Goal: Task Accomplishment & Management: Use online tool/utility

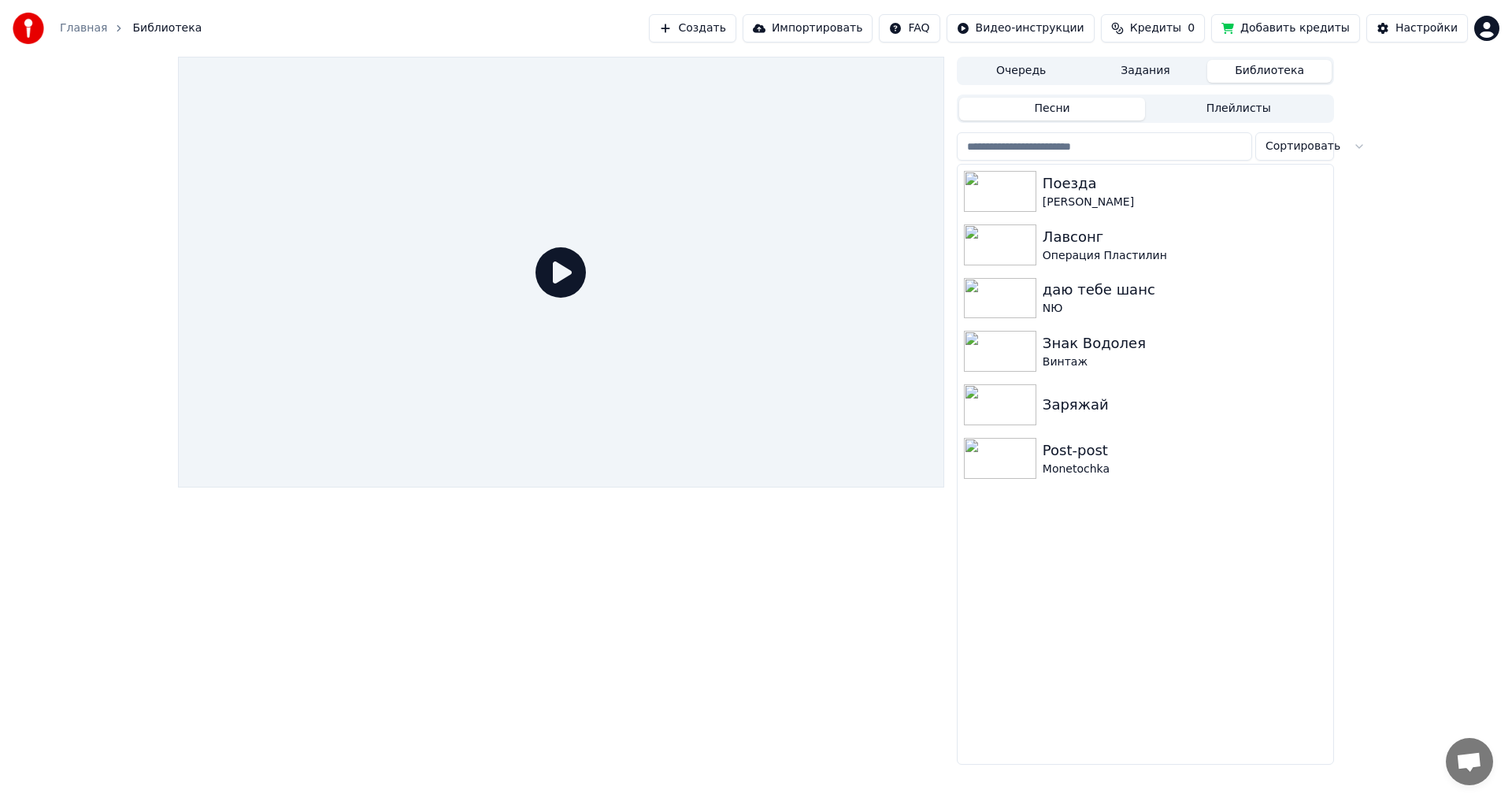
click at [1132, 22] on button "Кредиты 0" at bounding box center [1152, 28] width 104 height 28
click at [1152, 116] on button "Обновить" at bounding box center [1173, 117] width 95 height 28
click at [579, 648] on div at bounding box center [561, 411] width 766 height 708
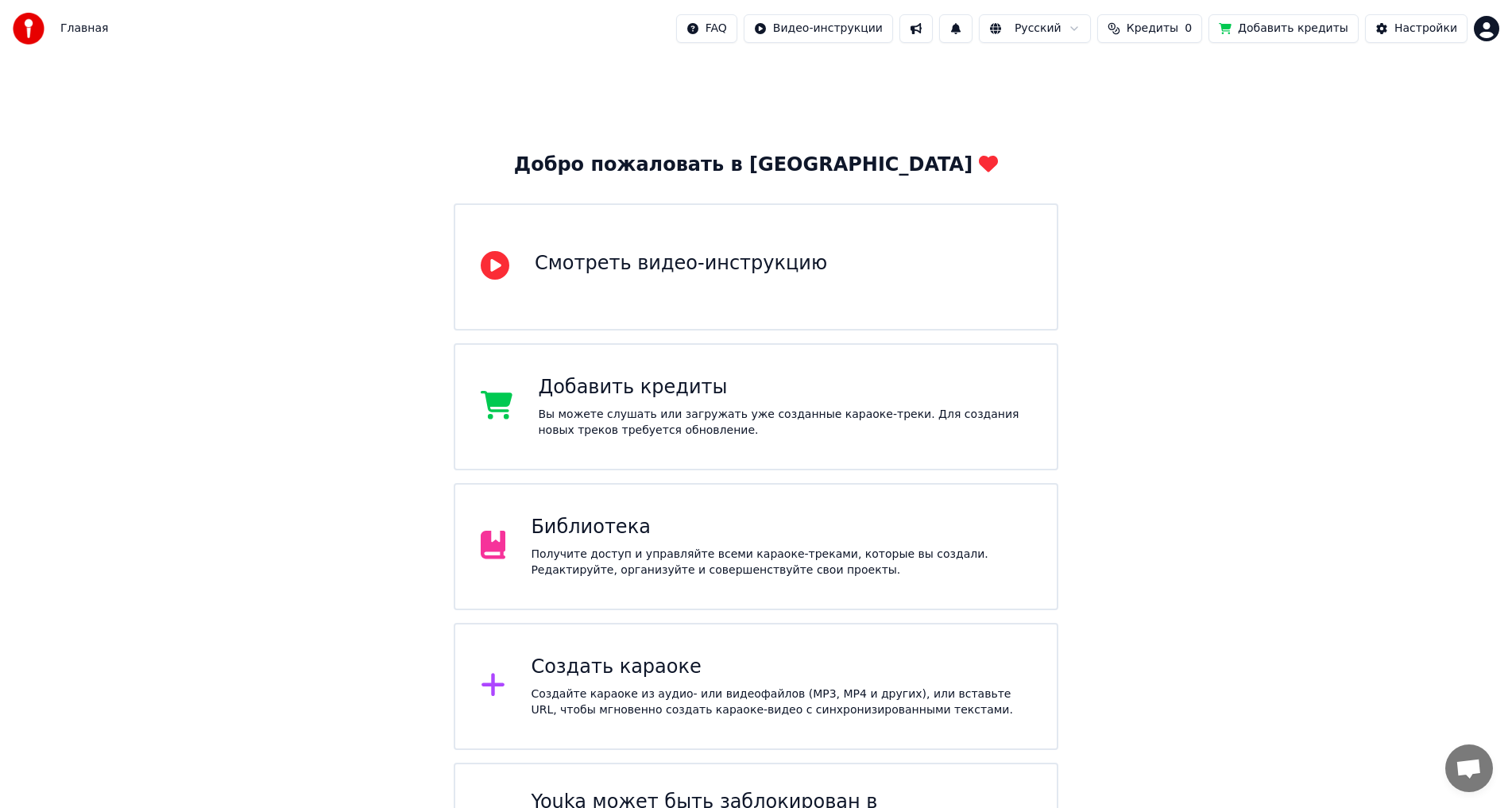
click at [1178, 31] on span "Кредиты" at bounding box center [1153, 28] width 52 height 16
click at [1170, 115] on button "Обновить" at bounding box center [1171, 118] width 96 height 28
click at [1316, 475] on div "Добро пожаловать в Youka Смотреть видео-инструкцию Добавить кредиты Вы можете с…" at bounding box center [756, 482] width 1512 height 849
click at [1472, 782] on span "Открытый чат" at bounding box center [1469, 768] width 48 height 48
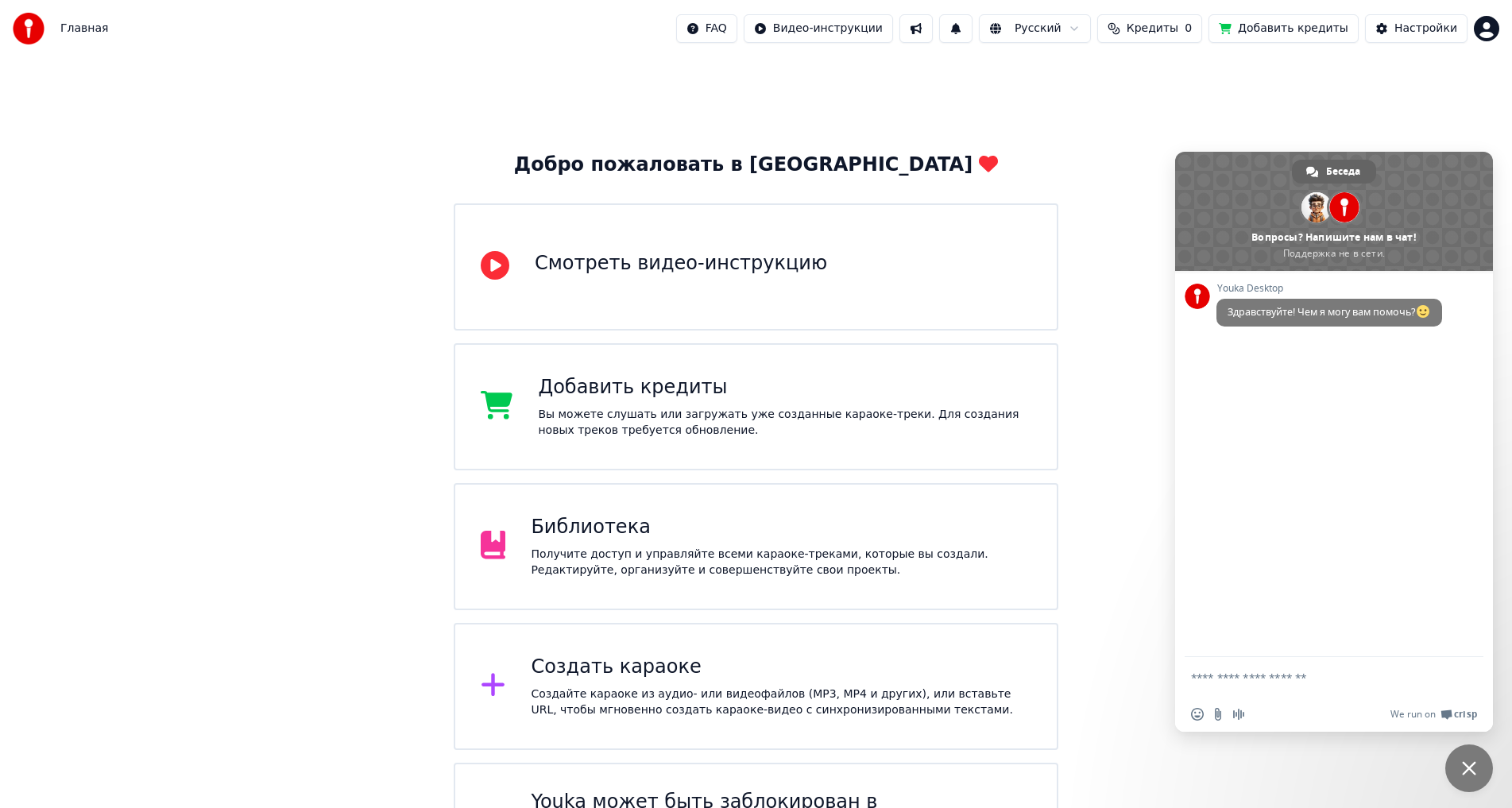
click at [1281, 663] on textarea "Отправьте сообщение..." at bounding box center [1318, 677] width 254 height 40
type textarea "**********"
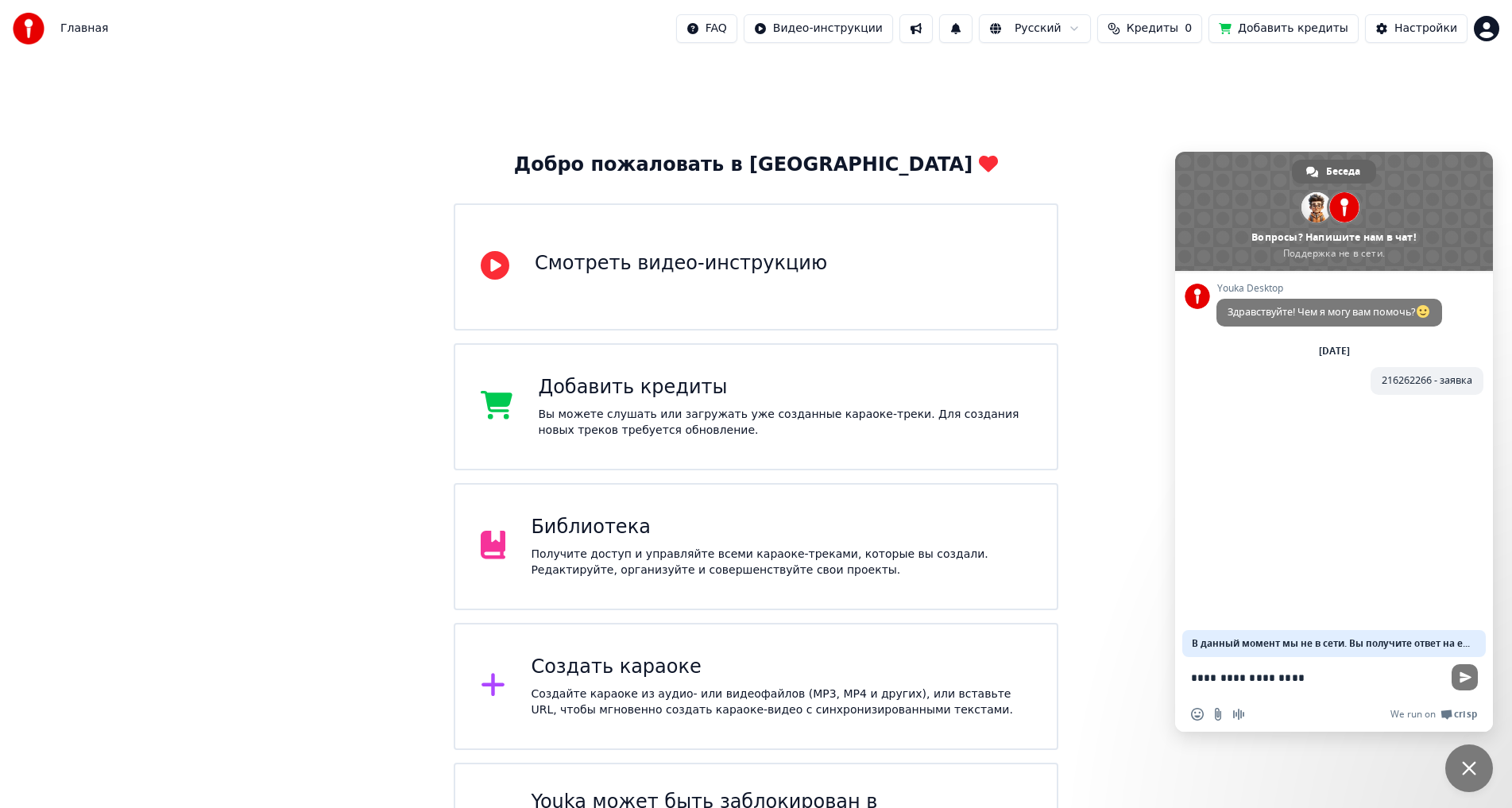
type textarea "**********"
drag, startPoint x: 1288, startPoint y: 667, endPoint x: 1286, endPoint y: 653, distance: 14.1
click at [1287, 663] on textarea "Отправьте сообщение..." at bounding box center [1318, 677] width 254 height 40
click at [1286, 652] on span "В данный момент мы не в сети. Вы получите ответ на email." at bounding box center [1334, 643] width 285 height 27
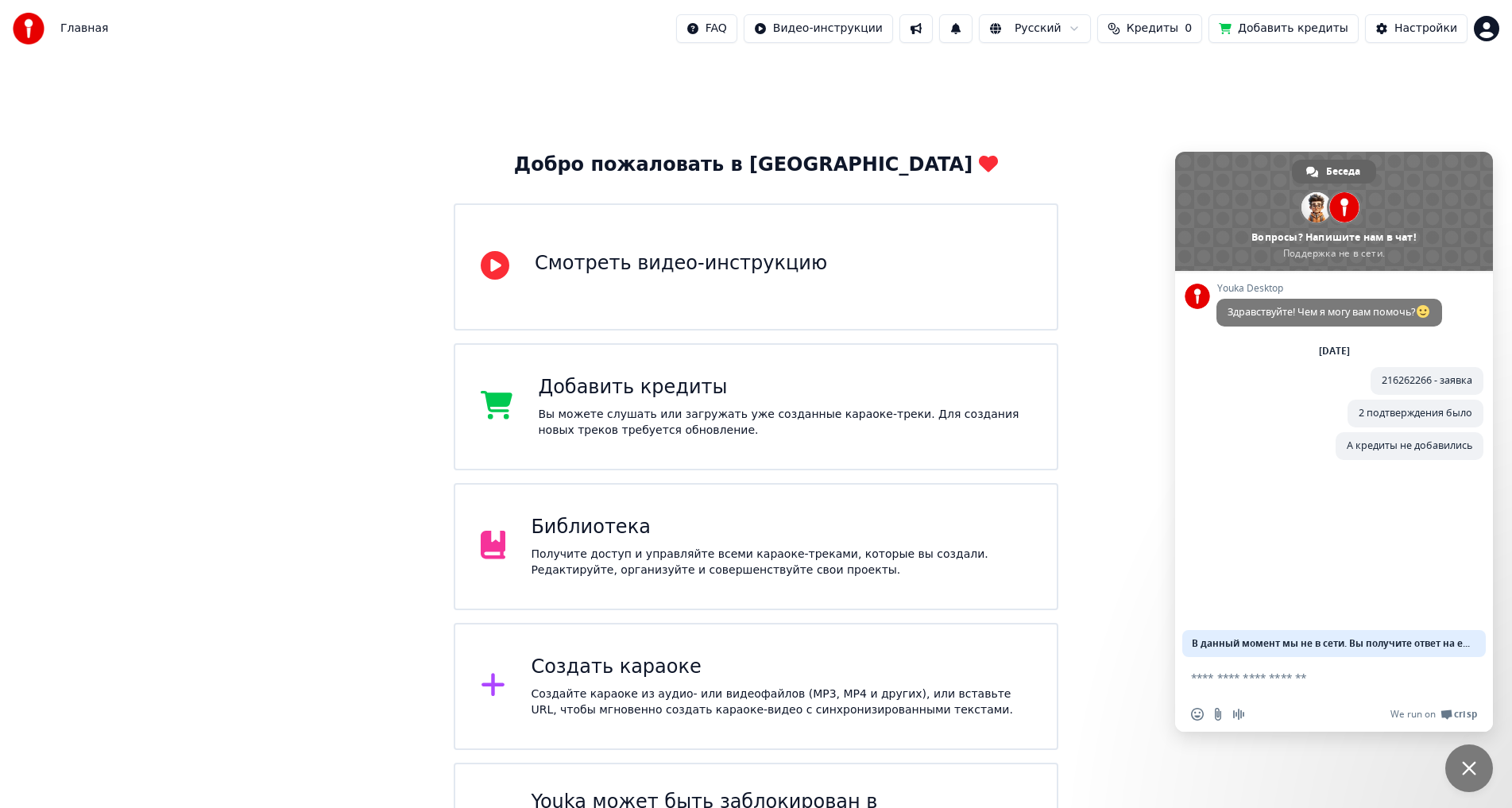
click at [1178, 30] on span "Кредиты" at bounding box center [1153, 28] width 52 height 16
click at [1167, 110] on button "Обновить" at bounding box center [1171, 118] width 96 height 28
click at [1143, 114] on button "Обновить" at bounding box center [1171, 118] width 96 height 28
click at [1161, 125] on button "Обновить" at bounding box center [1171, 118] width 96 height 28
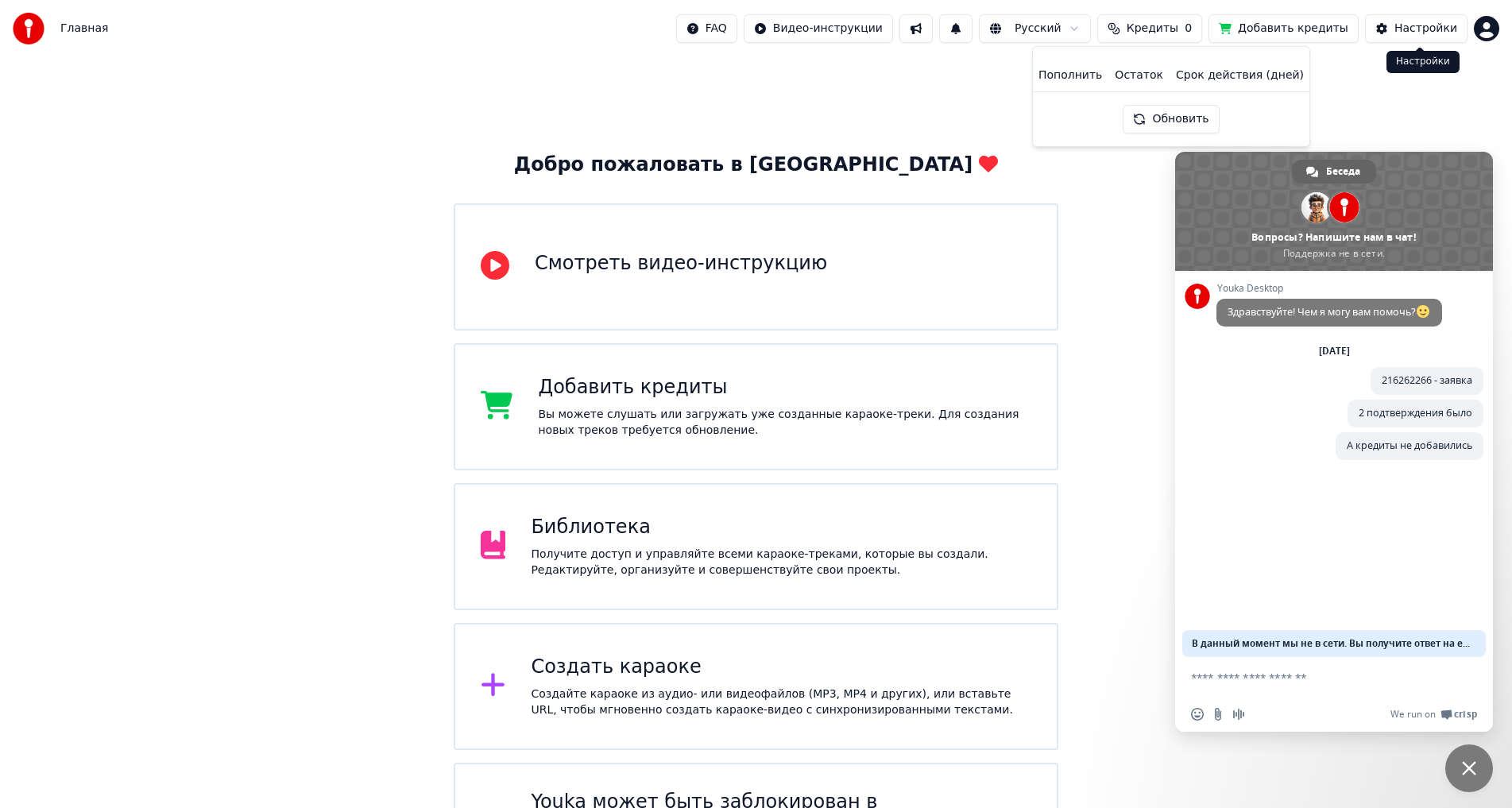
click at [1402, 20] on div "Настройки" at bounding box center [1426, 28] width 62 height 16
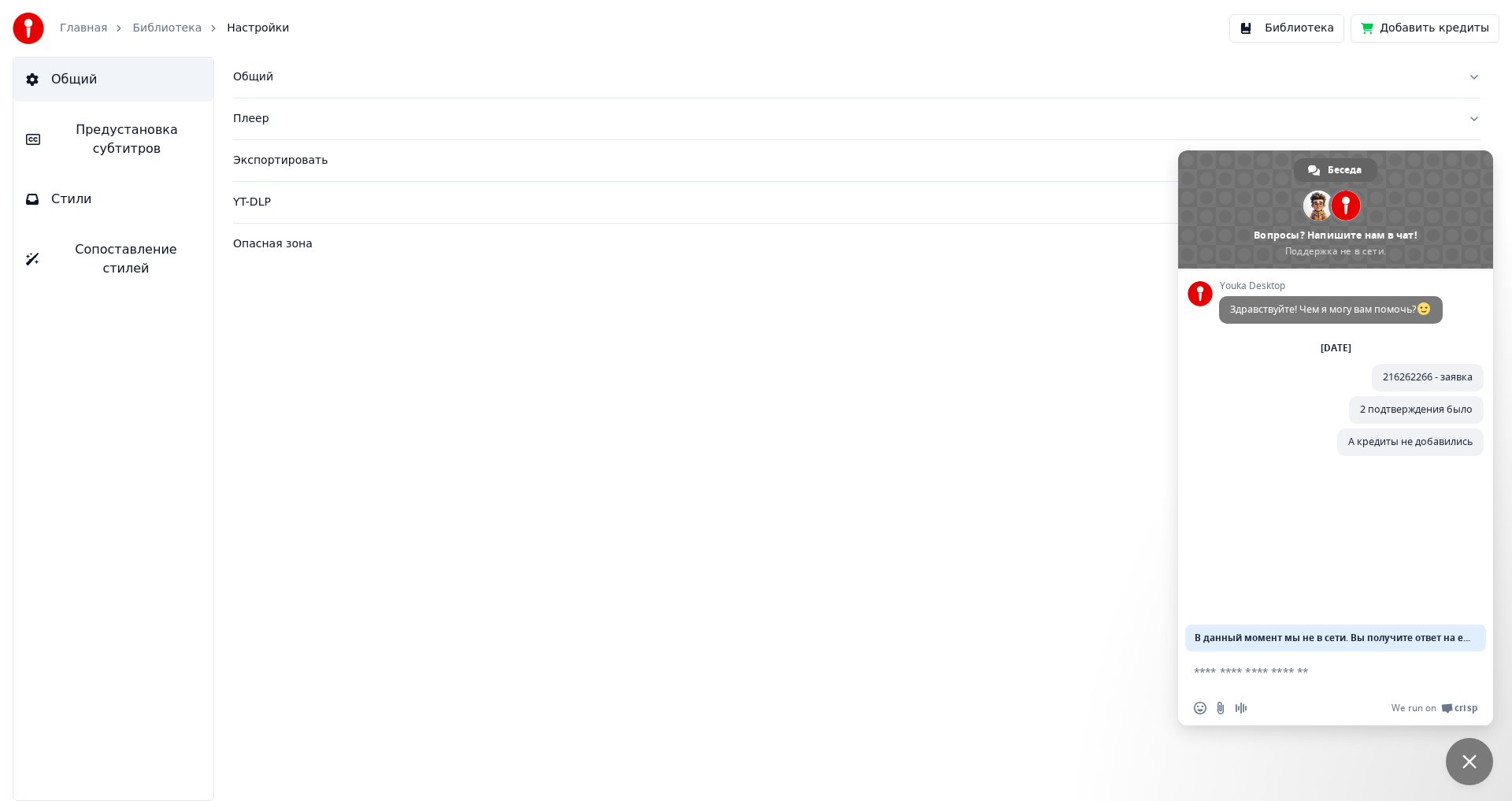
click at [1465, 754] on span "Закрыть чат" at bounding box center [1469, 762] width 47 height 47
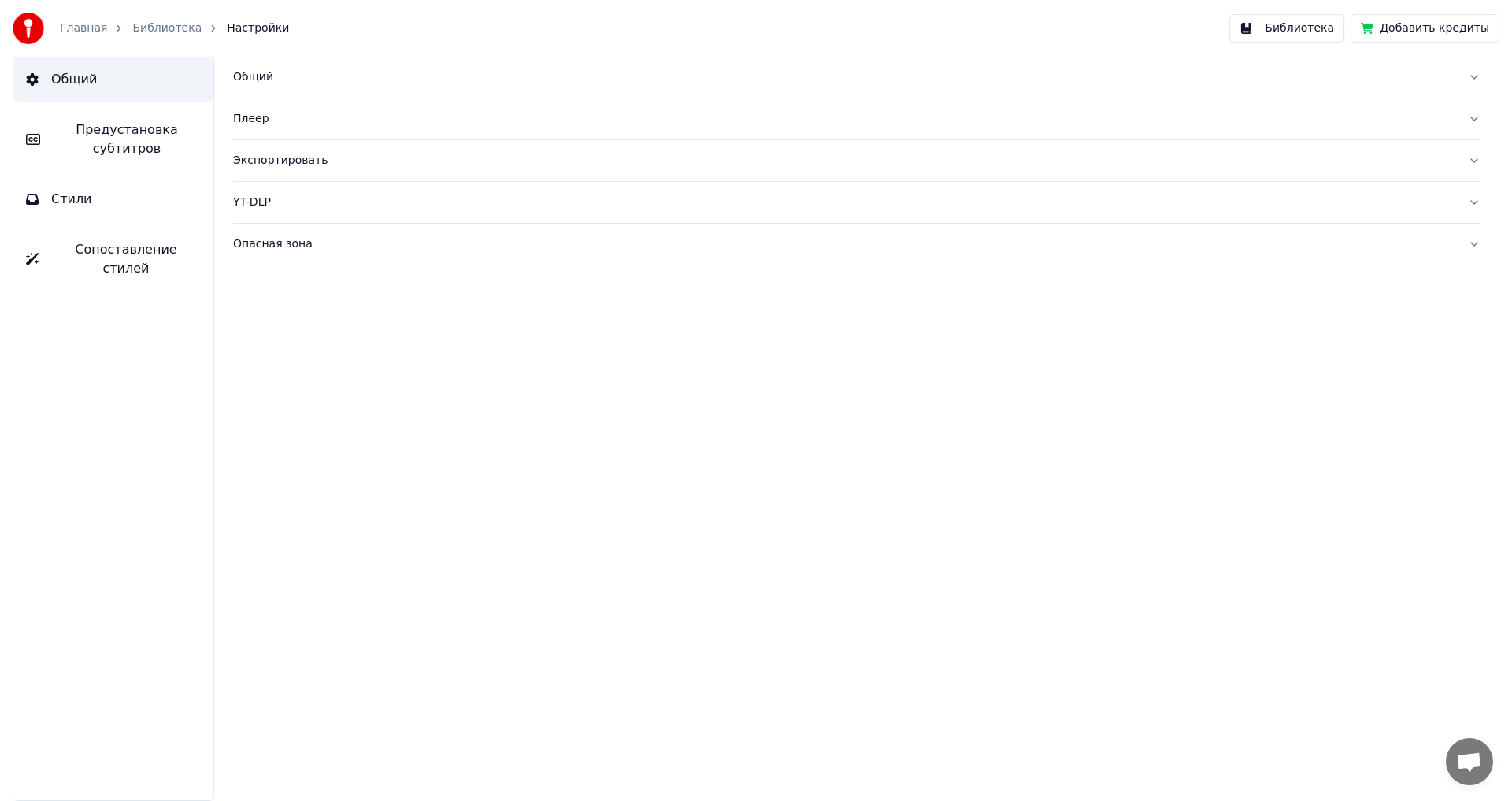
drag, startPoint x: 103, startPoint y: 29, endPoint x: 94, endPoint y: 31, distance: 9.2
click at [99, 28] on div "Главная" at bounding box center [92, 28] width 64 height 16
click at [85, 32] on link "Главная" at bounding box center [83, 28] width 47 height 16
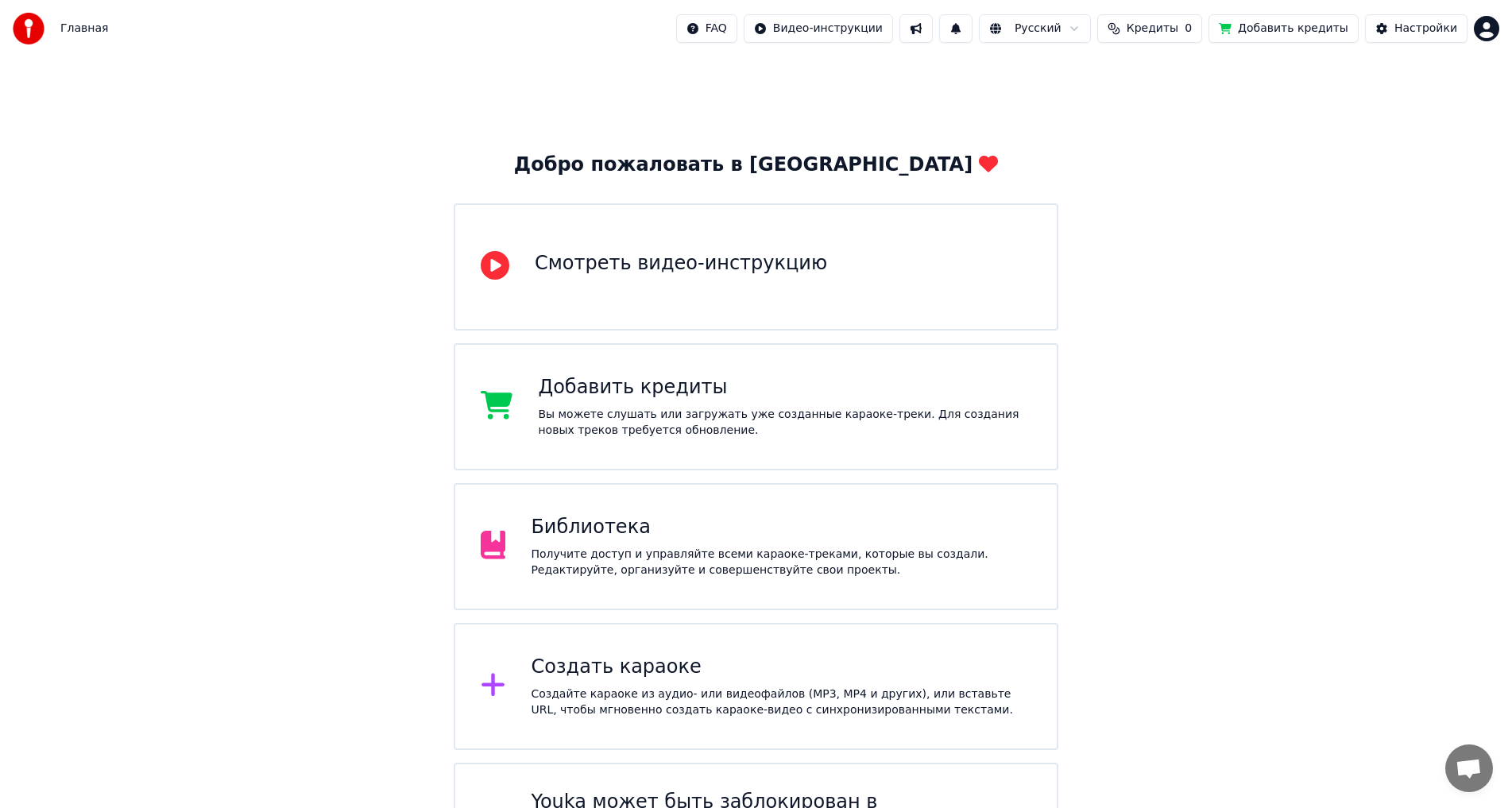
click at [666, 392] on div "Добавить кредиты" at bounding box center [785, 387] width 493 height 25
click at [1161, 36] on span "Кредиты" at bounding box center [1153, 28] width 52 height 16
click at [1168, 126] on button "Обновить" at bounding box center [1171, 118] width 96 height 28
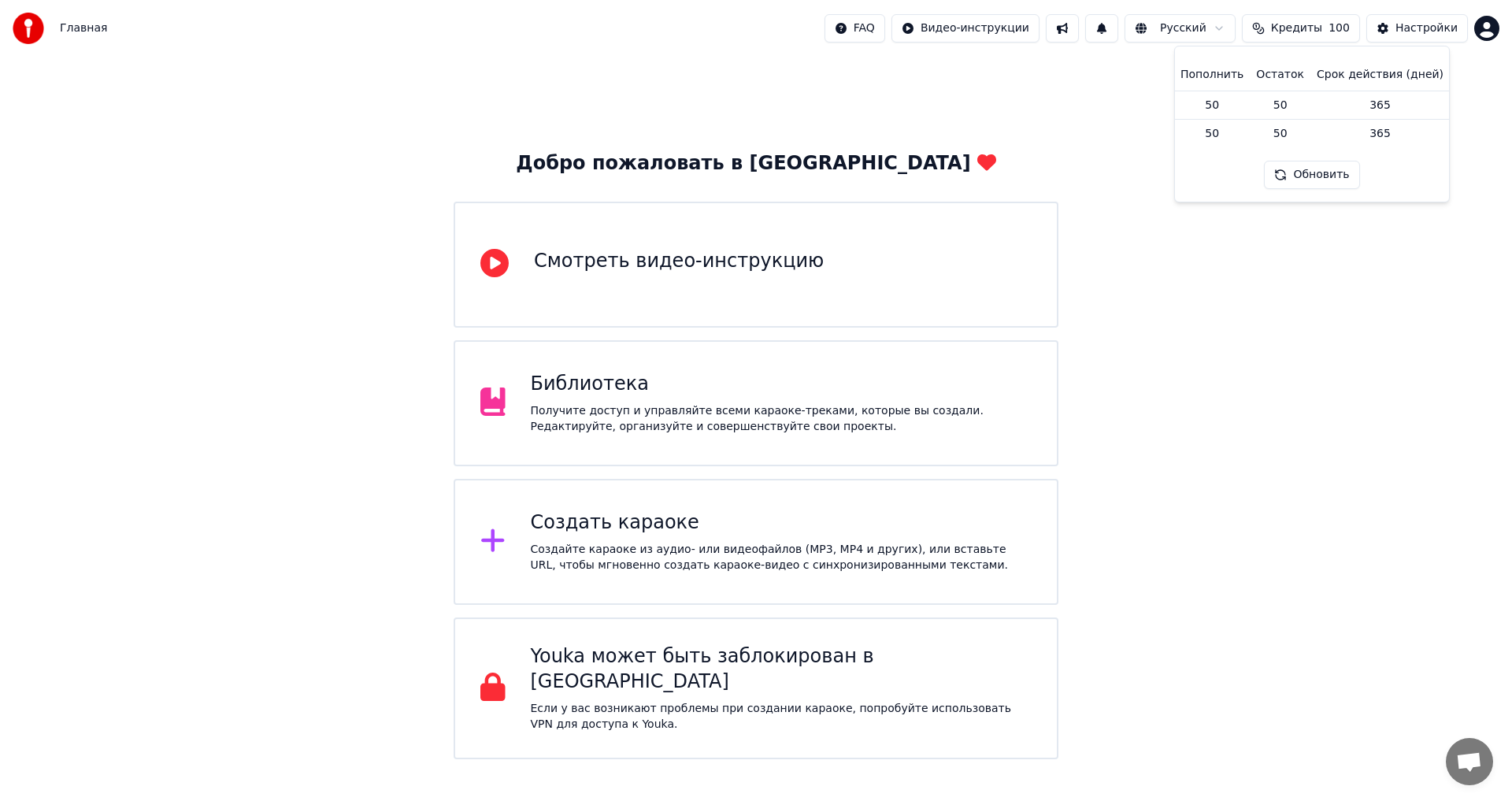
click at [1148, 224] on div "Добро пожаловать в Youka Смотреть видео-инструкцию Библиотека Получите доступ и…" at bounding box center [756, 408] width 1512 height 702
click at [614, 549] on div "Создайте караоке из аудио- или видеофайлов (MP3, MP4 и других), или вставьте UR…" at bounding box center [782, 557] width 502 height 31
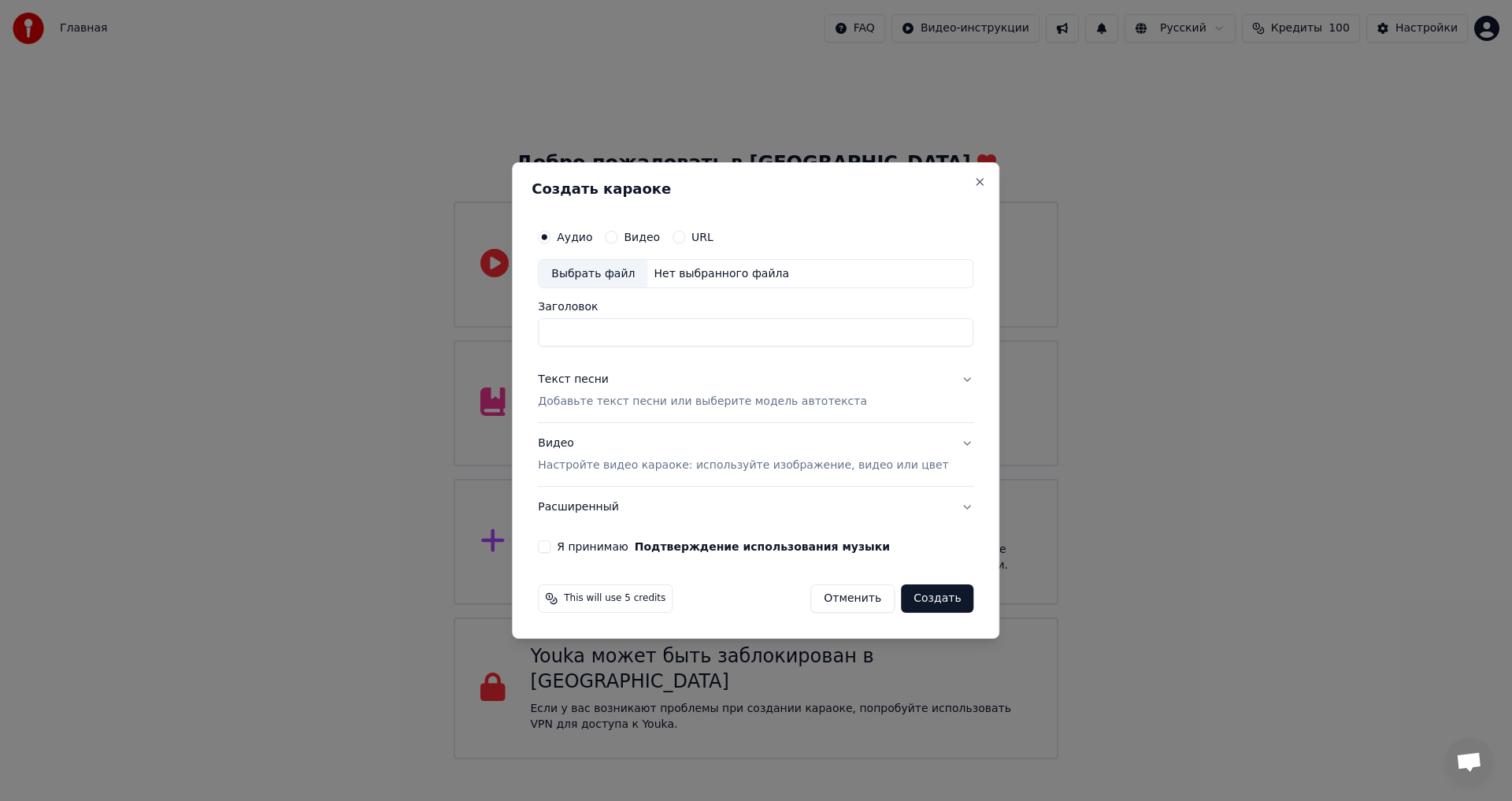
click at [616, 320] on input "Заголовок" at bounding box center [756, 333] width 436 height 28
click at [626, 282] on div "Выбрать файл" at bounding box center [593, 273] width 109 height 28
click at [692, 271] on div "Нет выбранного файла" at bounding box center [721, 274] width 148 height 16
click at [594, 328] on input "Заголовок" at bounding box center [756, 333] width 436 height 28
type input "*"
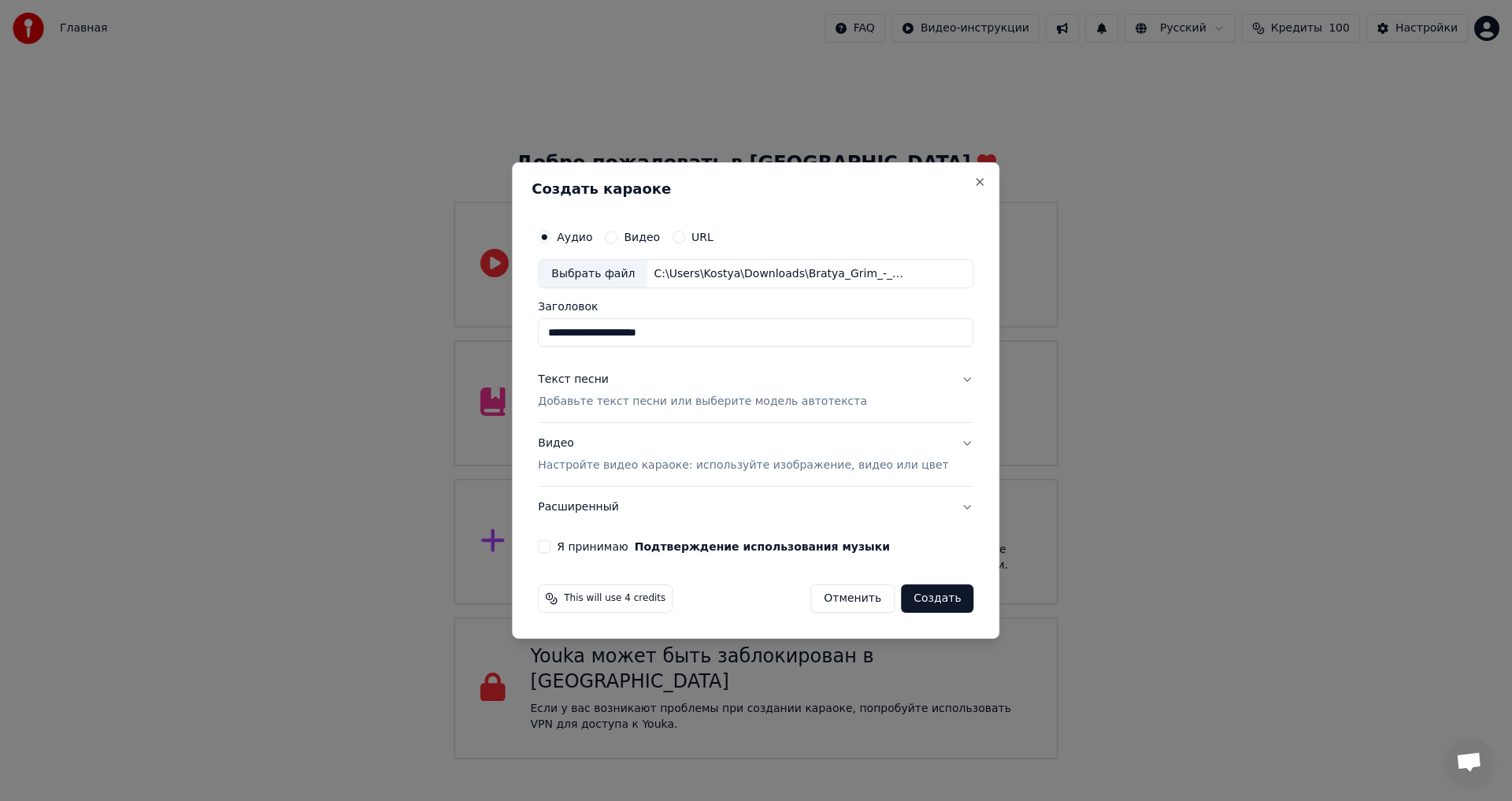
type input "**********"
click at [550, 548] on button "Я принимаю Подтверждение использования музыки" at bounding box center [544, 547] width 13 height 13
click at [630, 469] on p "Настройте видео караоке: используйте изображение, видео или цвет" at bounding box center [743, 466] width 410 height 16
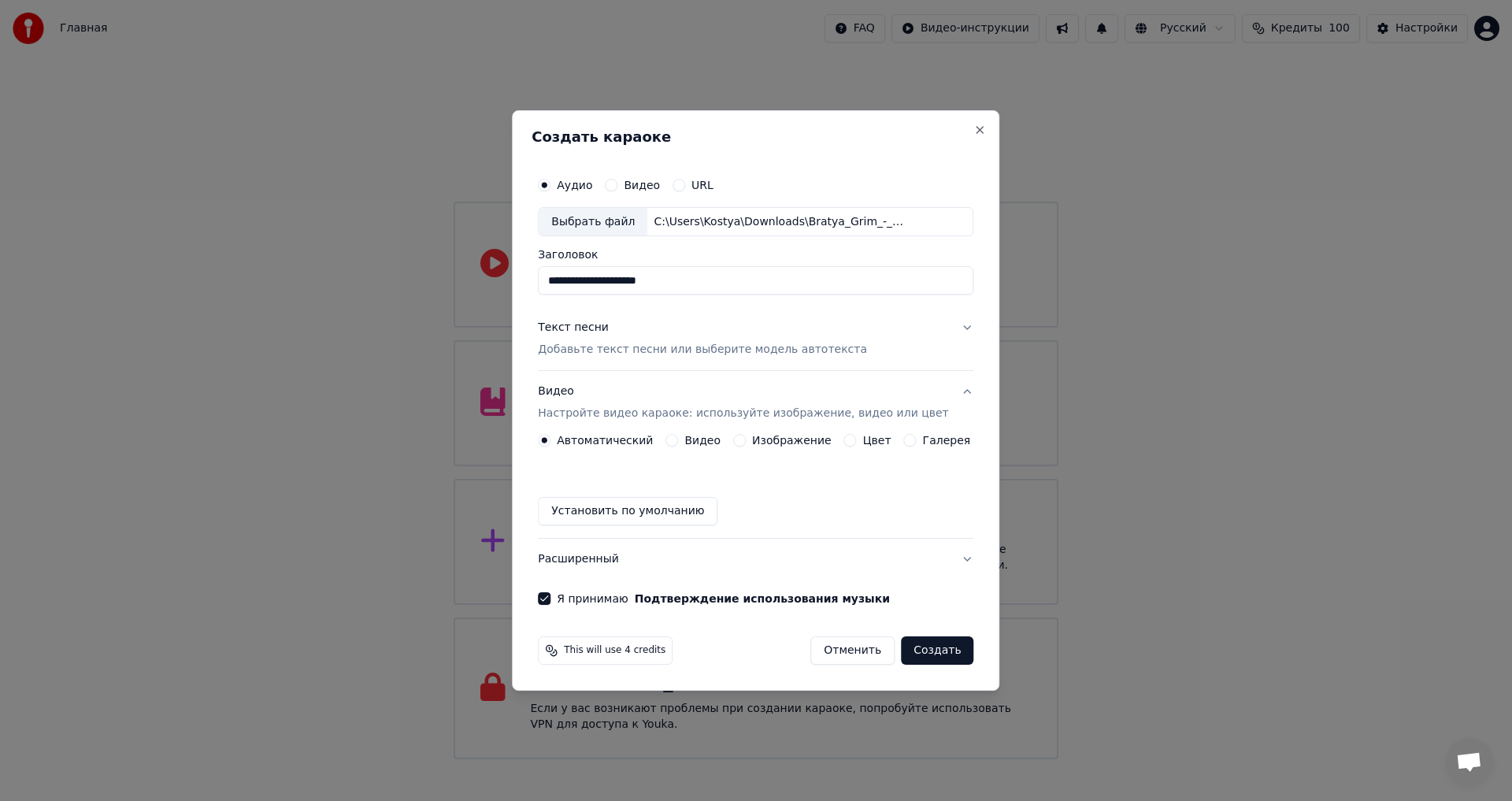
click at [756, 442] on label "Изображение" at bounding box center [791, 441] width 80 height 11
click at [746, 442] on button "Изображение" at bounding box center [740, 441] width 13 height 13
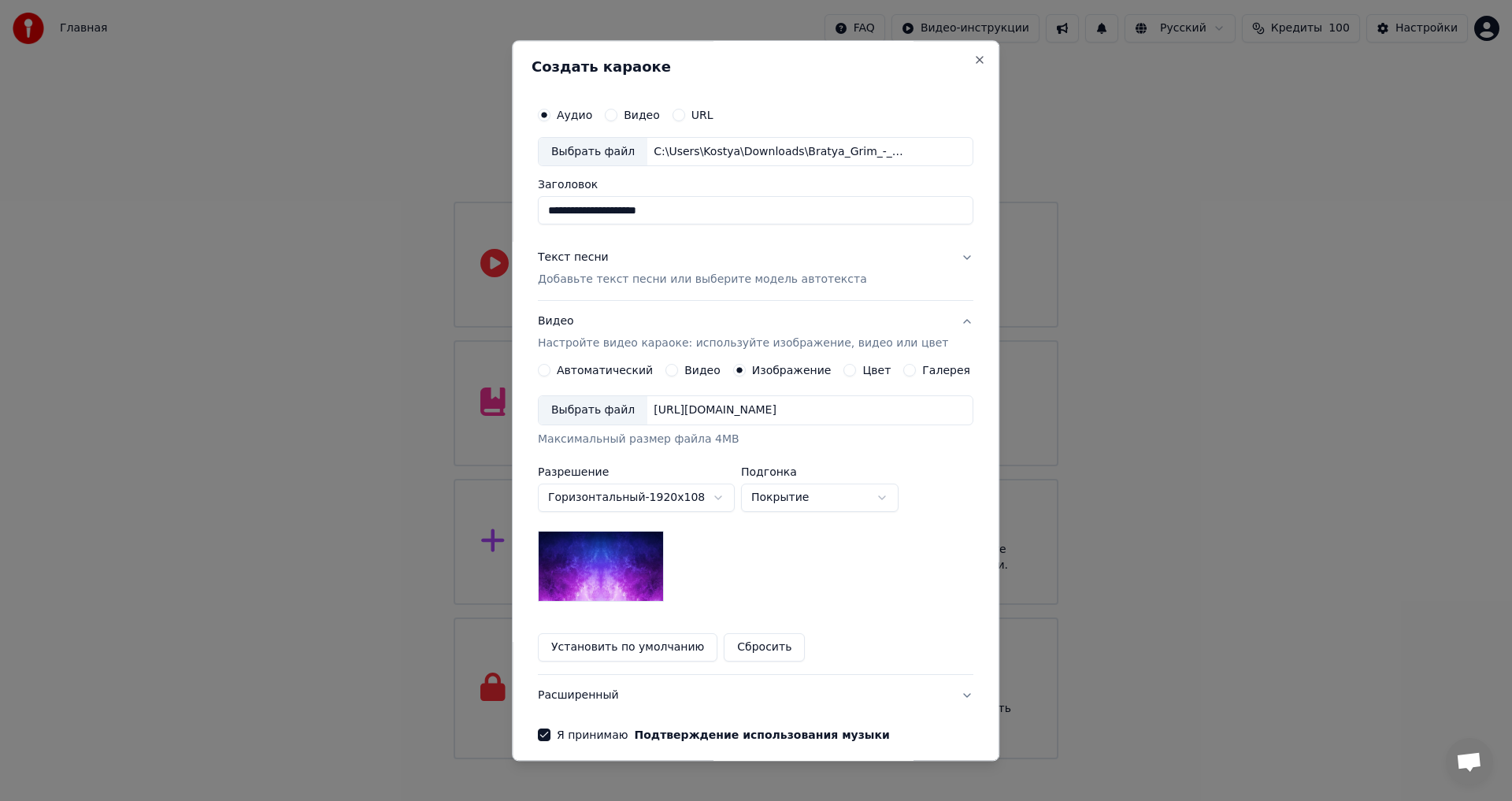
click at [609, 409] on div "Выбрать файл" at bounding box center [593, 411] width 109 height 28
click at [782, 492] on body "Главная FAQ Видео-инструкции Русский Кредиты 100 Настройки Добро пожаловать в Y…" at bounding box center [756, 380] width 1512 height 759
click at [778, 499] on body "Главная FAQ Видео-инструкции Русский Кредиты 100 Настройки Добро пожаловать в Y…" at bounding box center [756, 380] width 1512 height 759
click at [718, 500] on body "Главная FAQ Видео-инструкции Русский Кредиты 100 Настройки Добро пожаловать в Y…" at bounding box center [756, 380] width 1512 height 759
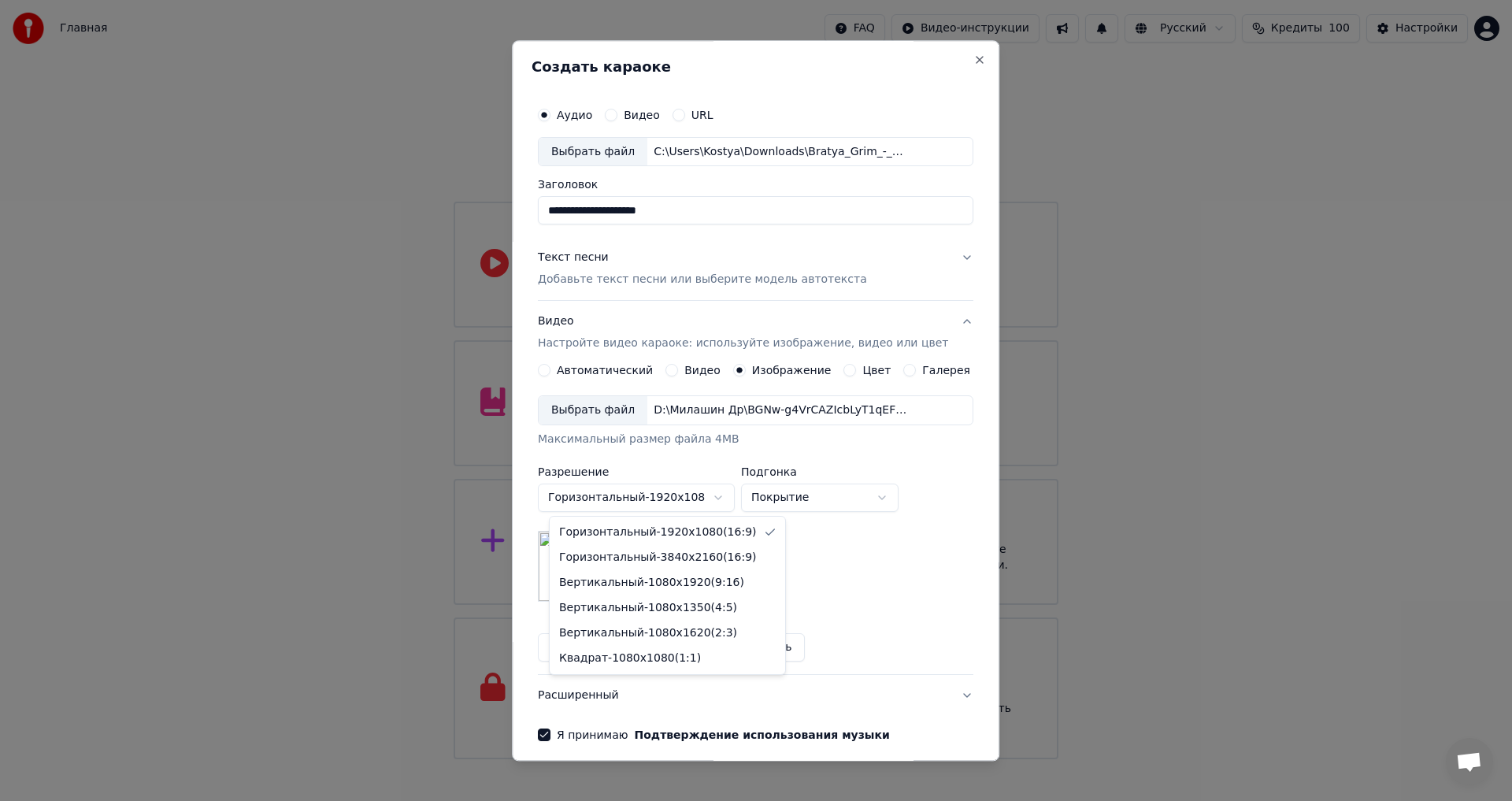
click at [718, 500] on body "Главная FAQ Видео-инструкции Русский Кредиты 100 Настройки Добро пожаловать в Y…" at bounding box center [756, 380] width 1512 height 759
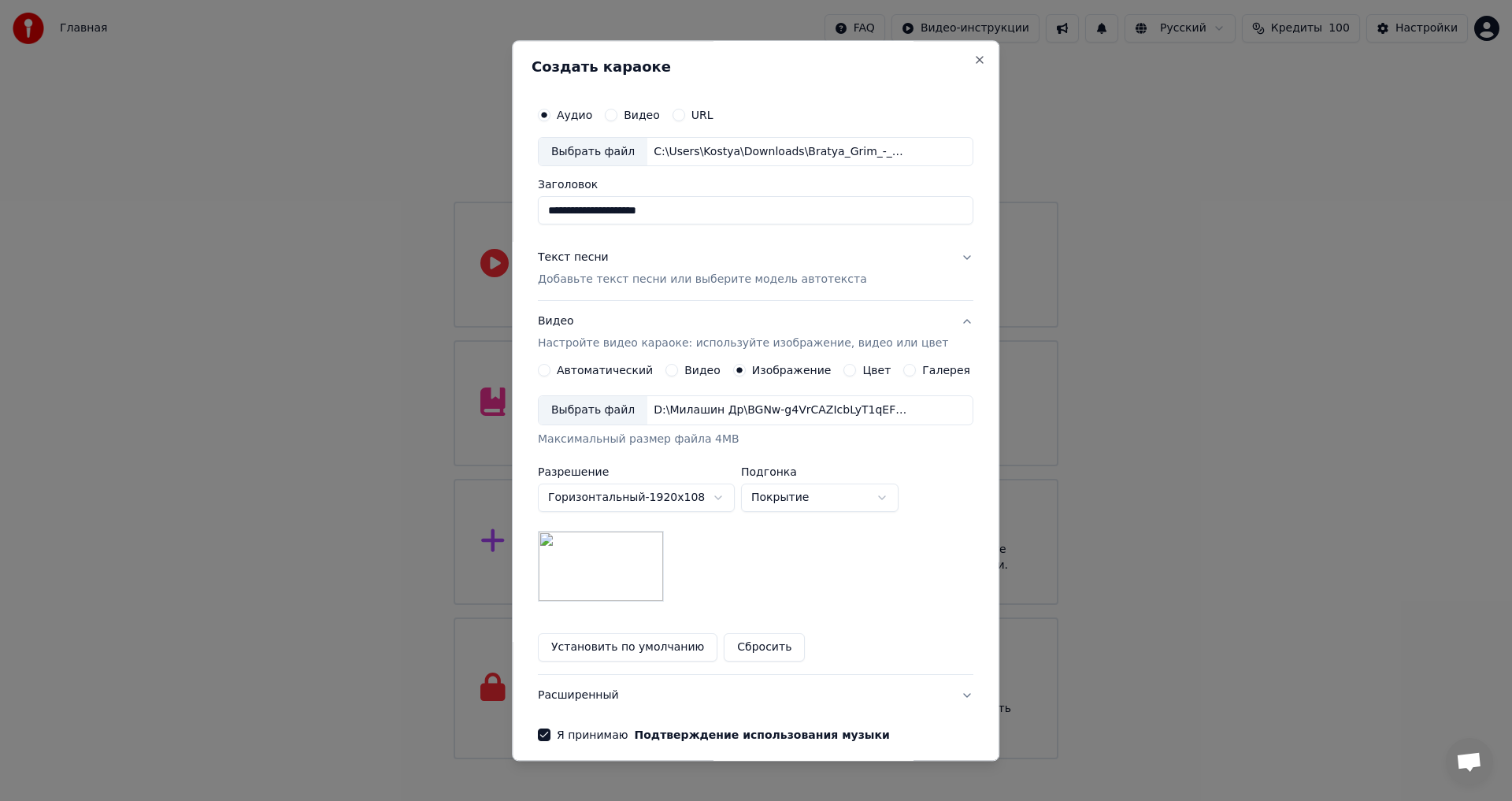
click at [714, 286] on p "Добавьте текст песни или выберите модель автотекста" at bounding box center [702, 281] width 329 height 16
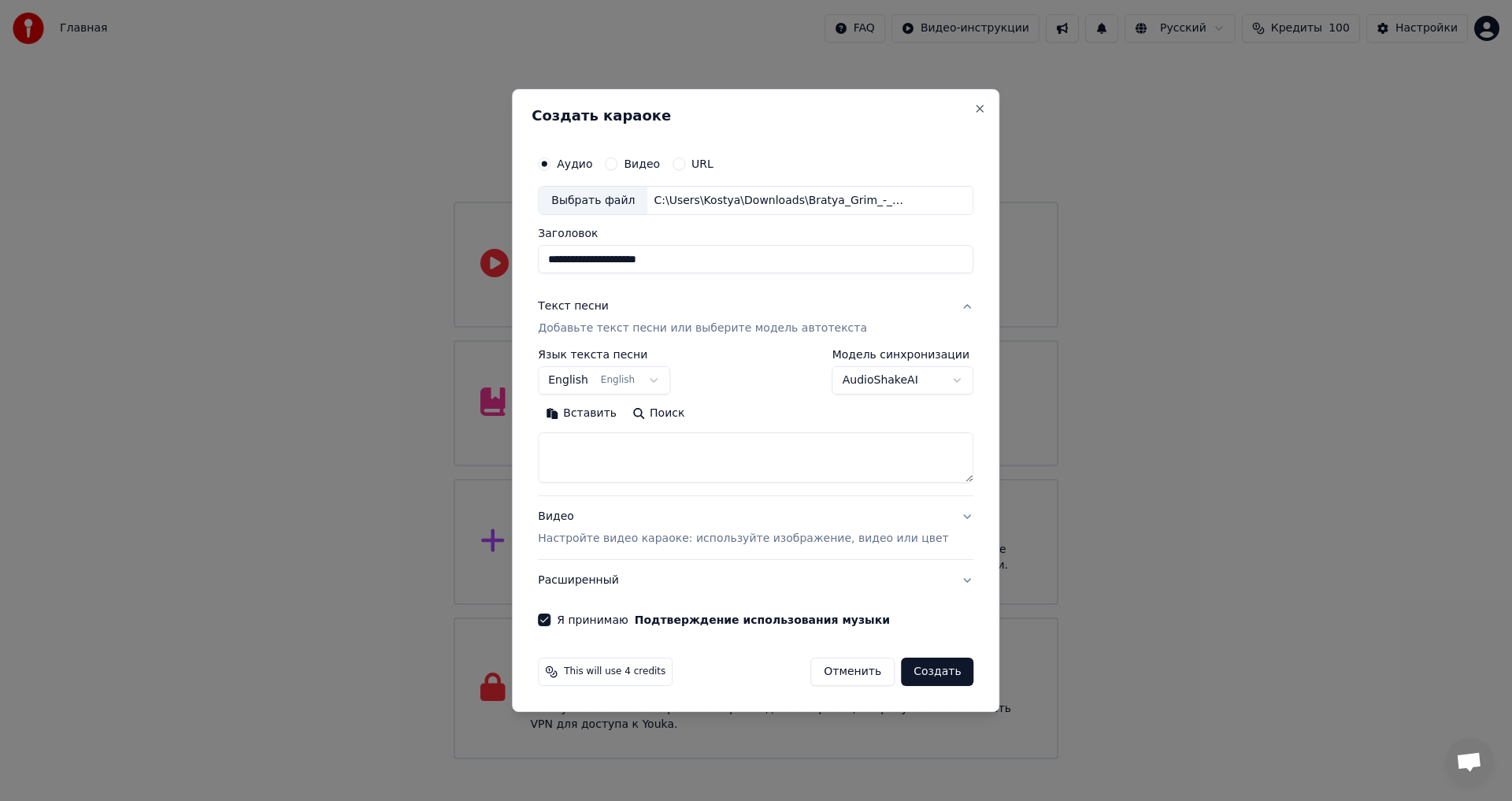
click at [655, 384] on body "Главная FAQ Видео-инструкции Русский Кредиты 100 Настройки Добро пожаловать в Y…" at bounding box center [756, 380] width 1512 height 759
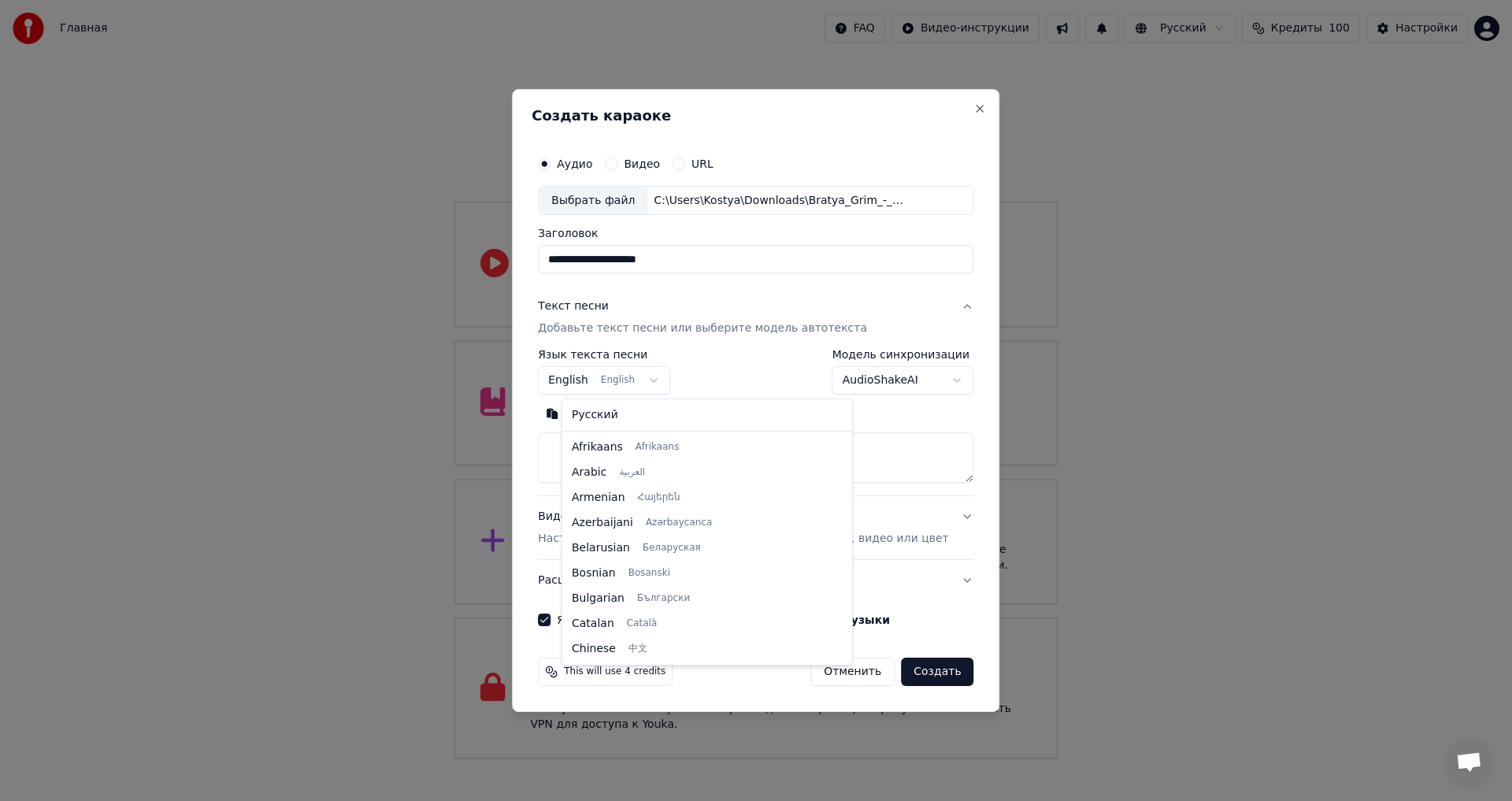
scroll to position [126, 0]
select select "**"
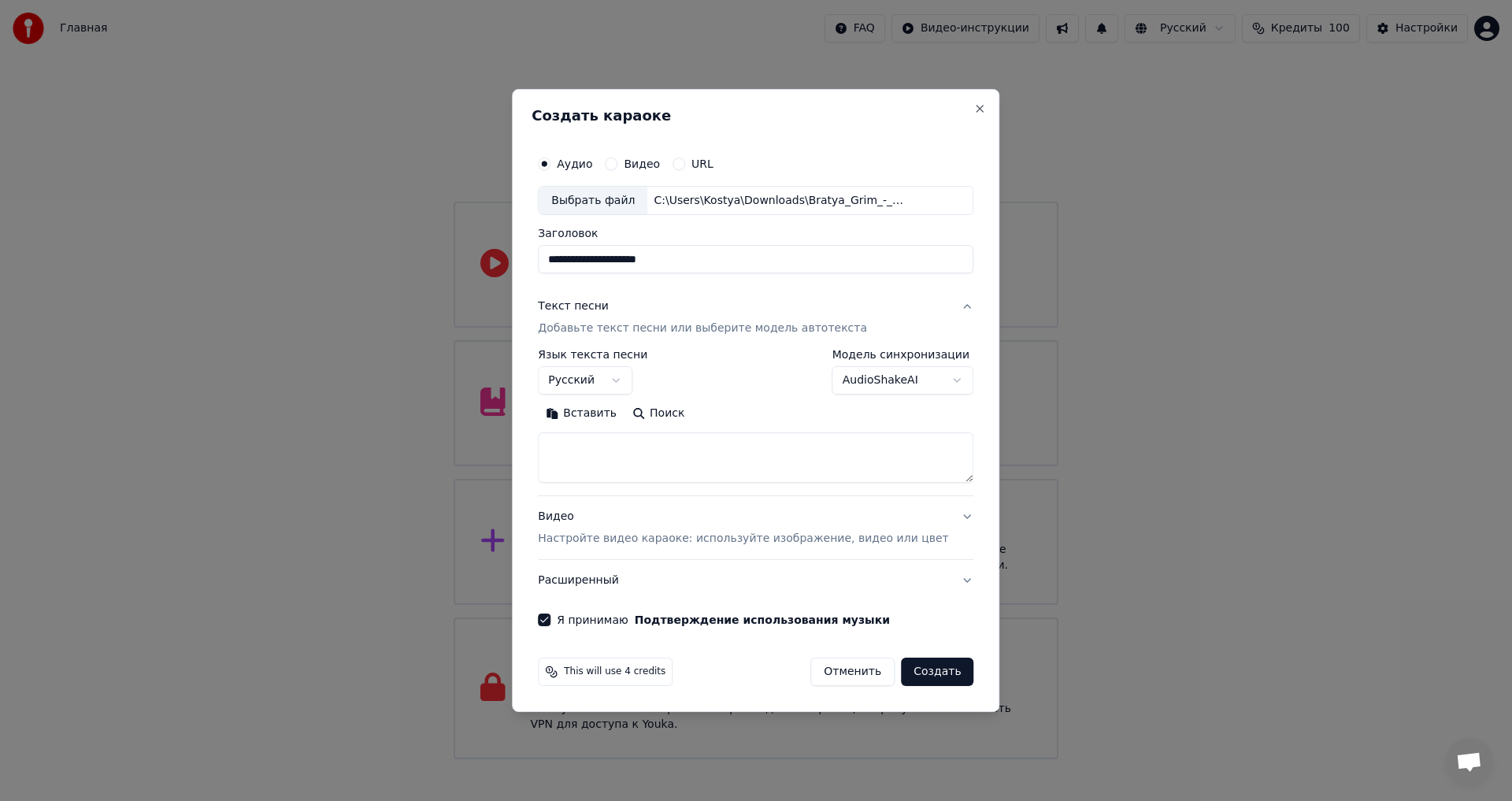
click at [639, 446] on textarea at bounding box center [756, 458] width 436 height 51
paste textarea "**********"
type textarea "**********"
click at [641, 166] on div "Видео" at bounding box center [632, 164] width 55 height 13
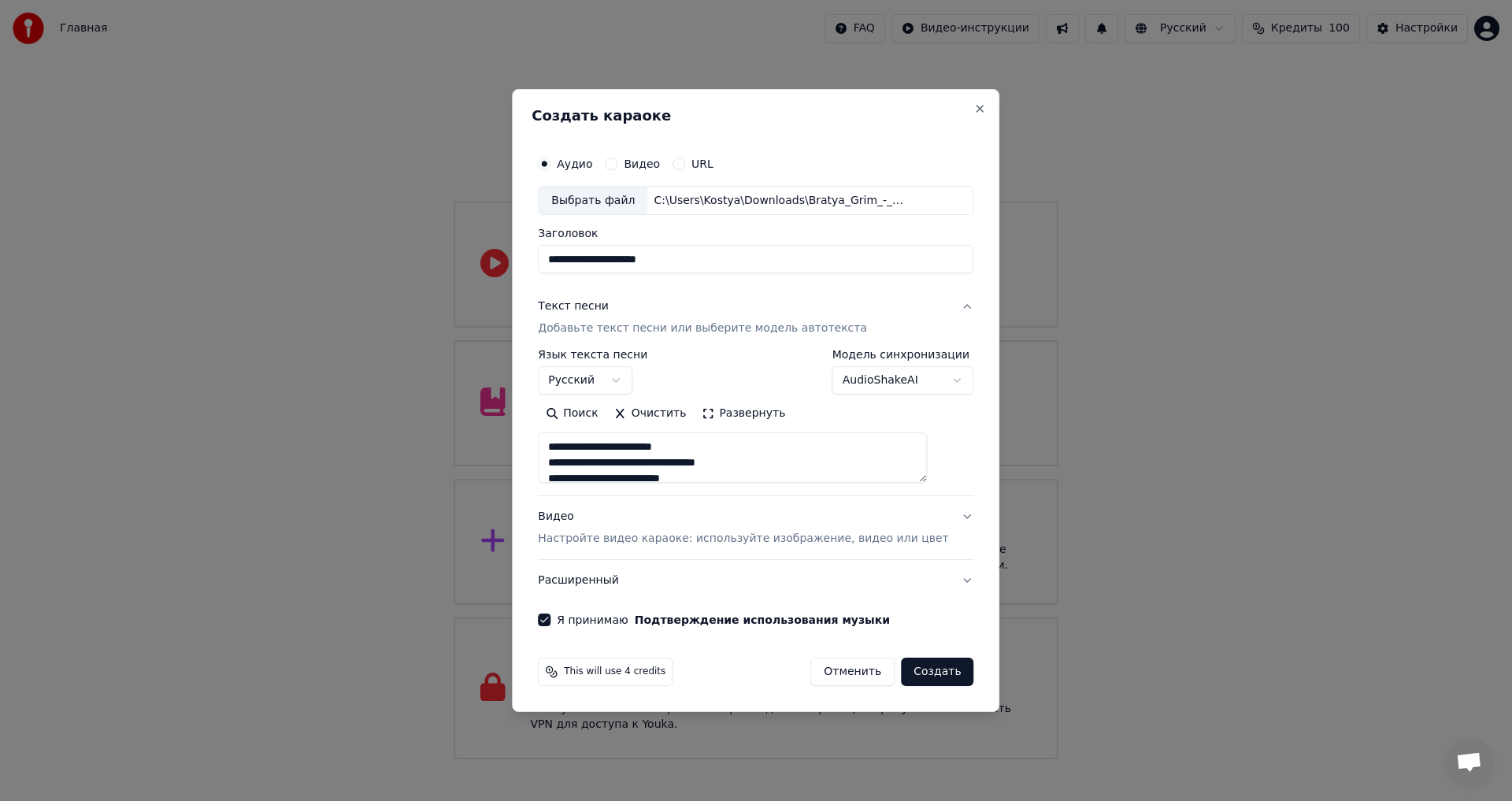
click at [618, 166] on button "Видео" at bounding box center [611, 164] width 13 height 13
click at [550, 166] on button "Аудио" at bounding box center [544, 164] width 13 height 13
click at [640, 167] on div "Видео" at bounding box center [632, 164] width 55 height 13
click at [618, 166] on button "Видео" at bounding box center [611, 164] width 13 height 13
click at [625, 198] on div "Выбрать файл" at bounding box center [593, 200] width 109 height 28
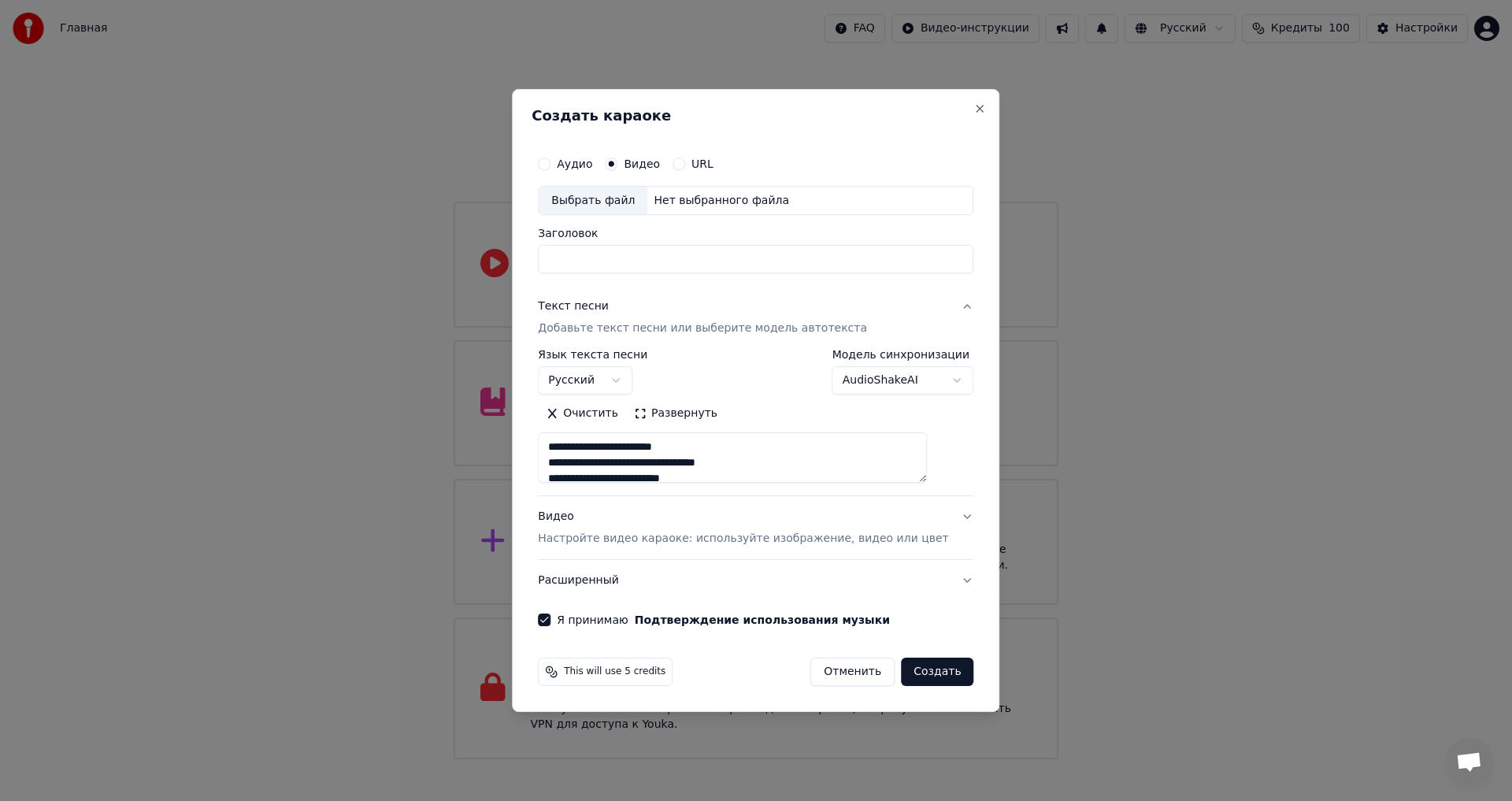
click at [590, 172] on div "Аудио Видео URL" at bounding box center [756, 163] width 436 height 31
click at [577, 166] on div "Аудио" at bounding box center [565, 164] width 55 height 13
click at [550, 166] on button "Аудио" at bounding box center [544, 164] width 13 height 13
click at [587, 203] on div "Выбрать файл" at bounding box center [593, 200] width 109 height 28
click at [666, 242] on div "**********" at bounding box center [756, 251] width 436 height 46
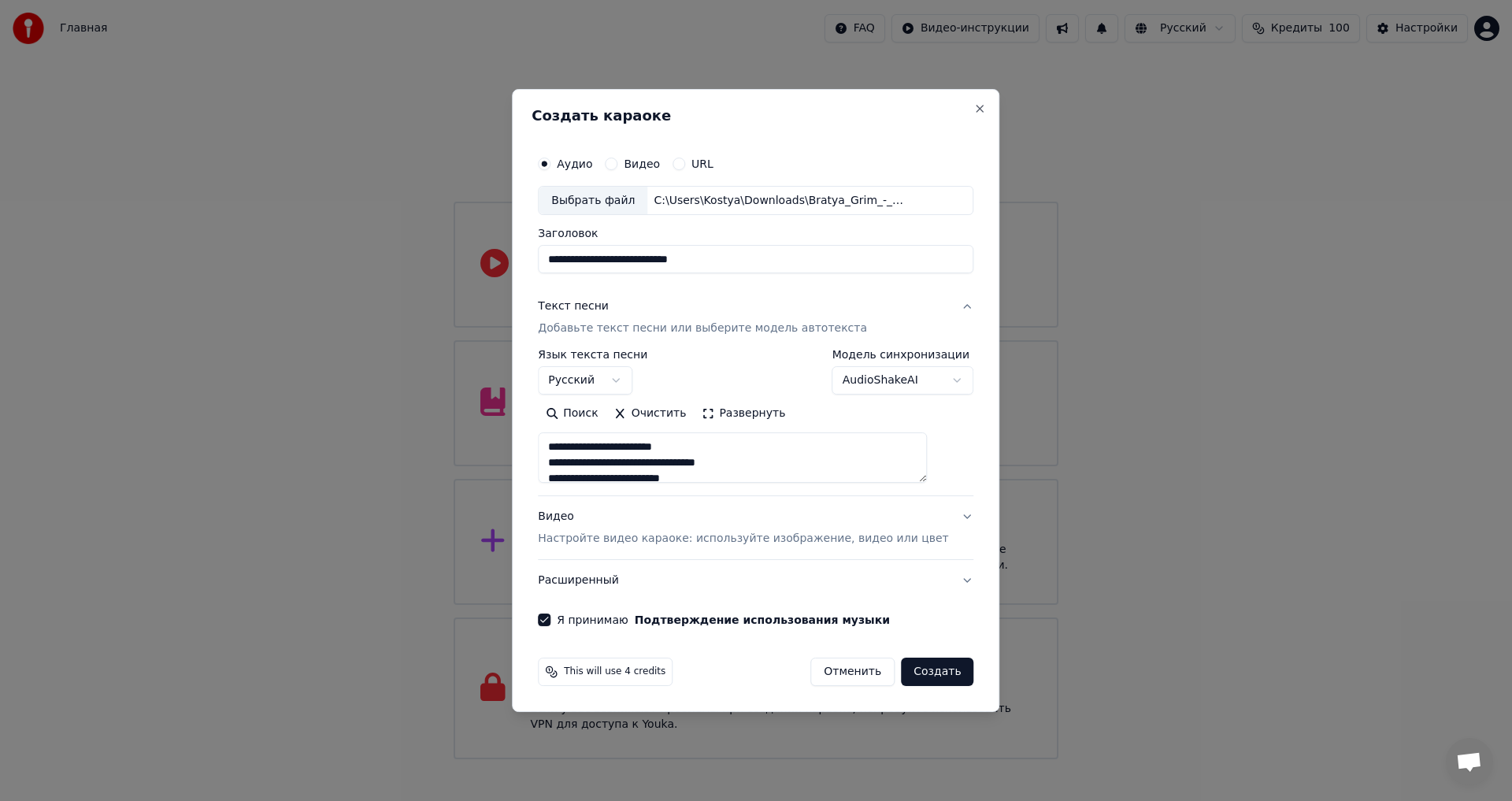
click at [662, 252] on input "**********" at bounding box center [756, 260] width 436 height 28
click at [757, 259] on input "**********" at bounding box center [756, 260] width 436 height 28
type input "**********"
click at [753, 319] on div "Текст песни Добавьте текст песни или выберите модель автотекста" at bounding box center [702, 318] width 329 height 38
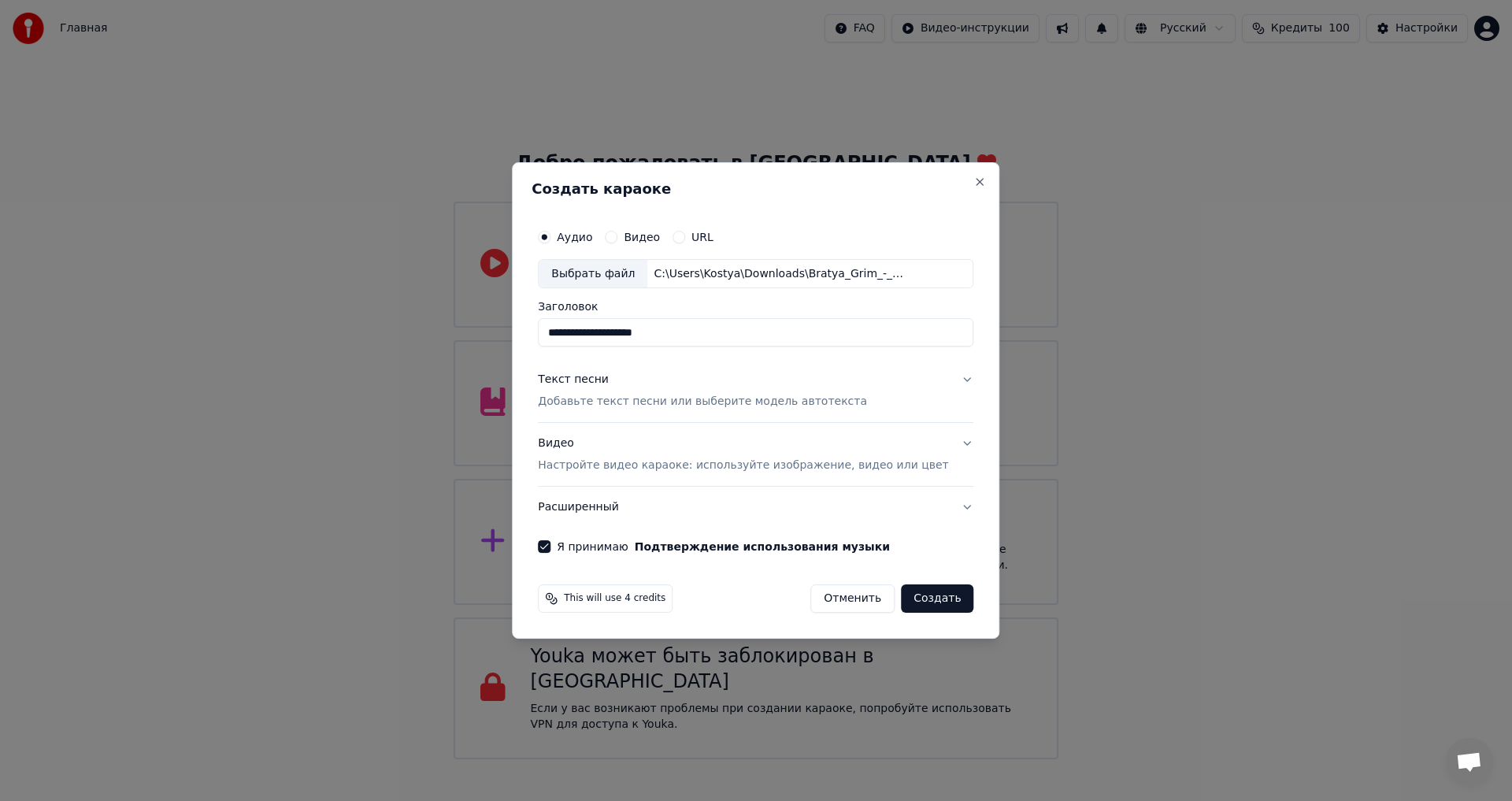
click at [717, 405] on p "Добавьте текст песни или выберите модель автотекста" at bounding box center [702, 403] width 329 height 16
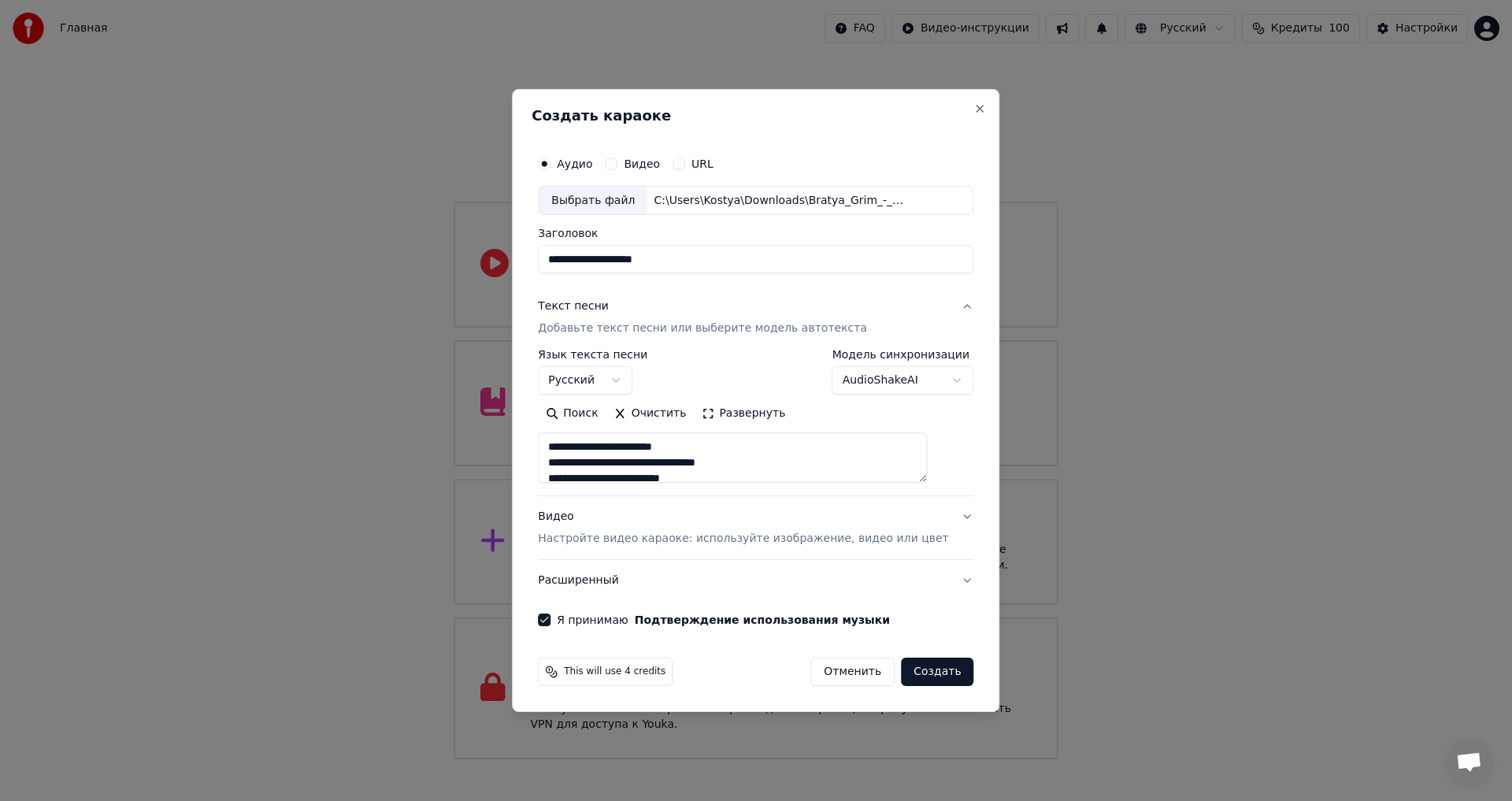
click at [698, 550] on button "Видео Настройте видео караоке: используйте изображение, видео или цвет" at bounding box center [756, 528] width 436 height 63
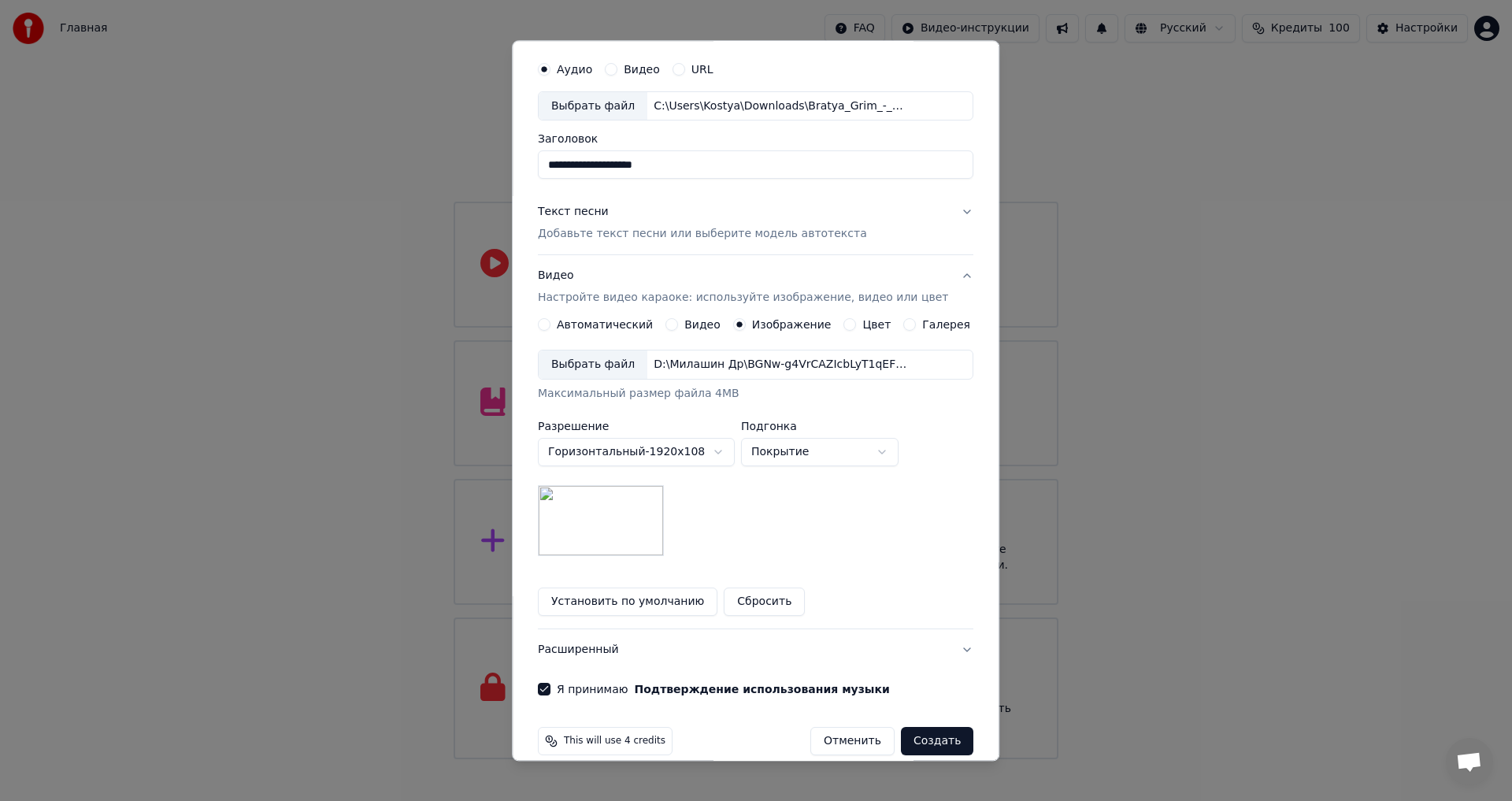
scroll to position [66, 0]
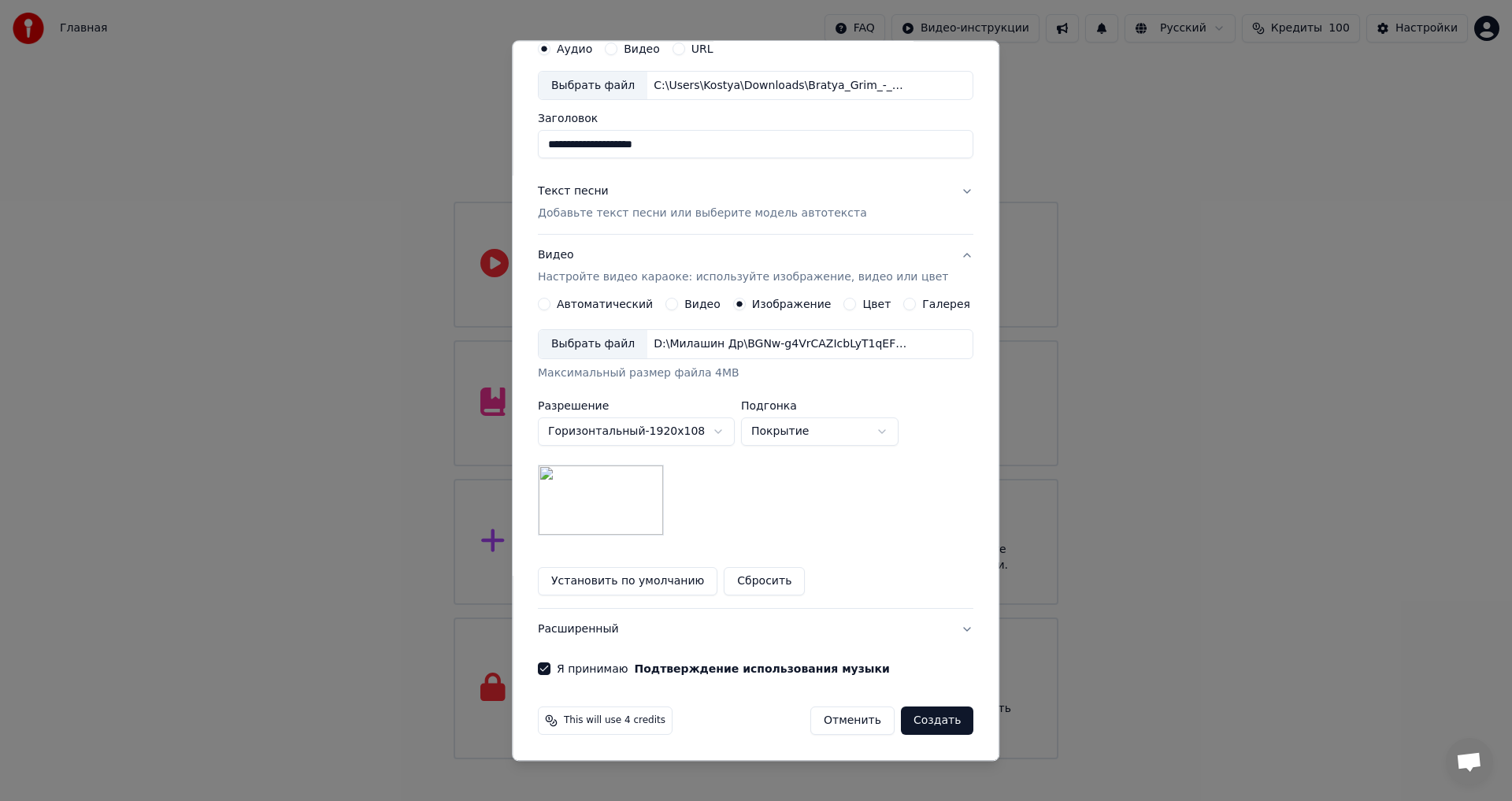
click at [919, 717] on button "Создать" at bounding box center [937, 721] width 72 height 28
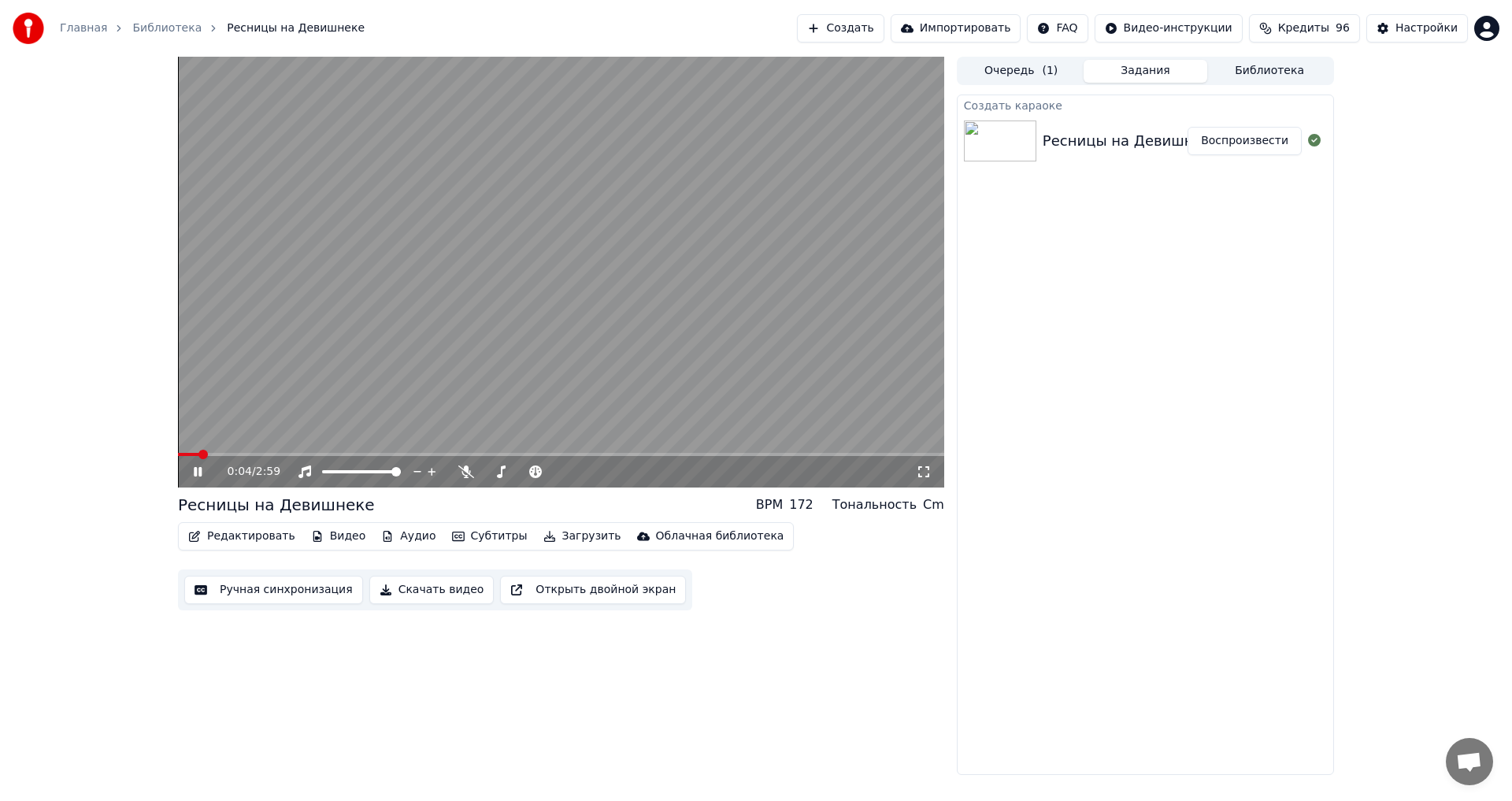
click at [195, 474] on icon at bounding box center [198, 472] width 8 height 10
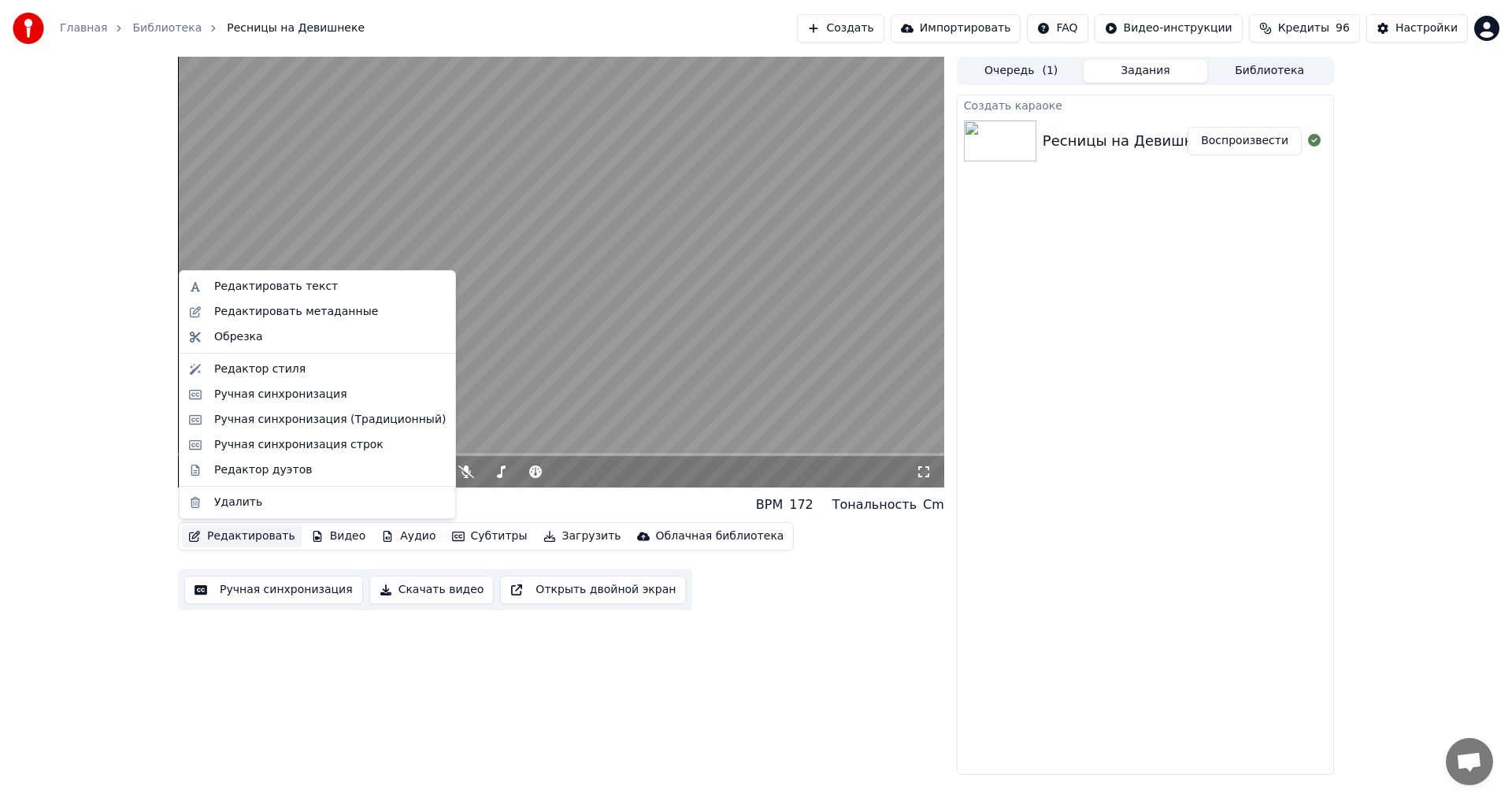
click at [244, 540] on button "Редактировать" at bounding box center [241, 536] width 120 height 22
click at [314, 310] on div "Редактировать метаданные" at bounding box center [296, 312] width 164 height 16
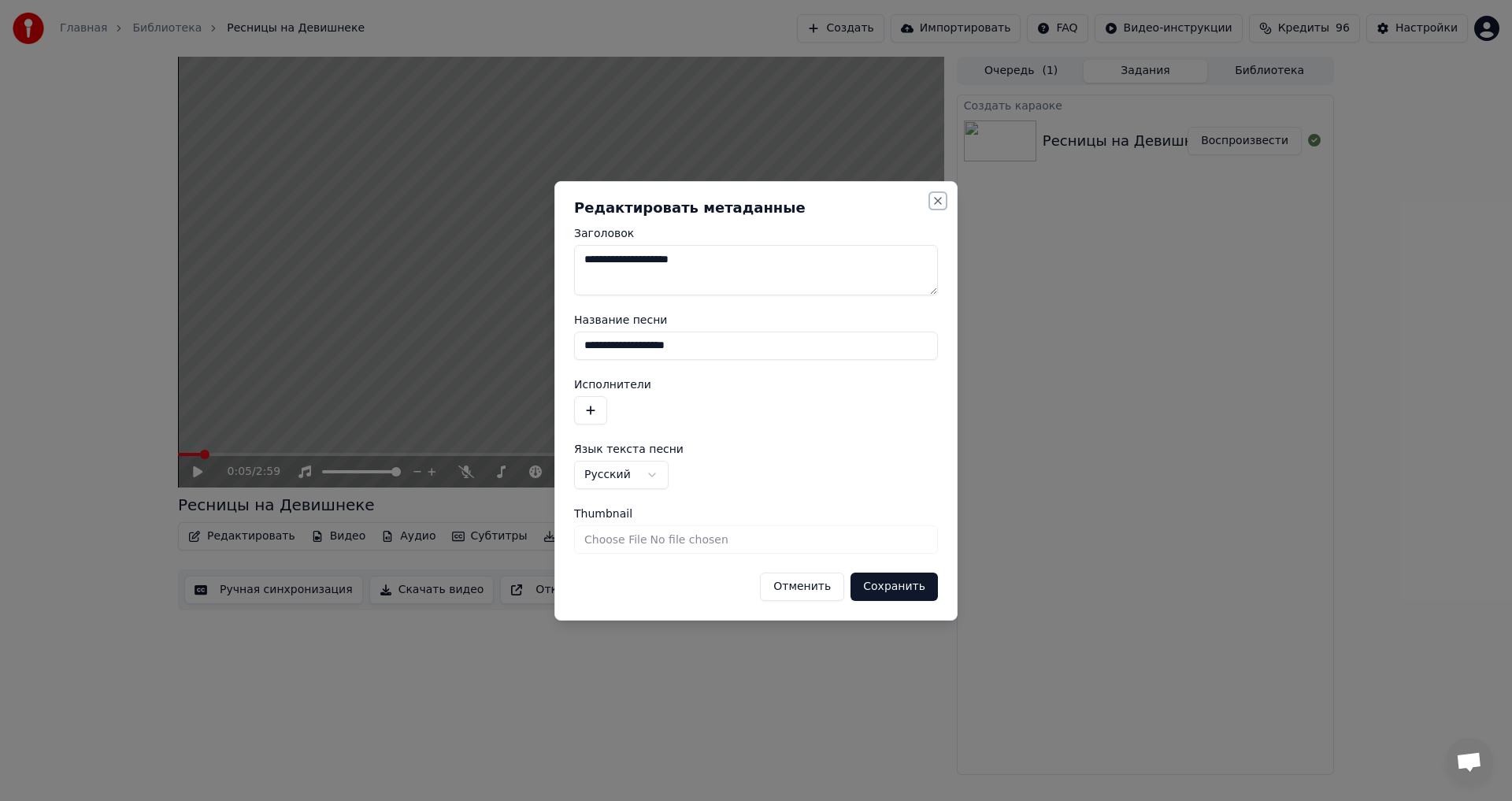
click at [938, 198] on button "Close" at bounding box center [938, 201] width 13 height 13
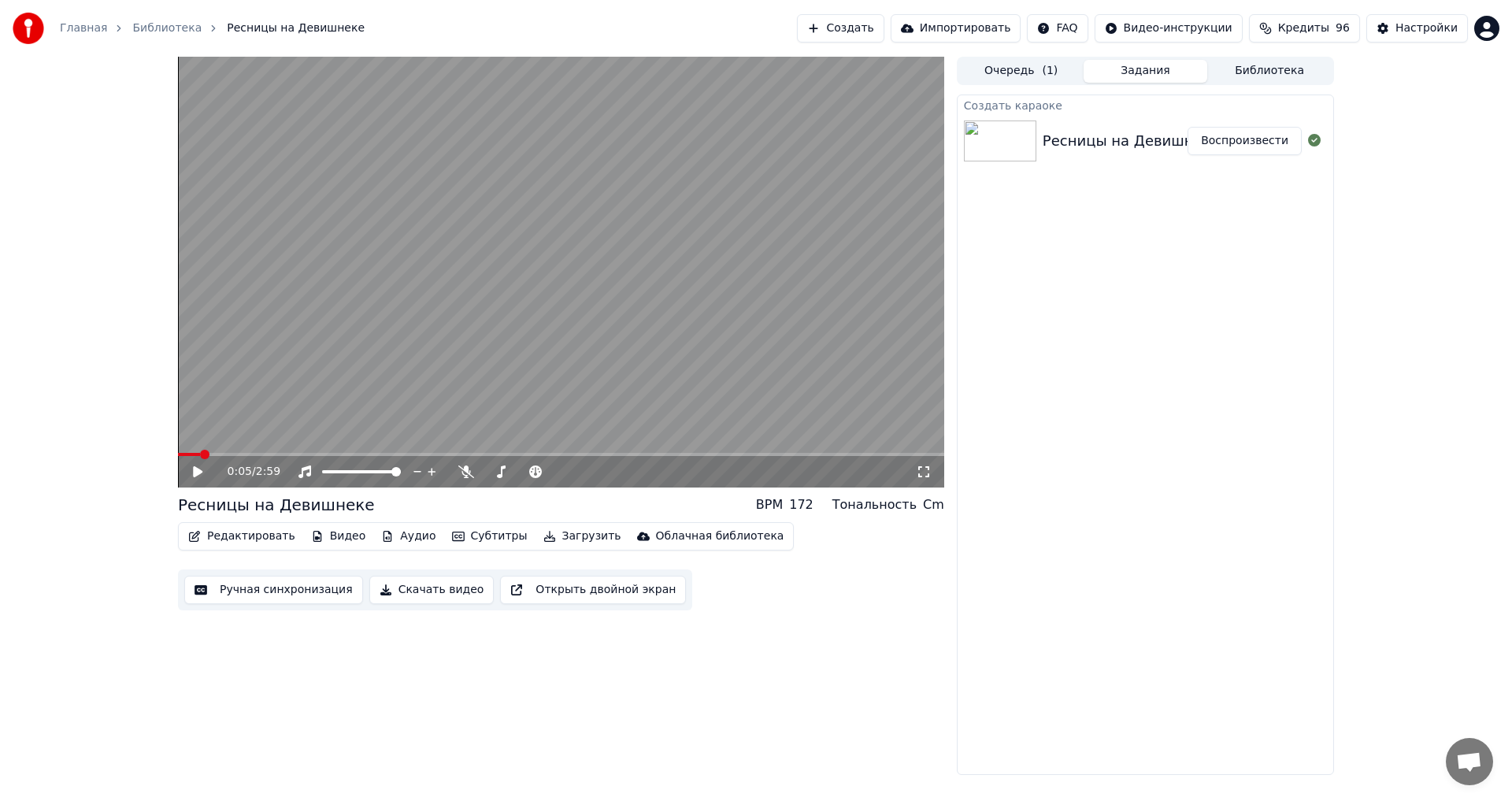
click at [306, 528] on button "Видео" at bounding box center [339, 536] width 68 height 22
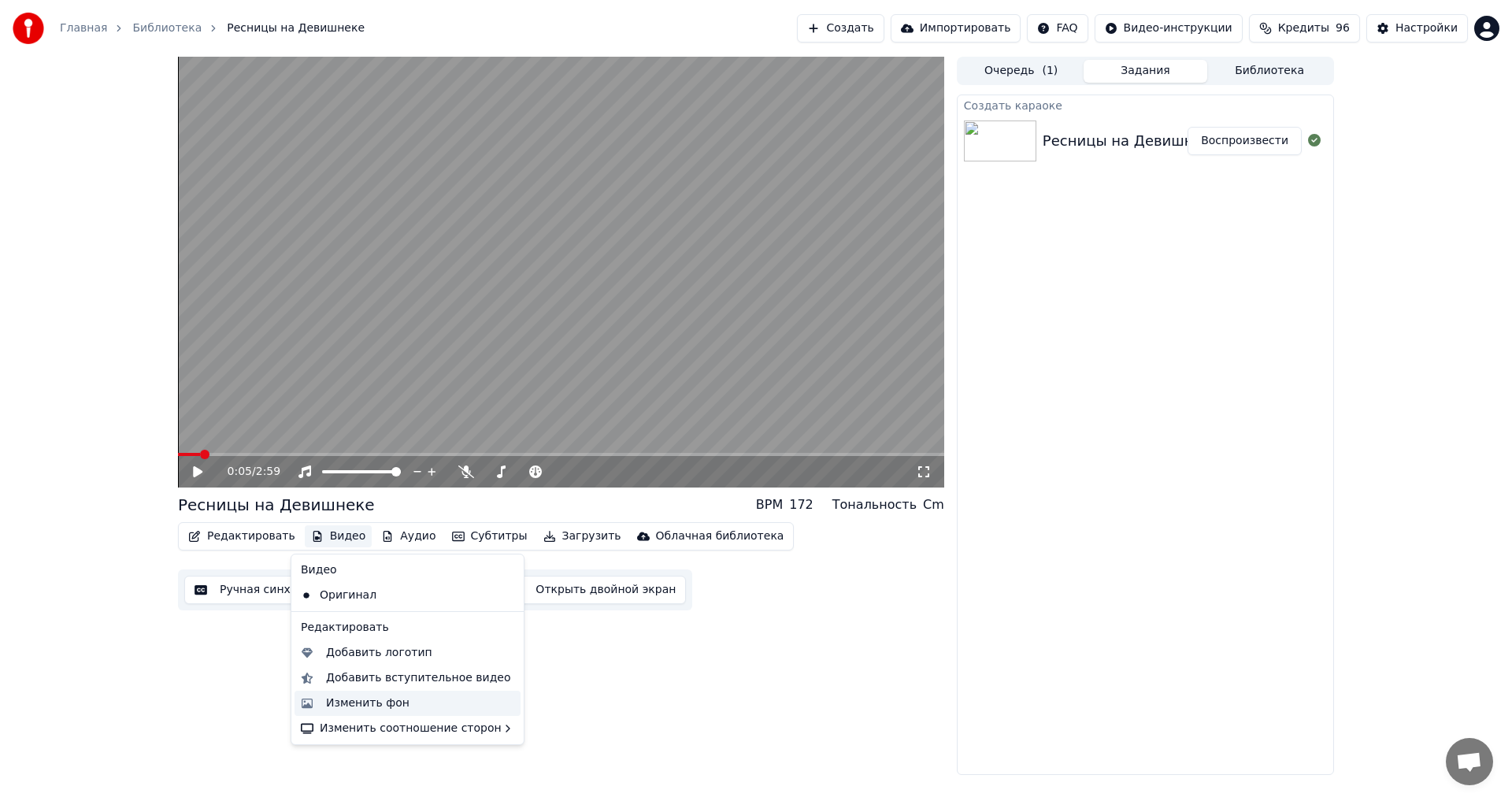
click at [394, 702] on div "Изменить фон" at bounding box center [368, 704] width 84 height 16
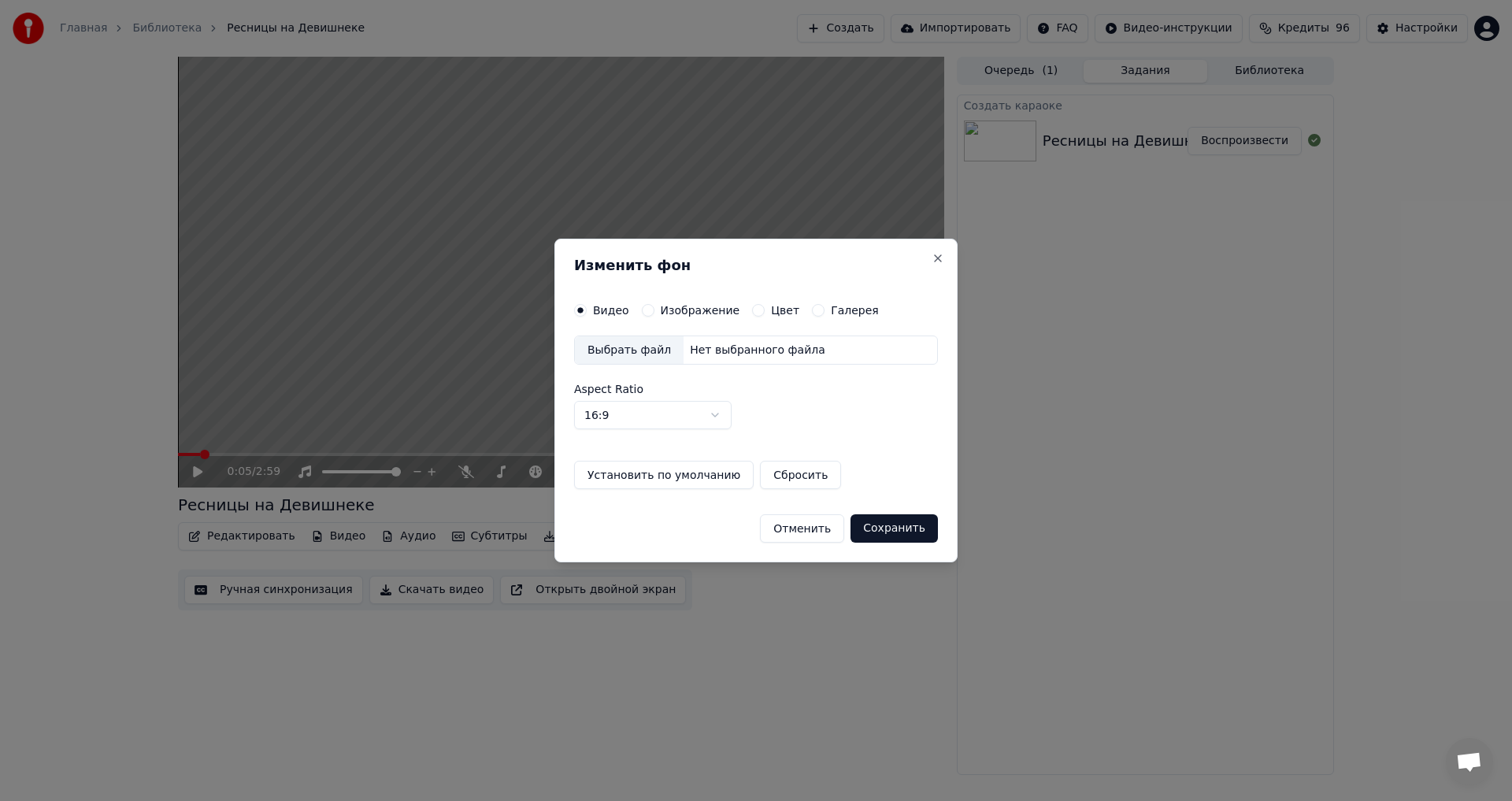
click at [692, 306] on label "Изображение" at bounding box center [701, 310] width 80 height 11
click at [655, 306] on button "Изображение" at bounding box center [648, 310] width 13 height 13
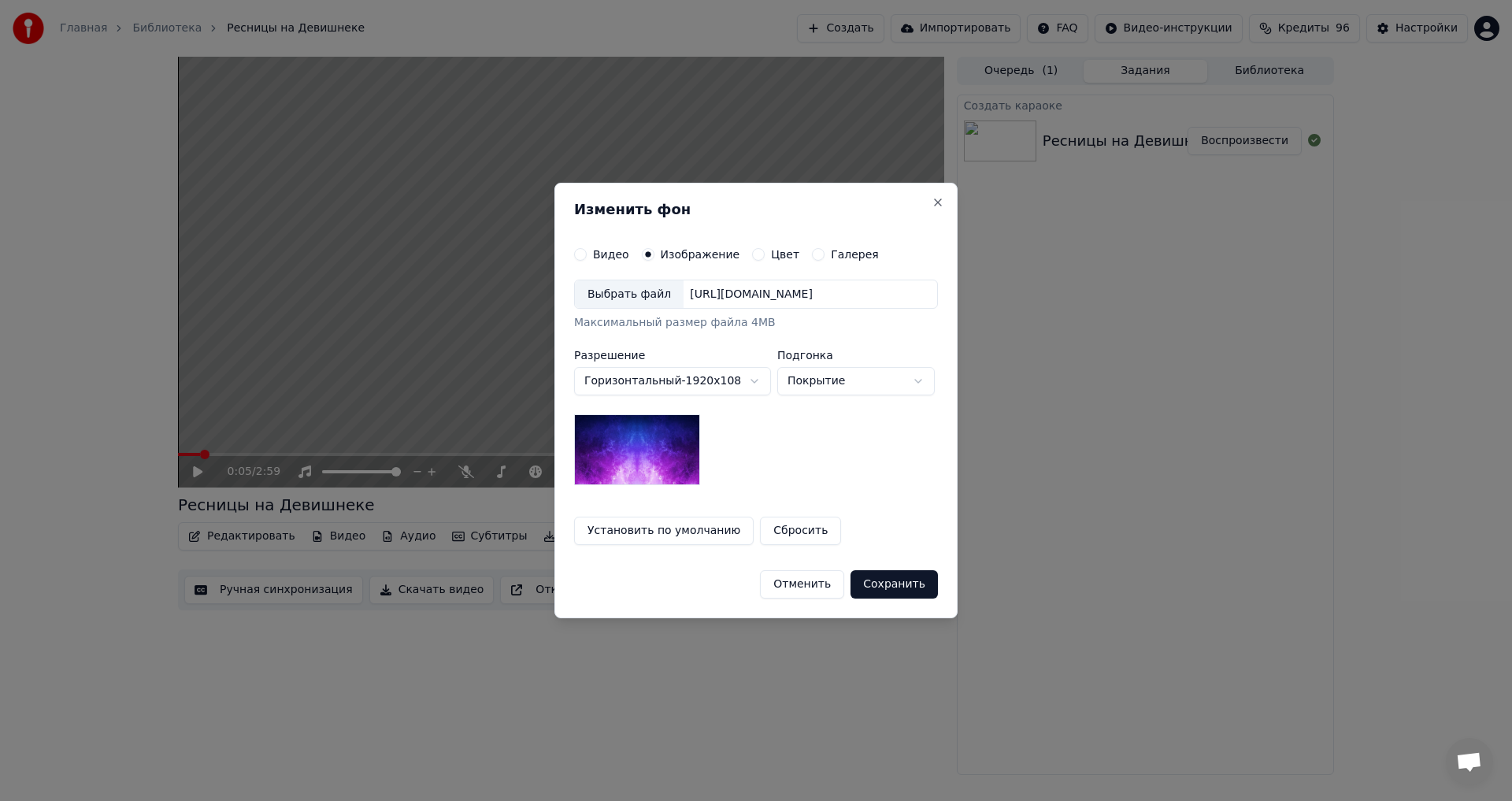
click at [658, 295] on div "Выбрать файл" at bounding box center [629, 294] width 109 height 28
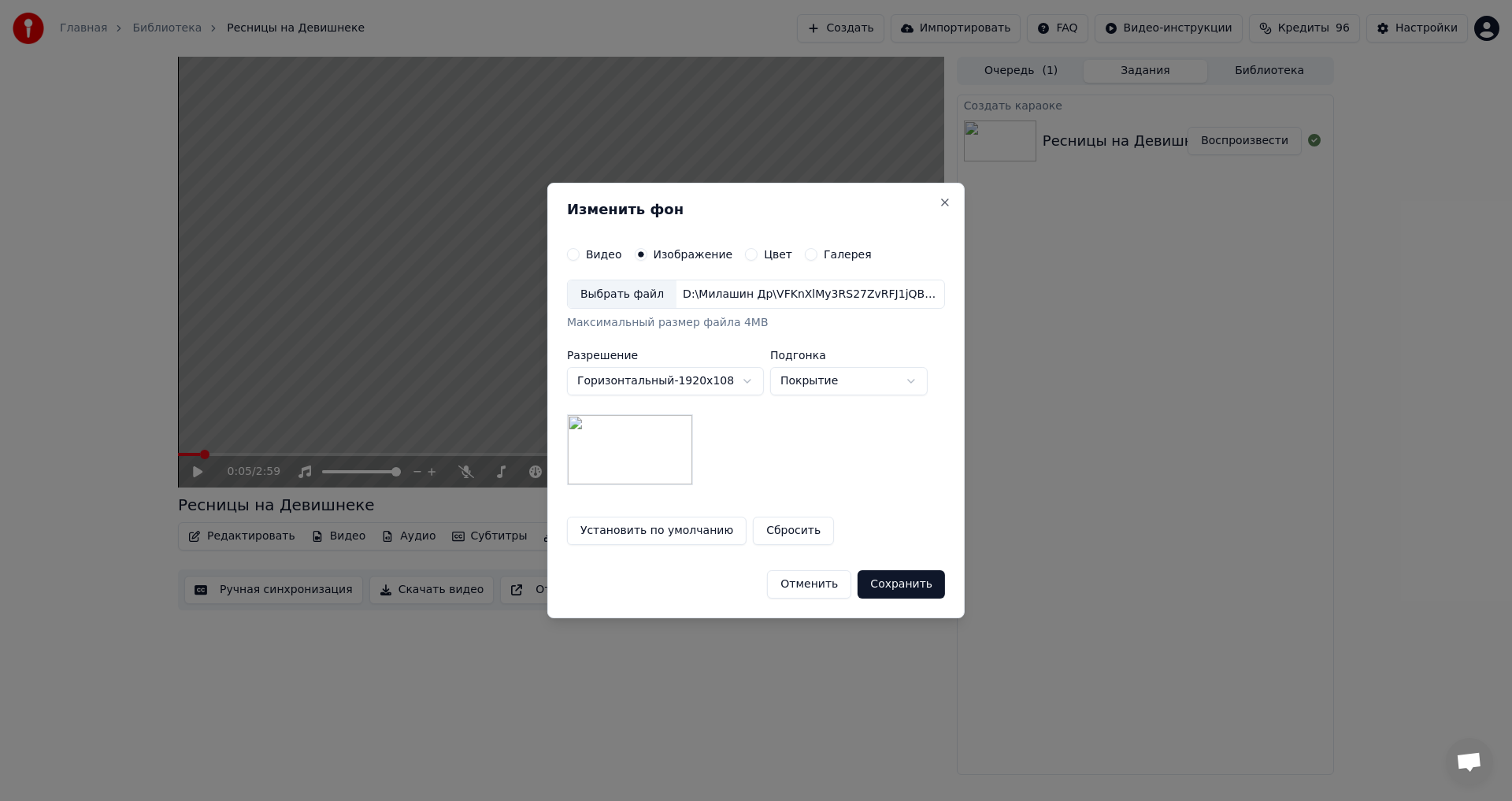
click at [873, 575] on button "Сохранить" at bounding box center [901, 584] width 88 height 28
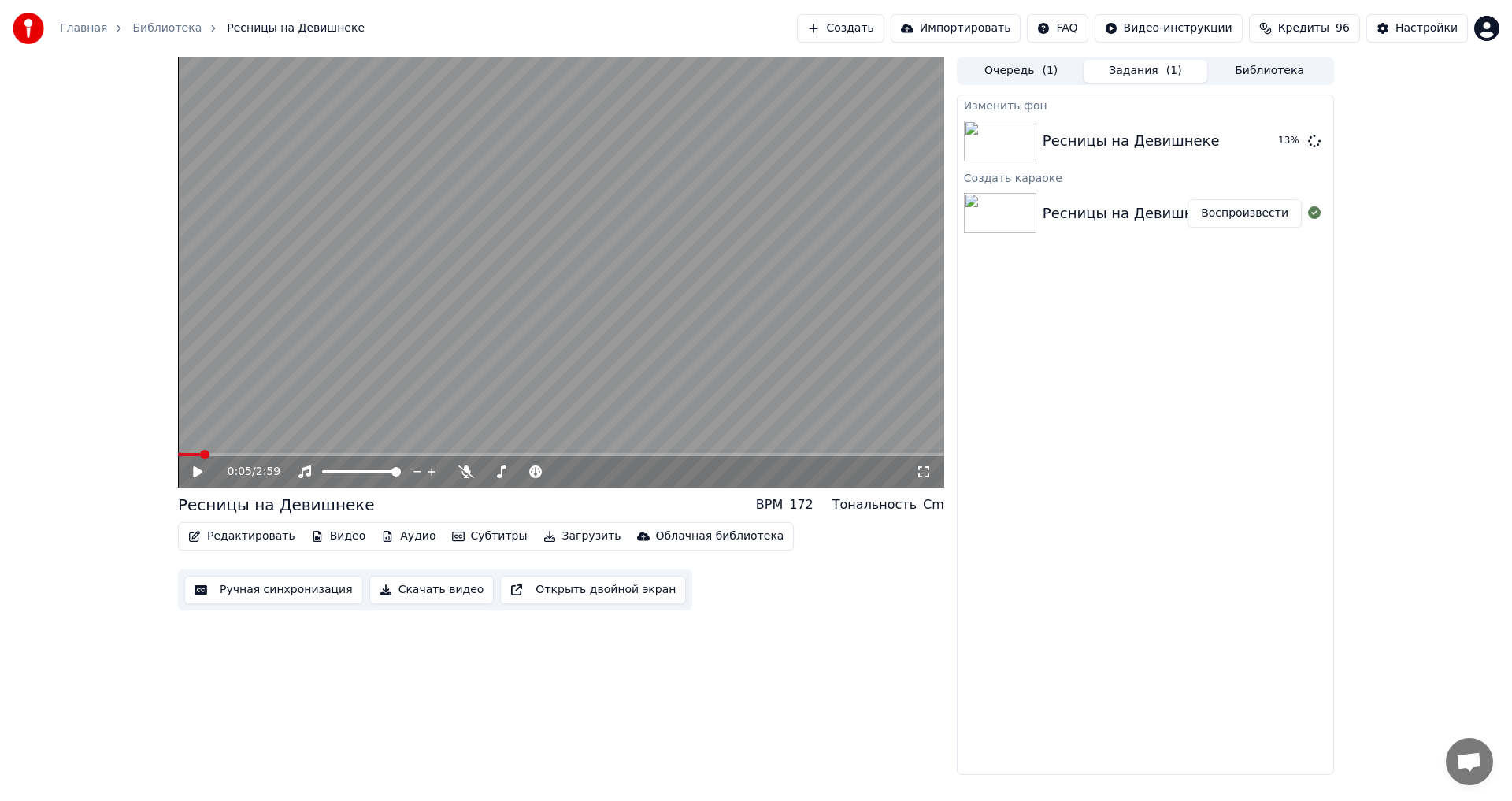
click at [523, 329] on video at bounding box center [561, 273] width 766 height 431
click at [509, 470] on span at bounding box center [511, 472] width 10 height 10
drag, startPoint x: 351, startPoint y: 474, endPoint x: 337, endPoint y: 474, distance: 14.0
click at [337, 474] on div at bounding box center [376, 472] width 127 height 16
click at [337, 474] on span at bounding box center [330, 472] width 15 height 3
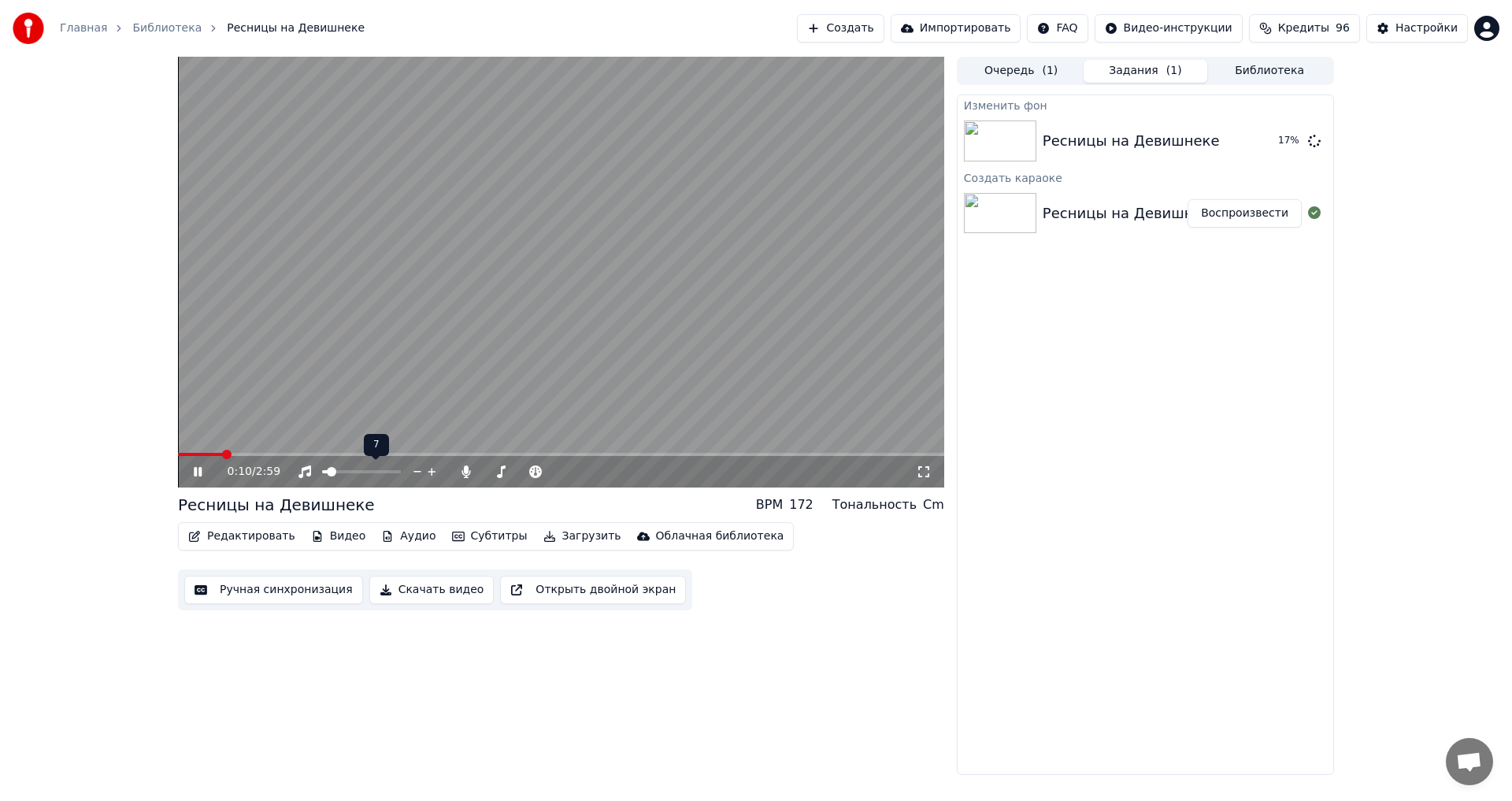
click at [327, 472] on span at bounding box center [331, 472] width 10 height 10
click at [362, 473] on span at bounding box center [359, 472] width 10 height 10
click at [197, 476] on icon at bounding box center [209, 472] width 37 height 13
click at [483, 467] on span at bounding box center [488, 472] width 10 height 10
click at [198, 477] on icon at bounding box center [209, 472] width 37 height 13
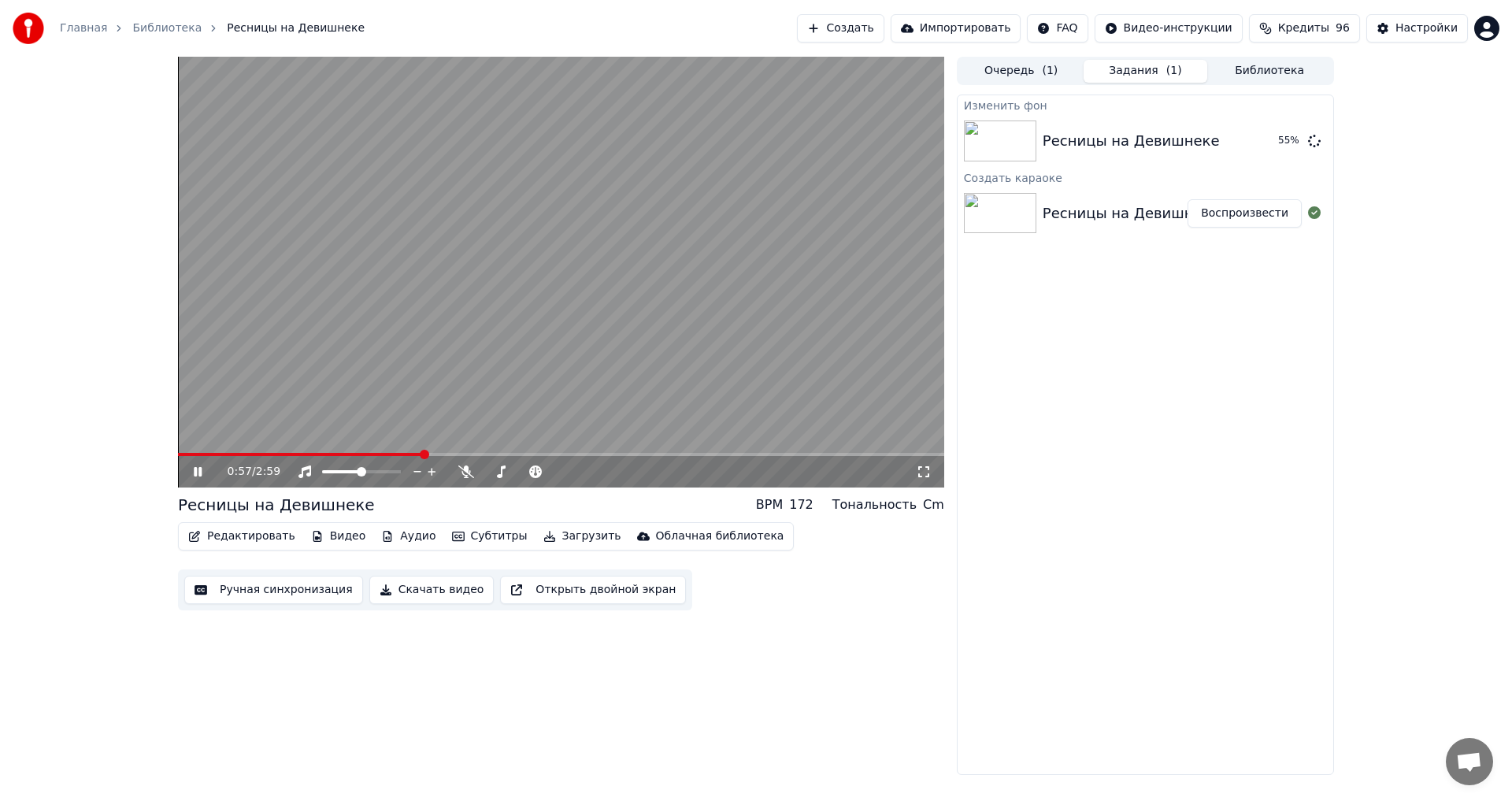
click at [196, 471] on icon at bounding box center [198, 472] width 8 height 10
click at [446, 532] on button "Субтитры" at bounding box center [490, 536] width 88 height 22
click at [458, 500] on div "Ресницы на Девишнеке BPM 172 Тональность Cm" at bounding box center [561, 504] width 766 height 22
click at [315, 593] on button "Ручная синхронизация" at bounding box center [273, 589] width 179 height 28
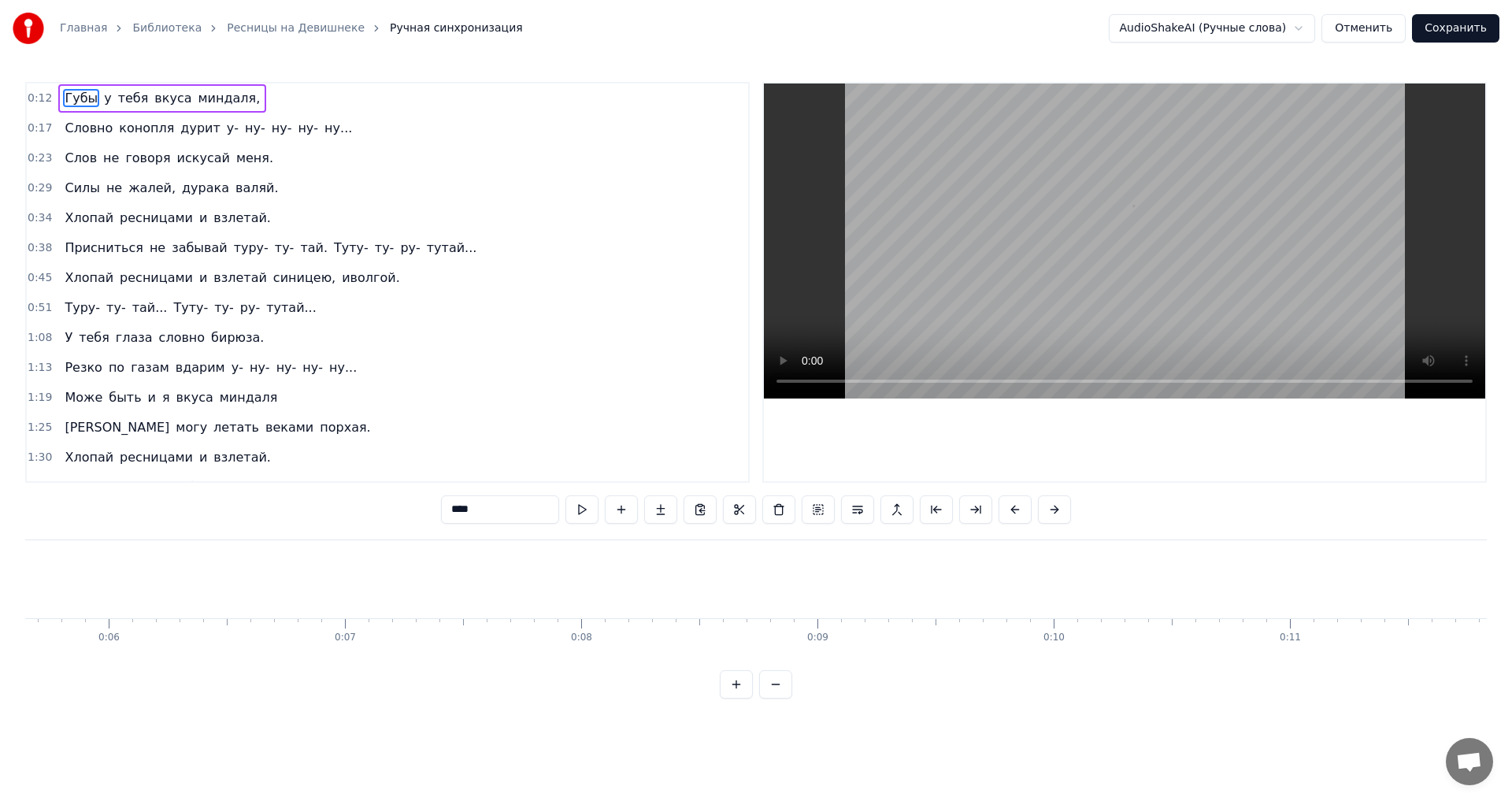
scroll to position [0, 2907]
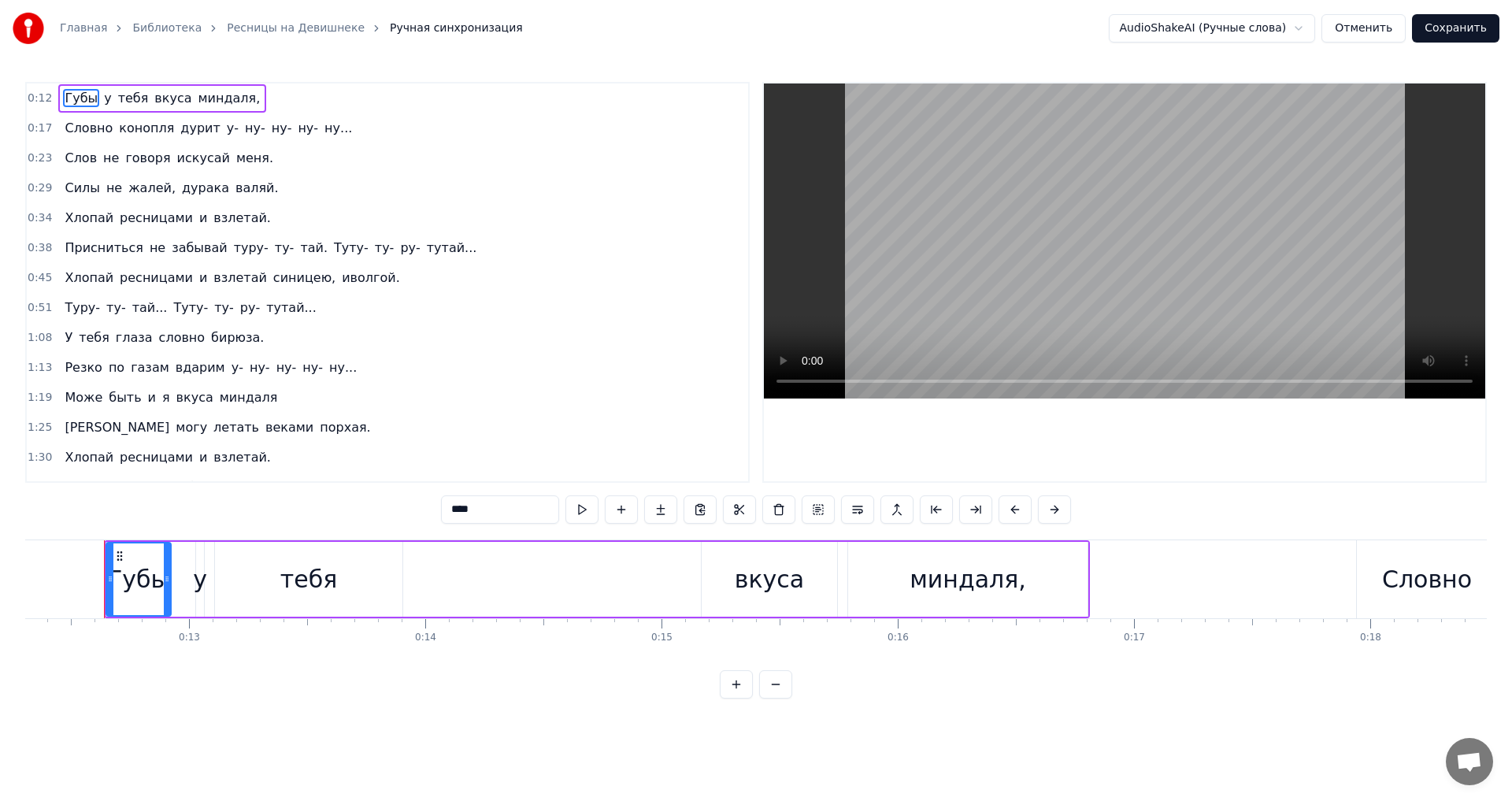
click at [123, 125] on span "конопля" at bounding box center [146, 128] width 58 height 18
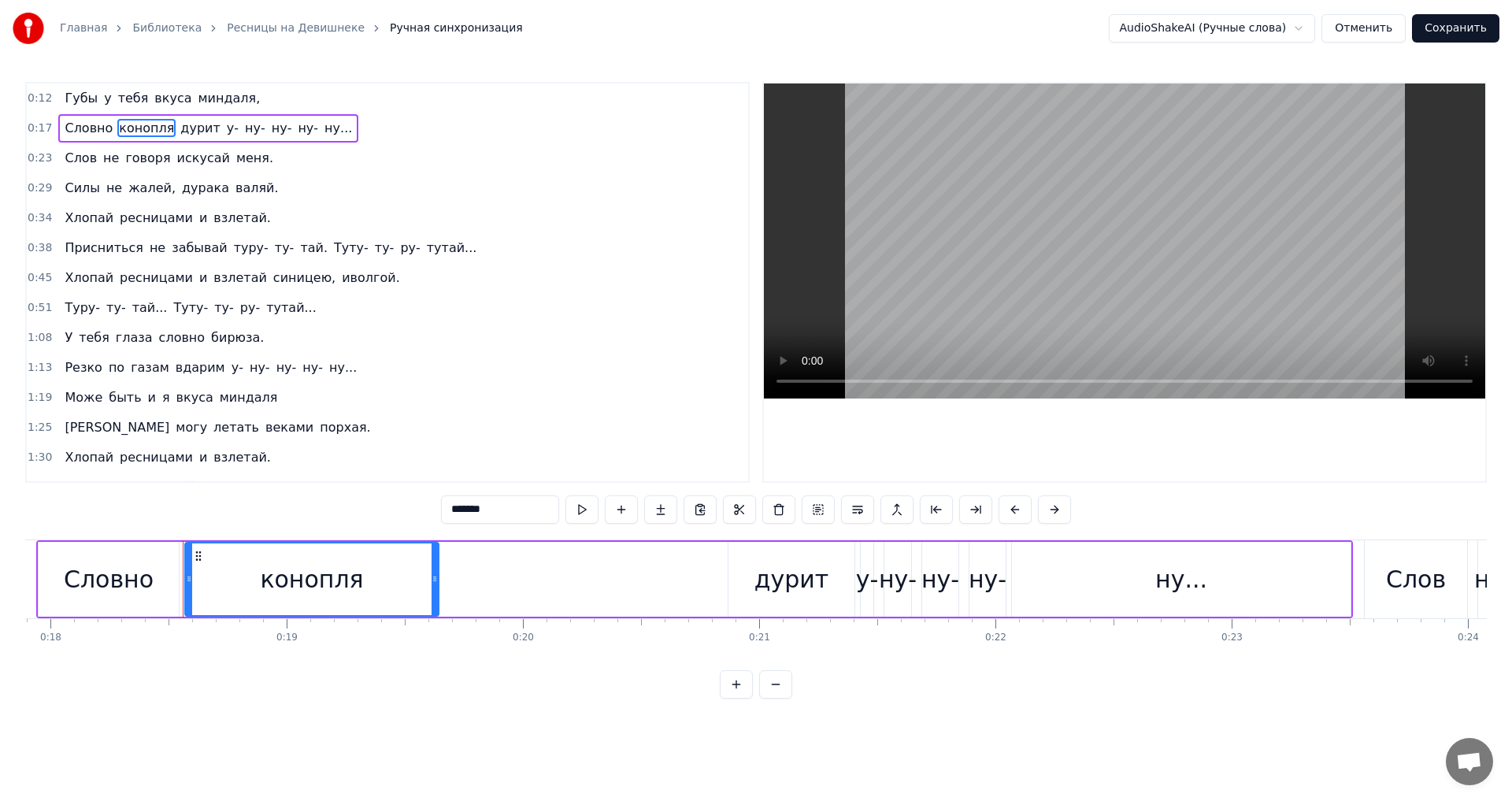
scroll to position [0, 4306]
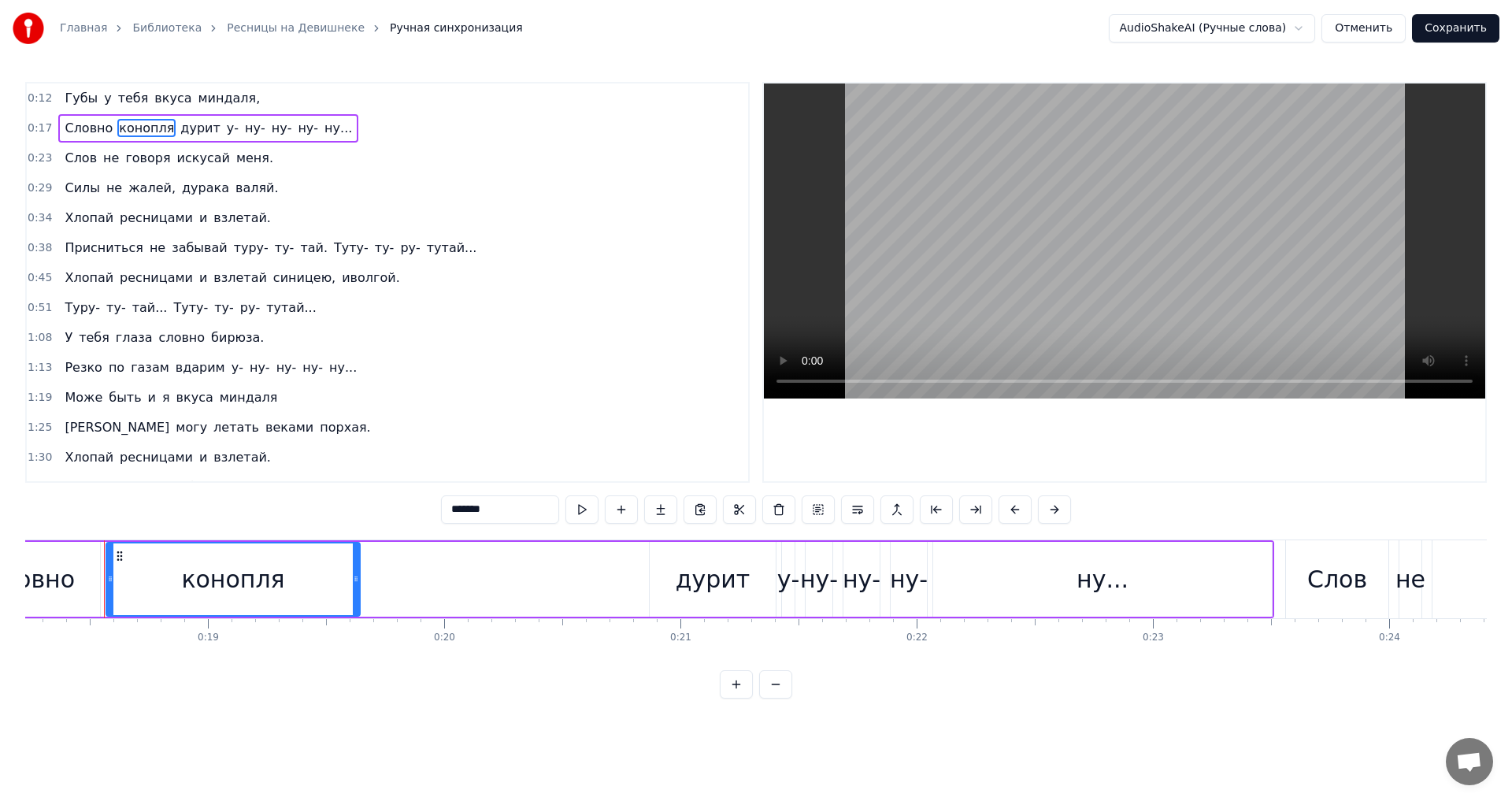
click at [133, 133] on span "конопля" at bounding box center [146, 128] width 58 height 18
click at [147, 126] on span "конопля" at bounding box center [146, 128] width 58 height 18
click at [494, 511] on input "*******" at bounding box center [499, 509] width 118 height 28
drag, startPoint x: 501, startPoint y: 512, endPoint x: 389, endPoint y: 496, distance: 113.1
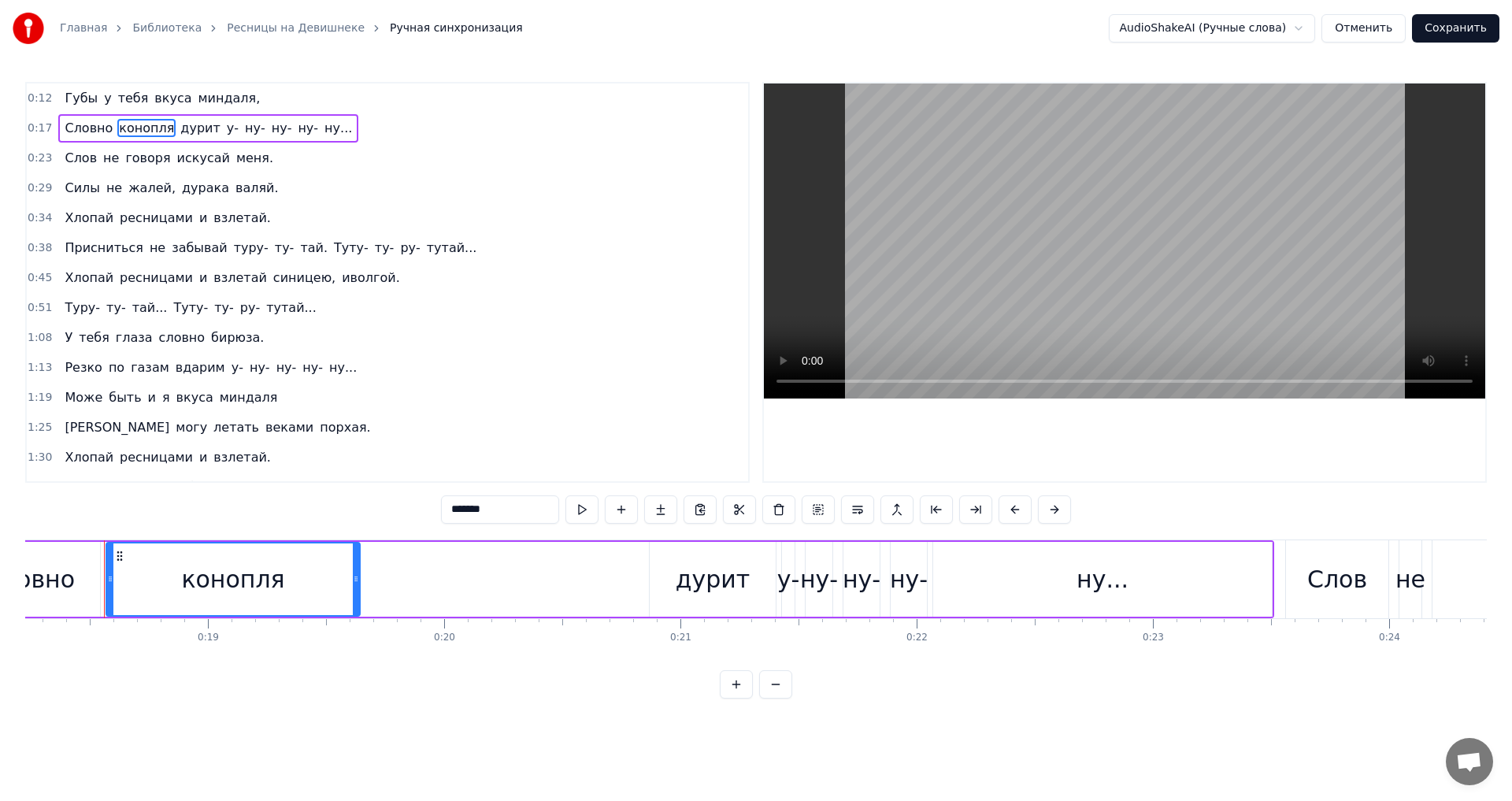
click at [389, 496] on div "0:12 Губы у тебя вкуса миндаля, 0:17 Словно конопля дурит у- ну- ну- ну- ну... …" at bounding box center [755, 390] width 1461 height 617
click at [178, 163] on span "искусай" at bounding box center [203, 158] width 56 height 18
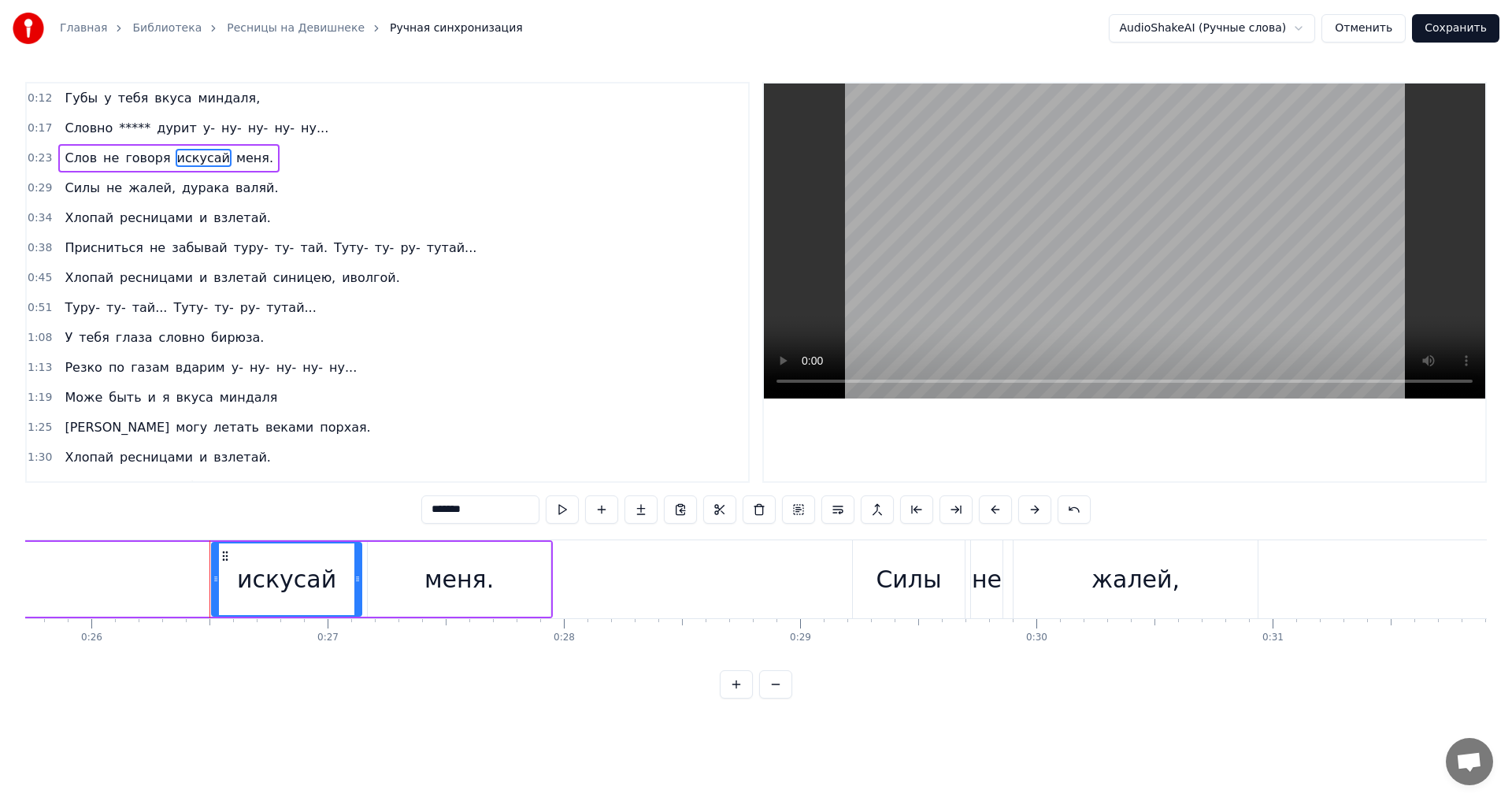
scroll to position [0, 6182]
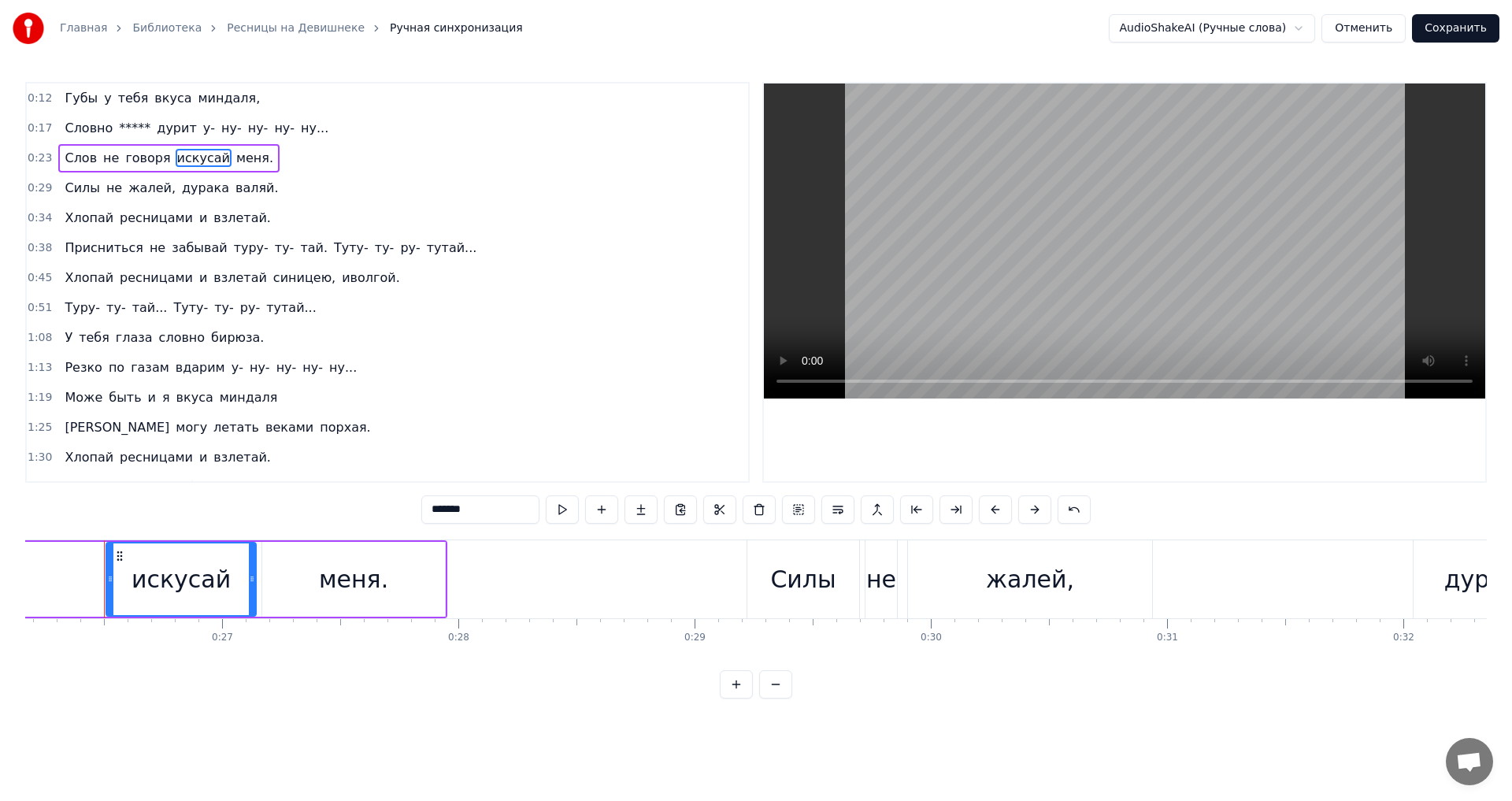
drag, startPoint x: 493, startPoint y: 516, endPoint x: 287, endPoint y: 498, distance: 206.8
click at [287, 498] on div "0:12 Губы у тебя вкуса миндаля, 0:17 Словно ***** дурит у- ну- ну- ну- ну... 0:…" at bounding box center [755, 390] width 1461 height 617
click at [340, 277] on span "иволгой." at bounding box center [371, 277] width 61 height 18
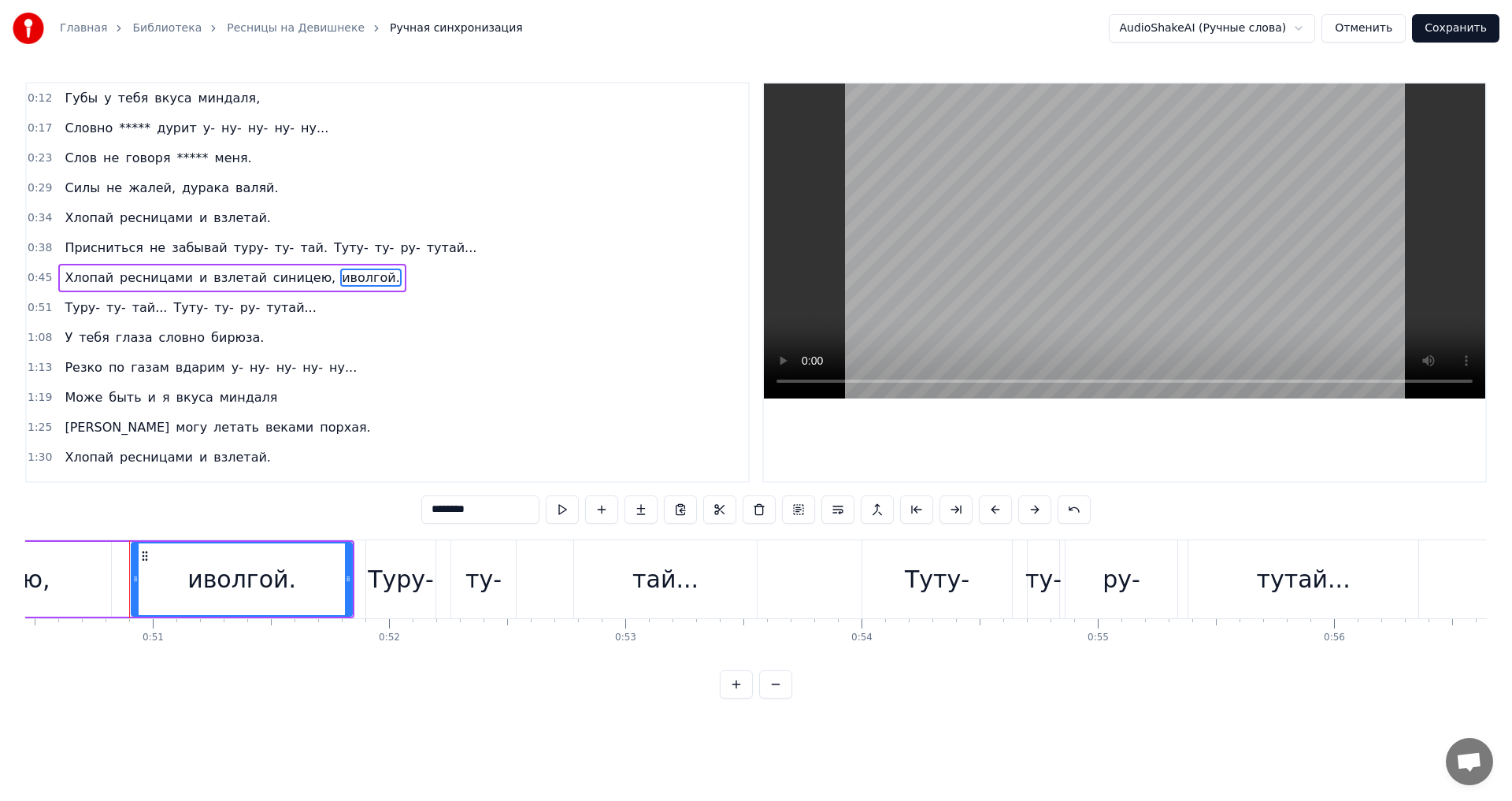
scroll to position [0, 11947]
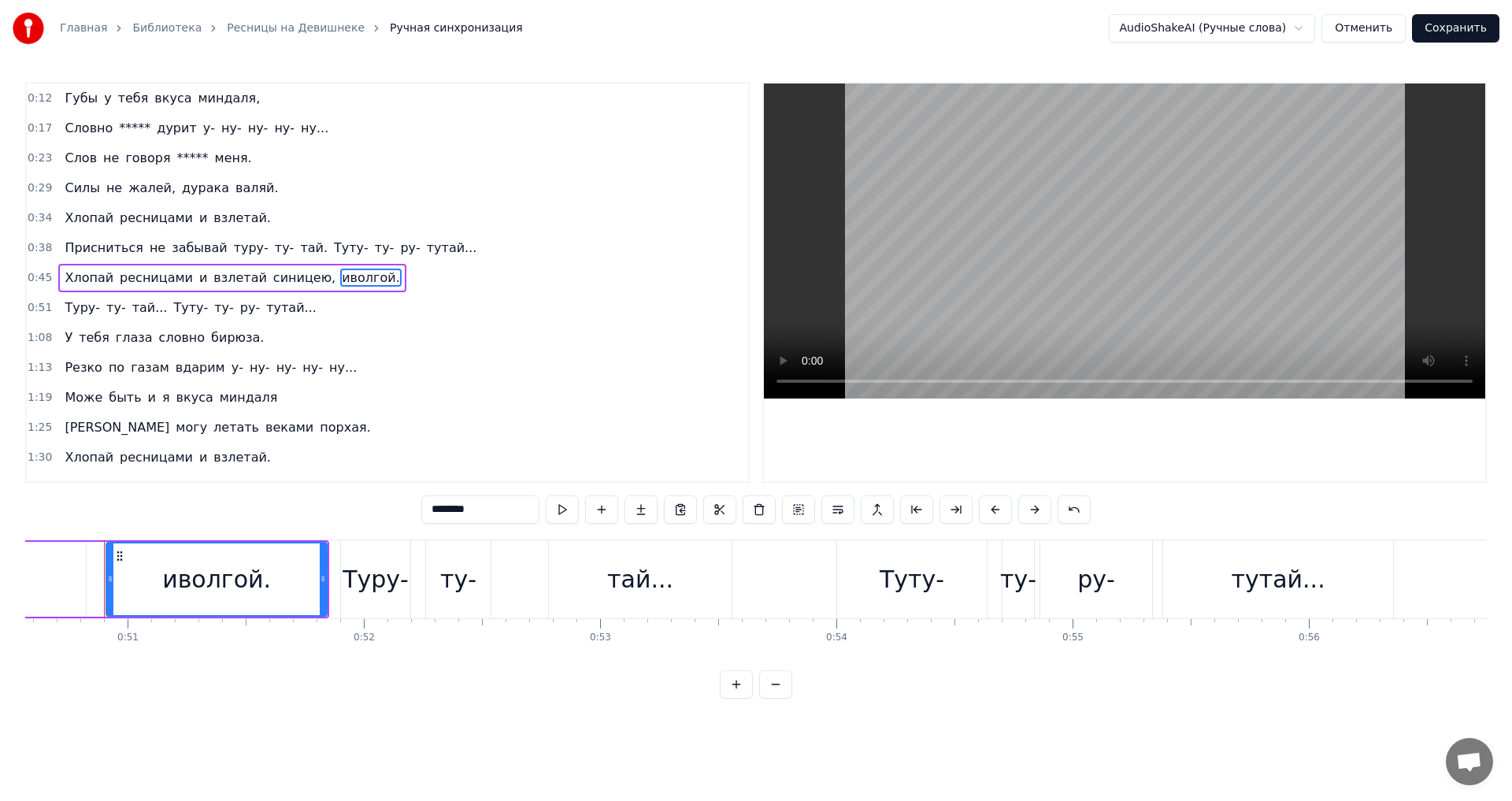
drag, startPoint x: 473, startPoint y: 507, endPoint x: 315, endPoint y: 498, distance: 158.3
click at [315, 498] on div "0:12 Губы у тебя вкуса миндаля, 0:17 Словно ***** дурит у- ну- ну- ну- ну... 0:…" at bounding box center [755, 390] width 1461 height 617
click at [438, 509] on input "******" at bounding box center [480, 509] width 118 height 28
click at [454, 511] on input "*****" at bounding box center [480, 509] width 118 height 28
type input "******"
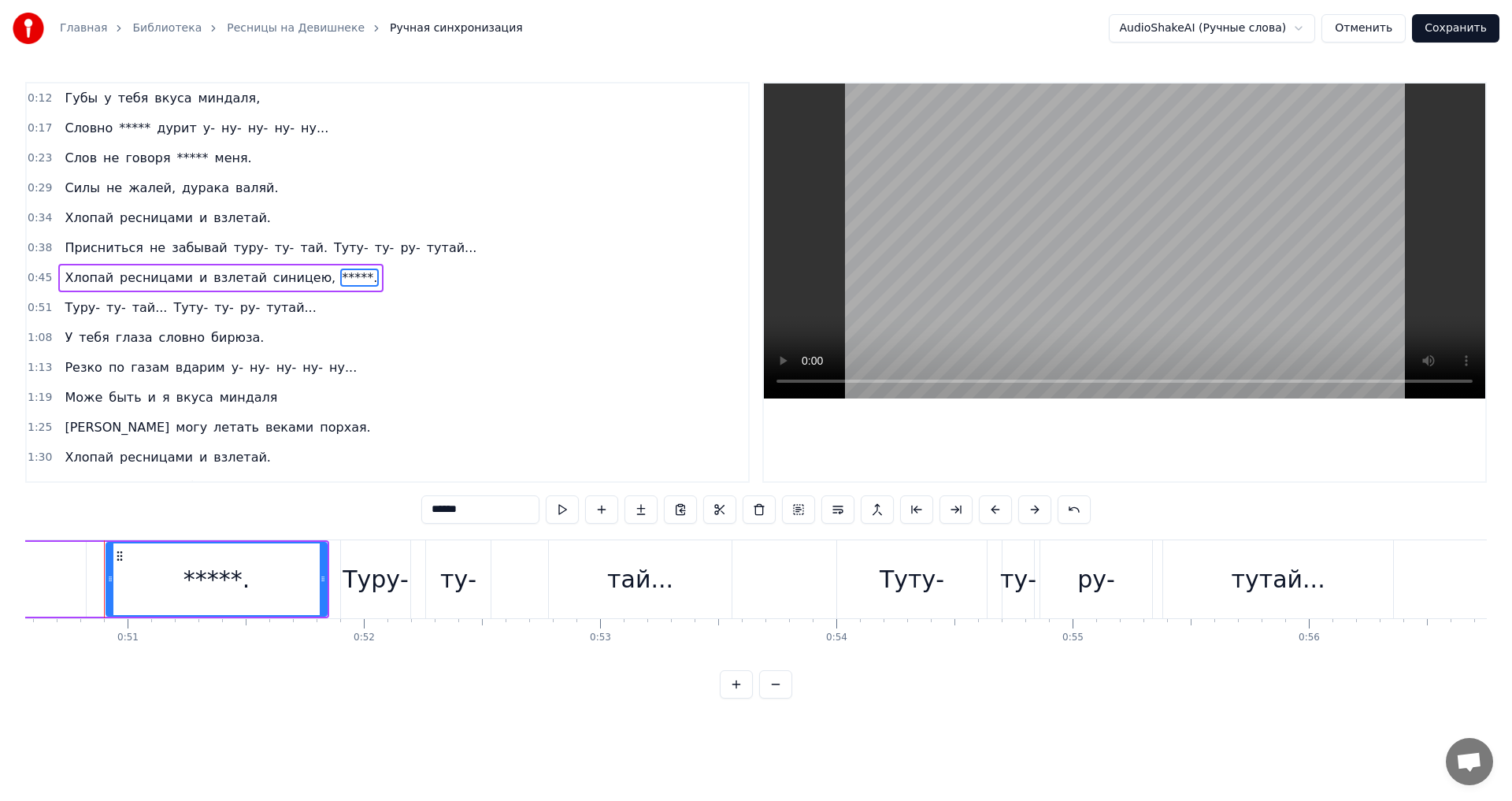
click at [426, 415] on div "1:25 И могу летать веками порхая." at bounding box center [387, 427] width 721 height 30
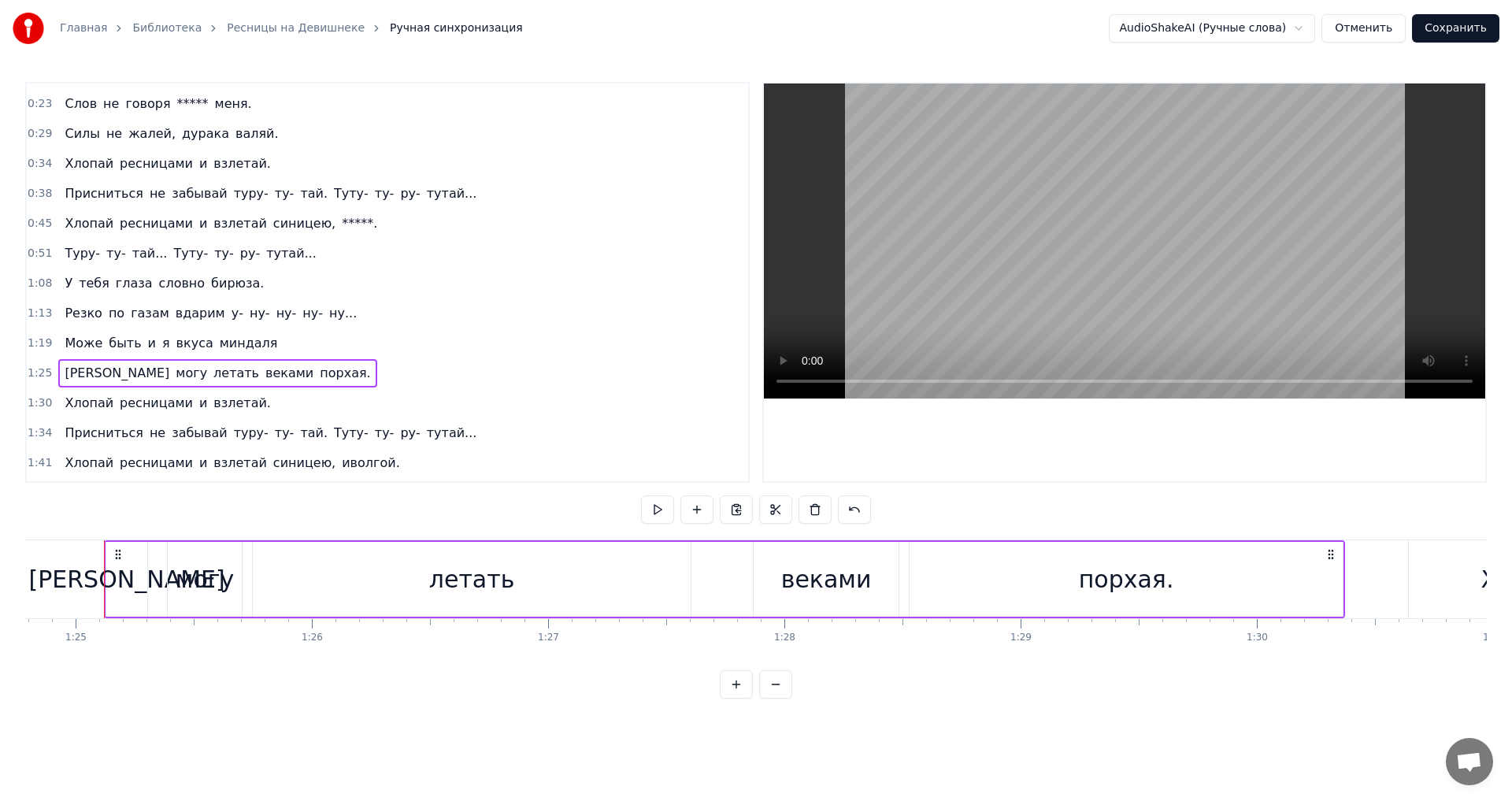
scroll to position [111, 0]
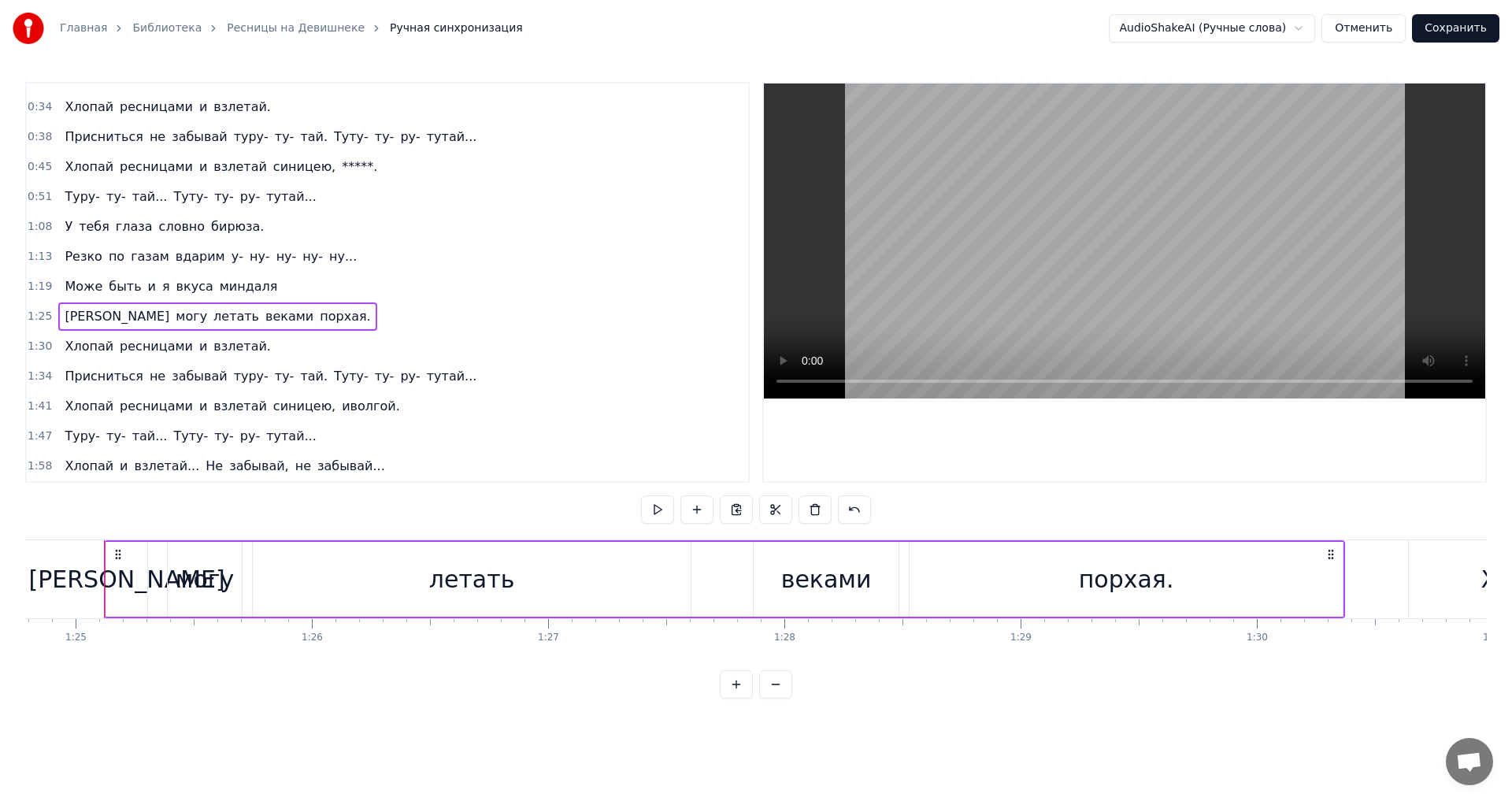
click at [175, 255] on span "вдарим" at bounding box center [200, 256] width 53 height 18
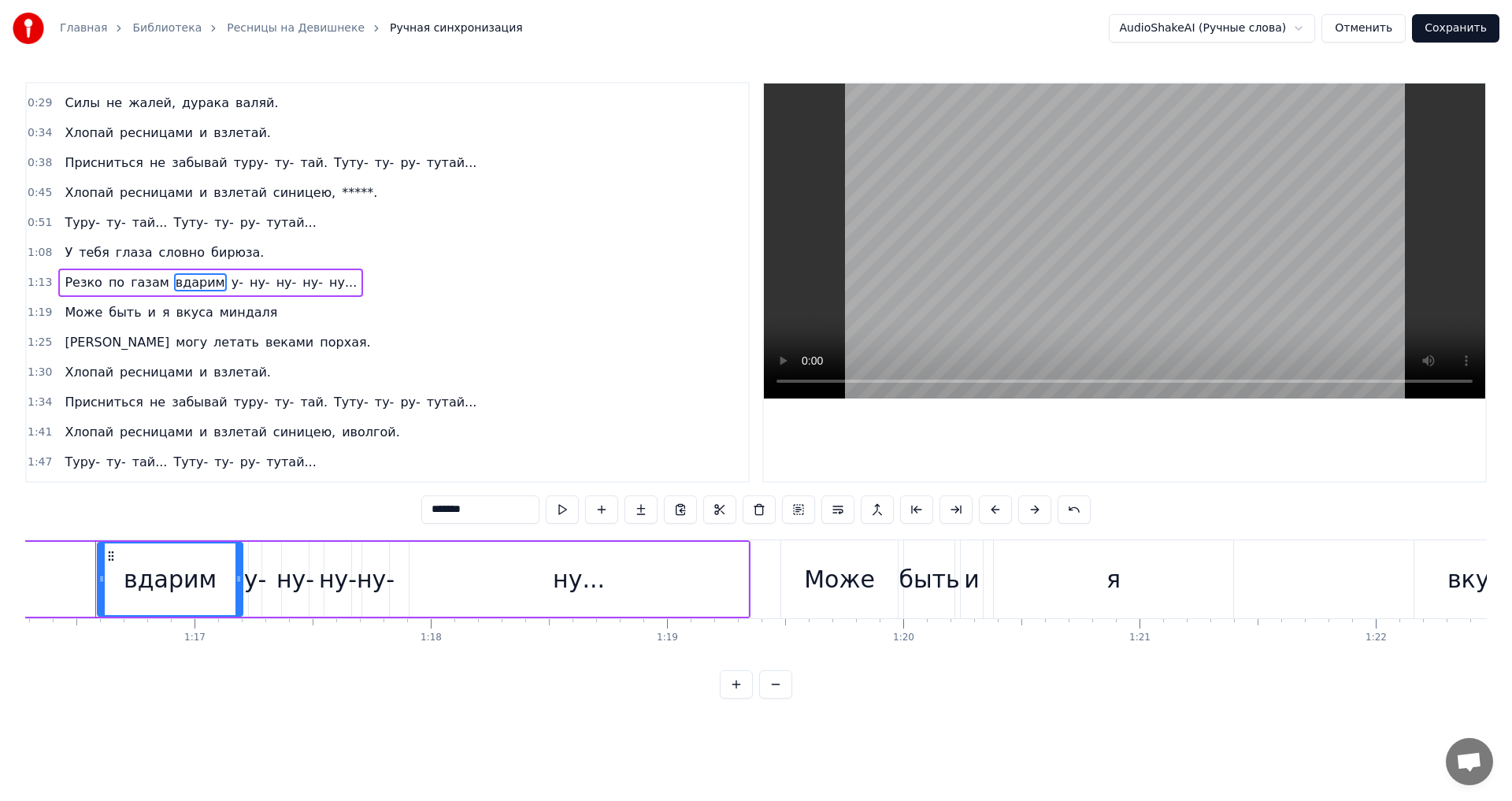
scroll to position [0, 18015]
drag, startPoint x: 471, startPoint y: 512, endPoint x: 368, endPoint y: 503, distance: 103.4
click at [359, 503] on div "0:12 Губы у тебя вкуса миндаля, 0:17 Словно ***** дурит у- ну- ну- ну- ну... 0:…" at bounding box center [755, 390] width 1461 height 617
drag, startPoint x: 482, startPoint y: 511, endPoint x: 341, endPoint y: 501, distance: 141.4
click at [341, 501] on div "0:12 Губы у тебя вкуса миндаля, 0:17 Словно ***** дурит у- ну- ну- ну- ну... 0:…" at bounding box center [755, 390] width 1461 height 617
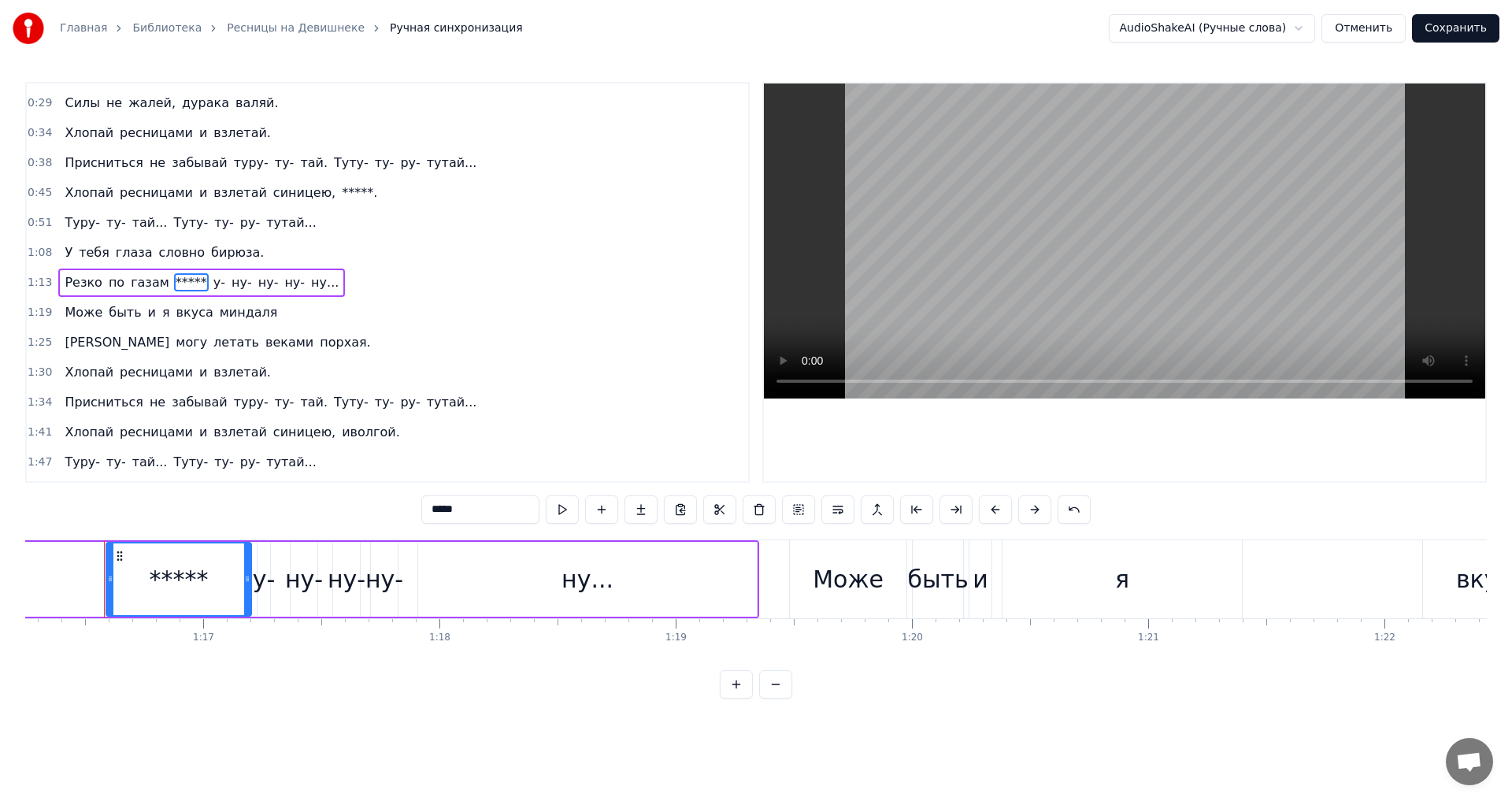
click at [227, 313] on span "миндаля" at bounding box center [249, 312] width 61 height 18
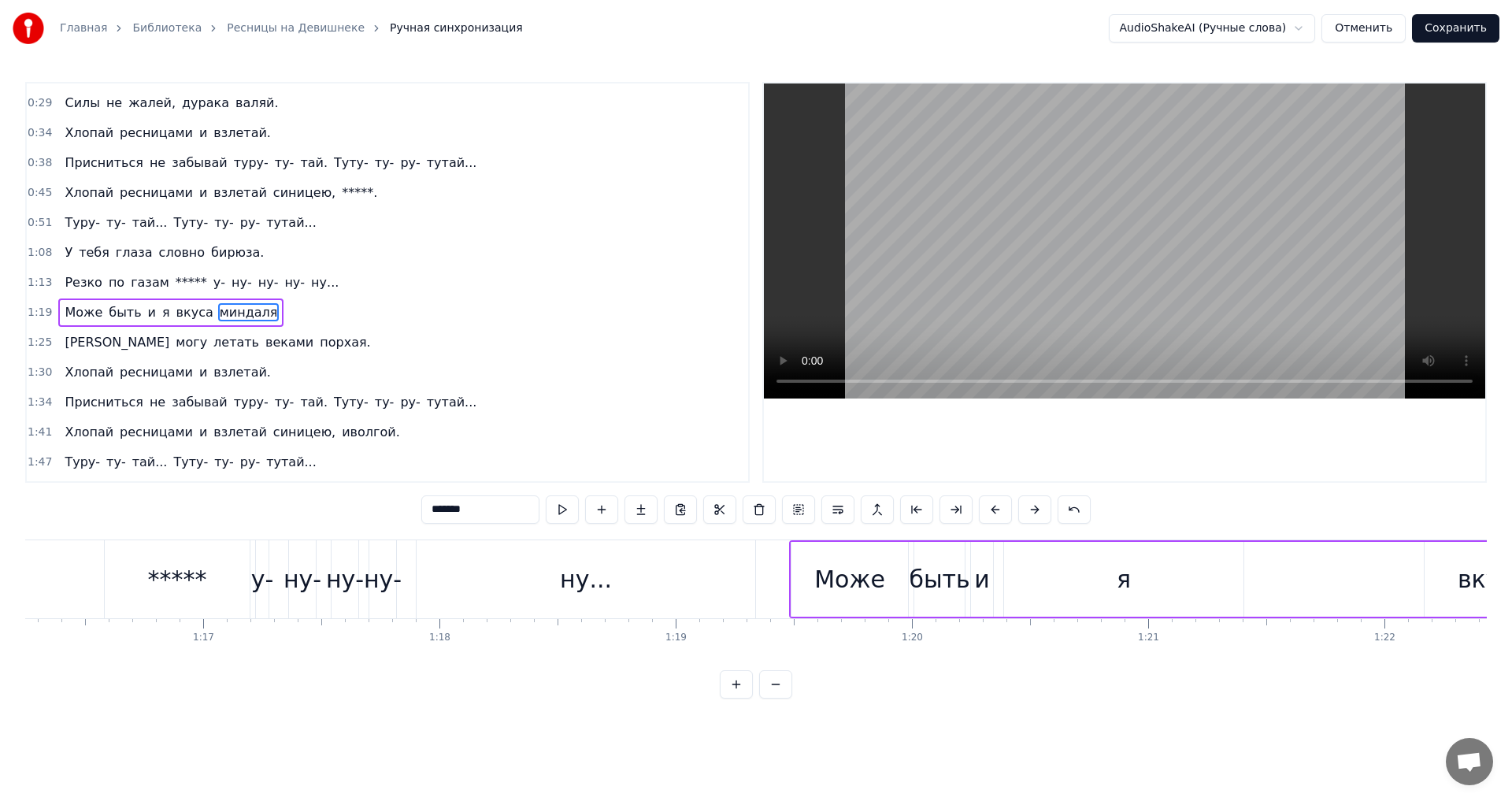
scroll to position [111, 0]
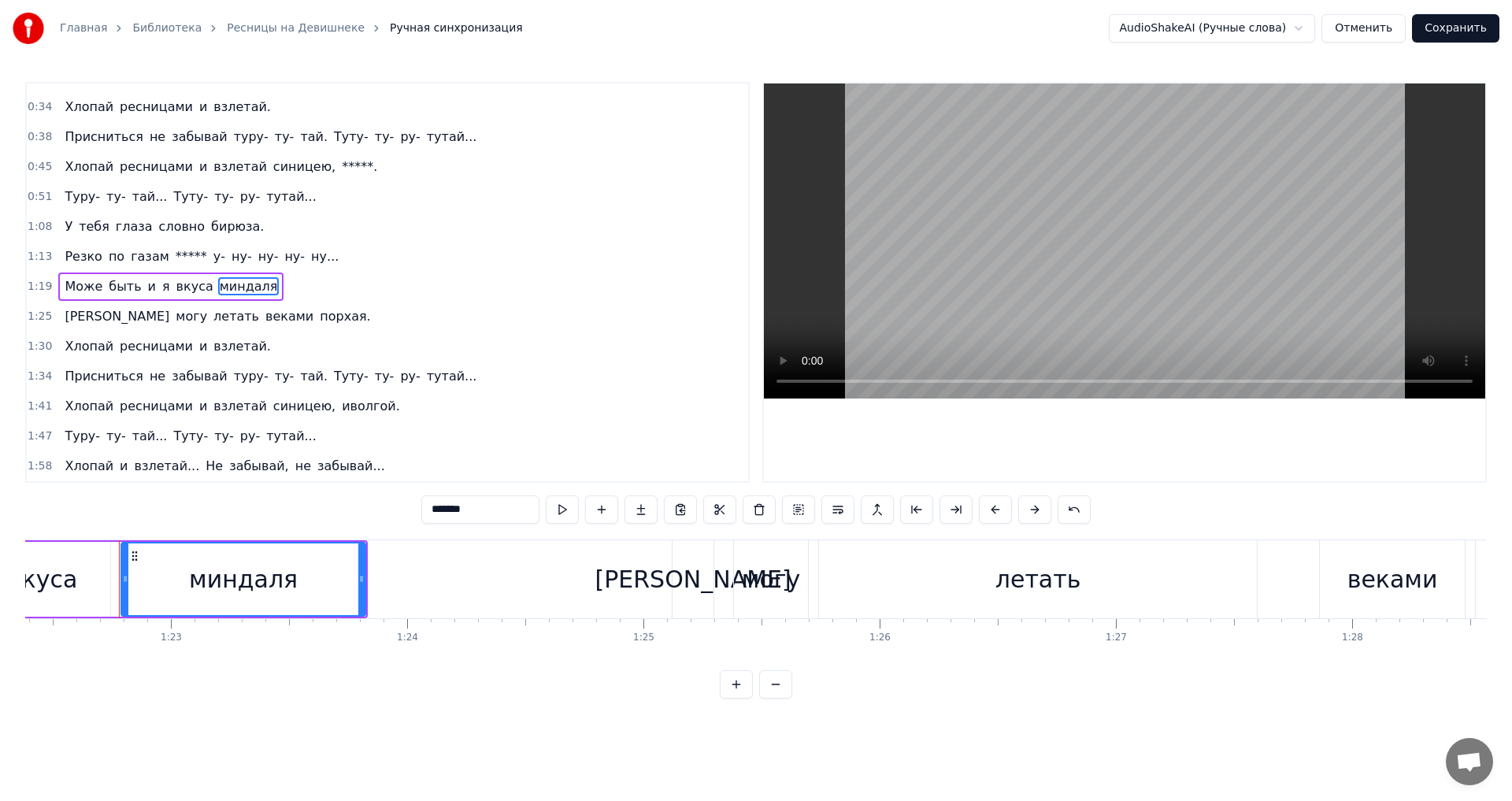
drag, startPoint x: 486, startPoint y: 509, endPoint x: 368, endPoint y: 496, distance: 118.7
click at [368, 496] on div "0:12 Губы у тебя вкуса миндаля, 0:17 Словно ***** дурит у- ну- ну- ну- ну... 0:…" at bounding box center [755, 390] width 1461 height 617
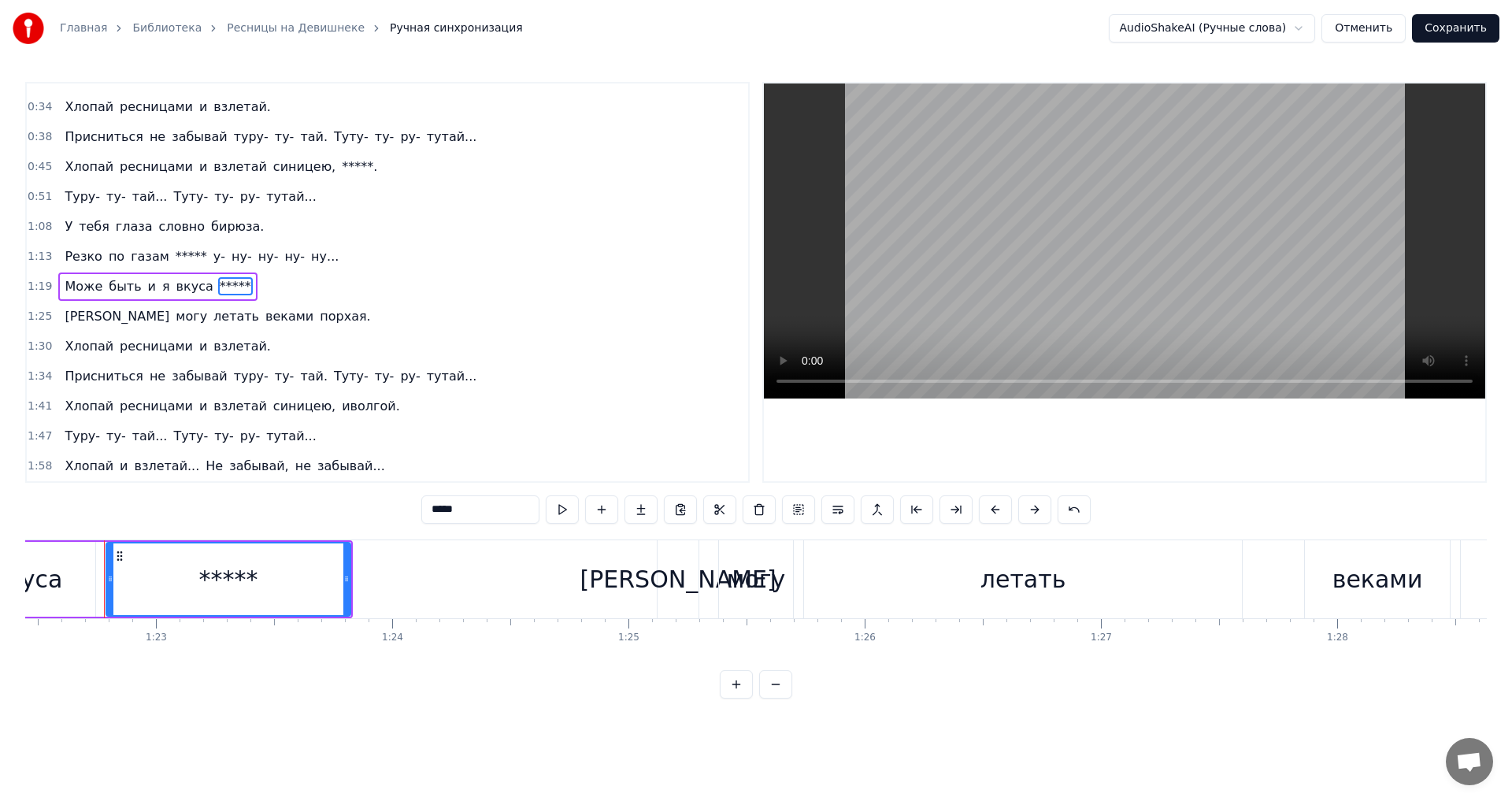
click at [80, 253] on span "Резко" at bounding box center [83, 256] width 40 height 18
type input "*****"
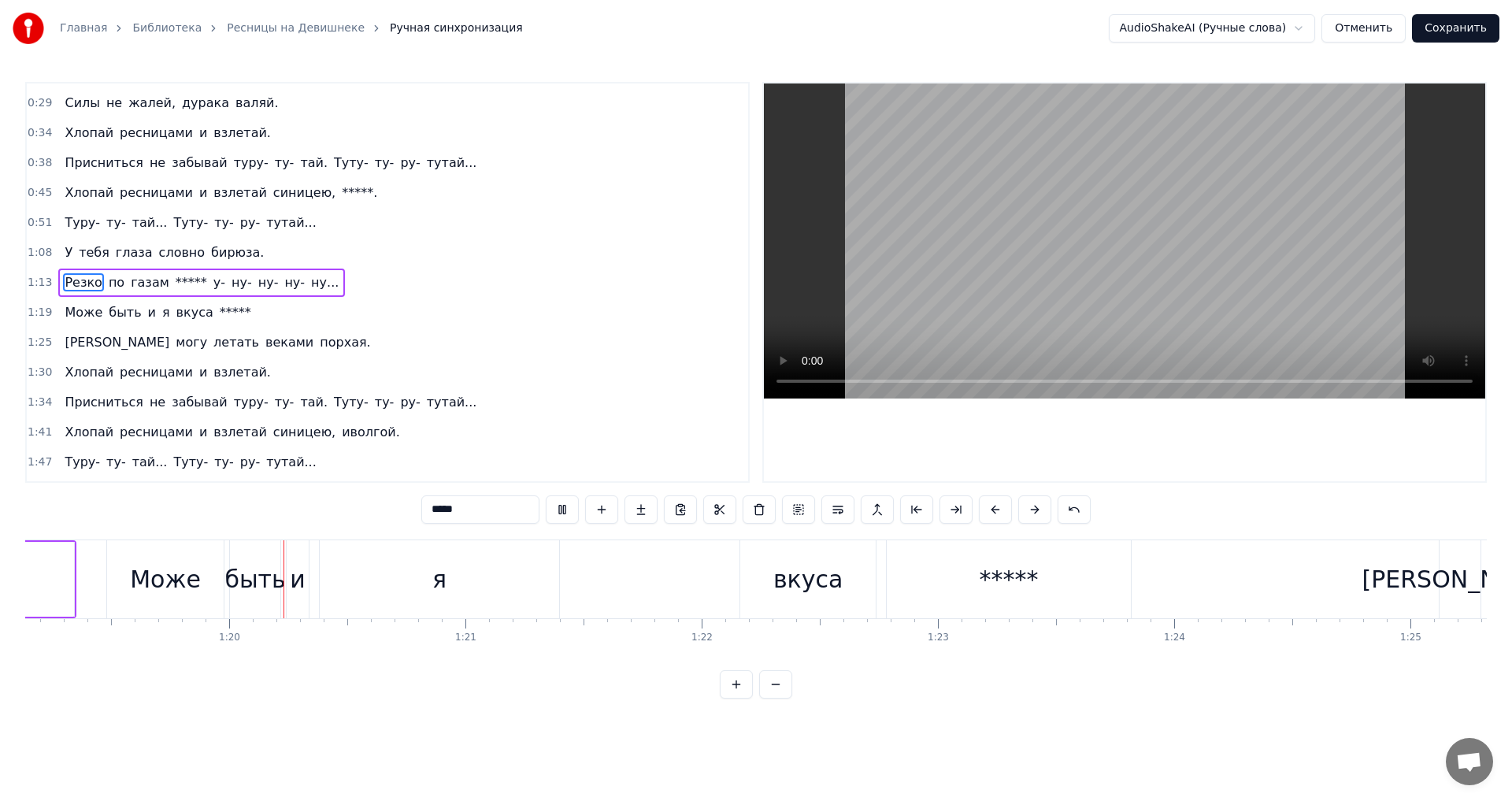
scroll to position [0, 18701]
click at [1457, 27] on button "Сохранить" at bounding box center [1456, 28] width 88 height 28
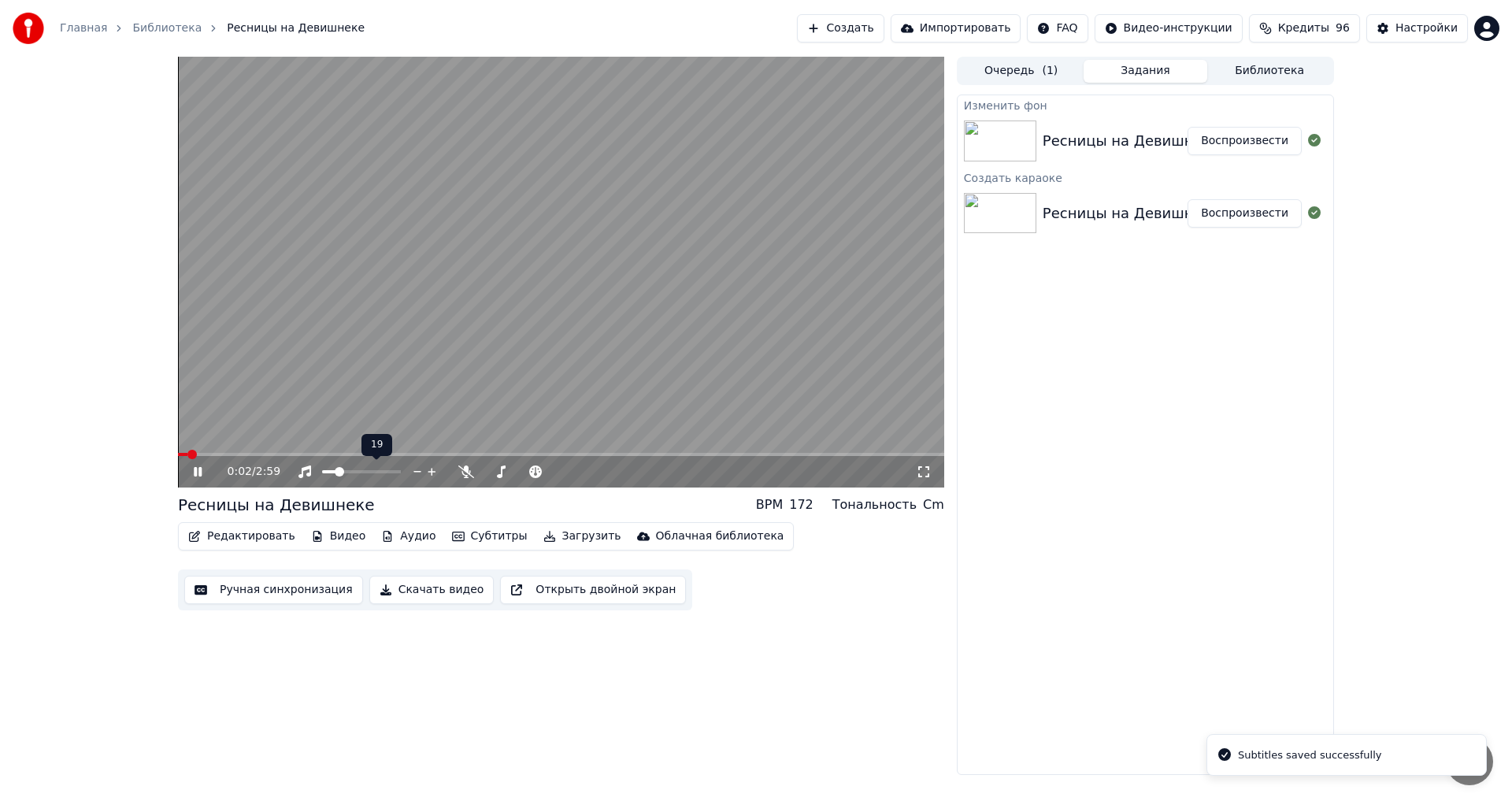
click at [337, 471] on span at bounding box center [330, 472] width 15 height 3
click at [216, 454] on span at bounding box center [561, 454] width 766 height 3
click at [256, 452] on video at bounding box center [561, 273] width 766 height 431
click at [261, 407] on video at bounding box center [561, 273] width 766 height 431
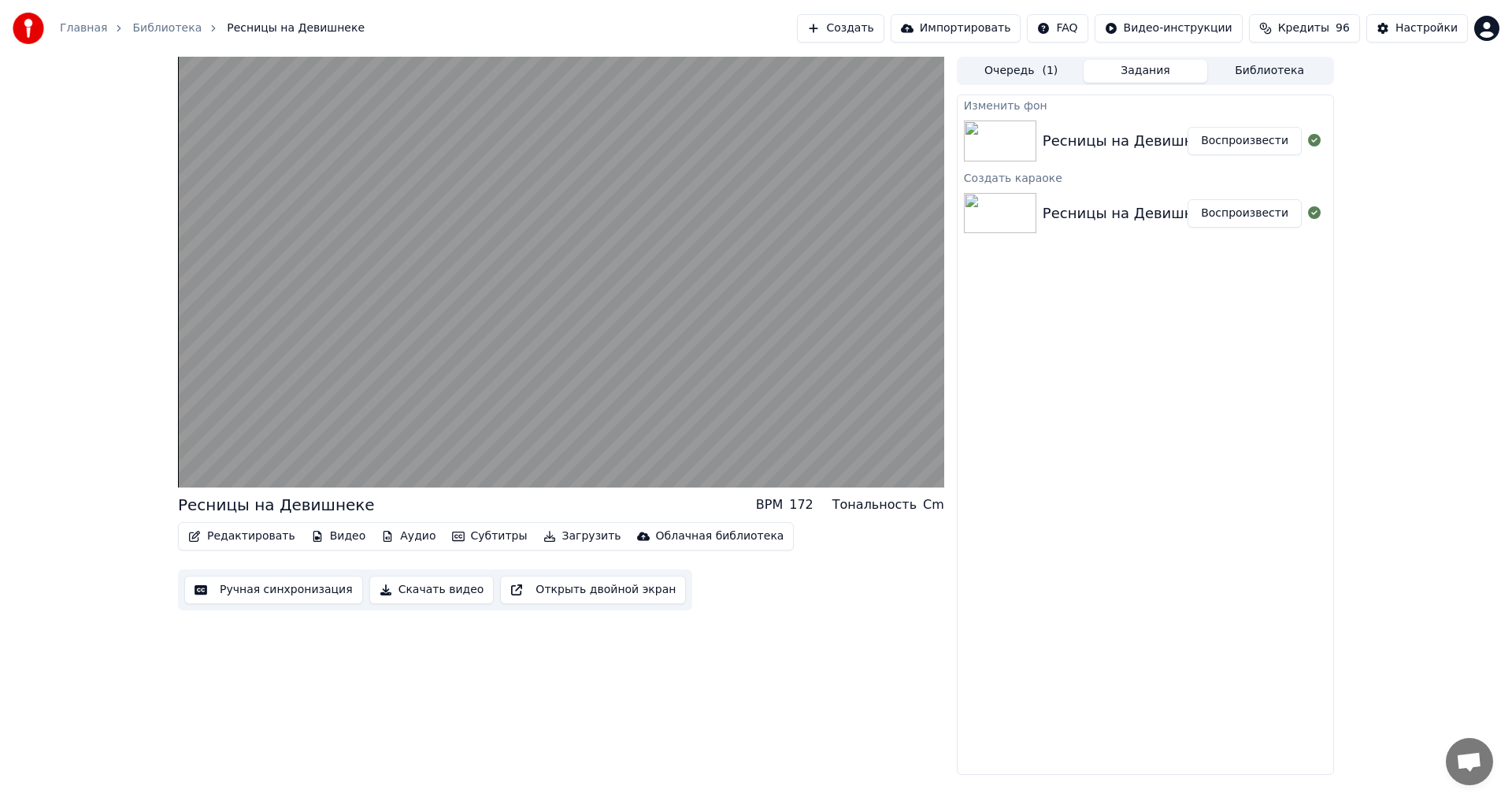
click at [565, 536] on button "Загрузить" at bounding box center [582, 536] width 91 height 22
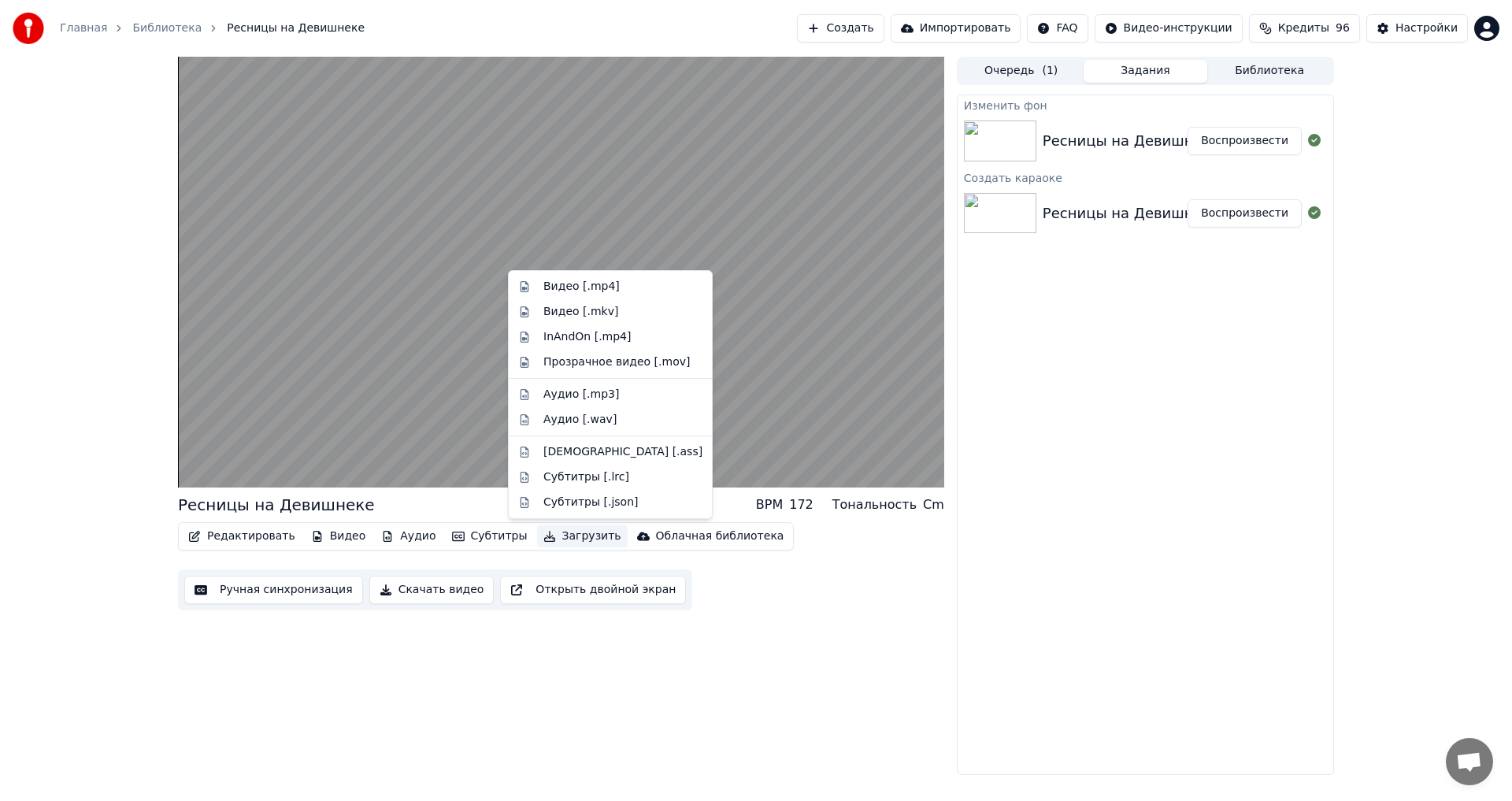
click at [565, 536] on button "Загрузить" at bounding box center [582, 536] width 91 height 22
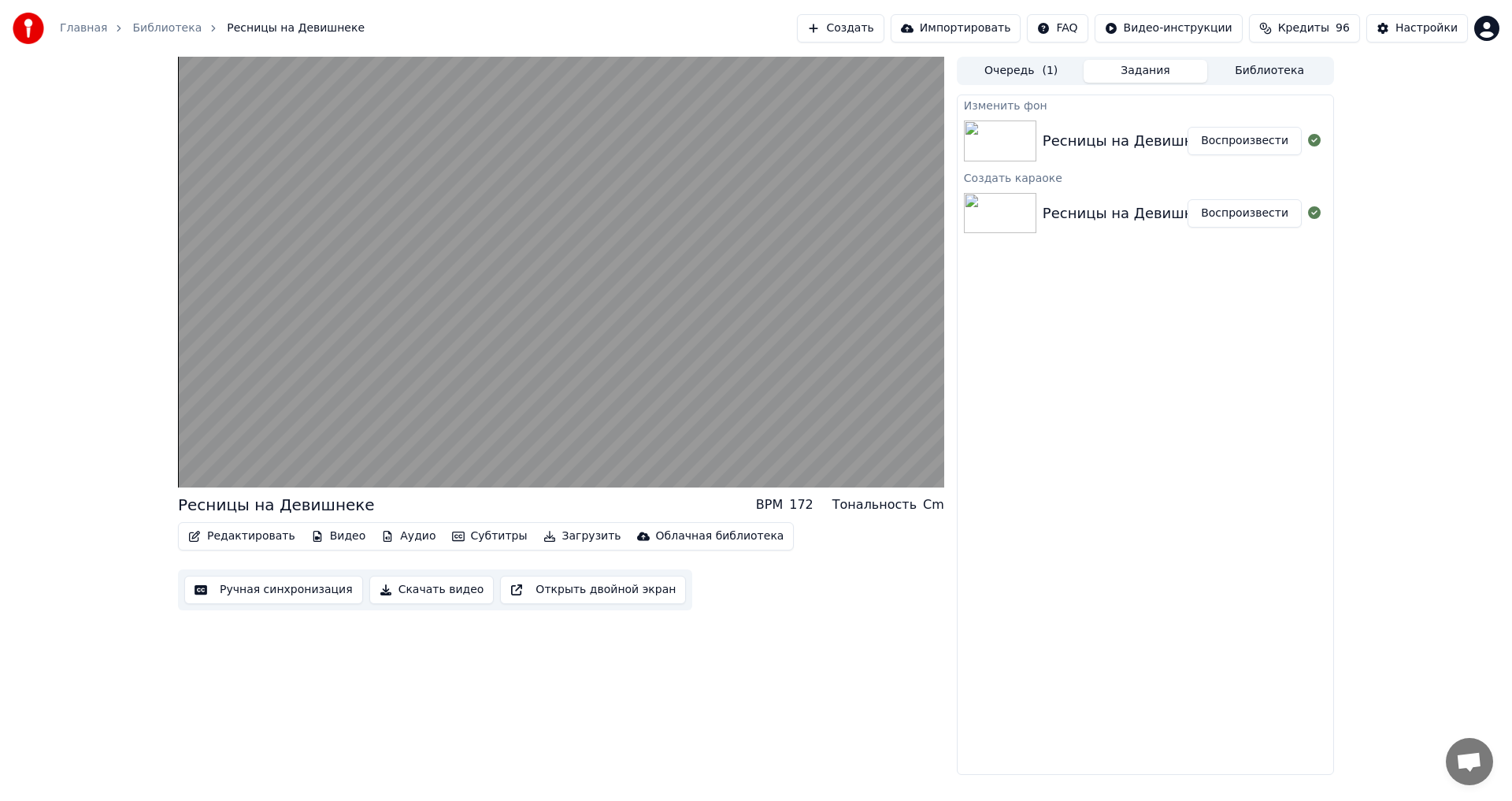
click at [433, 598] on button "Скачать видео" at bounding box center [432, 589] width 125 height 28
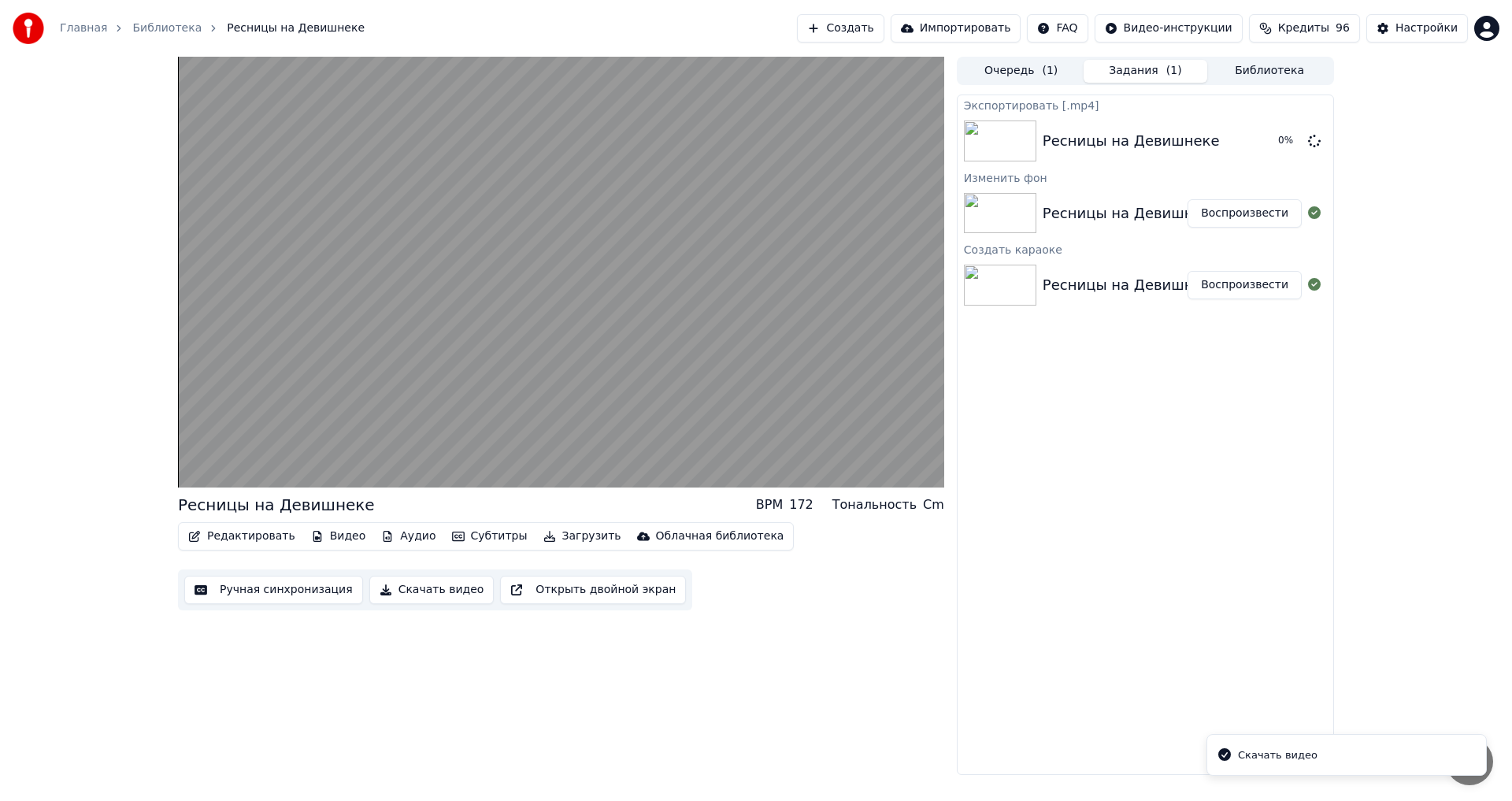
click at [1283, 761] on div "Скачать видео" at bounding box center [1277, 755] width 80 height 16
click at [1165, 656] on div "Экспортировать [.mp4] Ресницы на Девишнеке 0 % Изменить фон Ресницы на Девишнек…" at bounding box center [1145, 435] width 377 height 680
click at [1276, 759] on div "Скачать видео" at bounding box center [1277, 755] width 80 height 16
click at [1420, 21] on div "Настройки" at bounding box center [1426, 28] width 62 height 16
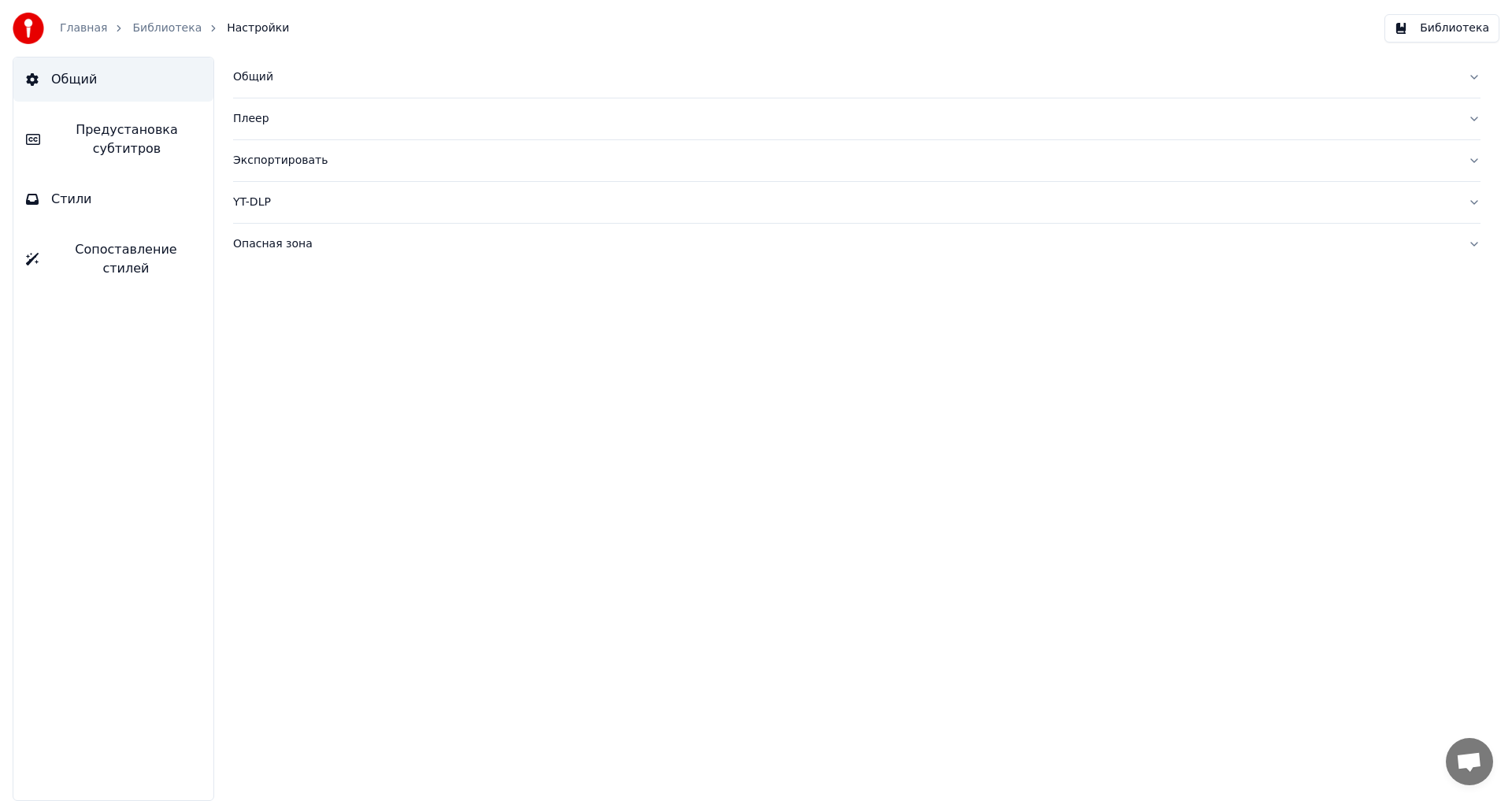
click at [138, 36] on div "Главная Библиотека Настройки" at bounding box center [151, 28] width 277 height 31
click at [86, 31] on link "Главная" at bounding box center [83, 28] width 47 height 16
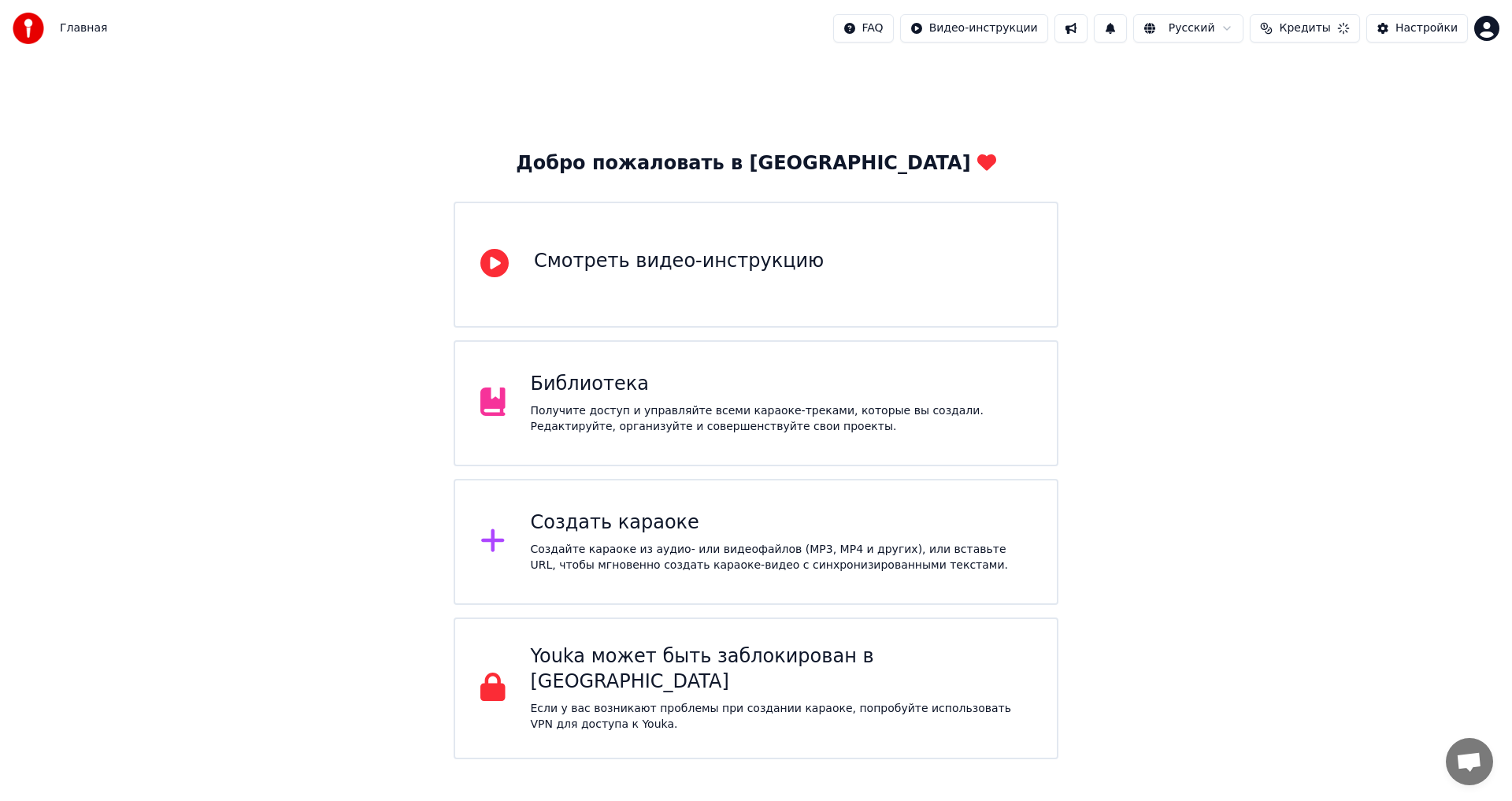
click at [588, 379] on div "Библиотека" at bounding box center [782, 384] width 502 height 25
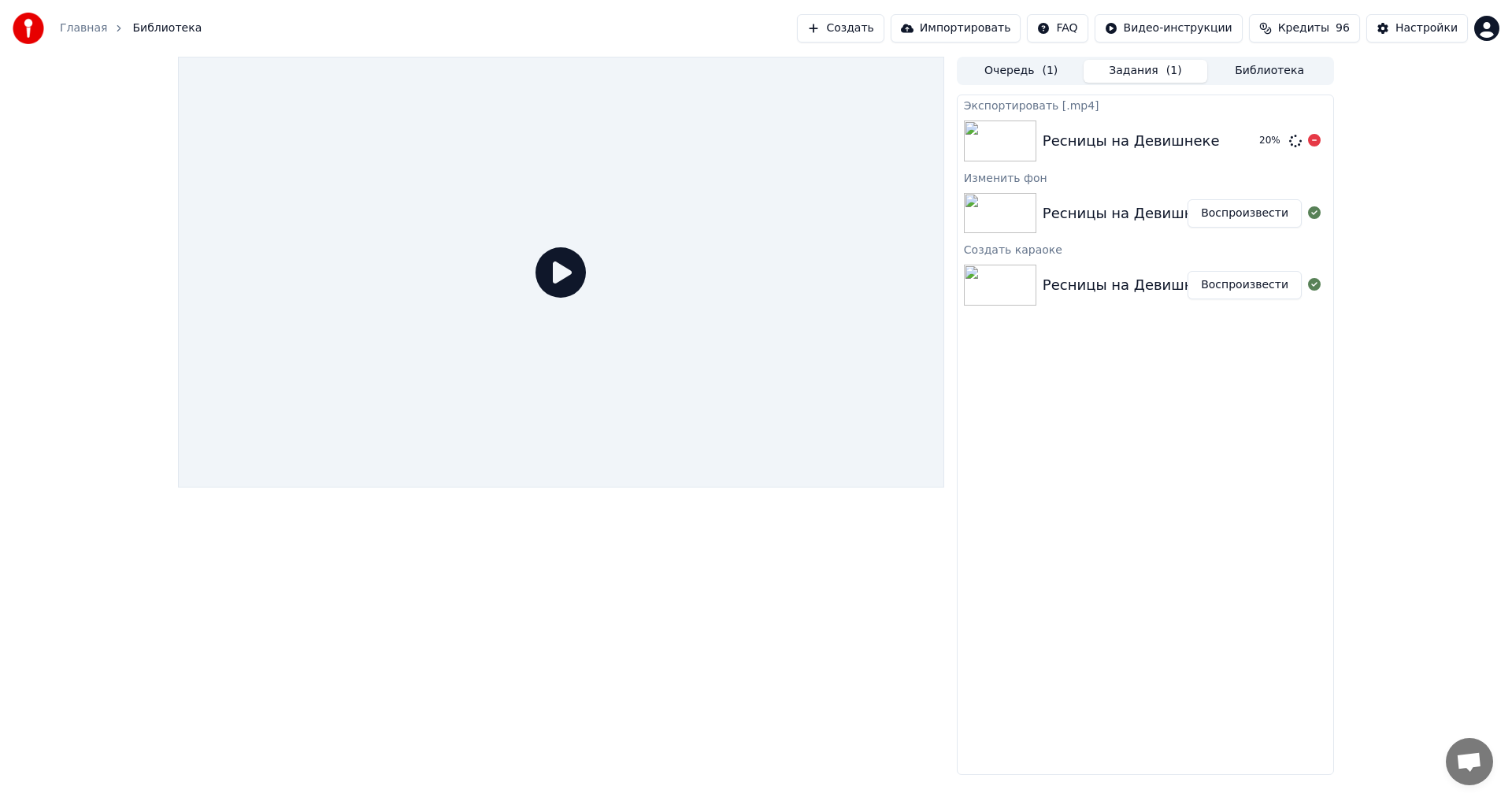
click at [977, 129] on img at bounding box center [1000, 141] width 72 height 41
click at [1096, 139] on div "Ресницы на Девишнеке" at bounding box center [1132, 141] width 177 height 22
click at [1255, 139] on button "Показать" at bounding box center [1261, 141] width 81 height 28
click at [1022, 76] on button "Очередь ( 1 )" at bounding box center [1021, 71] width 125 height 23
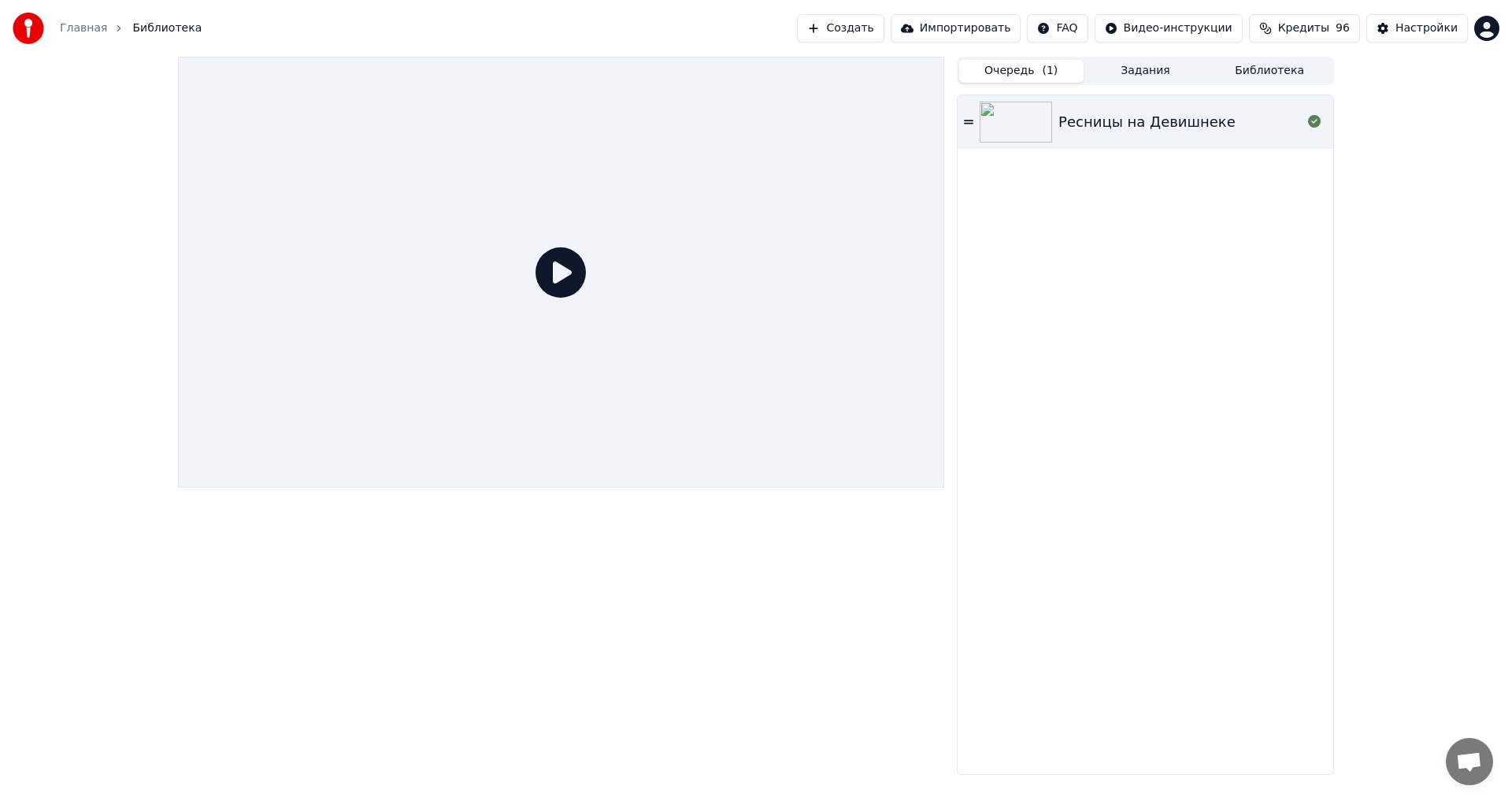
click at [1148, 88] on div "Очередь ( 1 ) Задания Библиотека Ресницы на Девишнеке" at bounding box center [1145, 416] width 377 height 718
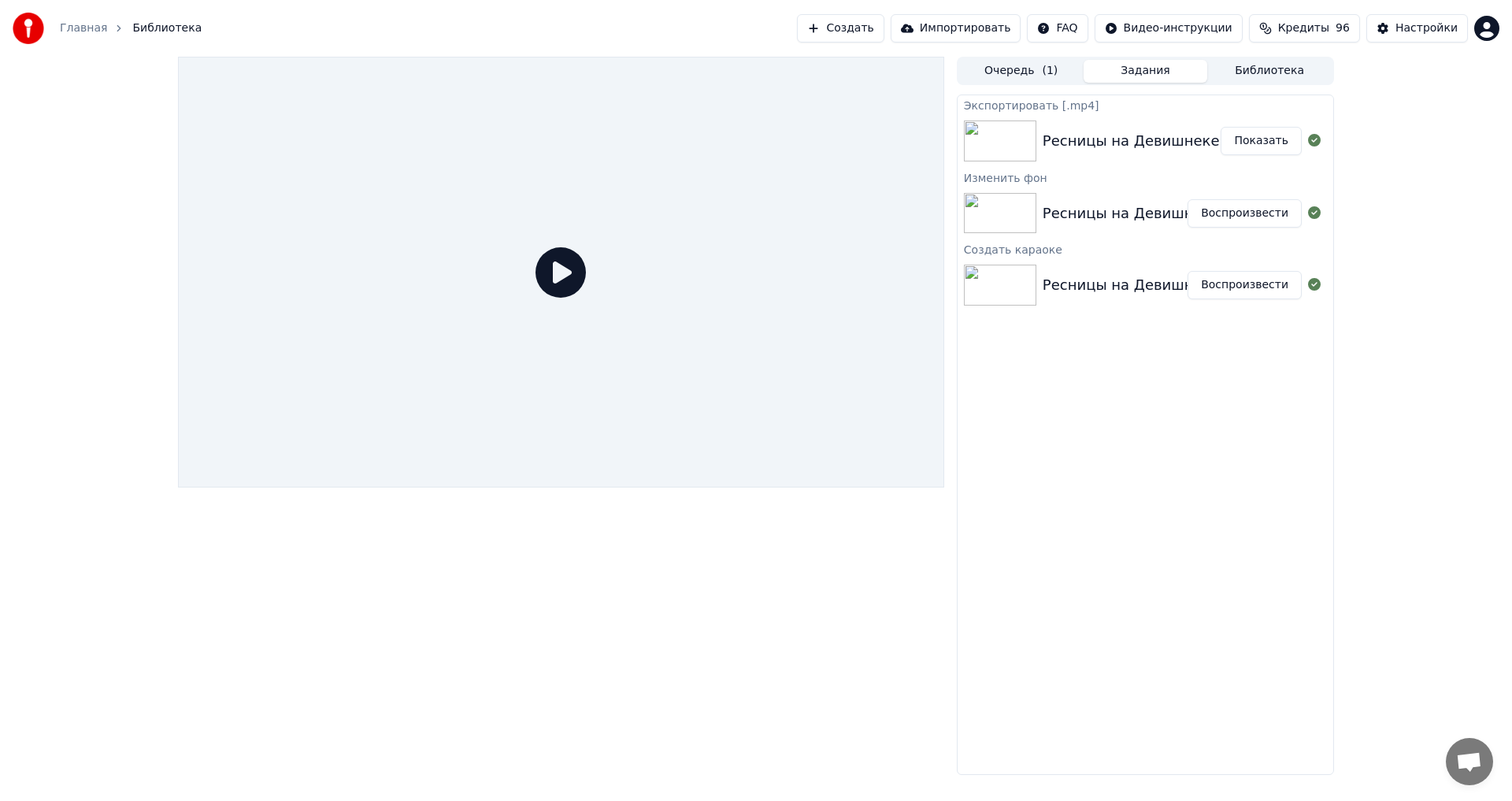
click at [1133, 78] on button "Задания" at bounding box center [1145, 71] width 125 height 23
click at [884, 33] on button "Создать" at bounding box center [840, 28] width 87 height 28
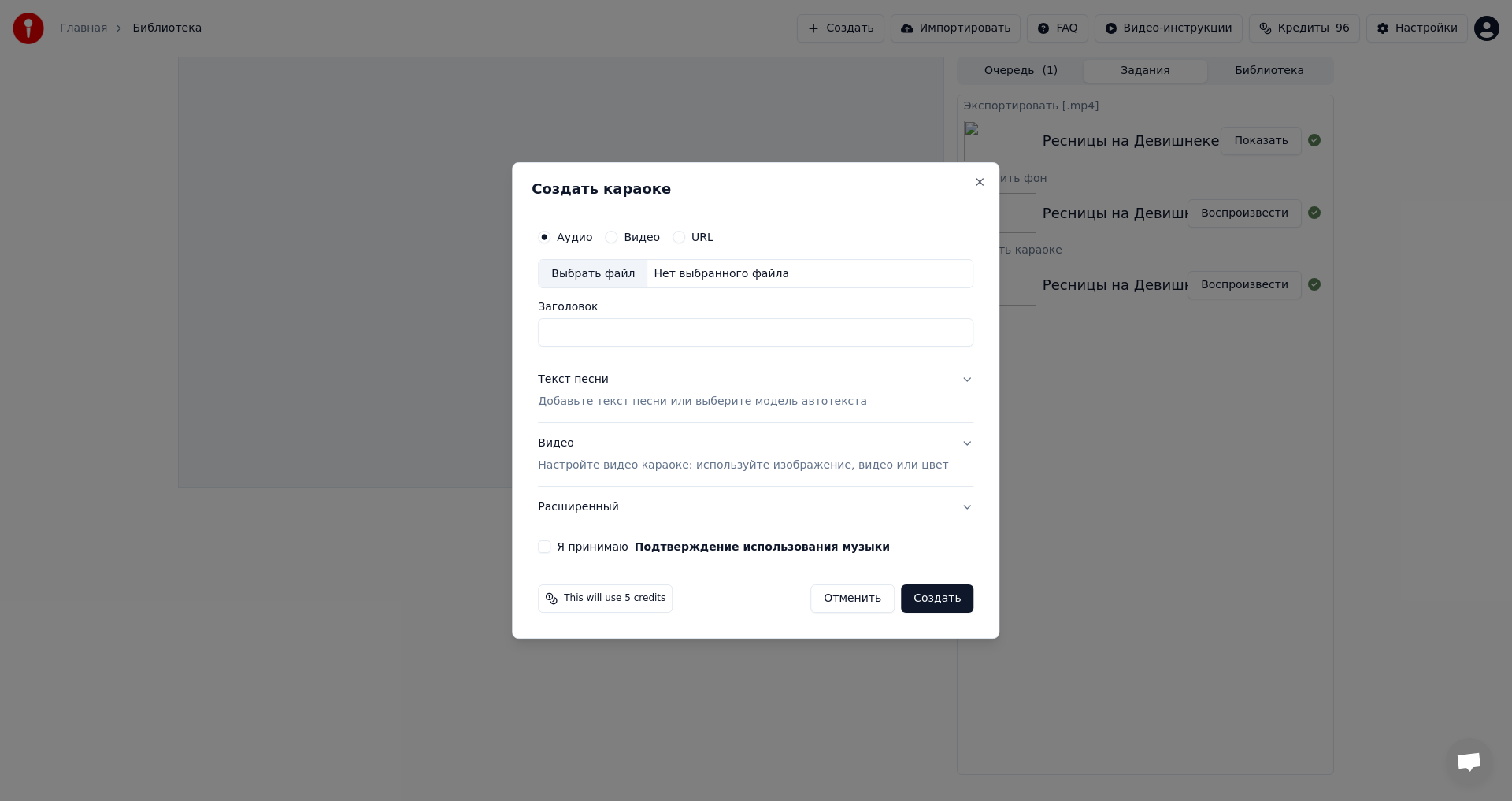
click at [618, 274] on div "Выбрать файл" at bounding box center [593, 273] width 109 height 28
drag, startPoint x: 799, startPoint y: 330, endPoint x: 445, endPoint y: 311, distance: 354.5
click at [445, 311] on body "Главная Библиотека Создать Импортировать FAQ Видео-инструкции Кредиты 96 Настро…" at bounding box center [756, 400] width 1512 height 801
type input "*"
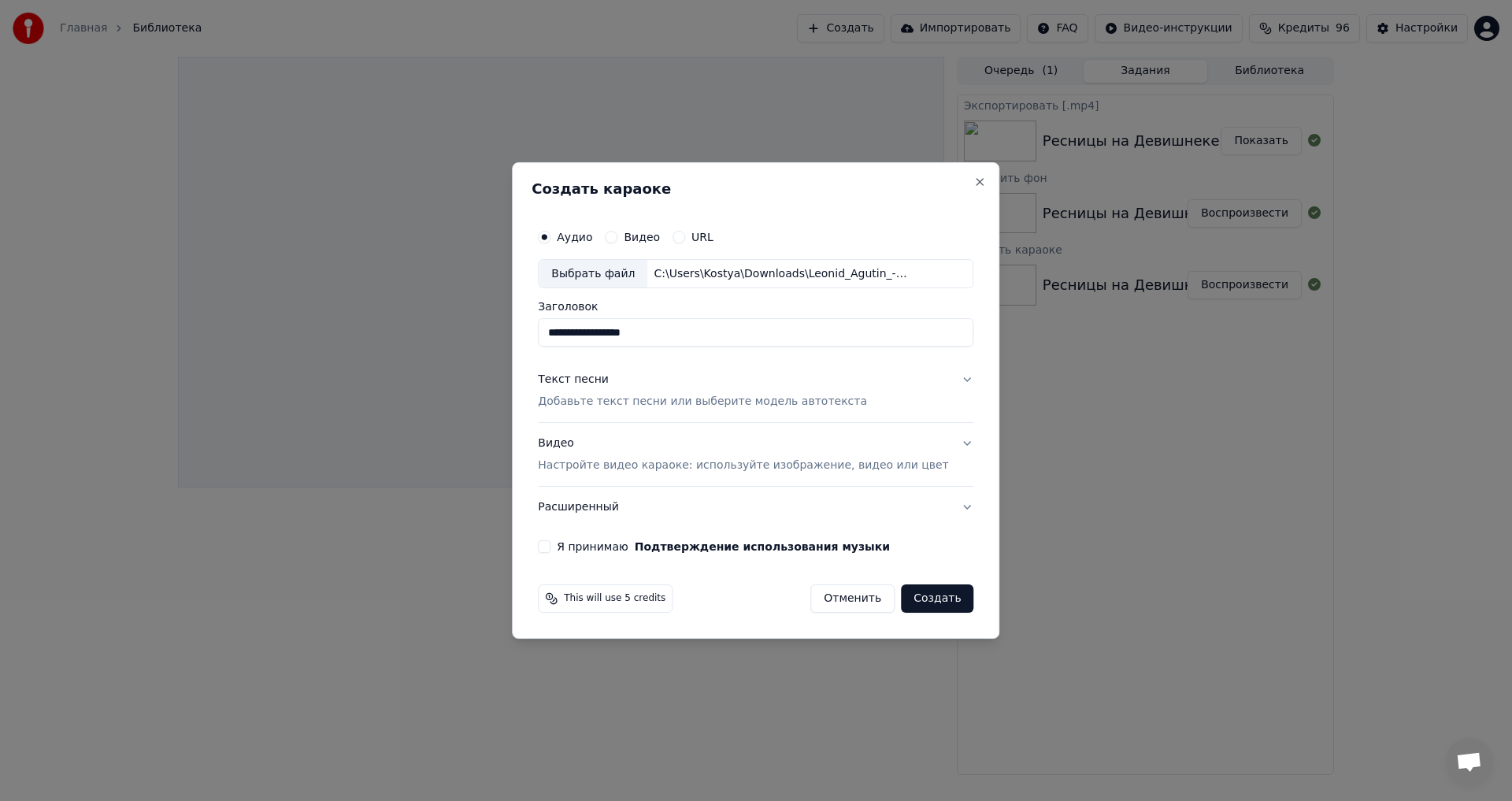
type input "**********"
click at [577, 380] on div "Текст песни" at bounding box center [573, 380] width 71 height 16
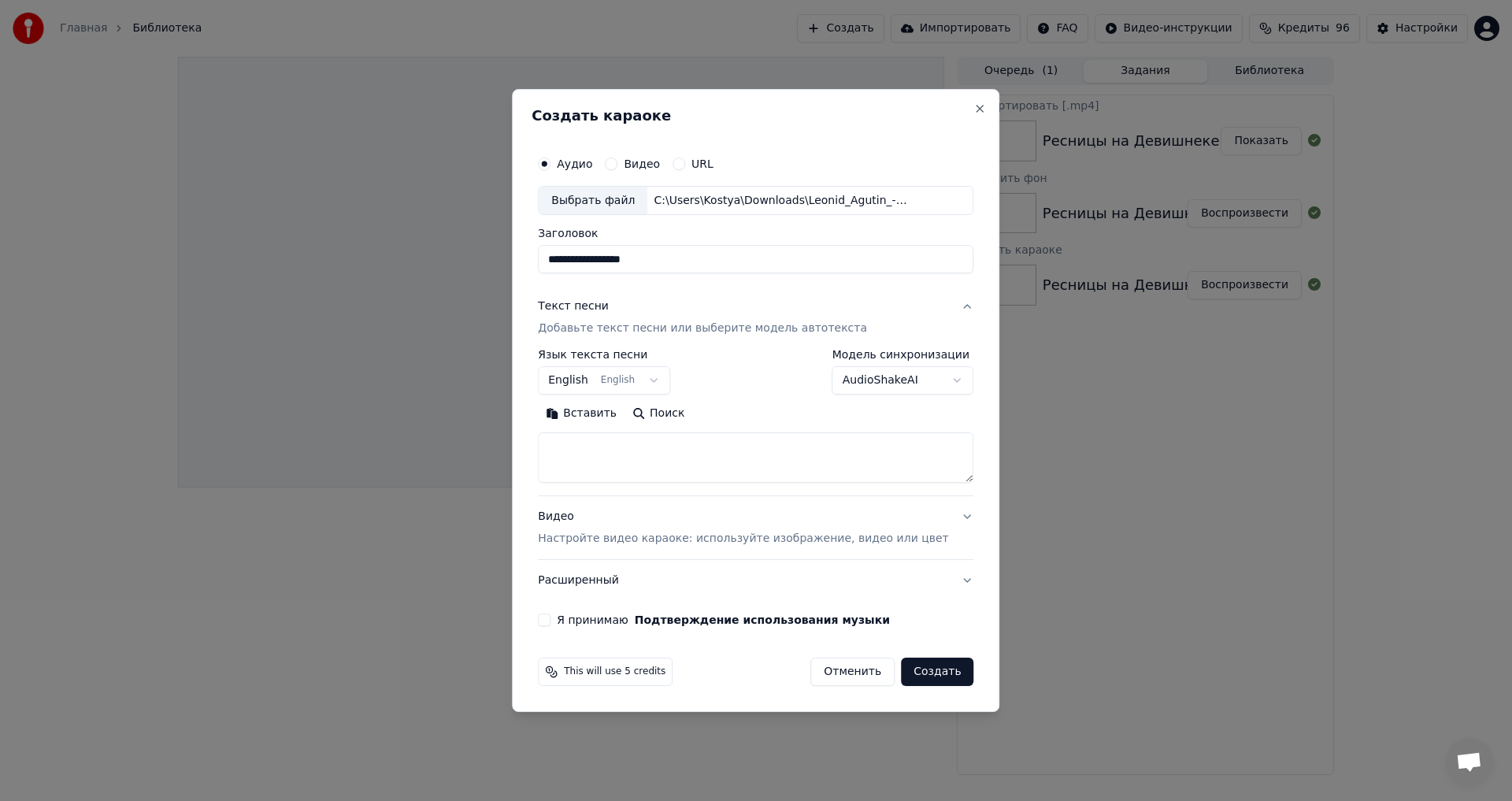
click at [723, 462] on textarea at bounding box center [756, 458] width 436 height 51
click at [637, 376] on body "Главная Библиотека Создать Импортировать FAQ Видео-инструкции Кредиты 96 Настро…" at bounding box center [756, 400] width 1512 height 801
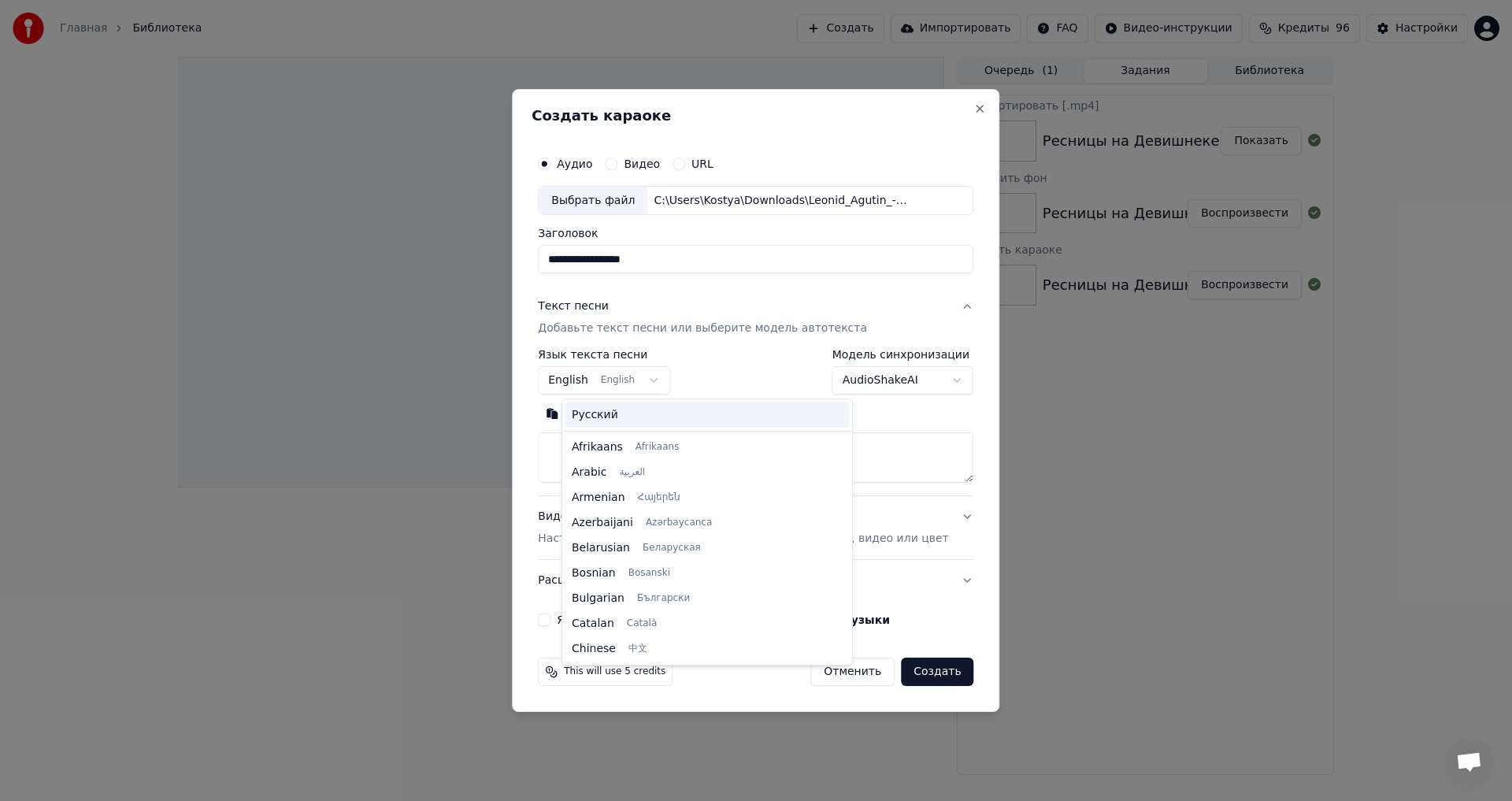
scroll to position [126, 0]
select select "**"
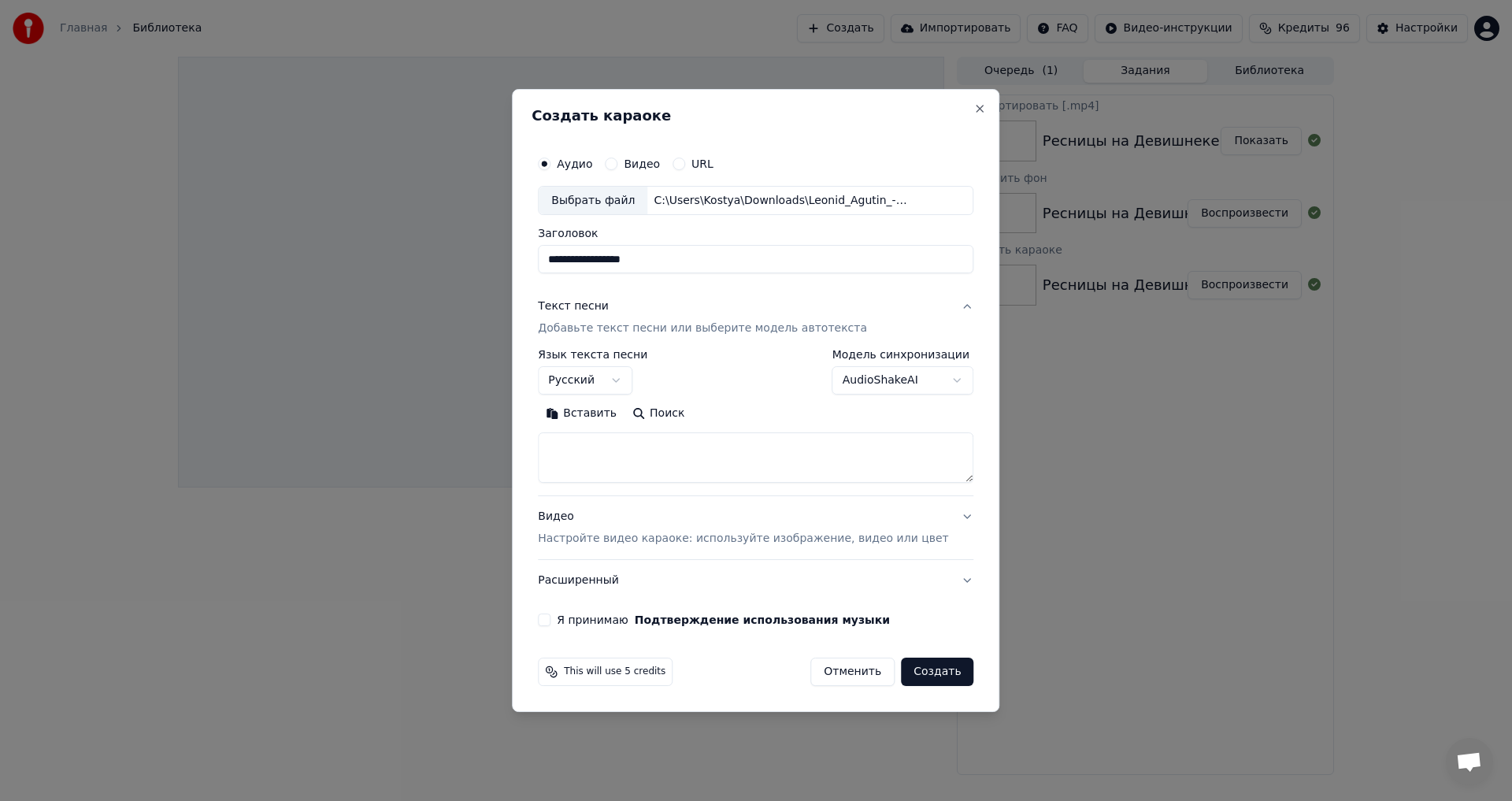
click at [693, 445] on textarea at bounding box center [756, 458] width 436 height 51
paste textarea "**********"
type textarea "**********"
click at [651, 512] on div "Видео Настройте видео караоке: используйте изображение, видео или цвет" at bounding box center [743, 528] width 410 height 38
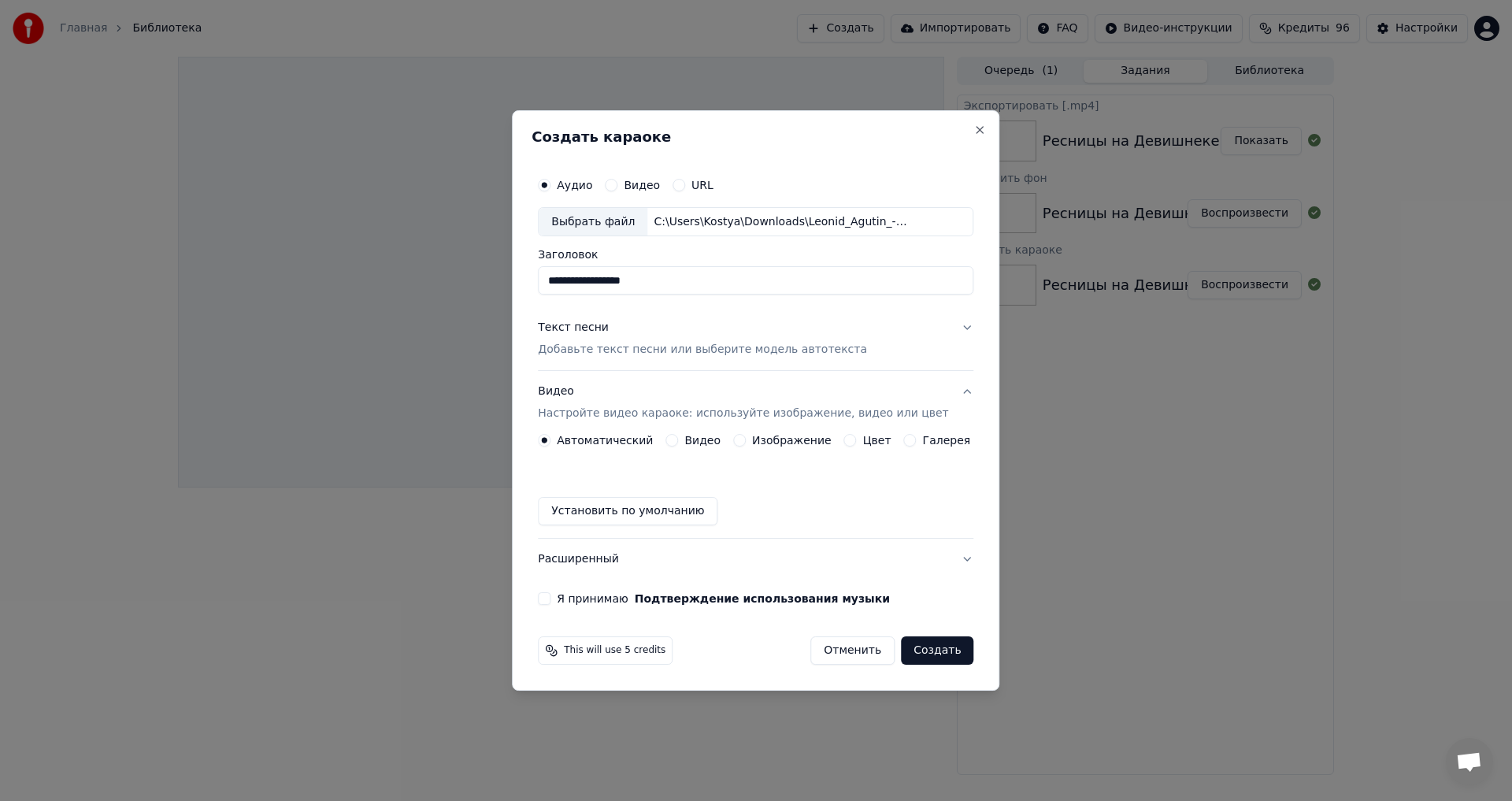
click at [768, 436] on label "Изображение" at bounding box center [791, 441] width 80 height 11
click at [746, 436] on button "Изображение" at bounding box center [740, 441] width 13 height 13
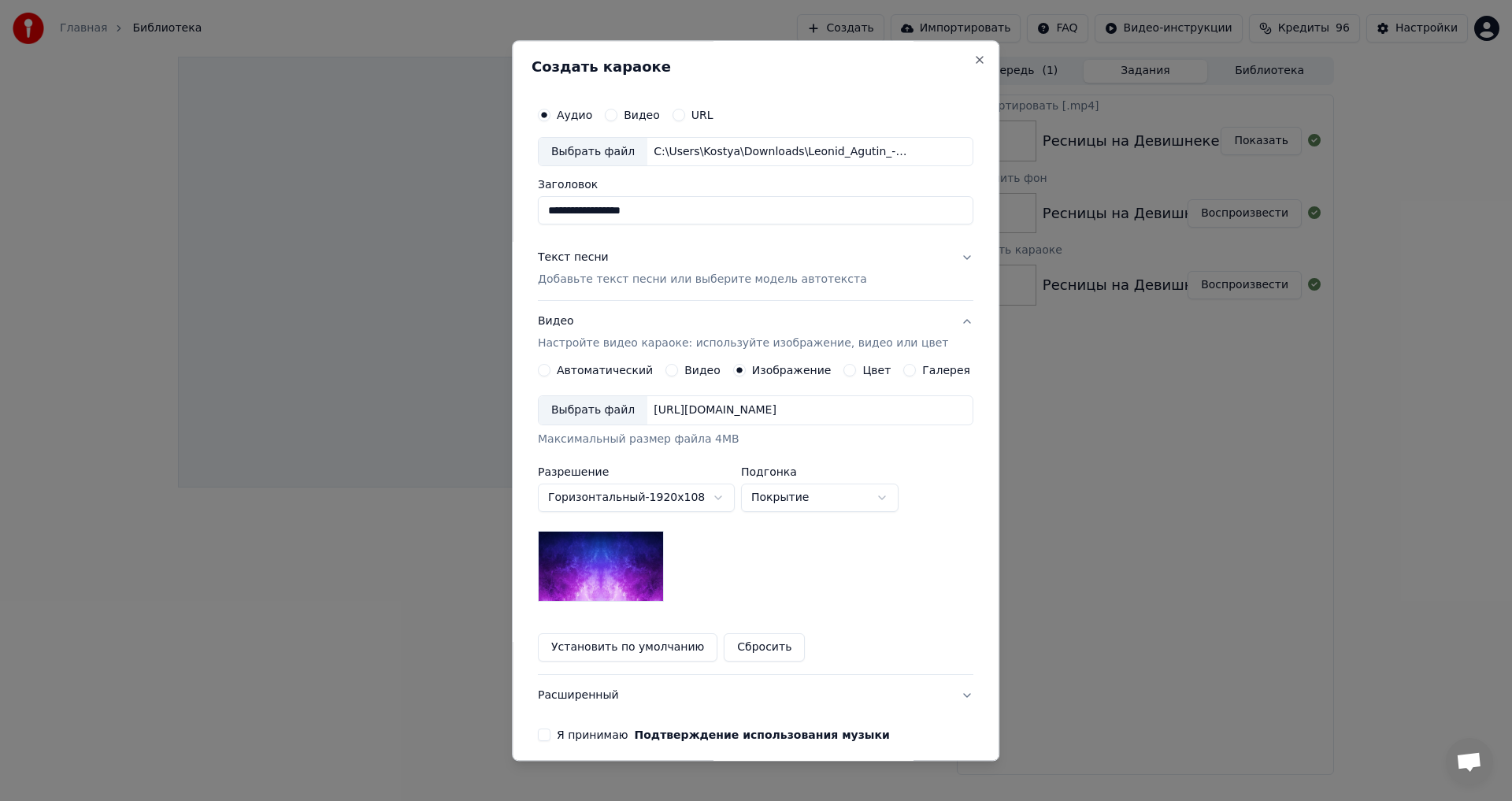
click at [625, 408] on div "Выбрать файл" at bounding box center [593, 411] width 109 height 28
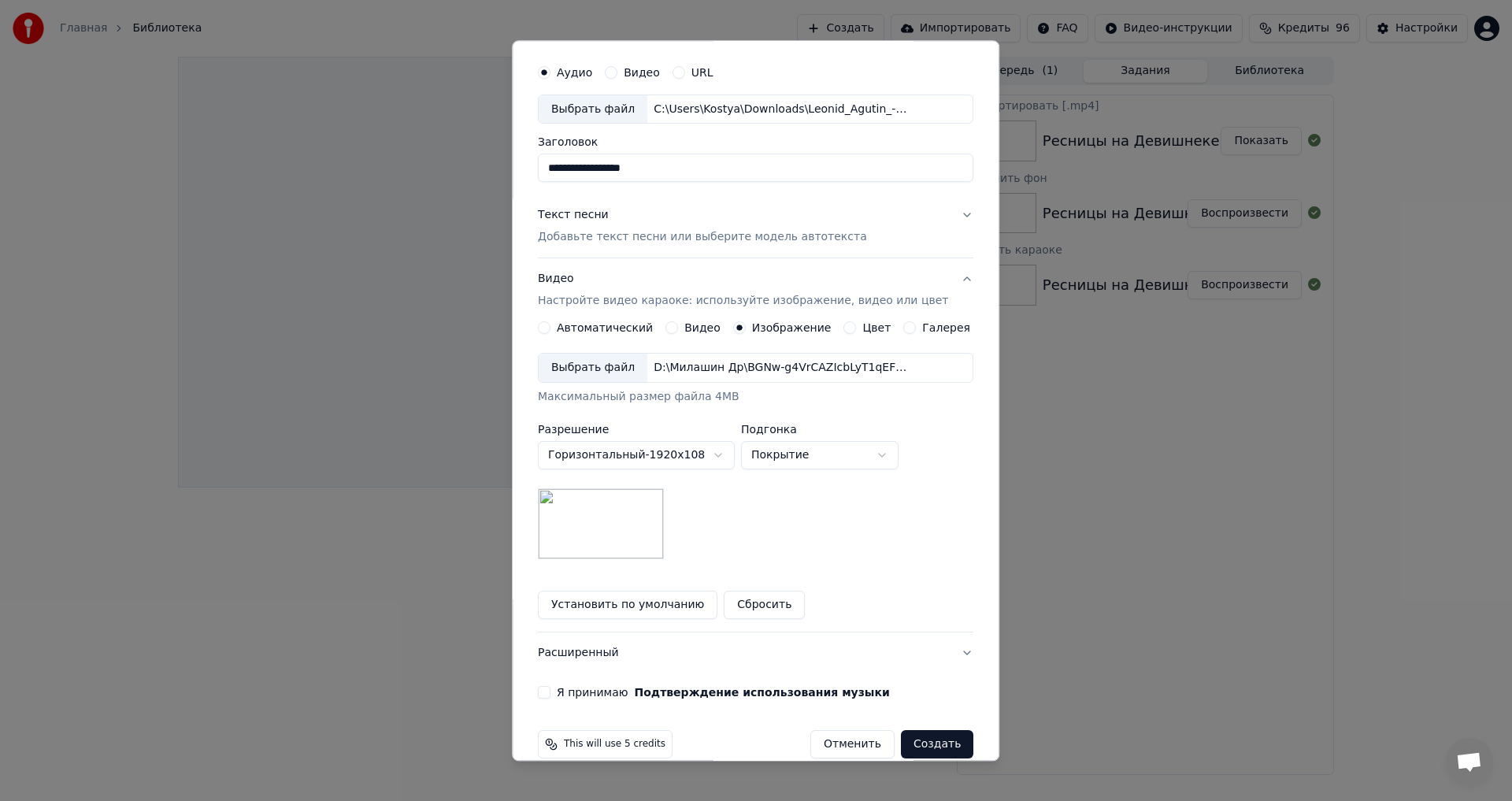
scroll to position [66, 0]
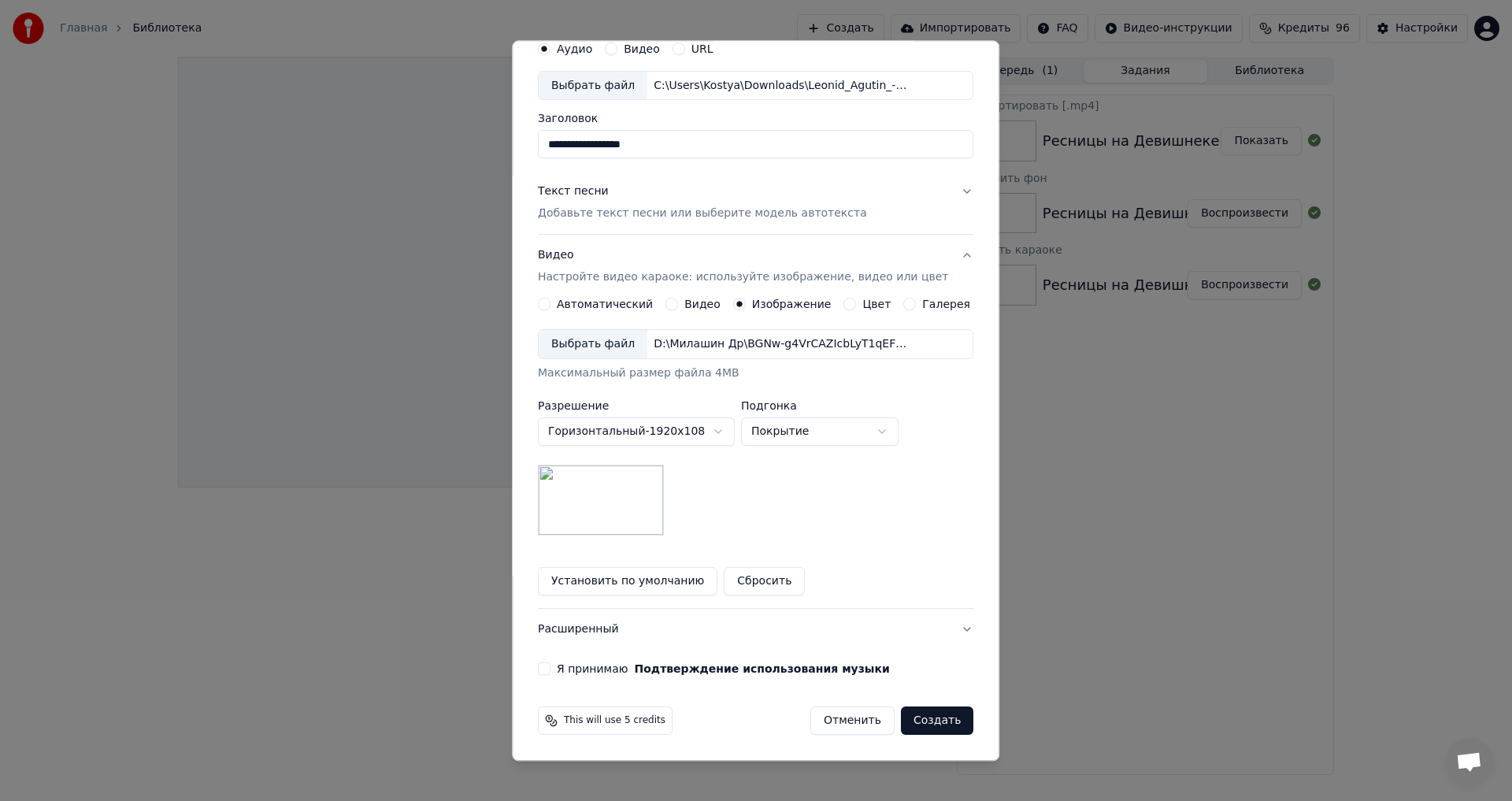
click at [550, 672] on button "Я принимаю Подтверждение использования музыки" at bounding box center [544, 670] width 13 height 13
click at [575, 630] on button "Расширенный" at bounding box center [756, 630] width 436 height 41
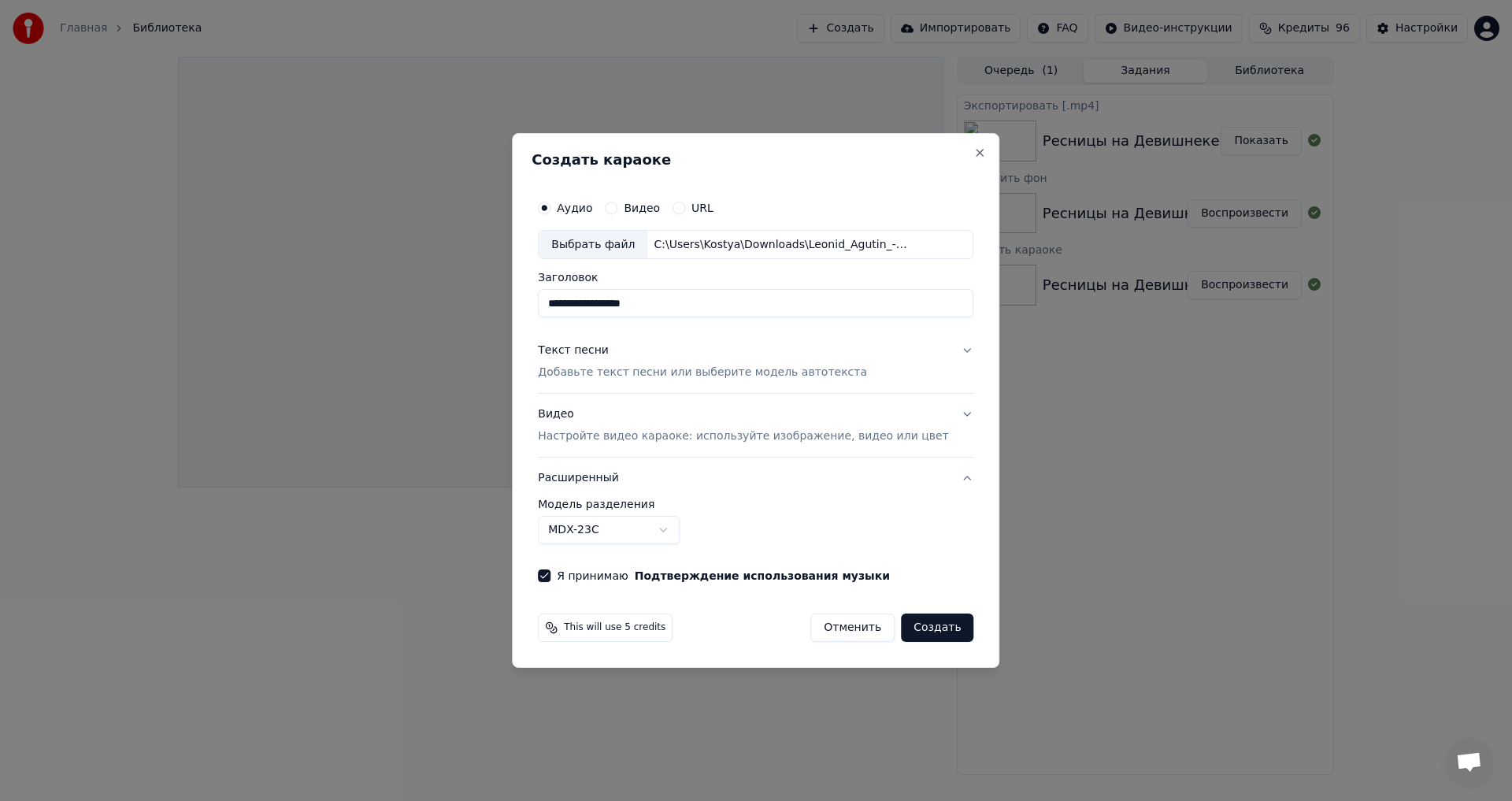
click at [609, 478] on button "Расширенный" at bounding box center [756, 478] width 436 height 41
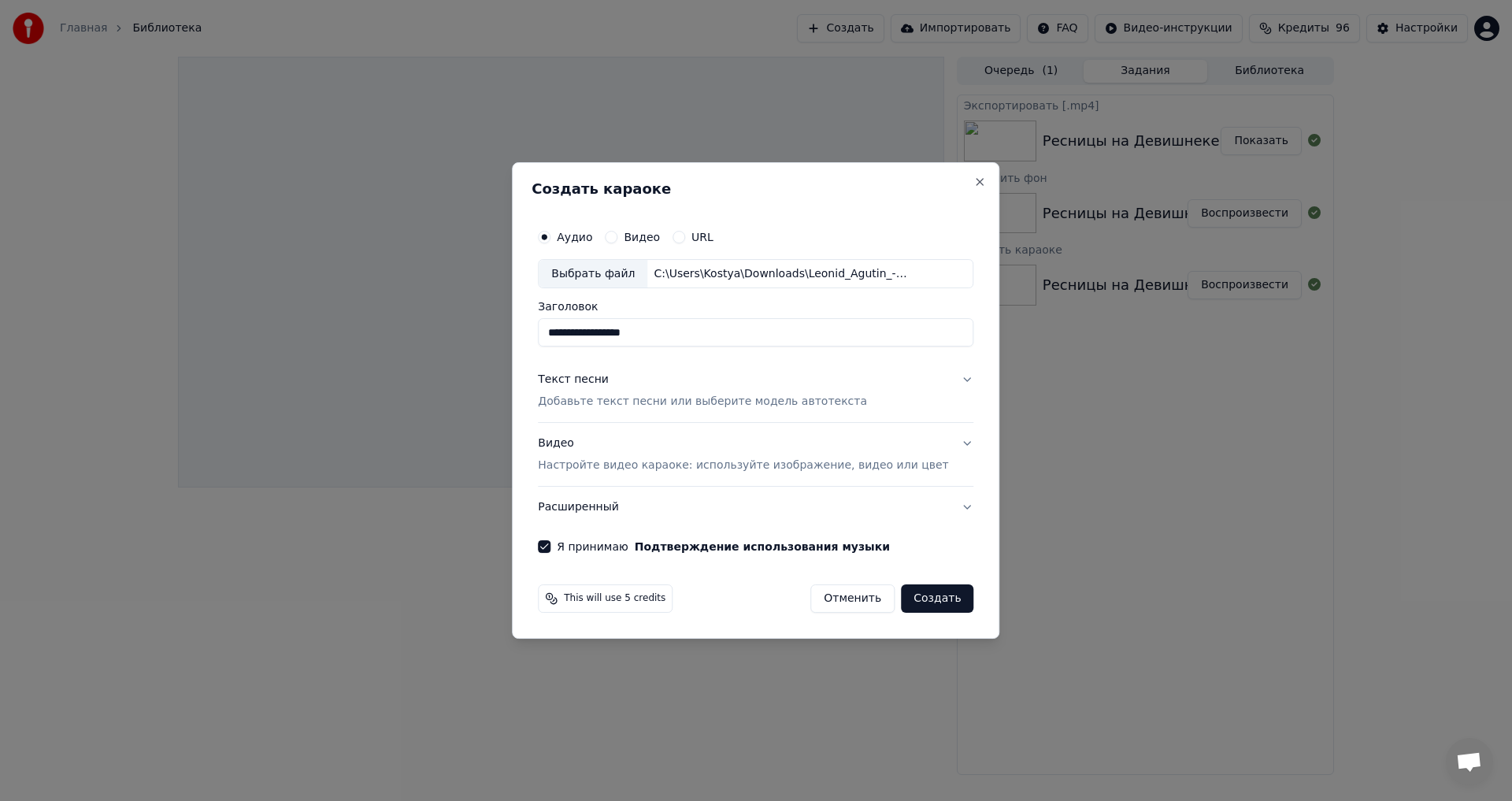
click at [613, 469] on p "Настройте видео караоке: используйте изображение, видео или цвет" at bounding box center [743, 466] width 410 height 16
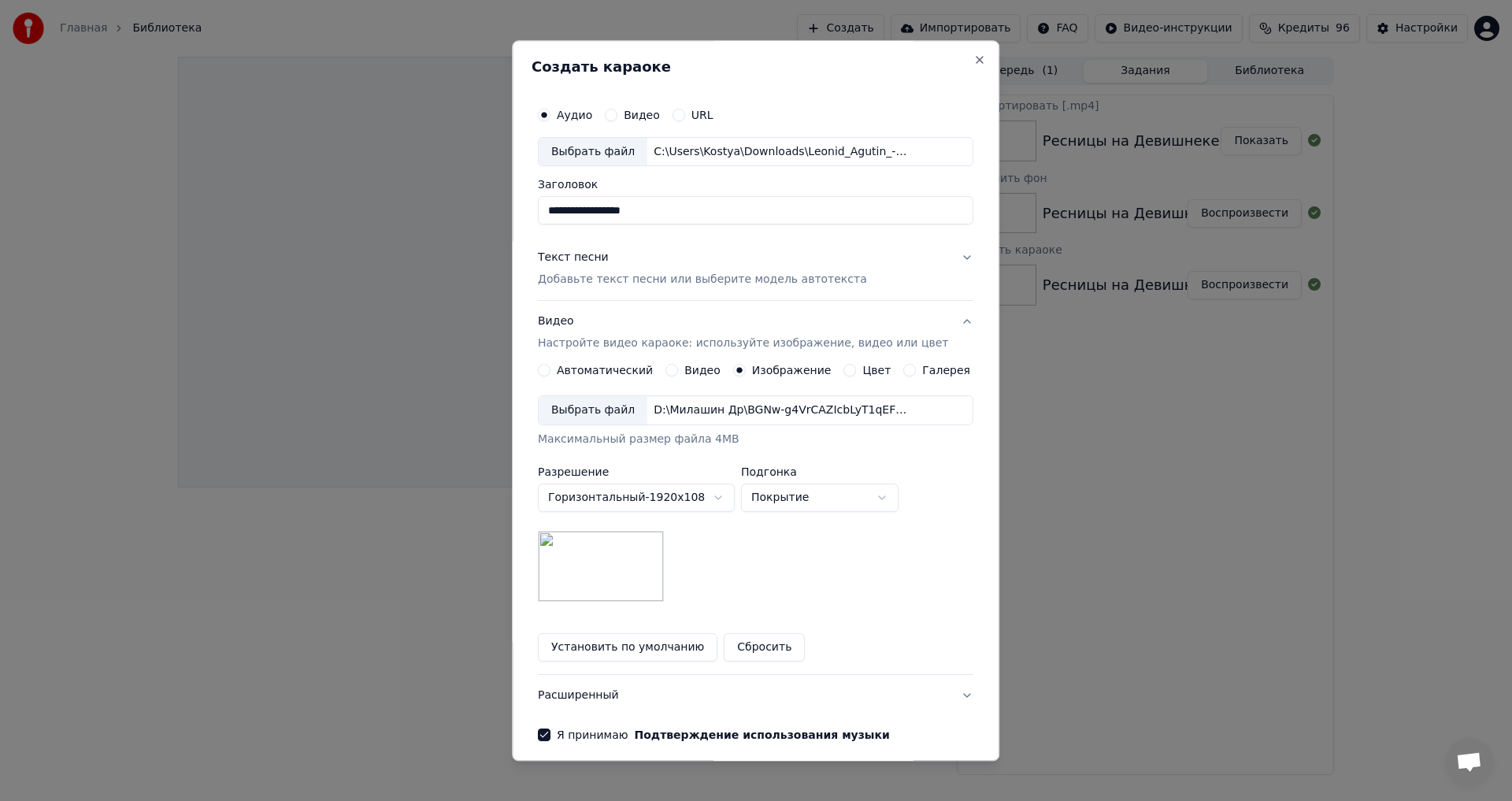
click at [601, 274] on p "Добавьте текст песни или выберите модель автотекста" at bounding box center [702, 281] width 329 height 16
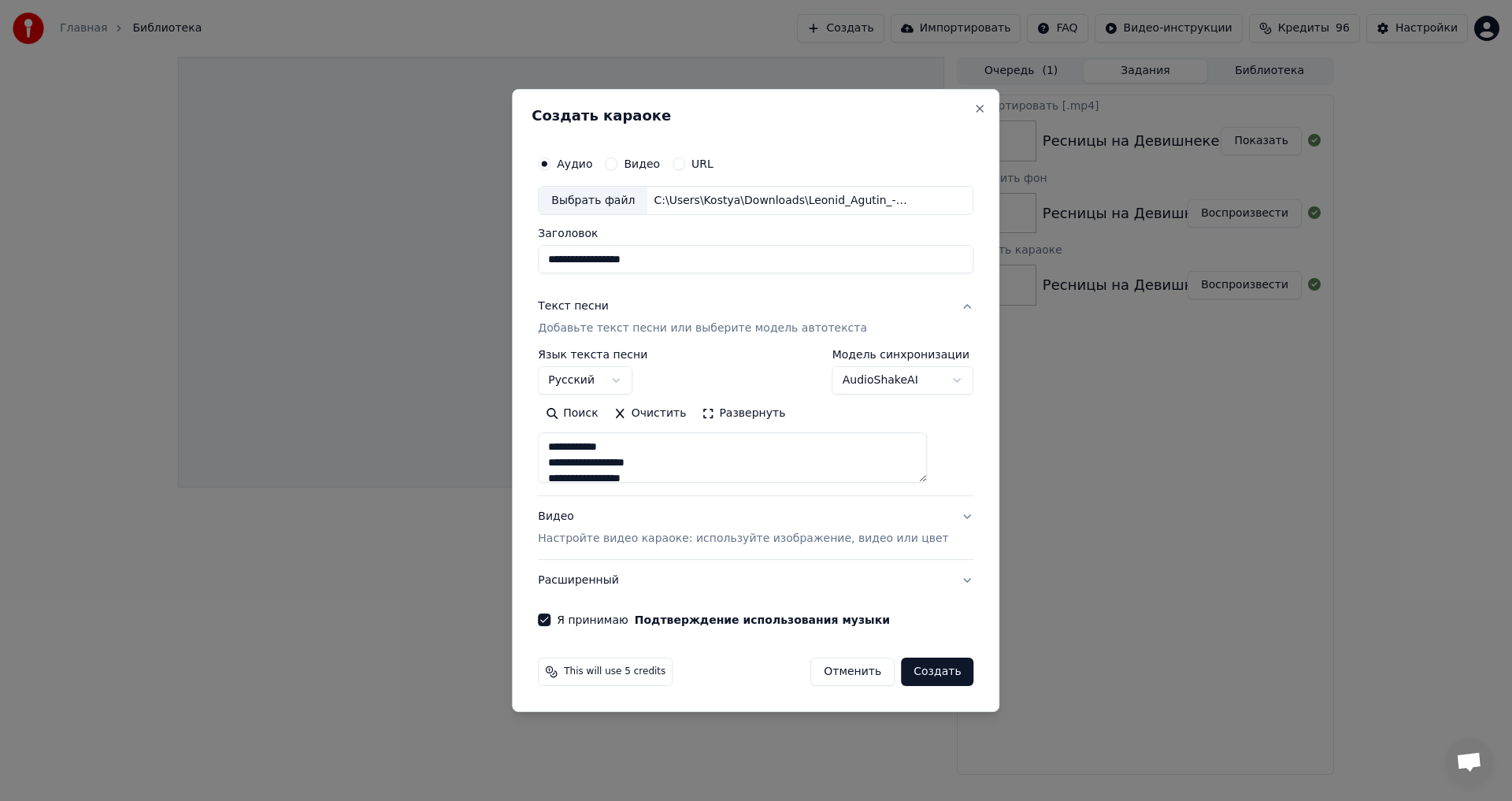
click at [917, 676] on button "Создать" at bounding box center [937, 672] width 72 height 28
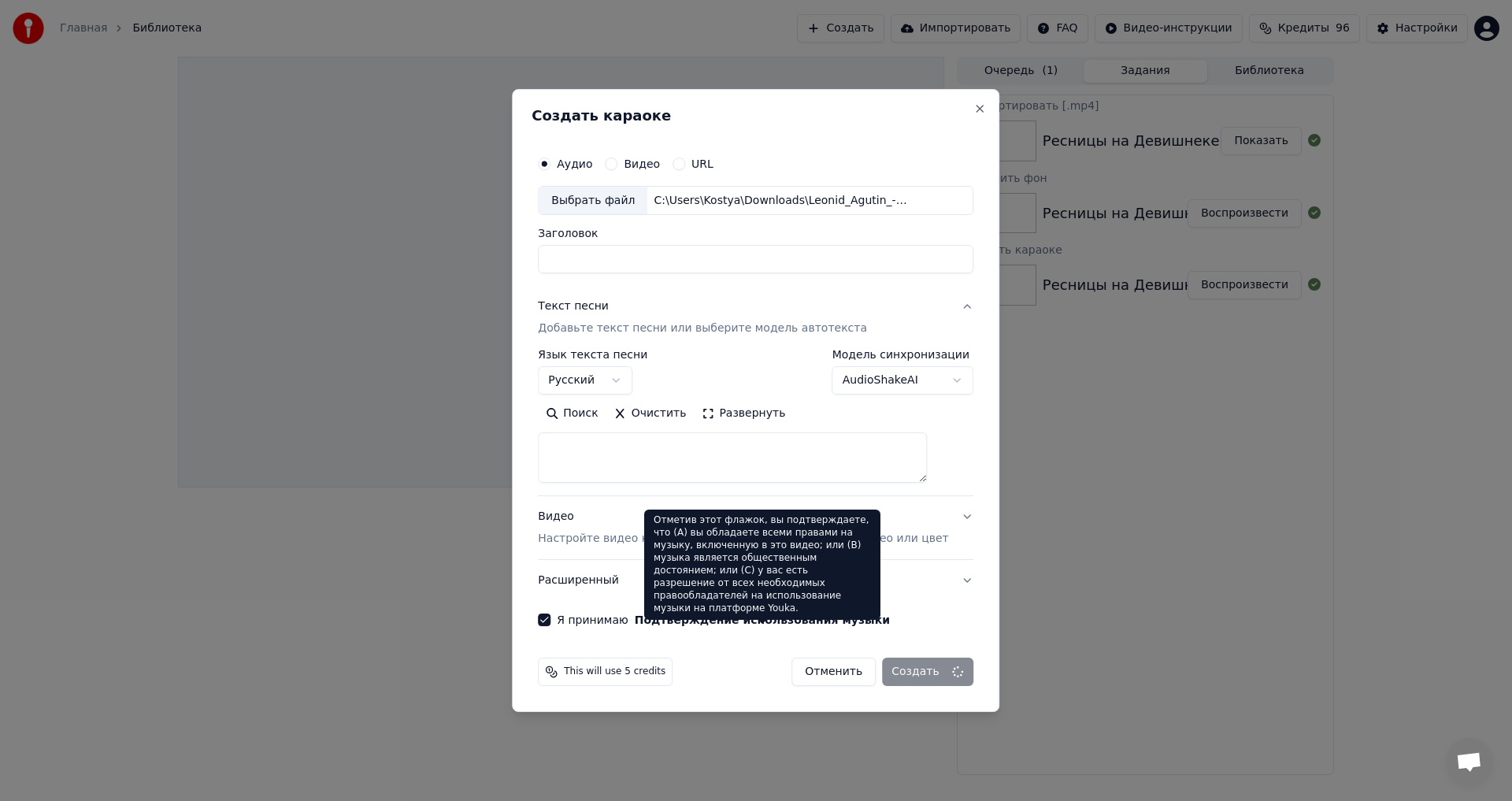
select select
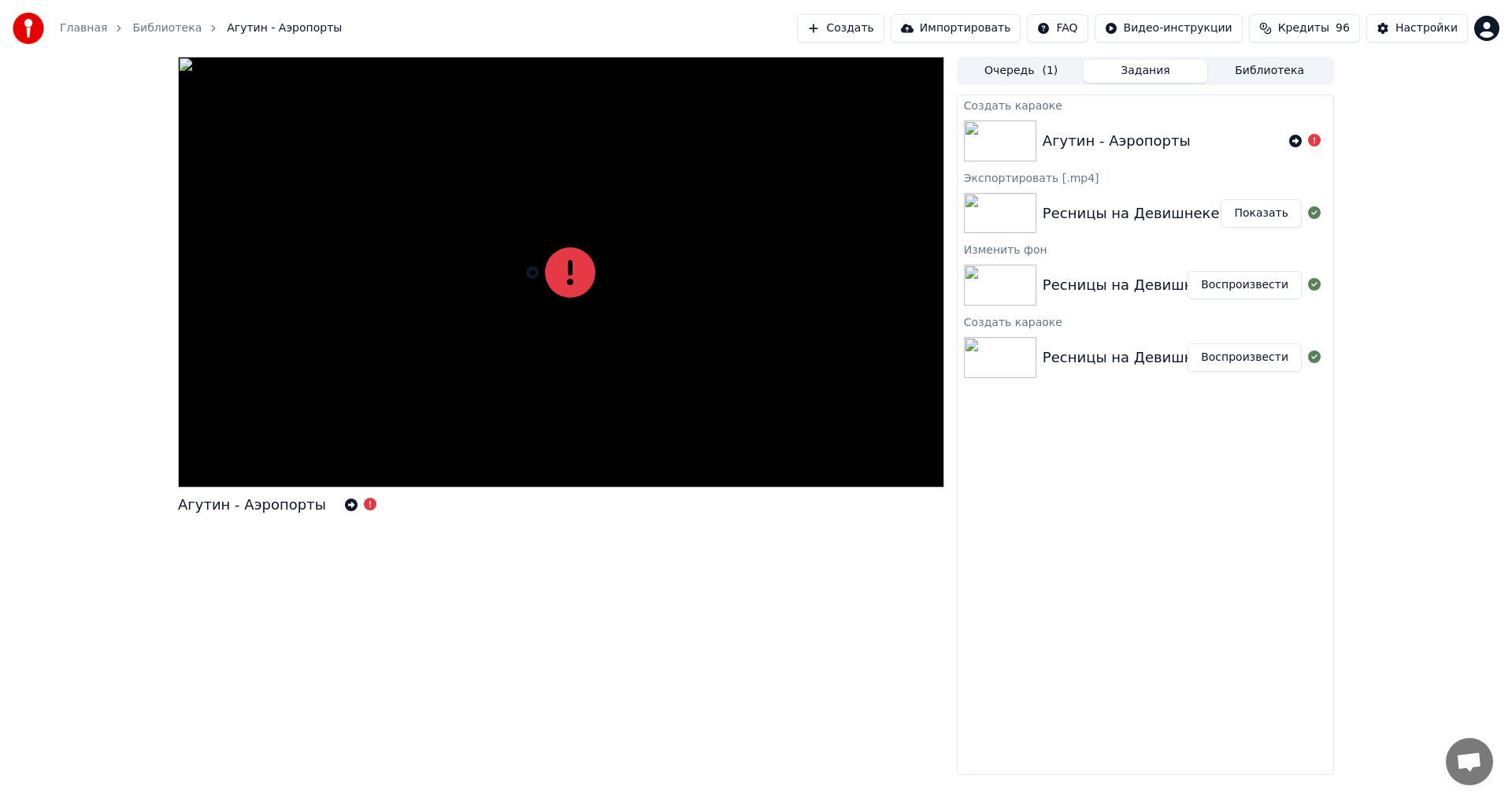
click at [1087, 206] on div "Ресницы на Девишнеке" at bounding box center [1132, 213] width 177 height 22
click at [1261, 220] on button "Показать" at bounding box center [1261, 213] width 81 height 28
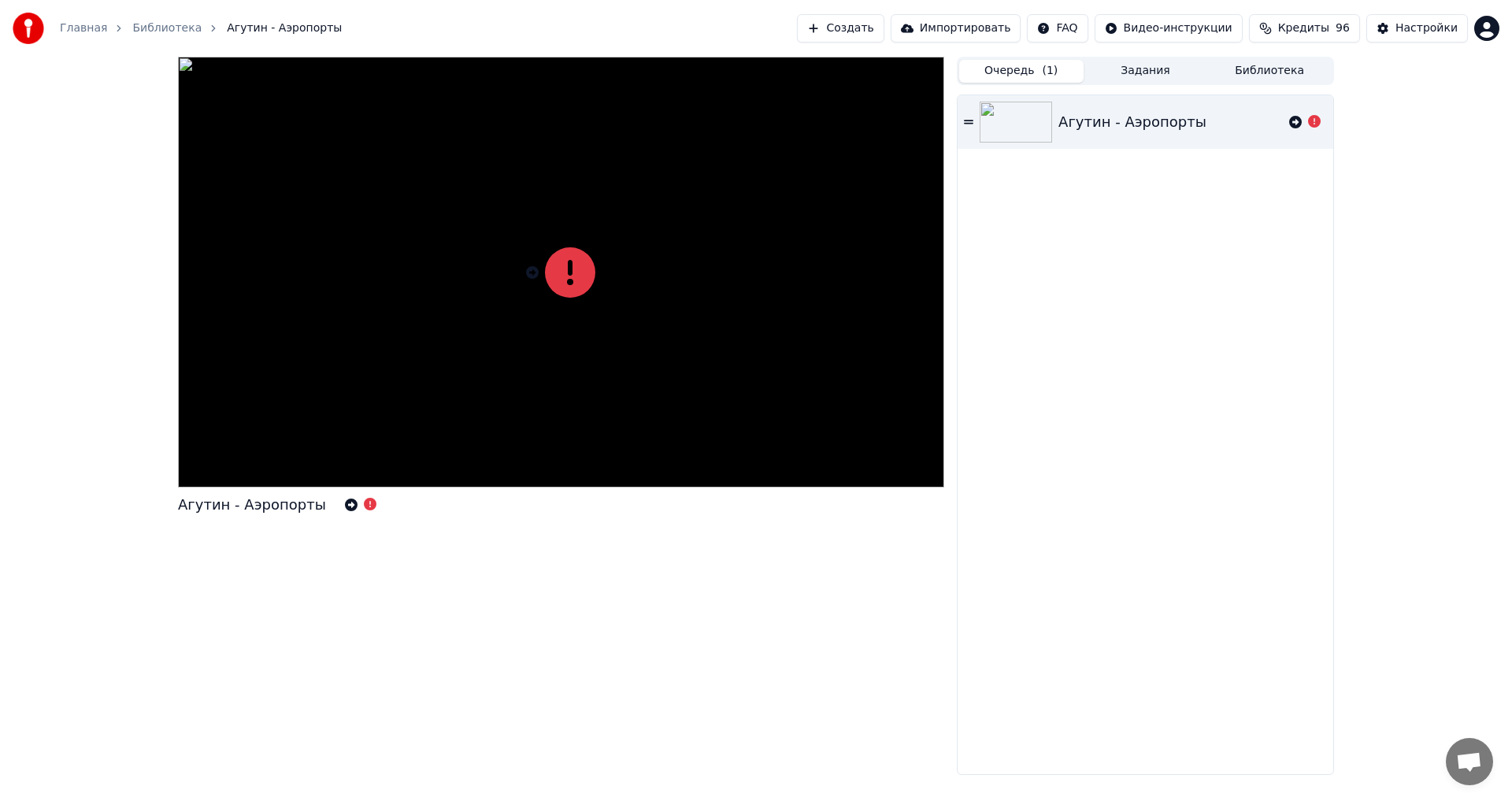
click at [1007, 69] on button "Очередь ( 1 )" at bounding box center [1021, 71] width 125 height 23
click at [1074, 127] on div "Агутин - Аэропорты" at bounding box center [1132, 121] width 148 height 22
click at [152, 28] on link "Библиотека" at bounding box center [167, 28] width 69 height 16
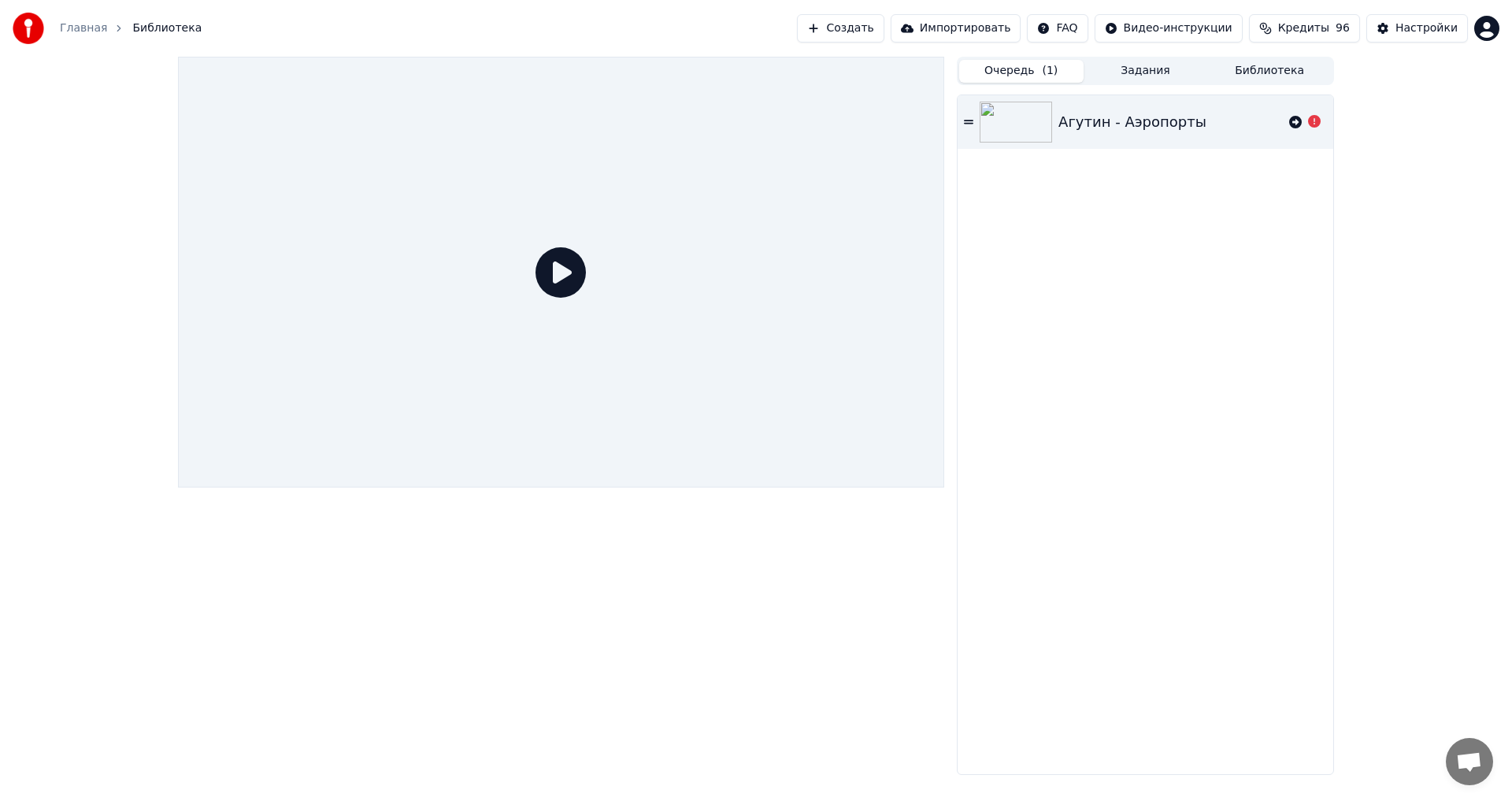
click at [1104, 122] on div "Агутин - Аэропорты" at bounding box center [1132, 121] width 148 height 22
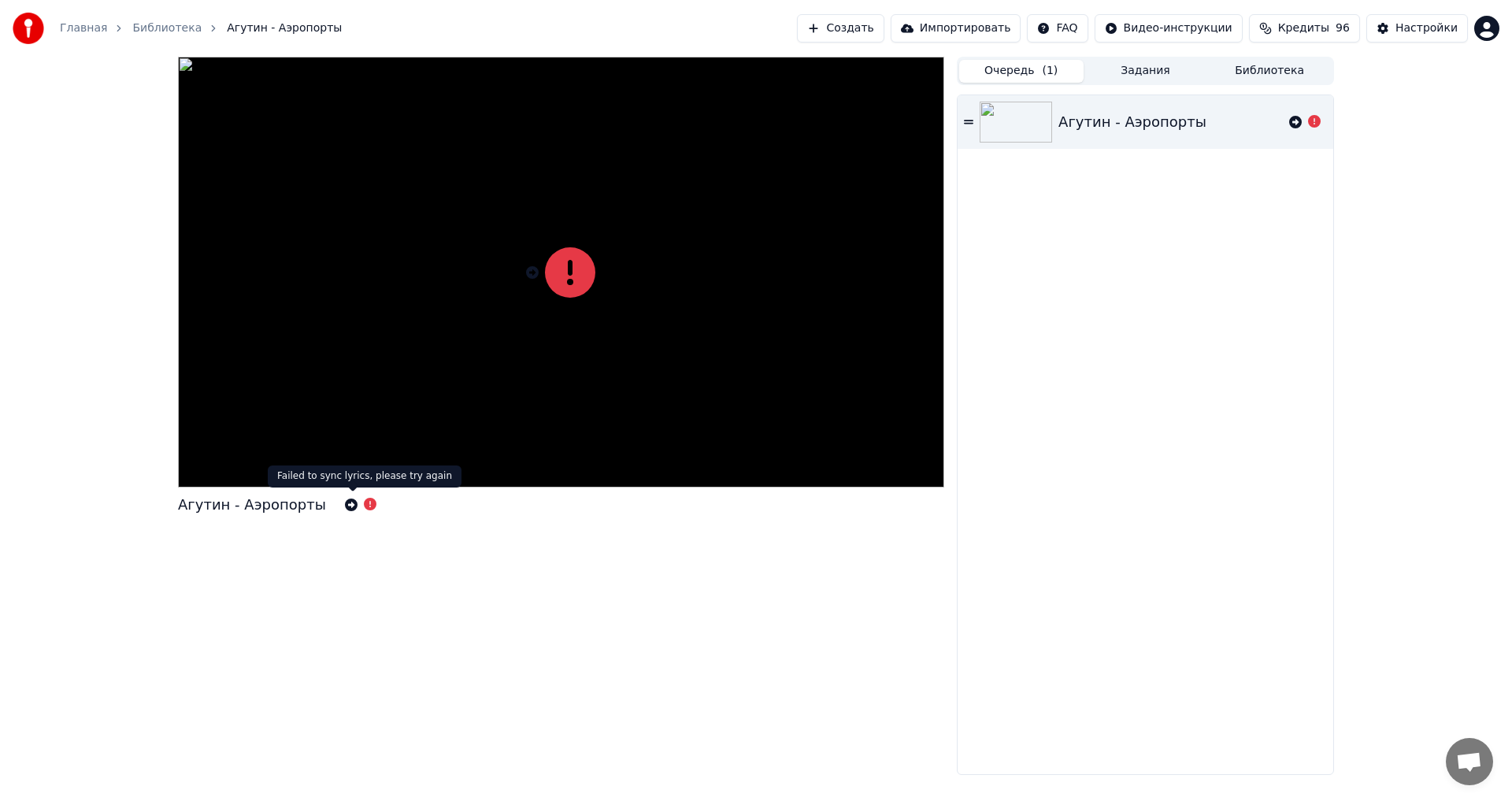
click at [364, 505] on icon at bounding box center [370, 504] width 13 height 13
click at [345, 505] on icon at bounding box center [351, 505] width 13 height 13
click at [1152, 69] on button "Задания ( 1 )" at bounding box center [1145, 71] width 125 height 23
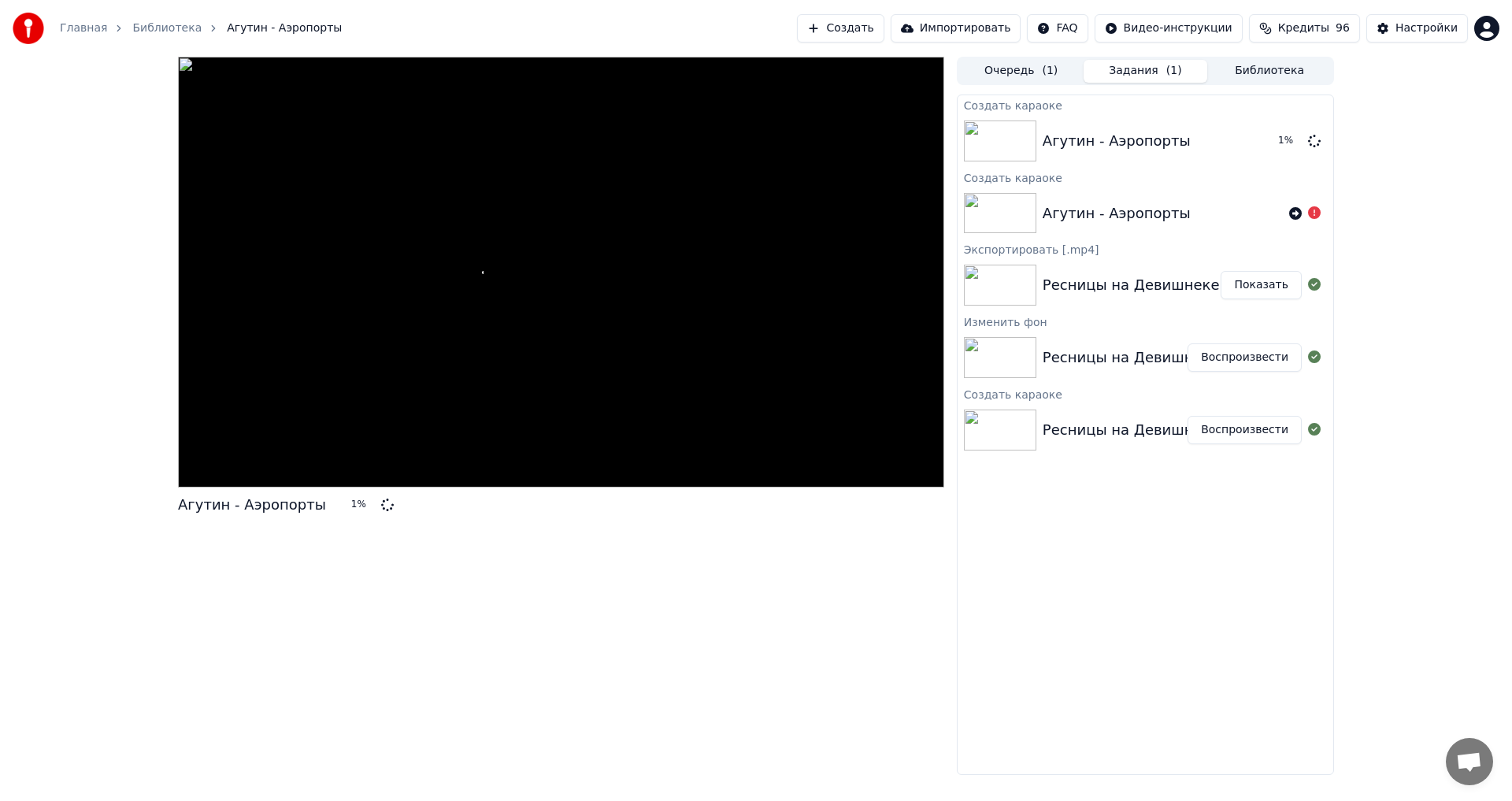
click at [1261, 290] on button "Показать" at bounding box center [1261, 285] width 81 height 28
click at [1209, 364] on button "Воспроизвести" at bounding box center [1245, 357] width 114 height 28
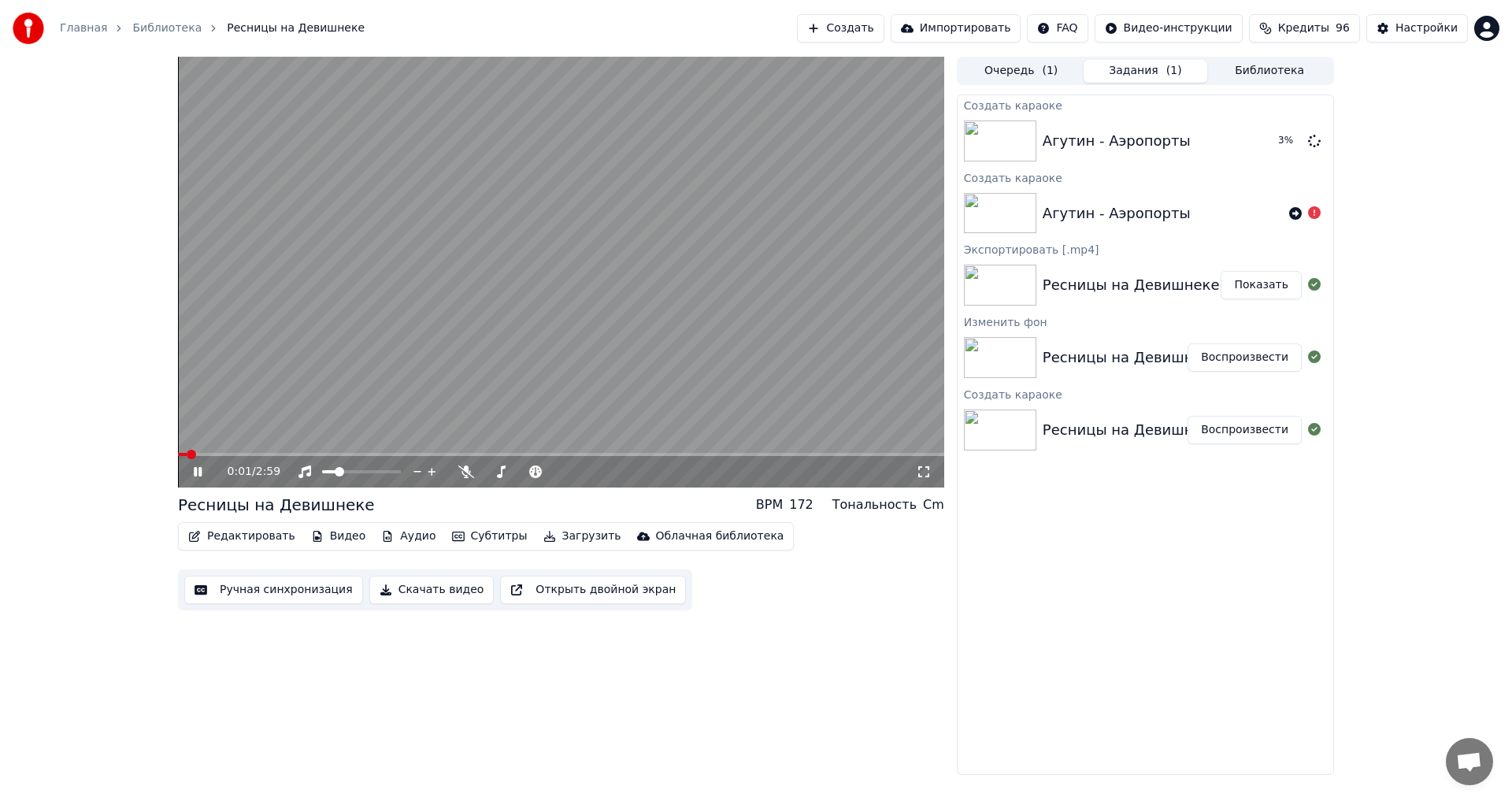
drag, startPoint x: 202, startPoint y: 471, endPoint x: 230, endPoint y: 483, distance: 30.5
click at [203, 472] on icon at bounding box center [209, 472] width 37 height 13
click at [261, 540] on button "Редактировать" at bounding box center [241, 536] width 120 height 22
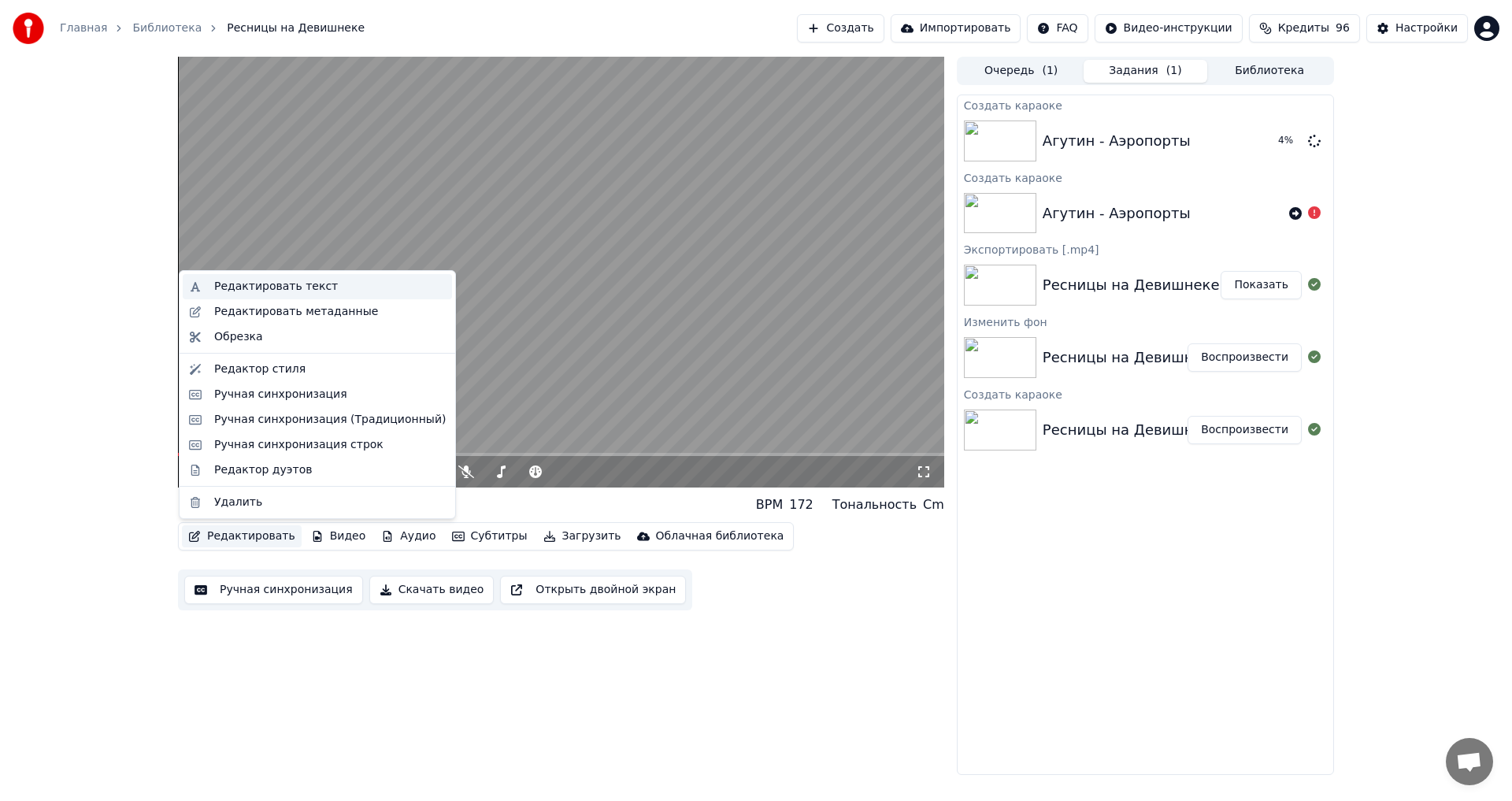
click at [316, 290] on div "Редактировать текст" at bounding box center [276, 287] width 124 height 16
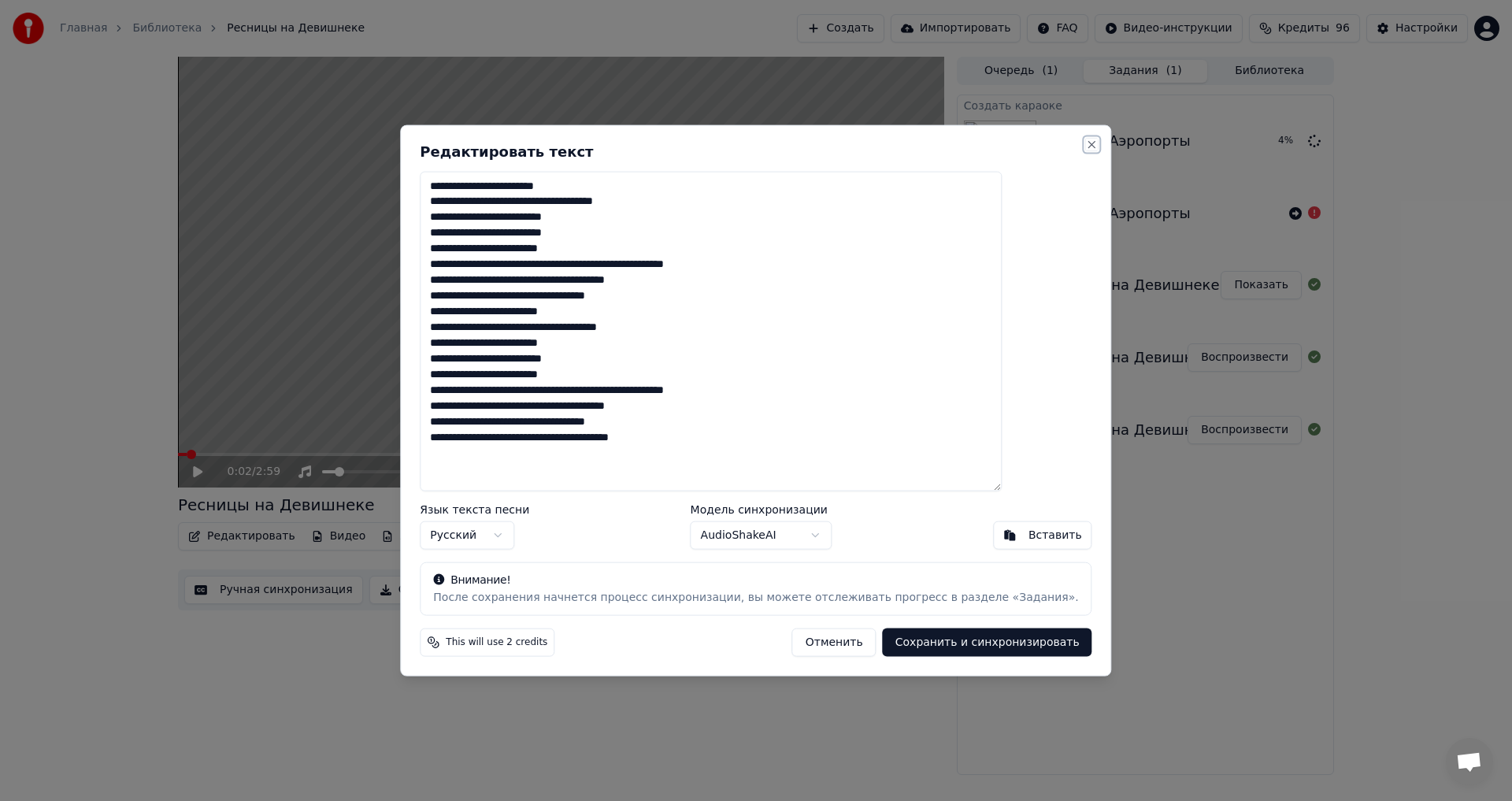
click at [1086, 145] on button "Close" at bounding box center [1092, 144] width 13 height 13
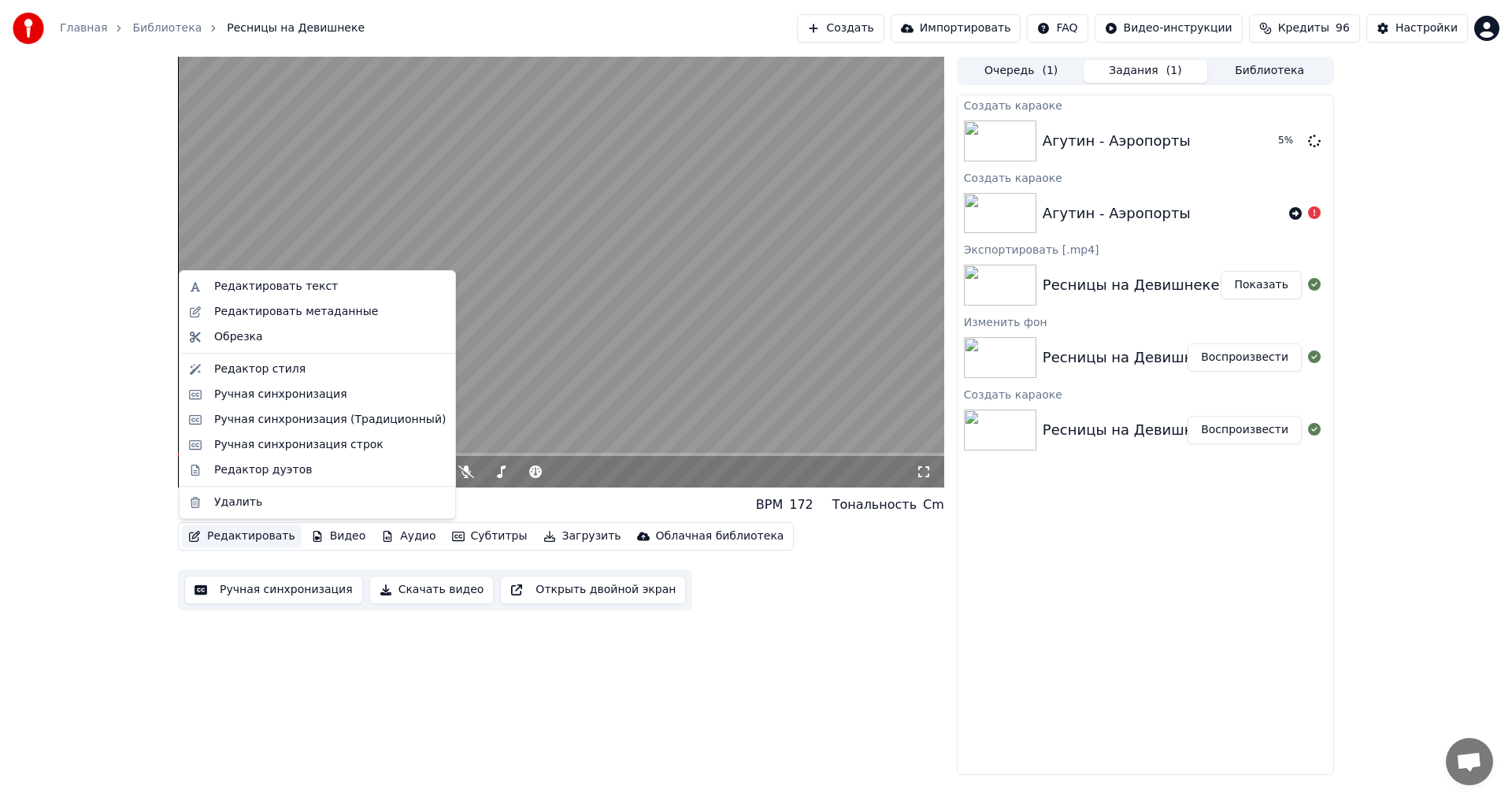
click at [261, 540] on button "Редактировать" at bounding box center [241, 536] width 120 height 22
click at [277, 315] on div "Редактировать метаданные" at bounding box center [296, 312] width 164 height 16
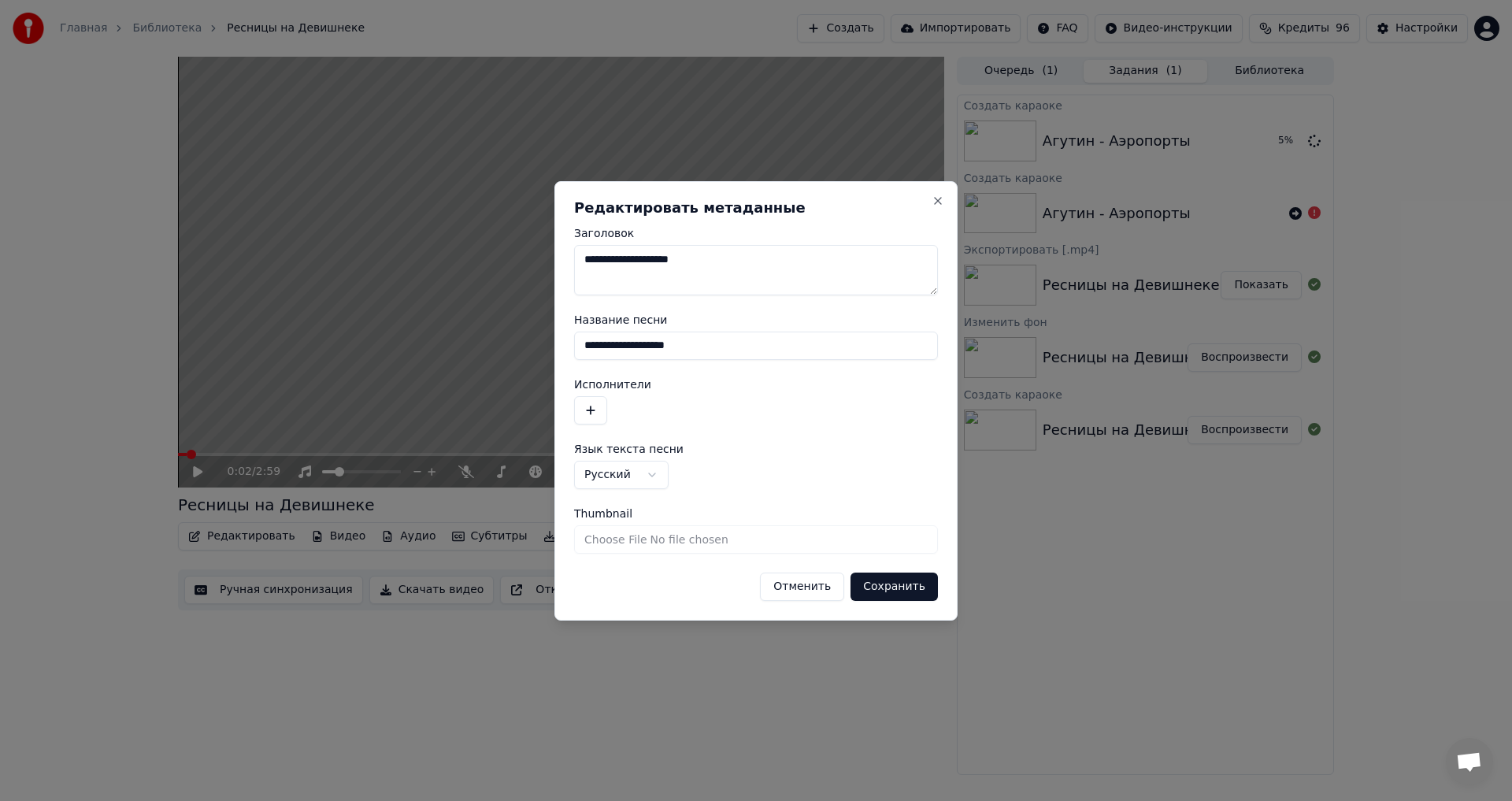
click at [676, 262] on textarea "**********" at bounding box center [756, 270] width 364 height 51
drag, startPoint x: 632, startPoint y: 260, endPoint x: 709, endPoint y: 261, distance: 77.0
click at [709, 261] on textarea "**********" at bounding box center [756, 270] width 364 height 51
type textarea "*******"
click at [897, 581] on button "Сохранить" at bounding box center [894, 586] width 88 height 28
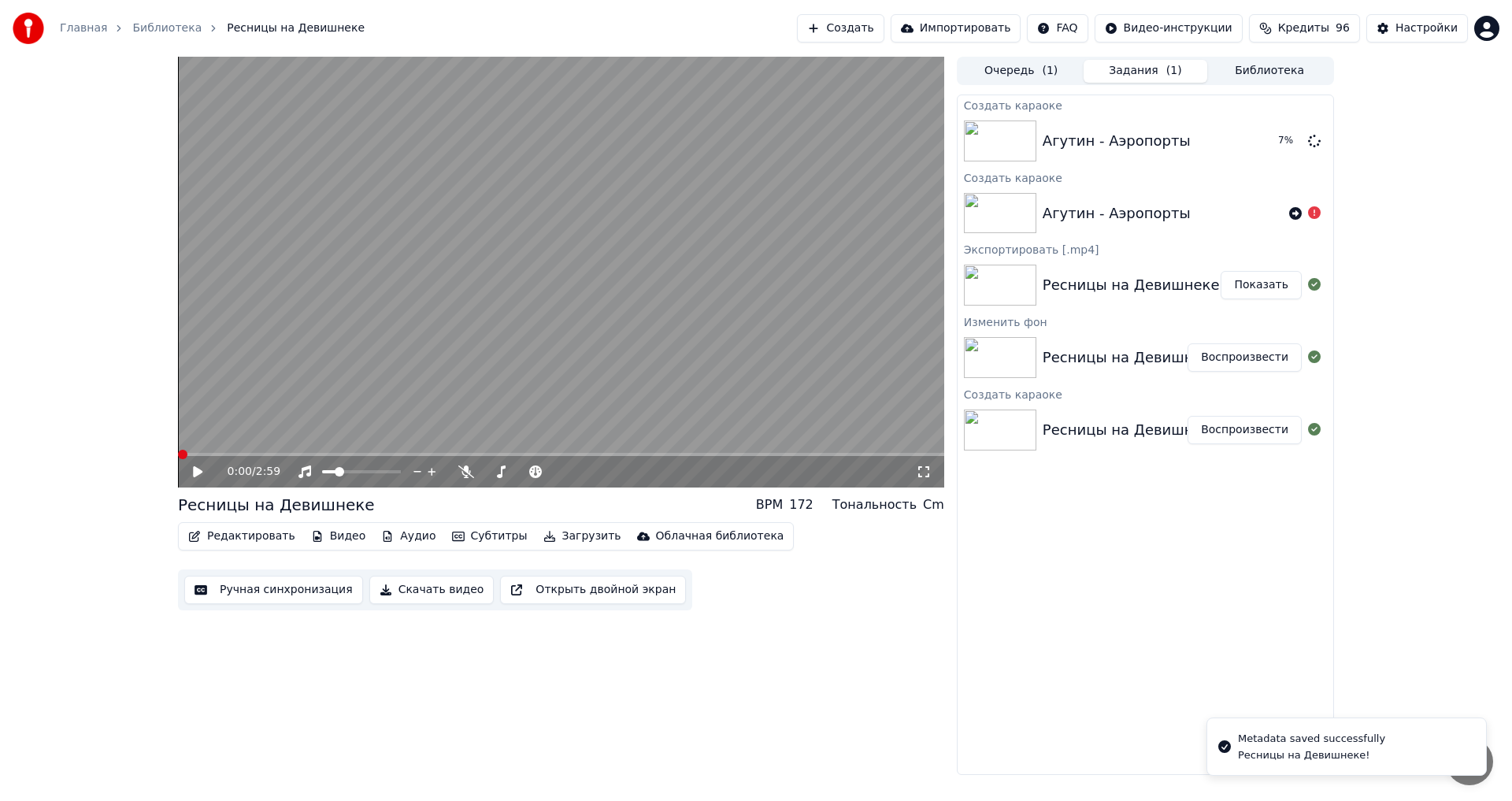
click at [203, 461] on div "0:00 / 2:59" at bounding box center [561, 471] width 766 height 31
click at [203, 470] on icon at bounding box center [209, 472] width 37 height 13
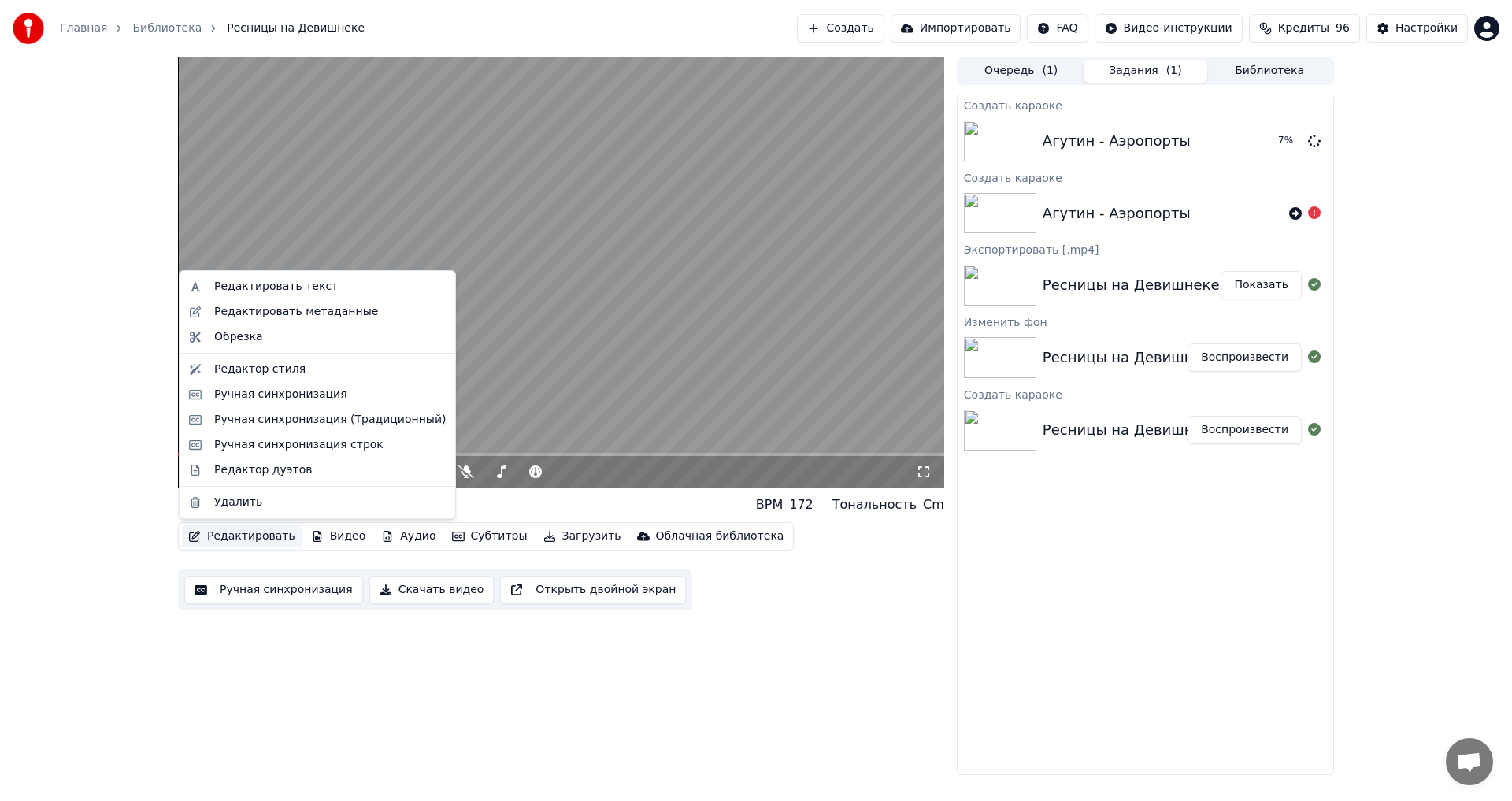
click at [266, 534] on button "Редактировать" at bounding box center [241, 536] width 120 height 22
click at [304, 310] on div "Редактировать метаданные" at bounding box center [296, 312] width 164 height 16
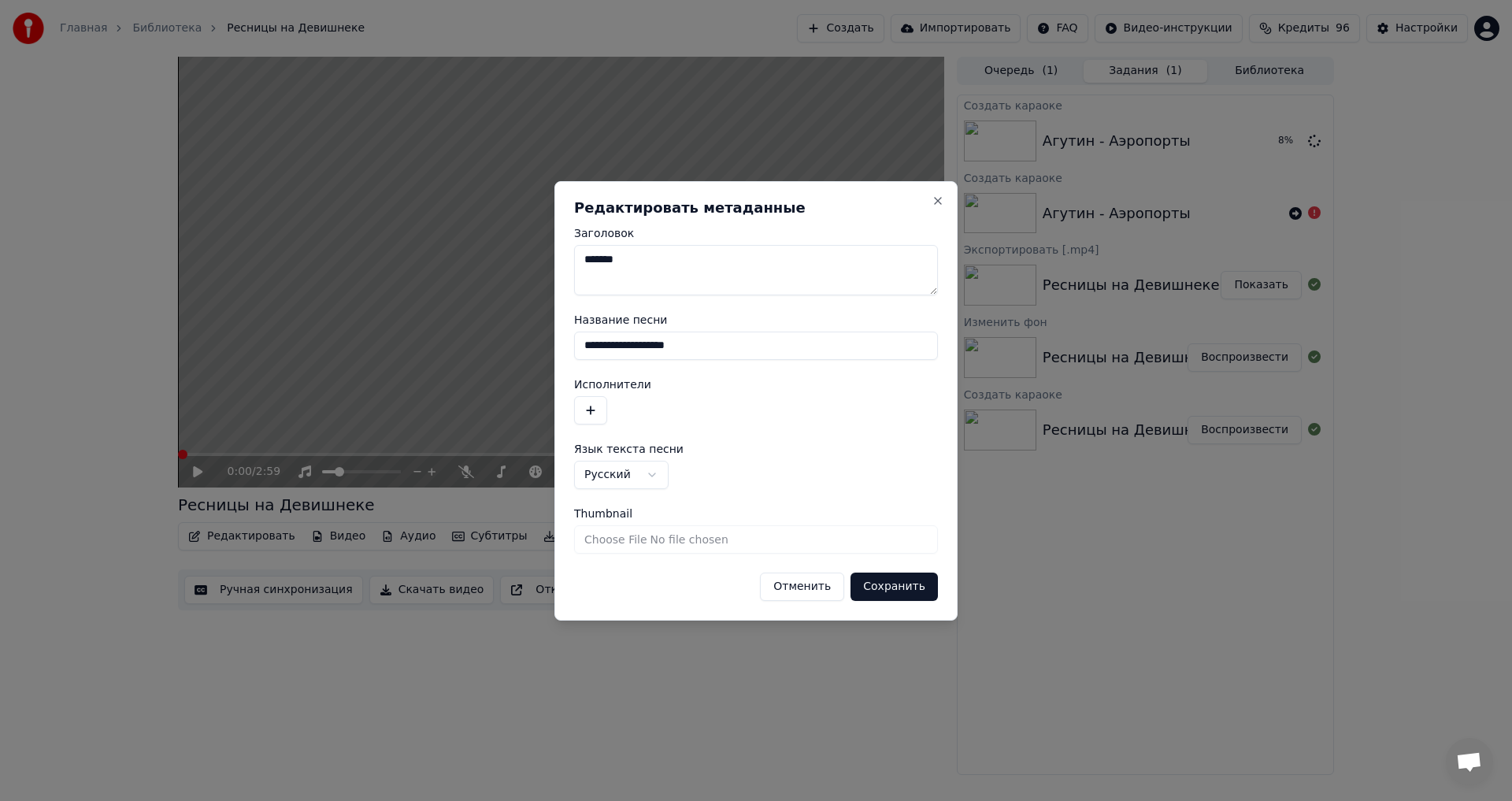
click at [892, 589] on button "Сохранить" at bounding box center [894, 586] width 88 height 28
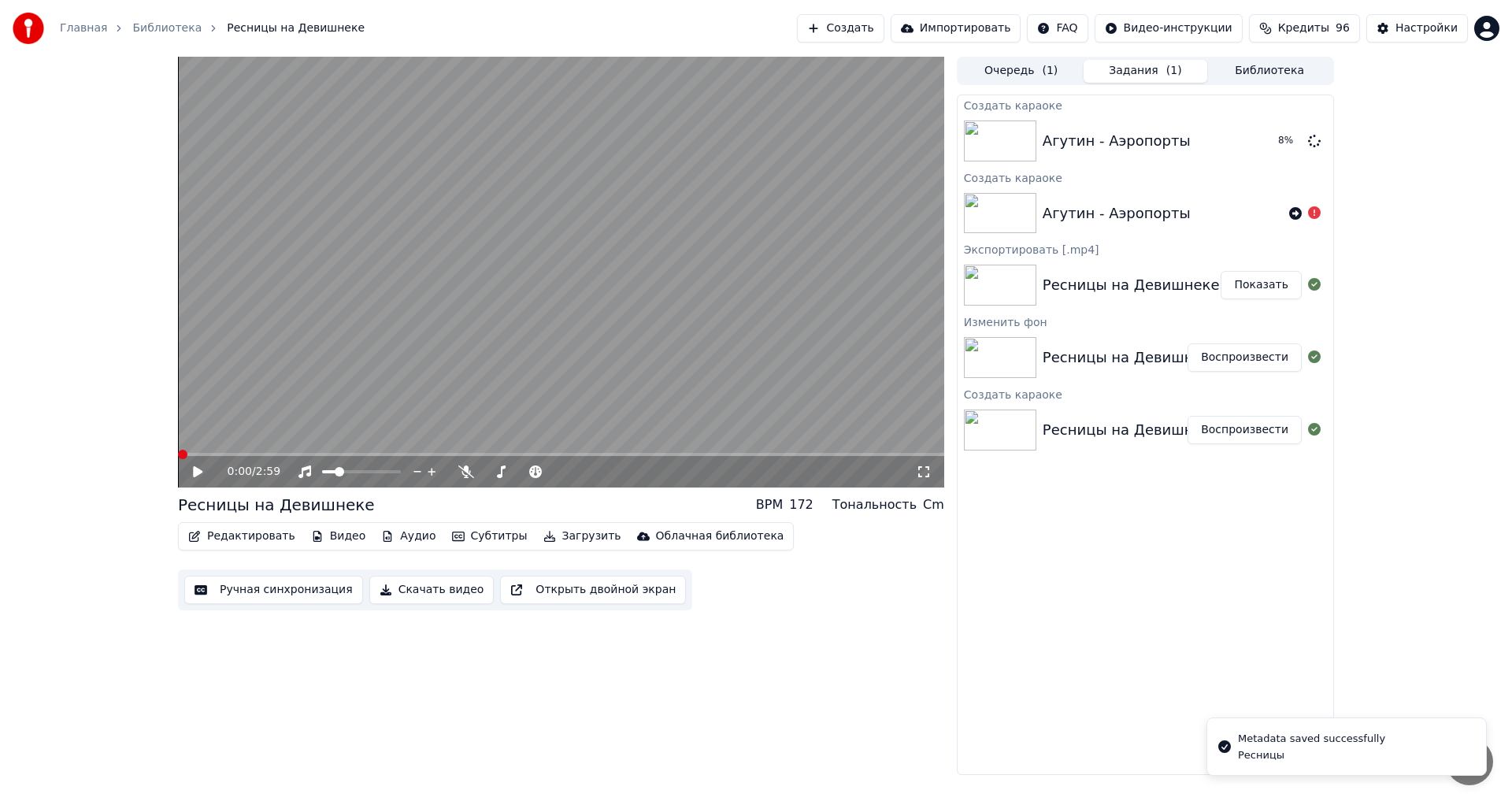
click at [473, 538] on button "Субтитры" at bounding box center [490, 536] width 88 height 22
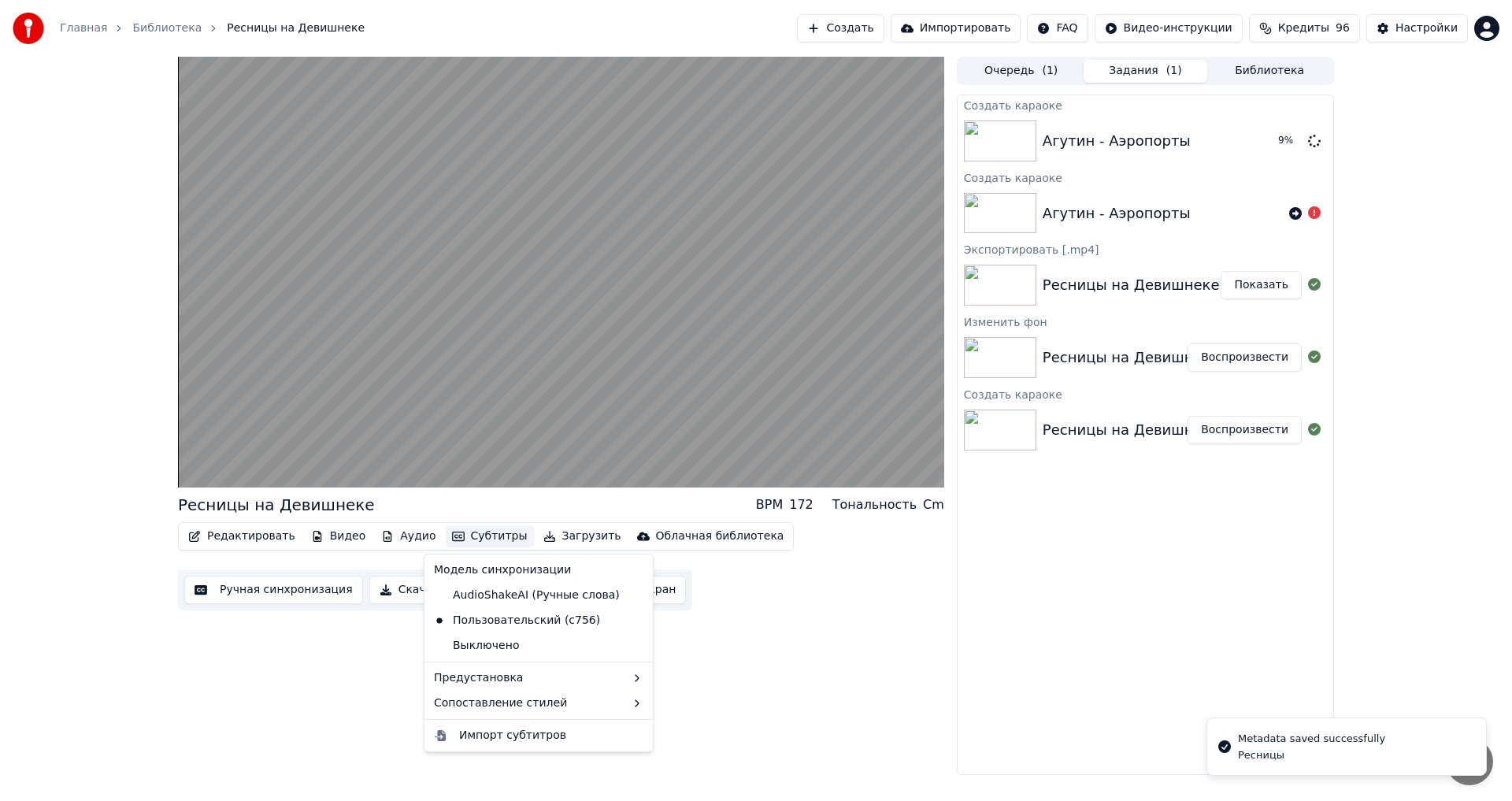
click at [394, 563] on div "Редактировать Видео Аудио Субтитры Загрузить Облачная библиотека Ручная синхрон…" at bounding box center [561, 566] width 766 height 88
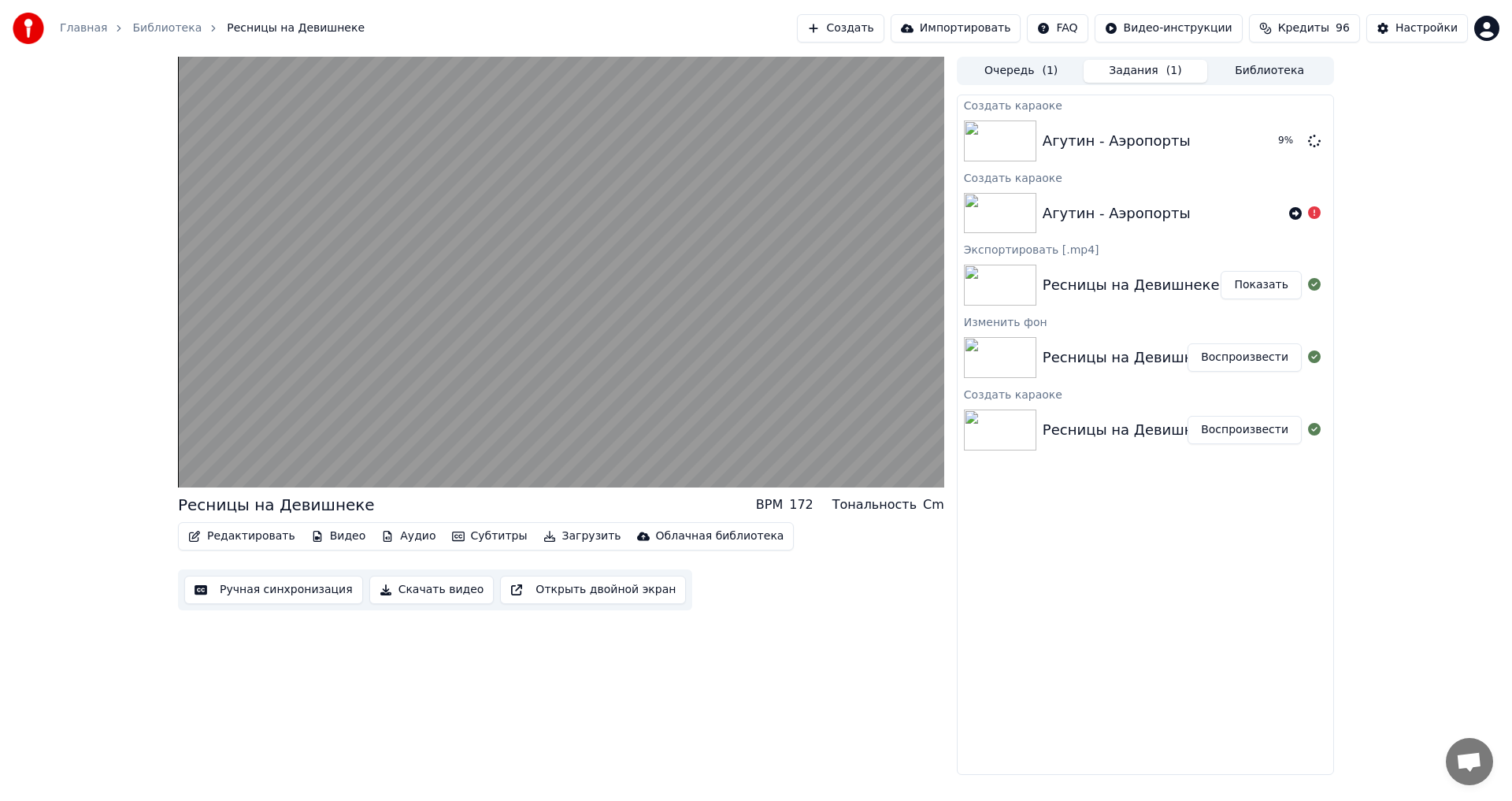
click at [302, 589] on button "Ручная синхронизация" at bounding box center [273, 589] width 179 height 28
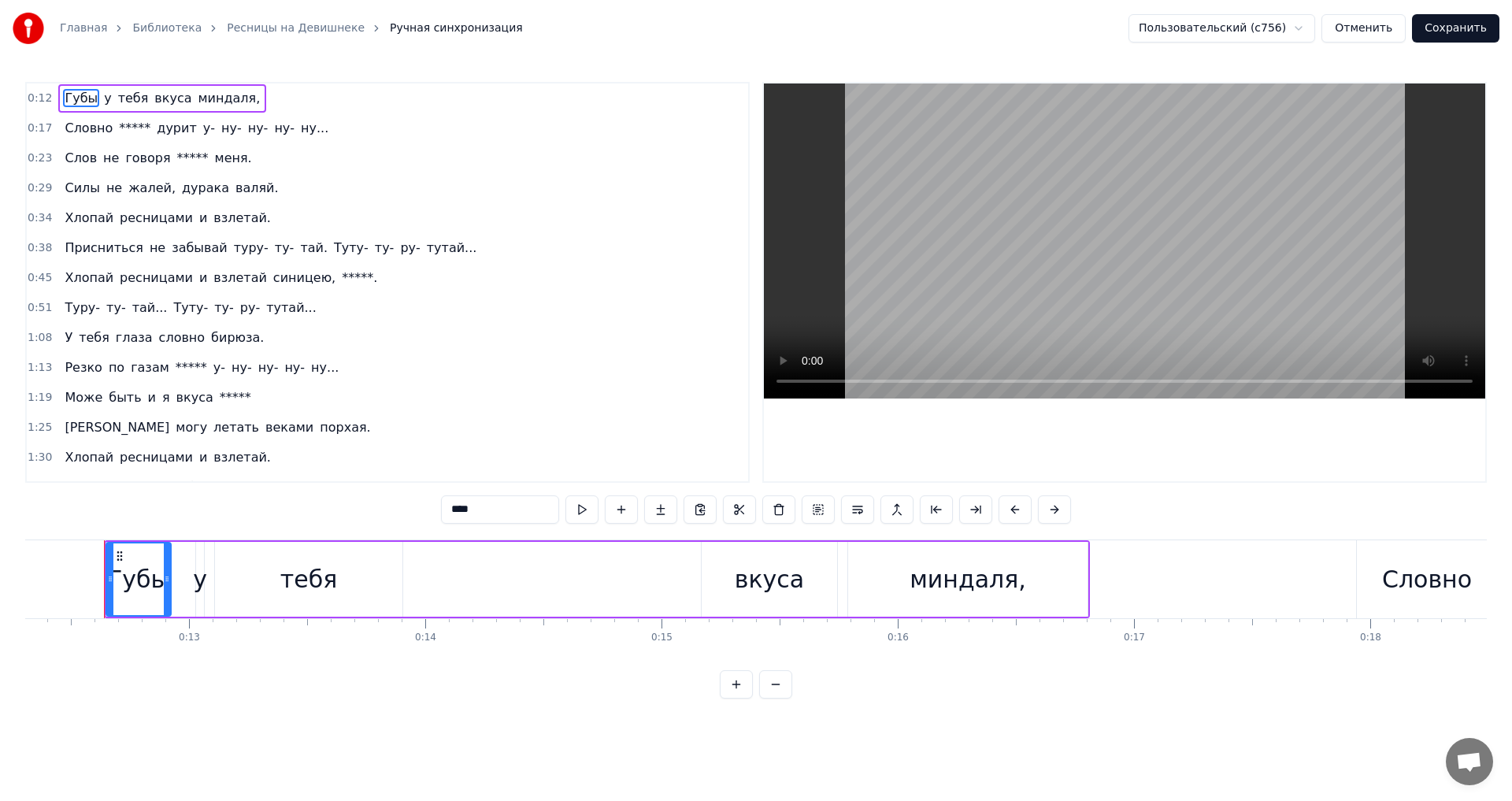
click at [162, 27] on link "Библиотека" at bounding box center [167, 28] width 69 height 16
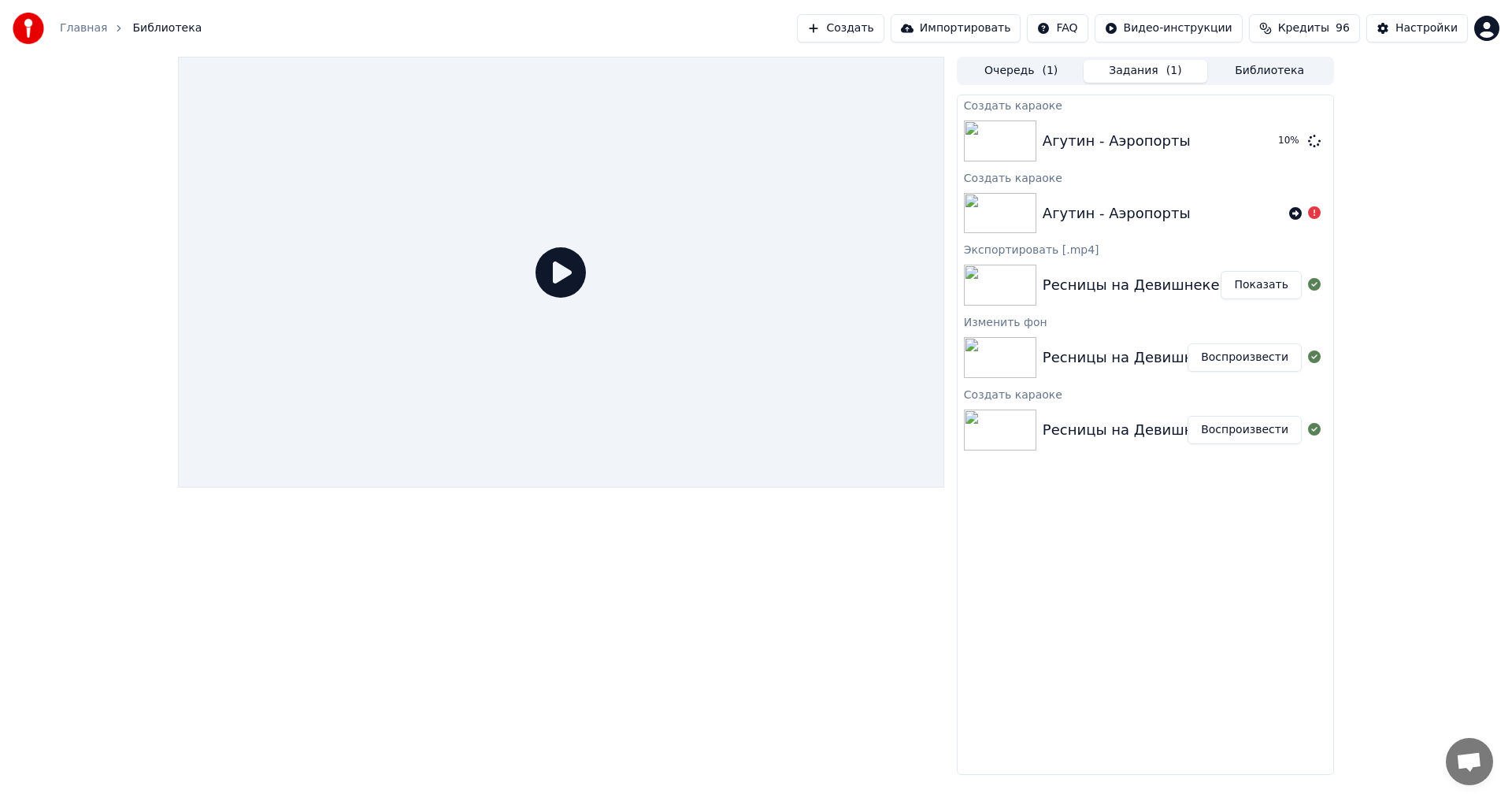
click at [1254, 285] on button "Показать" at bounding box center [1261, 285] width 81 height 28
click at [1228, 357] on button "Воспроизвести" at bounding box center [1245, 357] width 114 height 28
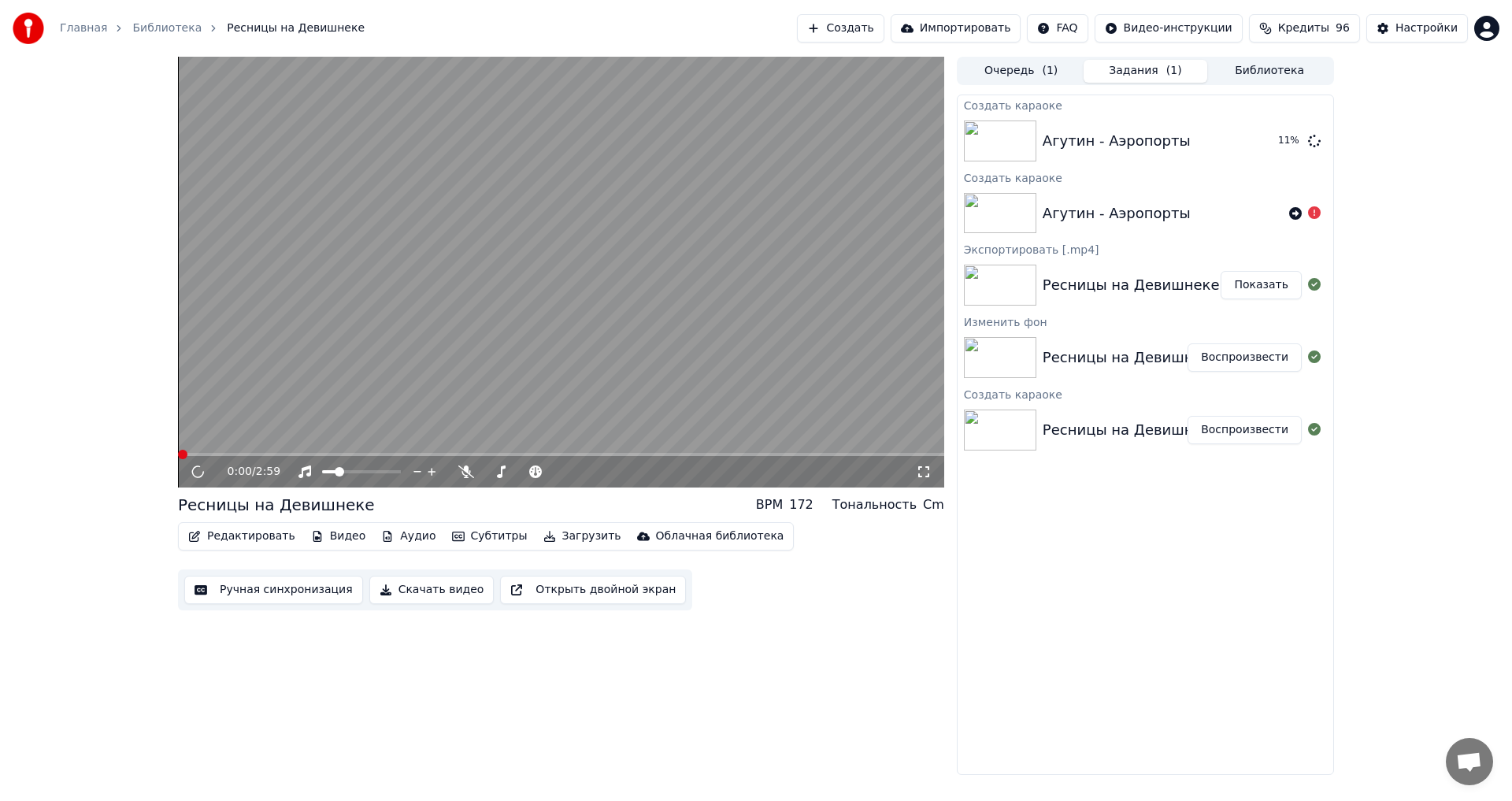
click at [602, 339] on video at bounding box center [561, 273] width 766 height 431
click at [406, 272] on video at bounding box center [561, 273] width 766 height 431
click at [268, 507] on div "Ресницы на Девишнеке" at bounding box center [276, 504] width 197 height 22
click at [227, 538] on button "Редактировать" at bounding box center [241, 536] width 120 height 22
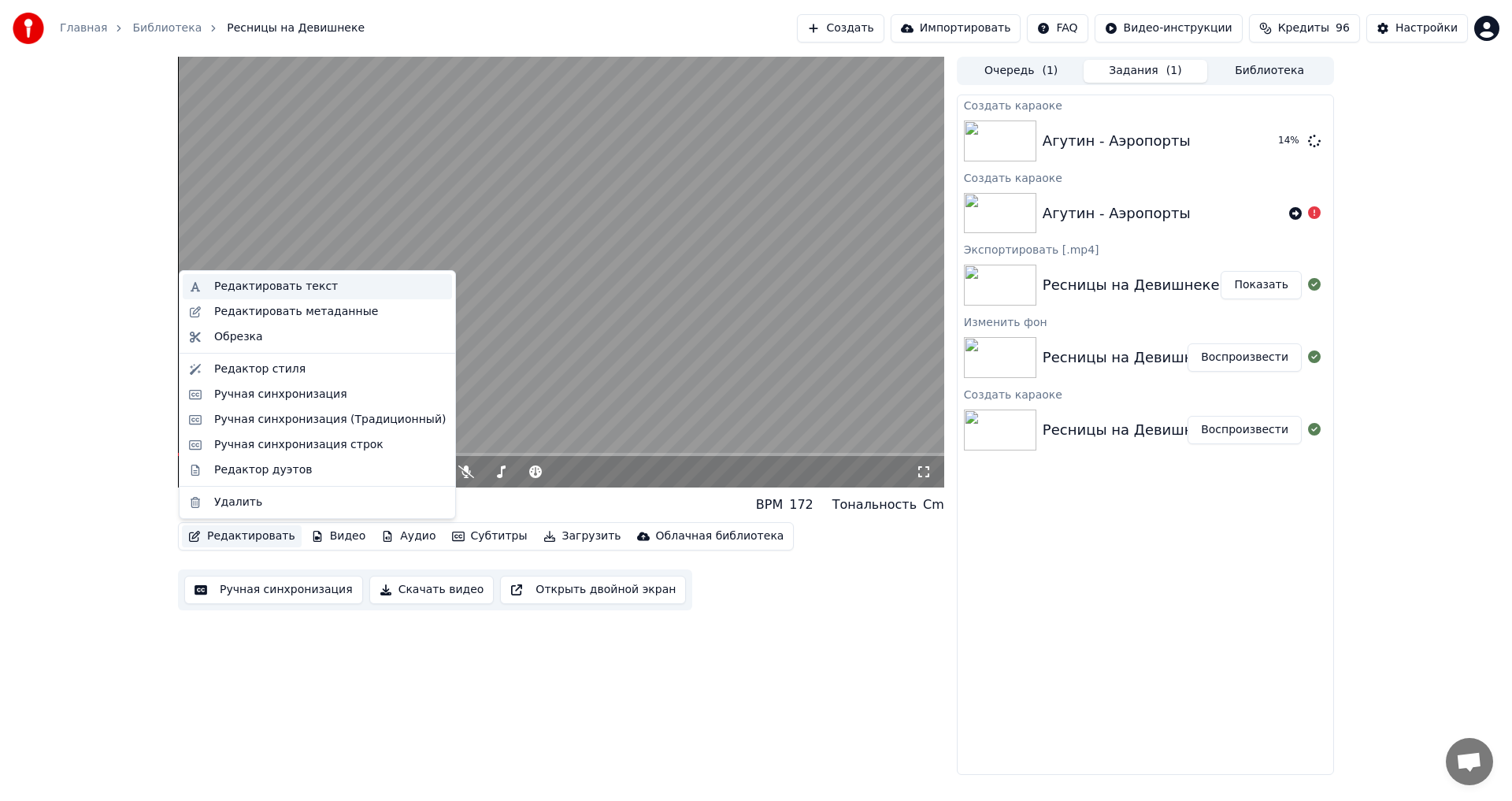
click at [265, 297] on div "Редактировать текст" at bounding box center [317, 286] width 269 height 25
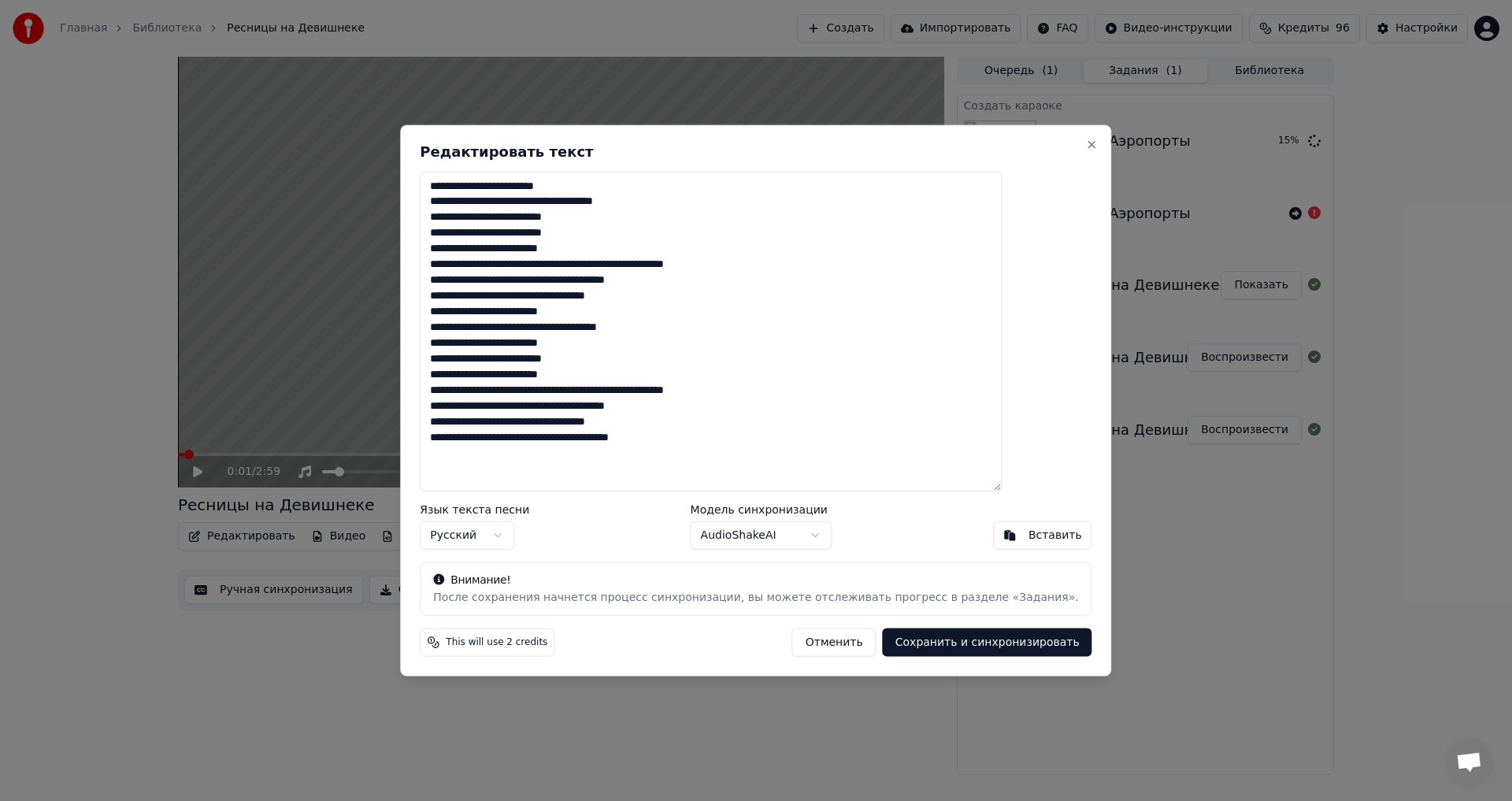
click at [793, 635] on button "Отменить" at bounding box center [834, 642] width 84 height 28
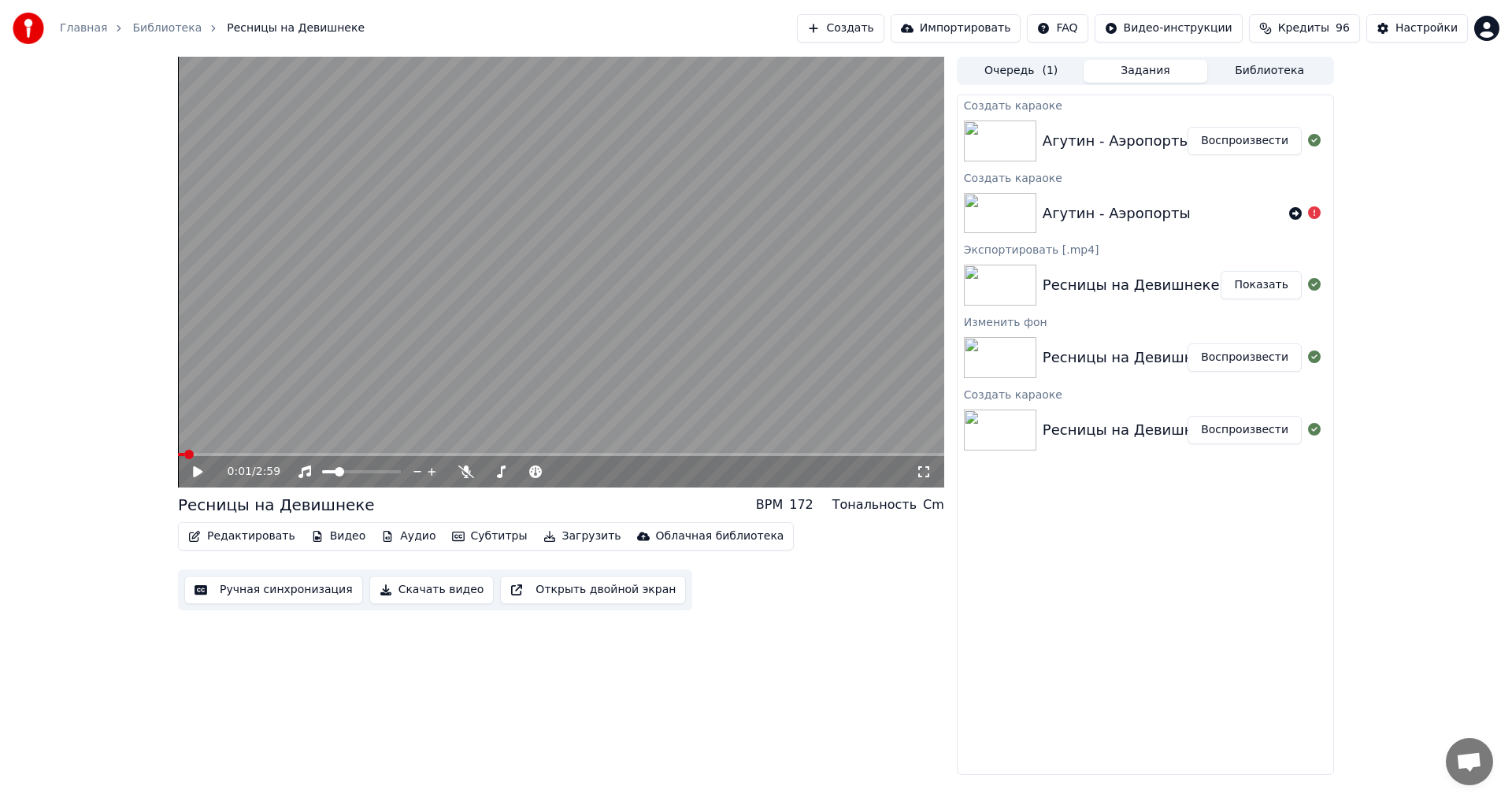
click at [1225, 142] on button "Воспроизвести" at bounding box center [1245, 141] width 114 height 28
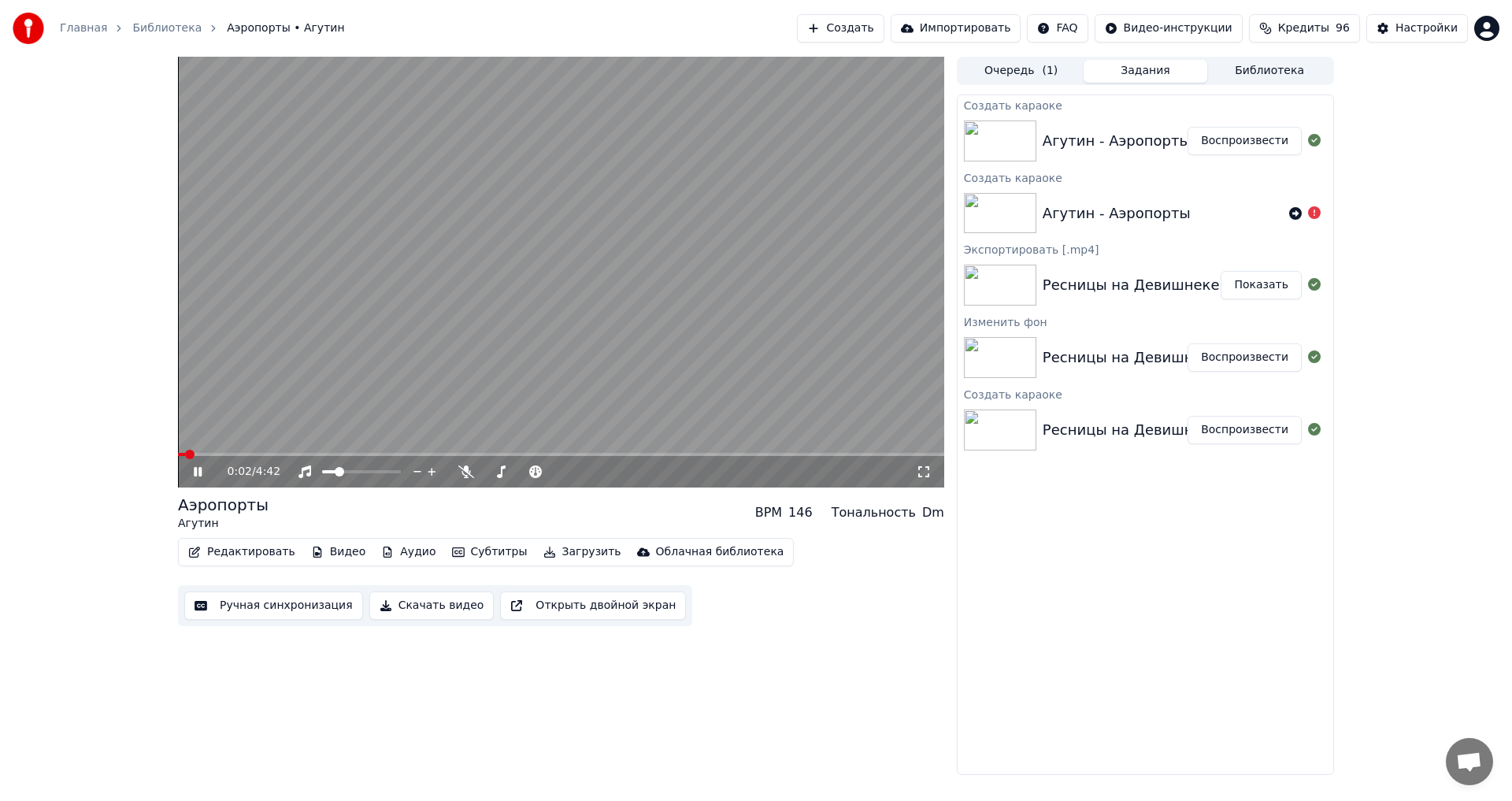
click at [207, 455] on span at bounding box center [561, 454] width 766 height 3
click at [488, 470] on span at bounding box center [492, 472] width 10 height 10
click at [195, 470] on icon at bounding box center [198, 472] width 8 height 10
click at [433, 511] on div "Аэропорты Агутин BPM 146 Тональность Dm" at bounding box center [561, 512] width 766 height 38
click at [305, 603] on button "Ручная синхронизация" at bounding box center [273, 605] width 179 height 28
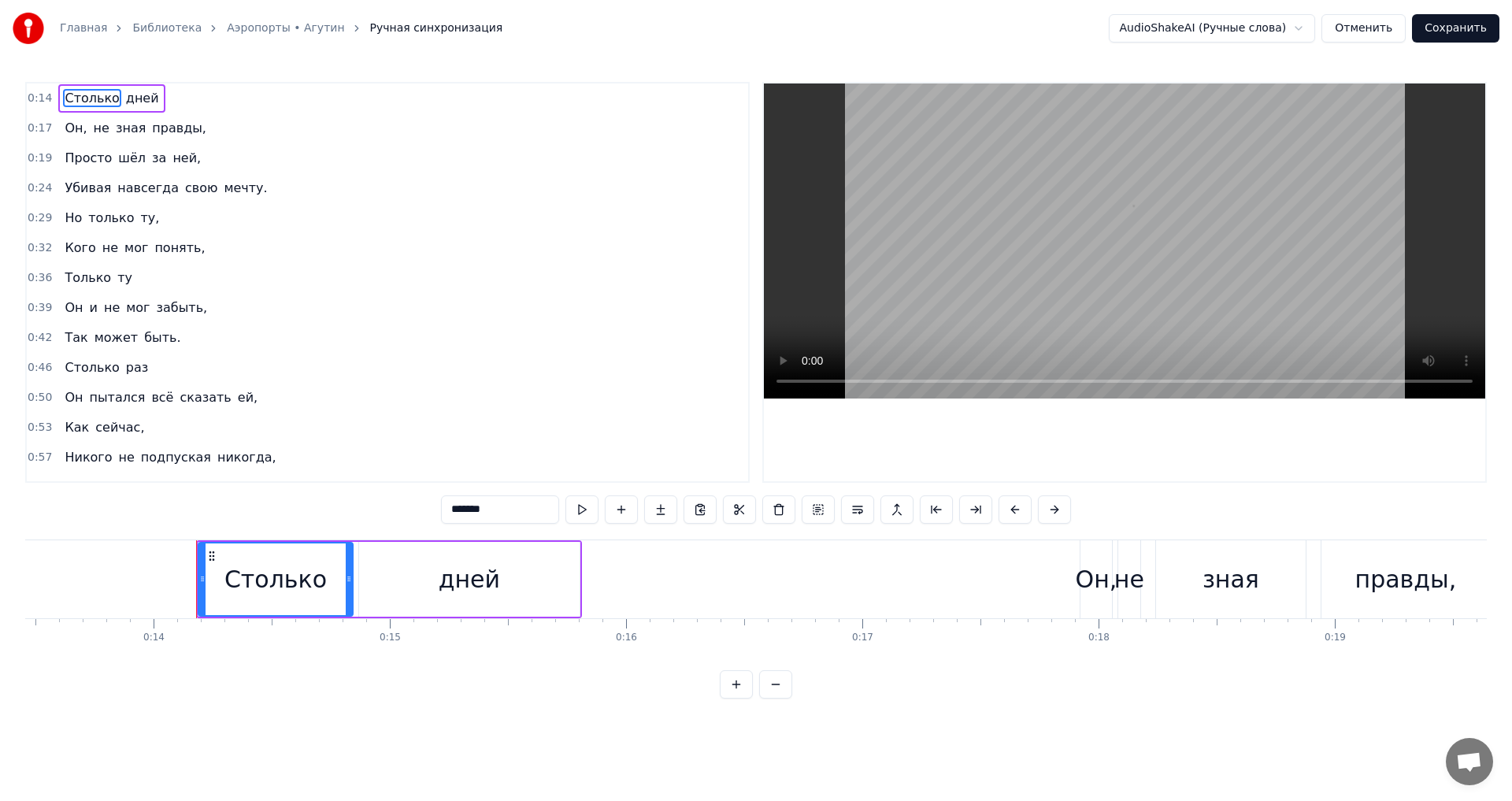
scroll to position [0, 3271]
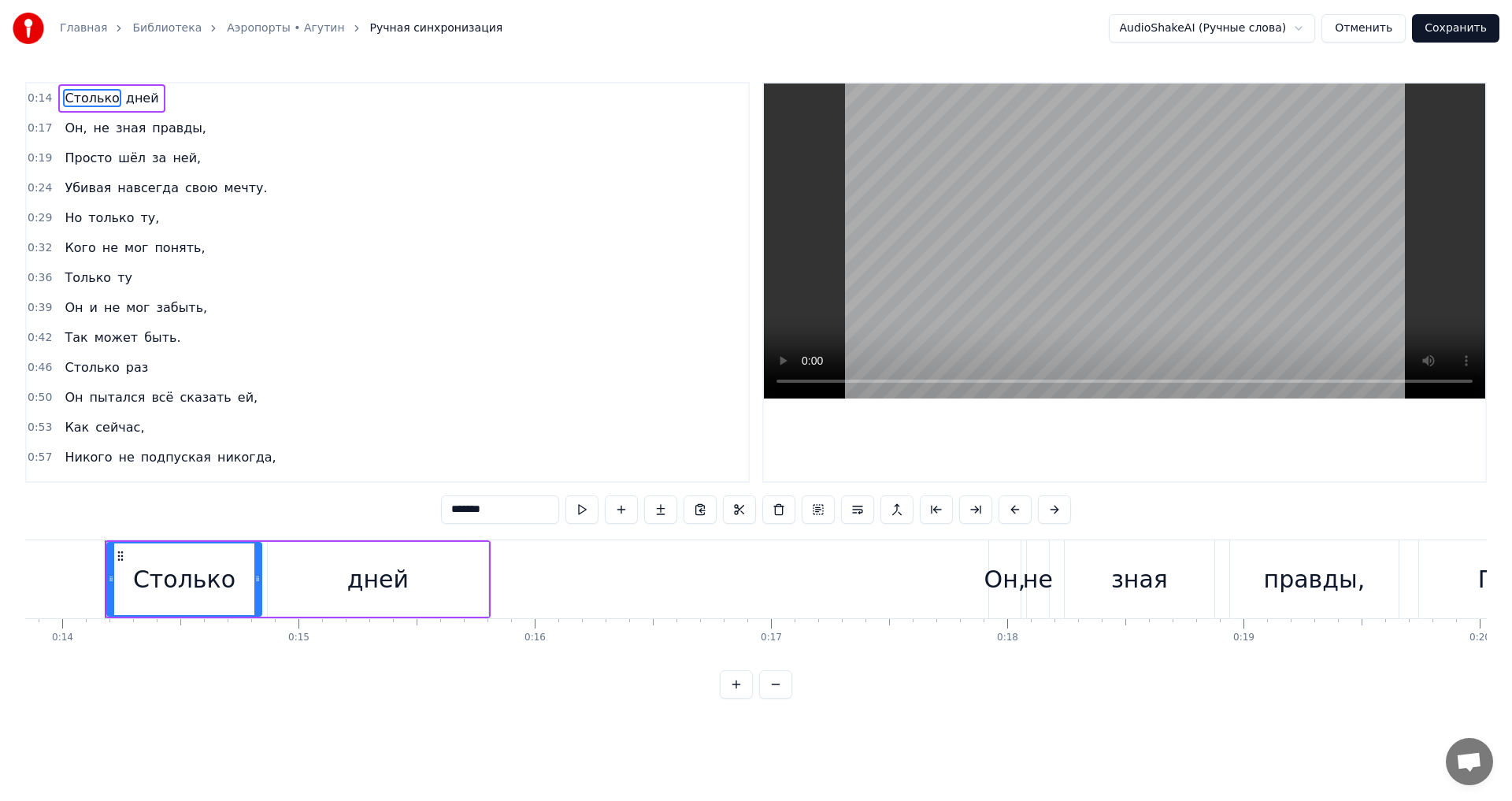
click at [187, 195] on span "свою" at bounding box center [201, 187] width 35 height 18
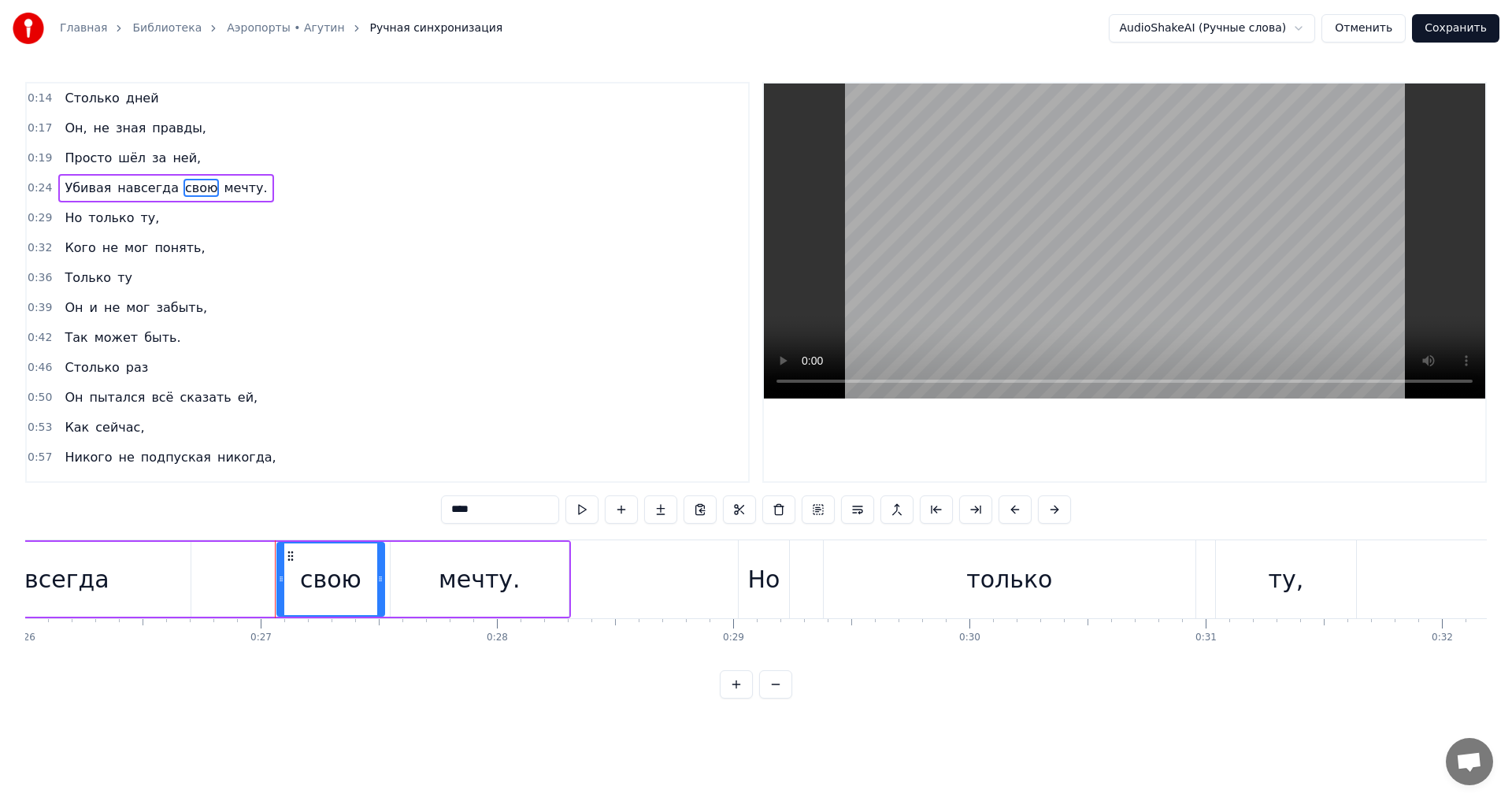
scroll to position [0, 6314]
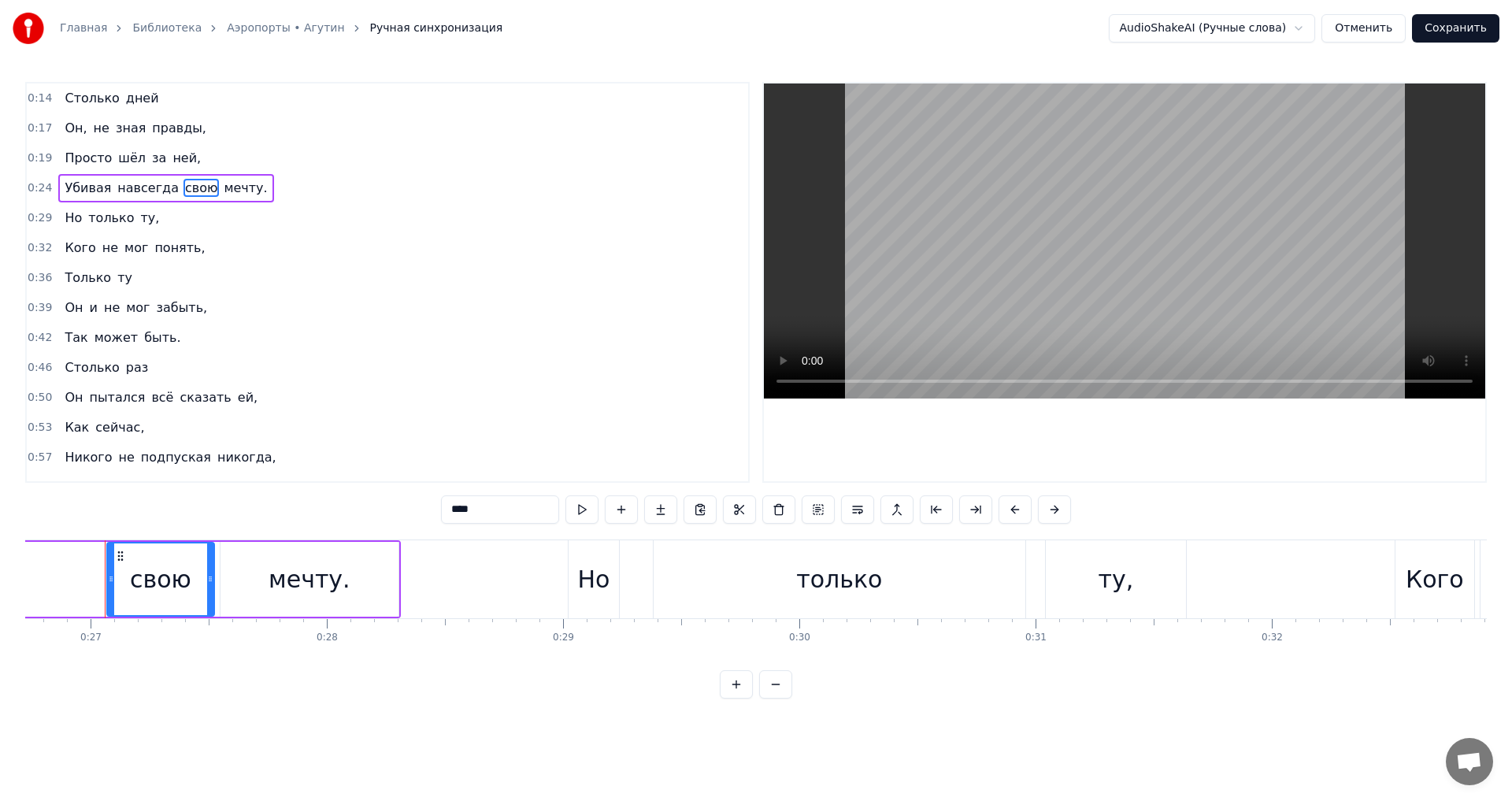
drag, startPoint x: 491, startPoint y: 513, endPoint x: 417, endPoint y: 505, distance: 74.4
click at [417, 505] on div "0:14 Столько дней 0:17 Он, не зная правды, 0:19 Просто шёл за ней, 0:24 Убивая …" at bounding box center [755, 390] width 1461 height 617
click at [221, 188] on span "мечту." at bounding box center [244, 187] width 47 height 18
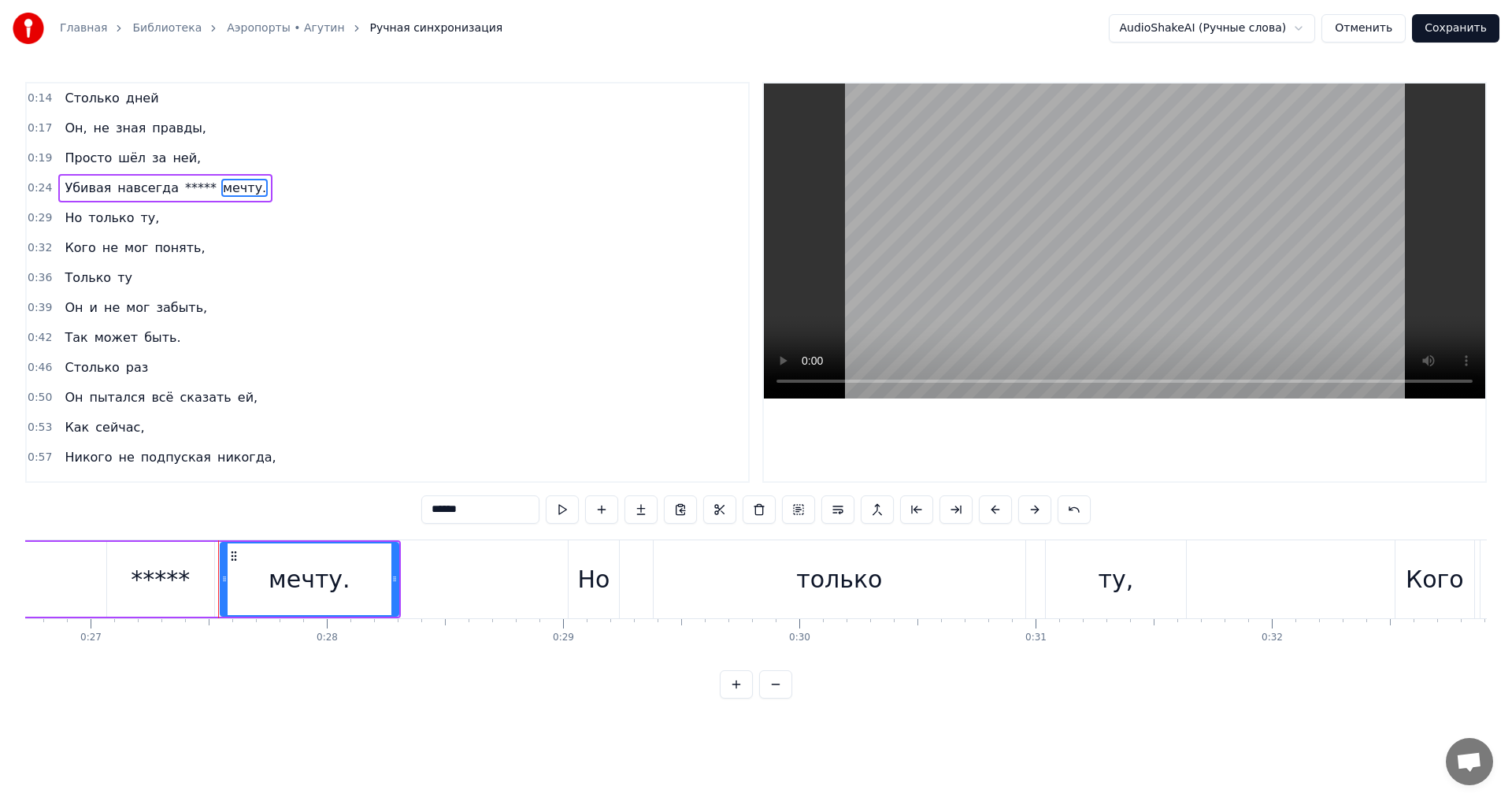
drag, startPoint x: 459, startPoint y: 513, endPoint x: 396, endPoint y: 512, distance: 63.0
click at [396, 512] on div "0:14 Столько дней 0:17 Он, не зная правды, 0:19 Просто шёл за ней, 0:24 Убивая …" at bounding box center [755, 390] width 1461 height 617
click at [438, 510] on input "******" at bounding box center [480, 509] width 118 height 28
click at [469, 512] on input "*****" at bounding box center [480, 509] width 118 height 28
click at [140, 197] on span "навсегда" at bounding box center [148, 187] width 64 height 18
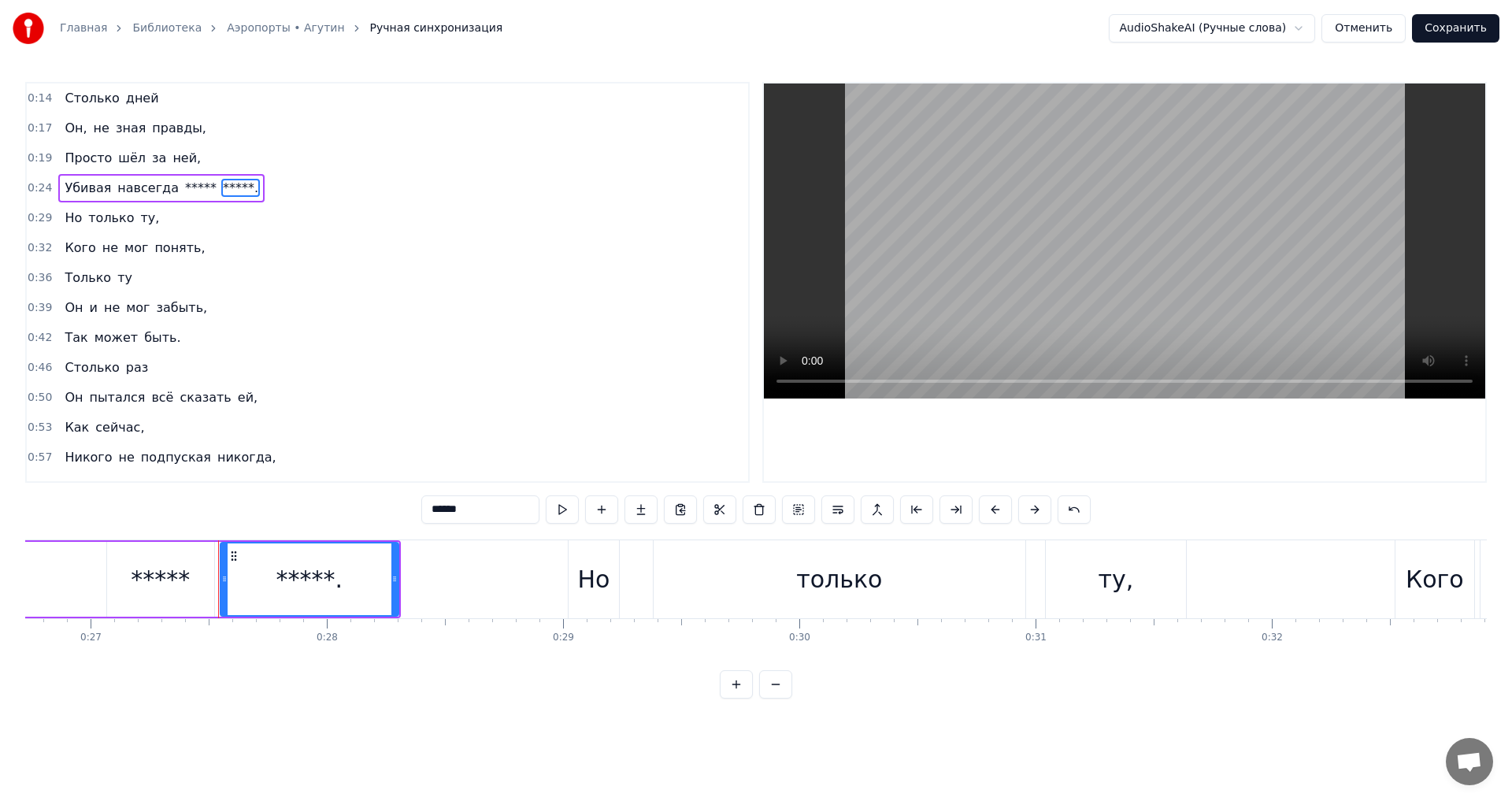
type input "********"
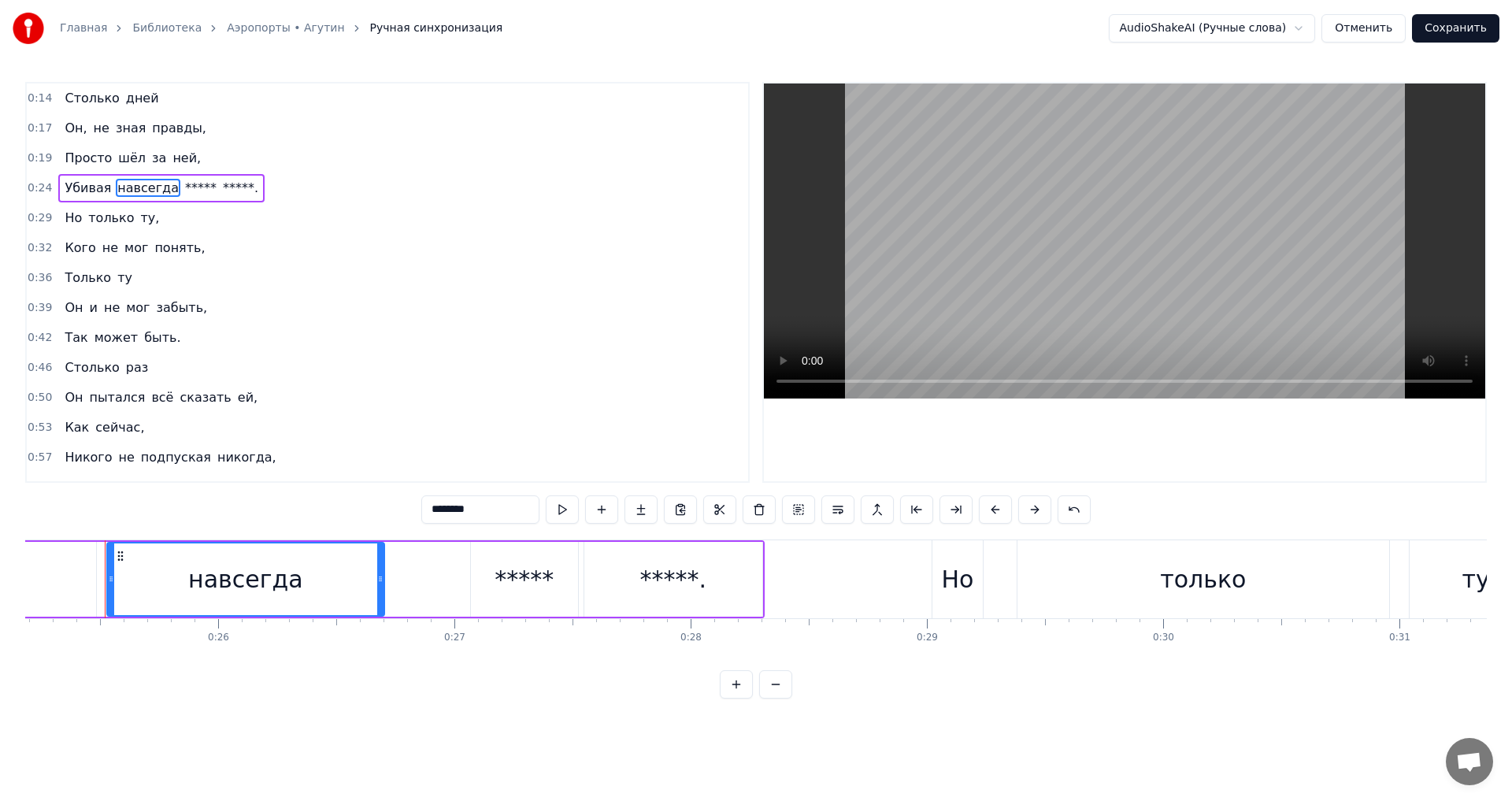
click at [194, 196] on div "Убивая навсегда ***** *****." at bounding box center [161, 187] width 207 height 28
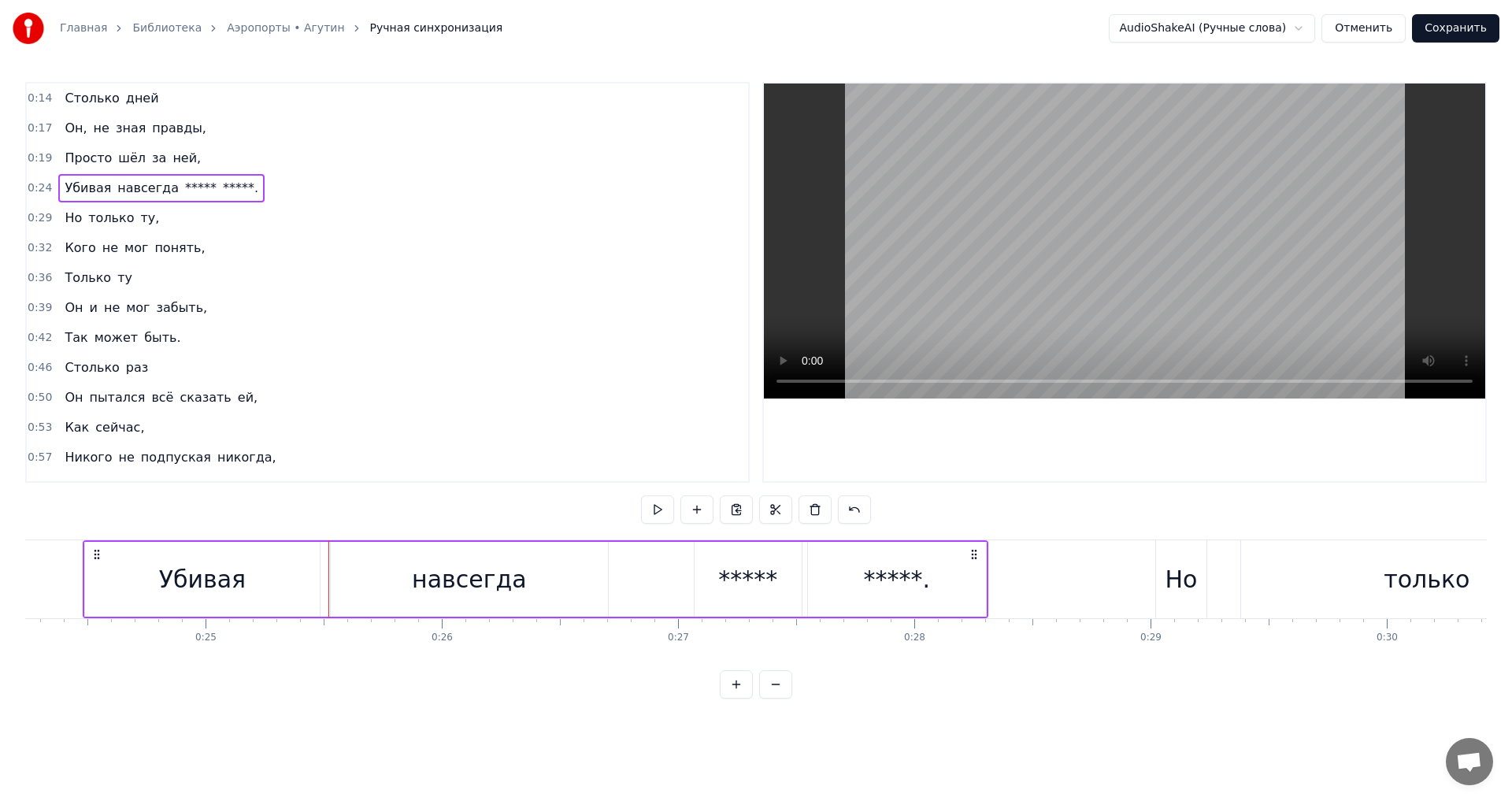
scroll to position [0, 5705]
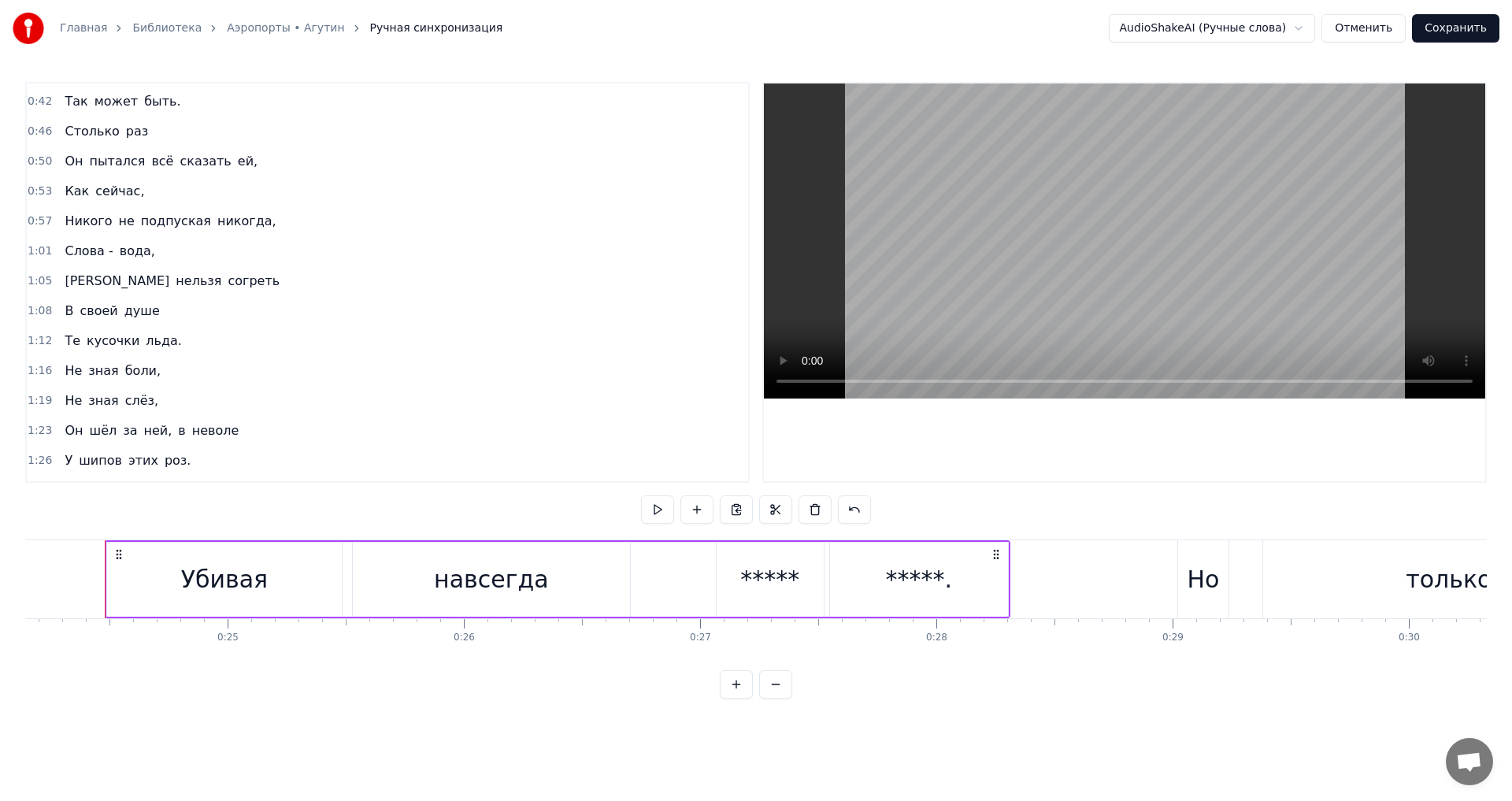
click at [129, 254] on span "вода," at bounding box center [138, 251] width 39 height 18
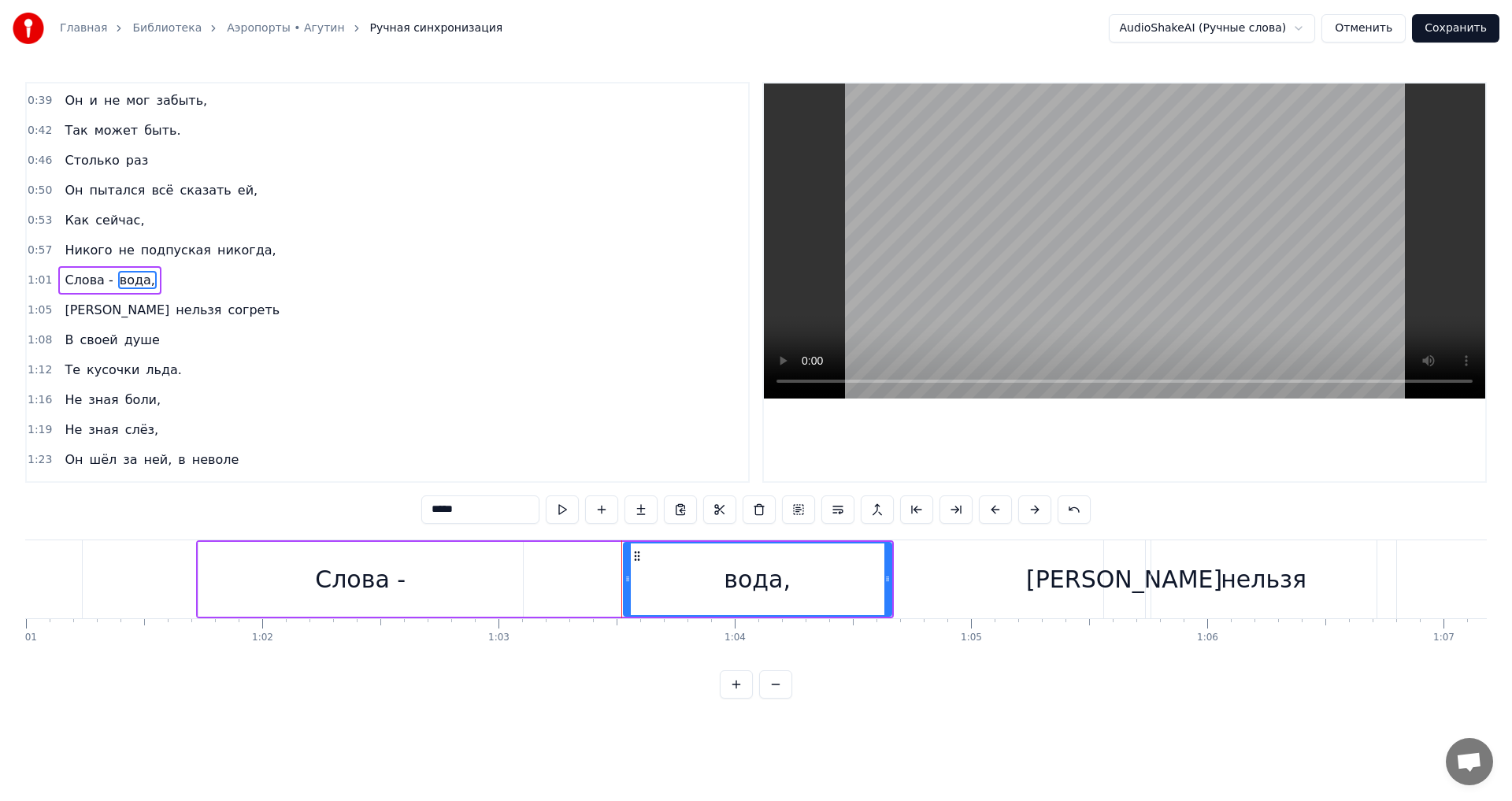
scroll to position [0, 14928]
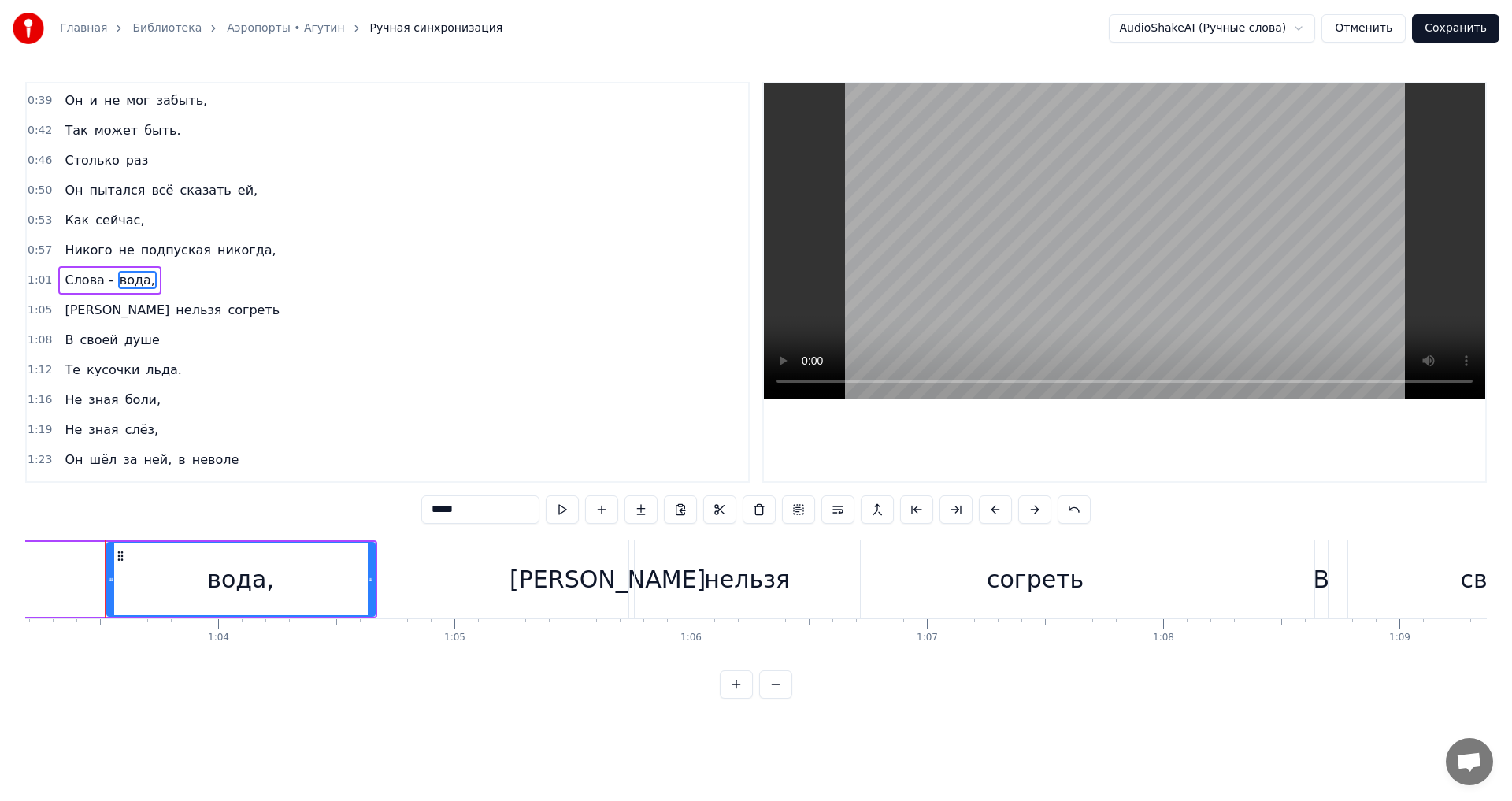
drag, startPoint x: 471, startPoint y: 509, endPoint x: 392, endPoint y: 509, distance: 79.0
click at [395, 509] on div "0:14 Столько дней 0:17 Он, не зная правды, 0:19 Просто шёл за ней, 0:24 Убивая …" at bounding box center [755, 390] width 1461 height 617
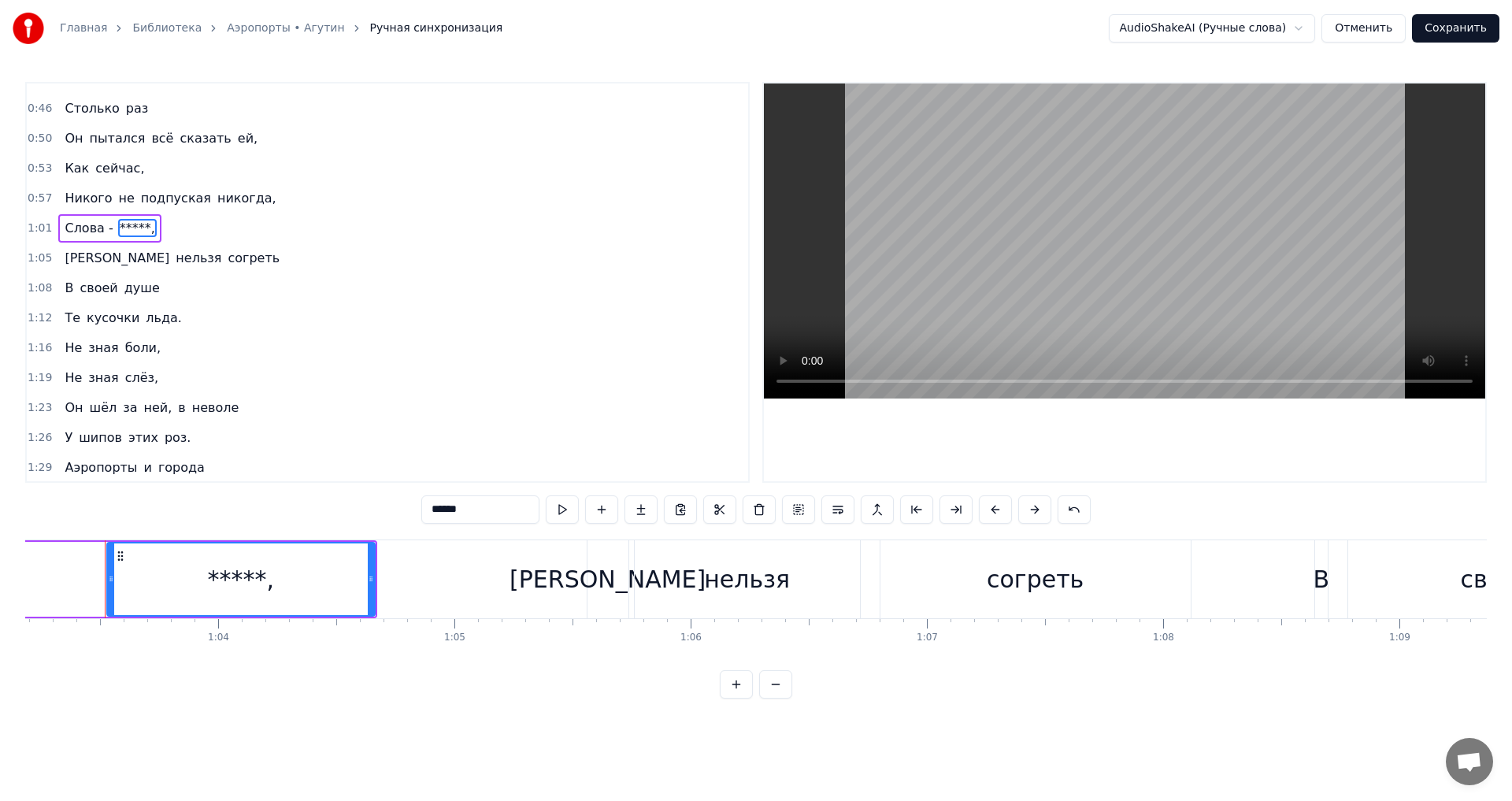
scroll to position [285, 0]
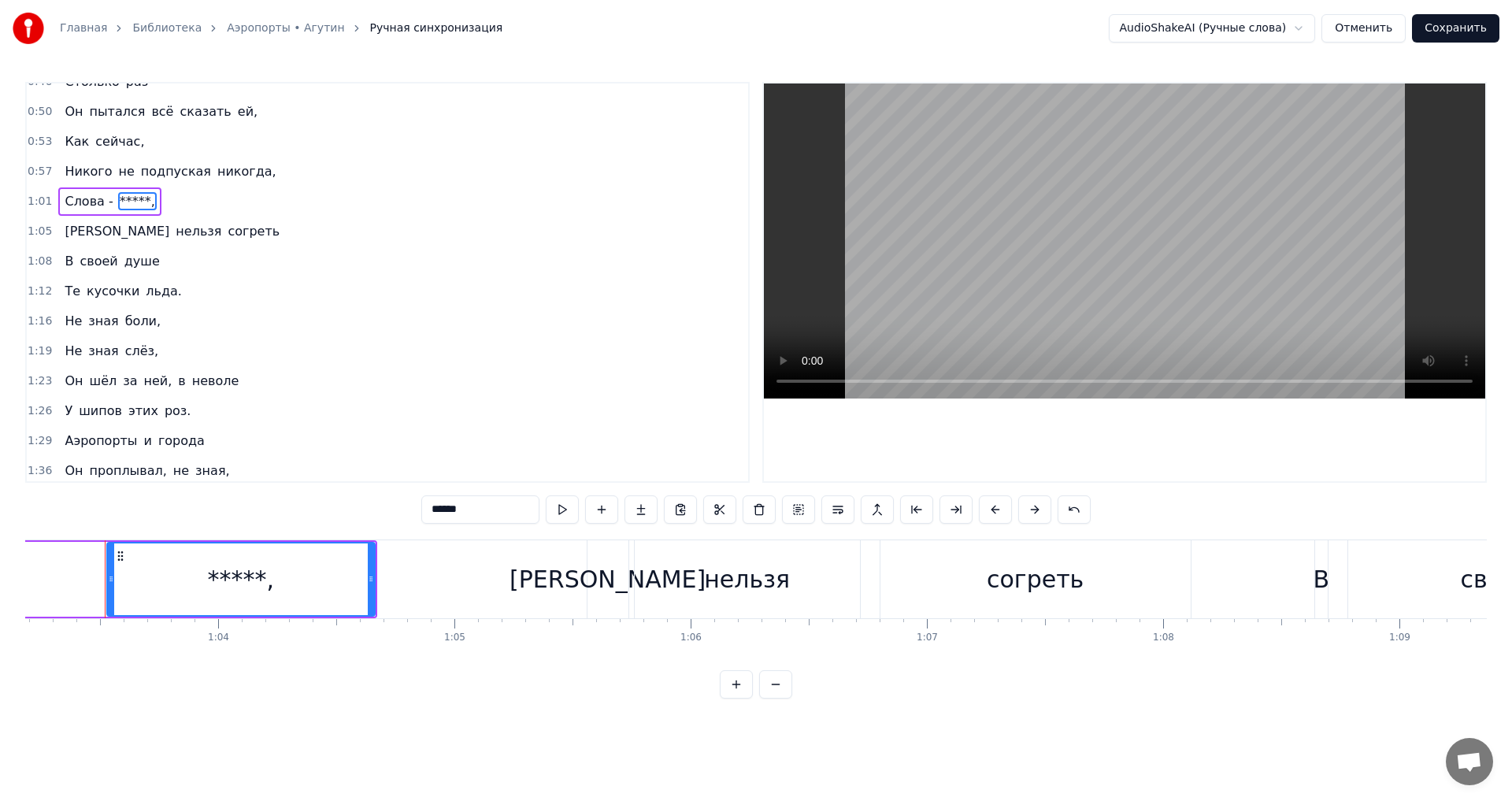
click at [195, 383] on span "неволе" at bounding box center [216, 380] width 51 height 18
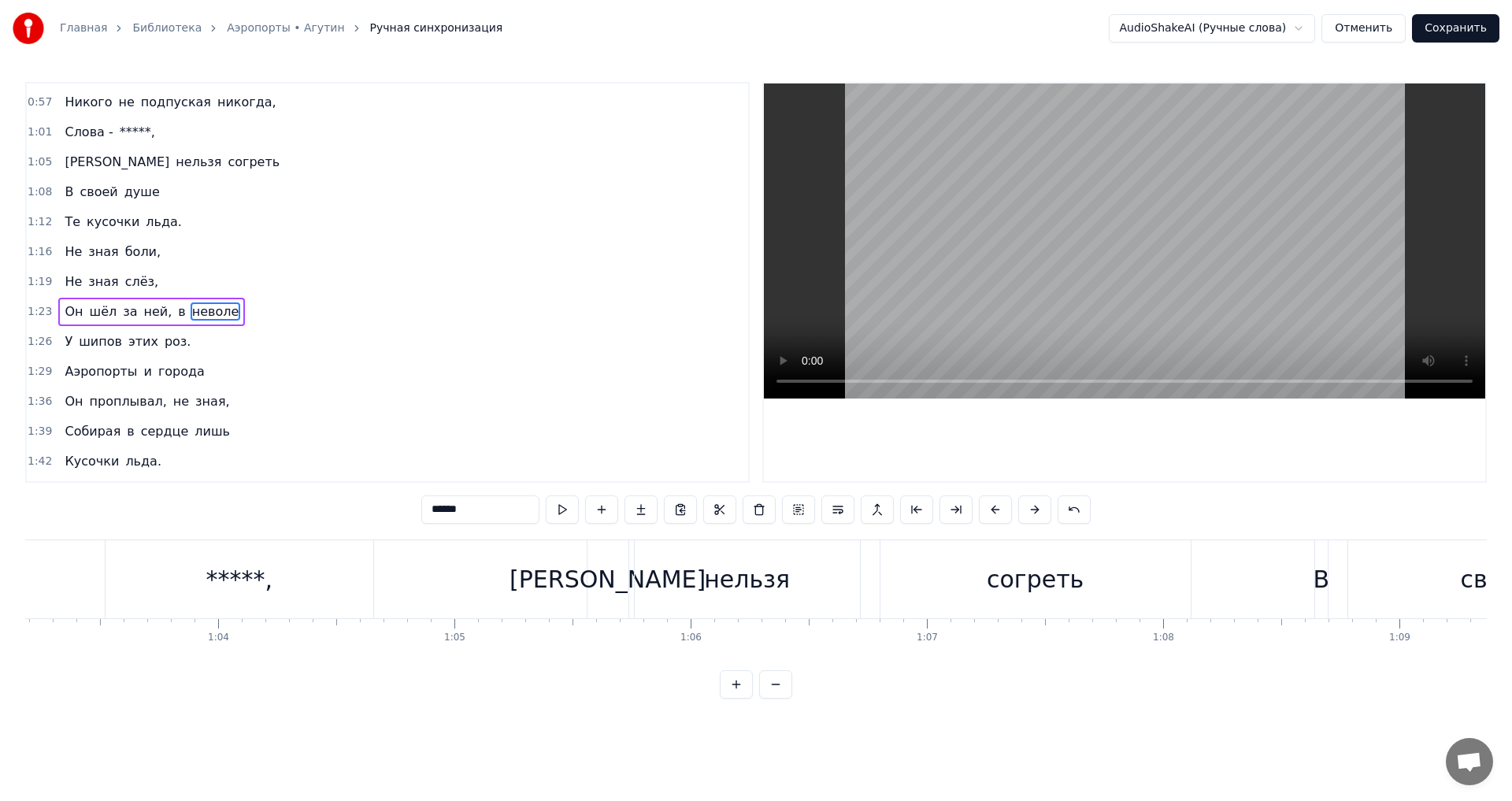
scroll to position [376, 0]
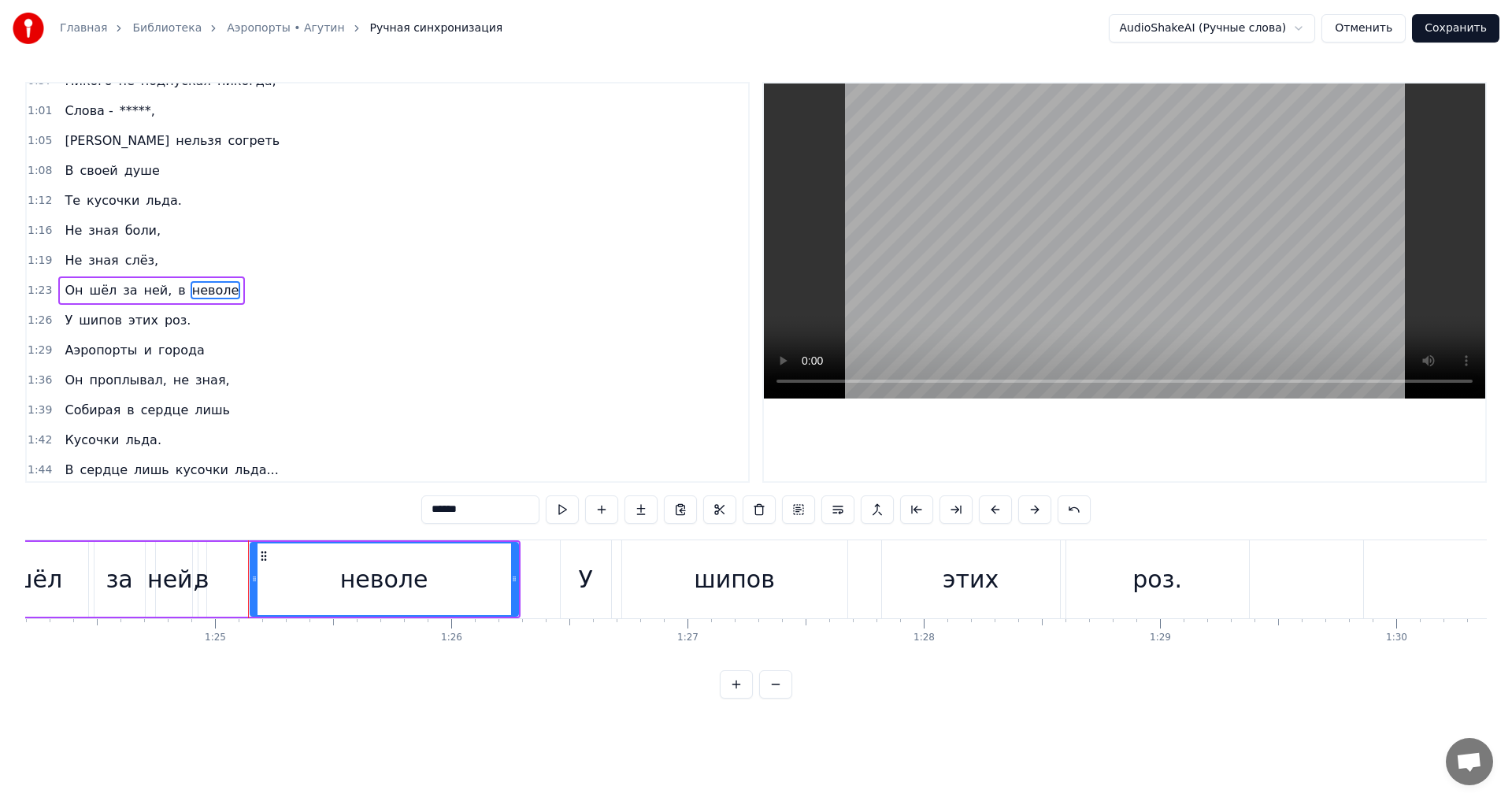
drag, startPoint x: 473, startPoint y: 510, endPoint x: 288, endPoint y: 507, distance: 185.0
click at [288, 507] on div "0:14 Столько дней 0:17 Он, не зная правды, 0:19 Просто шёл за ней, 0:24 Убивая …" at bounding box center [755, 390] width 1461 height 617
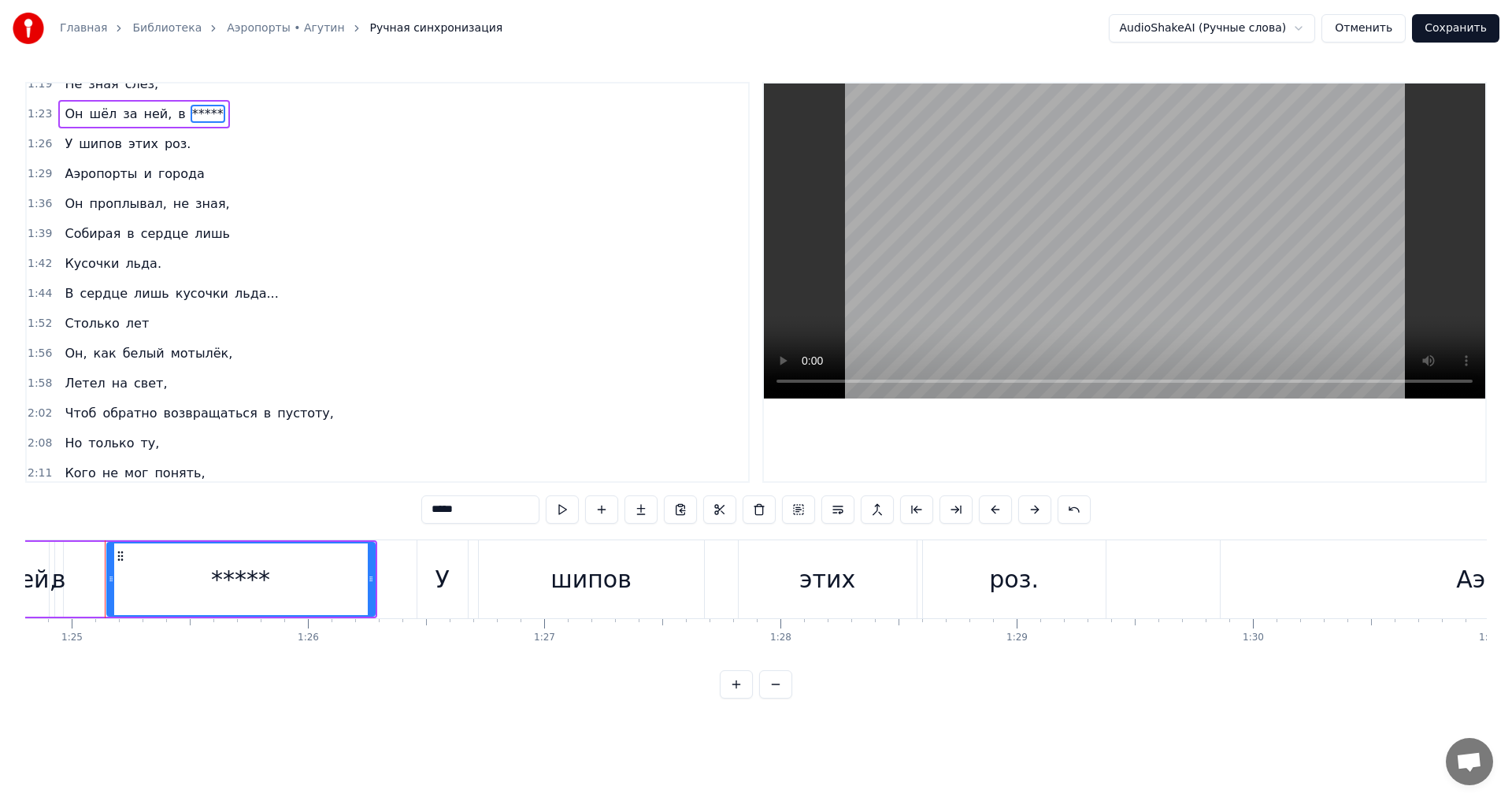
scroll to position [692, 0]
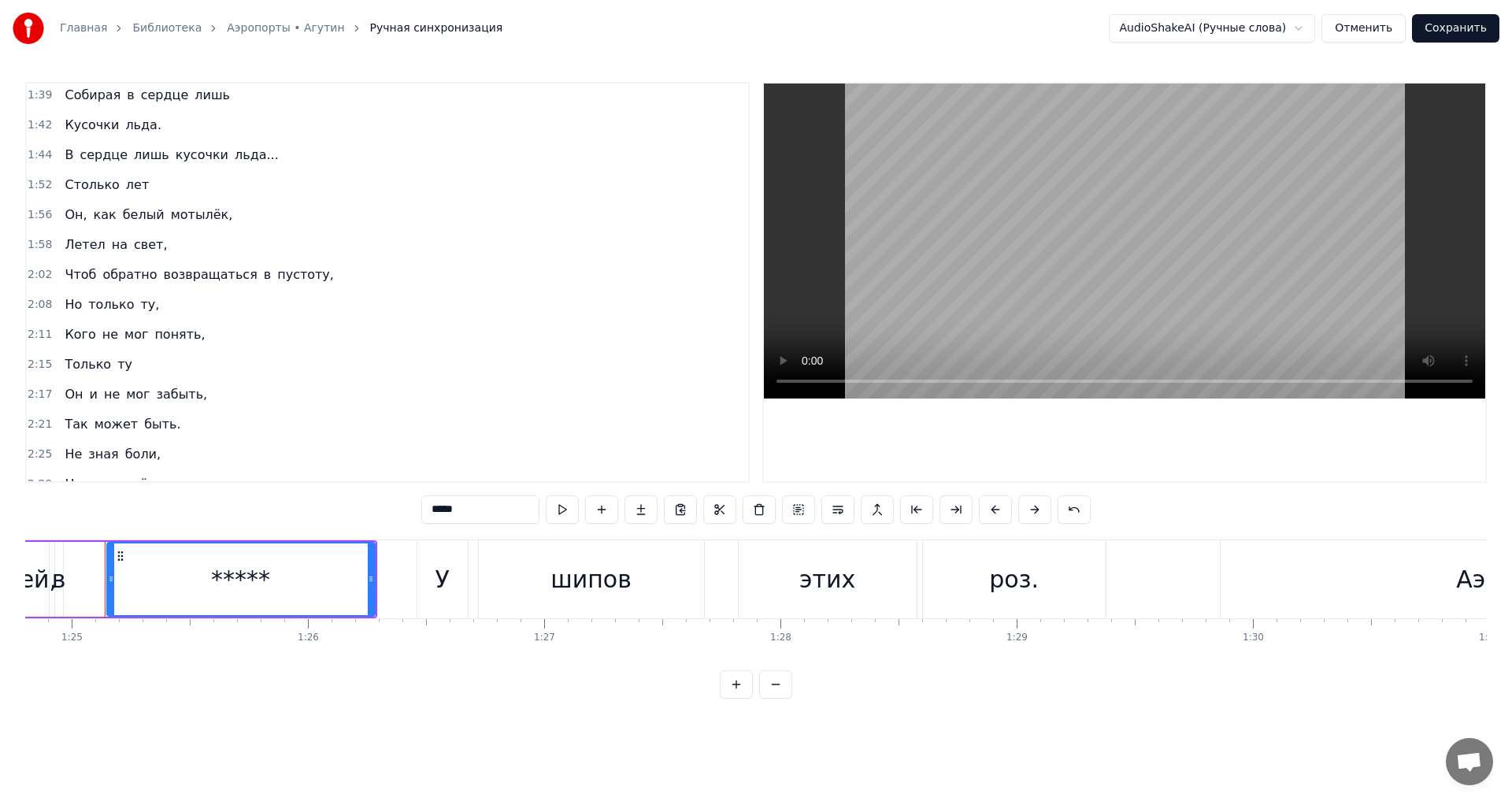
click at [177, 221] on span "мотылёк," at bounding box center [202, 215] width 65 height 18
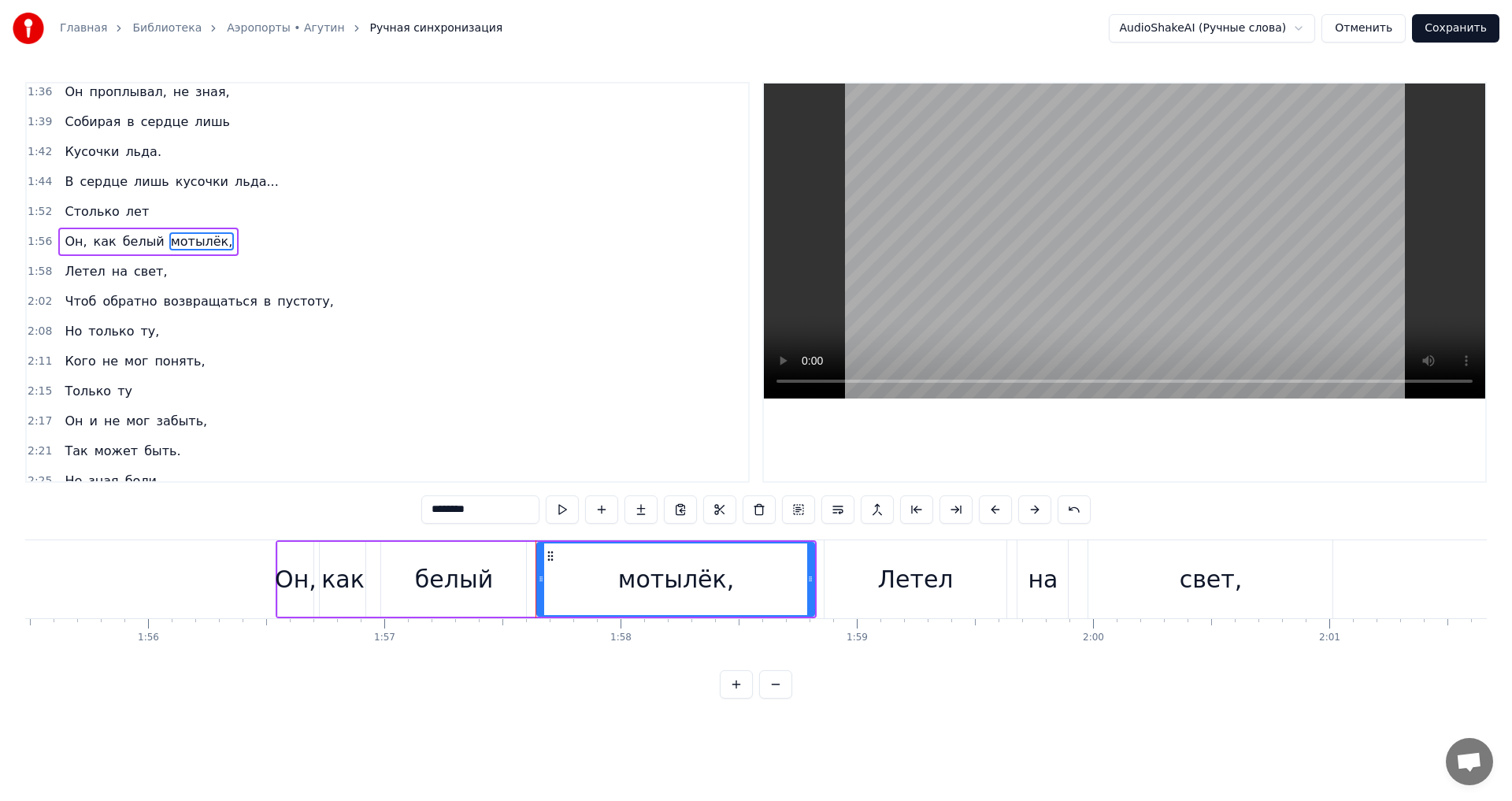
scroll to position [0, 27715]
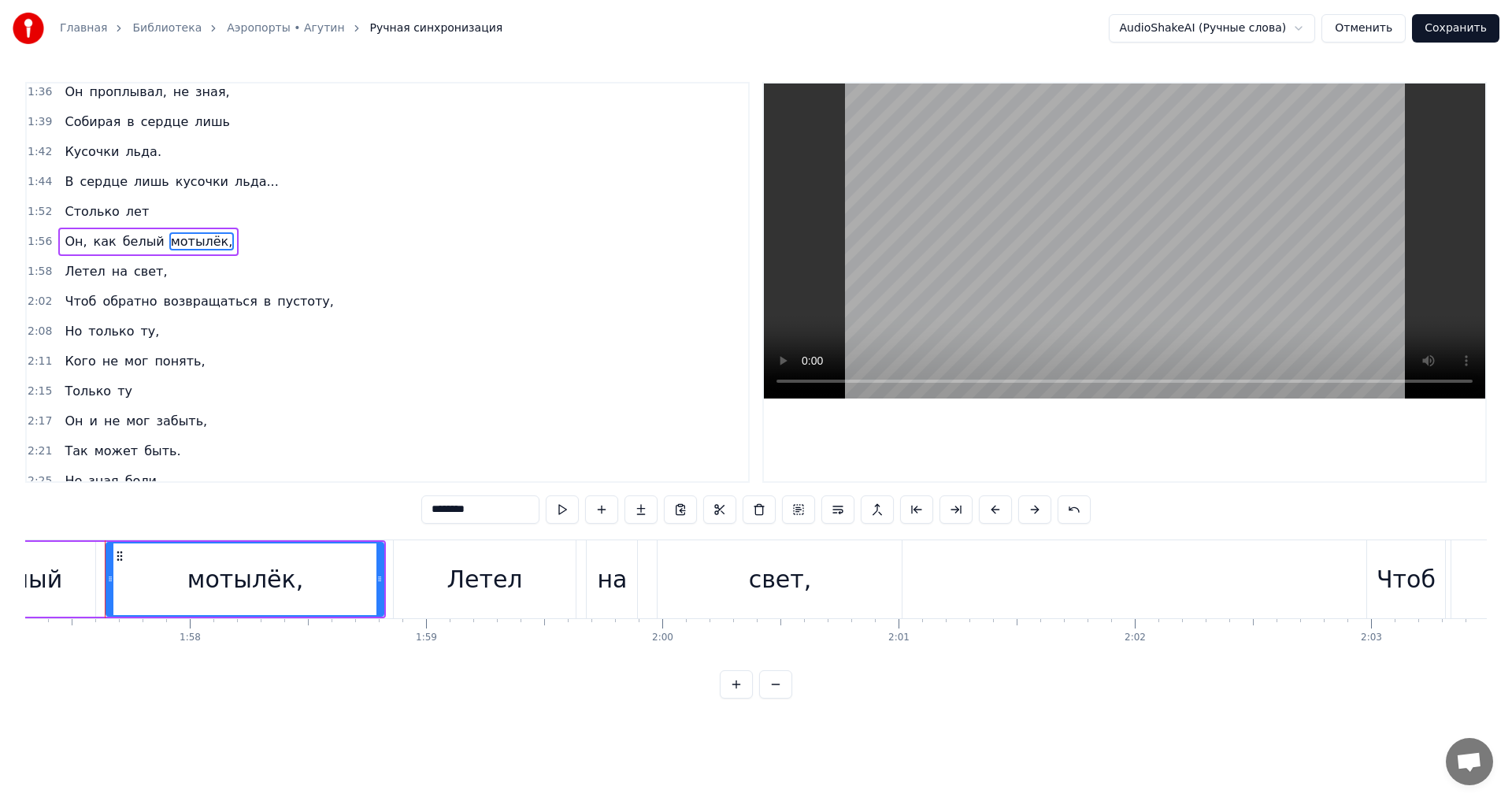
drag, startPoint x: 435, startPoint y: 505, endPoint x: 474, endPoint y: 505, distance: 39.0
click at [474, 505] on input "********" at bounding box center [480, 509] width 118 height 28
drag, startPoint x: 462, startPoint y: 511, endPoint x: 403, endPoint y: 507, distance: 59.1
click at [403, 507] on div "0:14 Столько дней 0:17 Он, не зная правды, 0:19 Просто шёл за ней, 0:24 Убивая …" at bounding box center [755, 390] width 1461 height 617
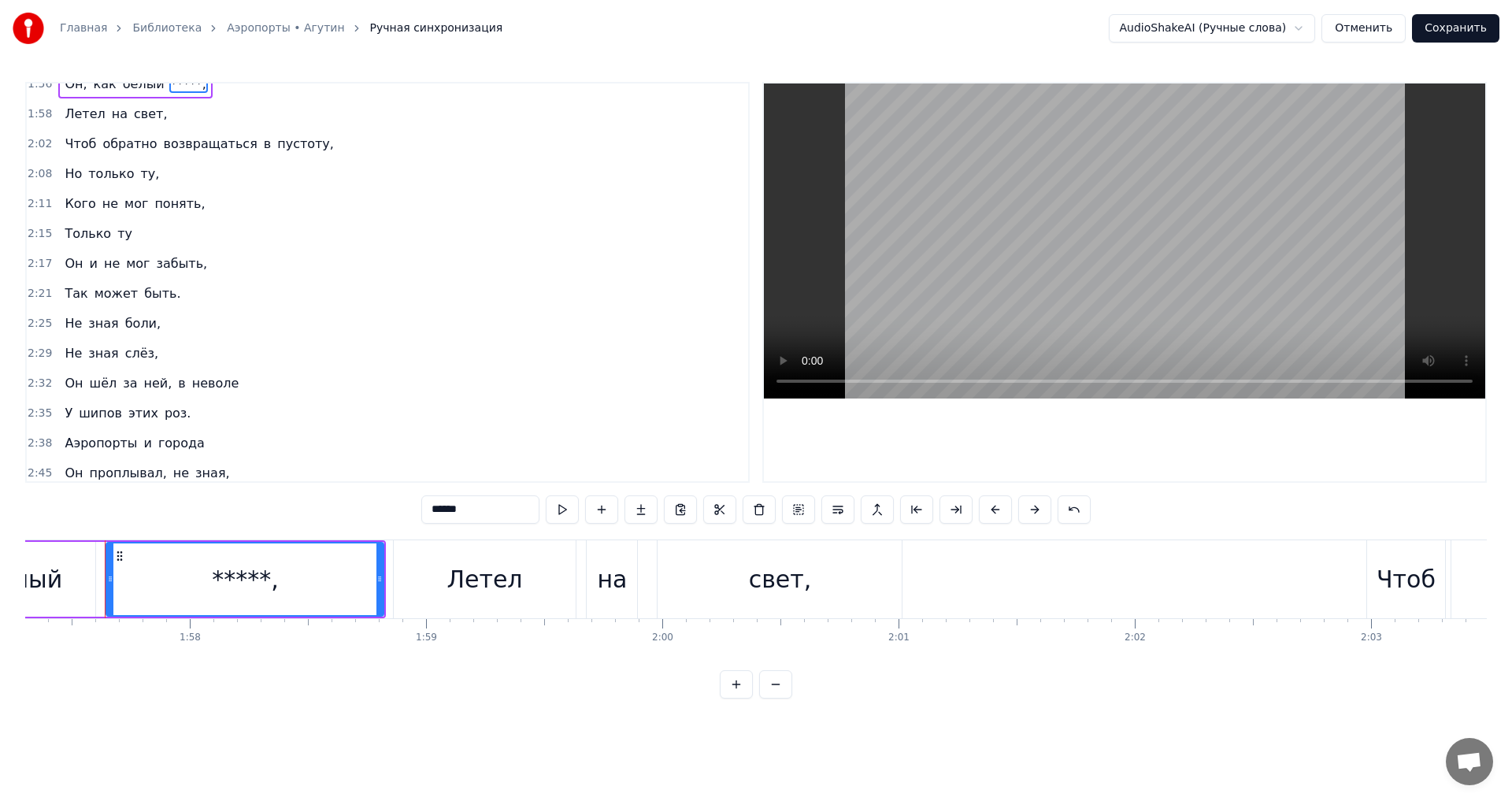
click at [157, 261] on span "забыть," at bounding box center [183, 263] width 55 height 18
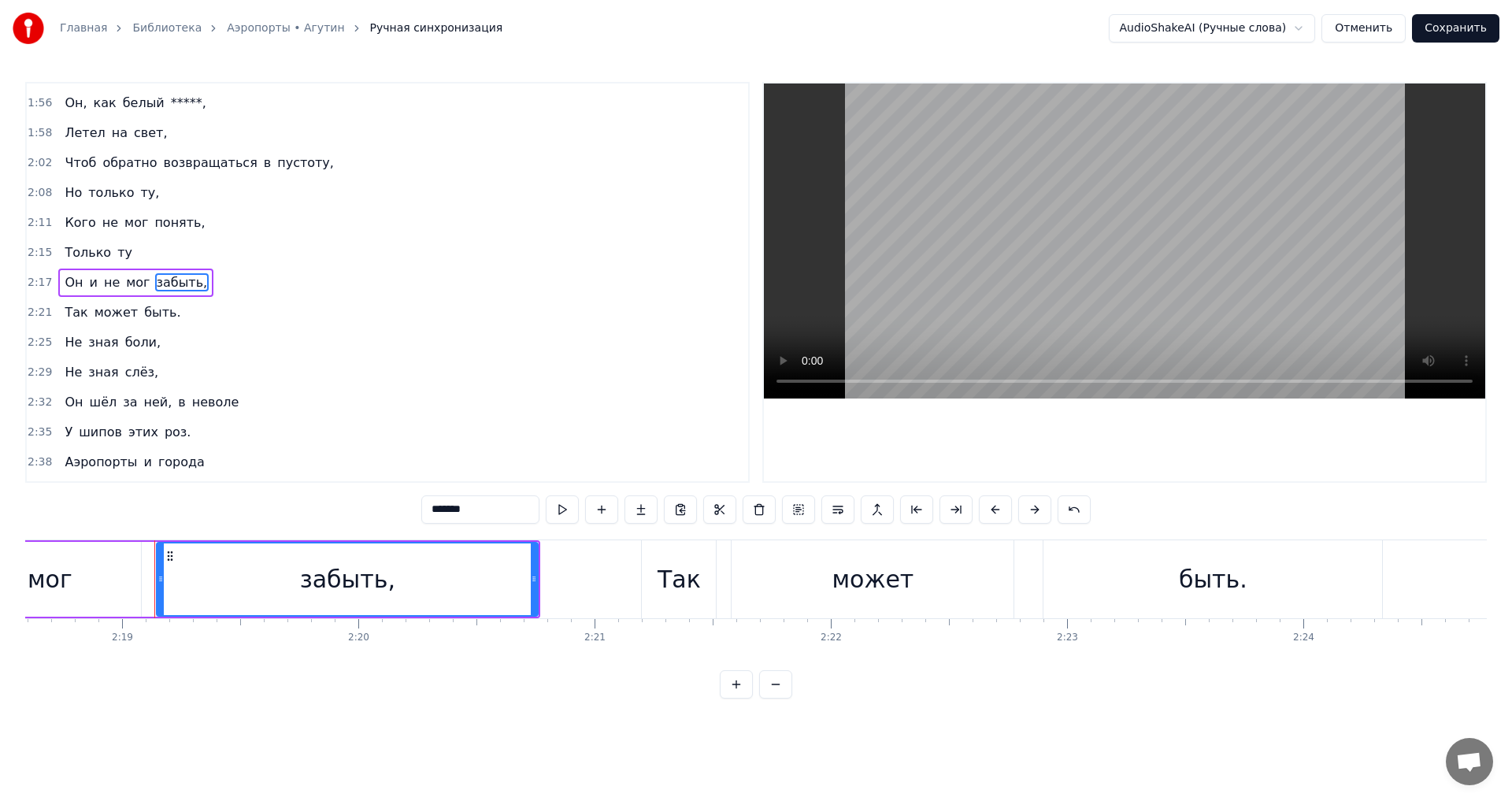
scroll to position [0, 32795]
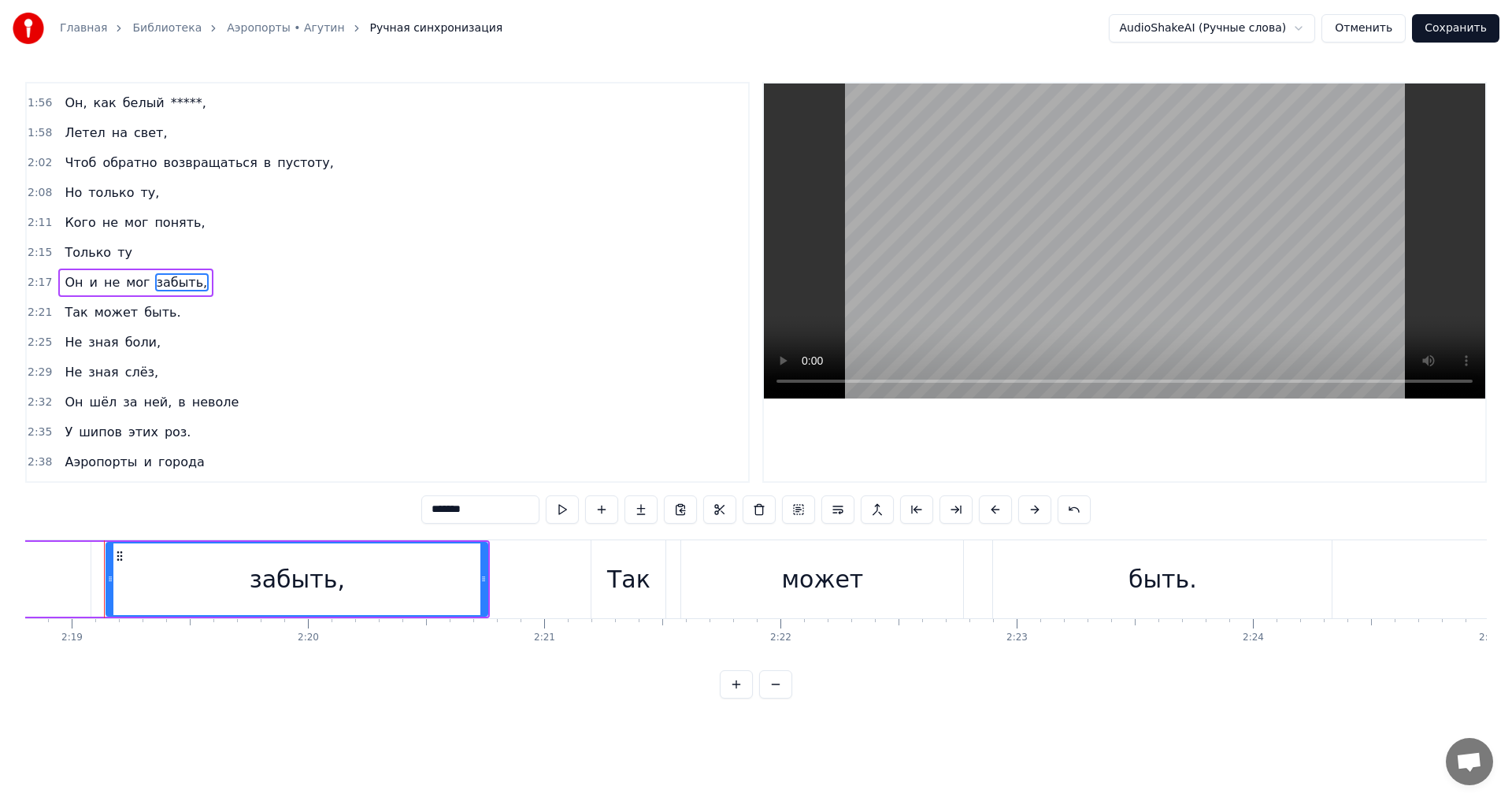
drag, startPoint x: 478, startPoint y: 512, endPoint x: 229, endPoint y: 512, distance: 249.0
click at [229, 512] on div "0:14 Столько дней 0:17 Он, не зная правды, 0:19 Просто шёл за ней, 0:24 Убивая …" at bounding box center [755, 390] width 1461 height 617
click at [86, 253] on span "Только" at bounding box center [88, 253] width 50 height 18
type input "******"
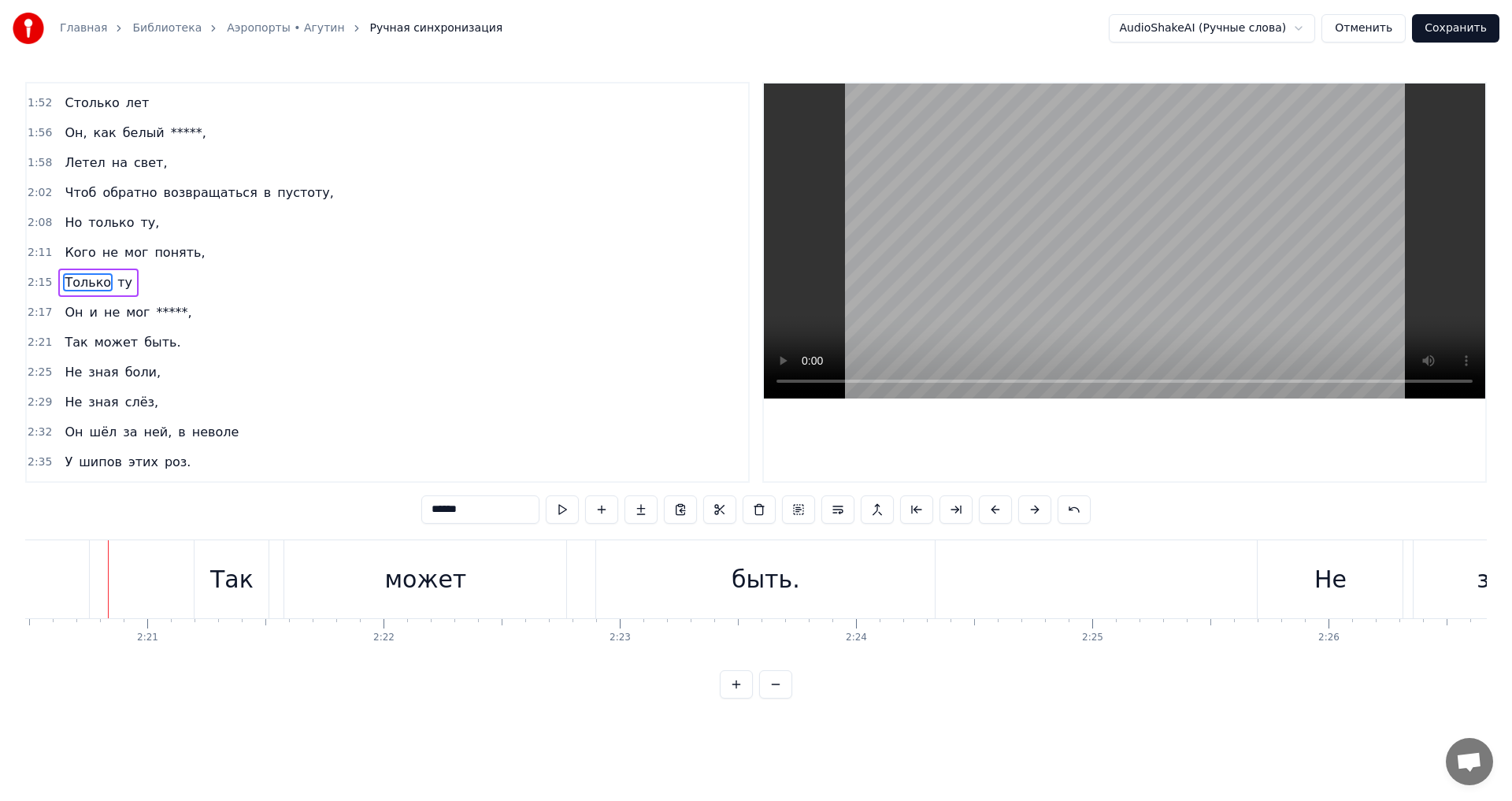
scroll to position [0, 33196]
click at [1456, 27] on button "Сохранить" at bounding box center [1456, 28] width 88 height 28
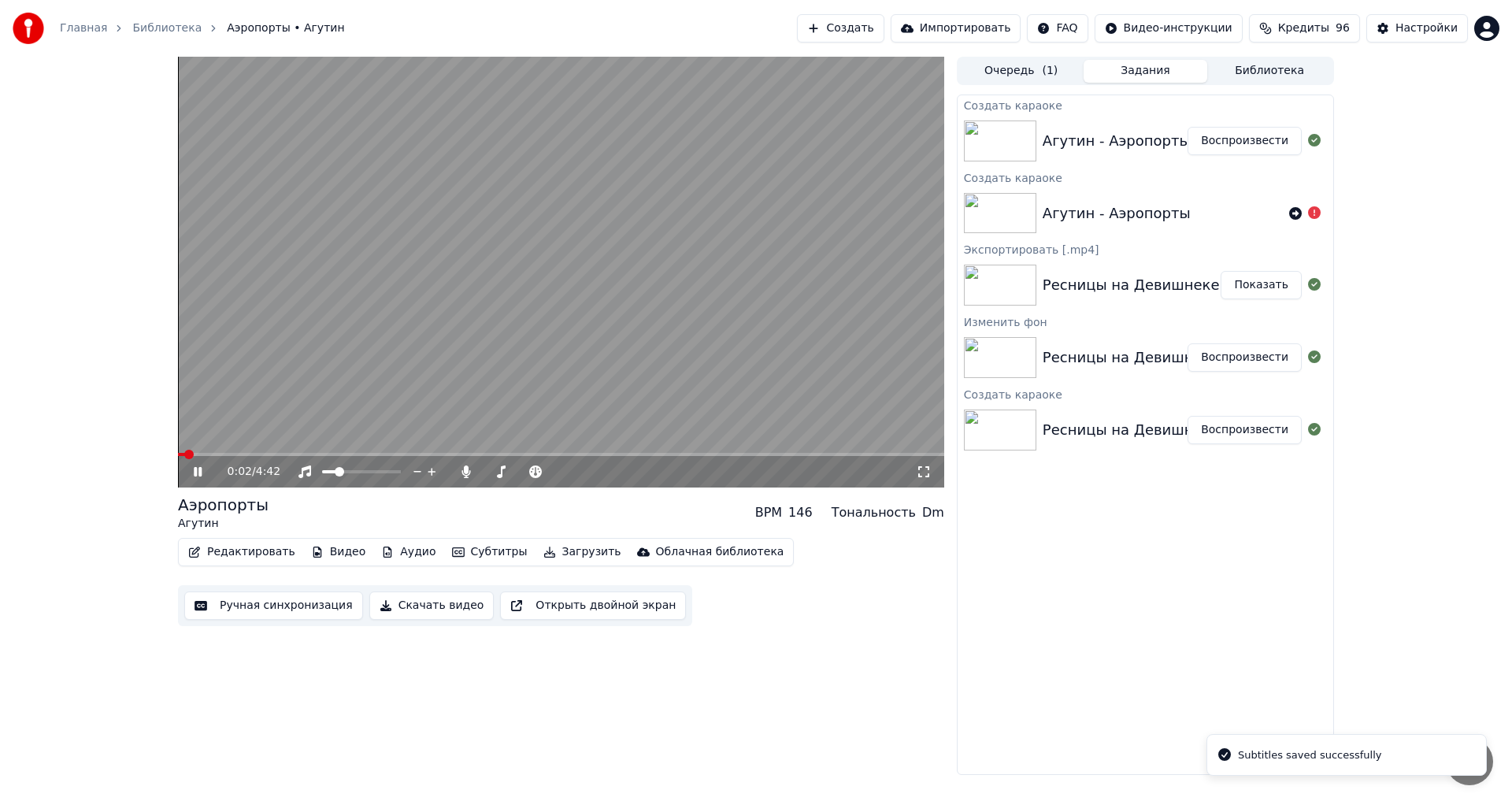
click at [218, 453] on span at bounding box center [561, 454] width 766 height 3
click at [483, 475] on span at bounding box center [488, 472] width 10 height 10
click at [350, 474] on span at bounding box center [350, 472] width 10 height 10
click at [203, 474] on icon at bounding box center [209, 472] width 37 height 13
click at [423, 610] on button "Скачать видео" at bounding box center [432, 605] width 125 height 28
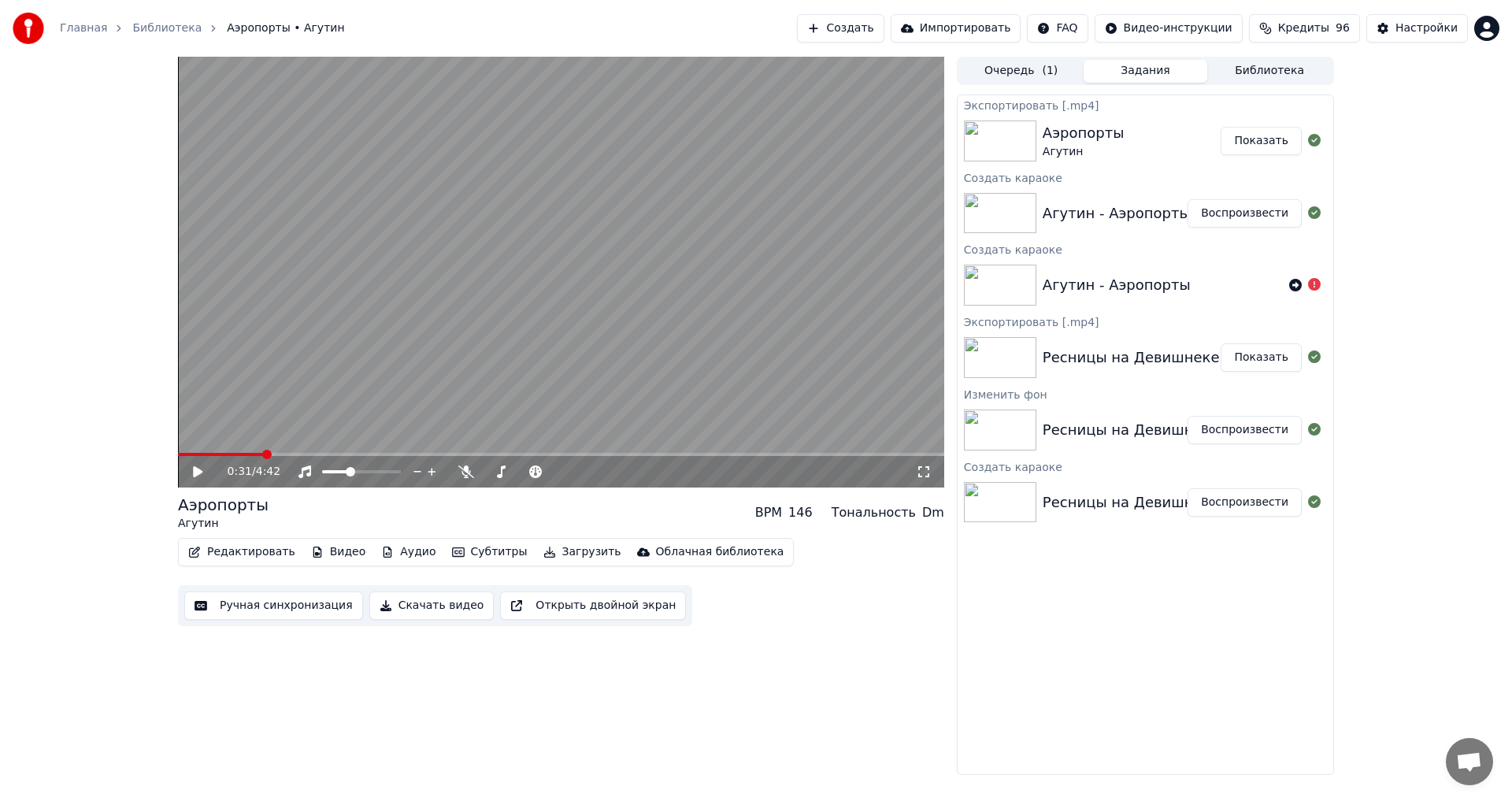
click at [1272, 138] on button "Показать" at bounding box center [1261, 141] width 81 height 28
click at [880, 24] on button "Создать" at bounding box center [840, 28] width 87 height 28
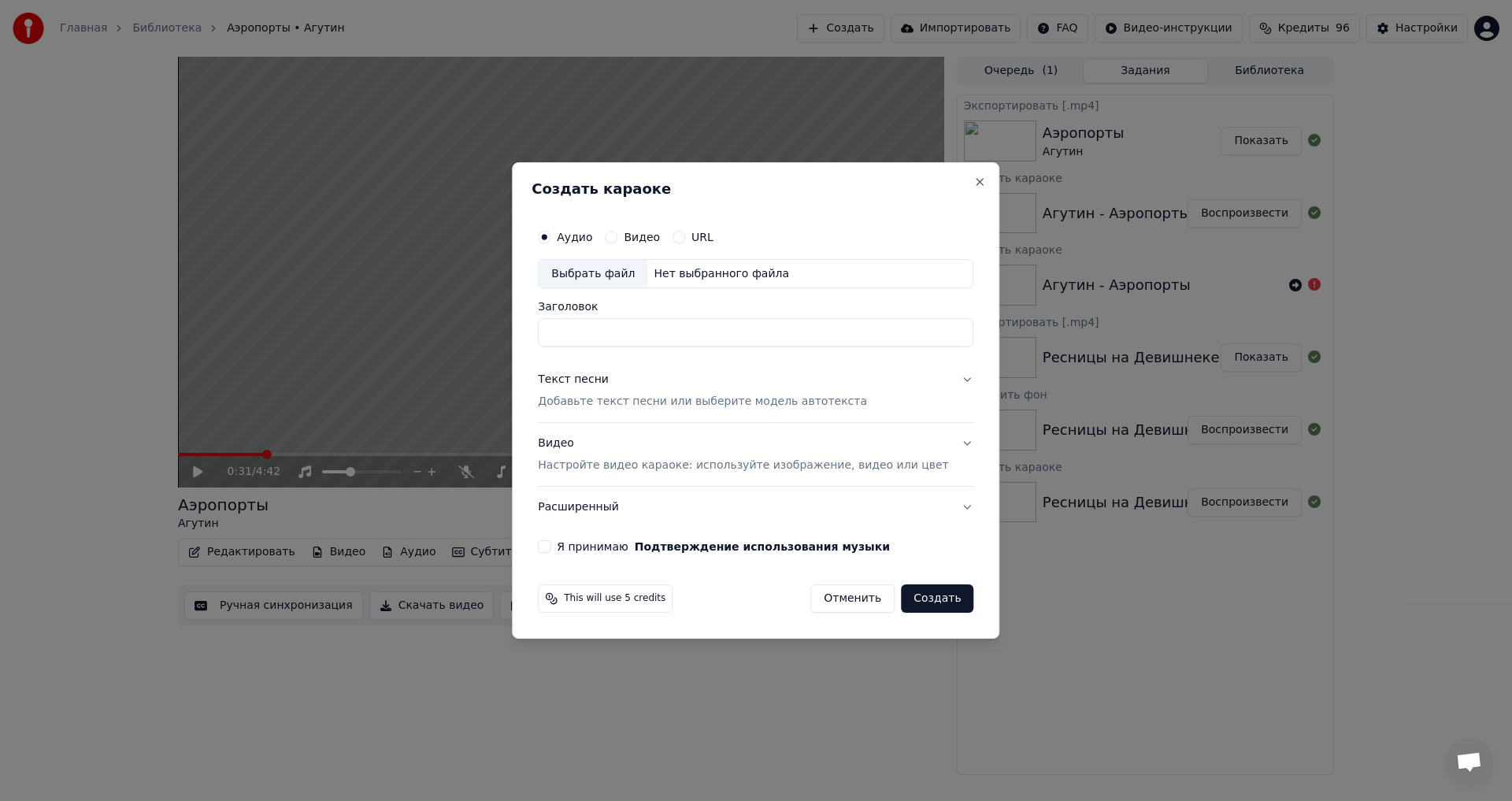
click at [606, 337] on input "Заголовок" at bounding box center [756, 333] width 436 height 28
drag, startPoint x: 648, startPoint y: 336, endPoint x: 455, endPoint y: 331, distance: 193.1
click at [432, 326] on body "Главная Библиотека Аэропорты • Агутин Создать Импортировать FAQ Видео-инструкци…" at bounding box center [756, 400] width 1512 height 801
paste input "***"
type input "**********"
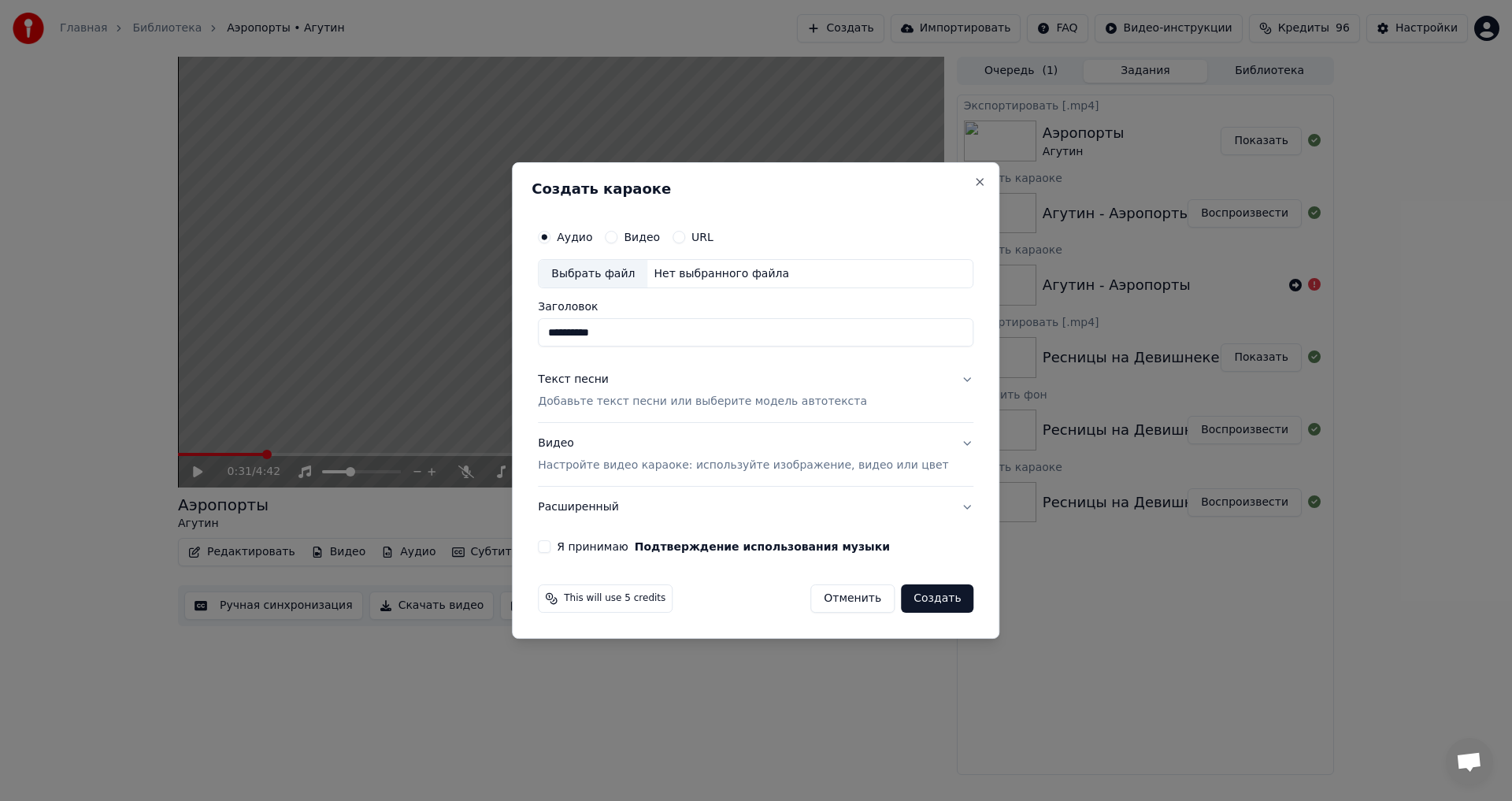
click at [627, 396] on p "Добавьте текст песни или выберите модель автотекста" at bounding box center [702, 403] width 329 height 16
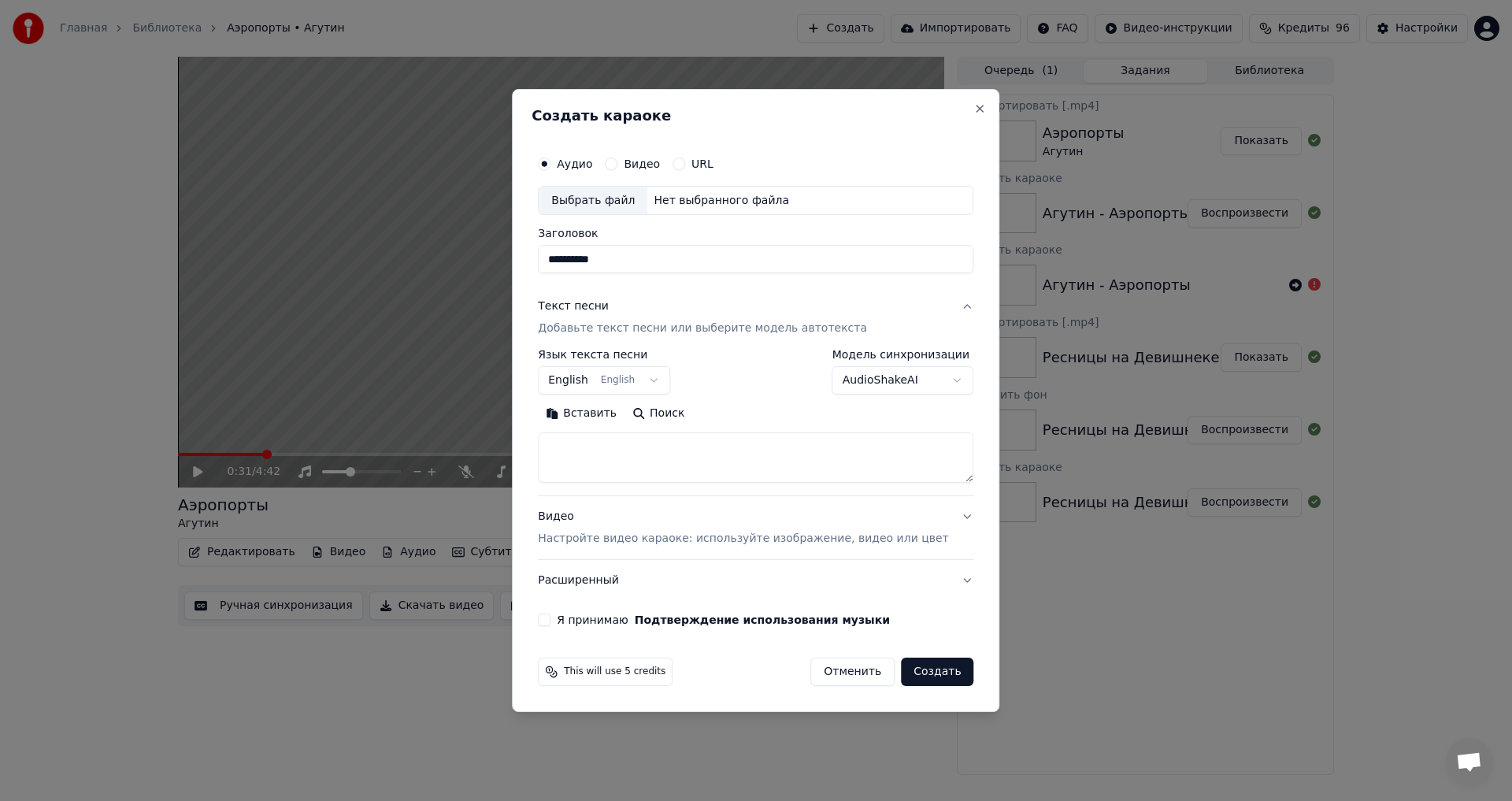
click at [664, 450] on textarea at bounding box center [756, 458] width 436 height 51
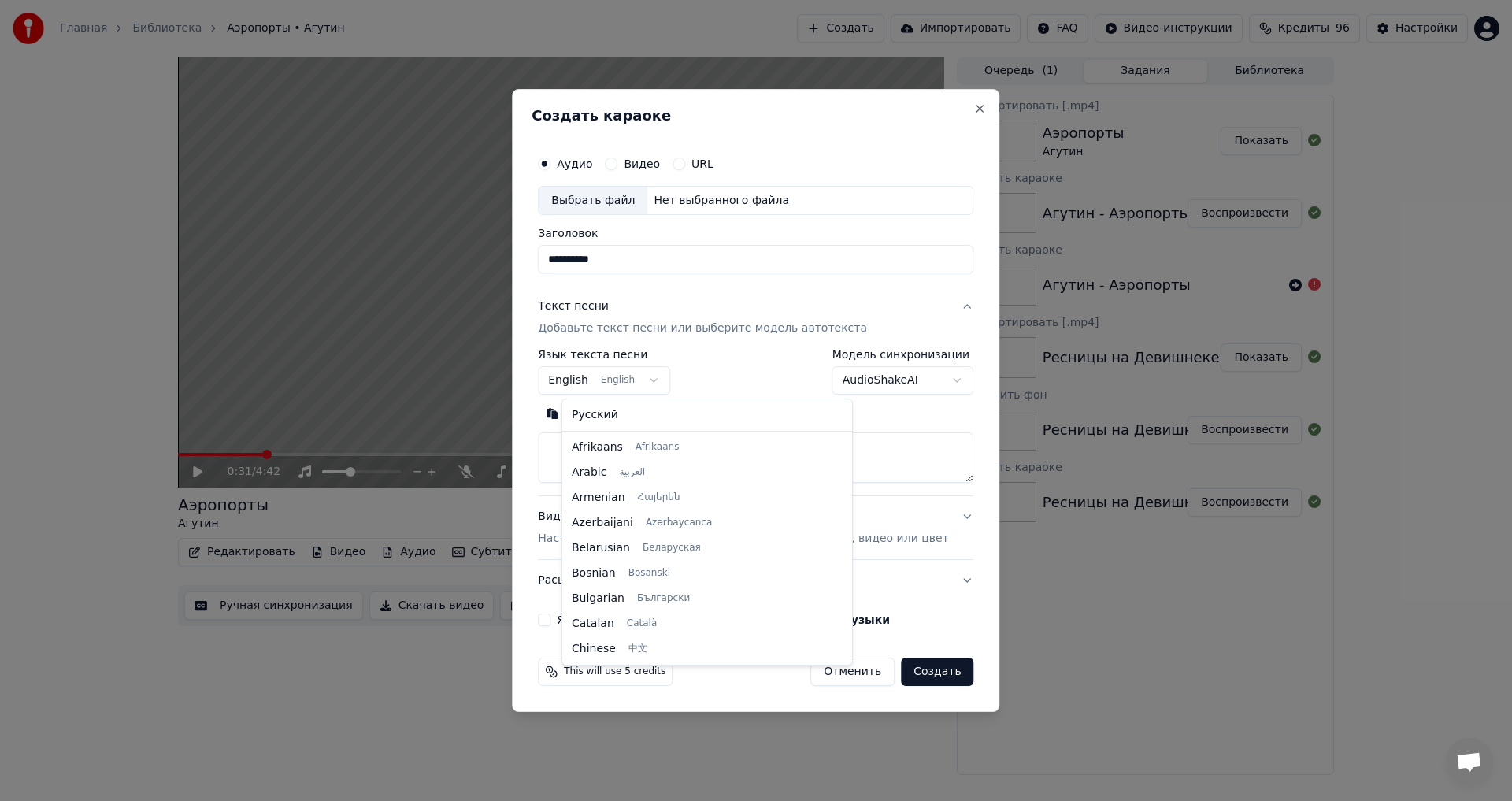
click at [635, 372] on body "Главная Библиотека Аэропорты • Агутин Создать Импортировать FAQ Видео-инструкци…" at bounding box center [756, 400] width 1512 height 801
select select "**"
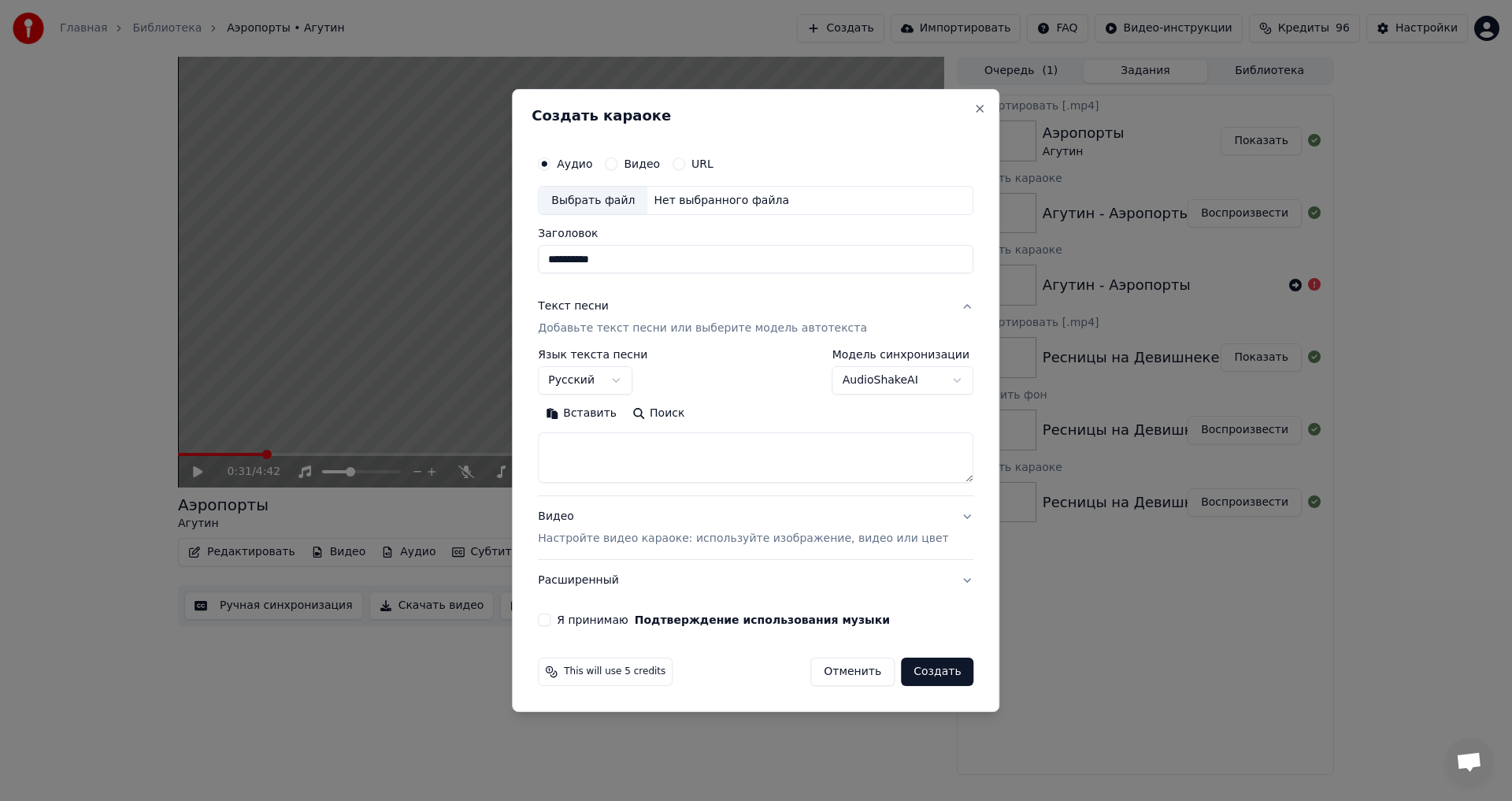
click at [627, 456] on textarea at bounding box center [756, 458] width 436 height 51
paste textarea "**********"
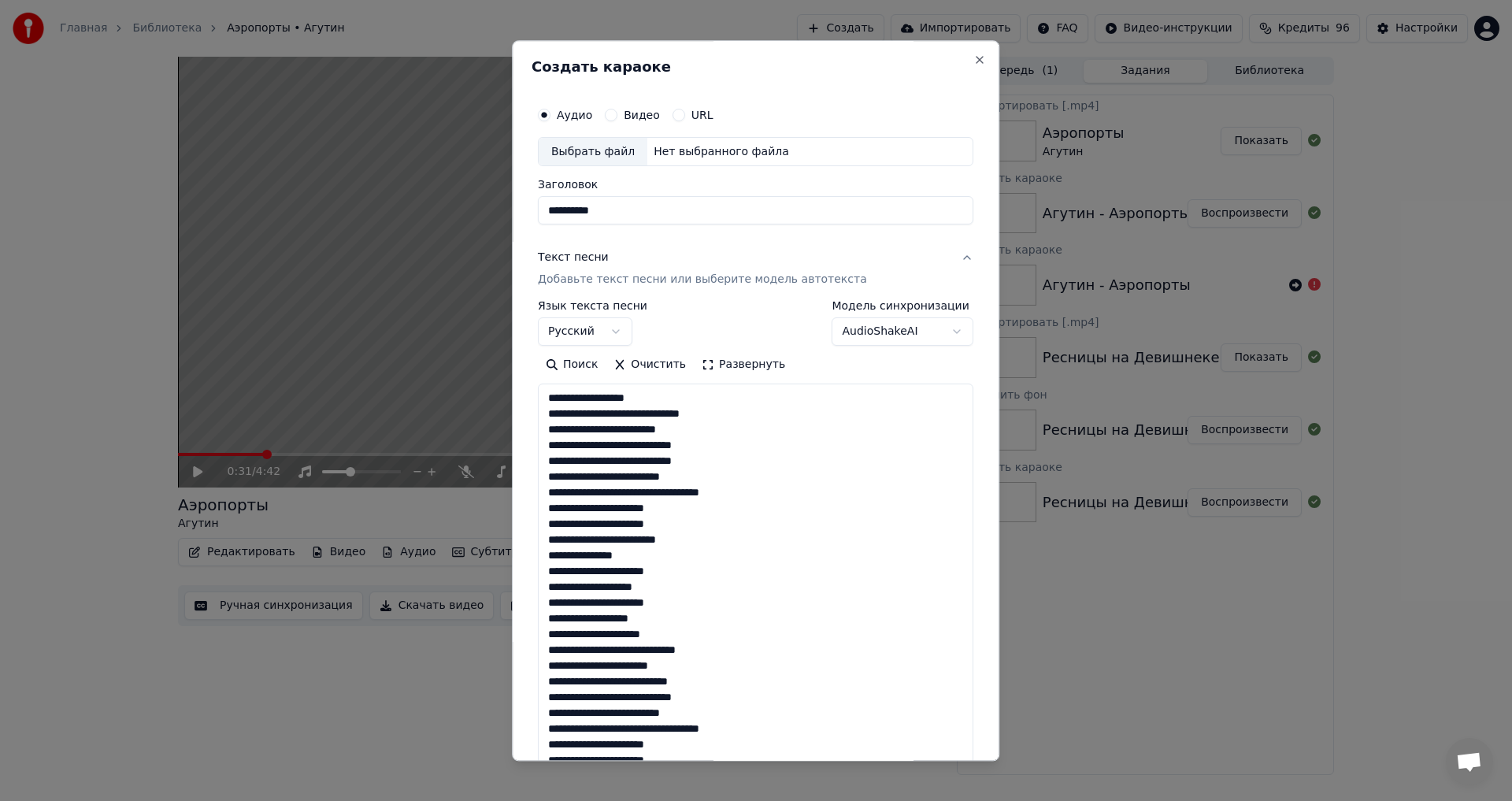
scroll to position [571, 0]
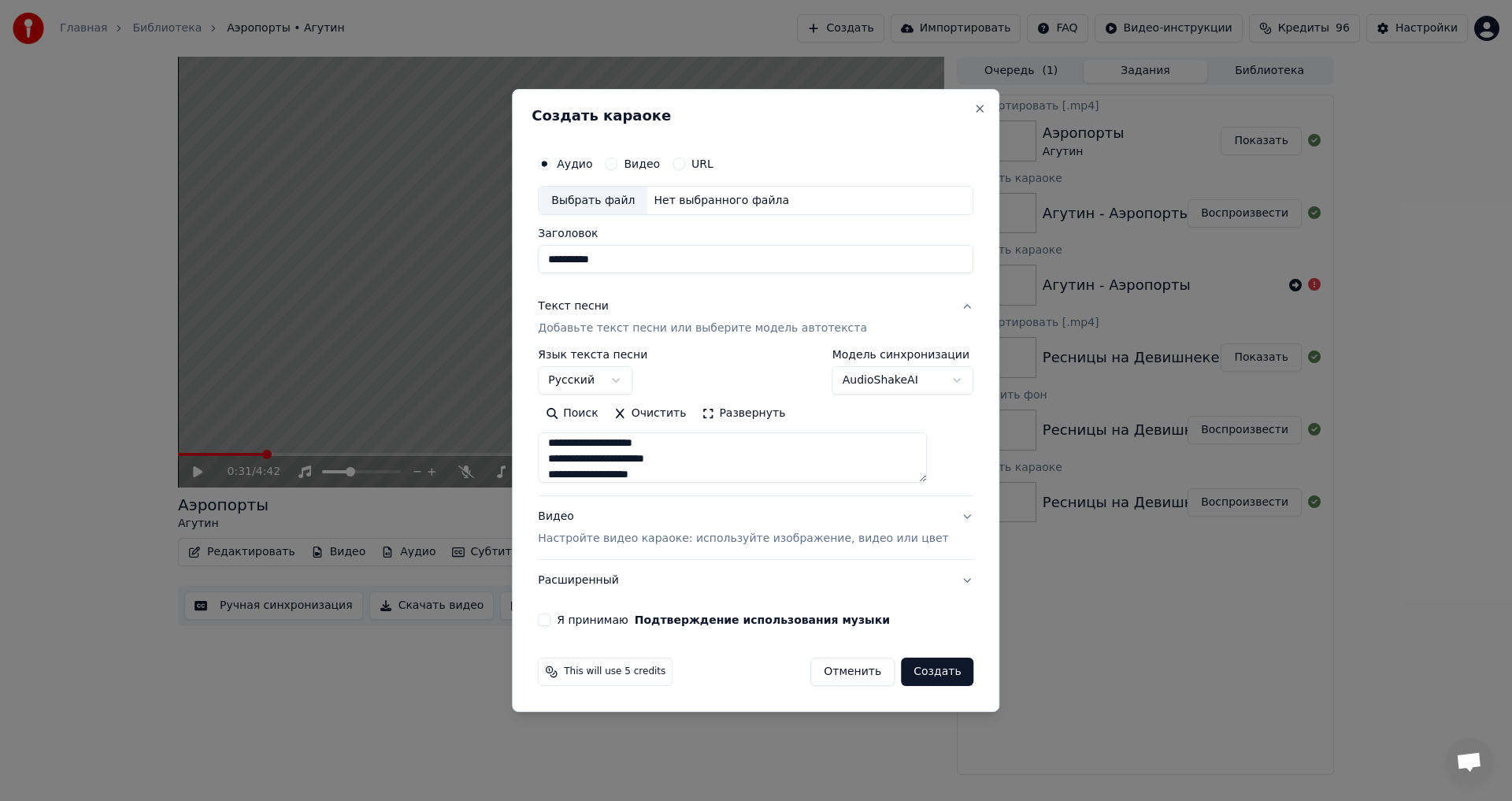
type textarea "**********"
click at [618, 537] on p "Настройте видео караоке: используйте изображение, видео или цвет" at bounding box center [743, 539] width 410 height 16
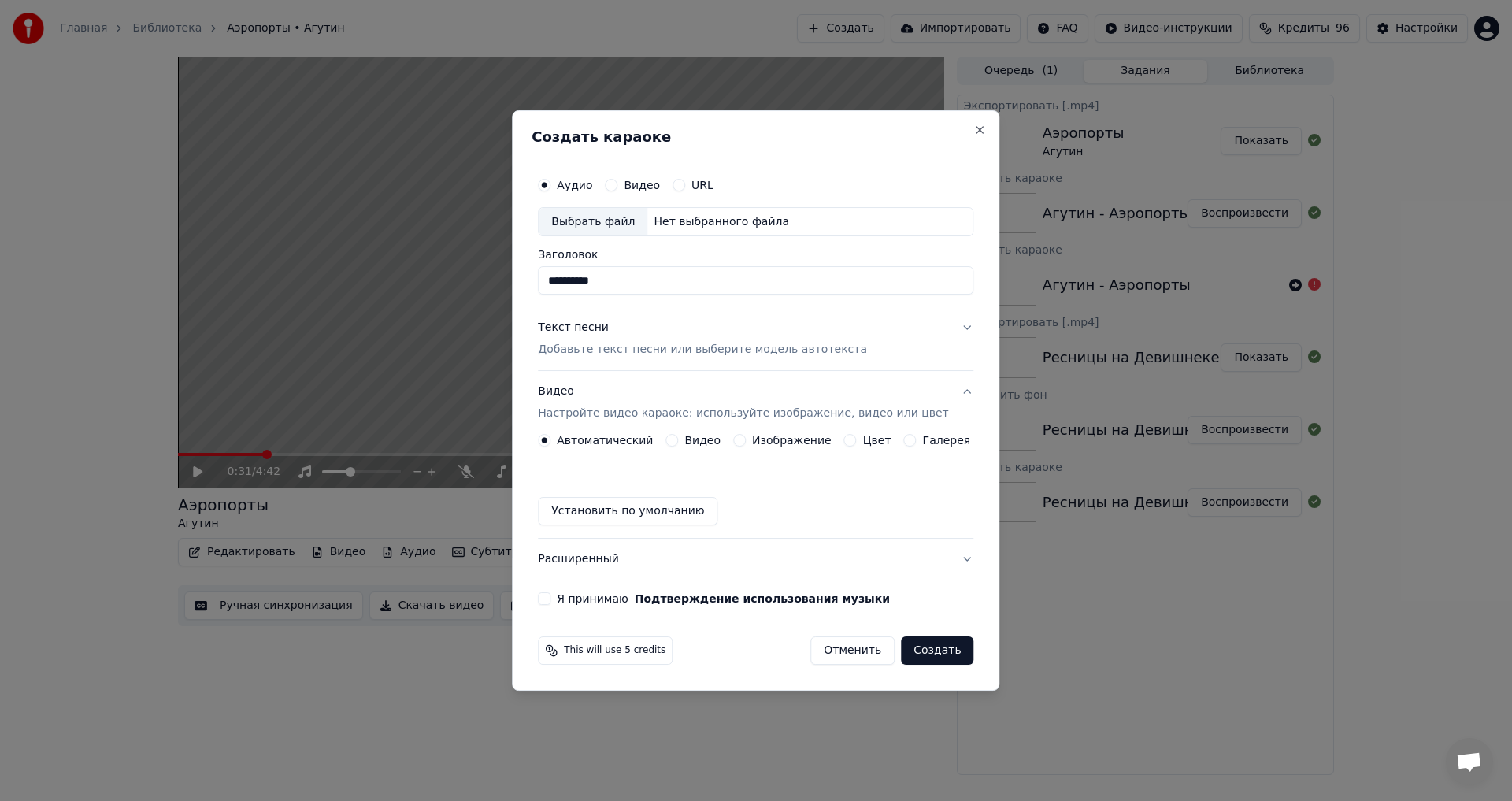
click at [605, 340] on div "Текст песни Добавьте текст песни или выберите модель автотекста" at bounding box center [702, 339] width 329 height 38
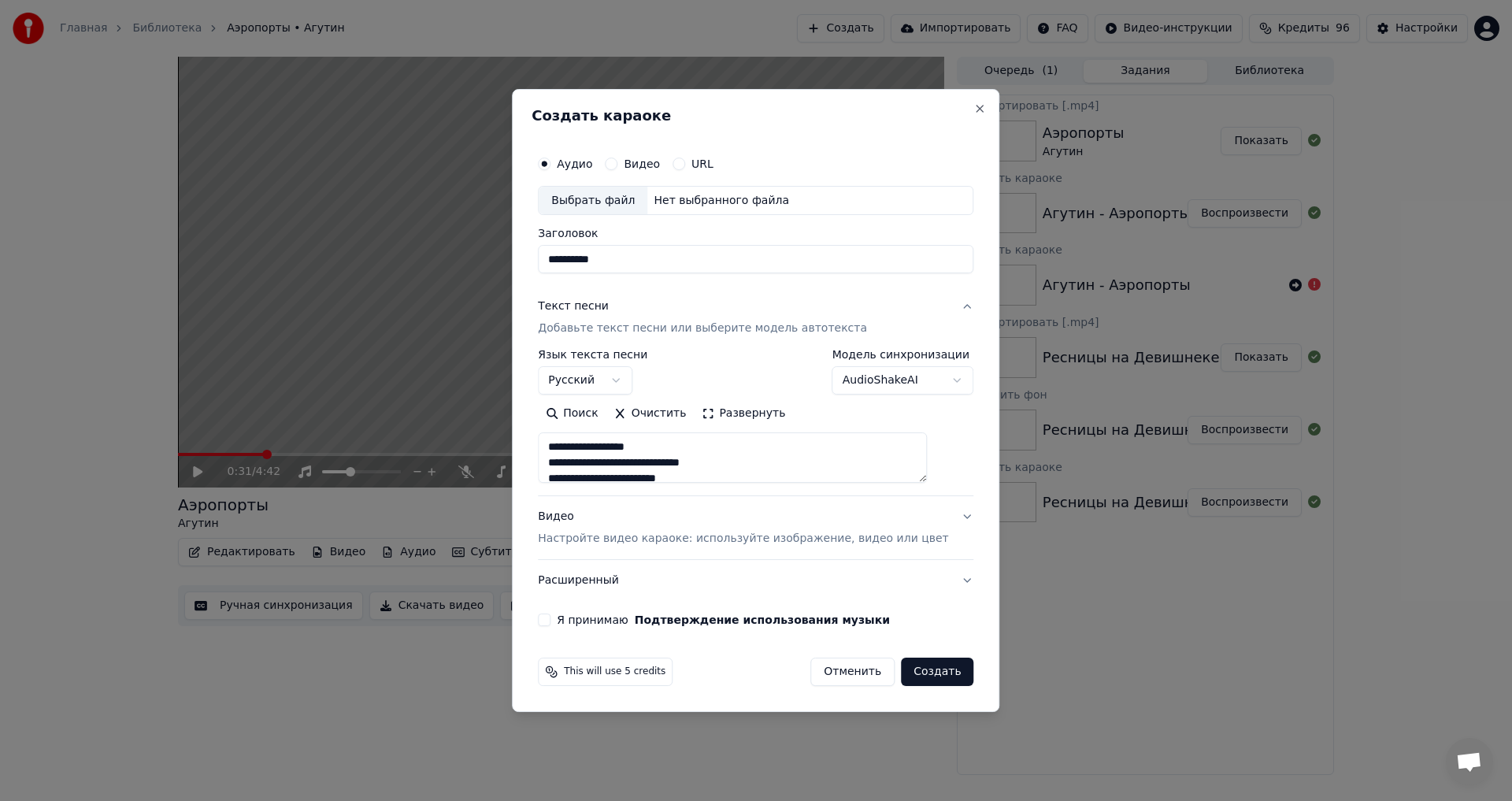
click at [660, 331] on p "Добавьте текст песни или выберите модель автотекста" at bounding box center [702, 330] width 329 height 16
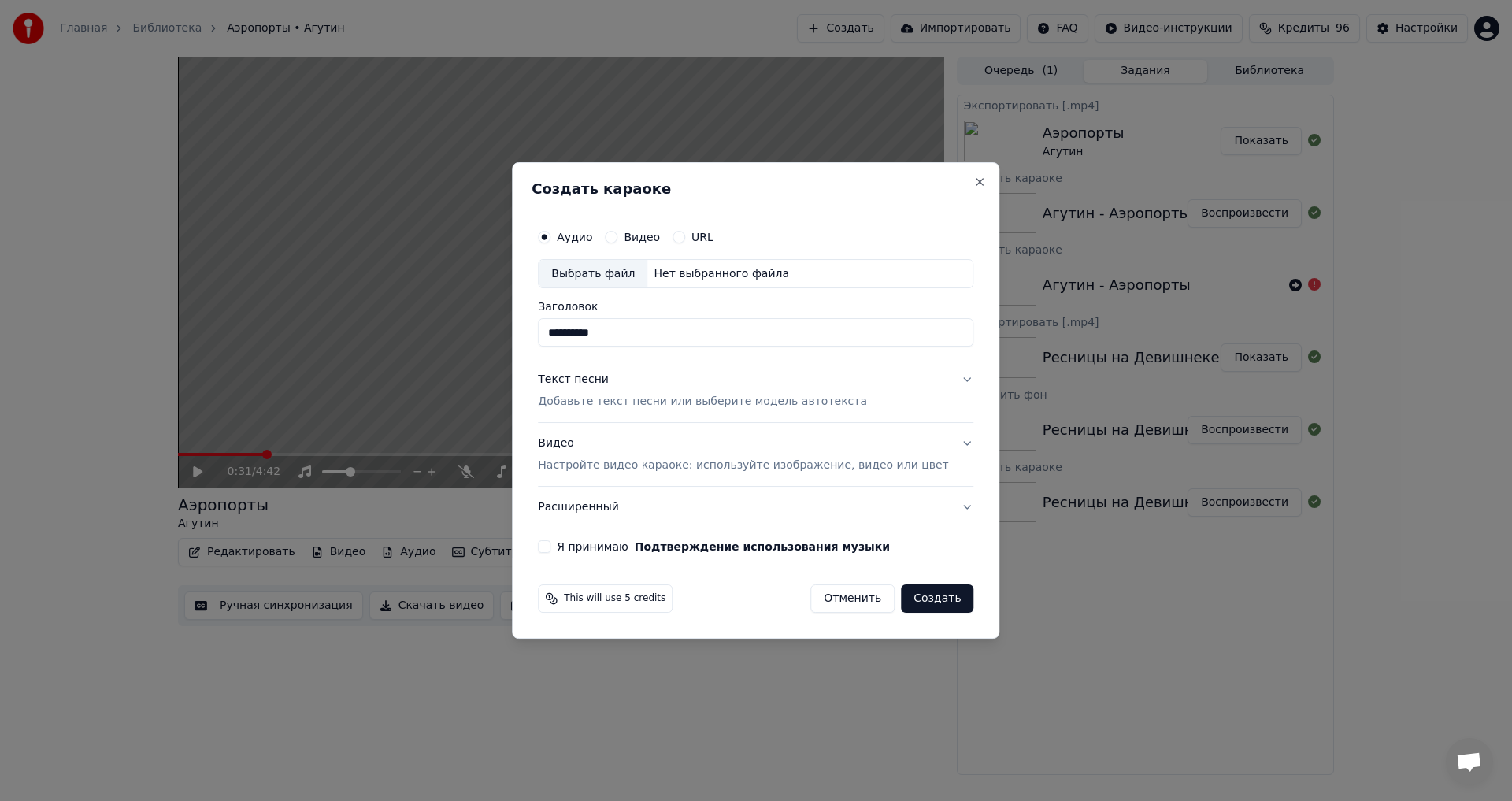
click at [625, 276] on div "Выбрать файл" at bounding box center [593, 273] width 109 height 28
type input "**********"
click at [619, 454] on div "Видео Настройте видео караоке: используйте изображение, видео или цвет" at bounding box center [743, 454] width 410 height 38
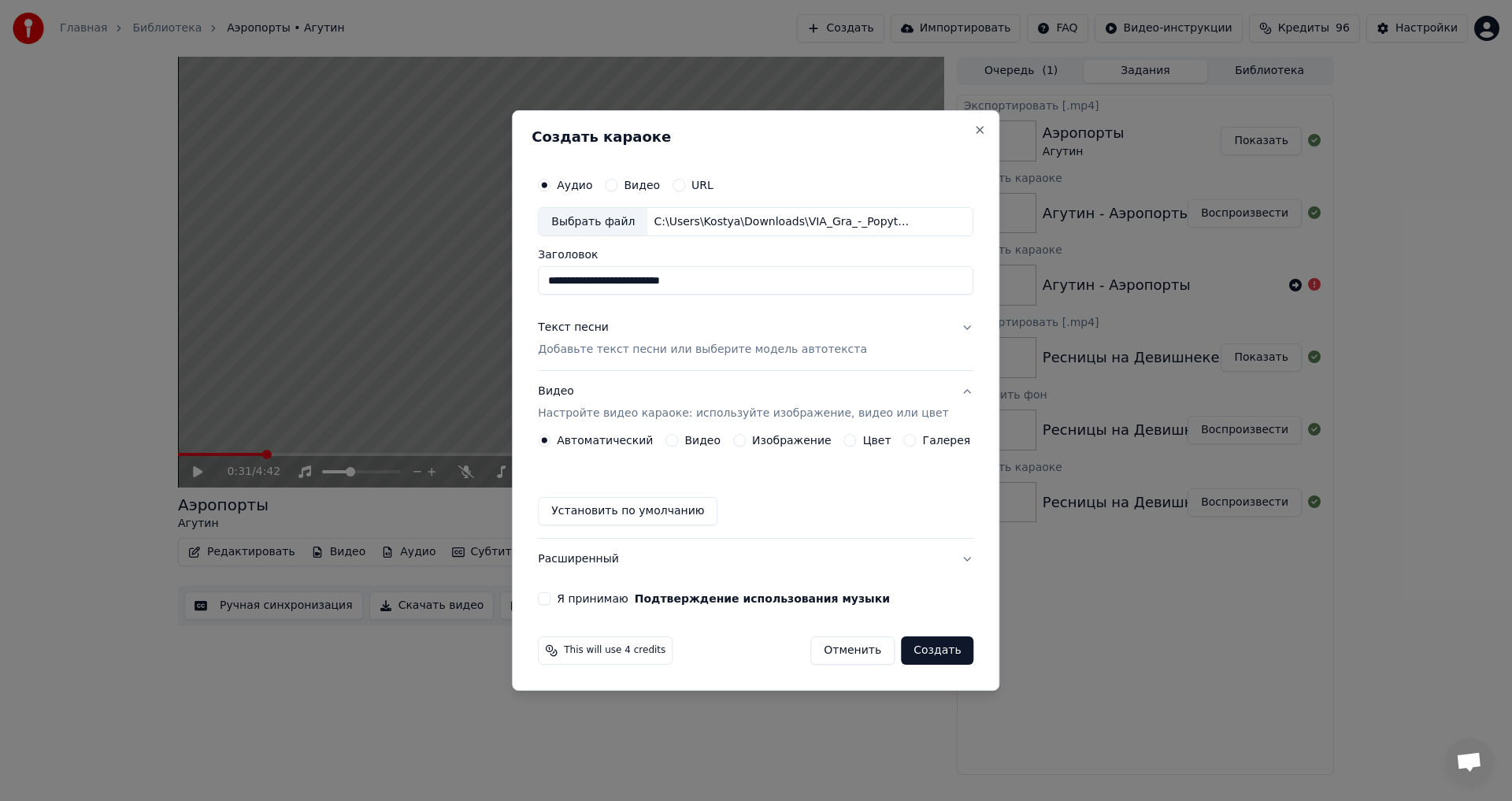
click at [742, 440] on button "Изображение" at bounding box center [740, 441] width 13 height 13
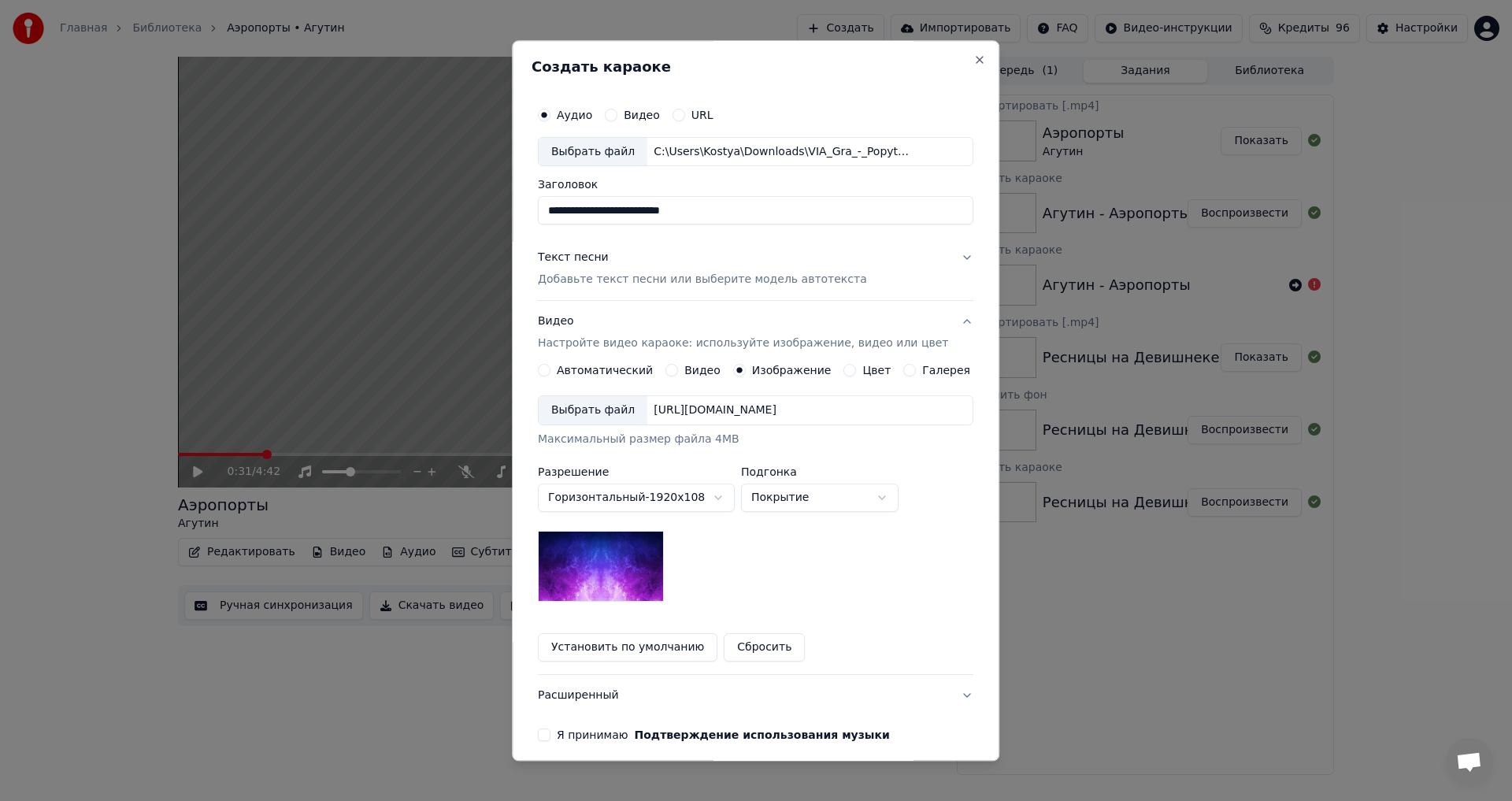
click at [625, 416] on div "Выбрать файл" at bounding box center [593, 411] width 109 height 28
click at [674, 269] on div "Текст песни Добавьте текст песни или выберите модель автотекста" at bounding box center [702, 269] width 329 height 38
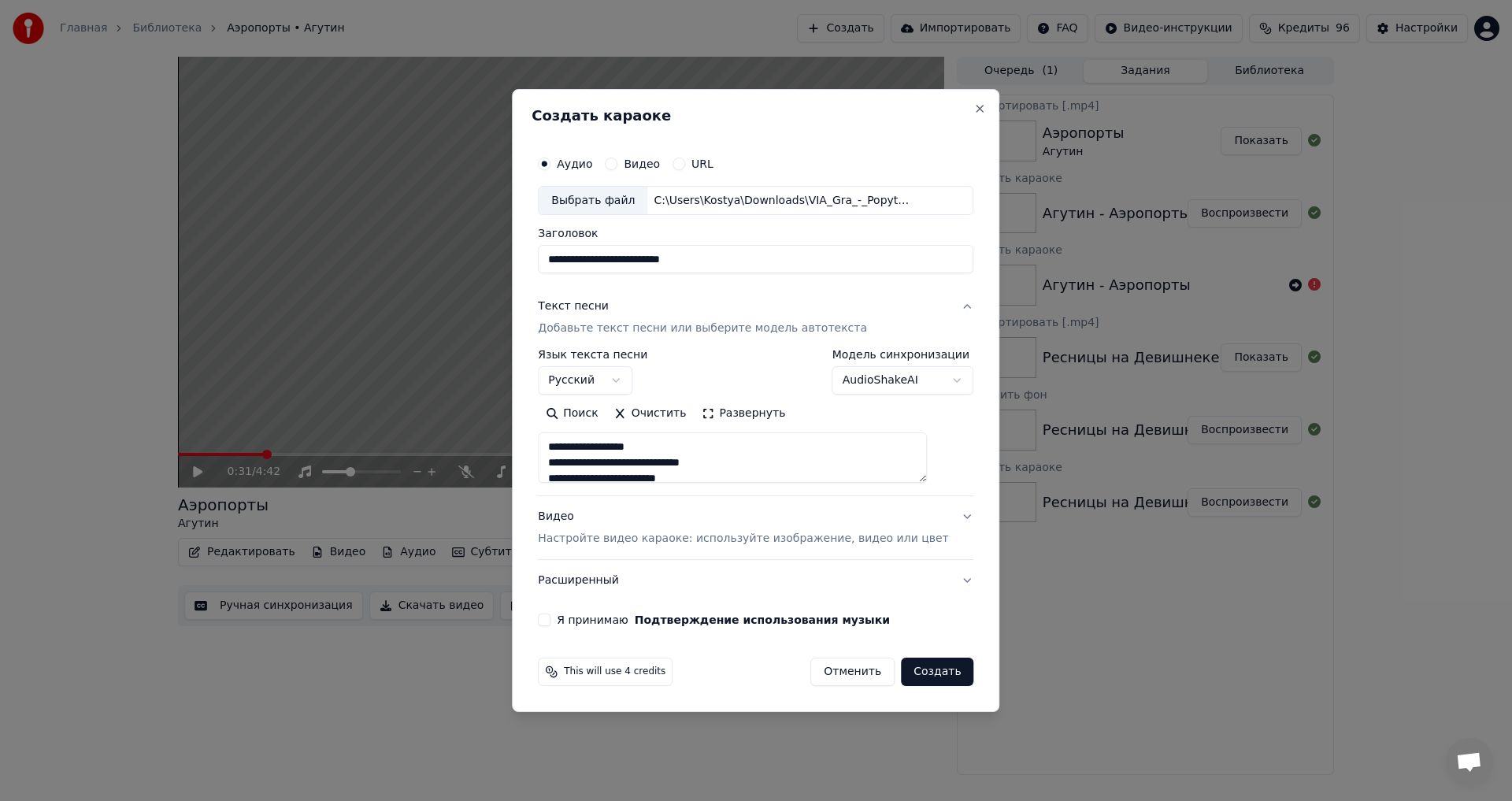
click at [672, 319] on div "Текст песни Добавьте текст песни или выберите модель автотекста" at bounding box center [702, 318] width 329 height 38
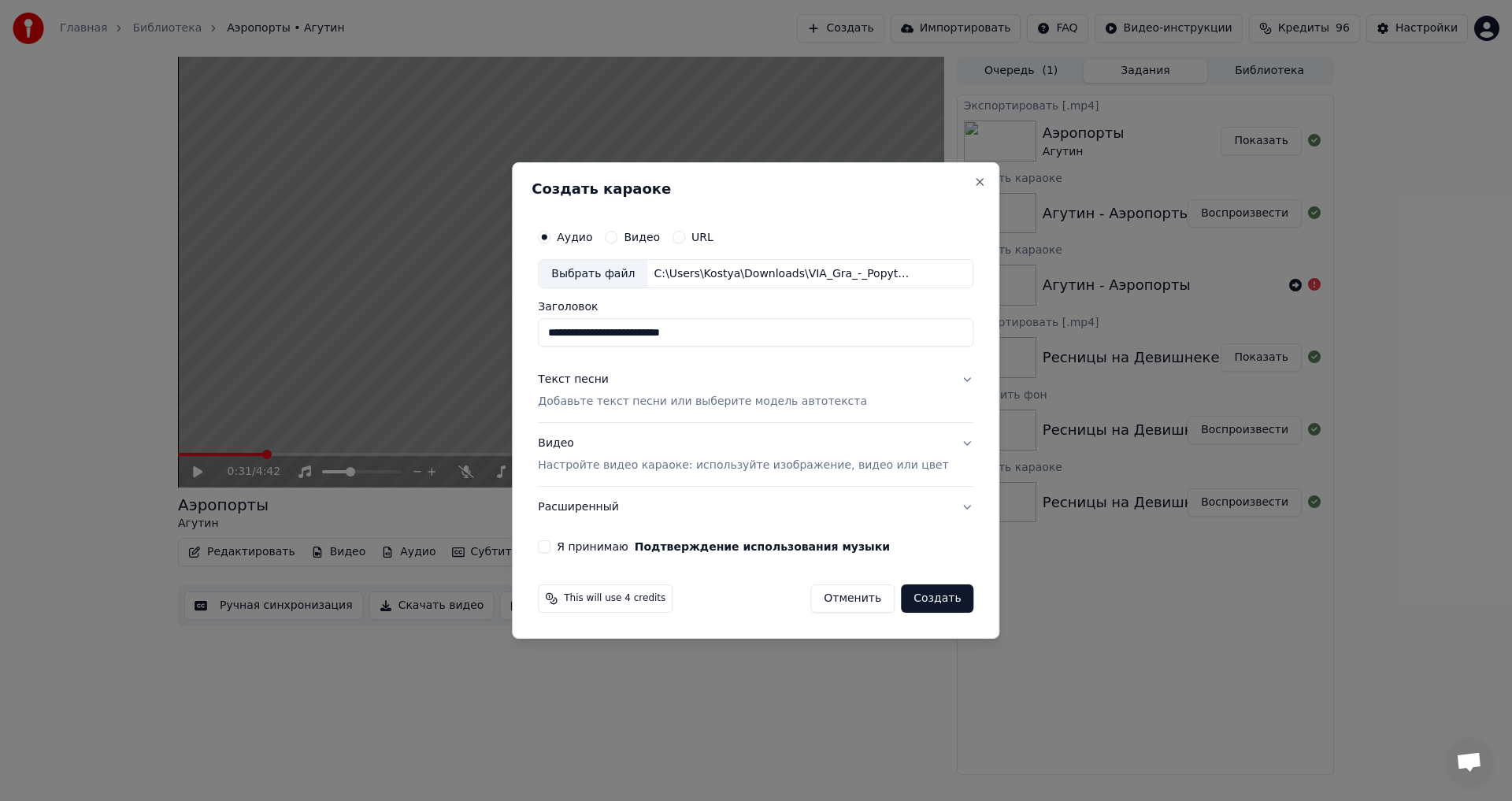
click at [676, 395] on p "Добавьте текст песни или выберите модель автотекста" at bounding box center [702, 403] width 329 height 16
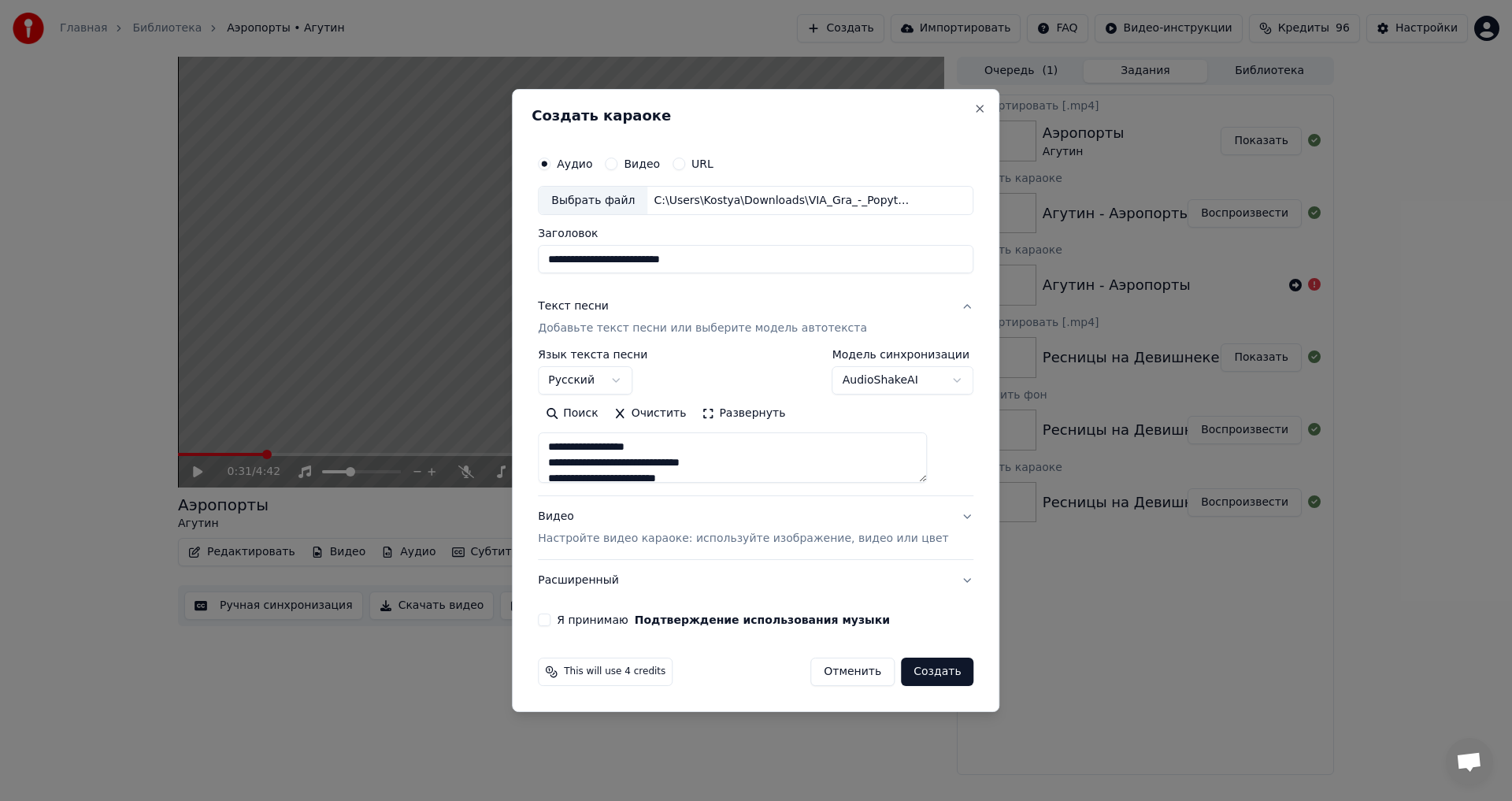
click at [550, 621] on button "Я принимаю Подтверждение использования музыки" at bounding box center [544, 620] width 13 height 13
click at [927, 674] on button "Создать" at bounding box center [937, 672] width 72 height 28
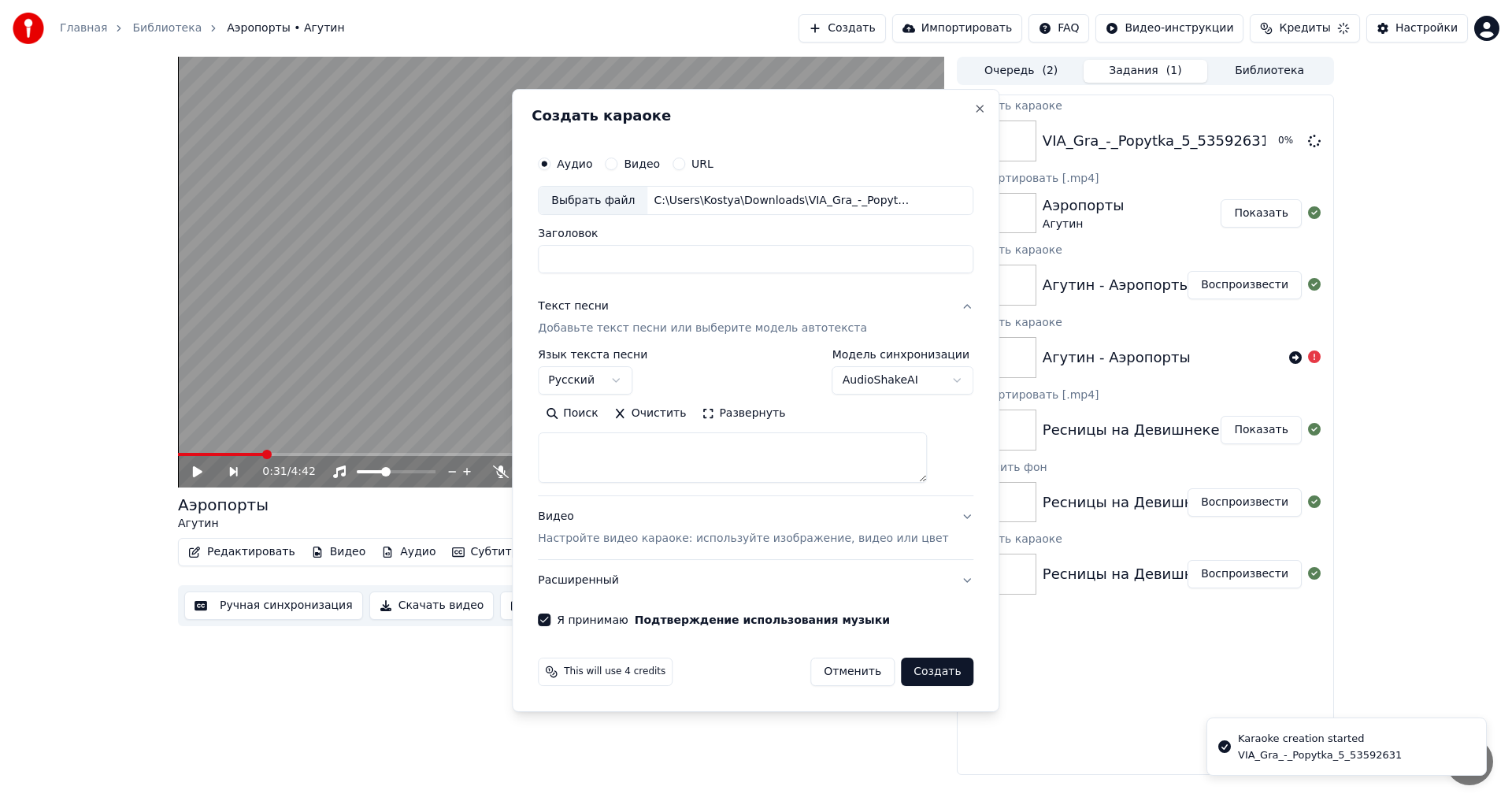
select select
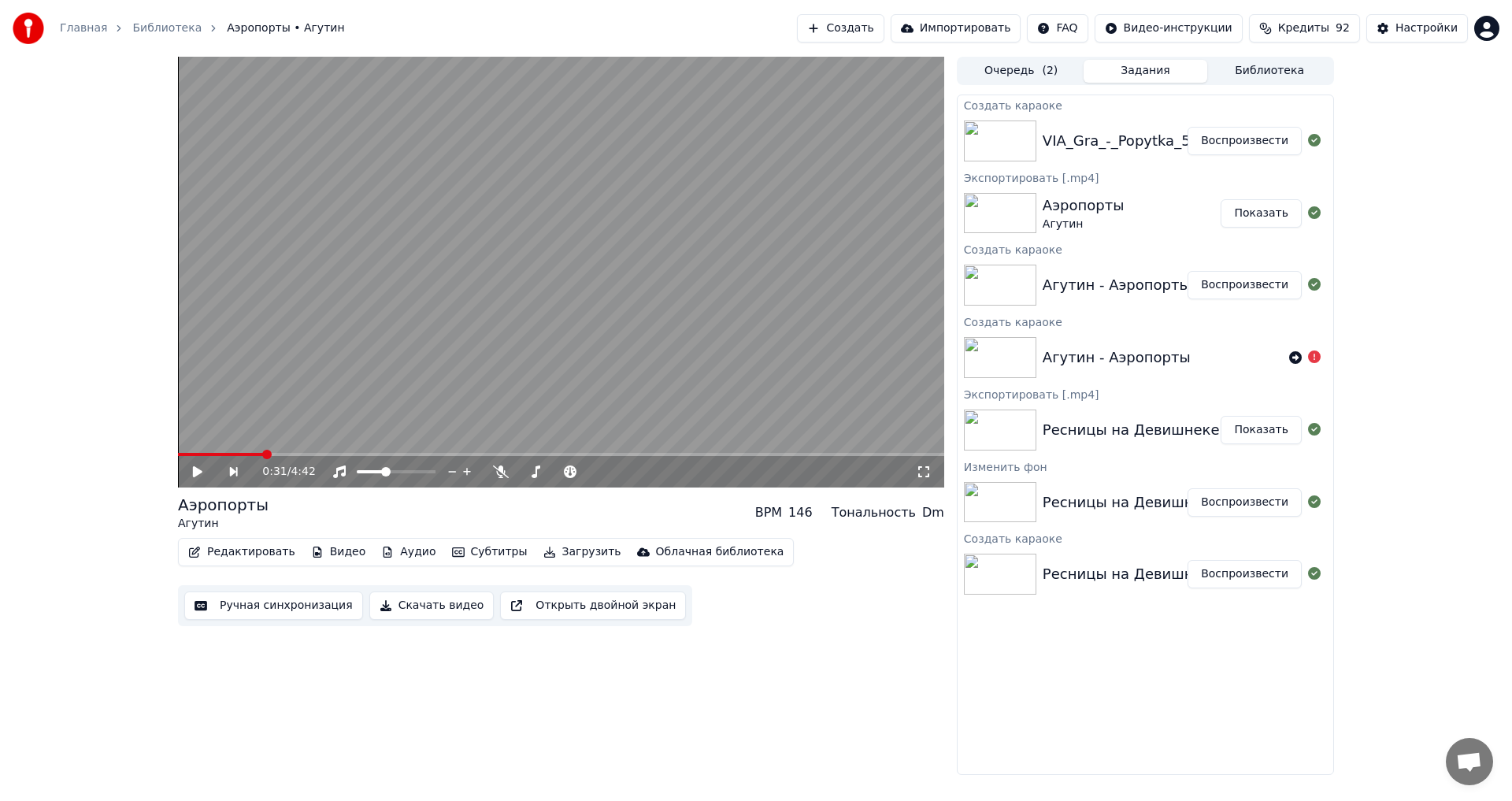
click at [1226, 141] on button "Воспроизвести" at bounding box center [1245, 141] width 114 height 28
click at [198, 454] on span at bounding box center [561, 454] width 766 height 3
click at [216, 454] on span at bounding box center [561, 454] width 766 height 3
click at [250, 456] on span at bounding box center [561, 454] width 766 height 3
click at [537, 467] on span at bounding box center [535, 472] width 10 height 10
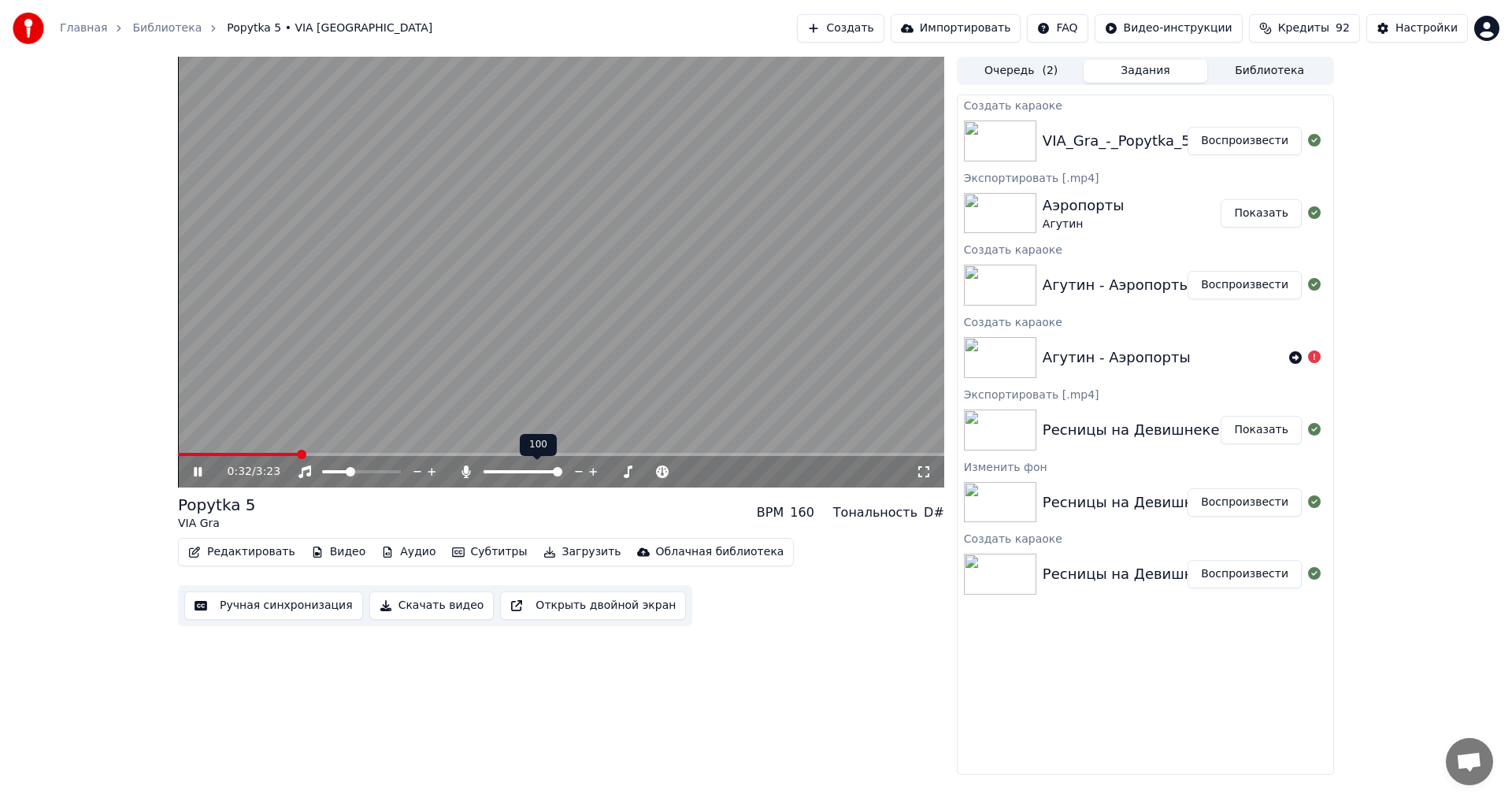
click at [562, 467] on span at bounding box center [557, 472] width 10 height 10
click at [483, 470] on span at bounding box center [488, 472] width 10 height 10
click at [353, 305] on video at bounding box center [561, 273] width 766 height 431
click at [279, 605] on button "Ручная синхронизация" at bounding box center [273, 605] width 179 height 28
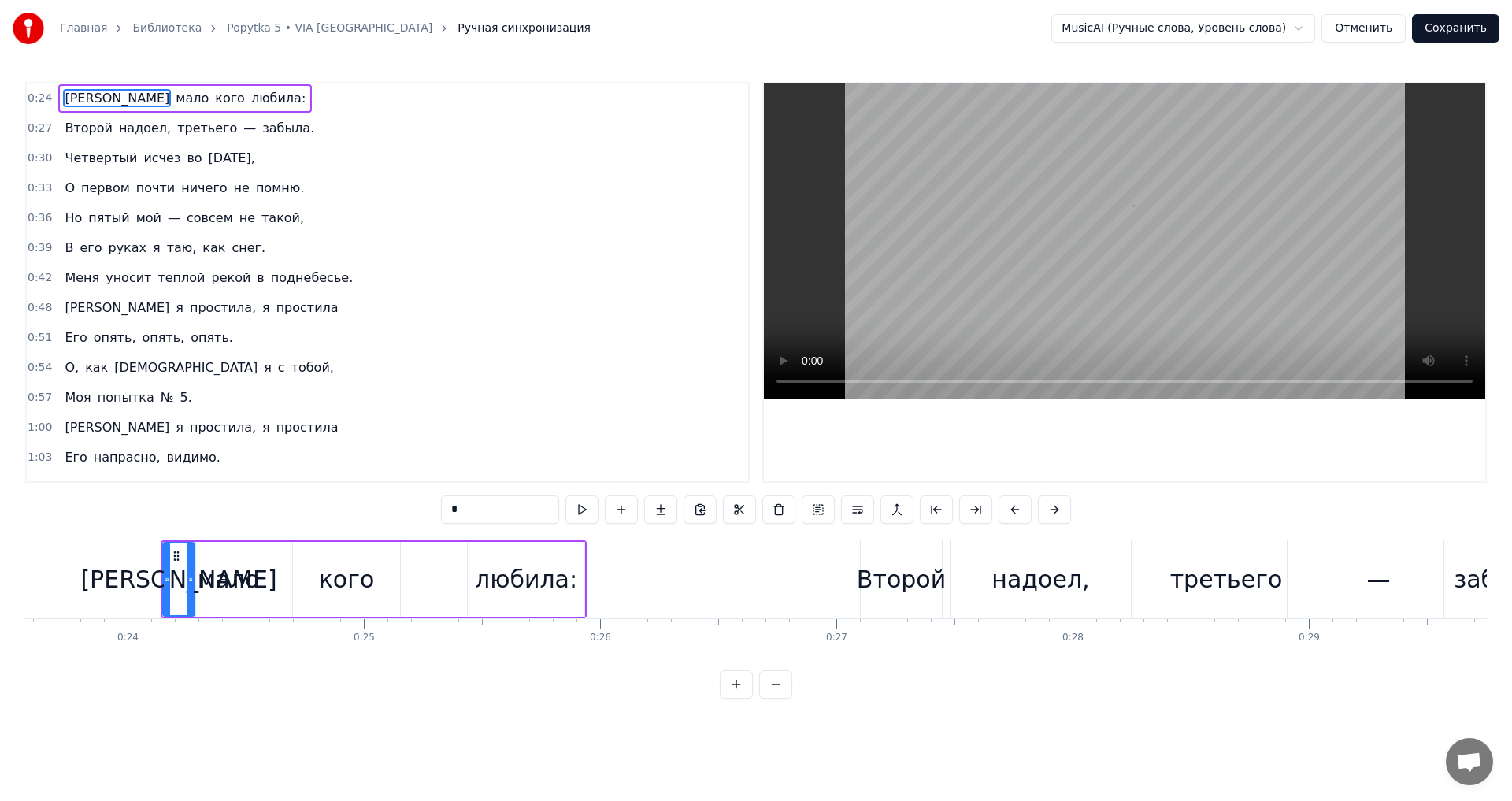
scroll to position [0, 5625]
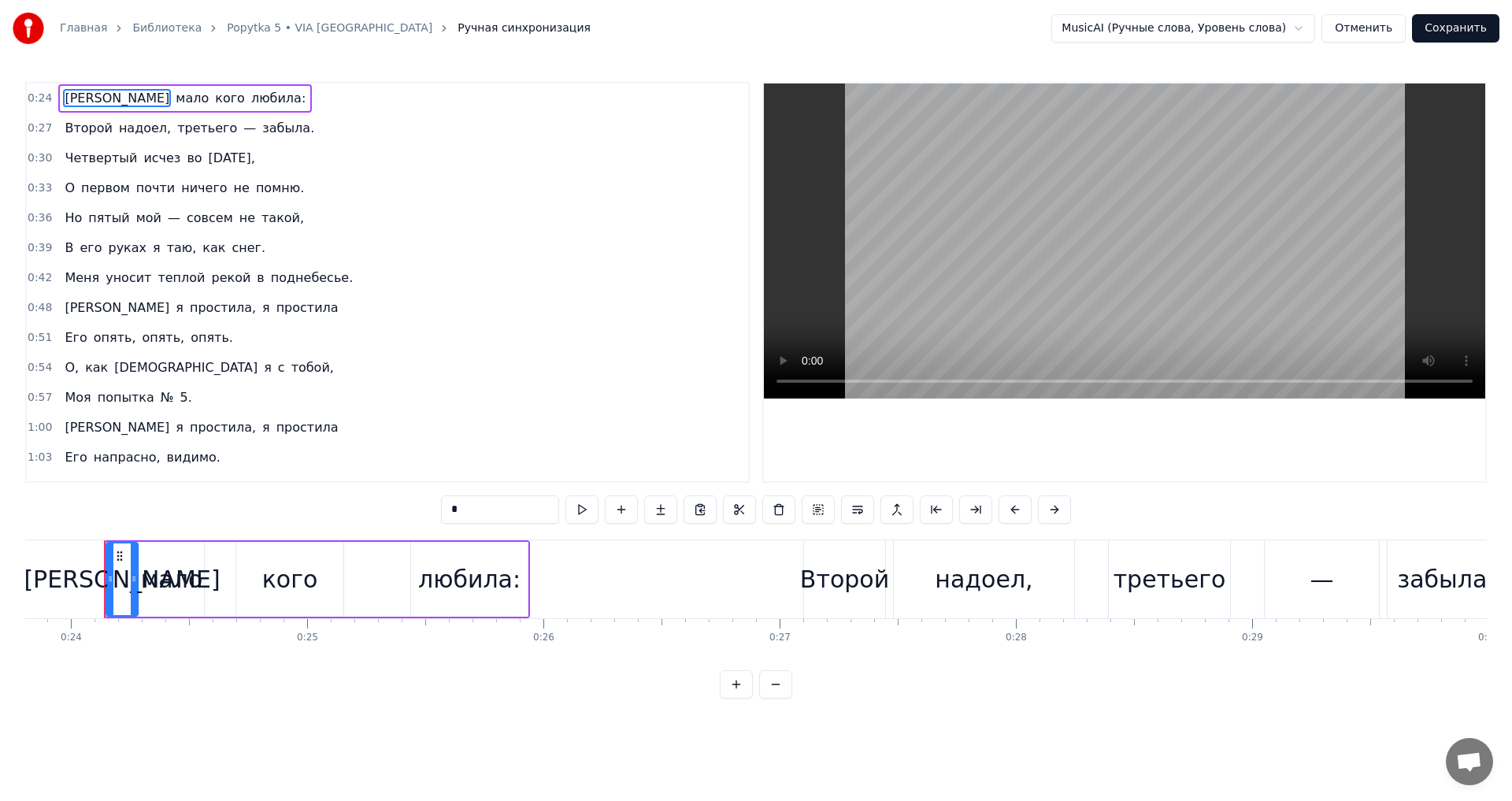
click at [174, 100] on span "мало" at bounding box center [191, 98] width 36 height 18
drag, startPoint x: 475, startPoint y: 512, endPoint x: 461, endPoint y: 512, distance: 14.0
click at [461, 512] on input "****" at bounding box center [499, 509] width 118 height 28
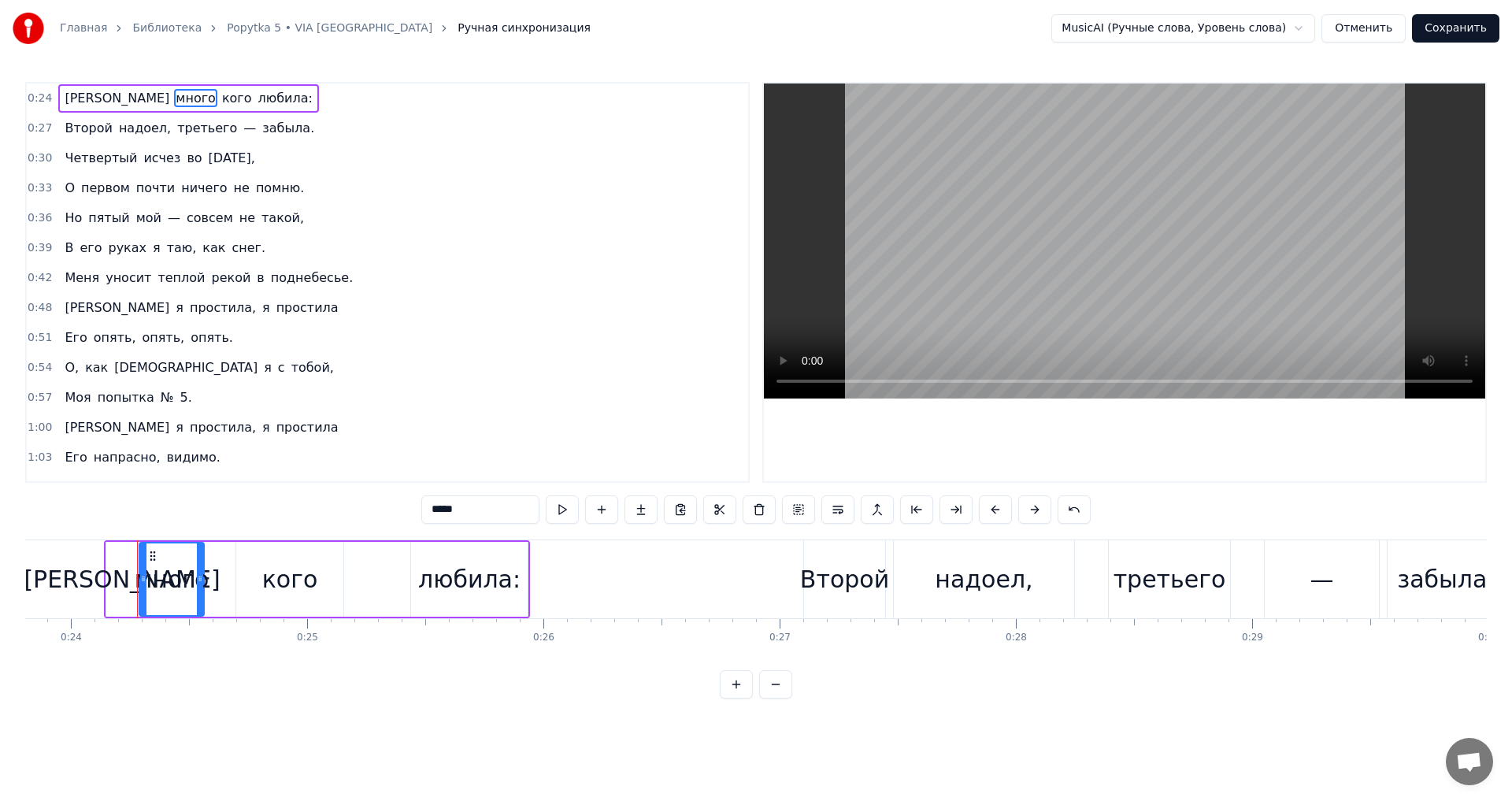
click at [117, 129] on span "надоел," at bounding box center [145, 128] width 55 height 18
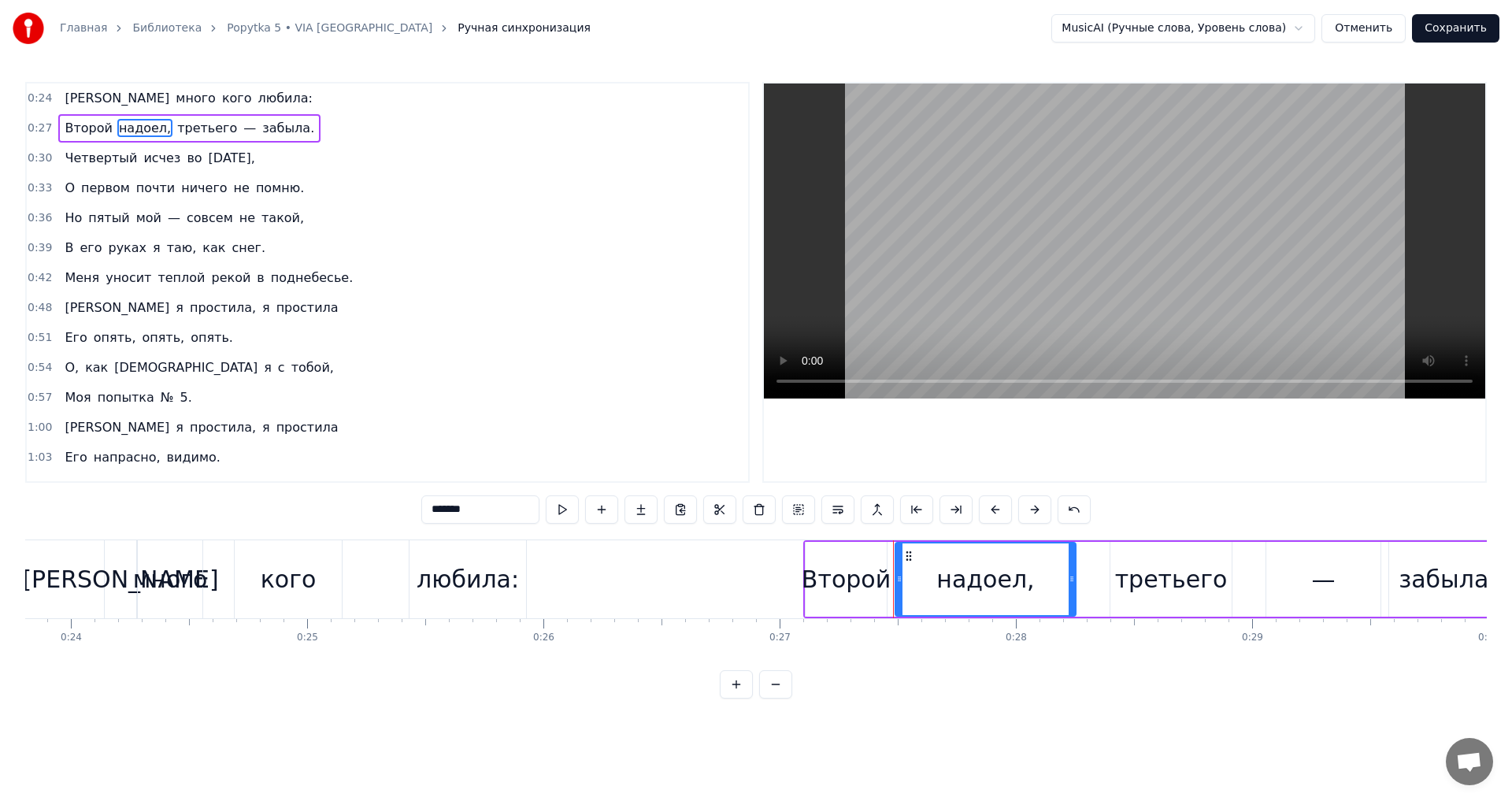
drag, startPoint x: 469, startPoint y: 508, endPoint x: 433, endPoint y: 511, distance: 36.1
click at [433, 511] on input "*******" at bounding box center [480, 509] width 118 height 28
click at [220, 162] on span "вторник," at bounding box center [232, 158] width 50 height 18
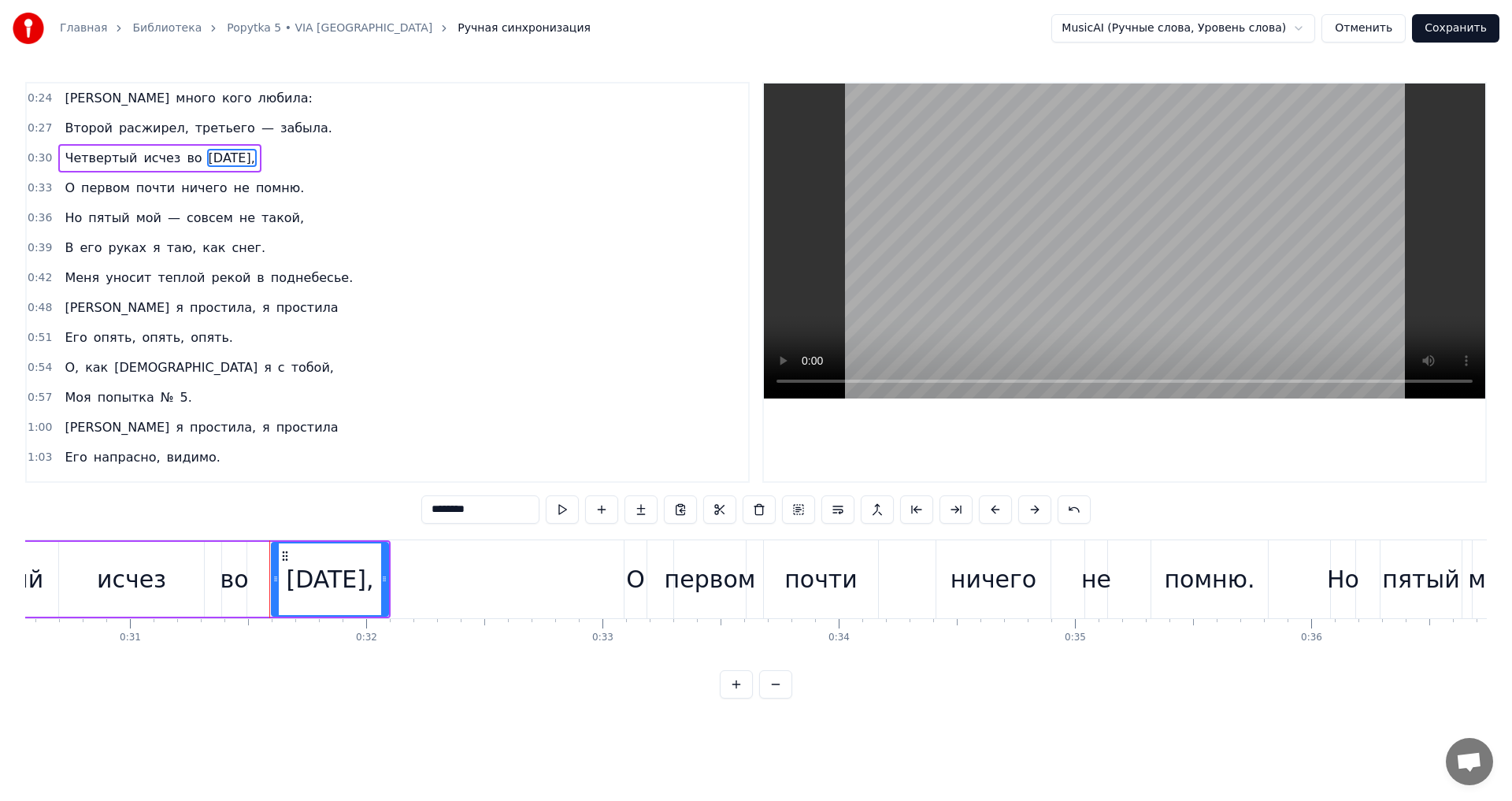
scroll to position [0, 7385]
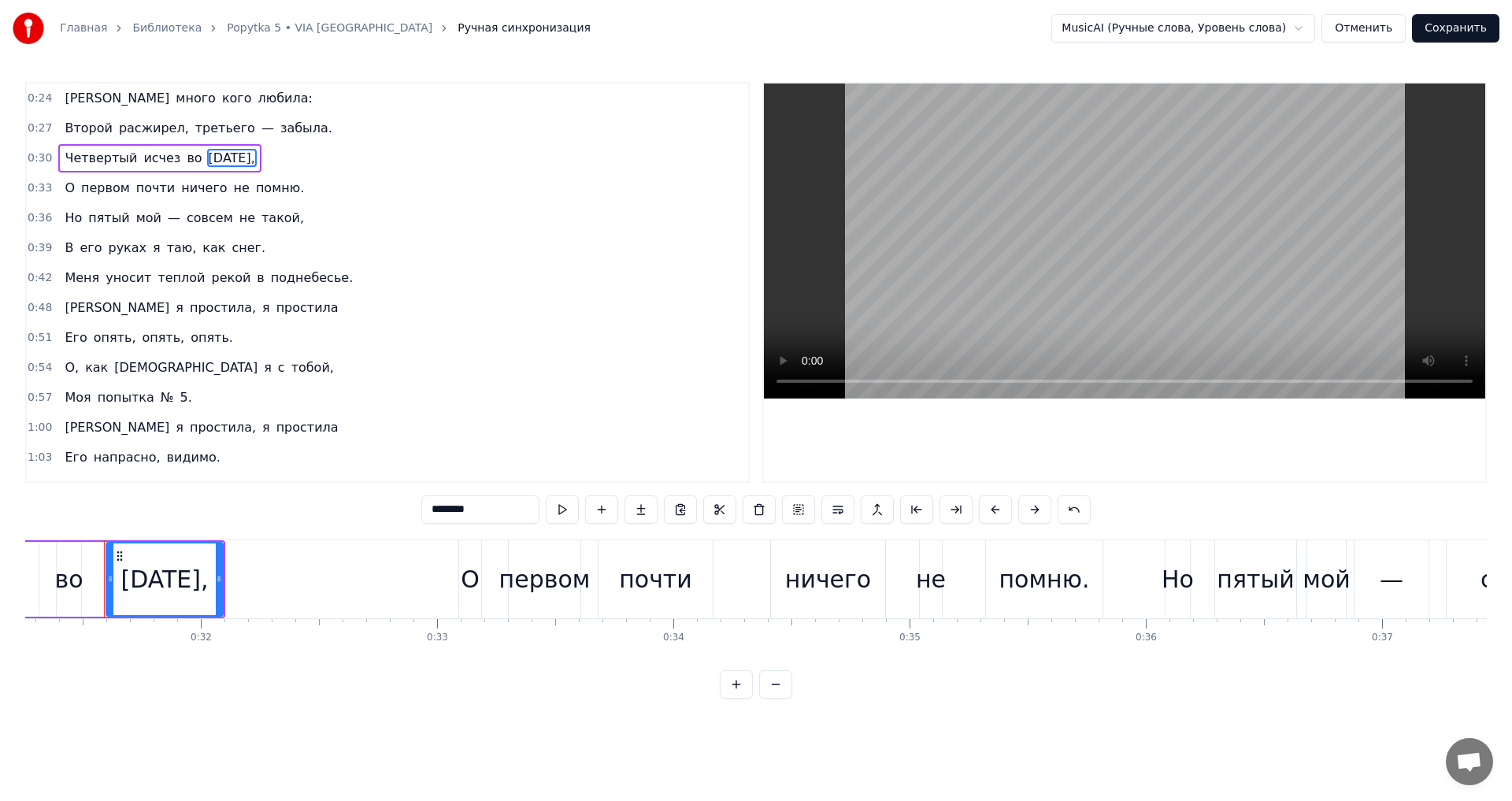
drag, startPoint x: 472, startPoint y: 511, endPoint x: 433, endPoint y: 513, distance: 39.1
click at [433, 513] on input "********" at bounding box center [480, 509] width 118 height 28
click at [185, 162] on span "во" at bounding box center [194, 158] width 18 height 18
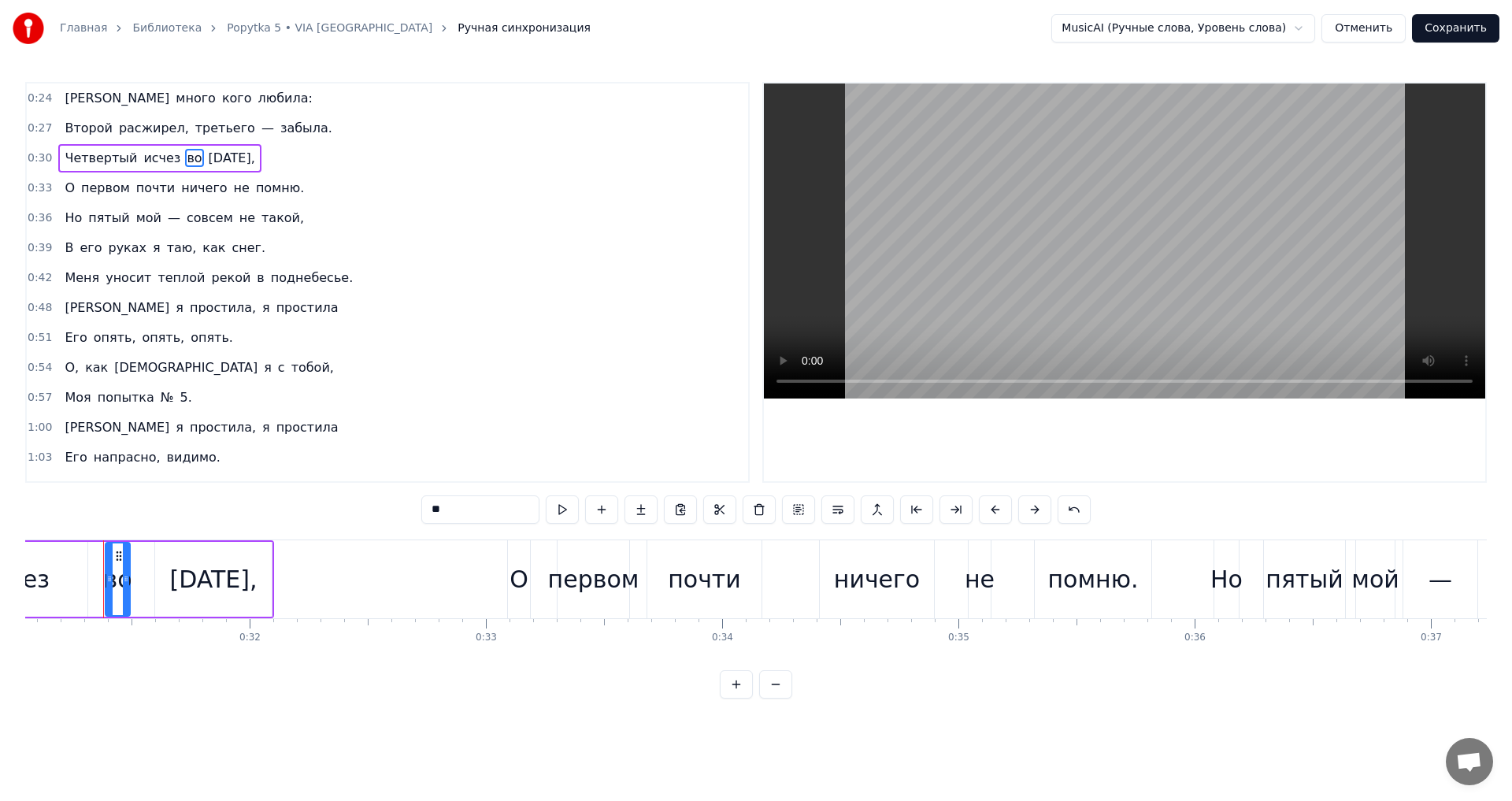
scroll to position [0, 7336]
drag, startPoint x: 450, startPoint y: 510, endPoint x: 436, endPoint y: 508, distance: 14.1
click at [436, 508] on input "**" at bounding box center [480, 509] width 118 height 28
type input "*"
click at [401, 363] on div "0:54 О, как намаялась я с тобой," at bounding box center [387, 368] width 721 height 30
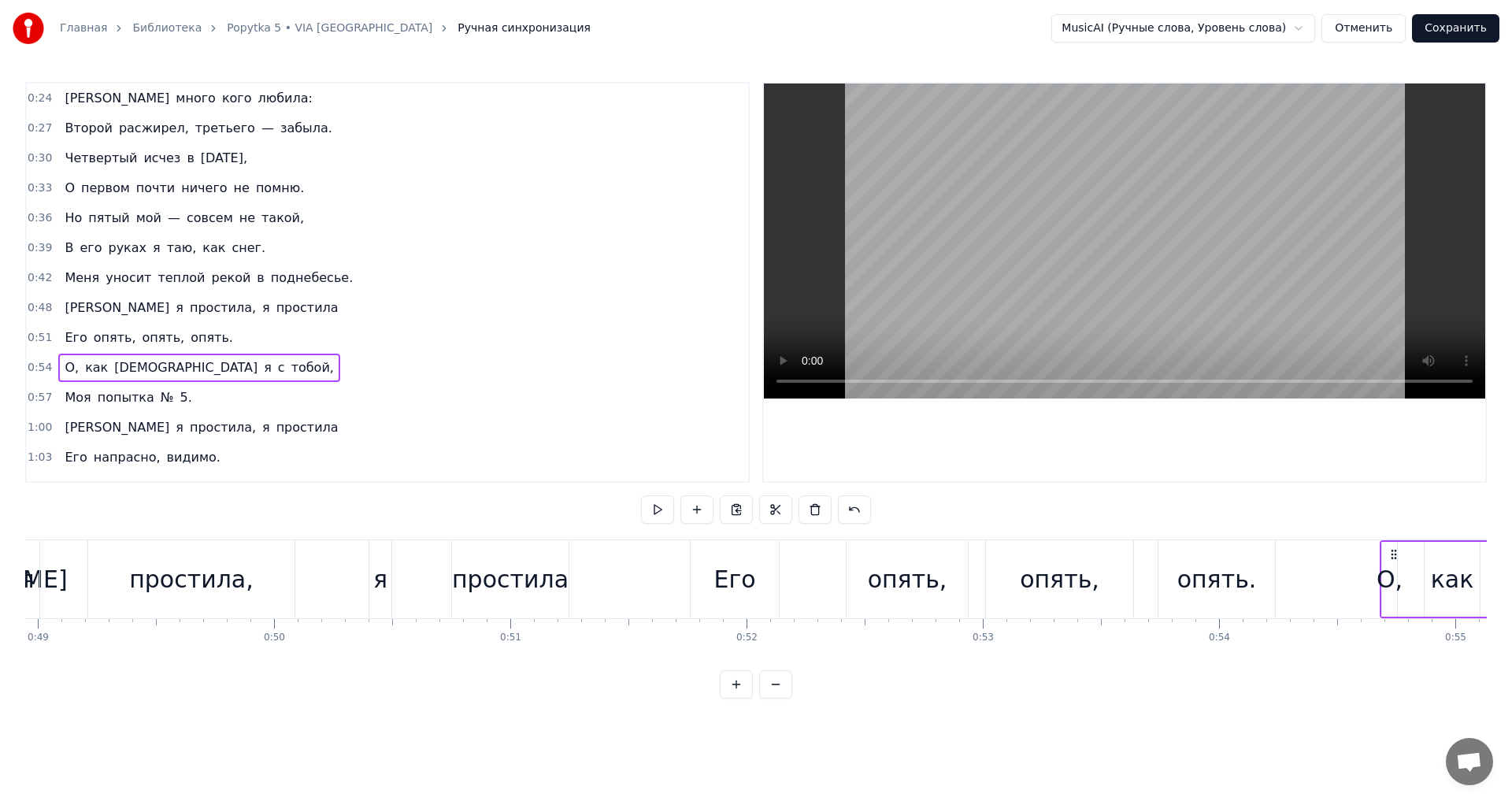
scroll to position [0, 12841]
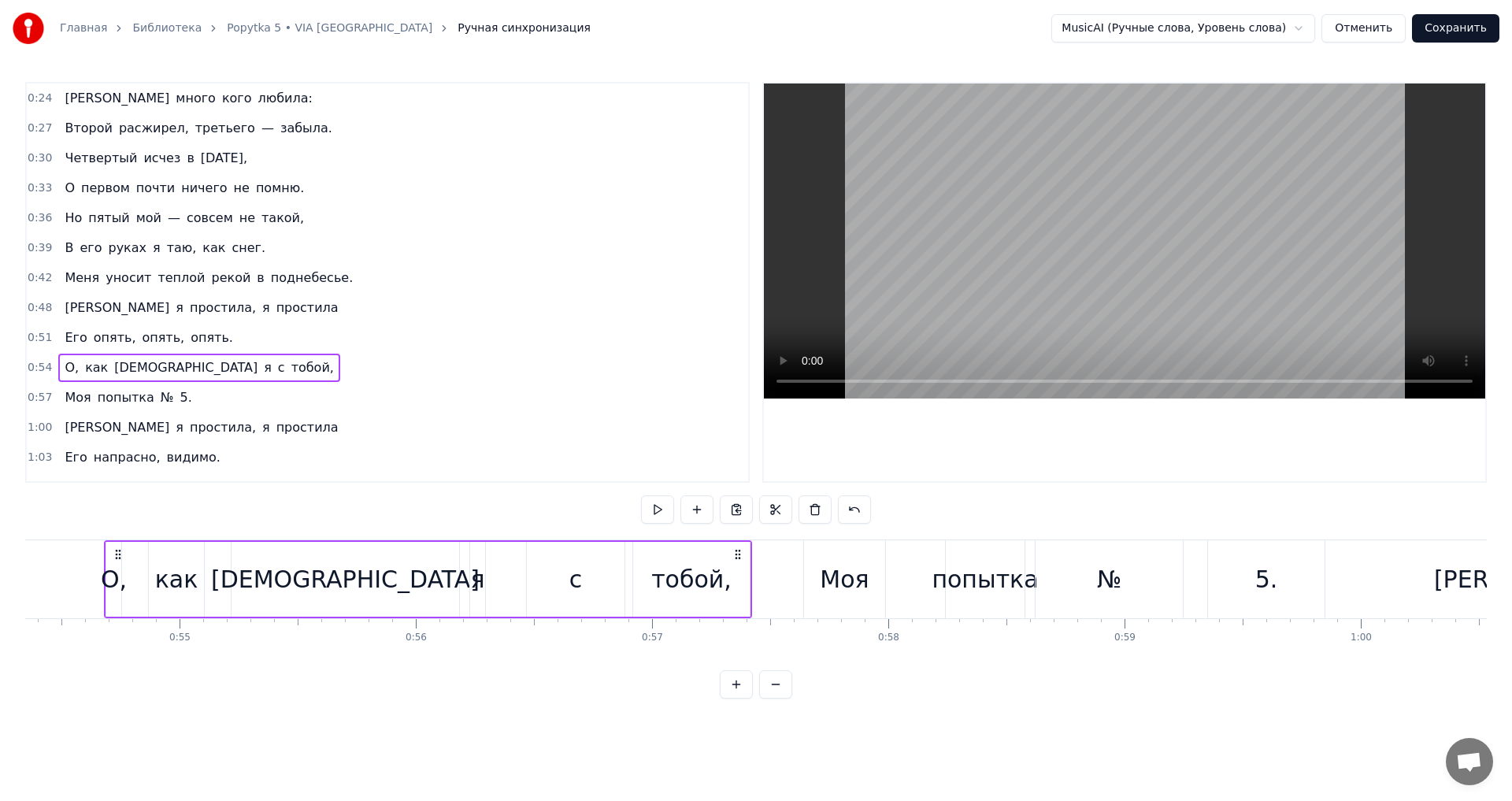
click at [160, 285] on span "теплой" at bounding box center [181, 277] width 51 height 18
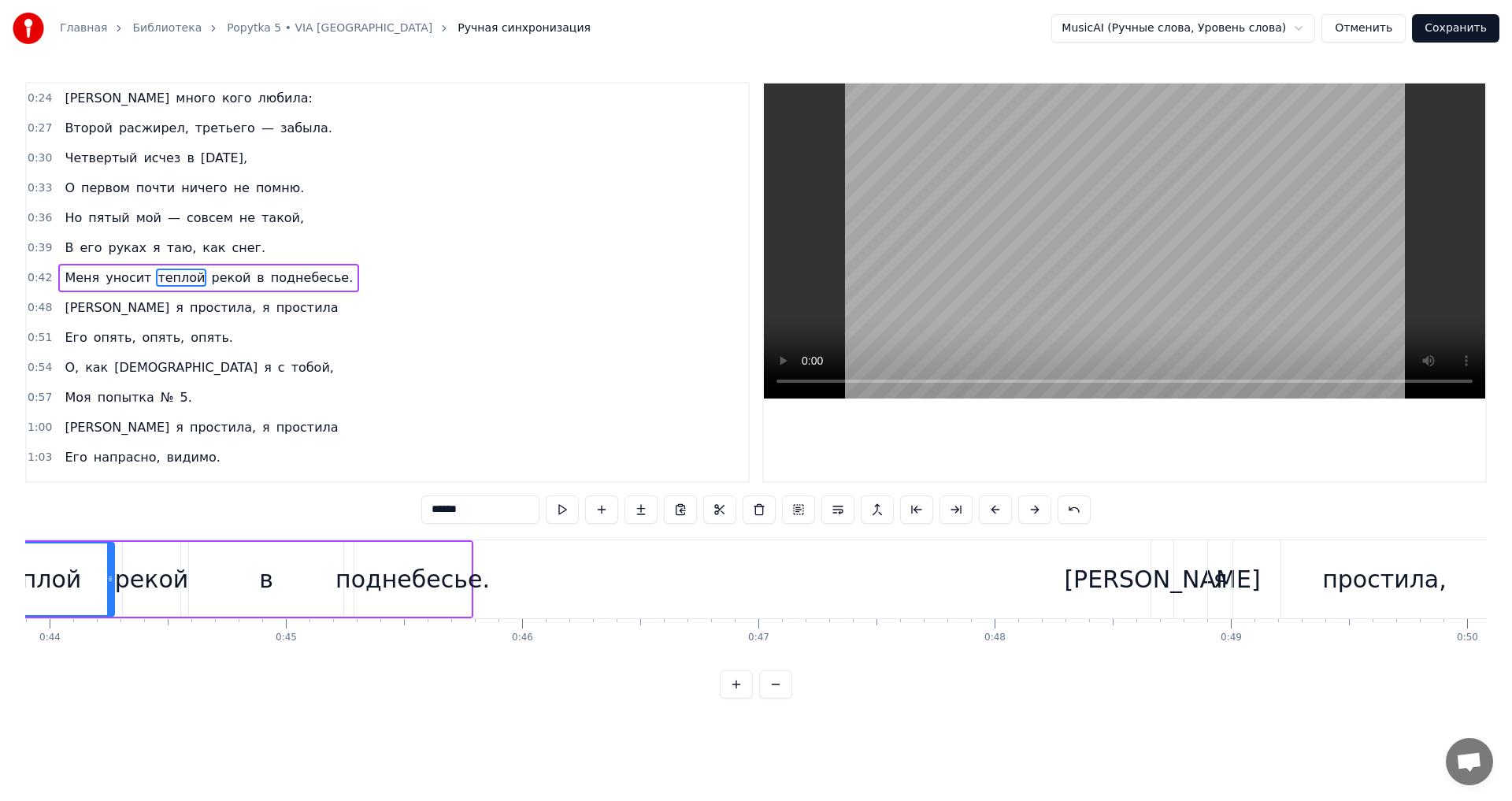
scroll to position [0, 10224]
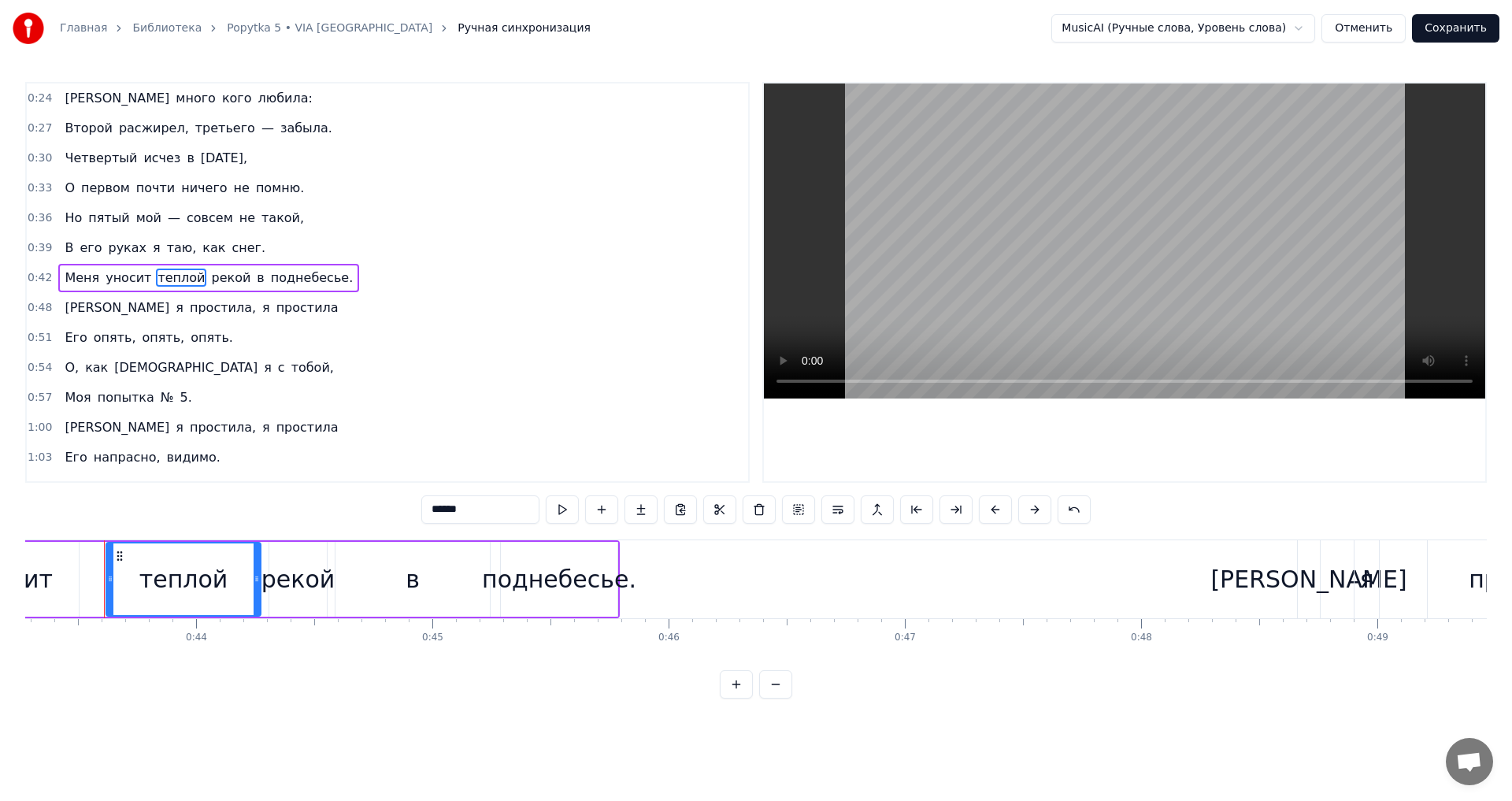
drag, startPoint x: 482, startPoint y: 511, endPoint x: 369, endPoint y: 497, distance: 113.9
click at [369, 497] on div "0:24 Я много кого любила: 0:27 Второй расжирел, третьего — забыла. 0:30 Четверт…" at bounding box center [755, 390] width 1461 height 617
type input "*"
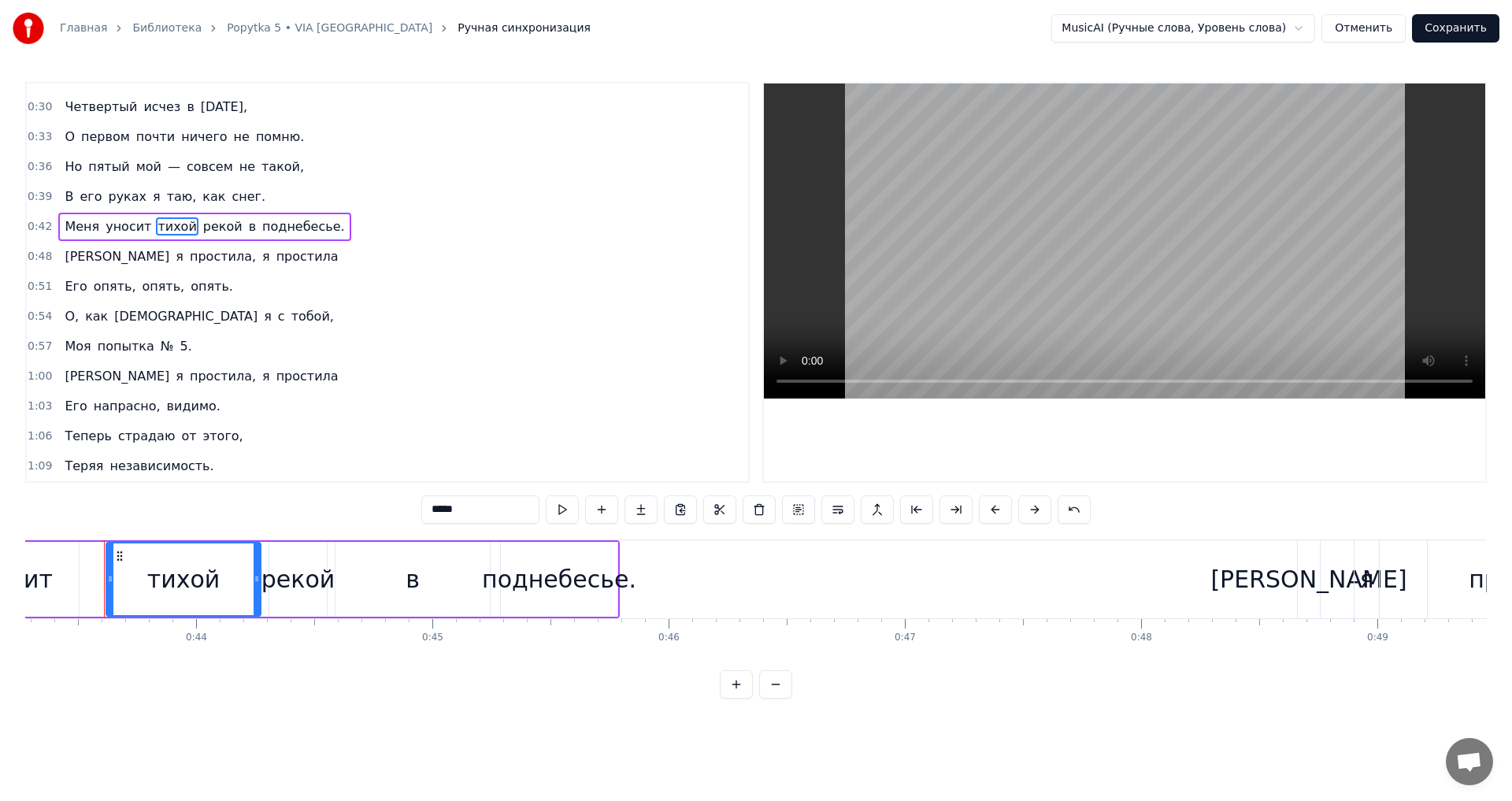
scroll to position [79, 0]
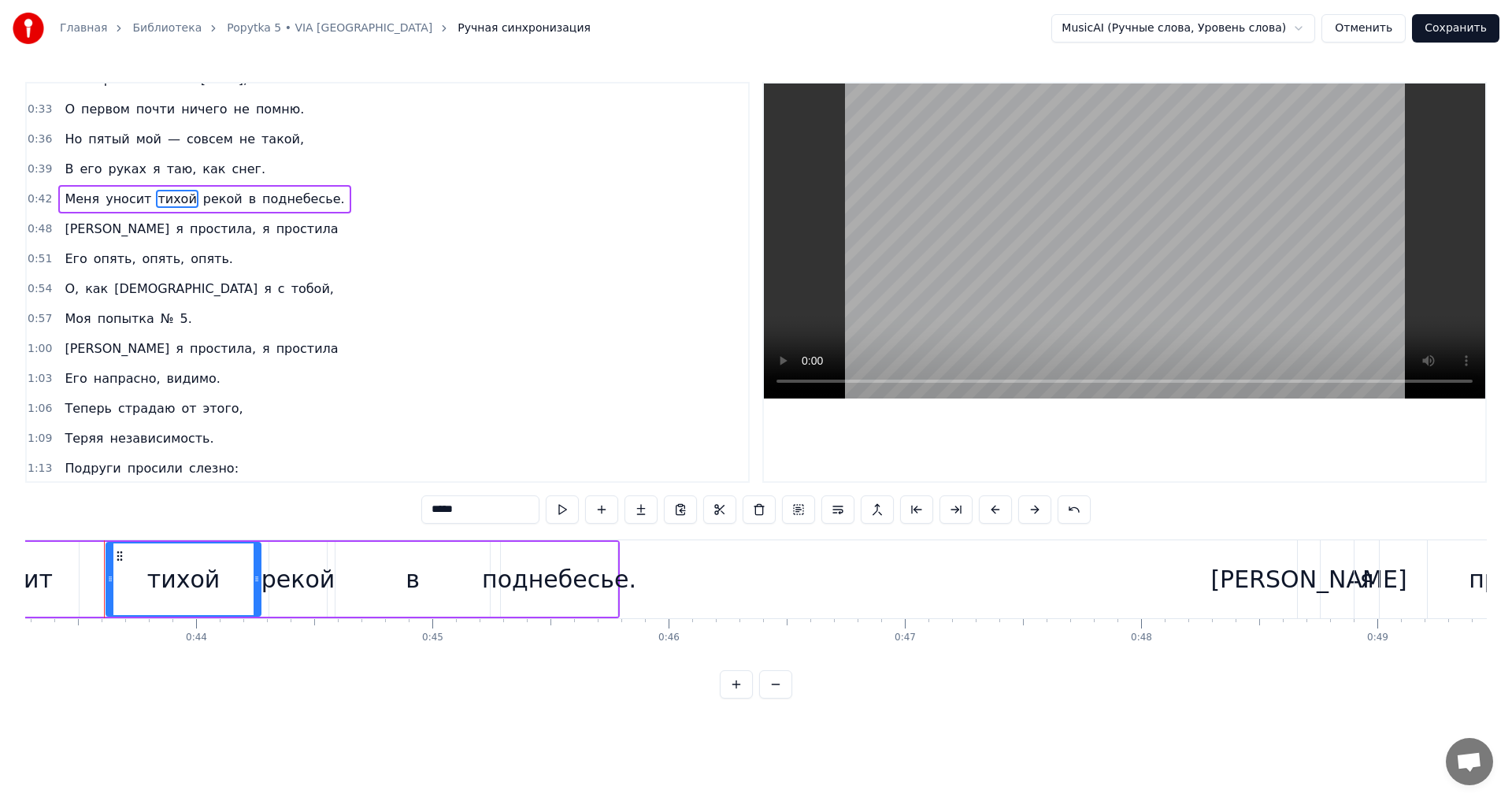
click at [138, 290] on span "намаялась" at bounding box center [186, 289] width 146 height 18
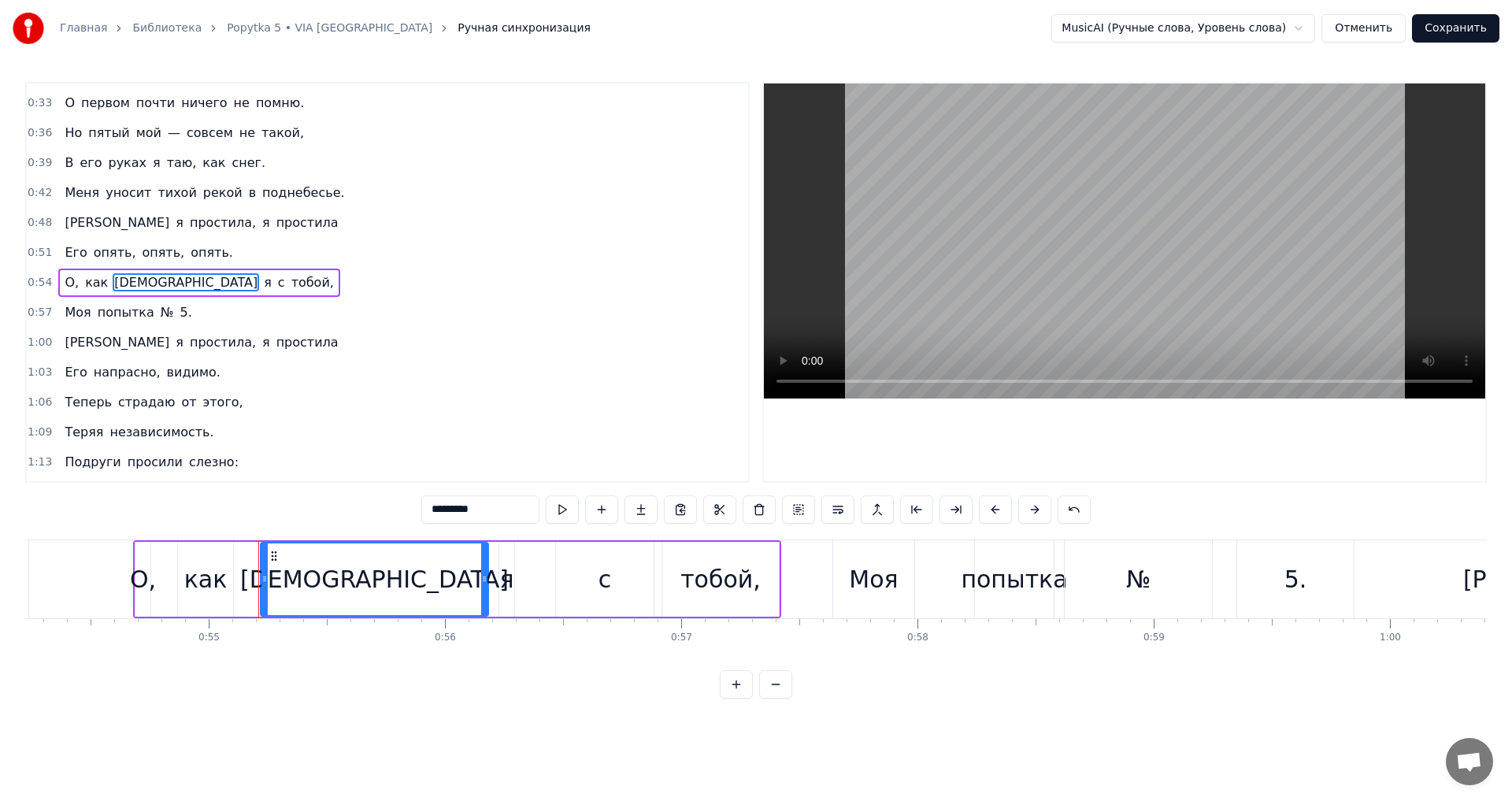
scroll to position [0, 12965]
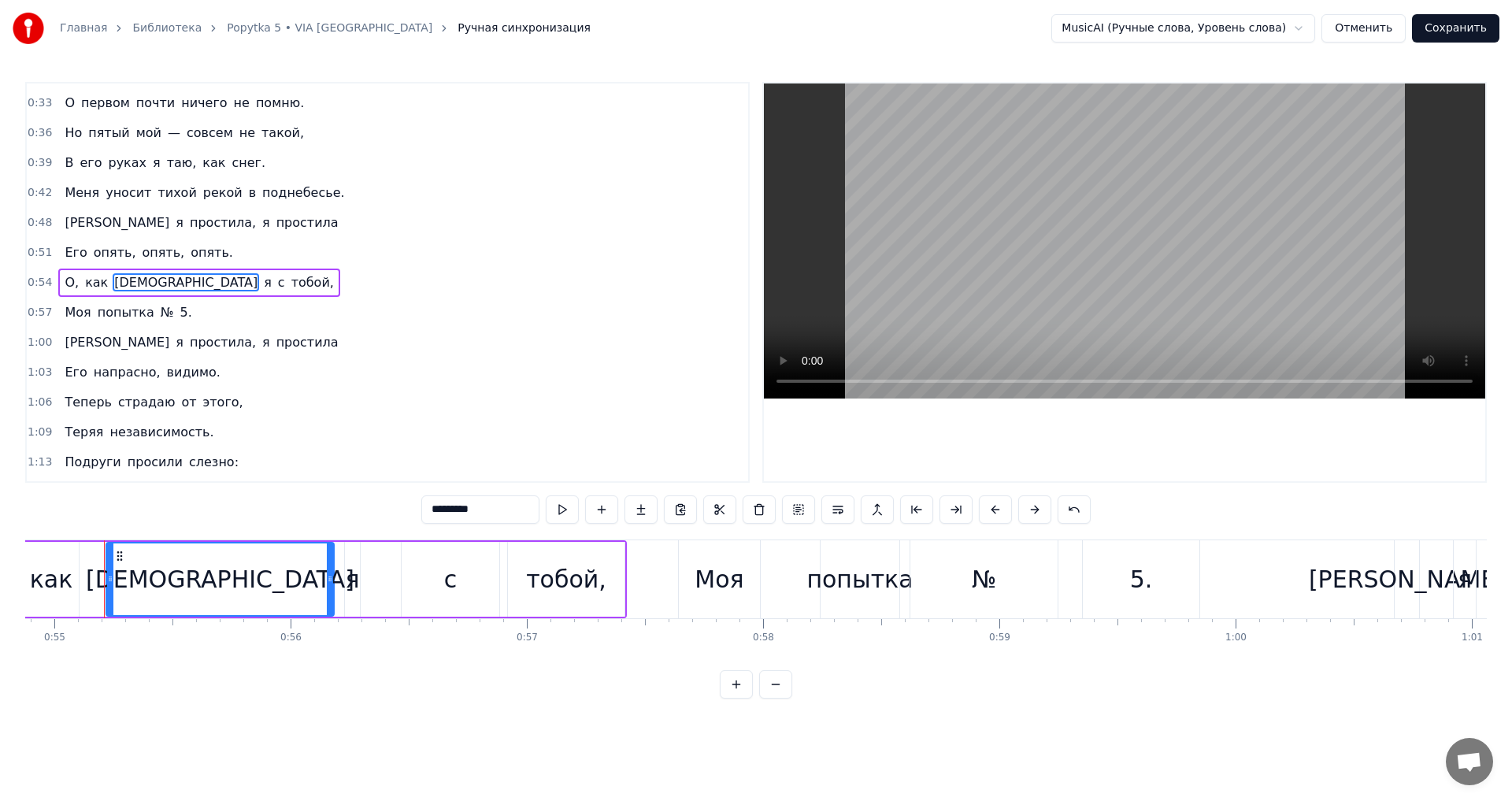
click at [491, 506] on input "*********" at bounding box center [480, 509] width 118 height 28
drag, startPoint x: 490, startPoint y: 509, endPoint x: 410, endPoint y: 510, distance: 80.0
click at [413, 509] on div "0:24 Я много кого любила: 0:27 Второй расжирел, третьего — забыла. 0:30 Четверт…" at bounding box center [755, 390] width 1461 height 617
click at [120, 393] on span "страдаю" at bounding box center [146, 402] width 60 height 18
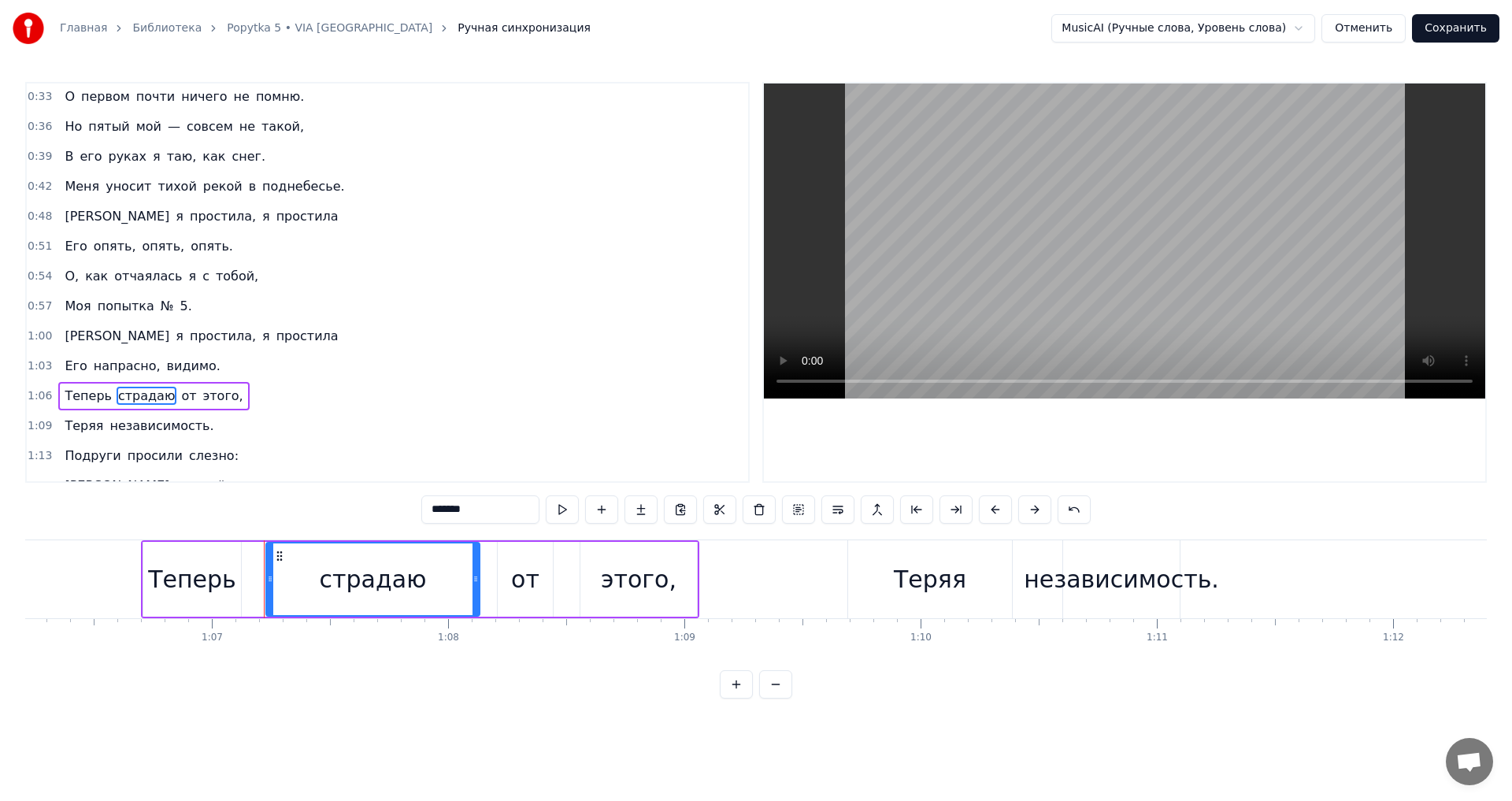
scroll to position [0, 15803]
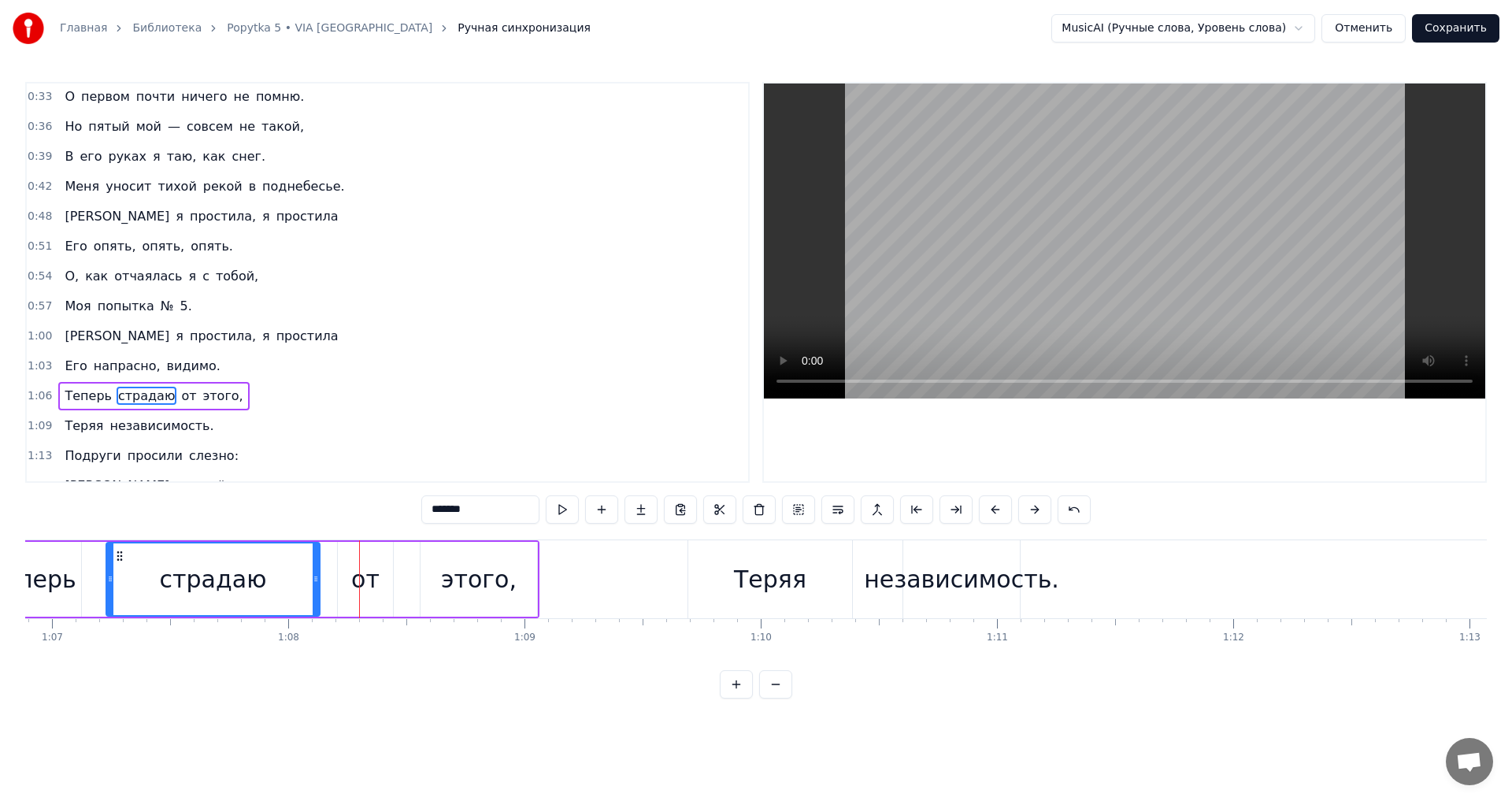
drag, startPoint x: 475, startPoint y: 508, endPoint x: 375, endPoint y: 507, distance: 100.0
click at [375, 507] on div "0:24 Я много кого любила: 0:27 Второй расжирел, третьего — забыла. 0:30 Четверт…" at bounding box center [755, 390] width 1461 height 617
click at [171, 396] on span "от" at bounding box center [179, 396] width 18 height 18
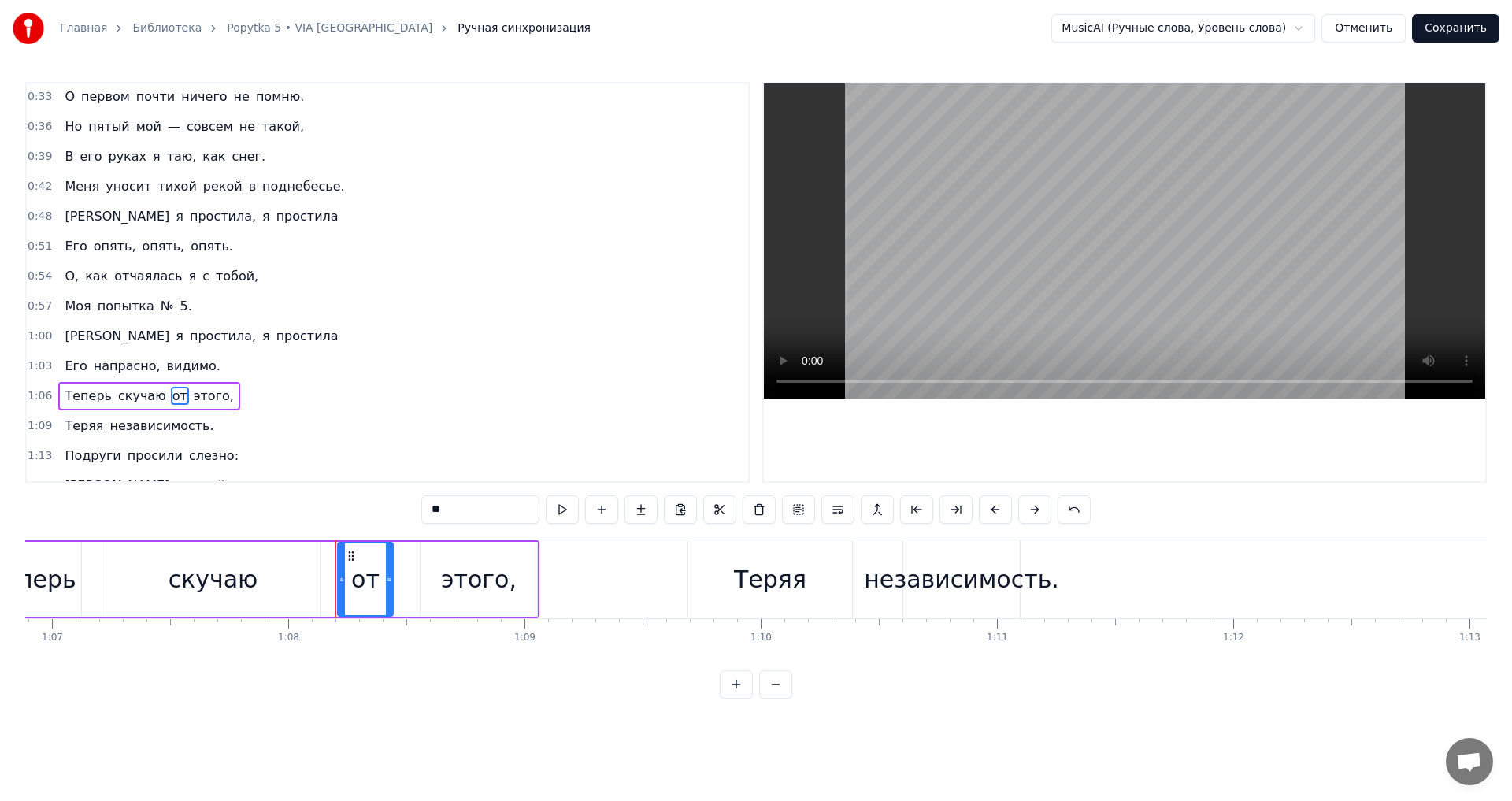
scroll to position [205, 0]
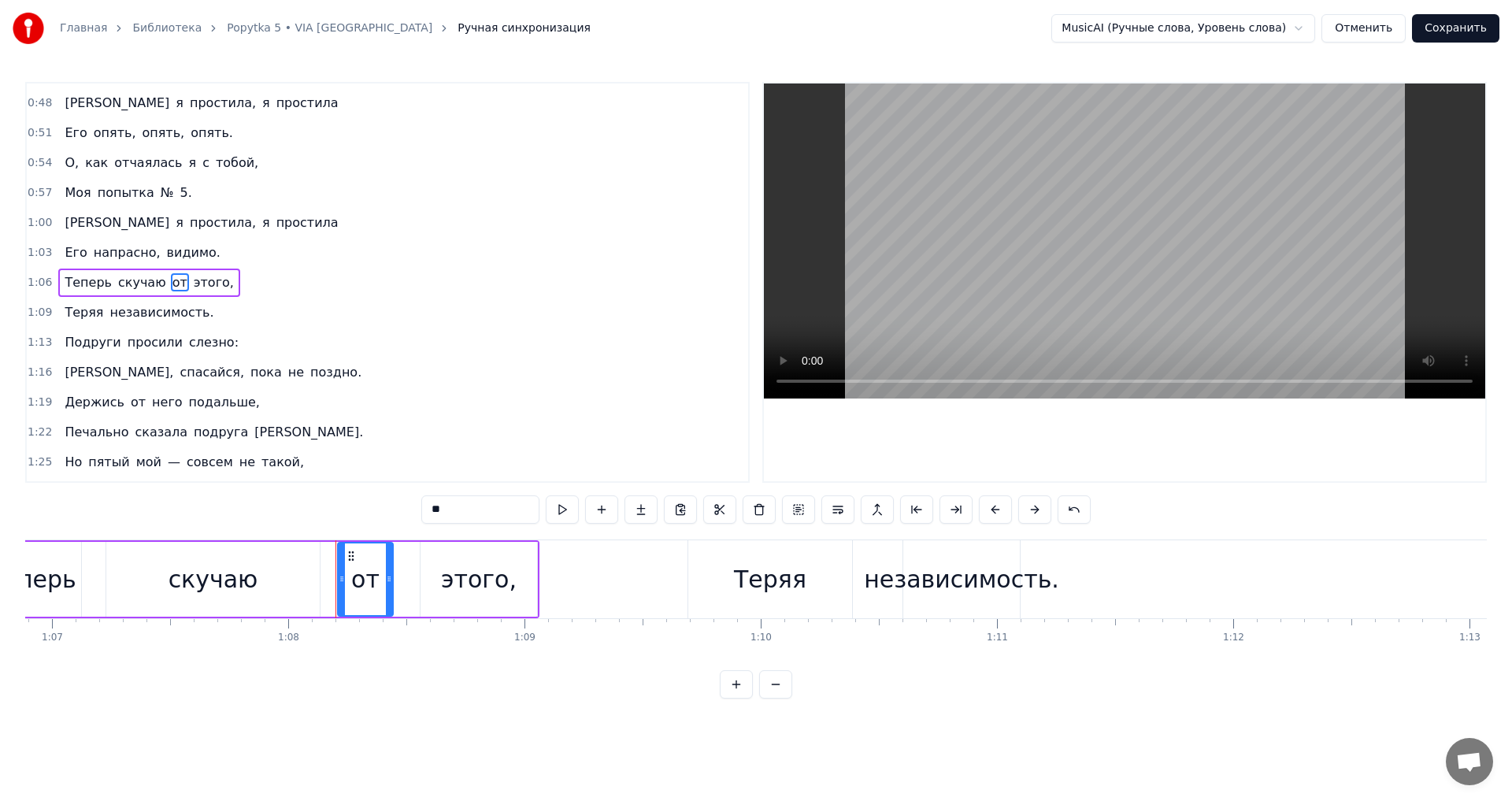
drag, startPoint x: 452, startPoint y: 507, endPoint x: 380, endPoint y: 482, distance: 76.2
click at [383, 503] on div "0:24 Я много кого любила: 0:27 Второй расжирел, третьего — забыла. 0:30 Четверт…" at bounding box center [755, 390] width 1461 height 617
type input "***"
click at [415, 366] on div "1:16 Алена, спасайся, пока не поздно." at bounding box center [387, 372] width 721 height 30
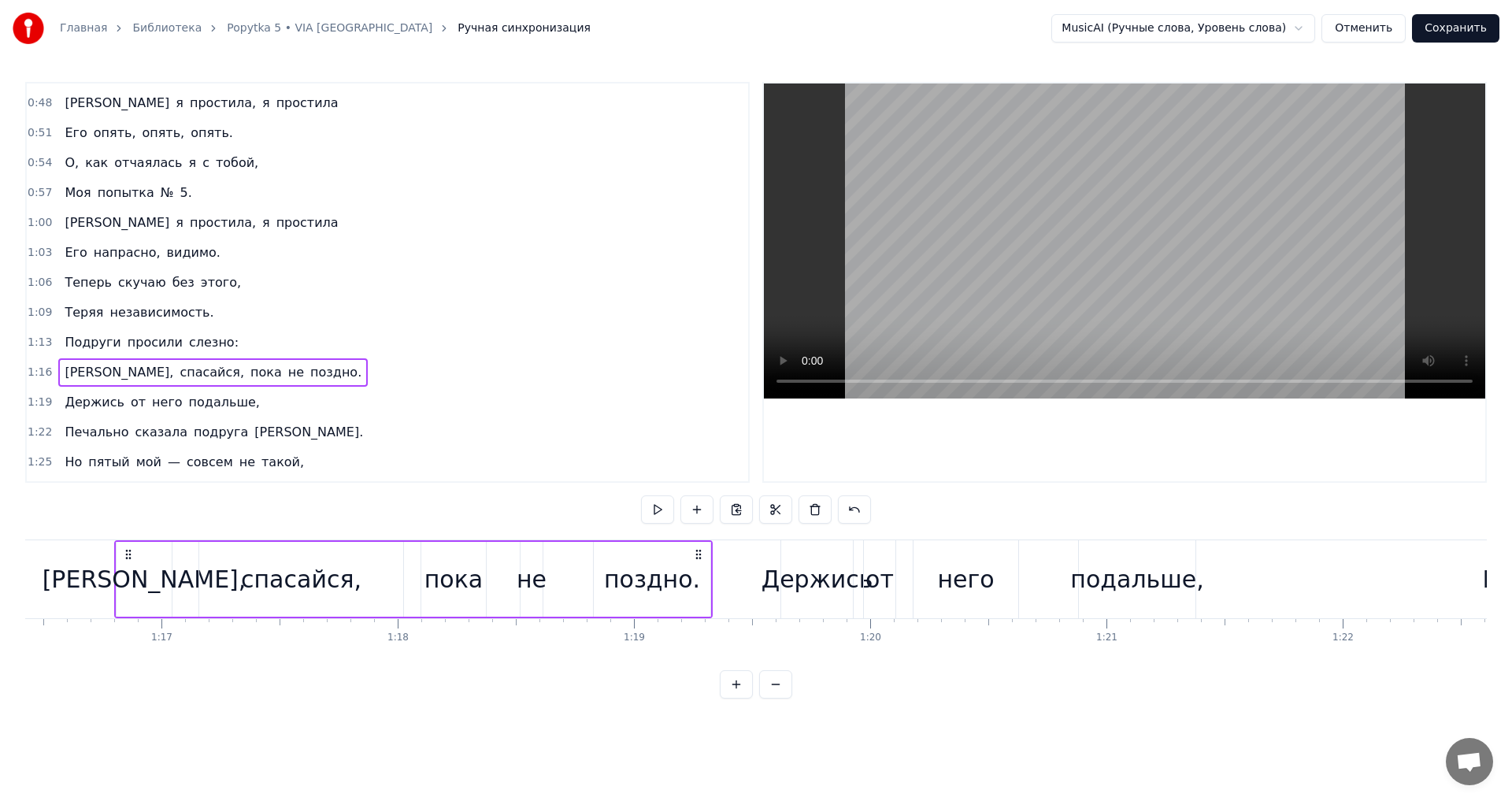
scroll to position [0, 18067]
click at [97, 347] on span "Подруги" at bounding box center [92, 342] width 59 height 18
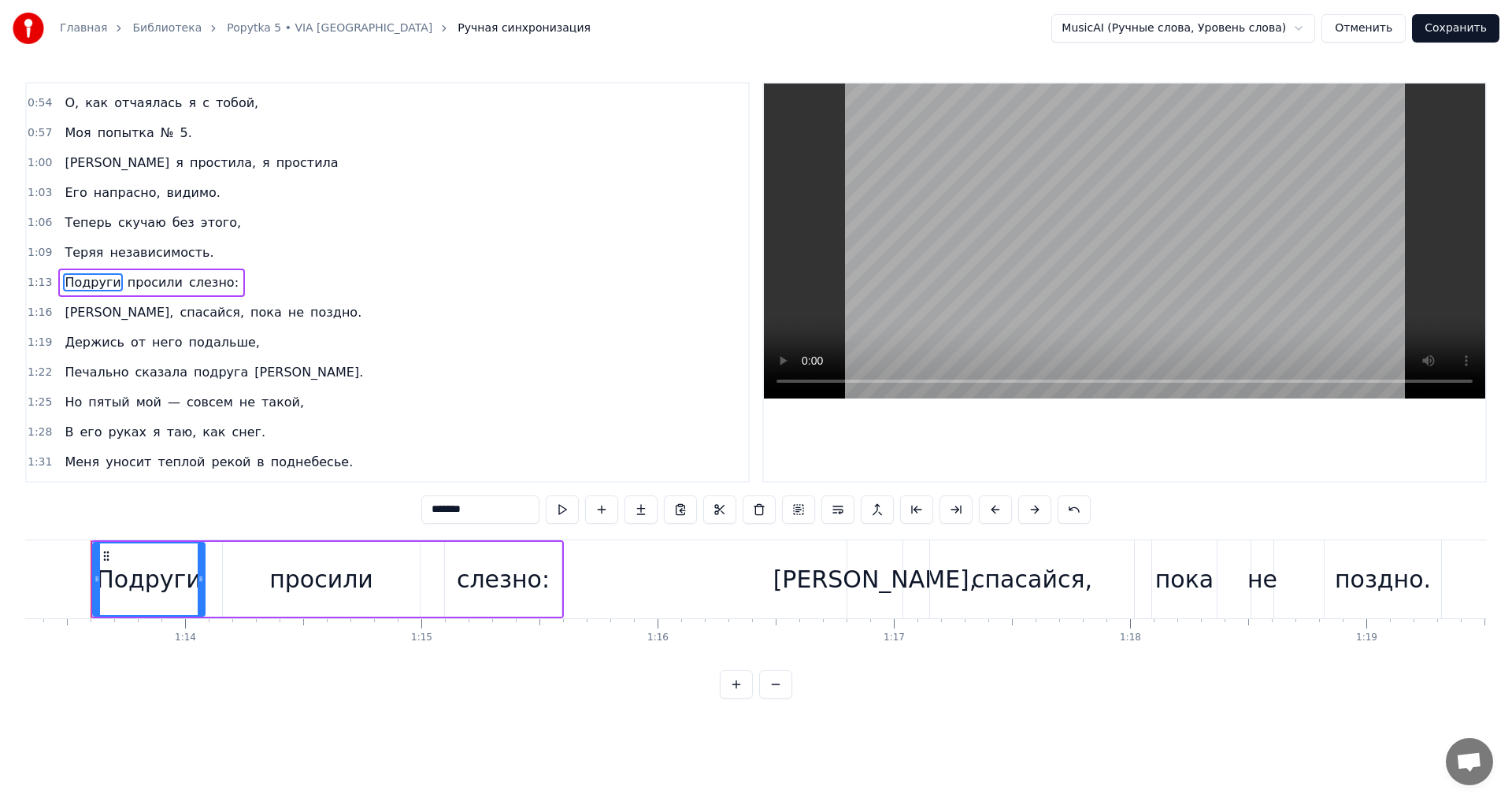
scroll to position [0, 17311]
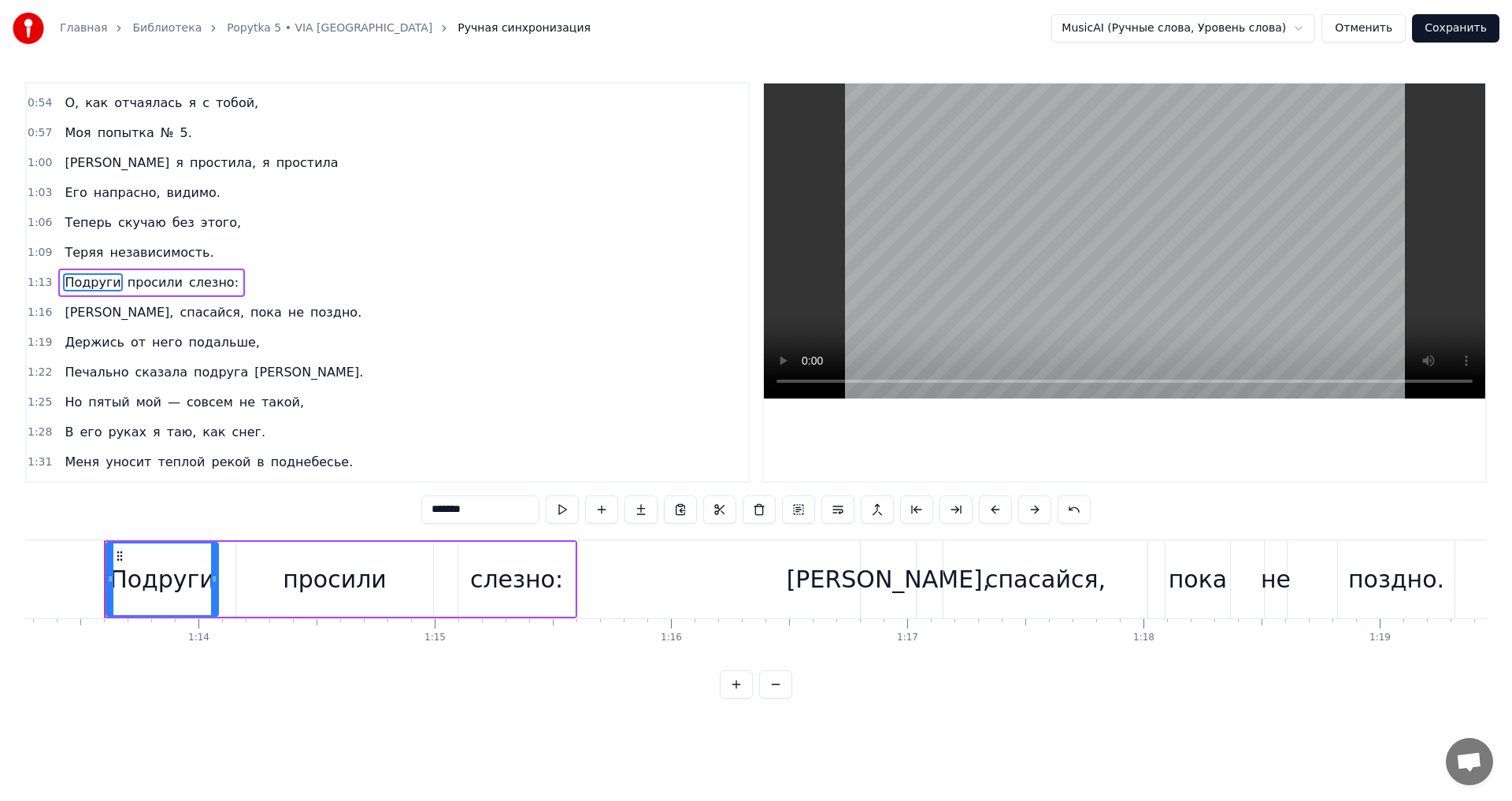
drag, startPoint x: 479, startPoint y: 507, endPoint x: 318, endPoint y: 492, distance: 161.7
click at [323, 497] on div "0:24 Я много кого любила: 0:27 Второй расжирел, третьего — забыла. 0:30 Четверт…" at bounding box center [755, 390] width 1461 height 617
type input "********"
click at [457, 397] on div "1:25 Но пятый мой — совсем не такой," at bounding box center [387, 402] width 721 height 30
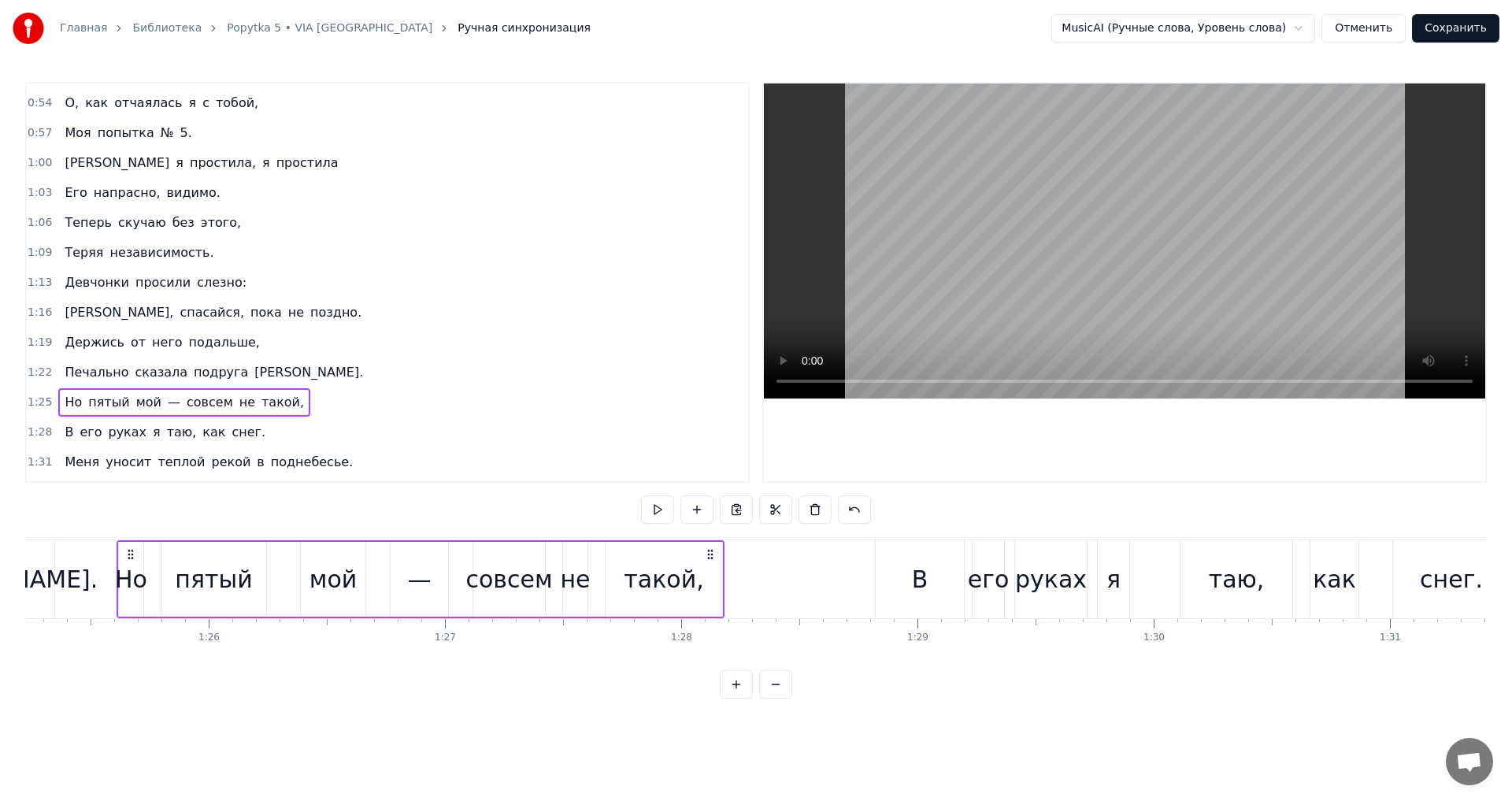
scroll to position [0, 20148]
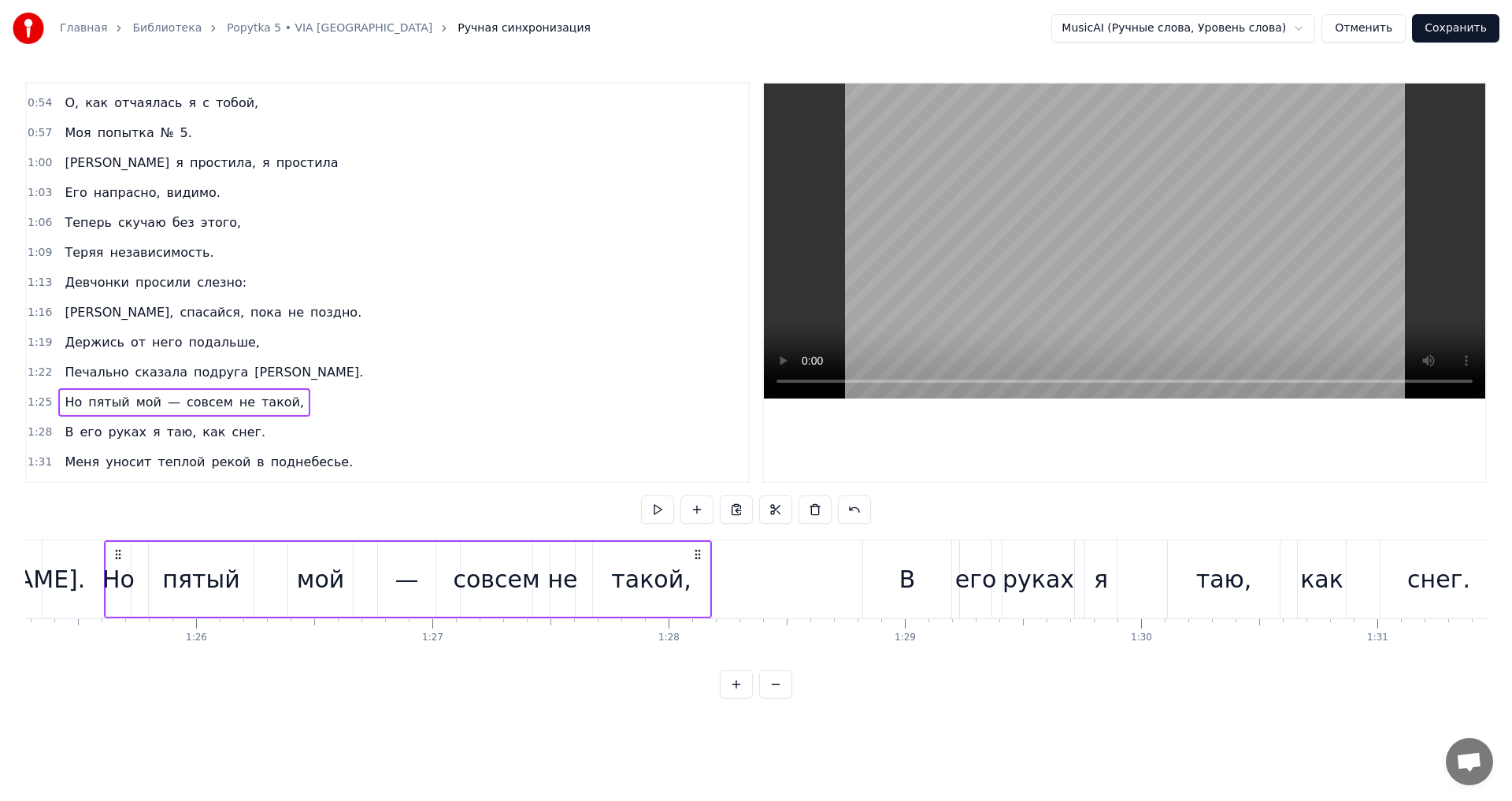
click at [196, 372] on span "подруга" at bounding box center [220, 372] width 57 height 18
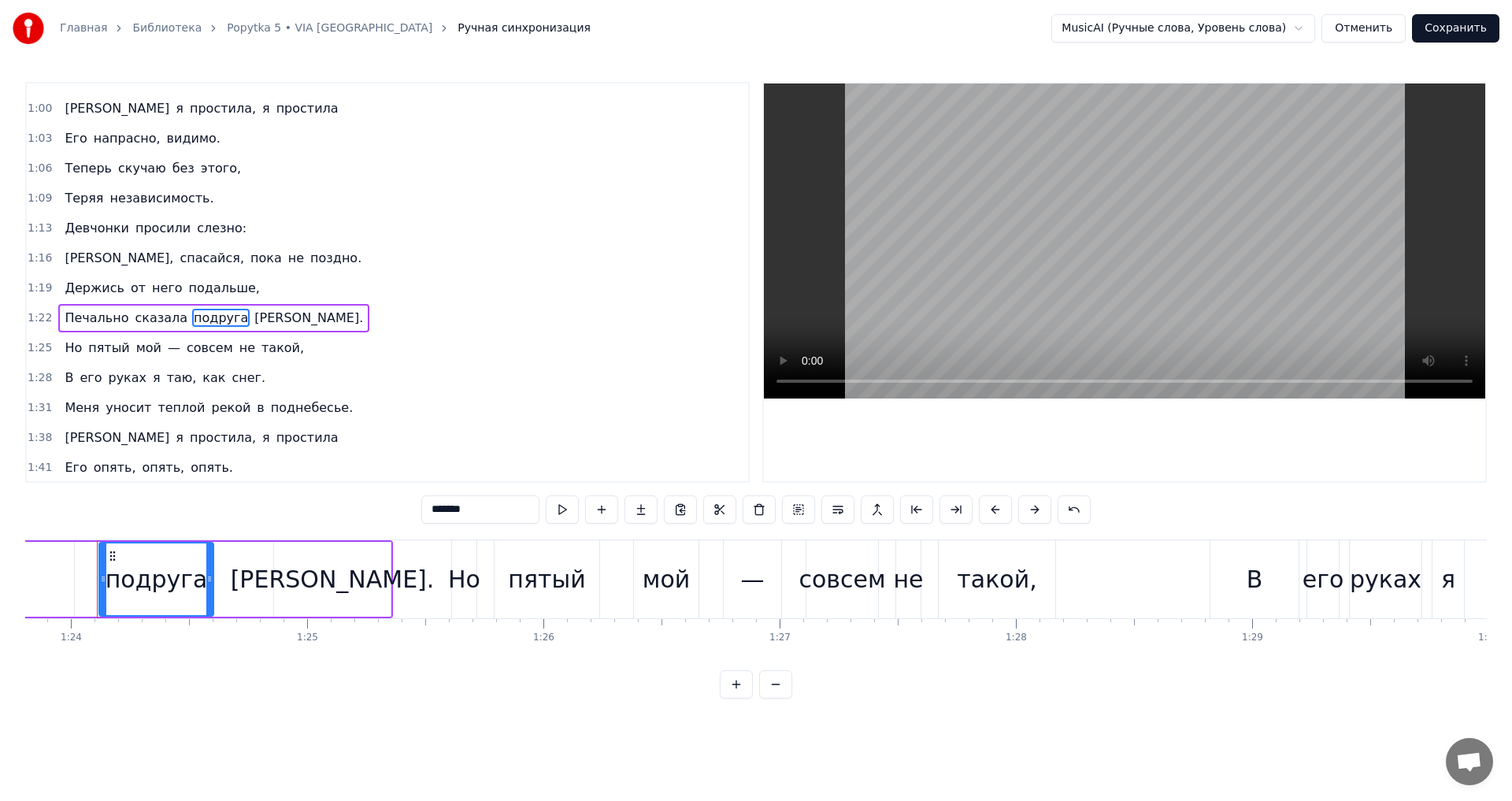
scroll to position [0, 19794]
drag, startPoint x: 476, startPoint y: 511, endPoint x: 405, endPoint y: 503, distance: 71.4
click at [405, 503] on div "0:24 Я много кого любила: 0:27 Второй расжирел, третьего — забыла. 0:30 Четверт…" at bounding box center [755, 390] width 1461 height 617
type input "*"
type input "********"
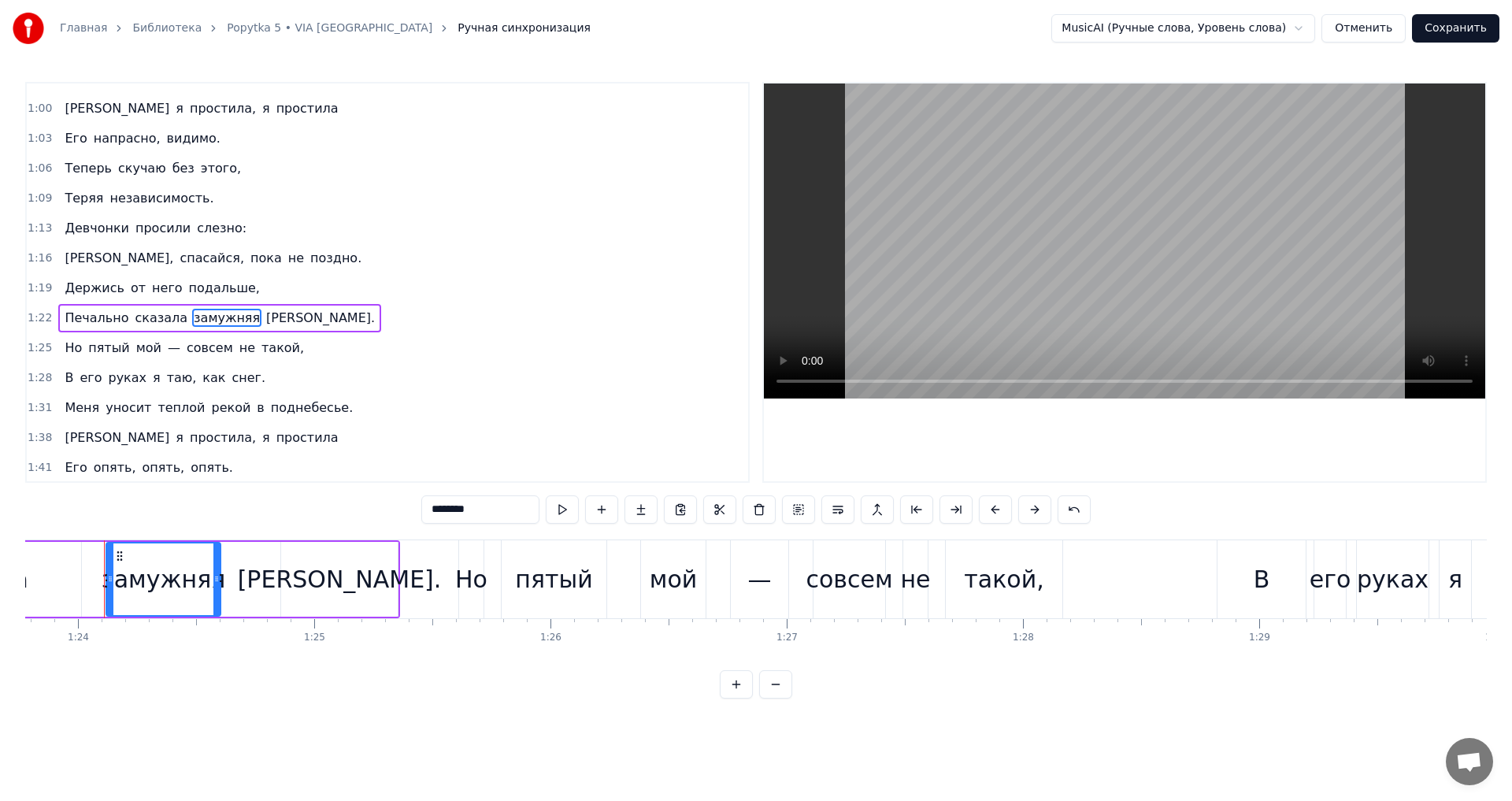
click at [512, 362] on div "1:25 Но пятый мой — совсем не такой," at bounding box center [387, 347] width 721 height 30
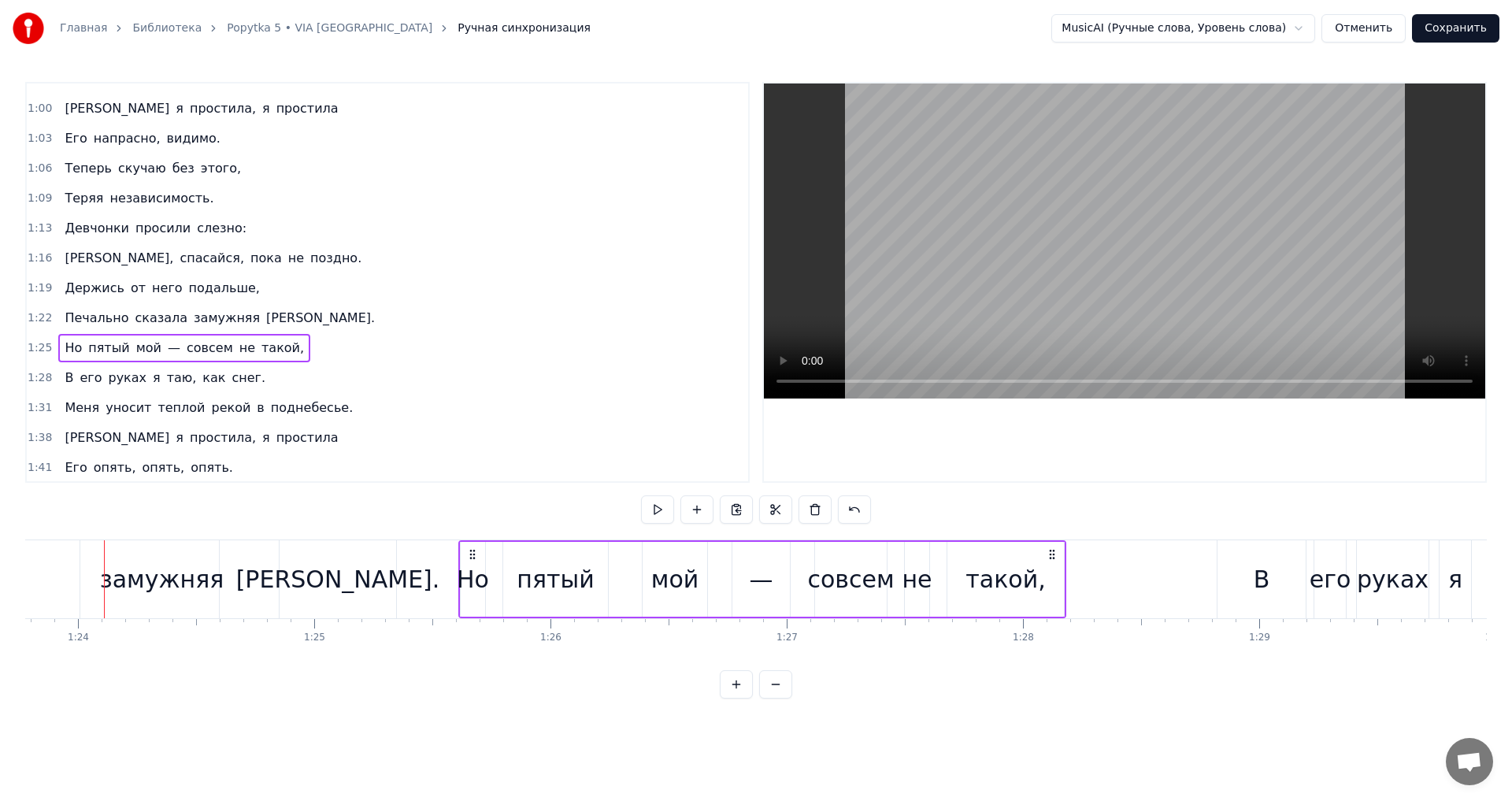
click at [268, 396] on div "Меня уносит теплой рекой в поднебесье." at bounding box center [208, 408] width 301 height 28
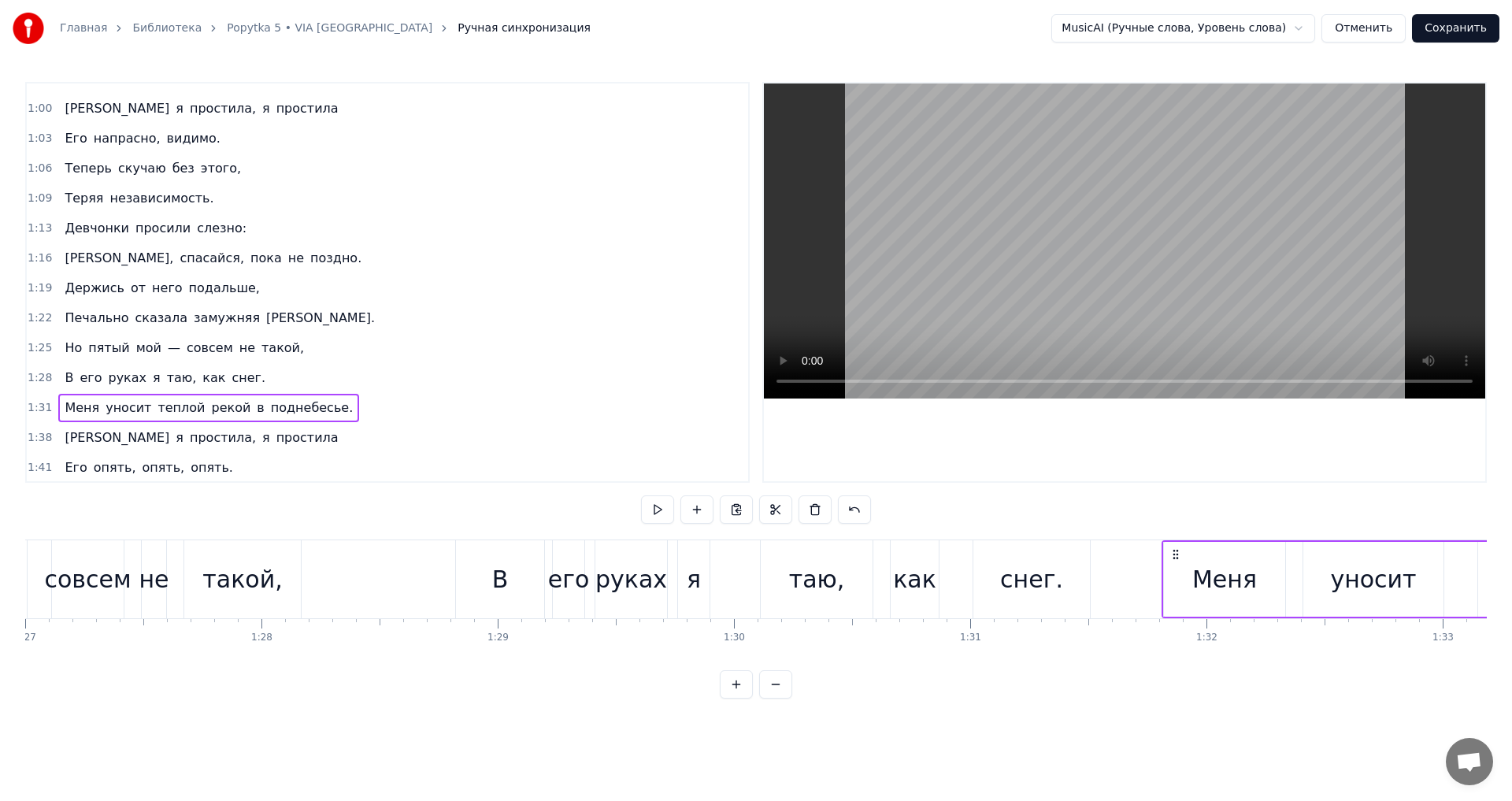
scroll to position [0, 21400]
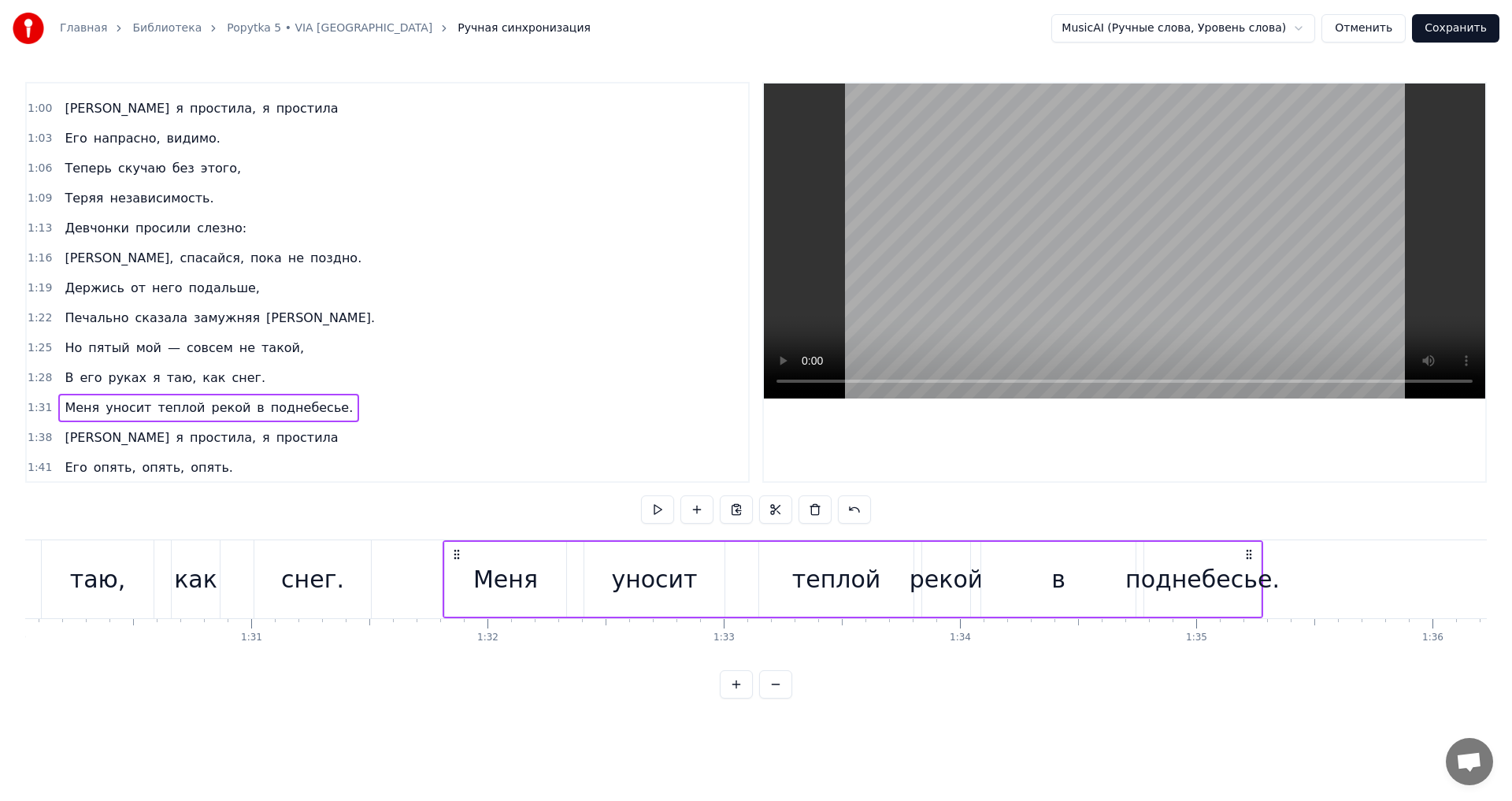
click at [269, 405] on span "поднебесье." at bounding box center [312, 407] width 85 height 18
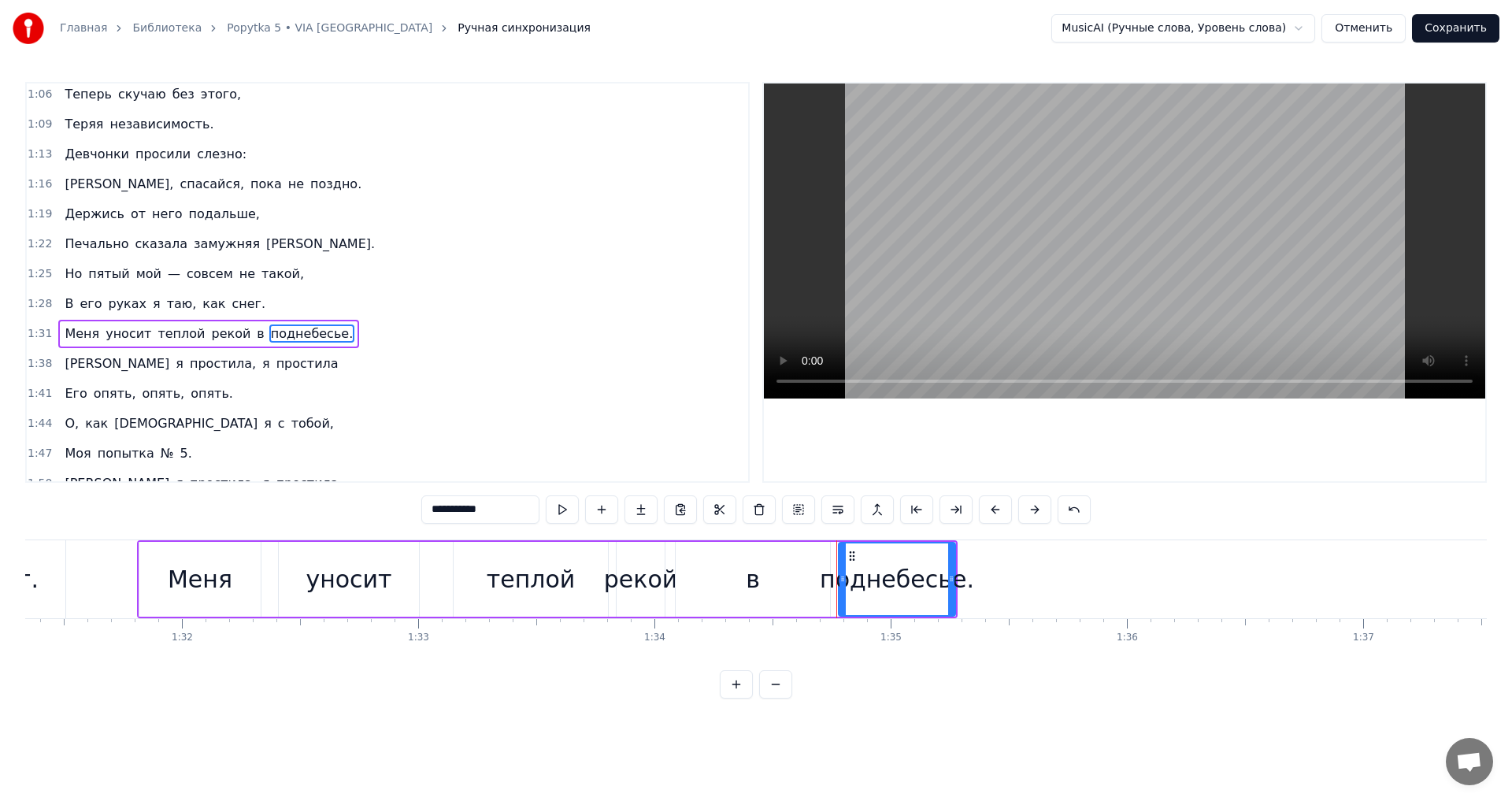
scroll to position [444, 0]
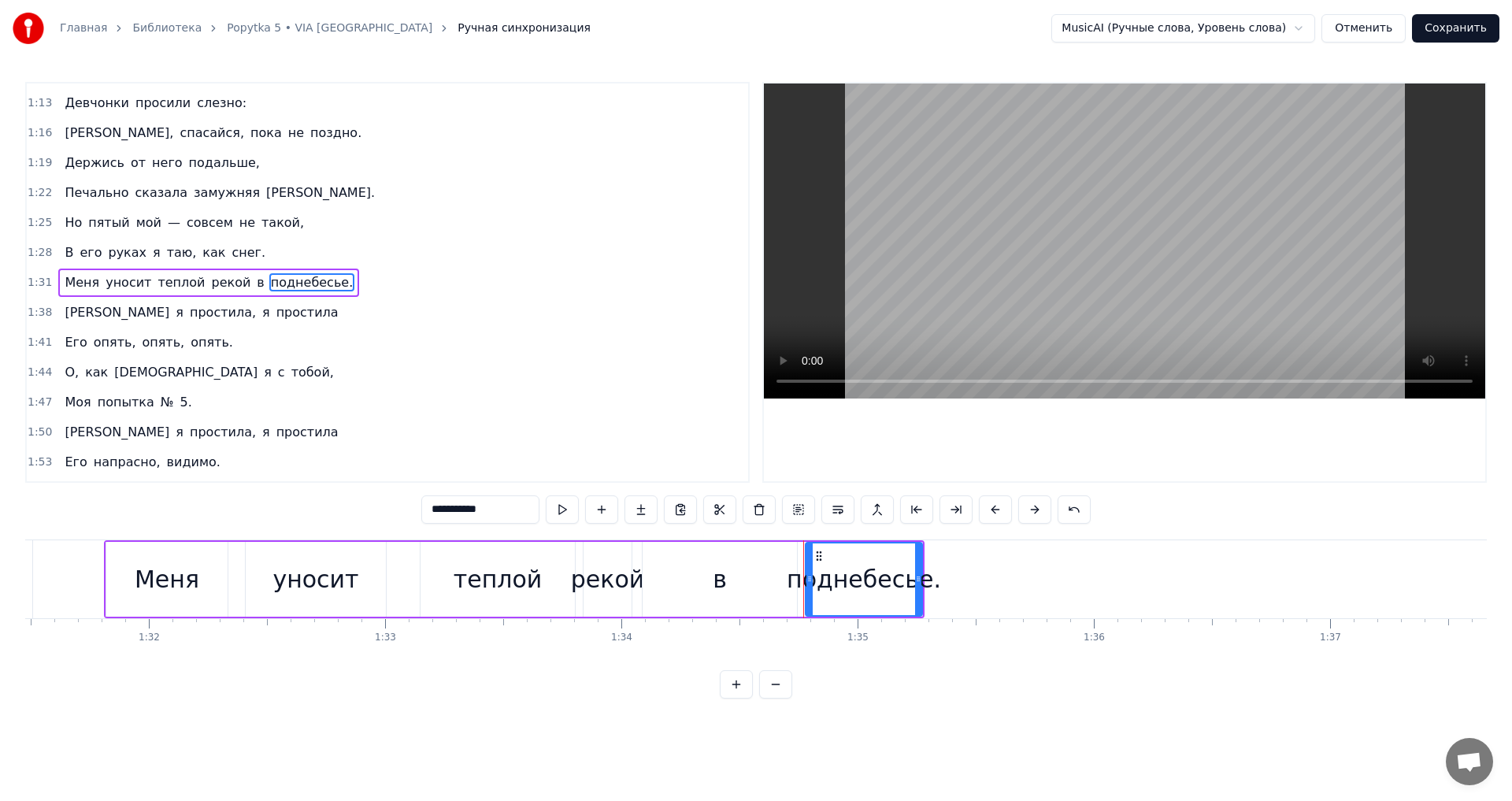
drag, startPoint x: 503, startPoint y: 509, endPoint x: 486, endPoint y: 507, distance: 17.1
click at [486, 507] on input "**********" at bounding box center [480, 509] width 118 height 28
click at [488, 507] on input "**********" at bounding box center [480, 509] width 118 height 28
click at [488, 510] on input "**********" at bounding box center [480, 509] width 118 height 28
drag, startPoint x: 490, startPoint y: 514, endPoint x: 360, endPoint y: 508, distance: 130.1
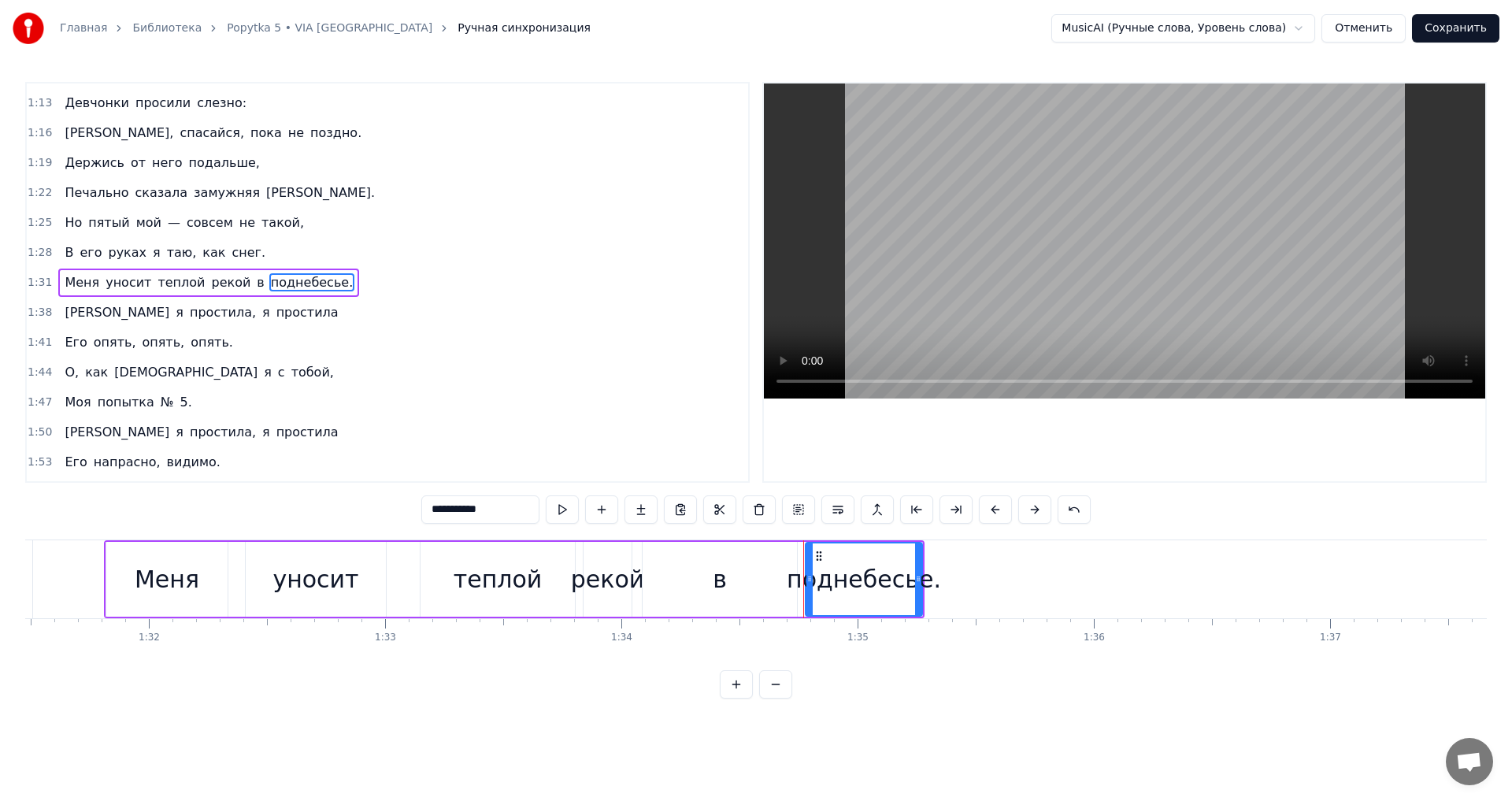
click at [375, 507] on div "0:24 Я много кого любила: 0:27 Второй расжирел, третьего — забыла. 0:30 Четверт…" at bounding box center [755, 390] width 1461 height 617
type input "**********"
click at [348, 382] on div "1:44 О, как намаялась я с тобой," at bounding box center [387, 372] width 721 height 30
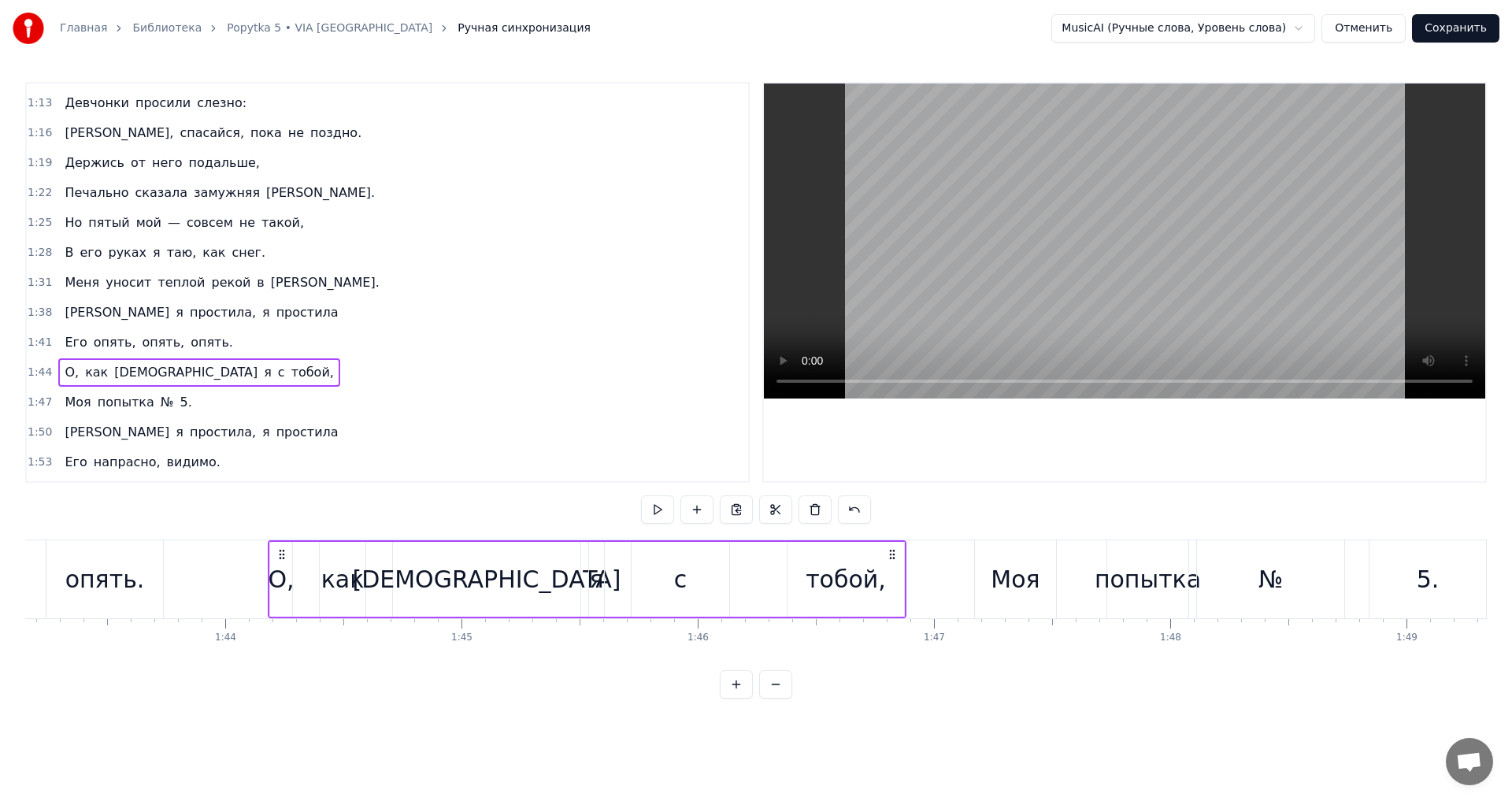
scroll to position [0, 24535]
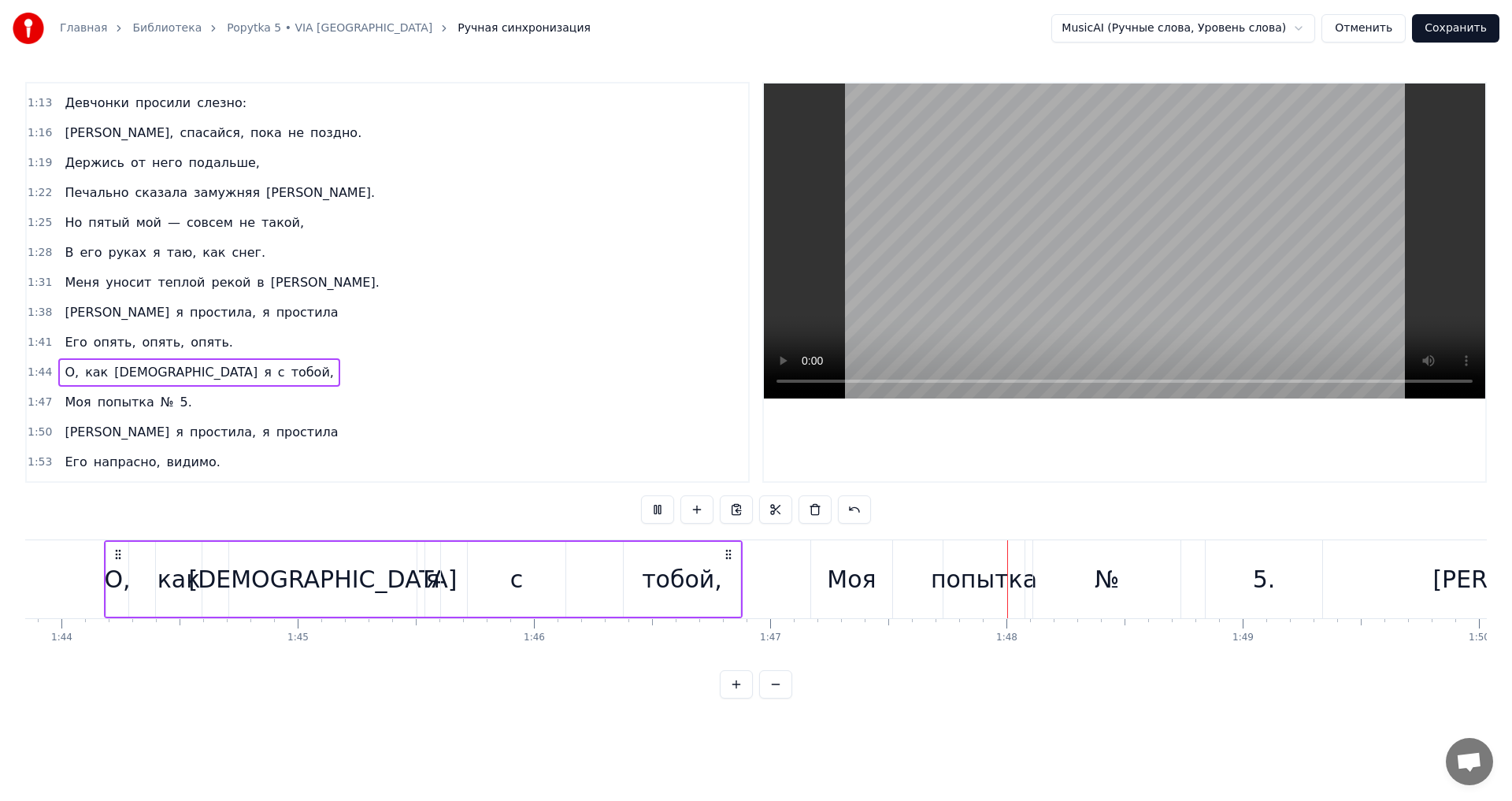
click at [171, 290] on span "теплой" at bounding box center [181, 282] width 51 height 18
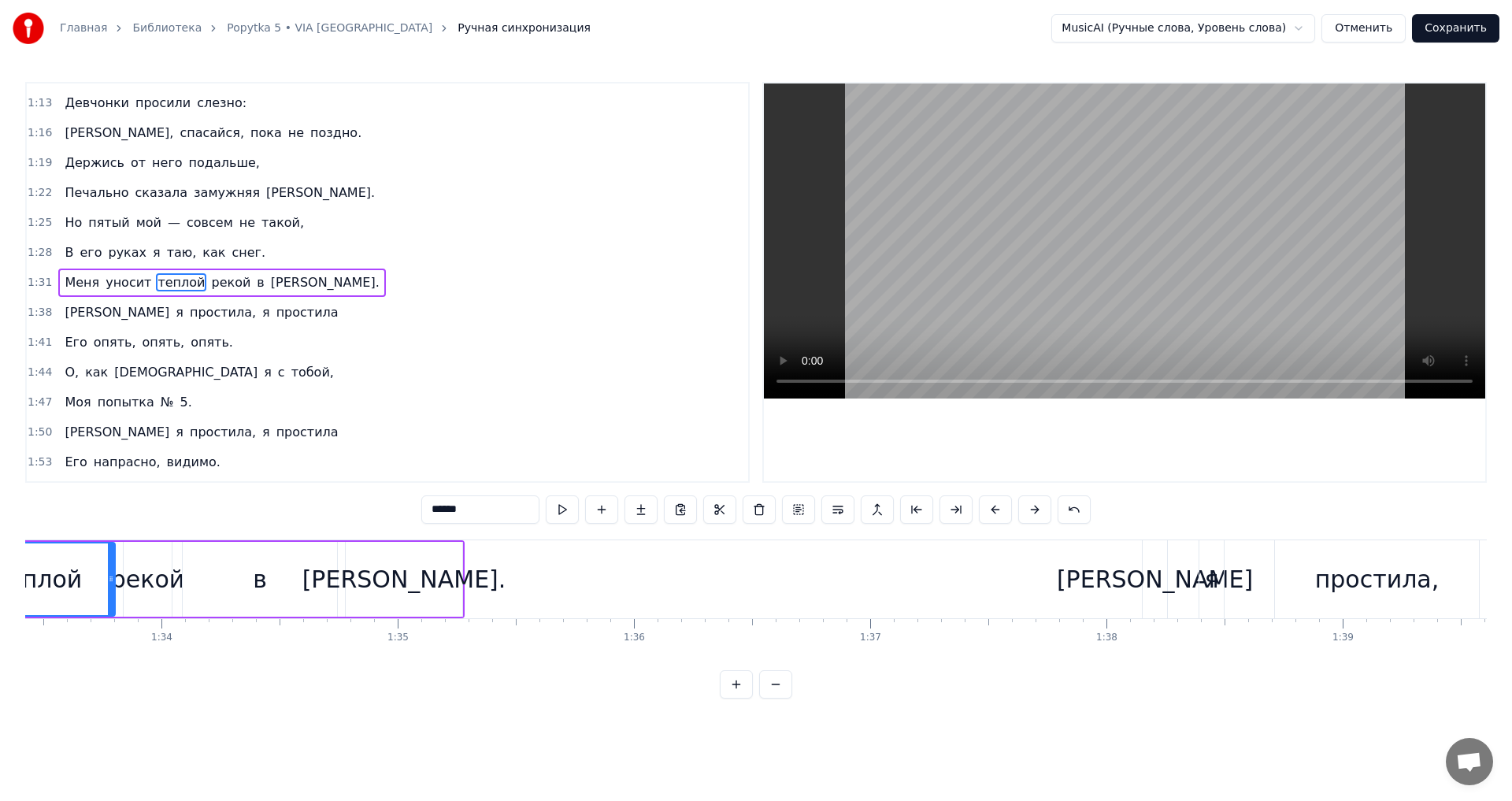
scroll to position [0, 21927]
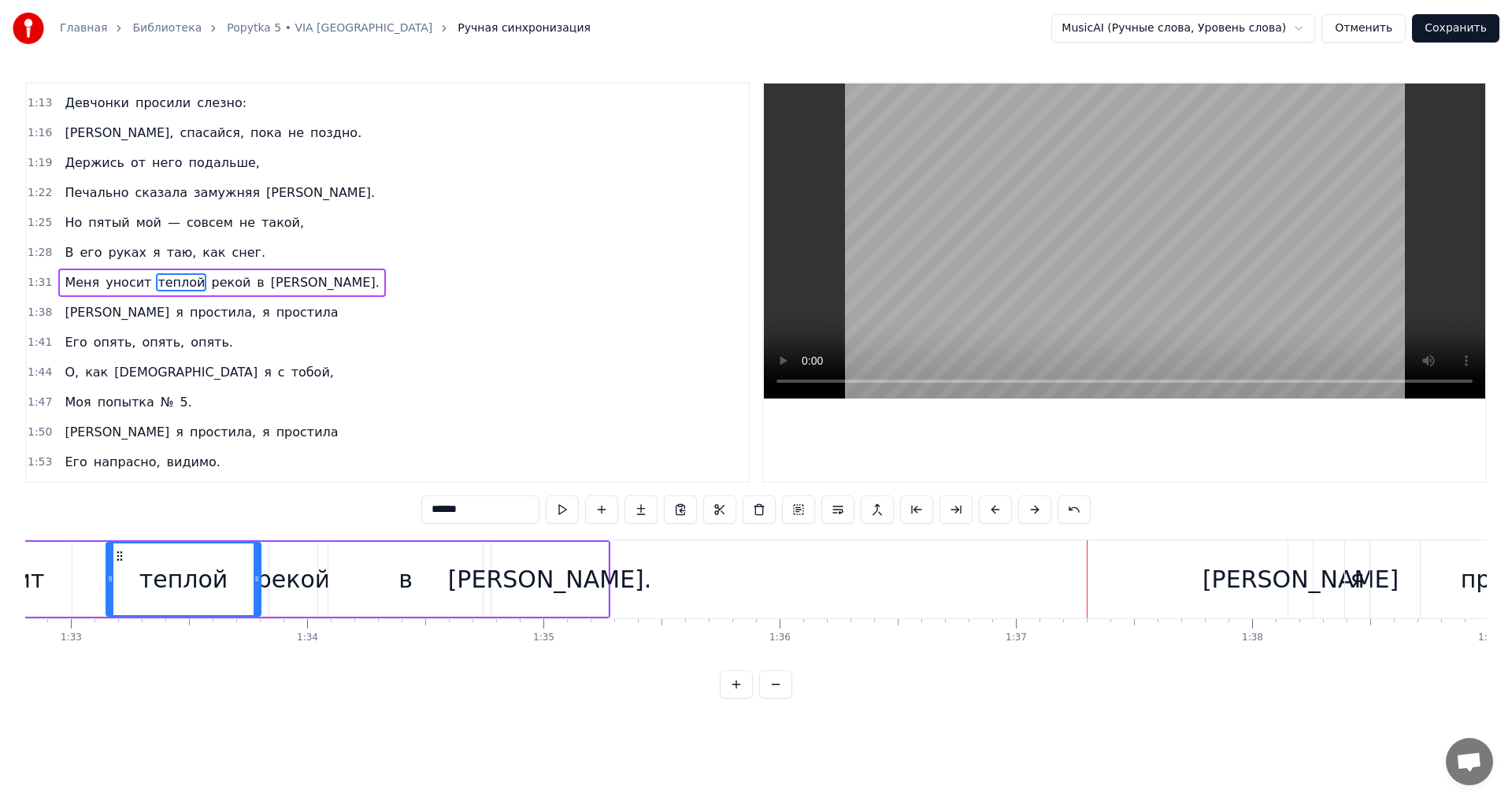
click at [604, 581] on div "Вальхаллу." at bounding box center [550, 579] width 204 height 35
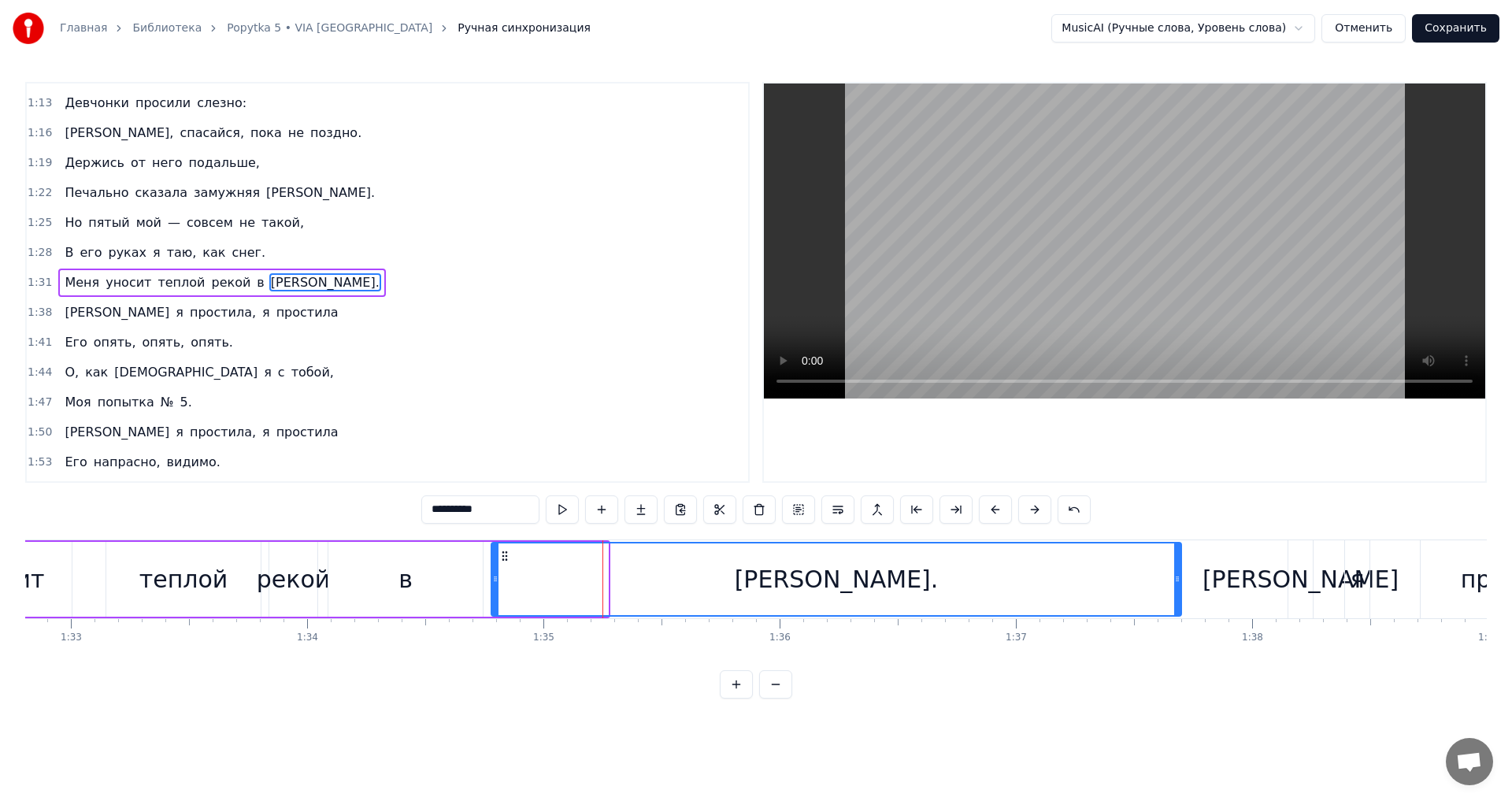
drag, startPoint x: 603, startPoint y: 581, endPoint x: 1177, endPoint y: 566, distance: 574.2
click at [1177, 566] on div at bounding box center [1177, 579] width 6 height 72
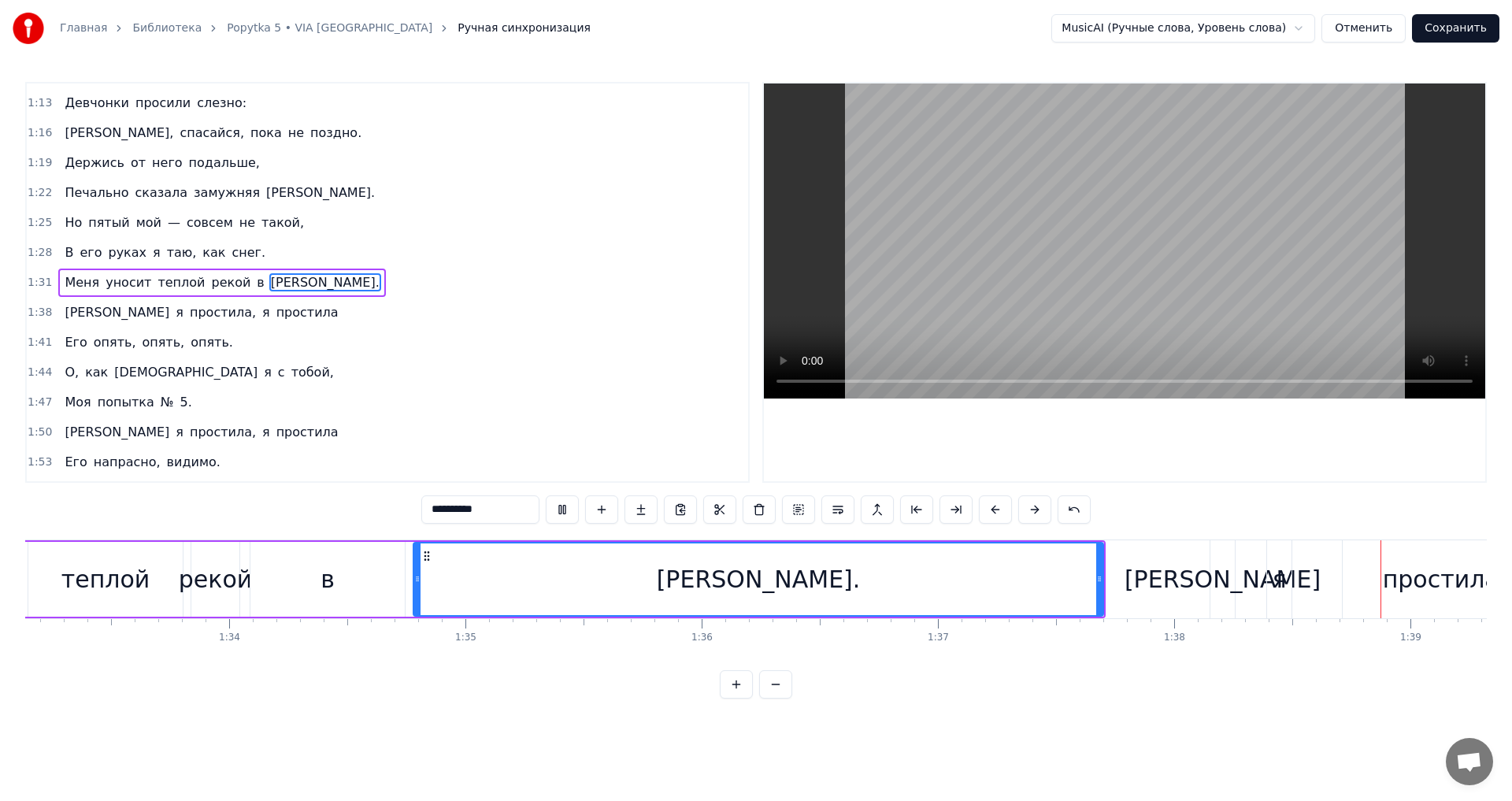
click at [414, 589] on div "Вальхаллу." at bounding box center [758, 579] width 688 height 72
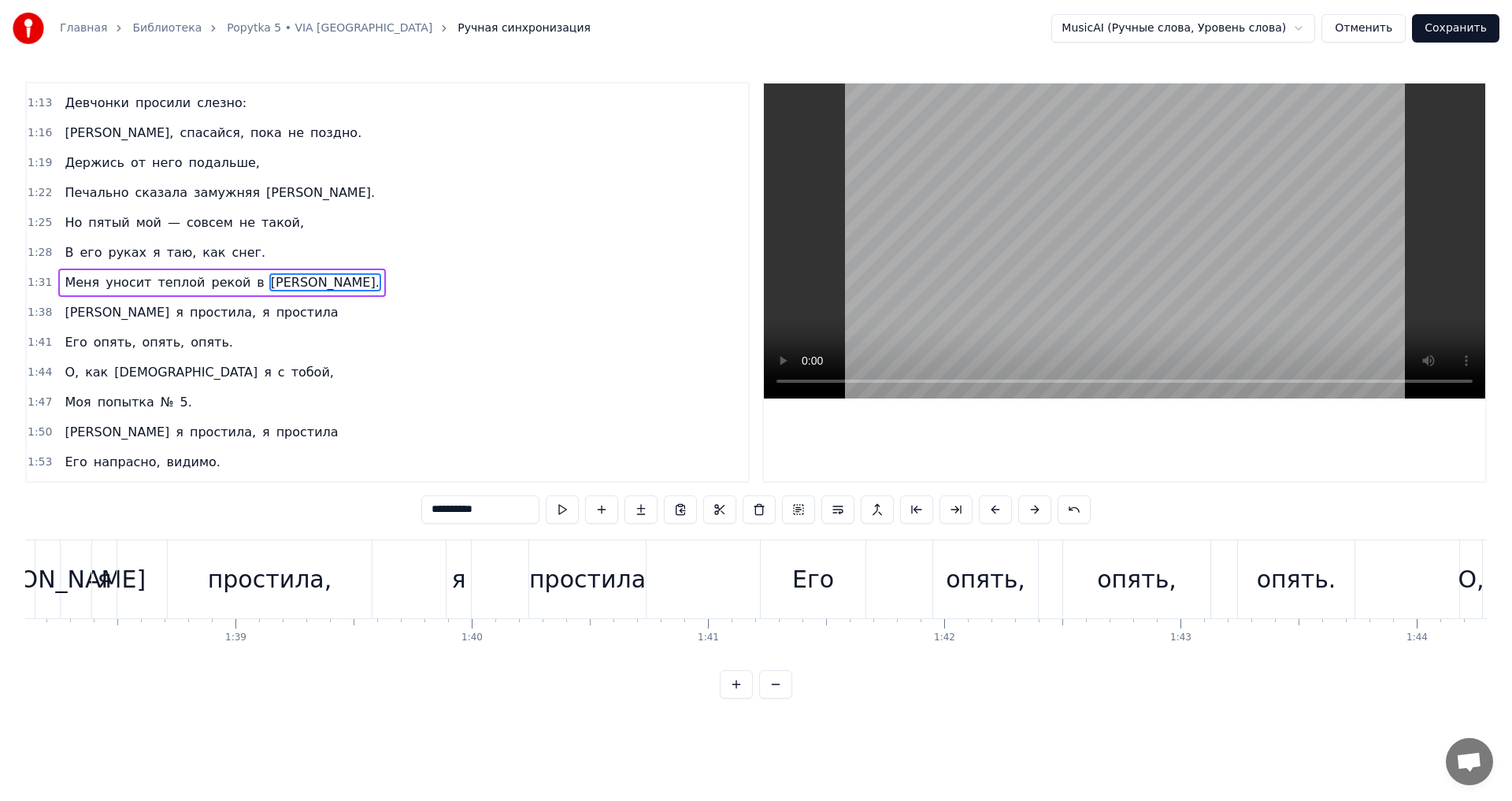
scroll to position [0, 23232]
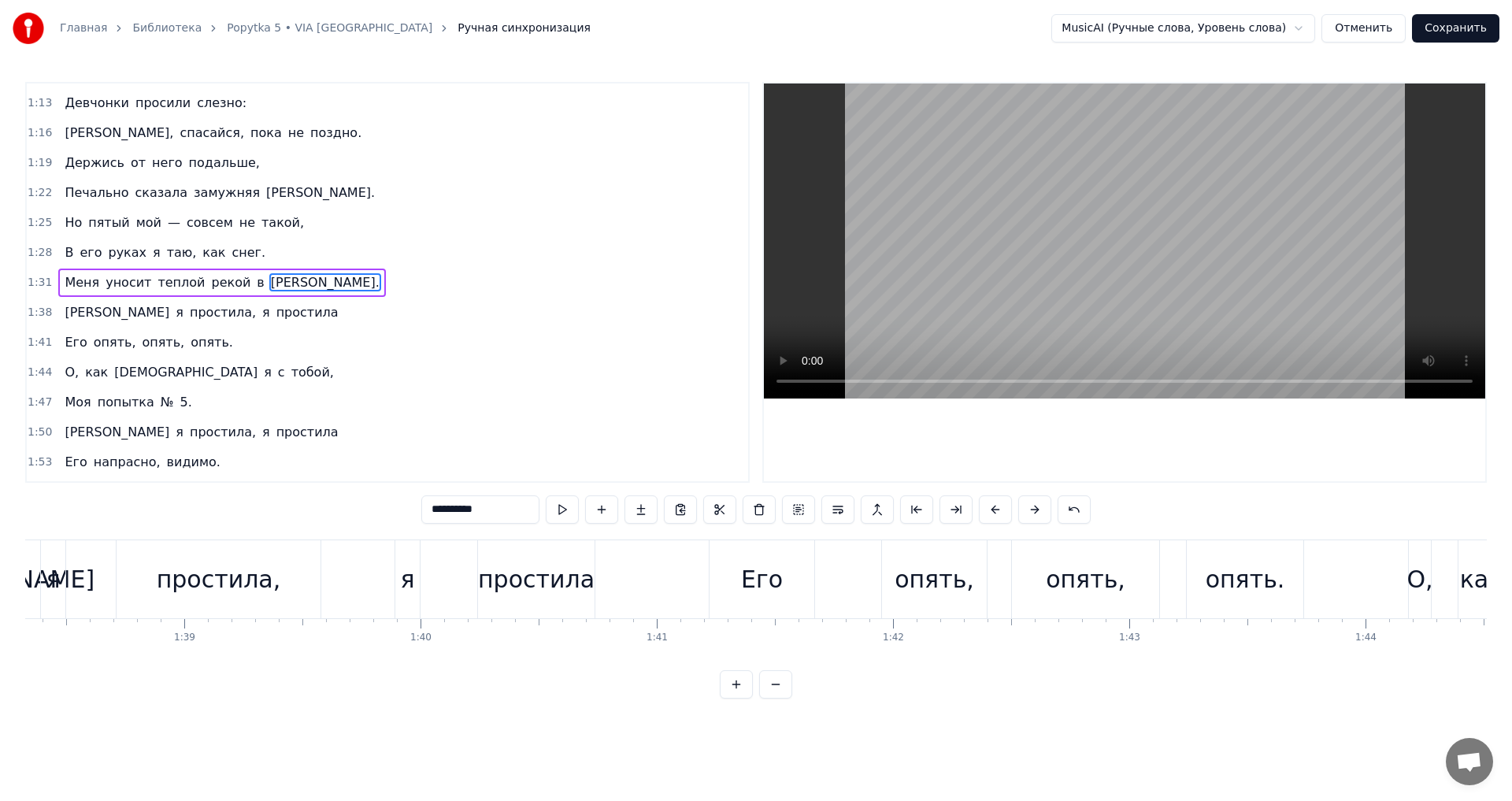
click at [209, 283] on span "рекой" at bounding box center [230, 282] width 43 height 18
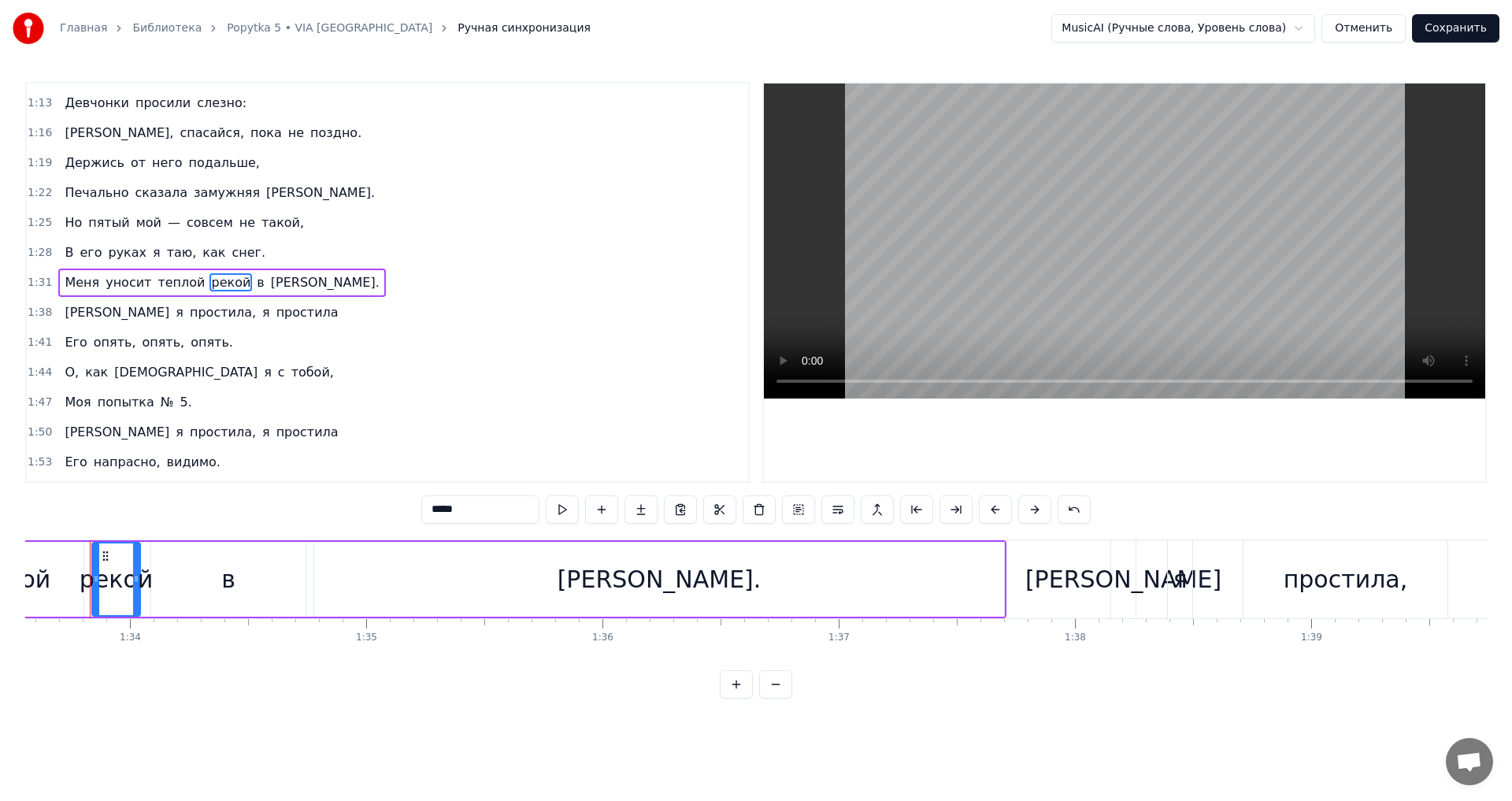
scroll to position [0, 22090]
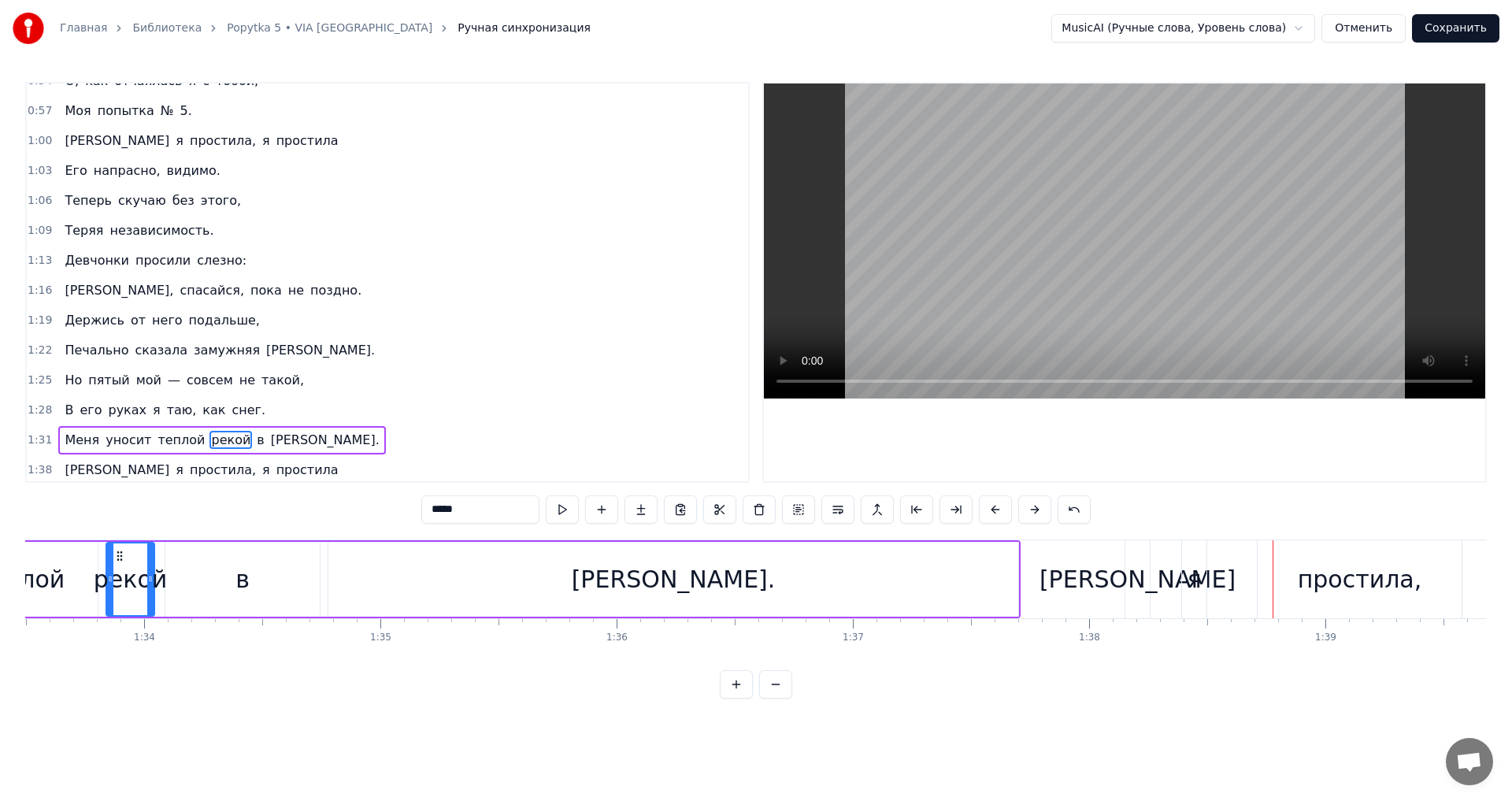
click at [139, 348] on span "сказала" at bounding box center [162, 350] width 56 height 18
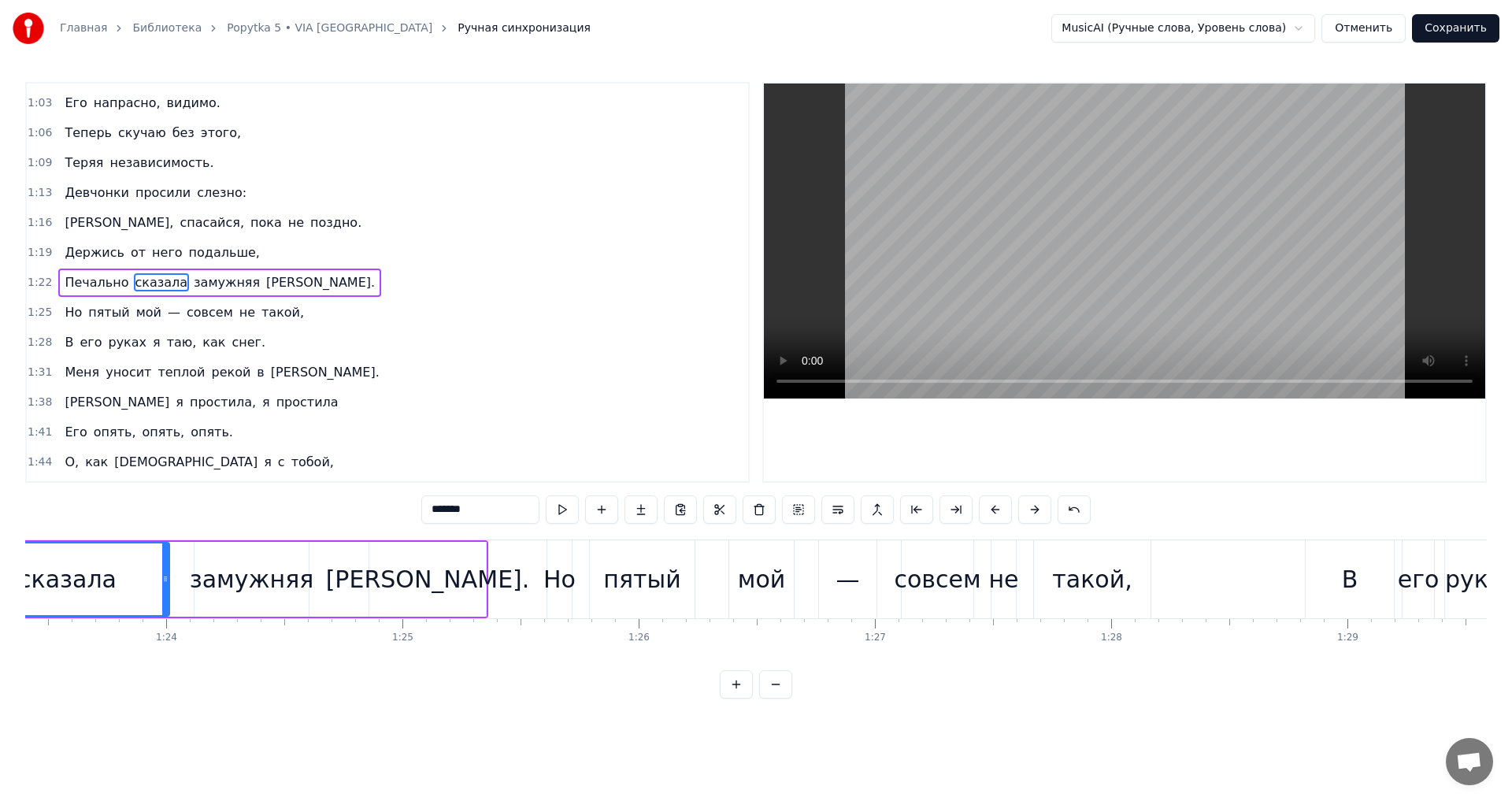
scroll to position [0, 19564]
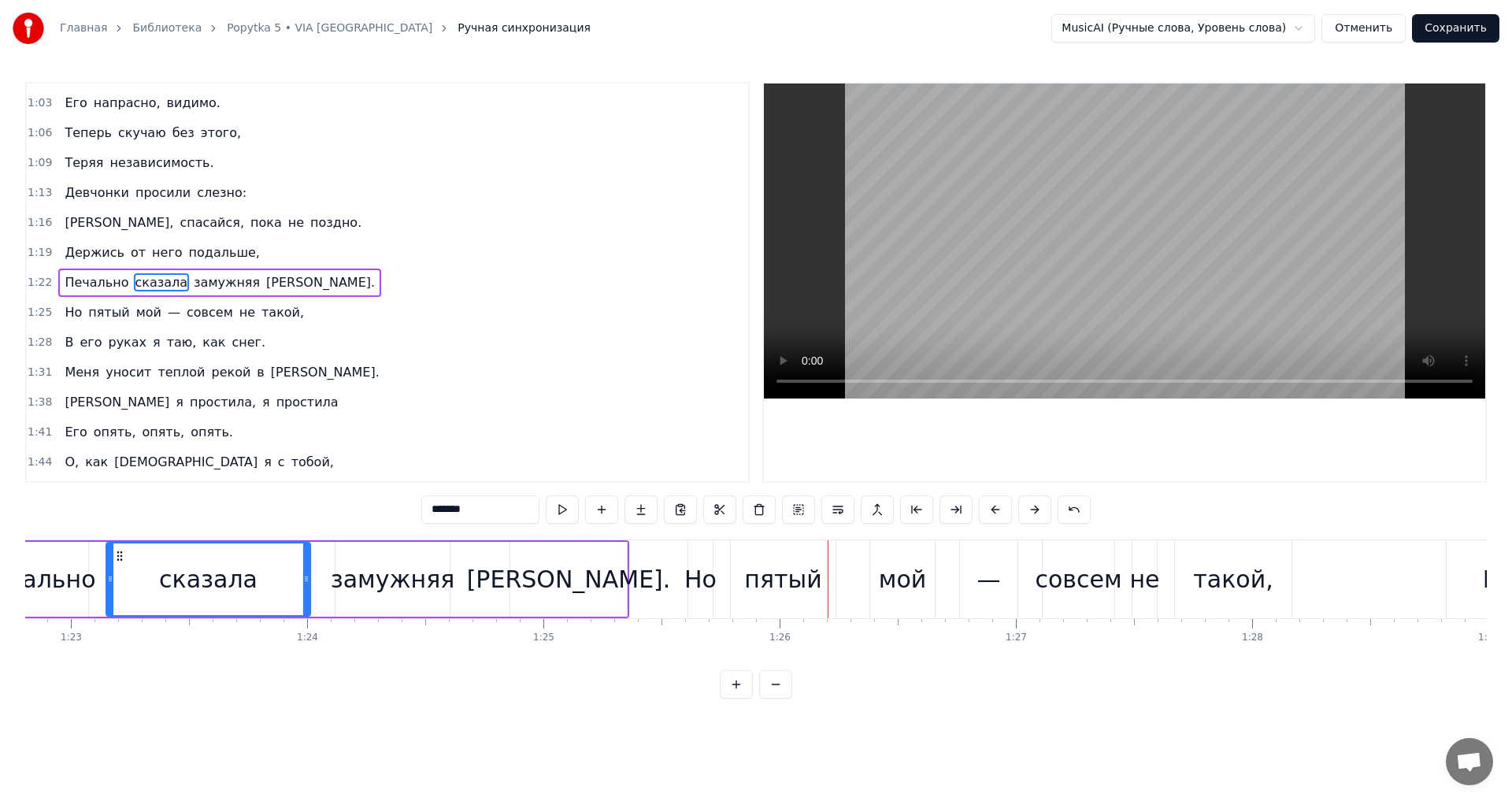
click at [354, 573] on div "замужняя" at bounding box center [392, 579] width 124 height 35
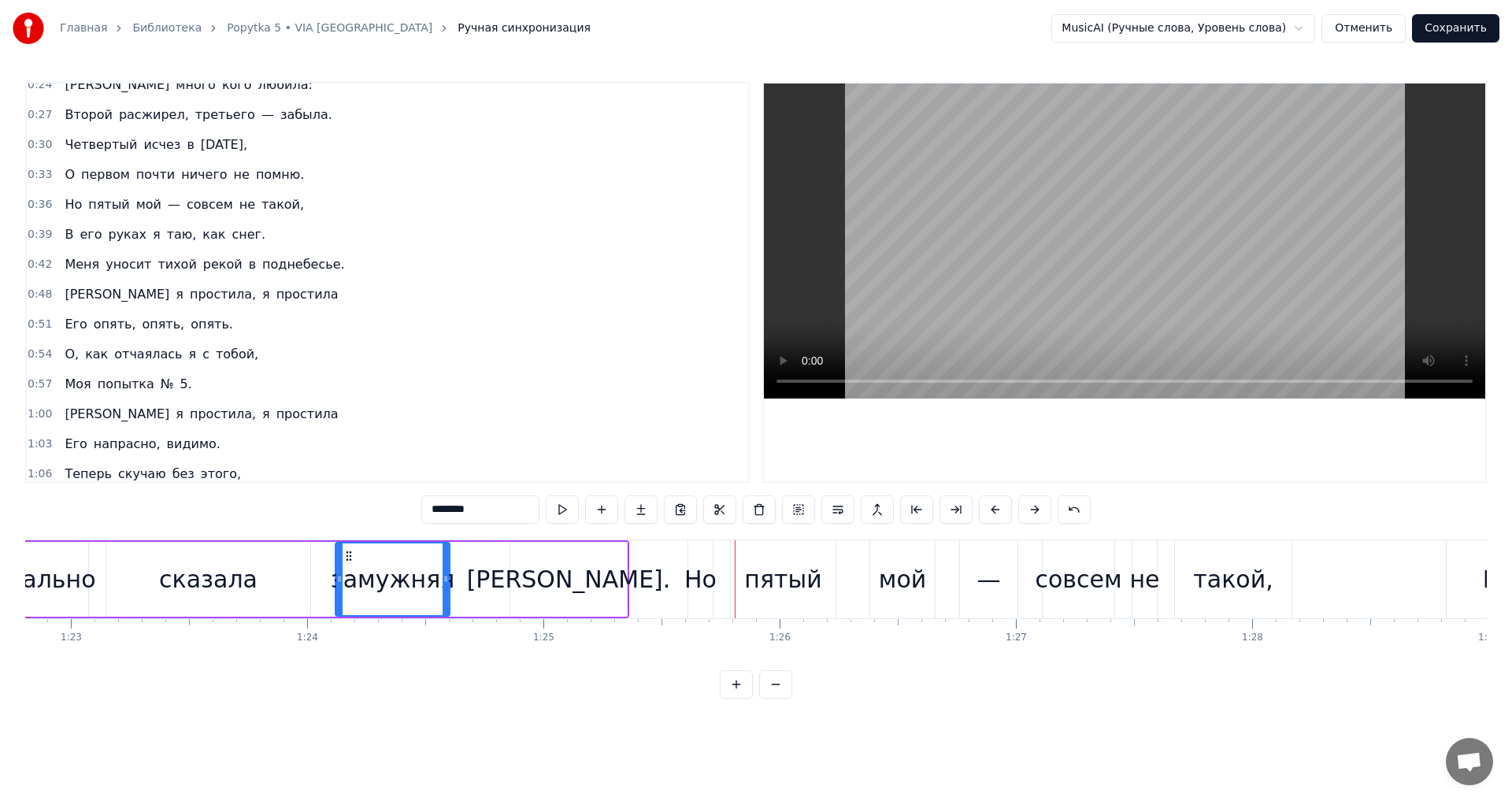
scroll to position [0, 0]
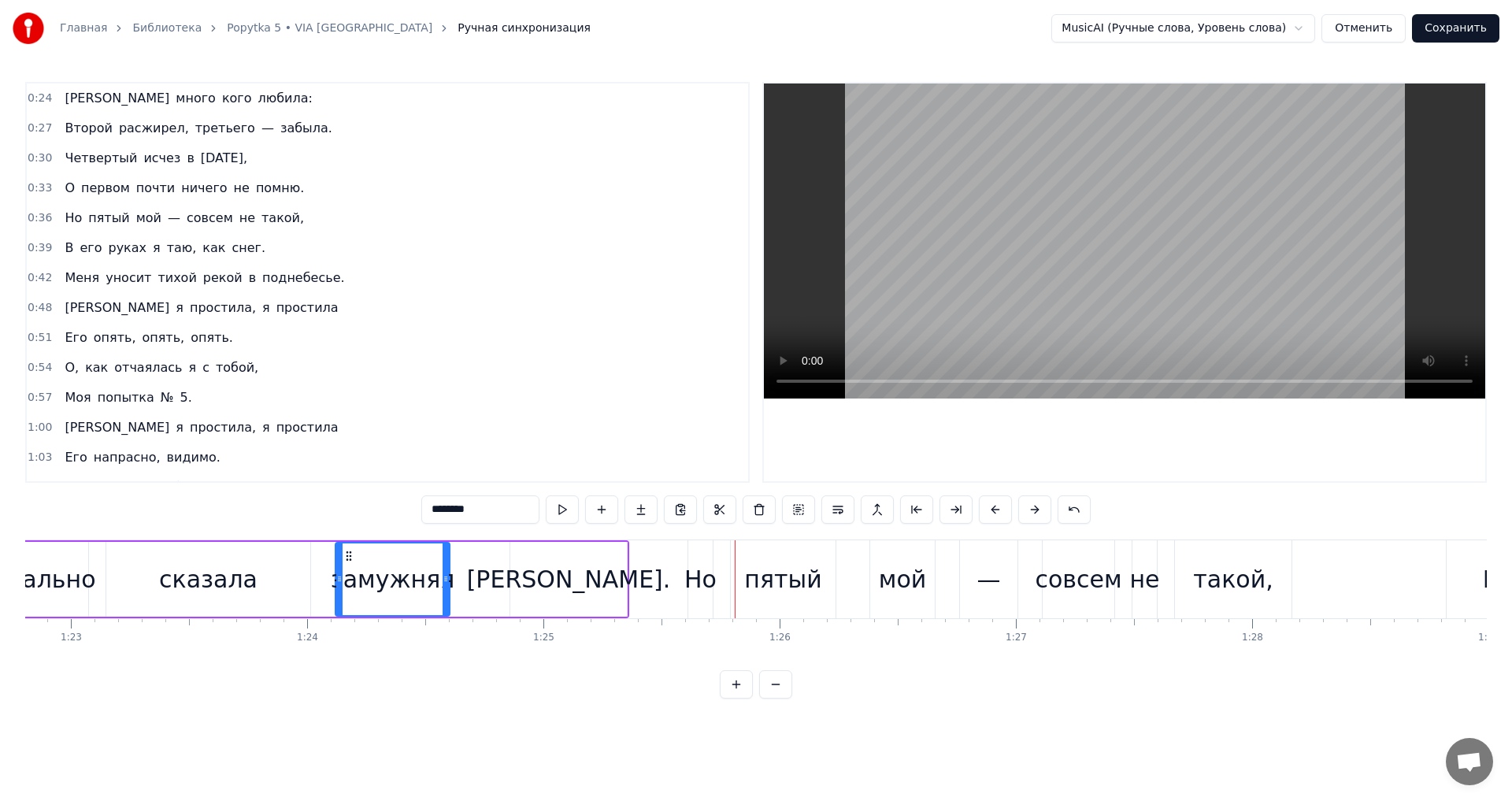
click at [92, 129] on span "Второй" at bounding box center [88, 128] width 51 height 18
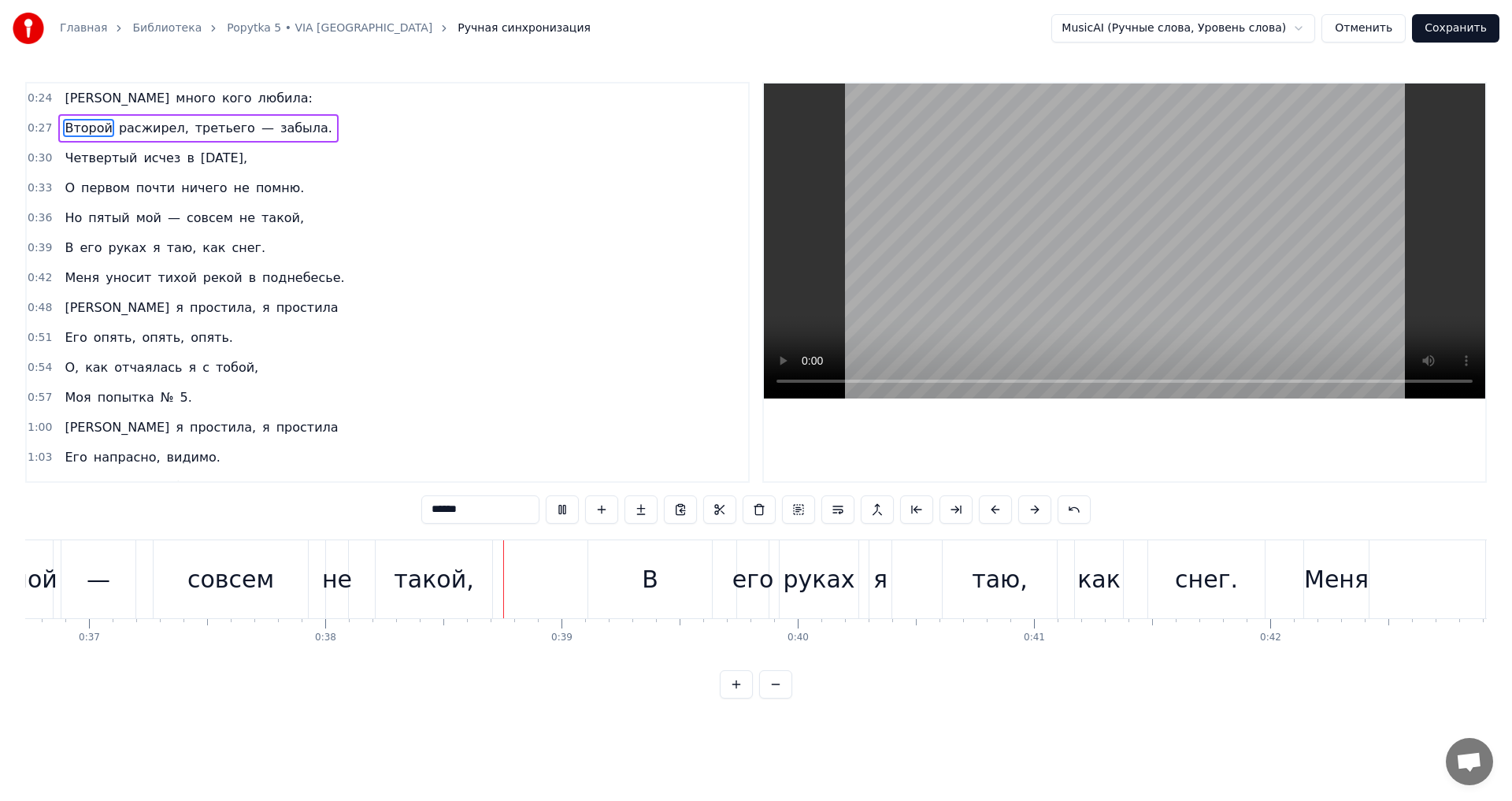
scroll to position [0, 8955]
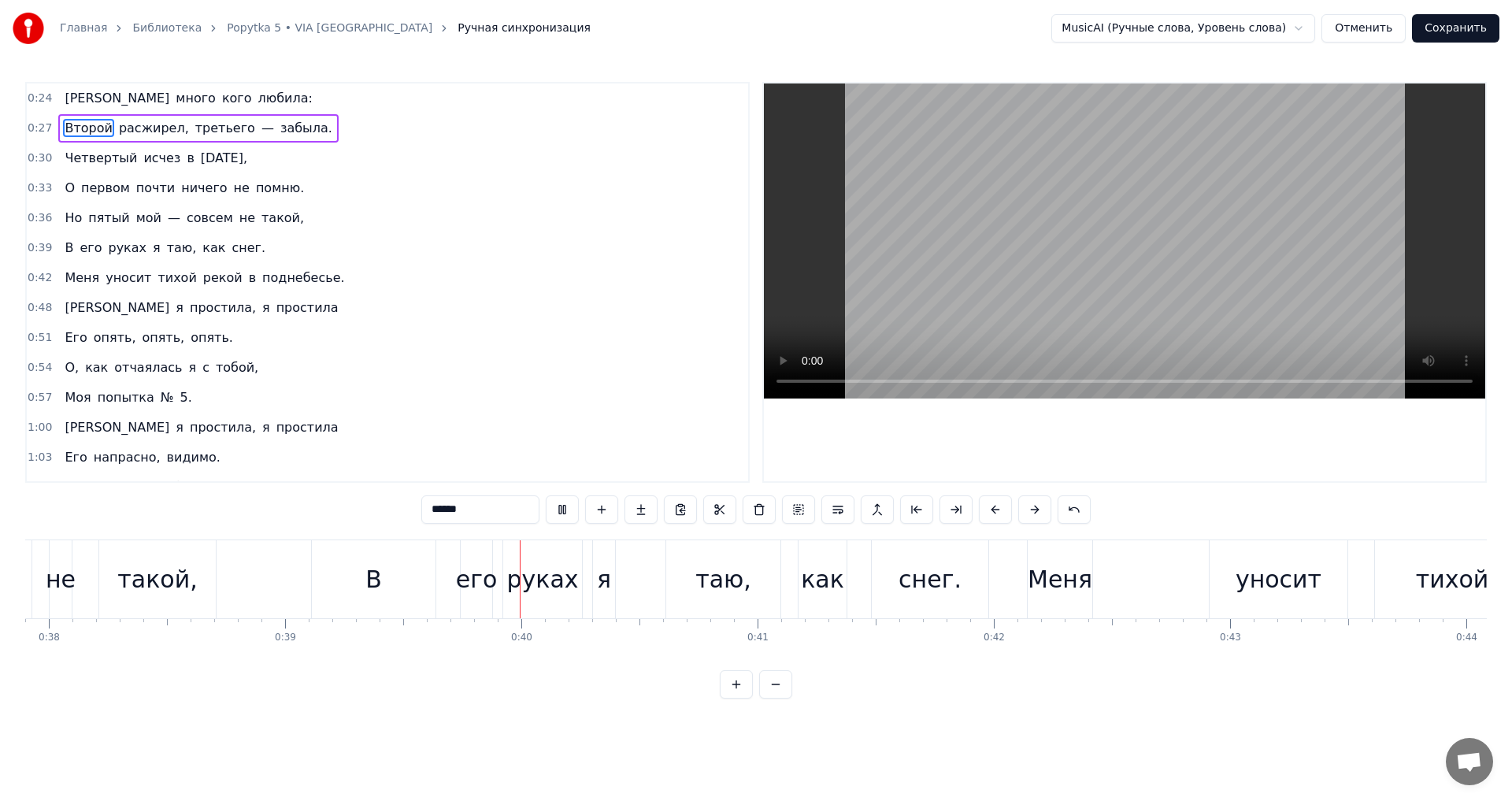
click at [121, 276] on span "уносит" at bounding box center [128, 277] width 49 height 18
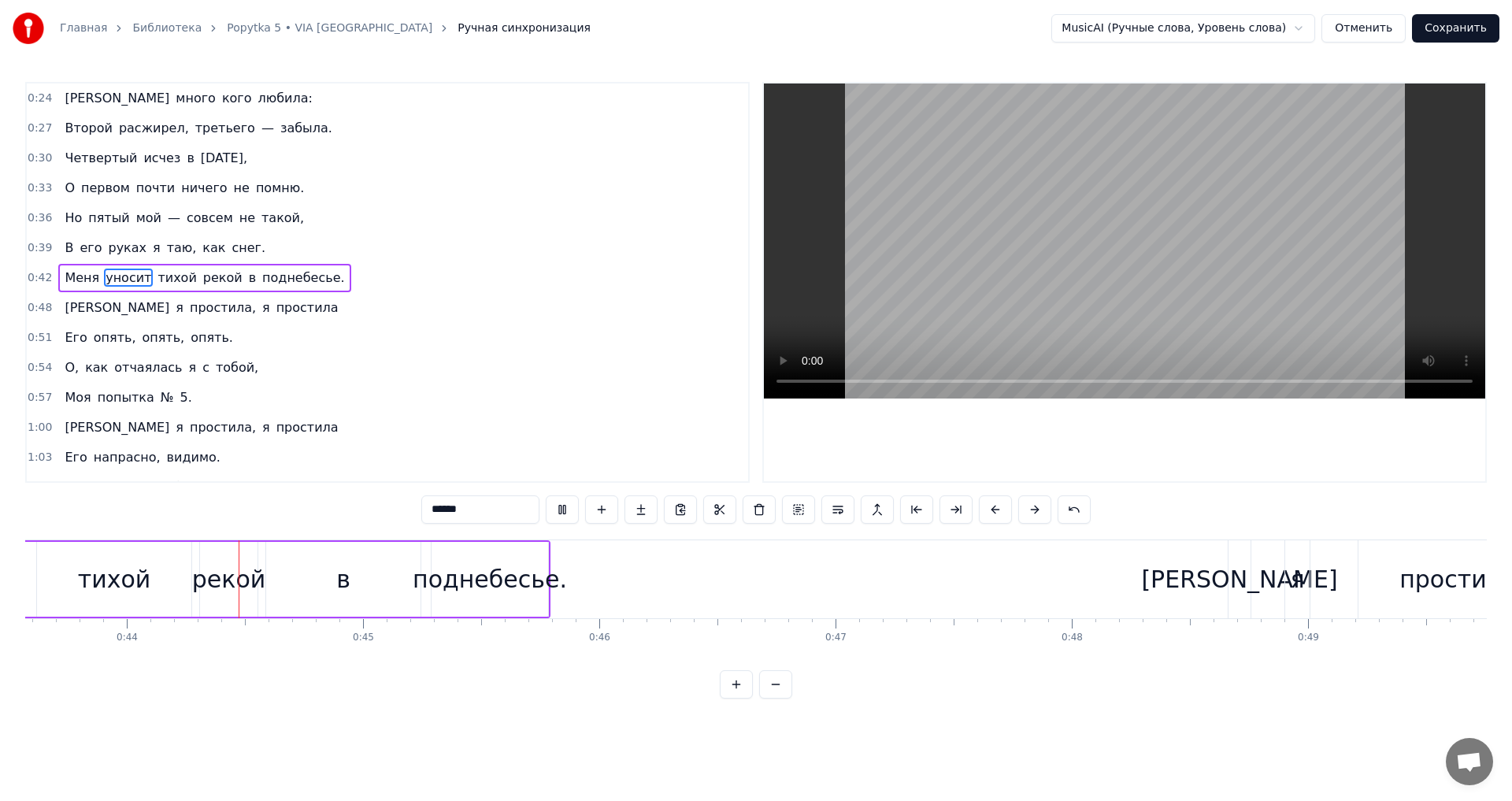
scroll to position [0, 10297]
click at [86, 361] on span "как" at bounding box center [97, 368] width 26 height 18
type input "***"
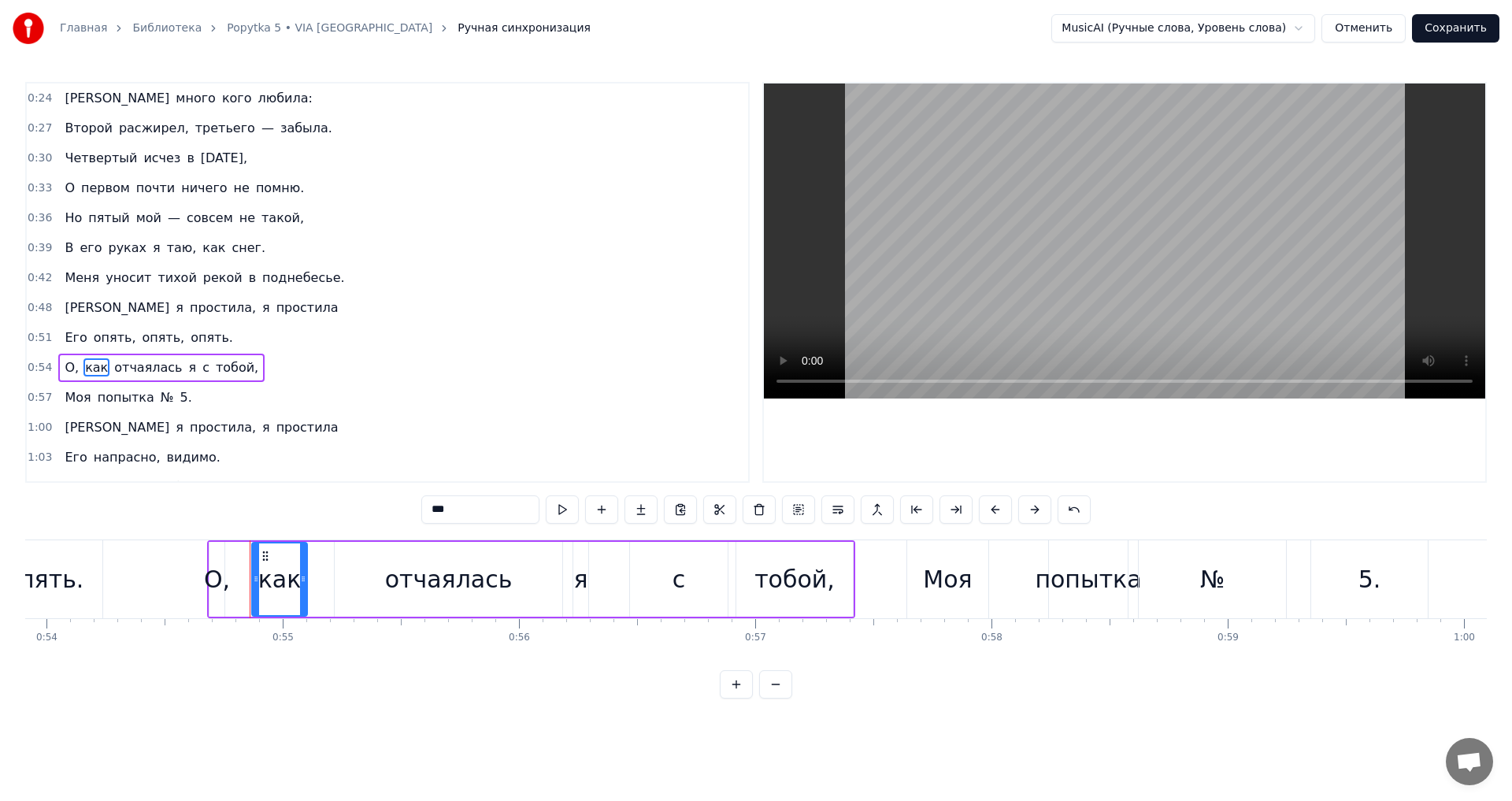
scroll to position [0, 12883]
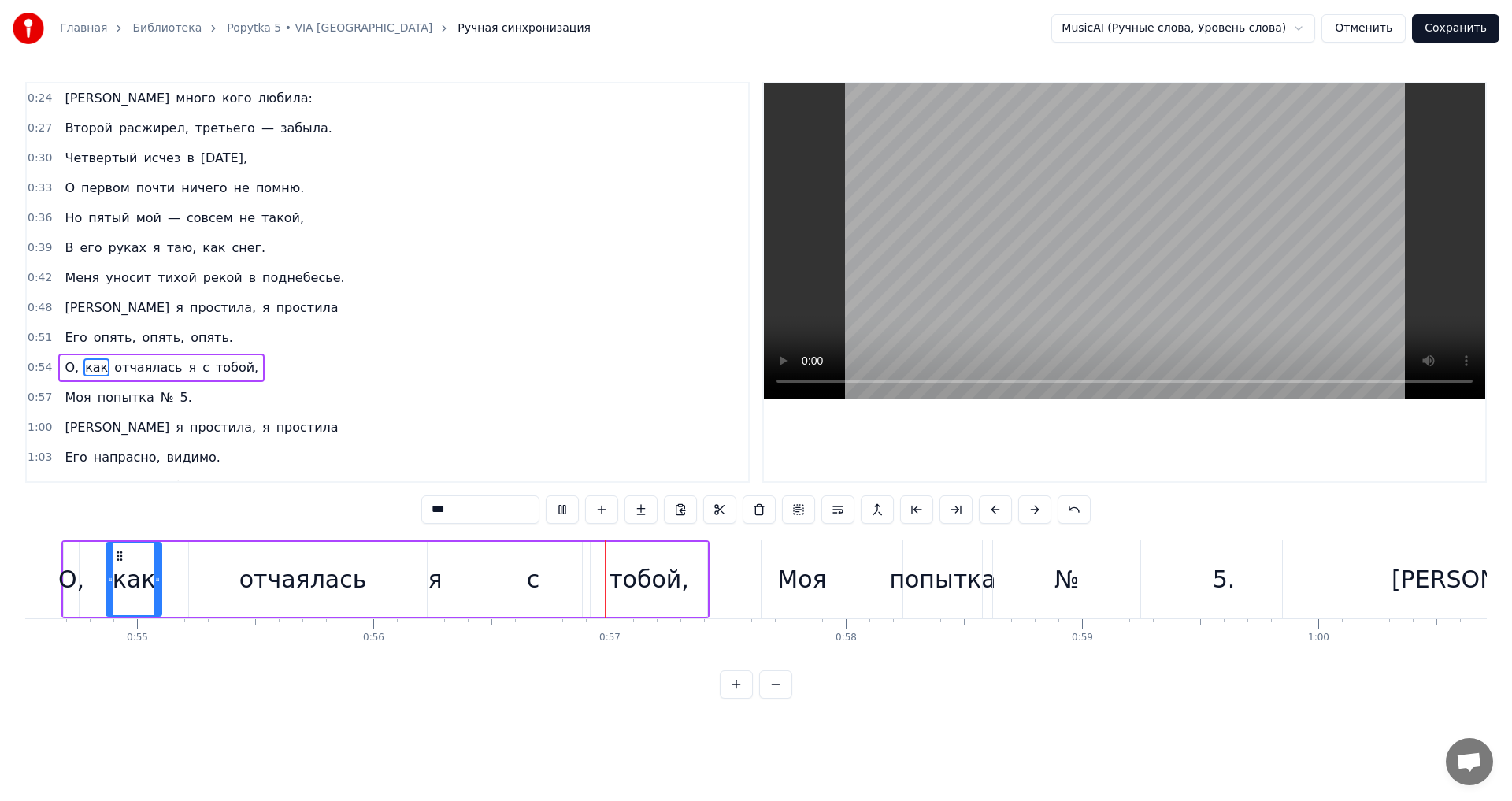
click at [1452, 25] on button "Сохранить" at bounding box center [1456, 28] width 88 height 28
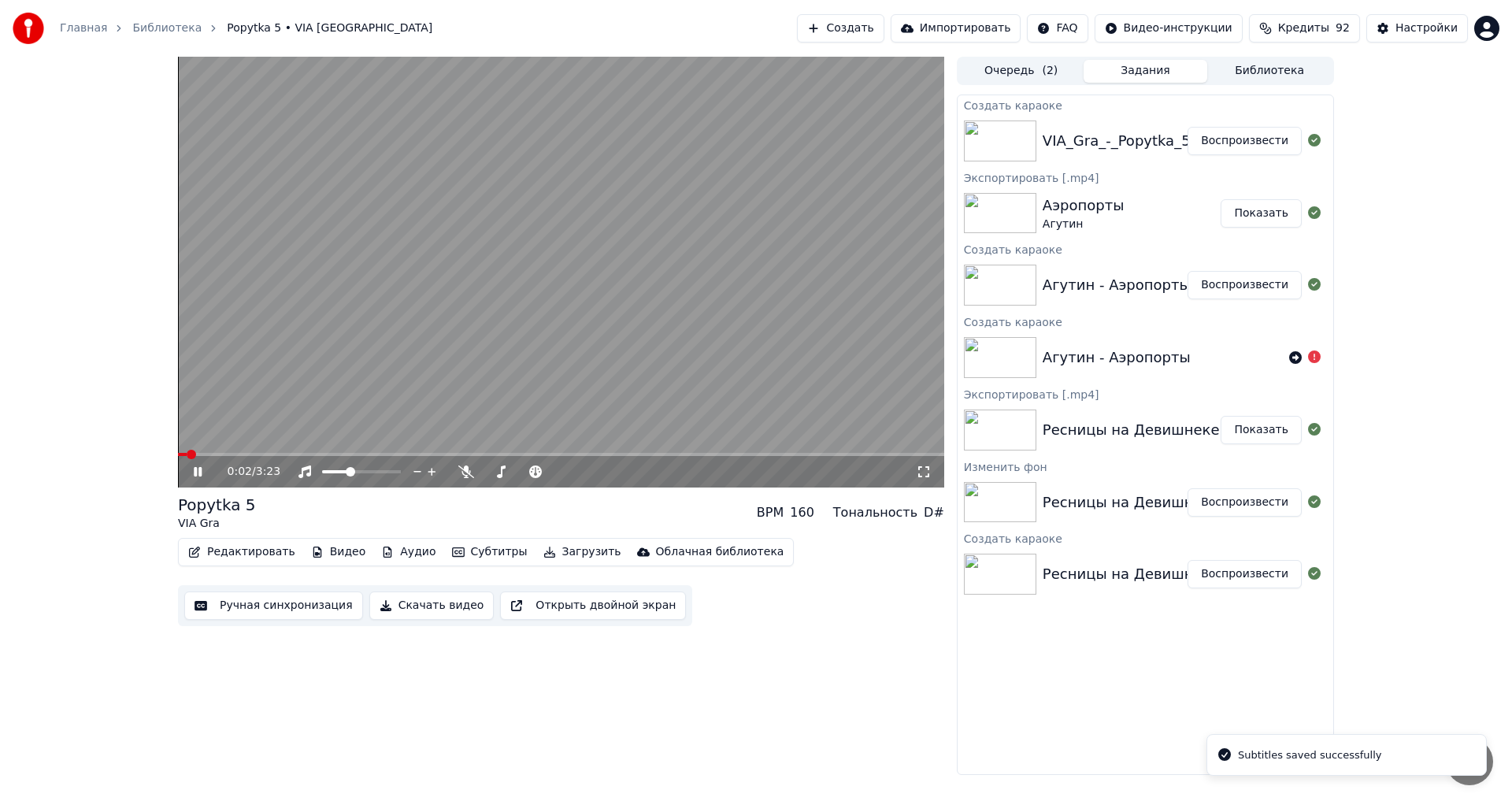
click at [409, 608] on button "Скачать видео" at bounding box center [432, 605] width 125 height 28
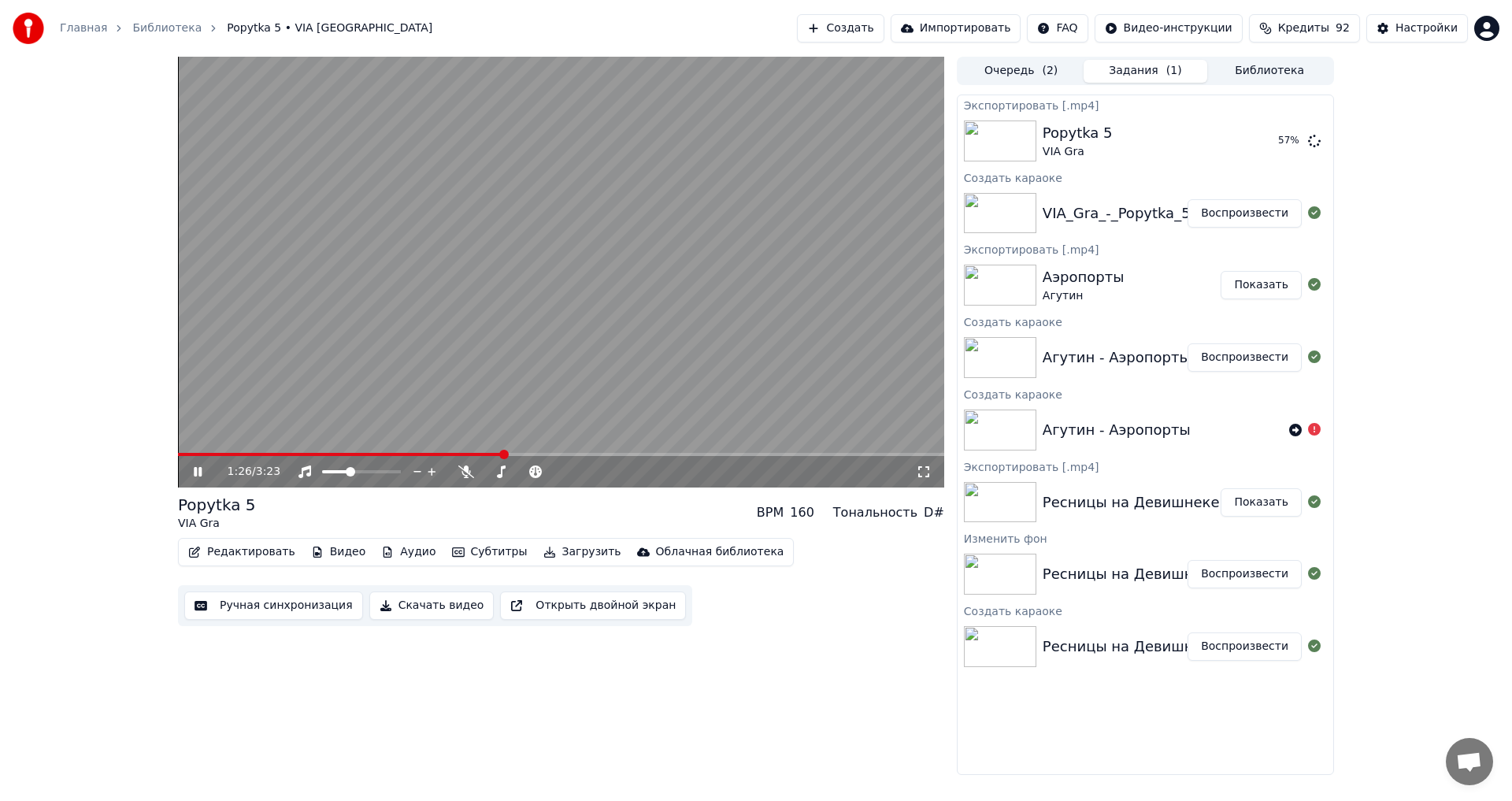
click at [199, 476] on icon at bounding box center [209, 472] width 37 height 13
click at [1281, 137] on button "Показать" at bounding box center [1261, 141] width 81 height 28
click at [884, 25] on button "Создать" at bounding box center [840, 28] width 87 height 28
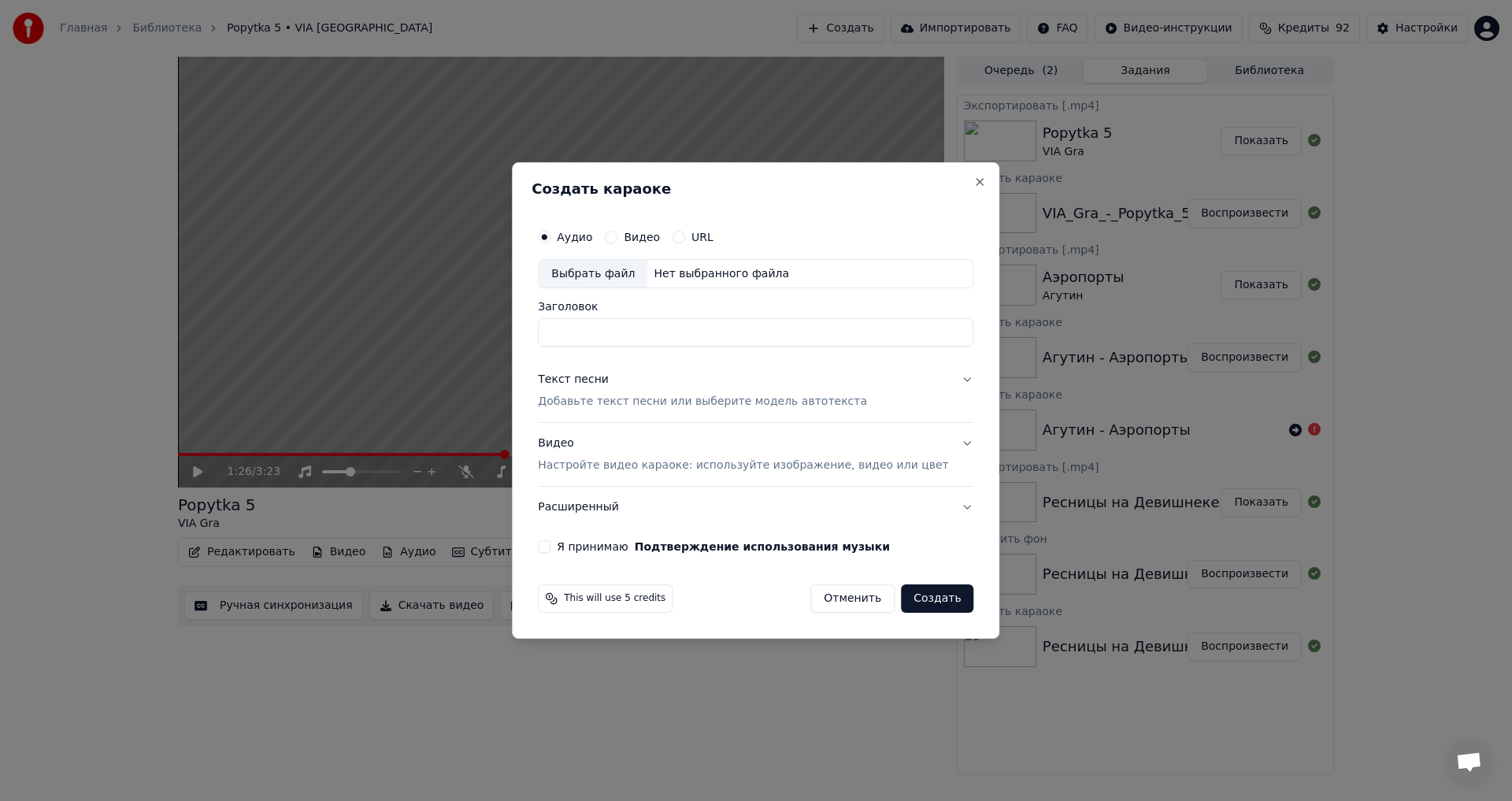
click at [603, 331] on input "Заголовок" at bounding box center [756, 333] width 436 height 28
type input "*"
drag, startPoint x: 651, startPoint y: 330, endPoint x: 614, endPoint y: 334, distance: 37.2
click at [614, 334] on input "**********" at bounding box center [756, 333] width 436 height 28
click at [664, 335] on input "**********" at bounding box center [756, 333] width 436 height 28
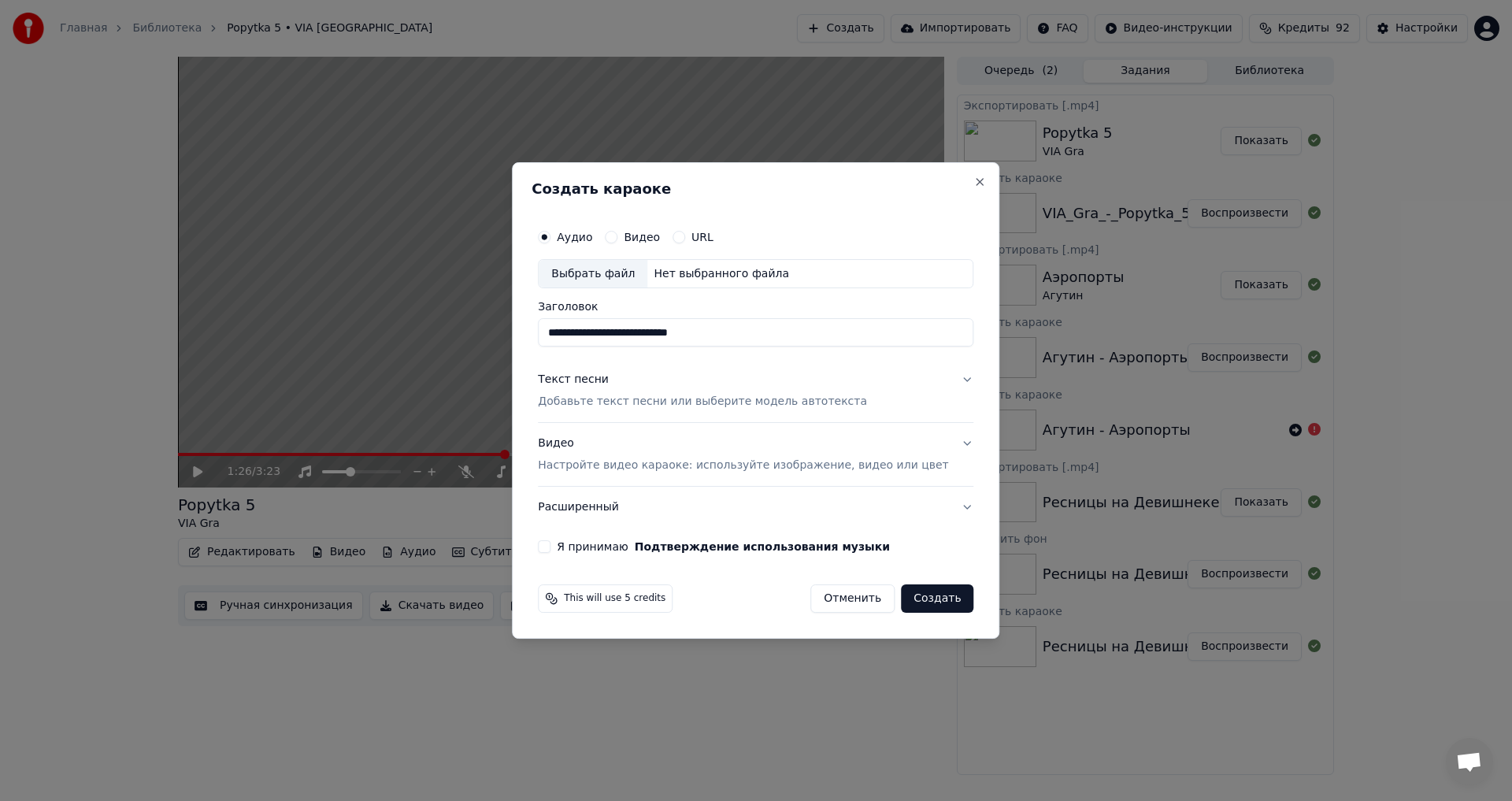
click at [631, 268] on div "Выбрать файл" at bounding box center [593, 273] width 109 height 28
type input "**********"
click at [602, 451] on div "Видео Настройте видео караоке: используйте изображение, видео или цвет" at bounding box center [743, 454] width 410 height 38
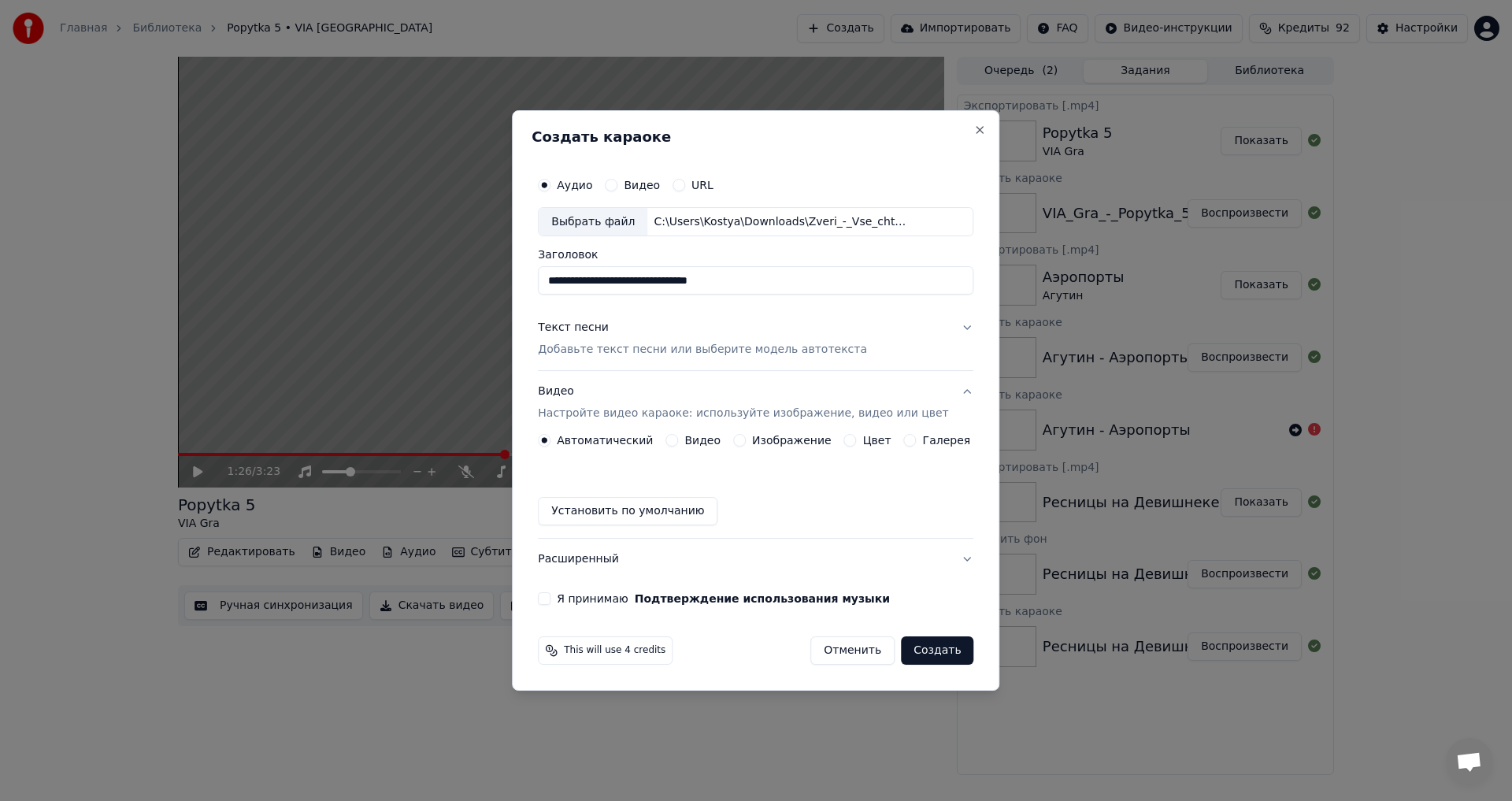
click at [762, 438] on label "Изображение" at bounding box center [791, 441] width 80 height 11
click at [746, 438] on button "Изображение" at bounding box center [740, 441] width 13 height 13
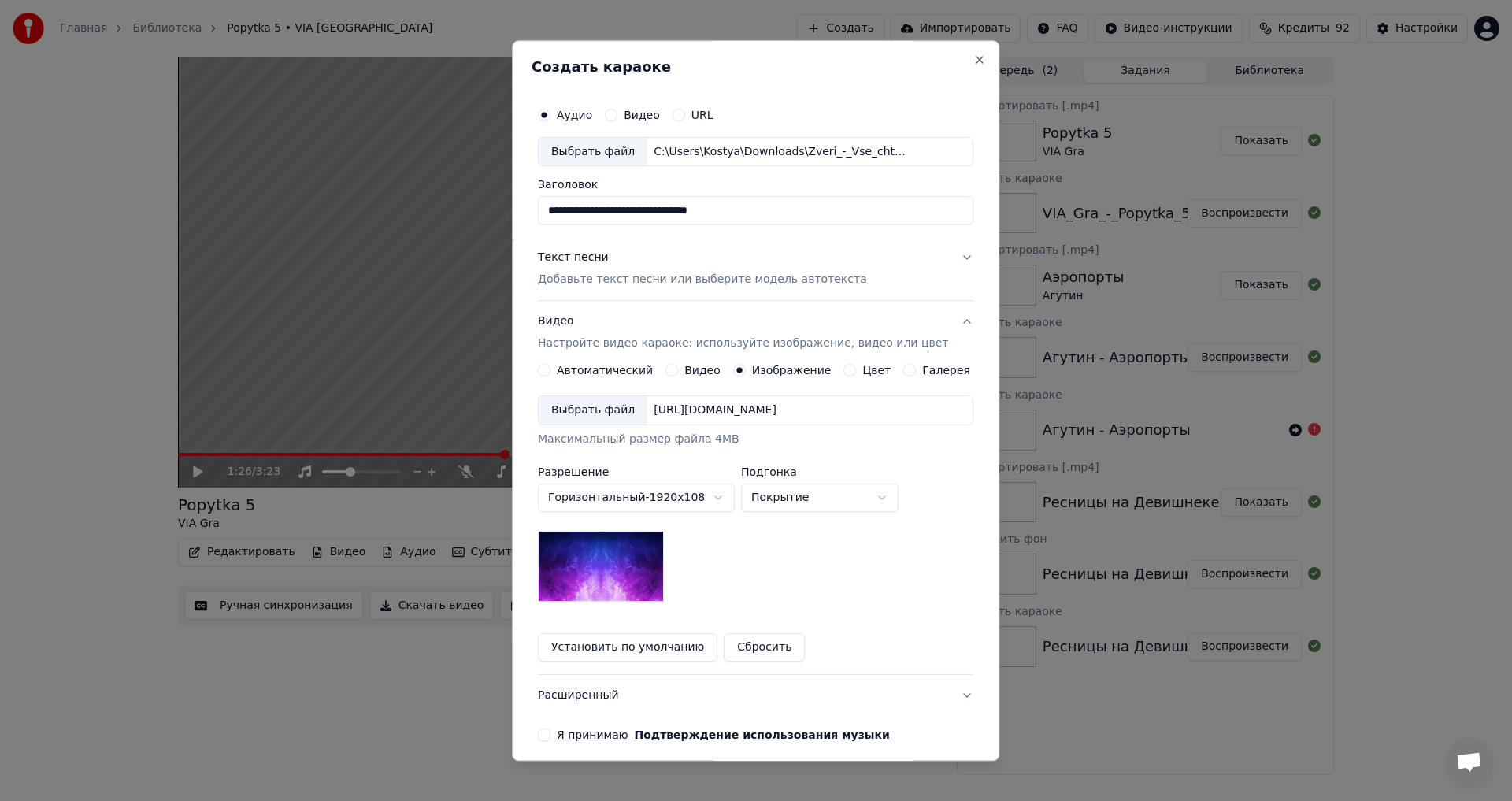
click at [610, 413] on div "Выбрать файл" at bounding box center [593, 411] width 109 height 28
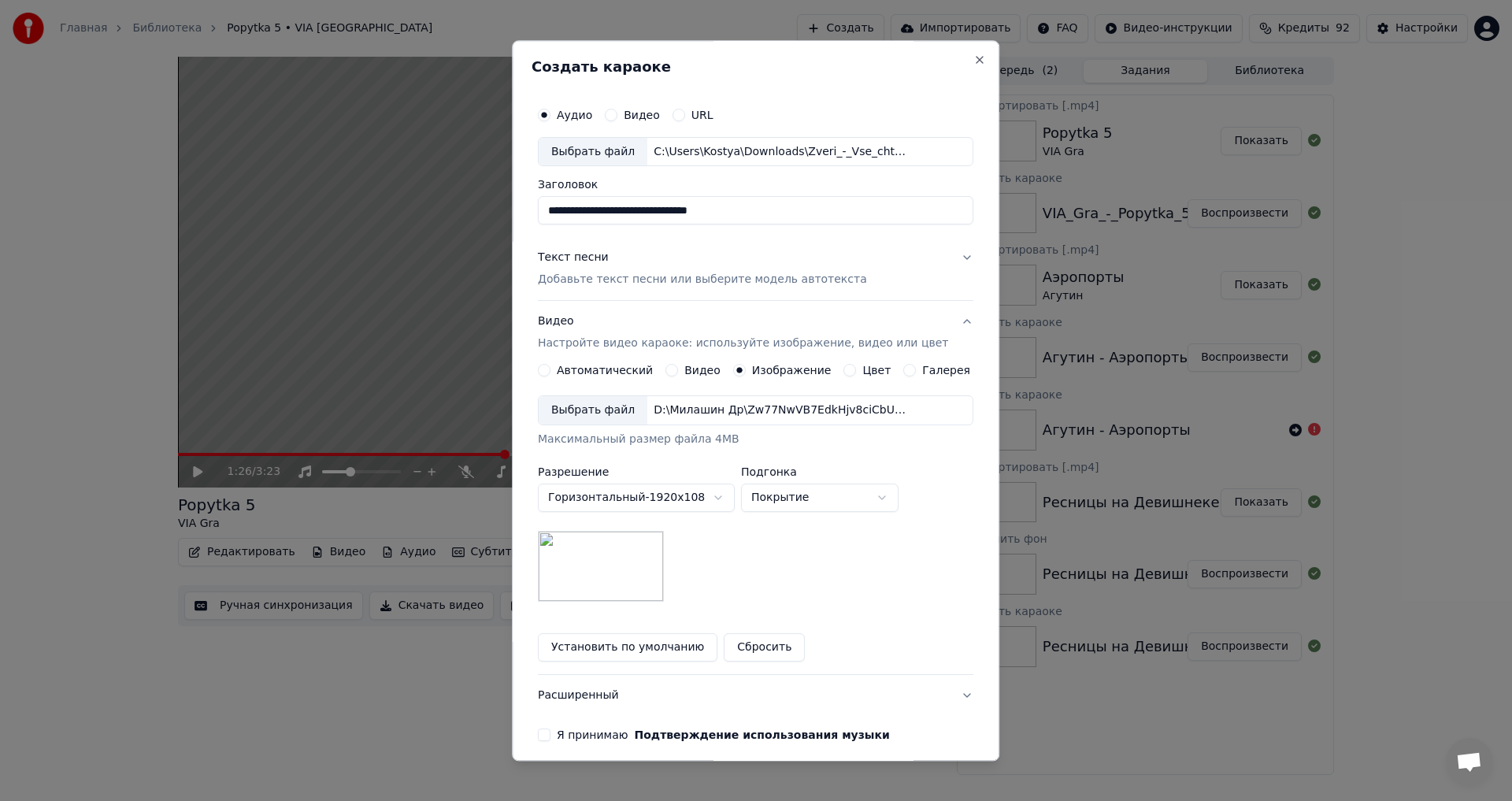
click at [664, 275] on p "Добавьте текст песни или выберите модель автотекста" at bounding box center [702, 281] width 329 height 16
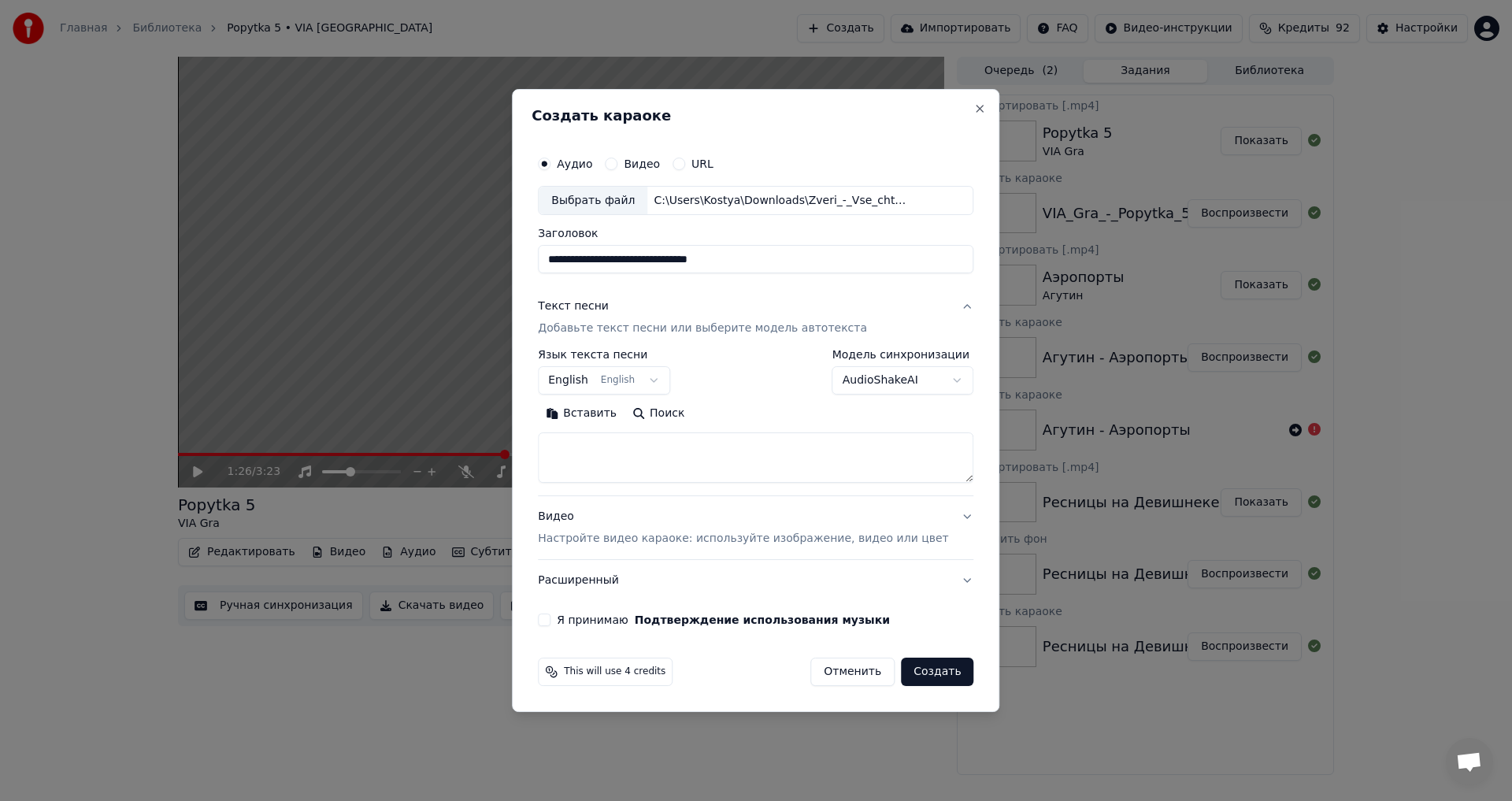
click at [644, 461] on textarea at bounding box center [756, 458] width 436 height 51
click at [631, 380] on body "Главная Библиотека Popytka 5 • VIA Gra Создать Импортировать FAQ Видео-инструкц…" at bounding box center [756, 400] width 1512 height 801
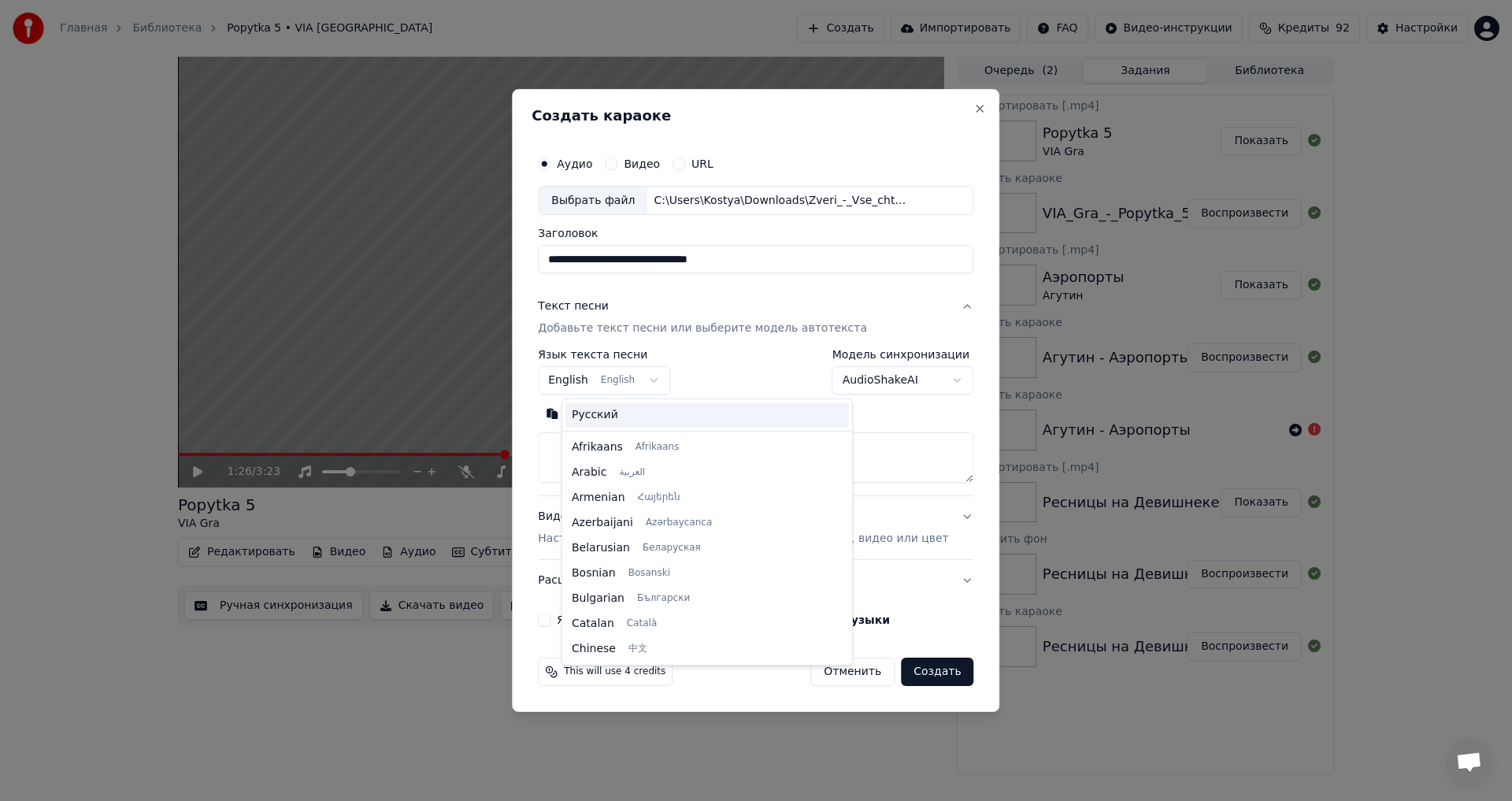
scroll to position [126, 0]
select select "**"
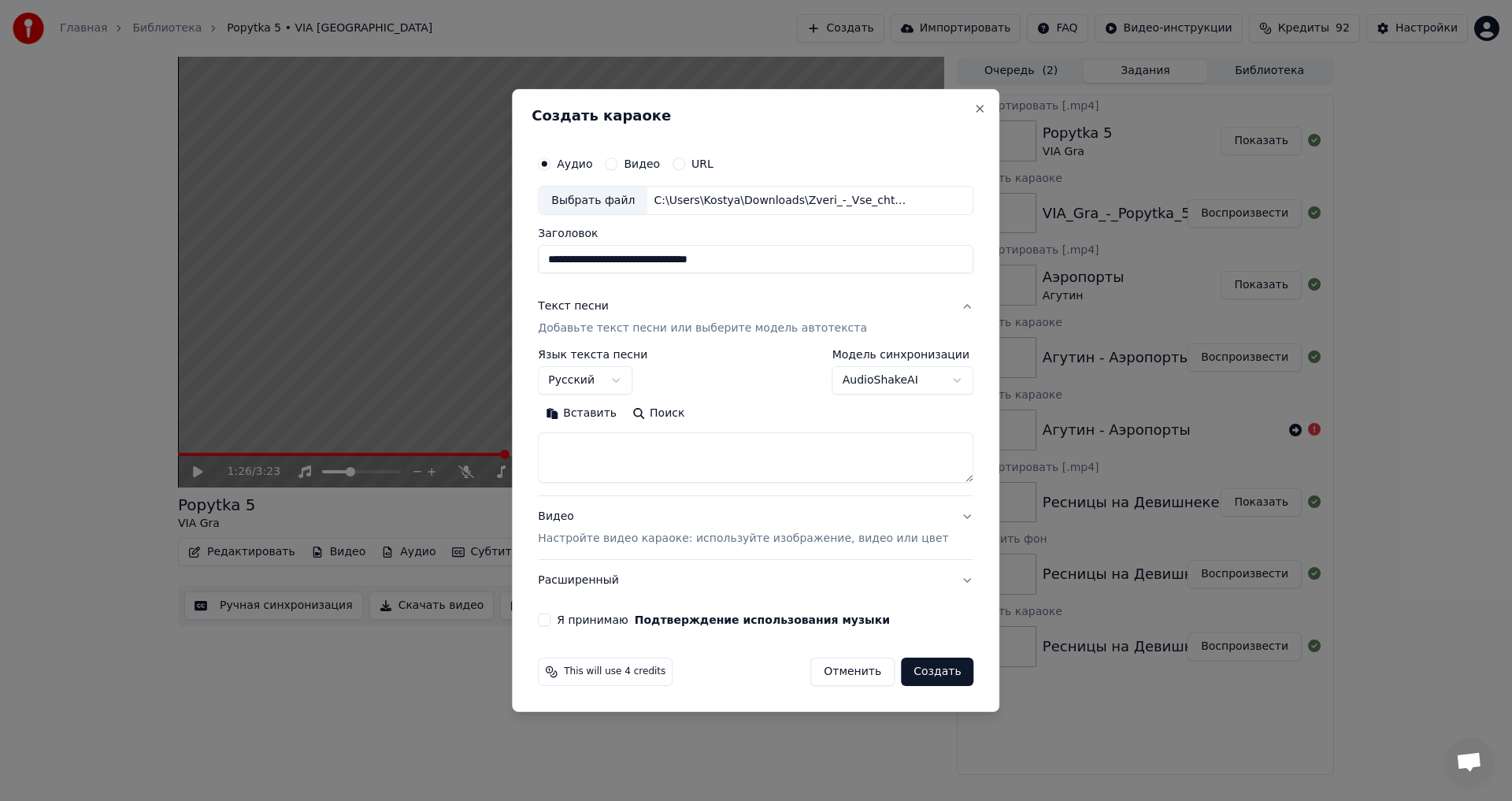
click at [627, 453] on textarea at bounding box center [756, 458] width 436 height 51
paste textarea "**********"
type textarea "**********"
click at [550, 620] on button "Я принимаю Подтверждение использования музыки" at bounding box center [544, 620] width 13 height 13
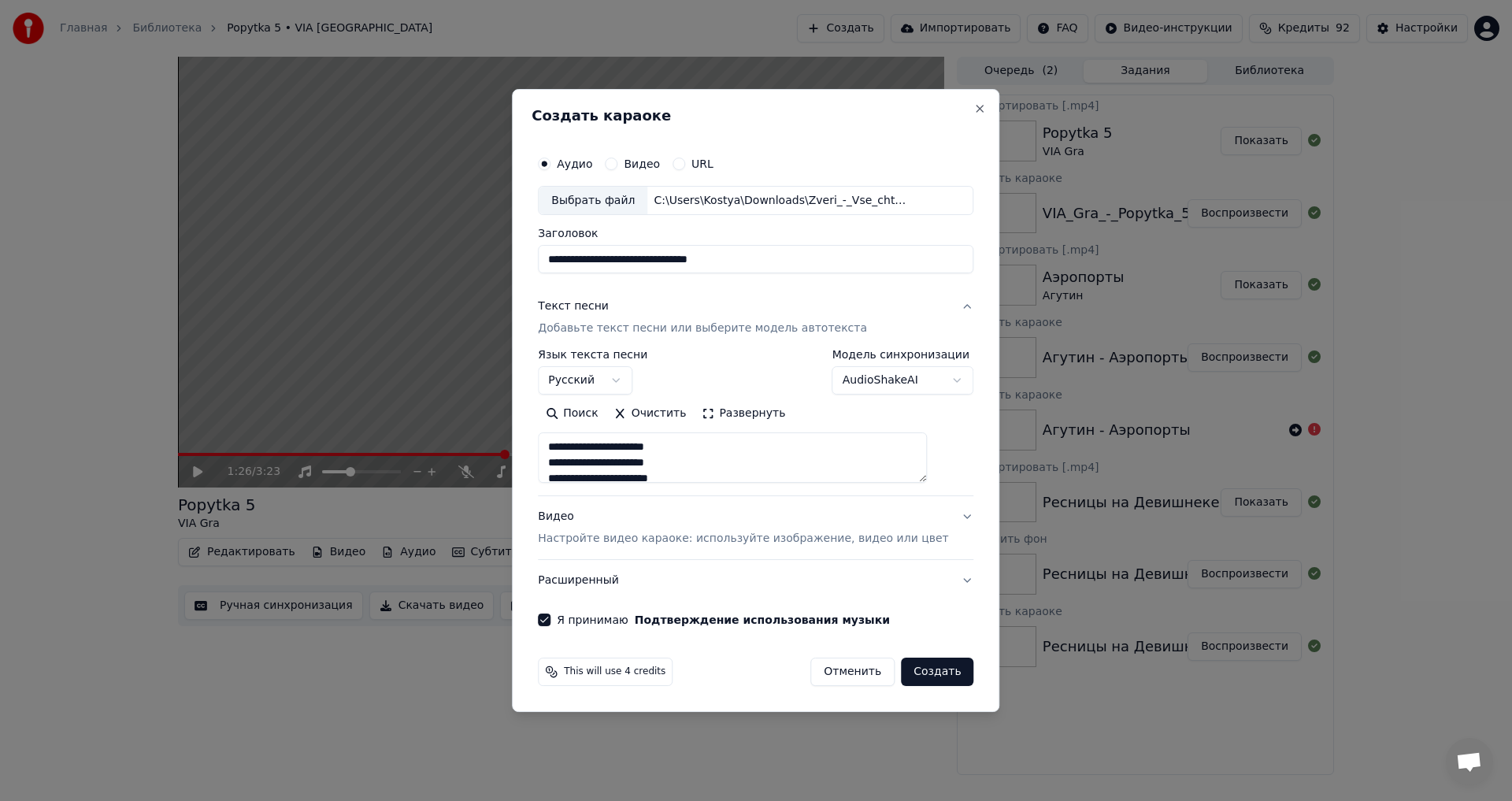
click at [910, 673] on button "Создать" at bounding box center [937, 672] width 72 height 28
select select
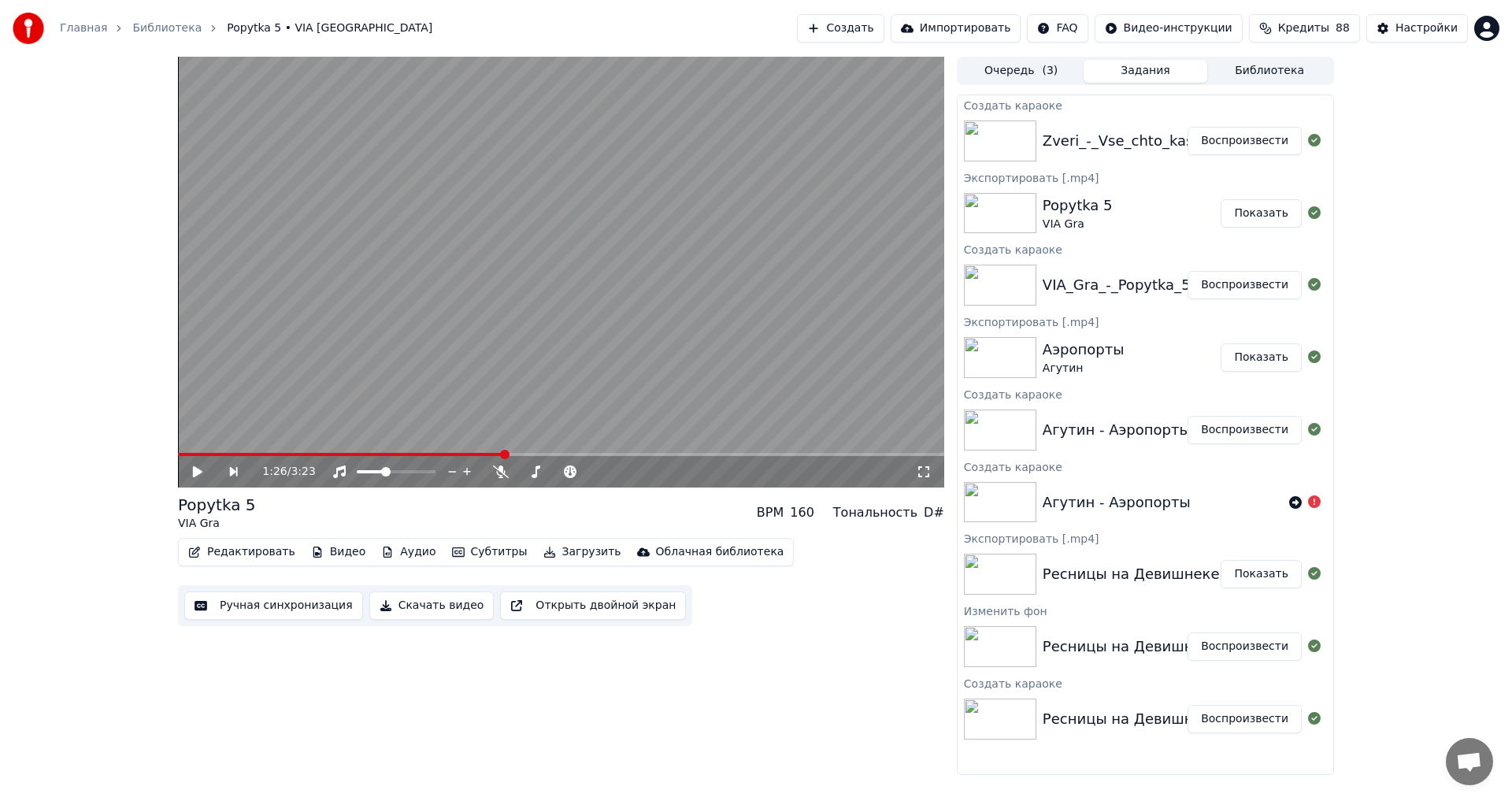
click at [1231, 137] on button "Воспроизвести" at bounding box center [1245, 141] width 114 height 28
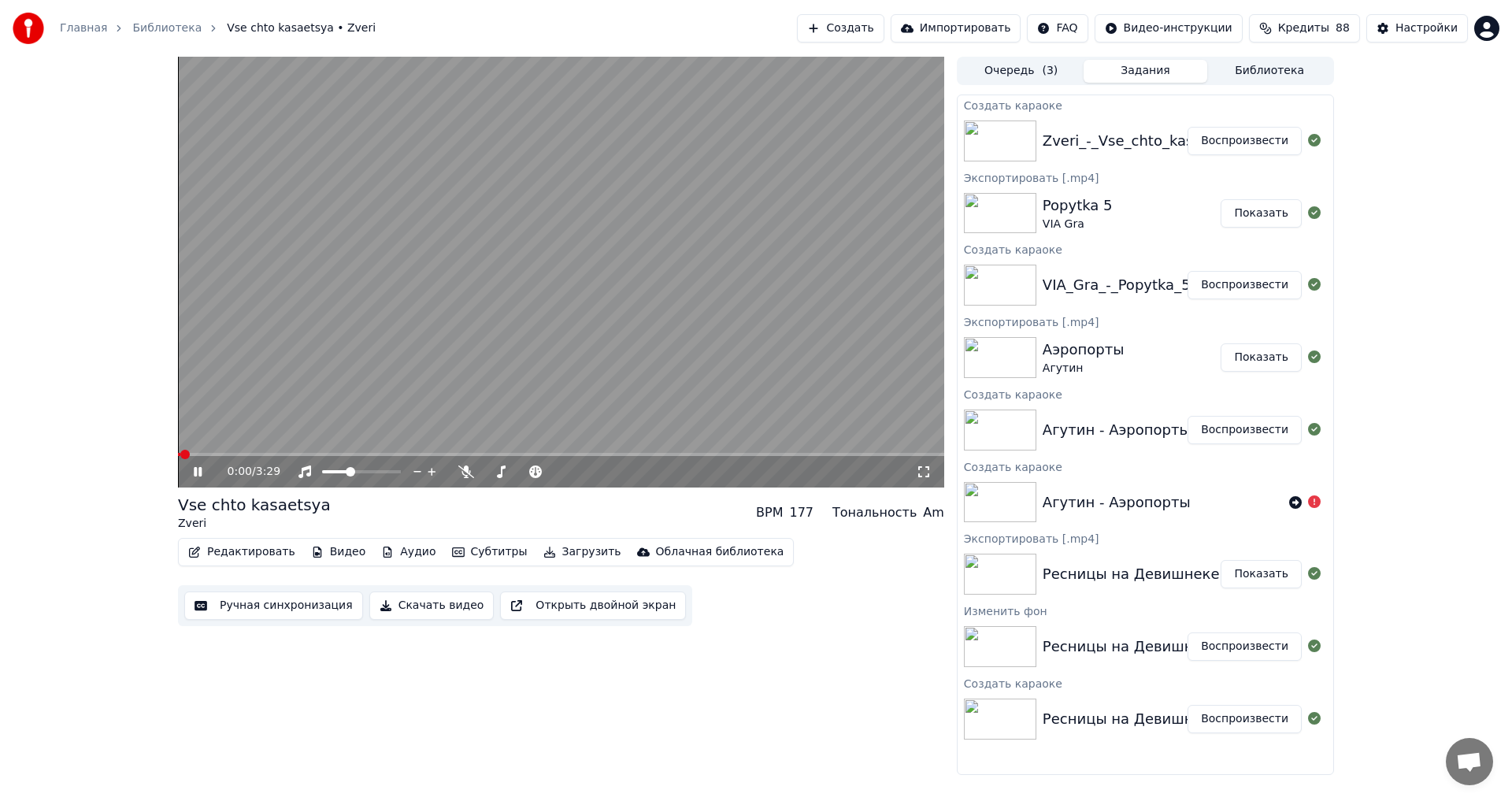
click at [209, 452] on video at bounding box center [561, 273] width 766 height 431
click at [218, 433] on video at bounding box center [561, 273] width 766 height 431
click at [215, 454] on span at bounding box center [561, 454] width 766 height 3
click at [237, 454] on span at bounding box center [561, 454] width 766 height 3
click at [511, 470] on span at bounding box center [523, 472] width 79 height 3
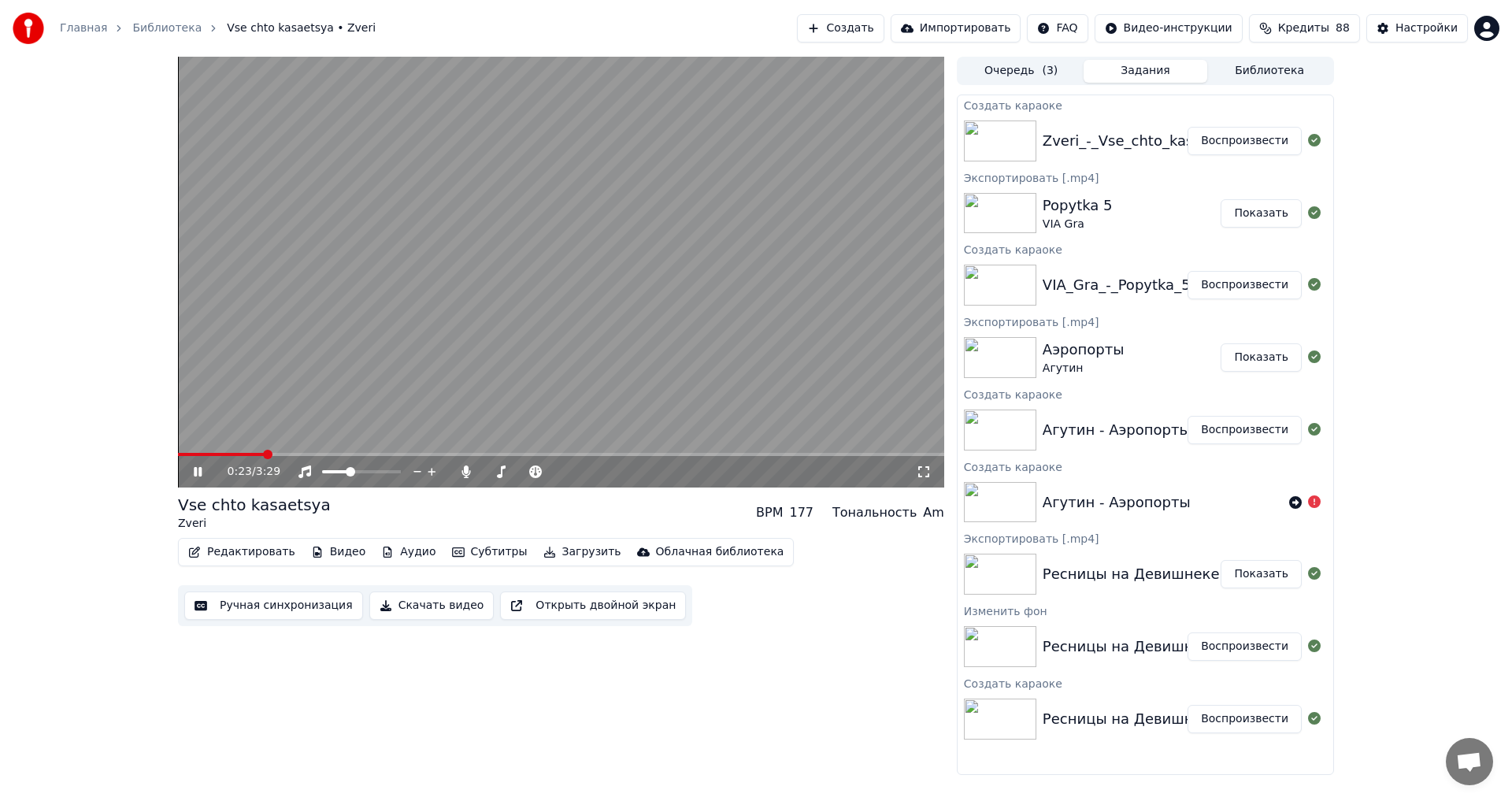
click at [202, 471] on icon at bounding box center [198, 472] width 8 height 10
click at [202, 471] on icon at bounding box center [198, 472] width 10 height 11
click at [202, 471] on icon at bounding box center [198, 472] width 8 height 10
click at [287, 613] on button "Ручная синхронизация" at bounding box center [273, 605] width 179 height 28
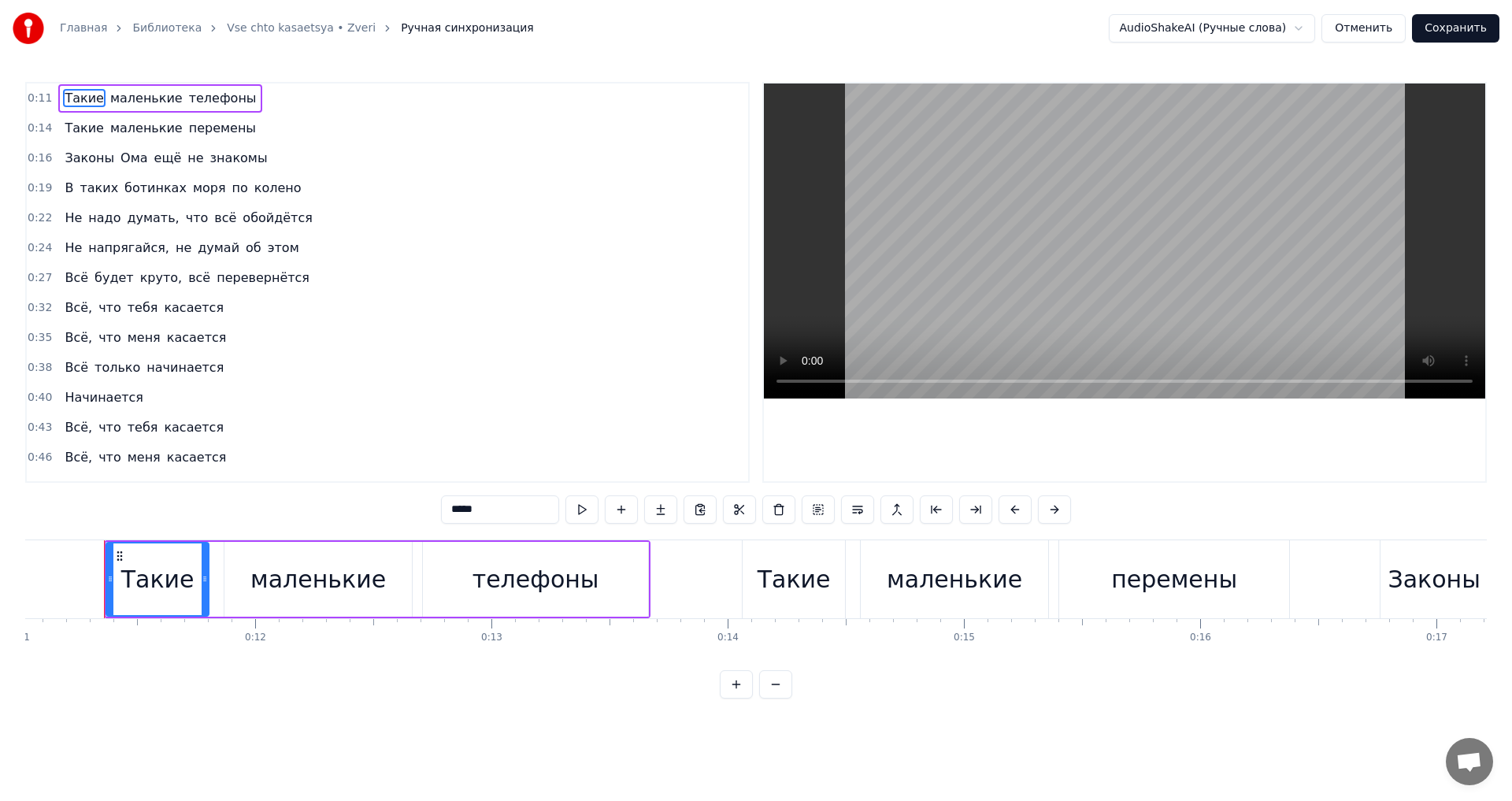
click at [187, 102] on span "телефоны" at bounding box center [223, 98] width 71 height 18
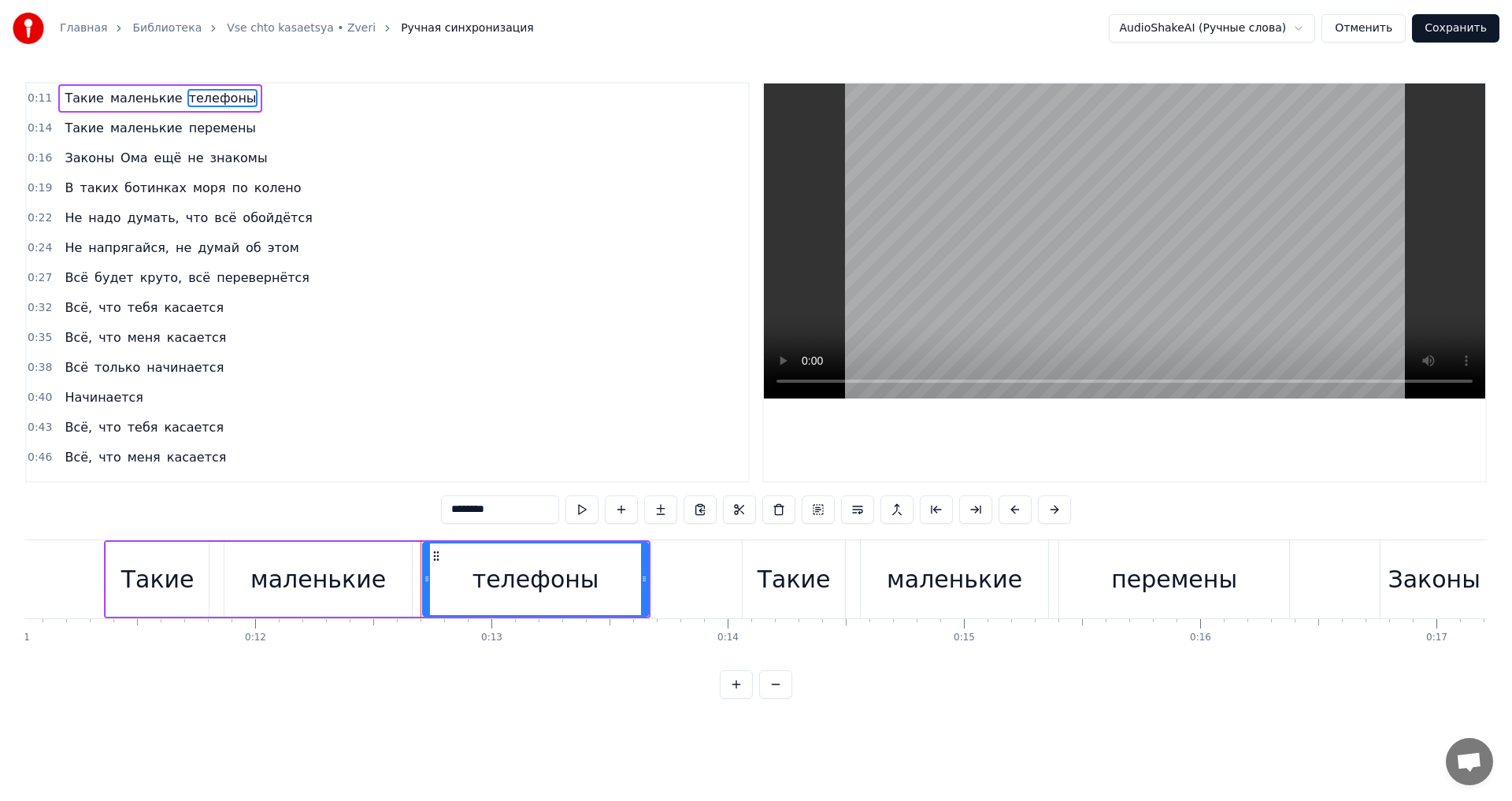
click at [187, 130] on span "перемены" at bounding box center [222, 128] width 70 height 18
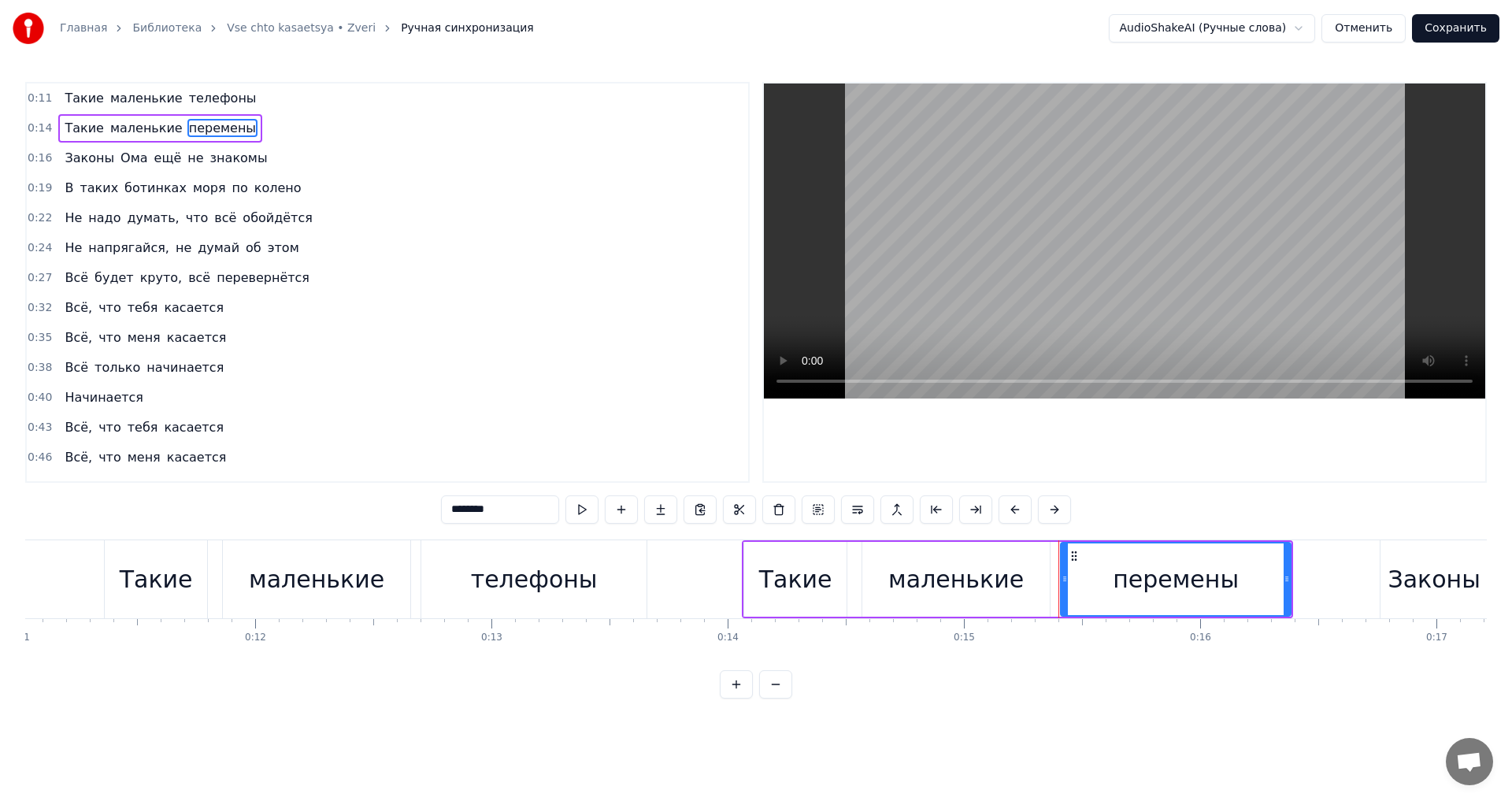
click at [109, 133] on span "маленькие" at bounding box center [146, 128] width 76 height 18
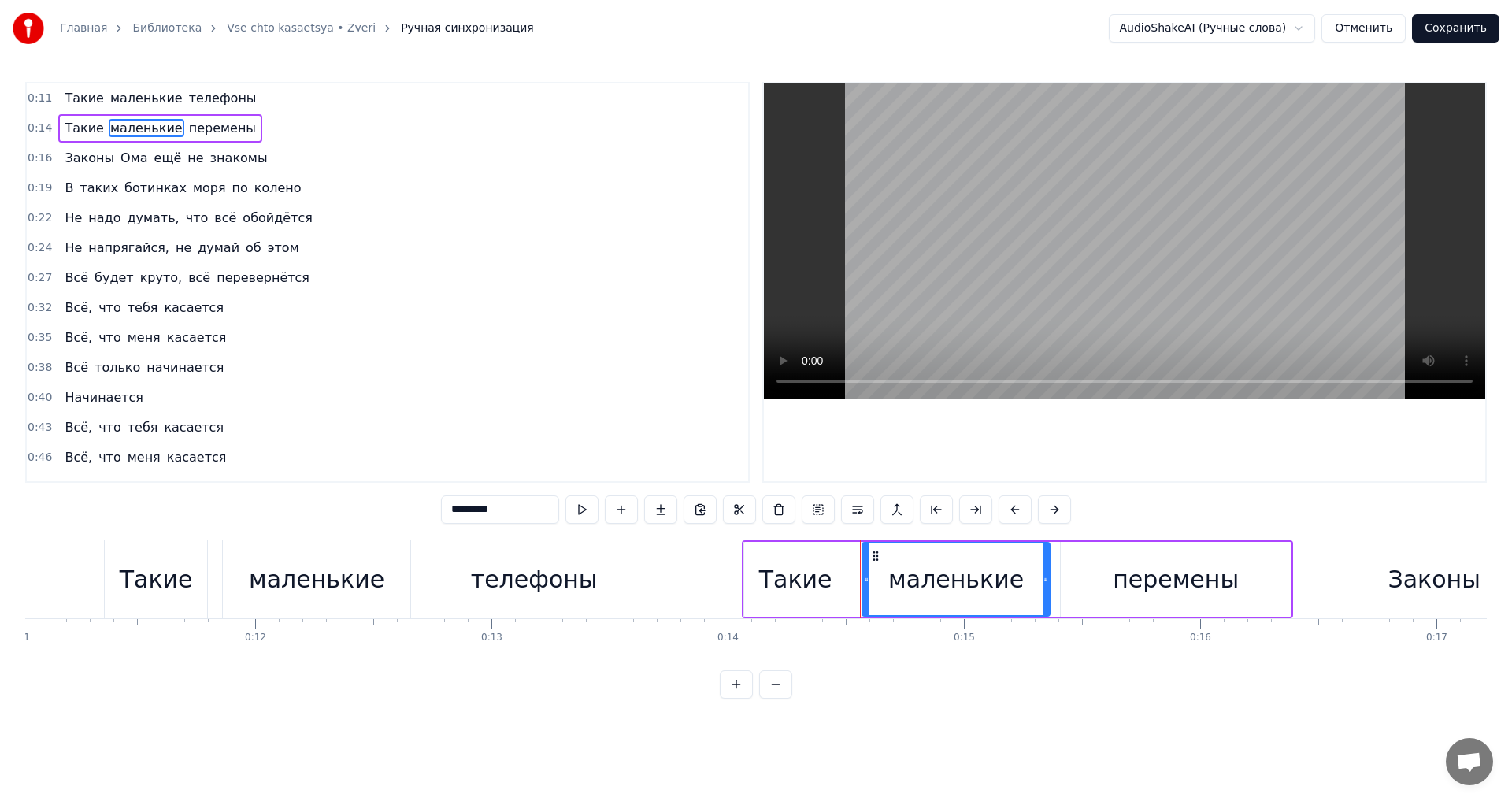
click at [199, 122] on span "перемены" at bounding box center [222, 128] width 70 height 18
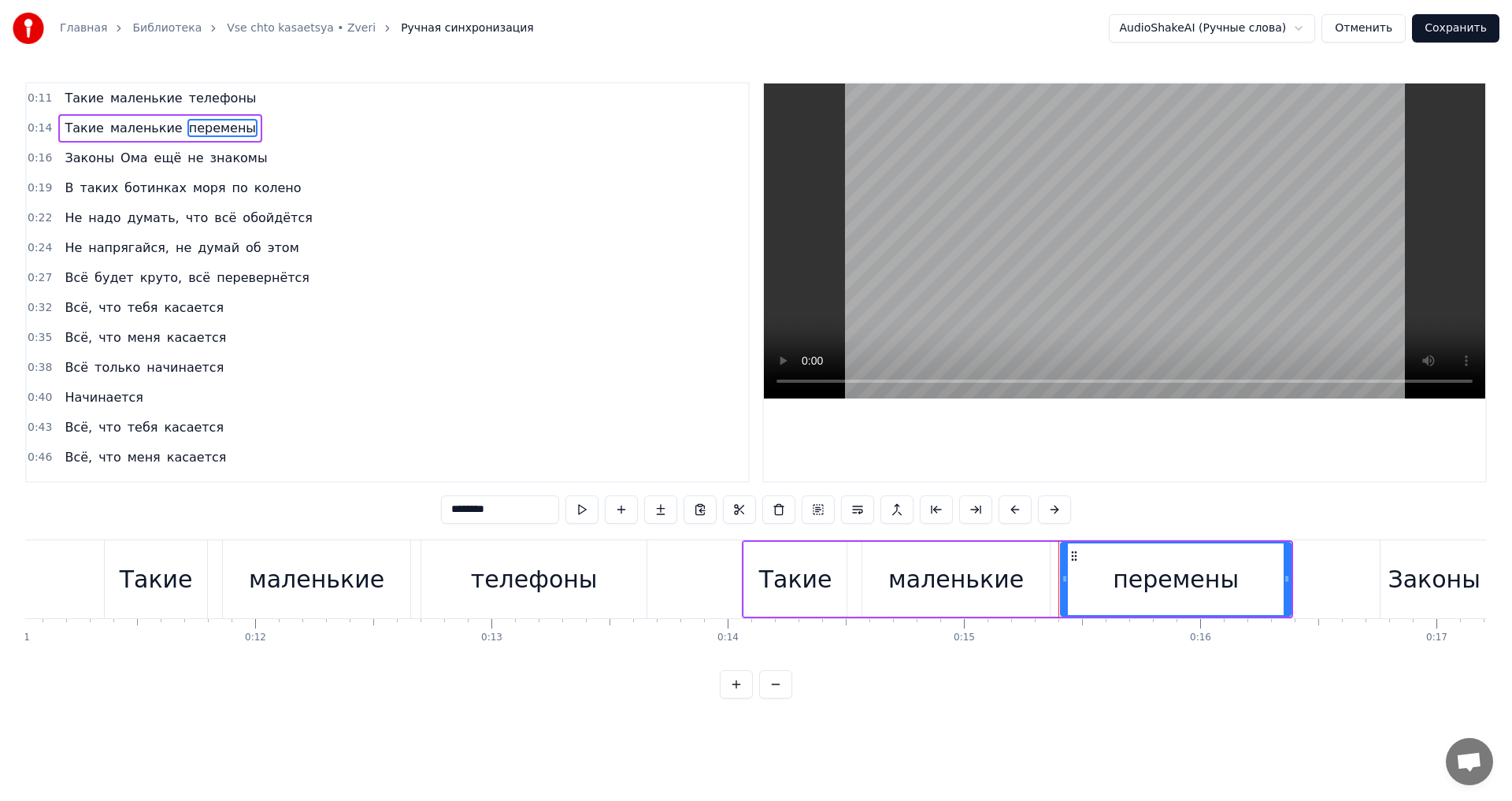
click at [119, 156] on span "Ома" at bounding box center [134, 158] width 30 height 18
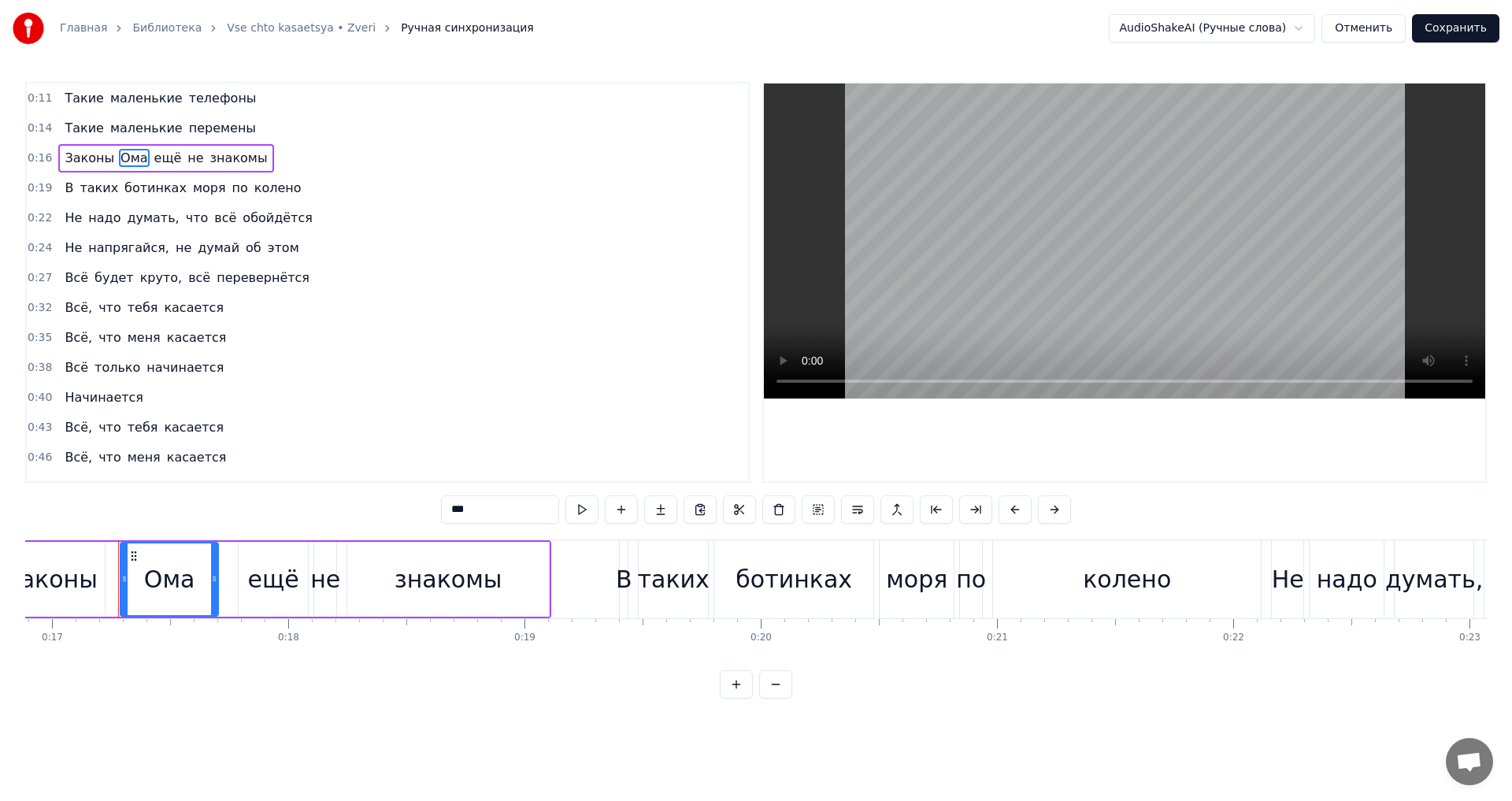
scroll to position [0, 4004]
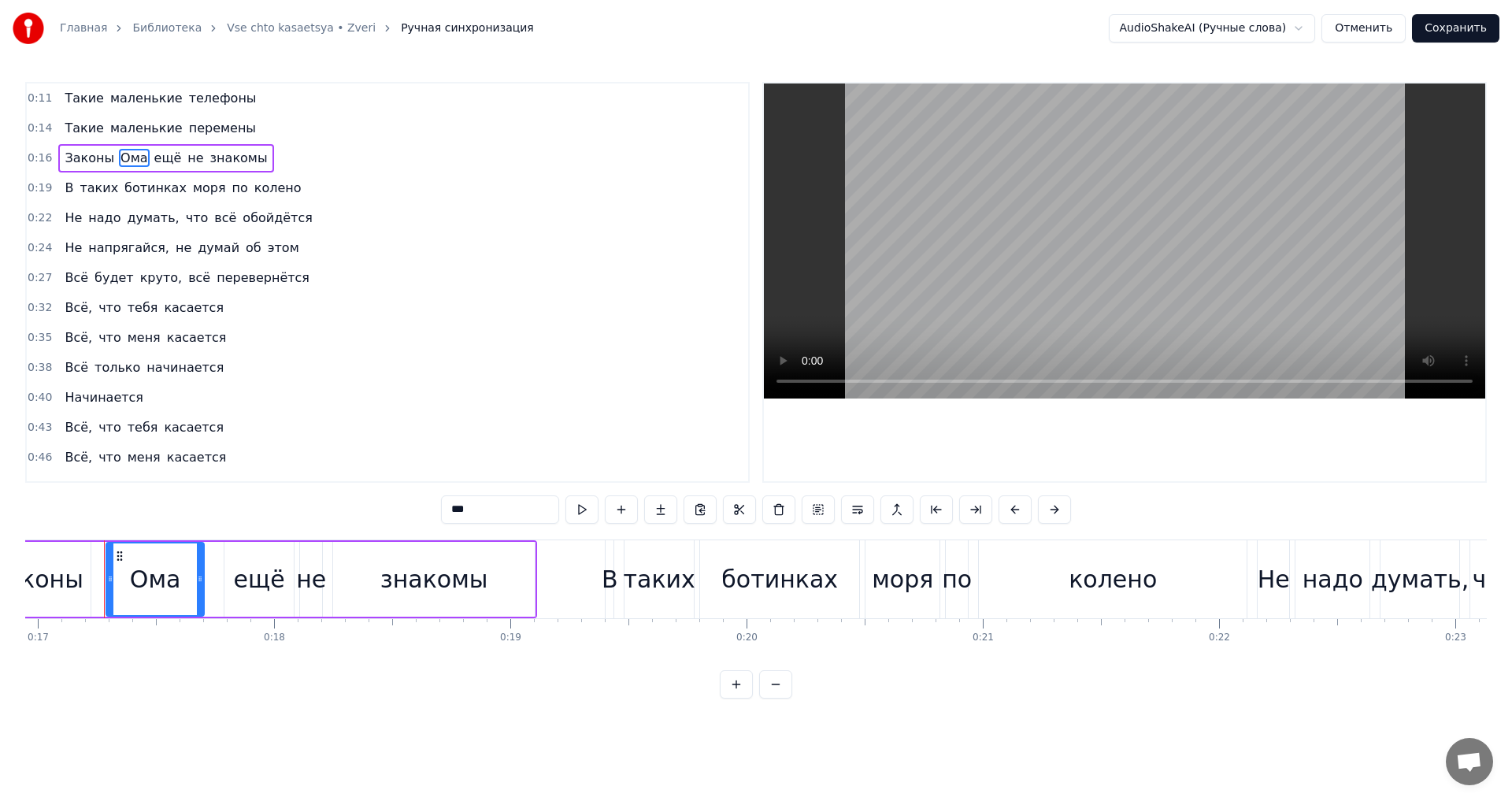
drag, startPoint x: 508, startPoint y: 514, endPoint x: 165, endPoint y: 474, distance: 345.3
click at [349, 516] on div "0:11 Такие маленькие телефоны 0:14 Такие маленькие перемены 0:16 Законы Ома ещё…" at bounding box center [755, 390] width 1461 height 617
click at [163, 185] on span "ботинках" at bounding box center [155, 187] width 65 height 18
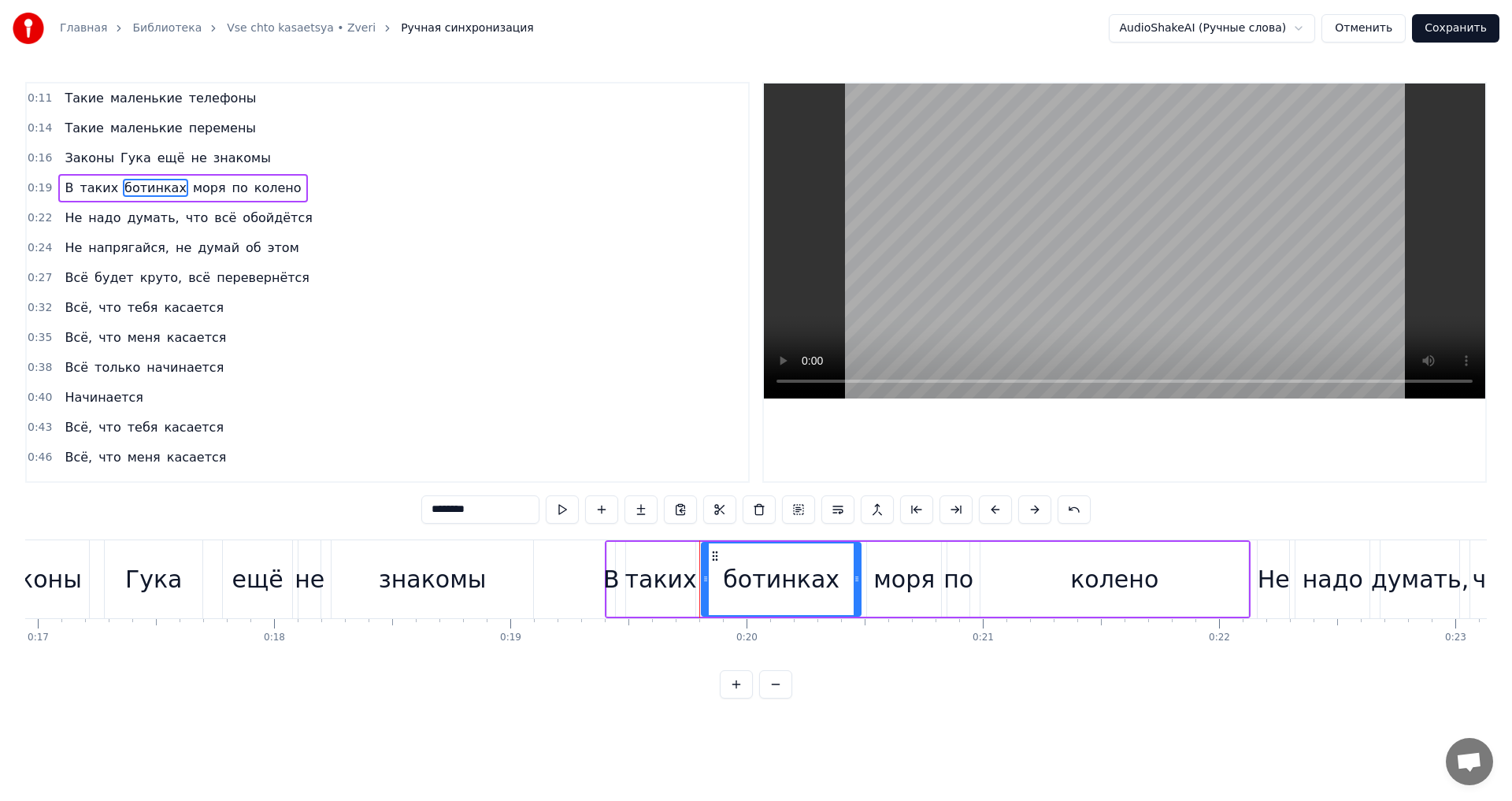
drag, startPoint x: 488, startPoint y: 515, endPoint x: 421, endPoint y: 510, distance: 67.2
click at [421, 510] on div "0:11 Такие маленькие телефоны 0:14 Такие маленькие перемены 0:16 Законы Гука ещ…" at bounding box center [755, 390] width 1461 height 617
click at [191, 191] on span "моря" at bounding box center [209, 187] width 36 height 18
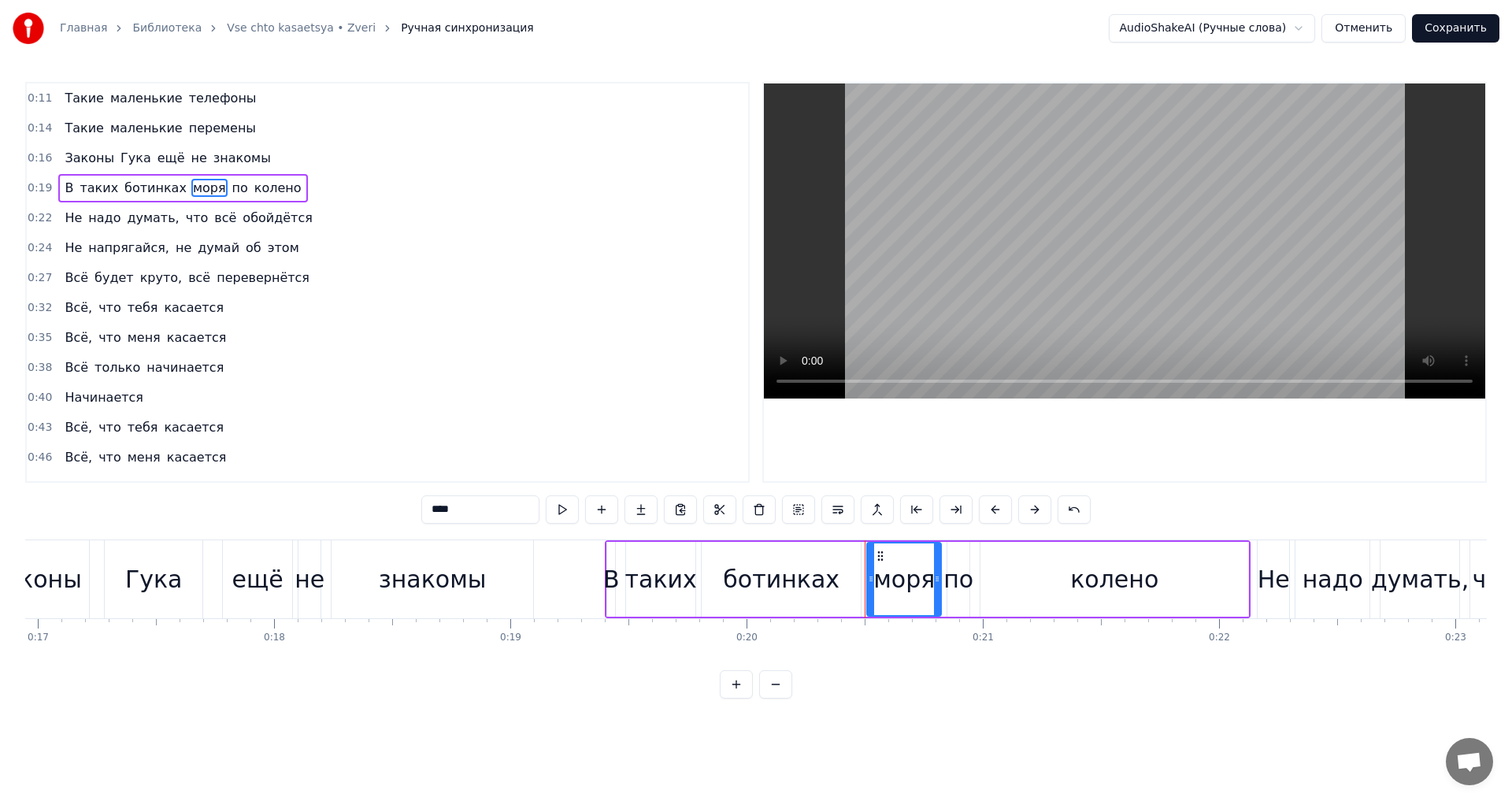
drag, startPoint x: 478, startPoint y: 507, endPoint x: 252, endPoint y: 440, distance: 235.7
click at [390, 502] on div "0:11 Такие маленькие телефоны 0:14 Такие маленькие перемены 0:16 Законы Гука ещ…" at bounding box center [755, 390] width 1461 height 617
type input "*******"
drag, startPoint x: 364, startPoint y: 405, endPoint x: 353, endPoint y: 414, distance: 14.2
click at [362, 405] on div "0:40 Начинается" at bounding box center [387, 397] width 721 height 30
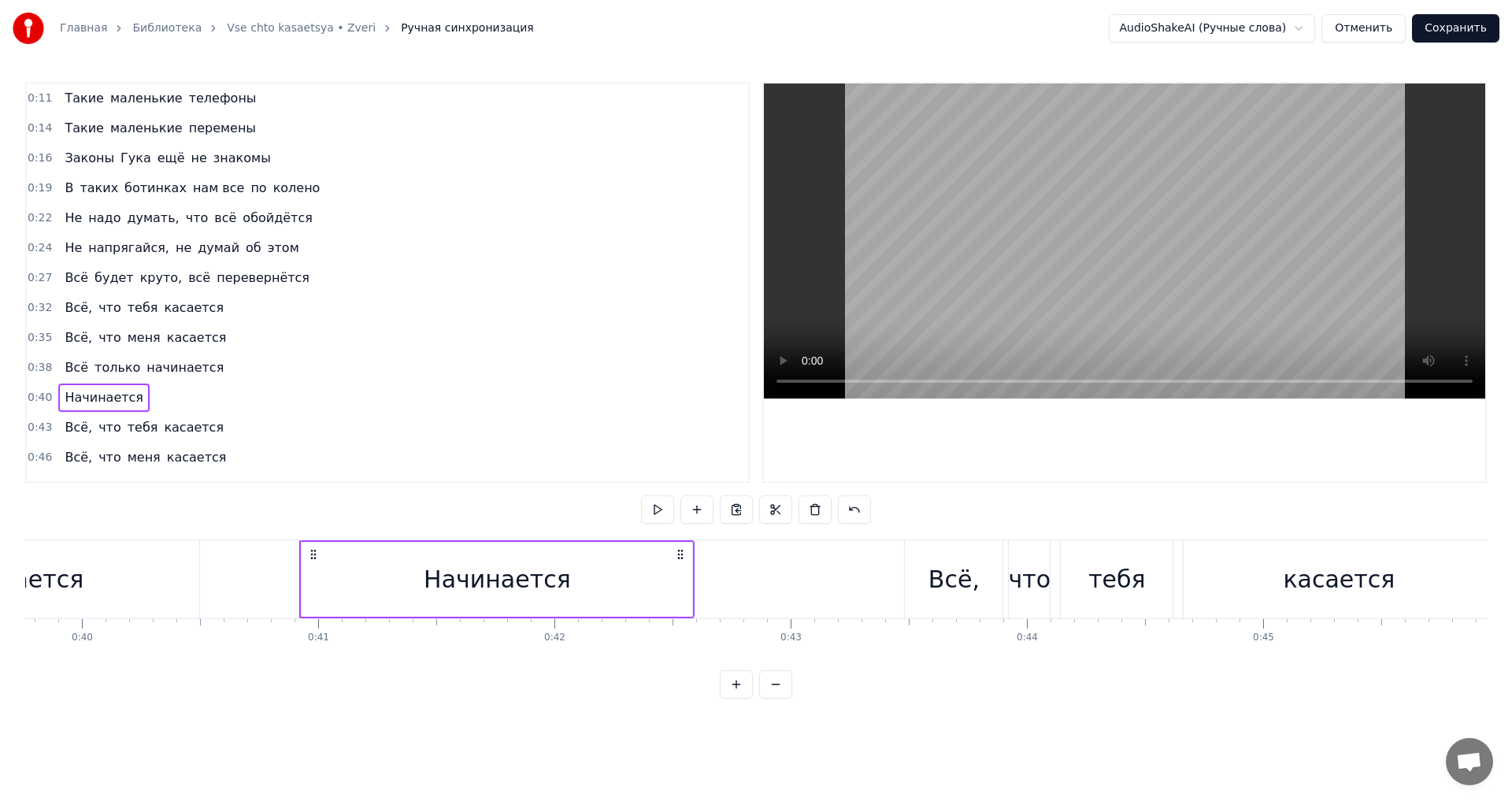
scroll to position [0, 9589]
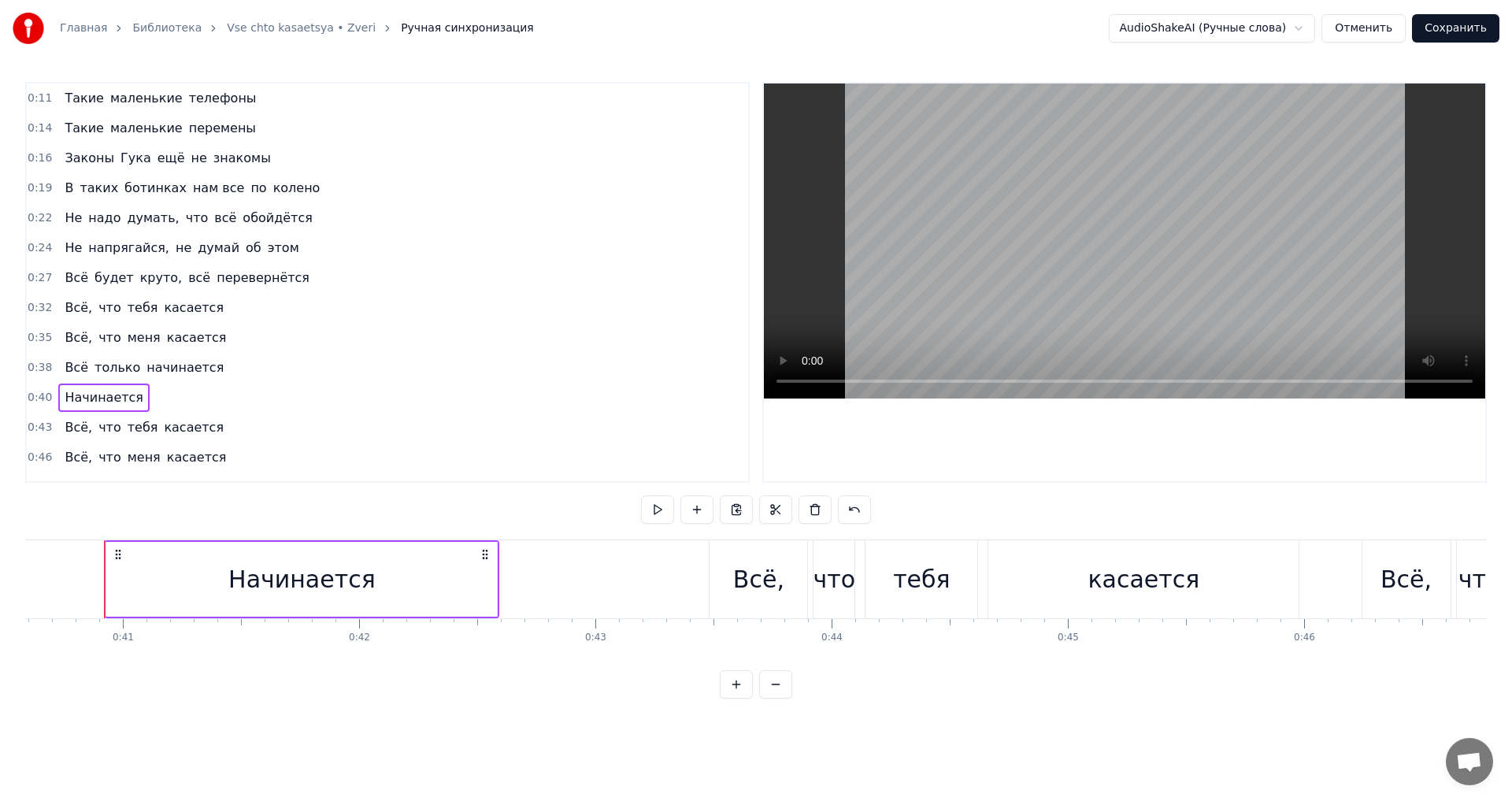
click at [146, 277] on span "круто," at bounding box center [161, 277] width 45 height 18
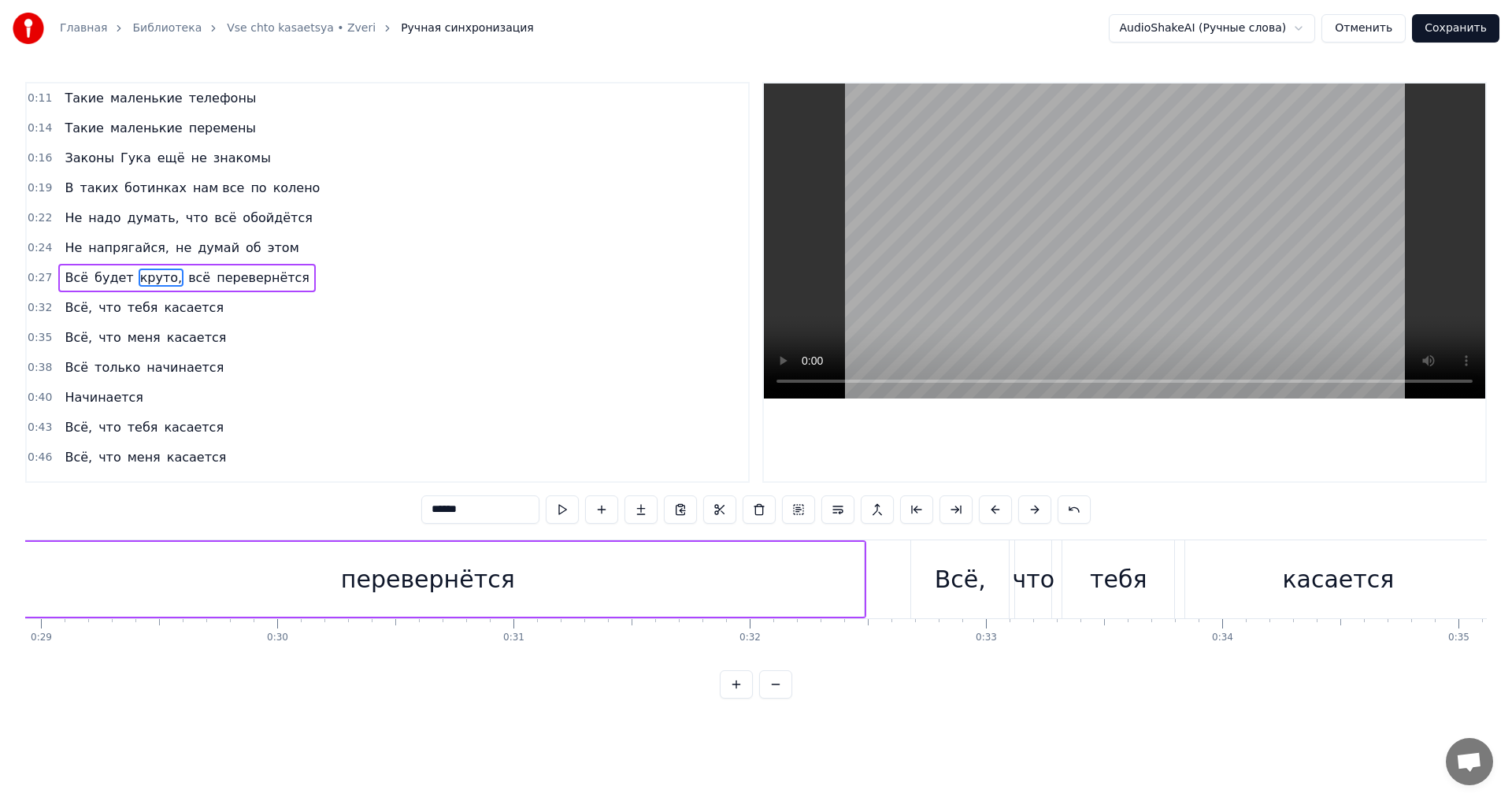
scroll to position [0, 6551]
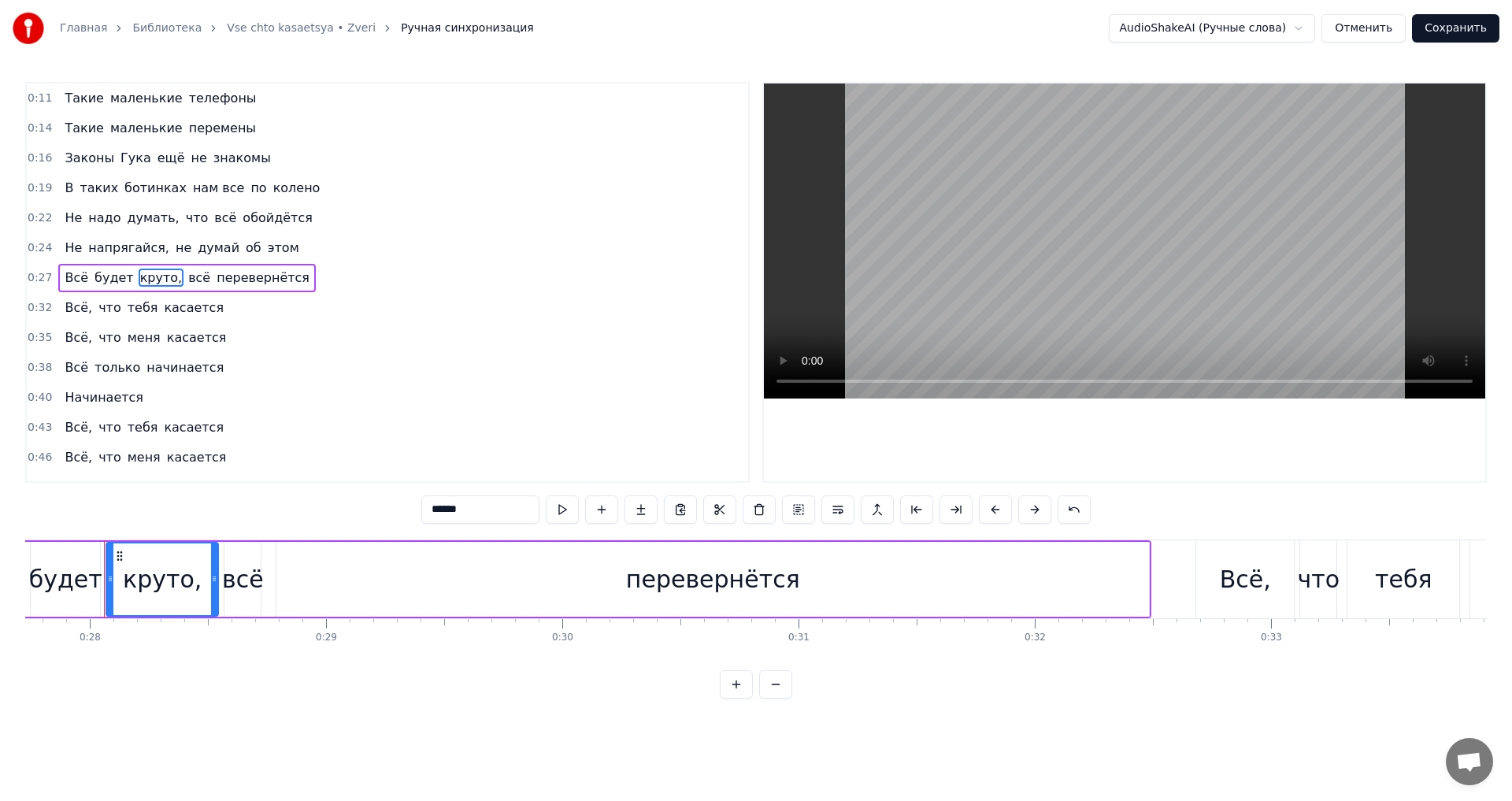
drag, startPoint x: 459, startPoint y: 512, endPoint x: 394, endPoint y: 510, distance: 65.0
click at [395, 510] on div "0:11 Такие маленькие телефоны 0:14 Такие маленькие перемены 0:16 Законы Гука ещ…" at bounding box center [755, 390] width 1461 height 617
drag, startPoint x: 465, startPoint y: 507, endPoint x: 436, endPoint y: 509, distance: 29.1
click at [436, 509] on input "******" at bounding box center [480, 509] width 118 height 28
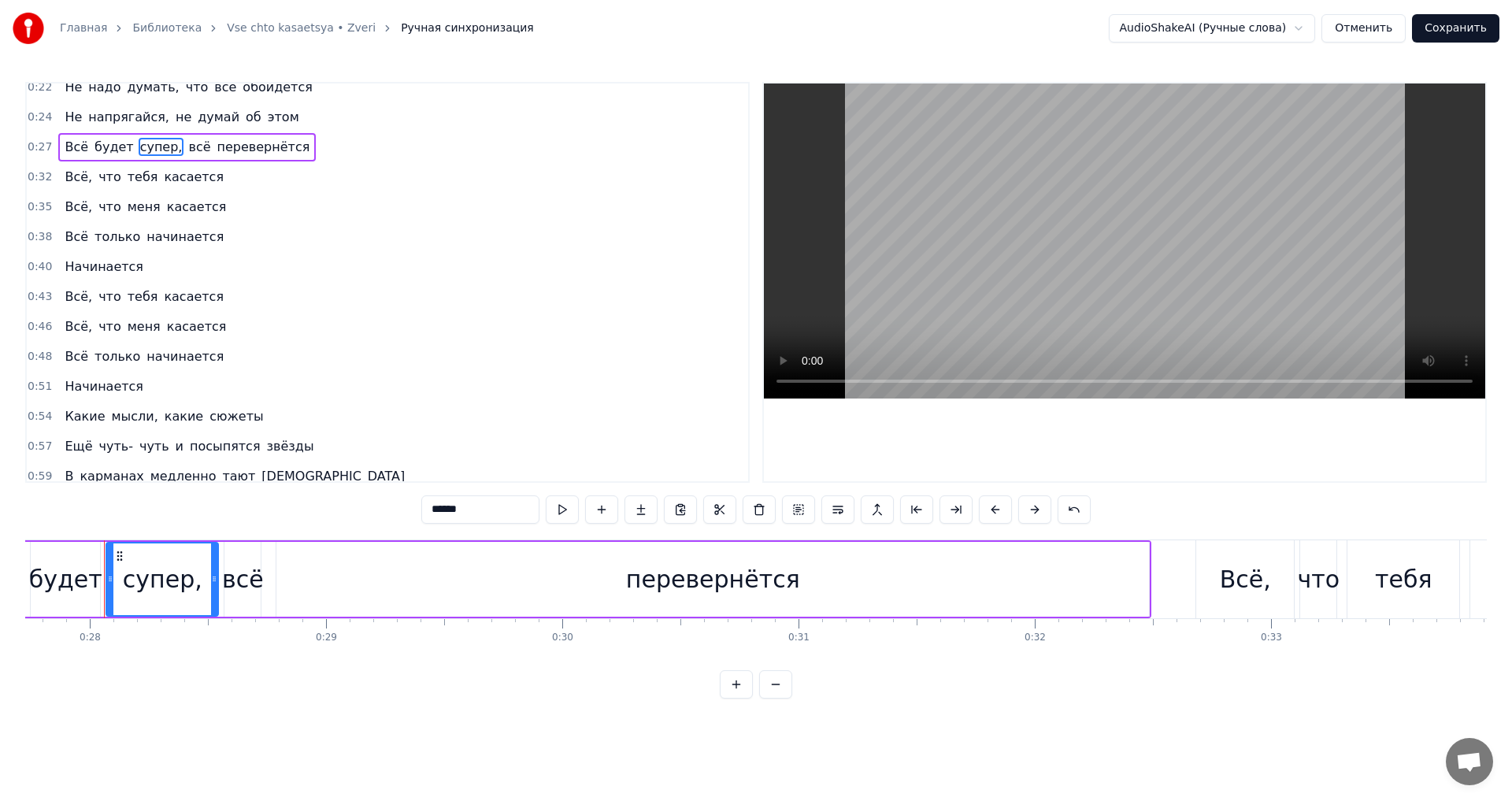
scroll to position [158, 0]
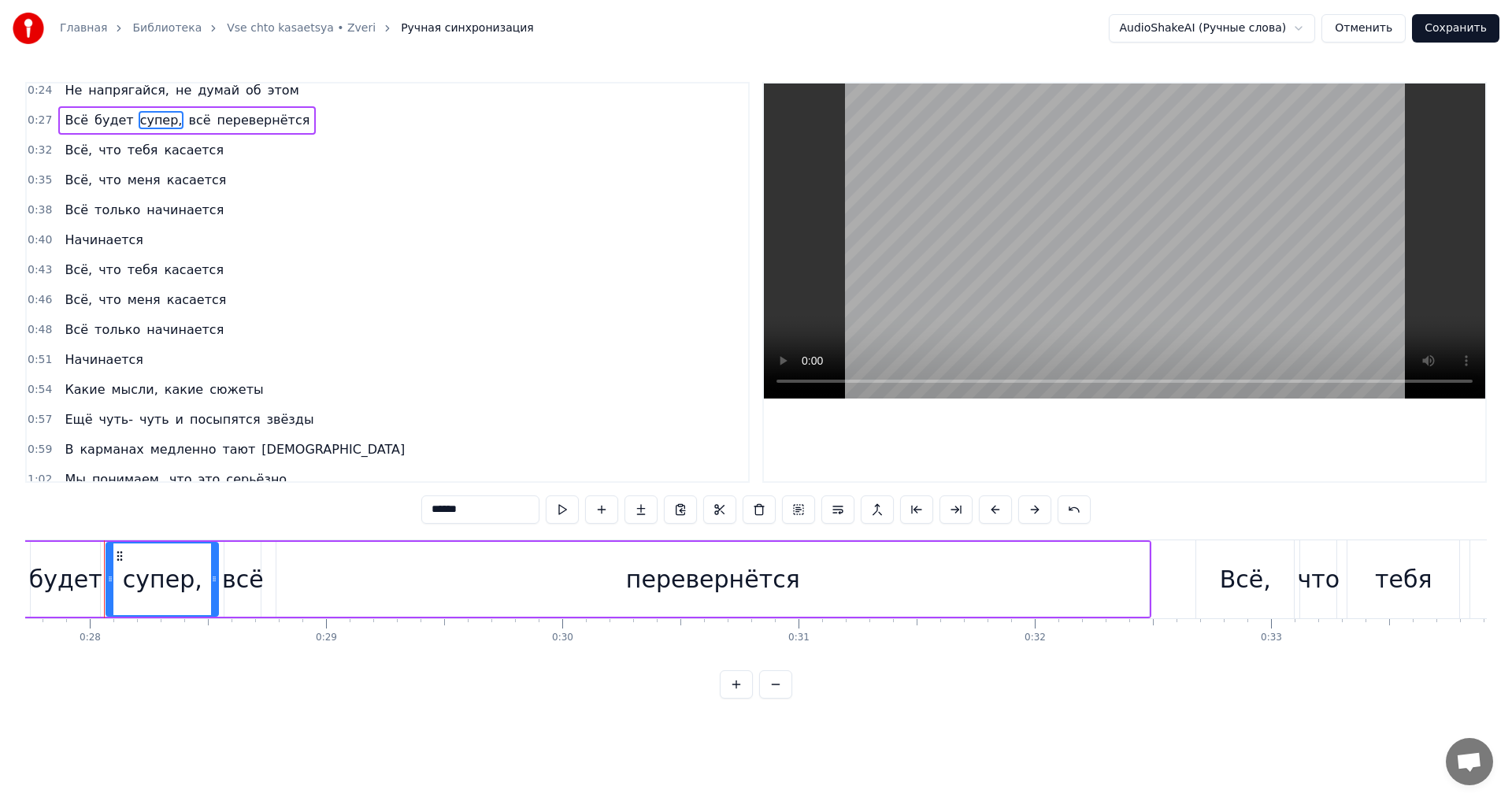
click at [122, 388] on span "мысли," at bounding box center [135, 389] width 50 height 18
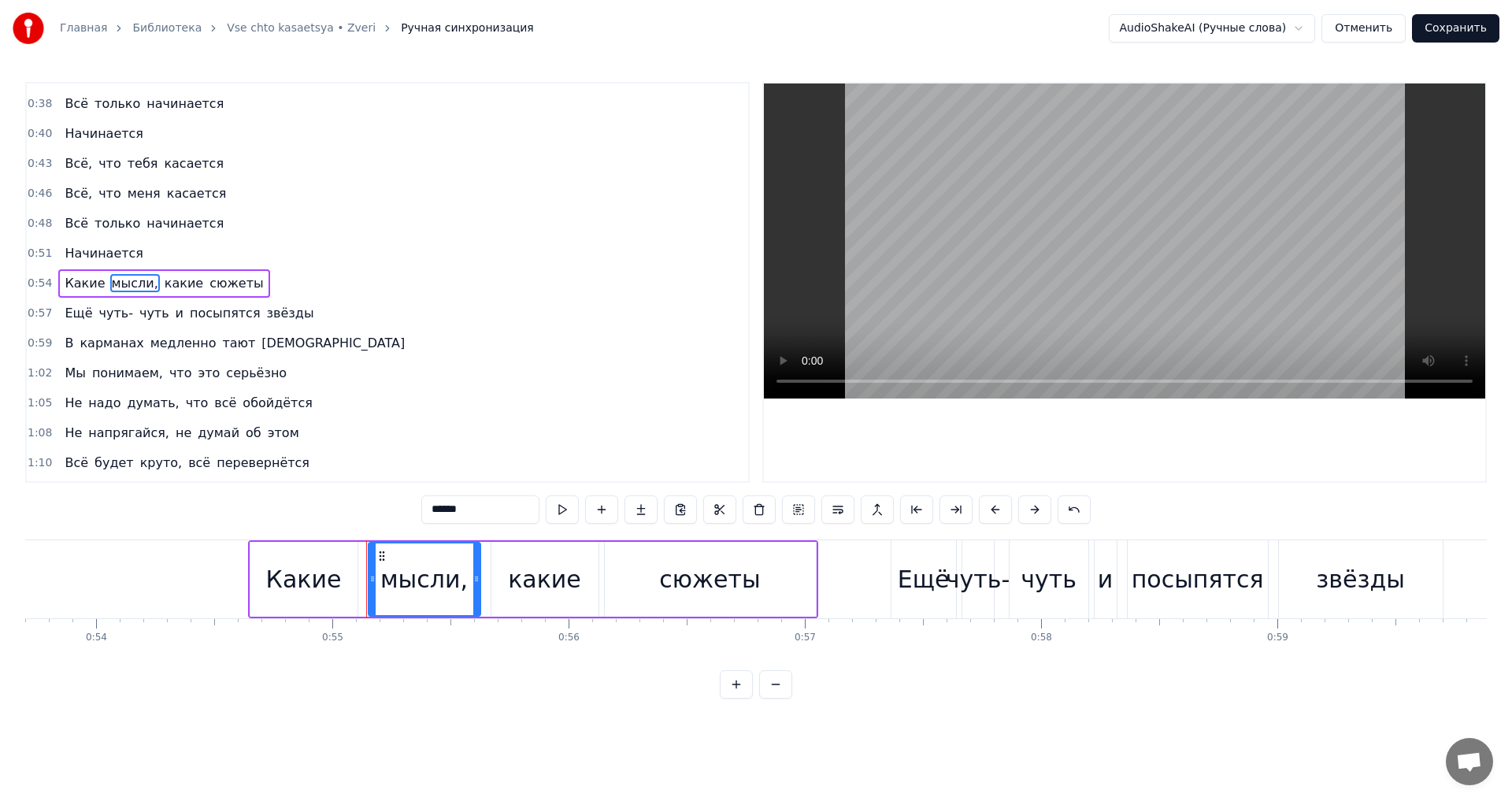
scroll to position [0, 12949]
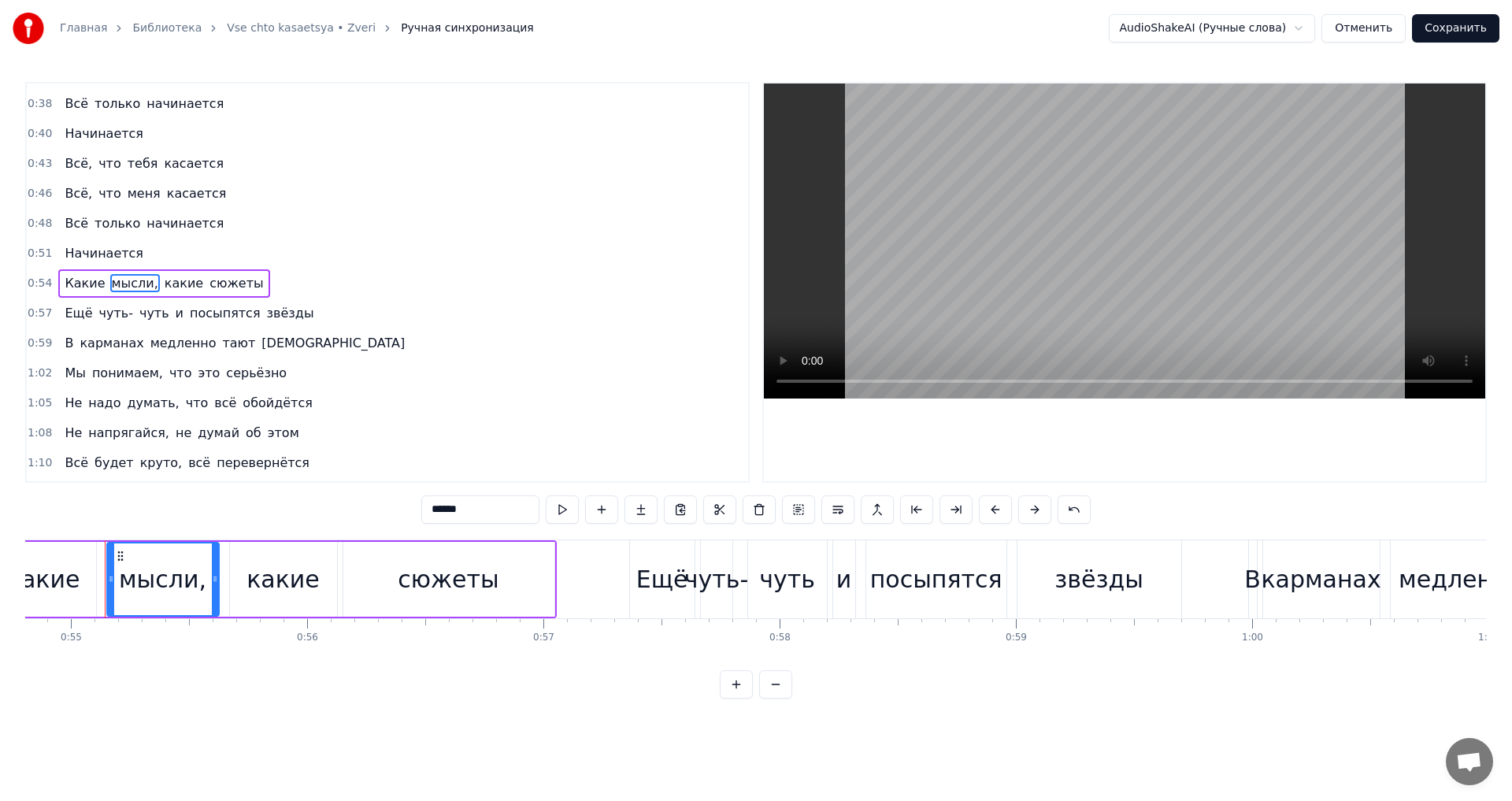
click at [208, 280] on span "сюжеты" at bounding box center [236, 283] width 57 height 18
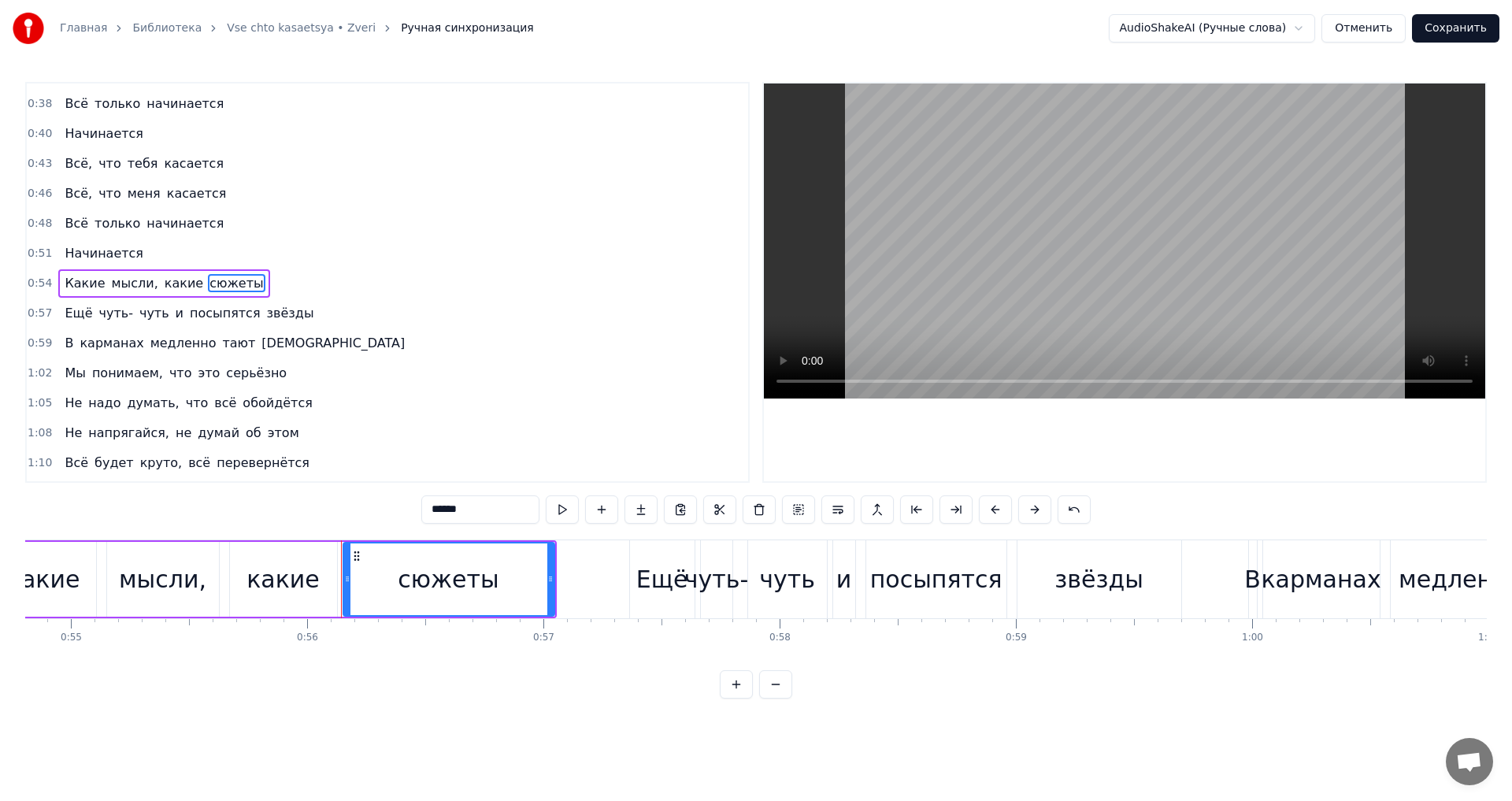
scroll to position [265, 0]
drag, startPoint x: 481, startPoint y: 508, endPoint x: 355, endPoint y: 506, distance: 126.0
click at [355, 506] on div "0:11 Такие маленькие телефоны 0:14 Такие маленькие перемены 0:16 Законы Гука ещ…" at bounding box center [755, 390] width 1461 height 617
click at [128, 284] on span "мысли," at bounding box center [135, 282] width 50 height 18
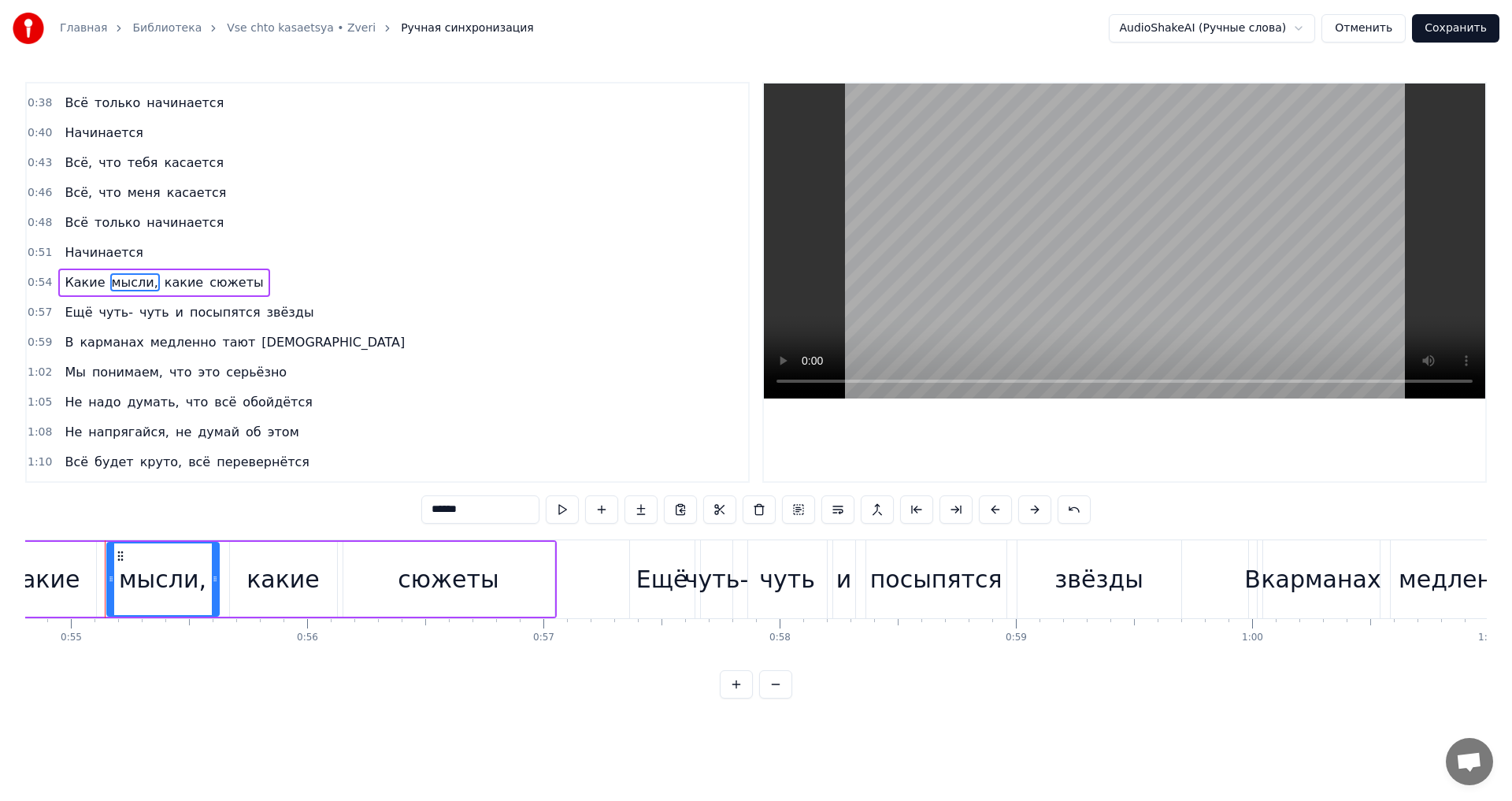
drag, startPoint x: 466, startPoint y: 508, endPoint x: 362, endPoint y: 507, distance: 104.0
click at [362, 507] on div "0:11 Такие маленькие телефоны 0:14 Такие маленькие перемены 0:16 Законы Гука ещ…" at bounding box center [755, 390] width 1461 height 617
click at [260, 349] on span "конфеты" at bounding box center [333, 342] width 146 height 18
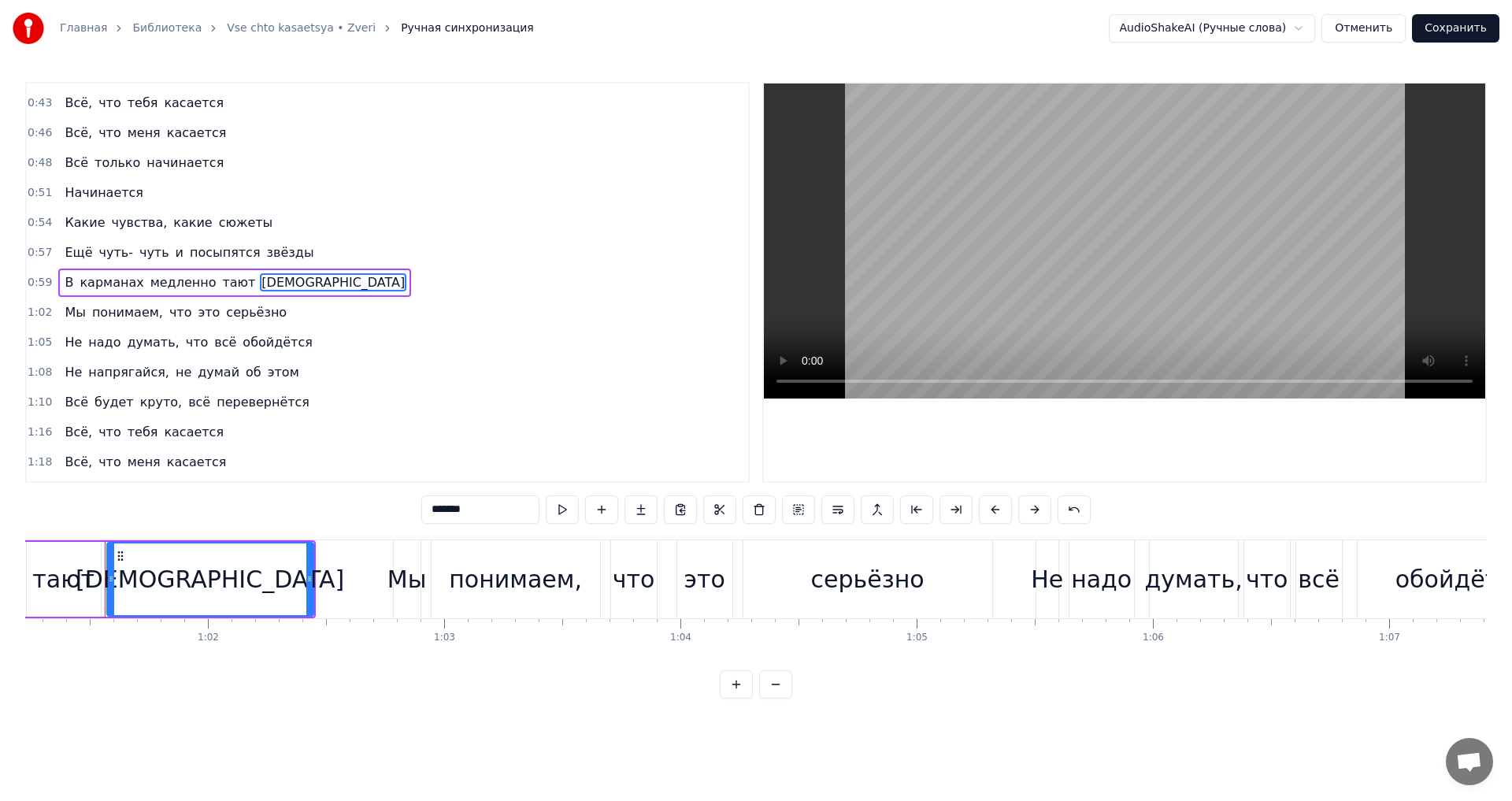
scroll to position [246, 0]
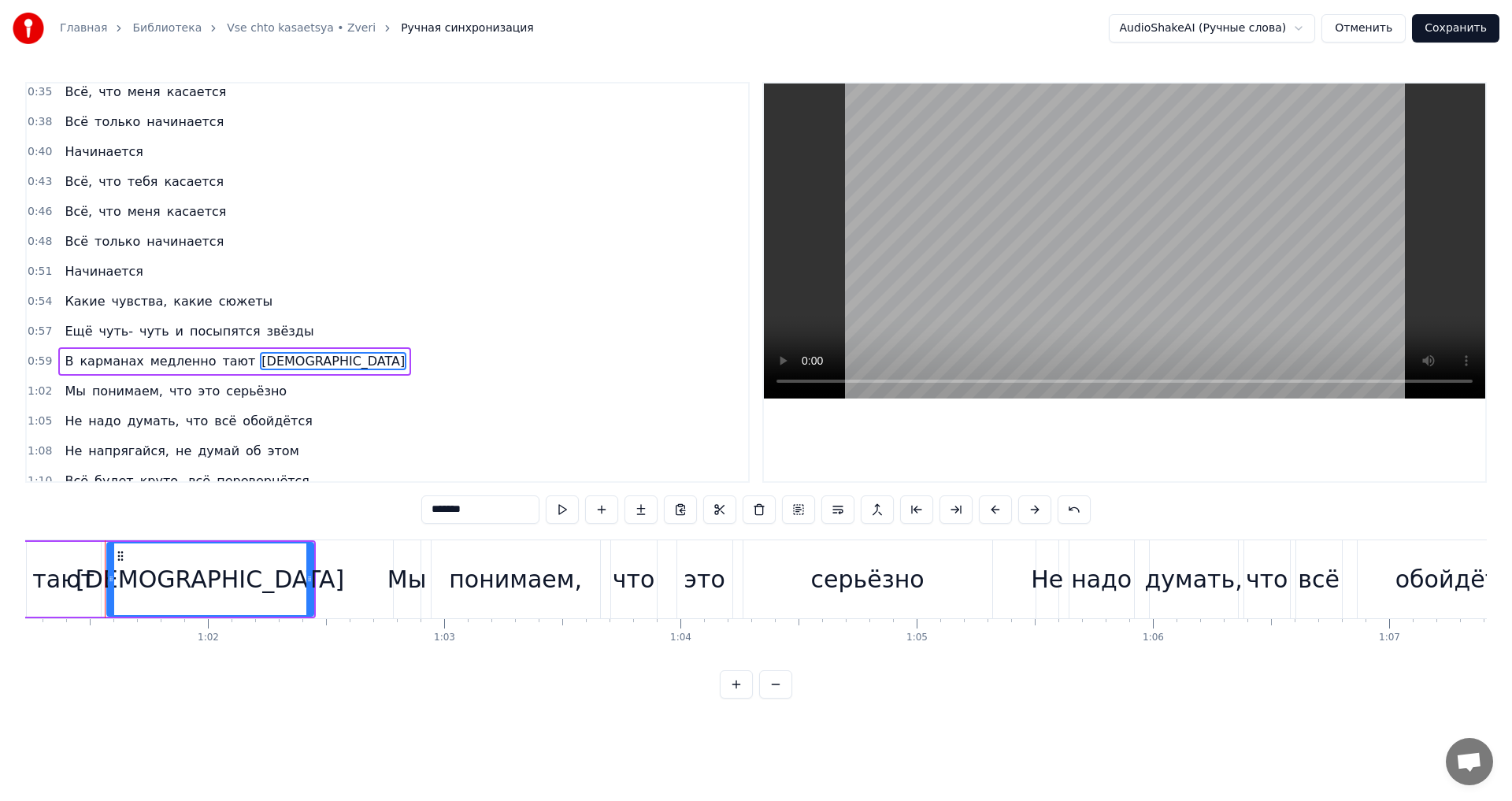
click at [165, 360] on span "медленно" at bounding box center [183, 361] width 69 height 18
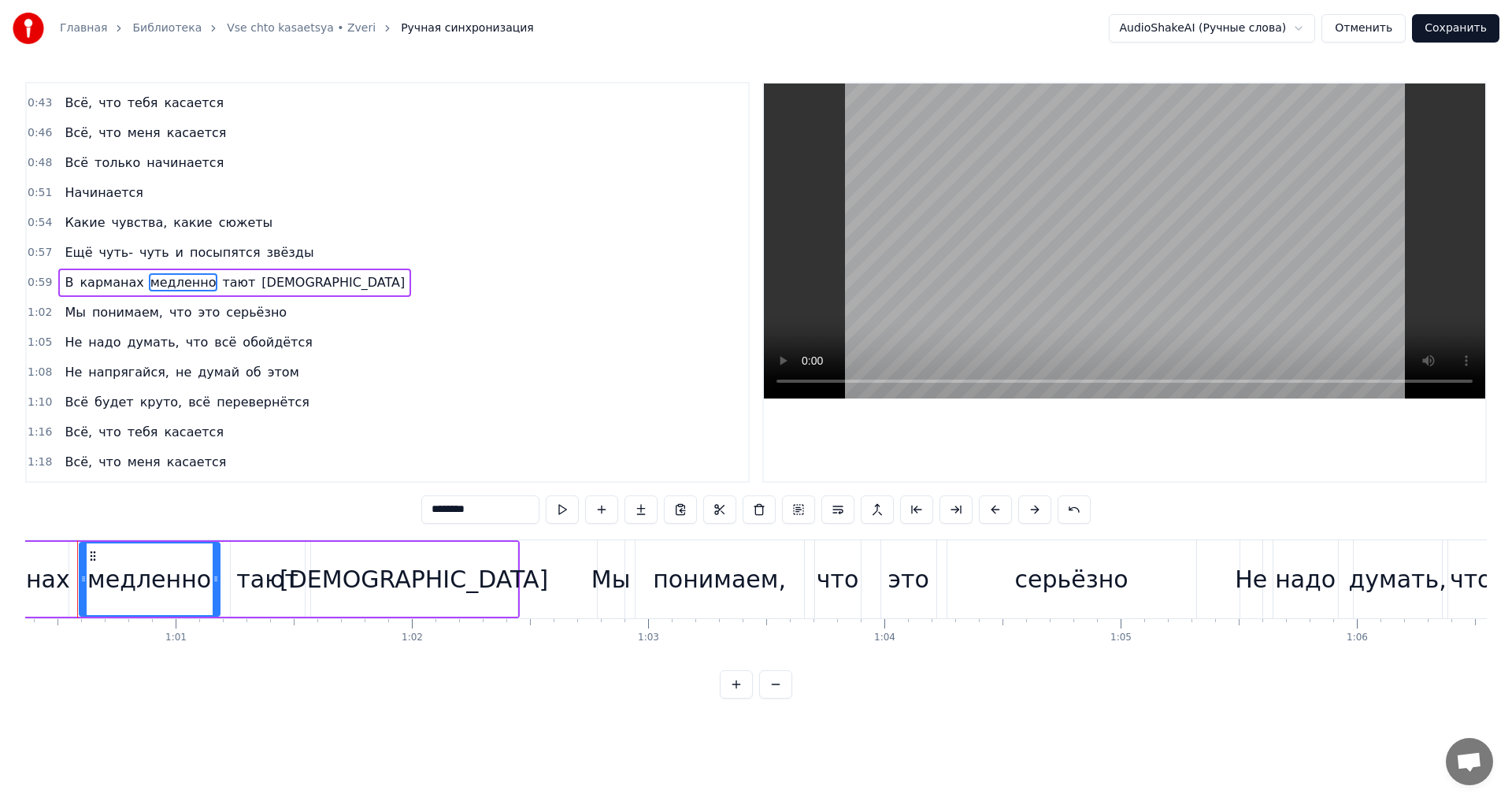
scroll to position [0, 14235]
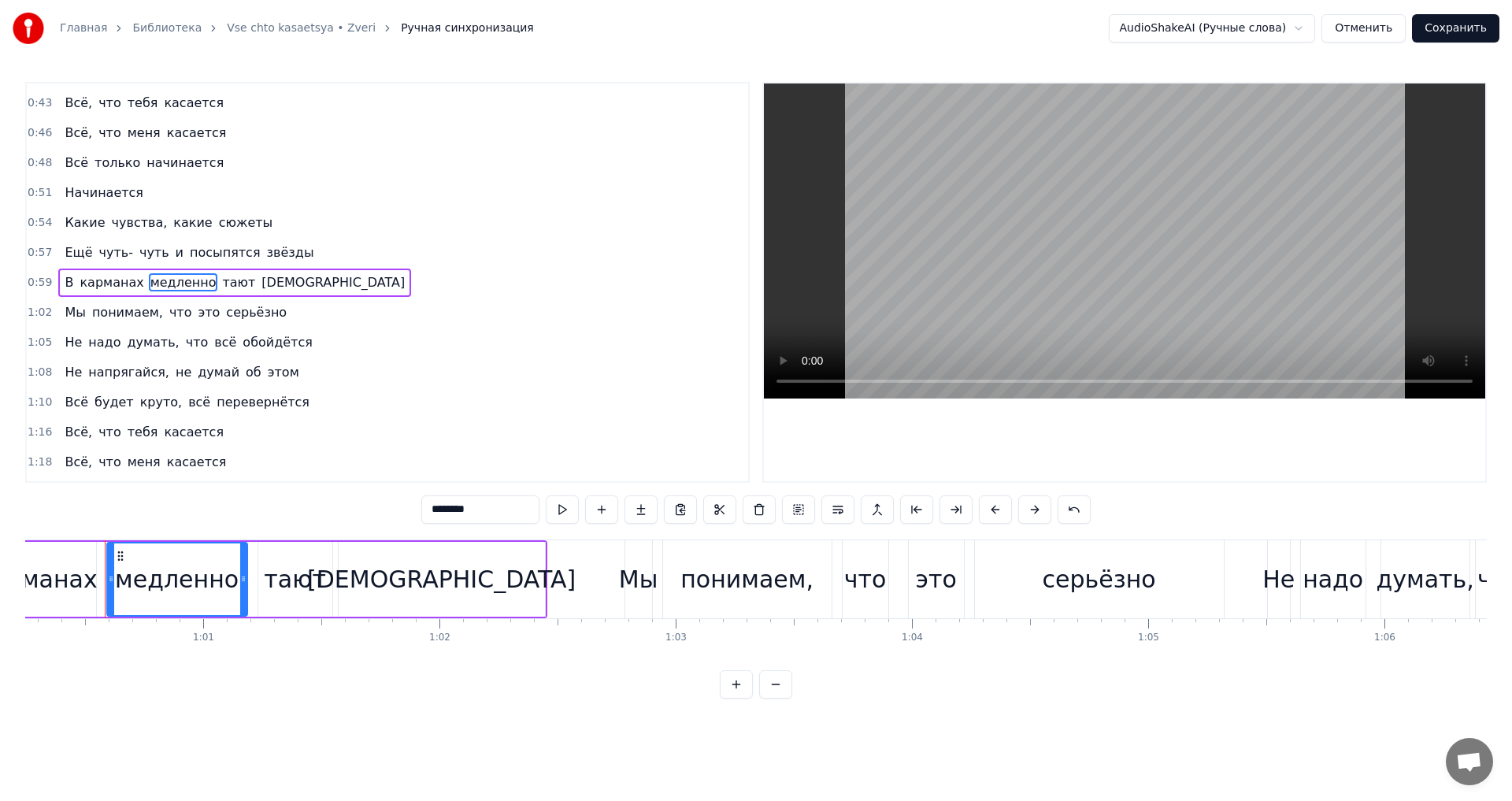
drag, startPoint x: 446, startPoint y: 511, endPoint x: 427, endPoint y: 511, distance: 19.0
click at [427, 511] on input "********" at bounding box center [480, 509] width 118 height 28
click at [236, 307] on span "серьёзно" at bounding box center [256, 312] width 64 height 18
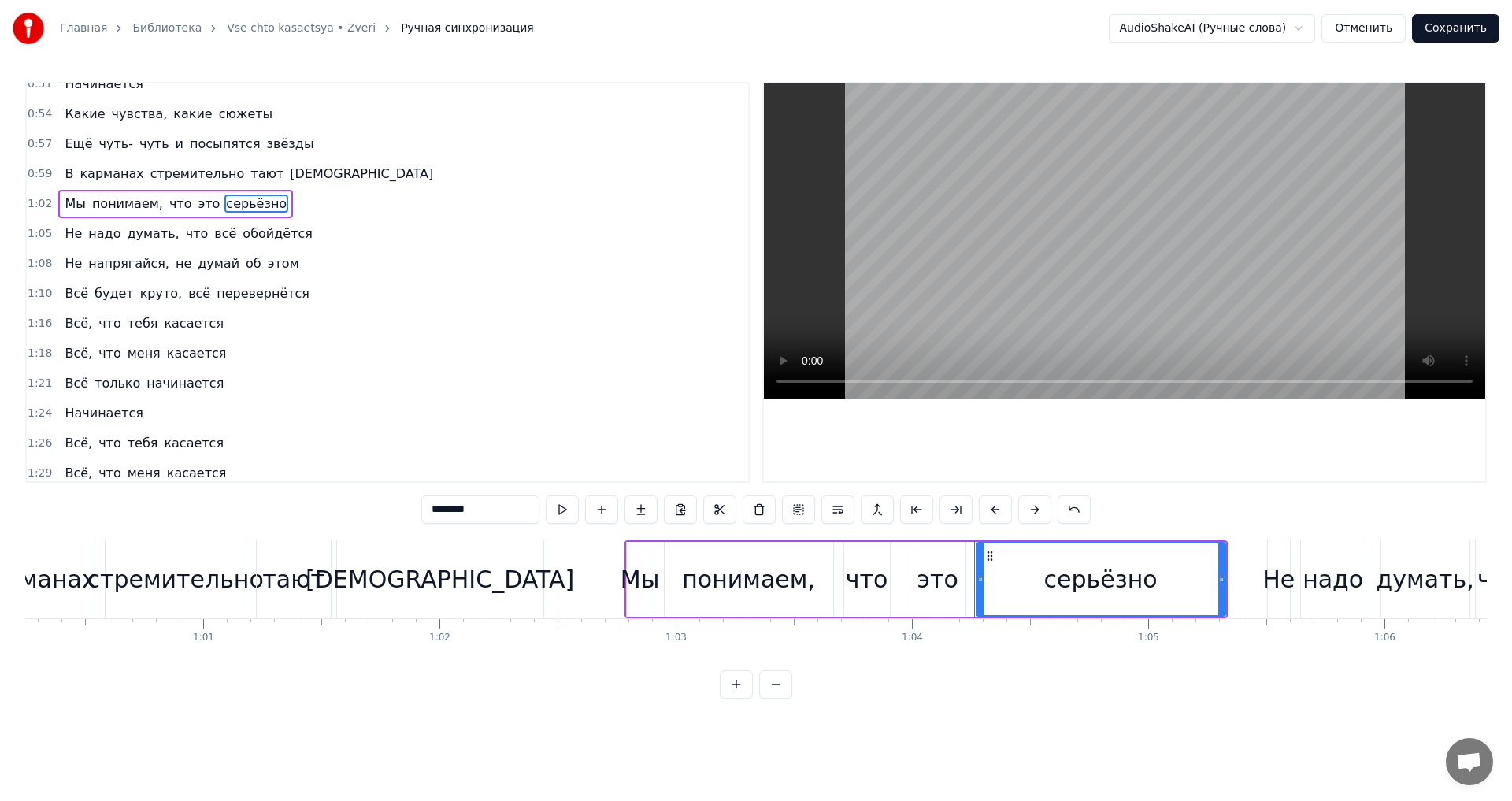
scroll to position [669, 0]
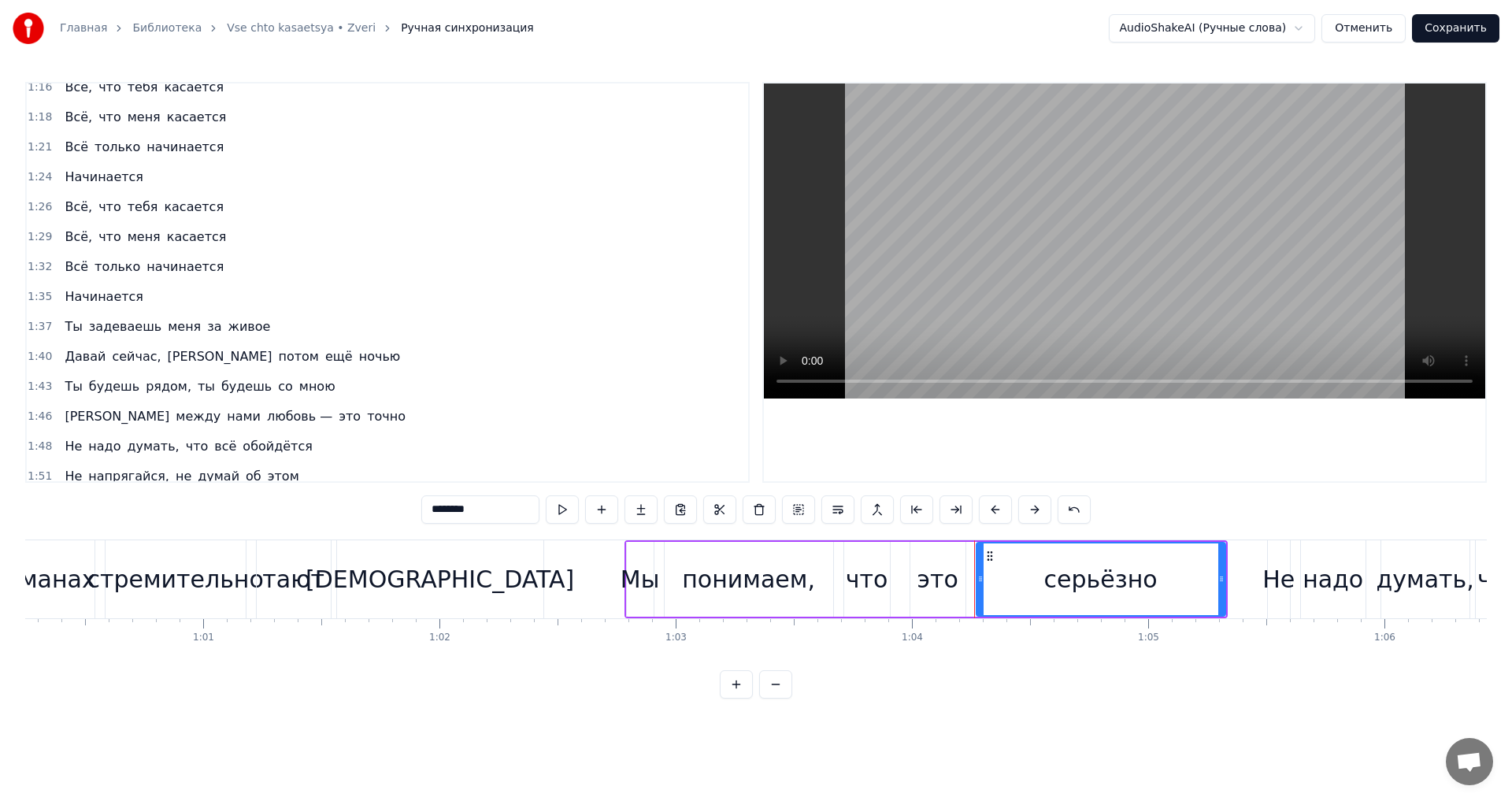
click at [227, 329] on span "живое" at bounding box center [249, 327] width 46 height 18
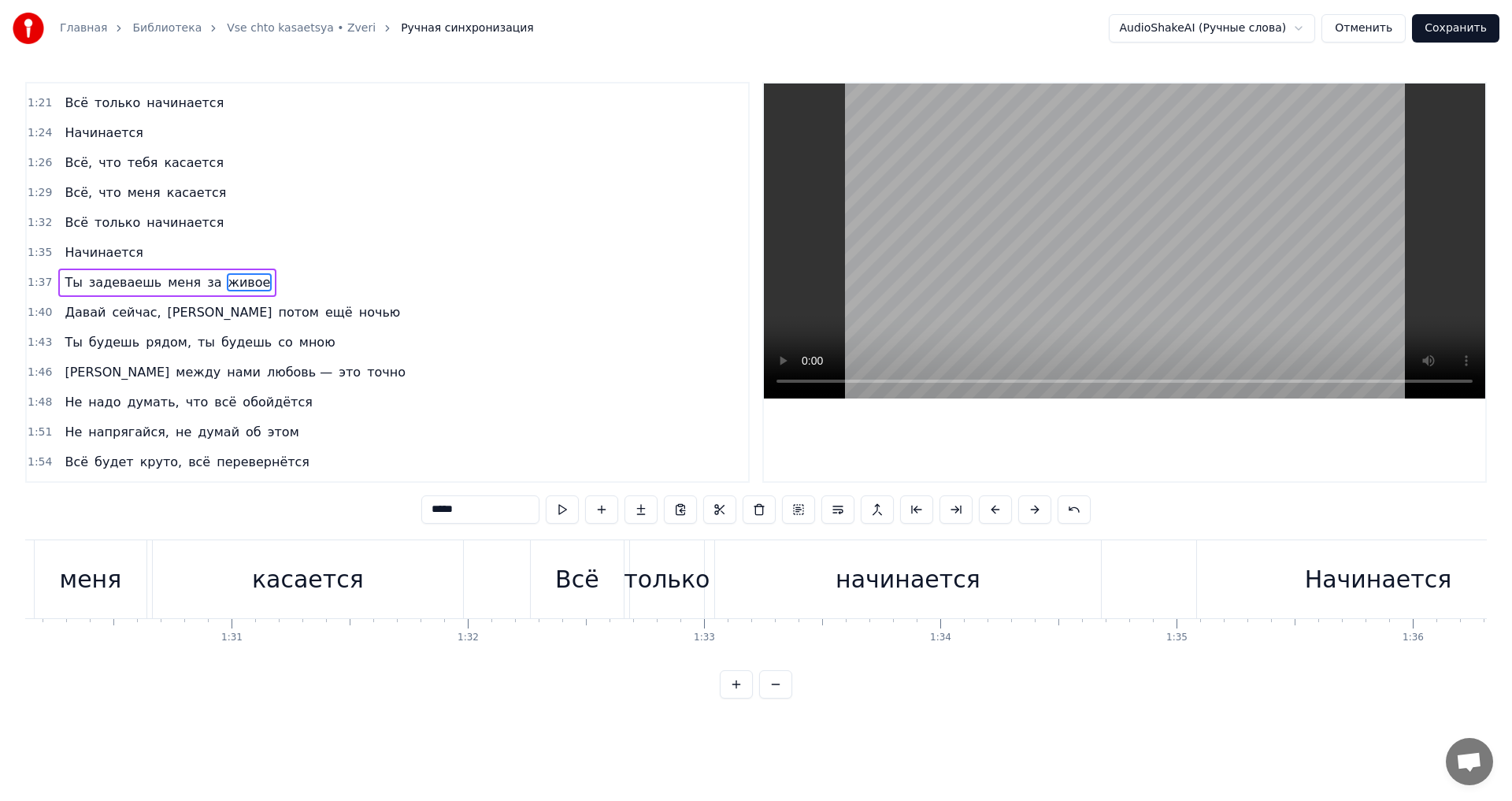
scroll to position [0, 23421]
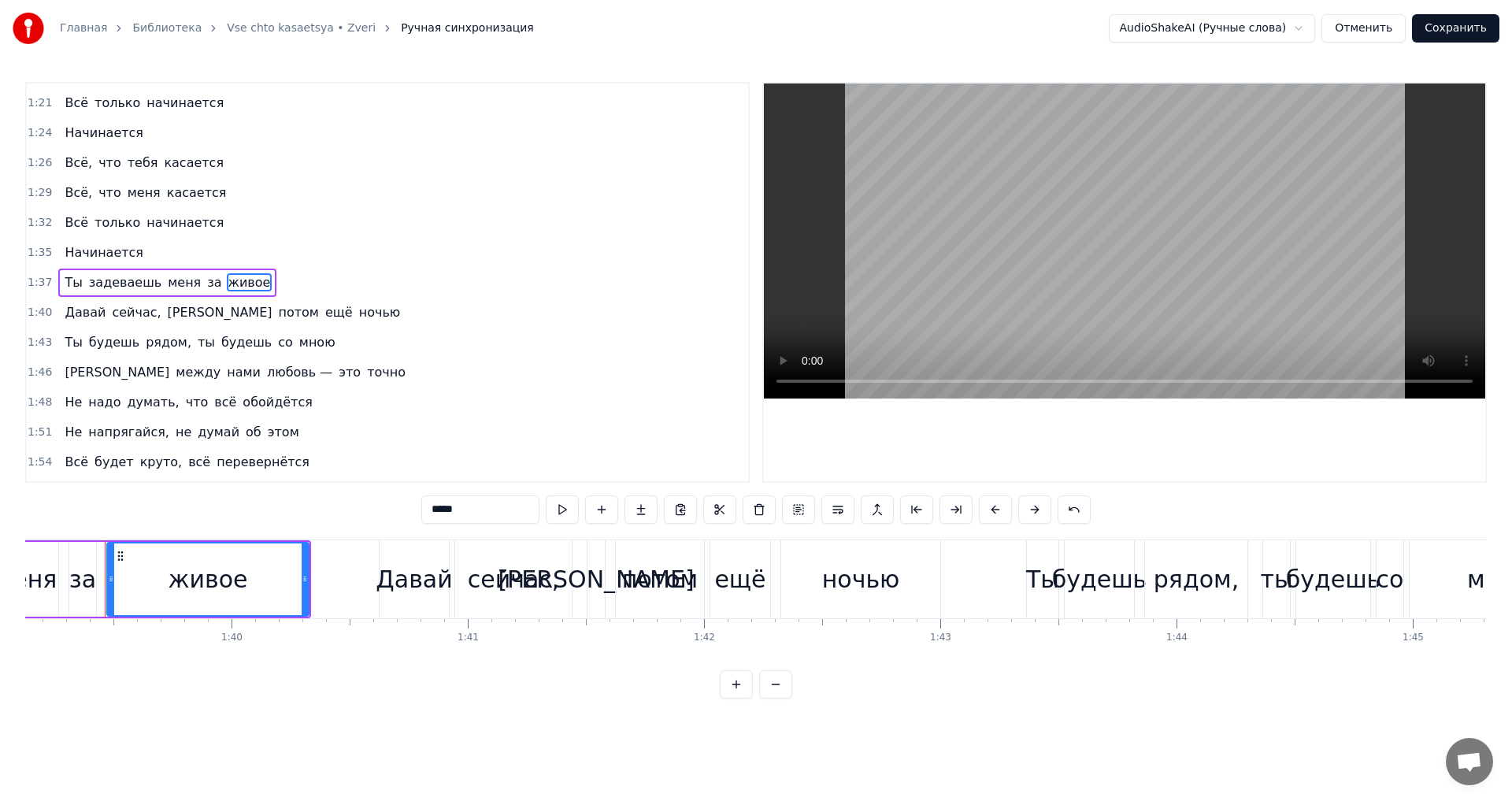
click at [133, 309] on span "сейчас," at bounding box center [136, 312] width 52 height 18
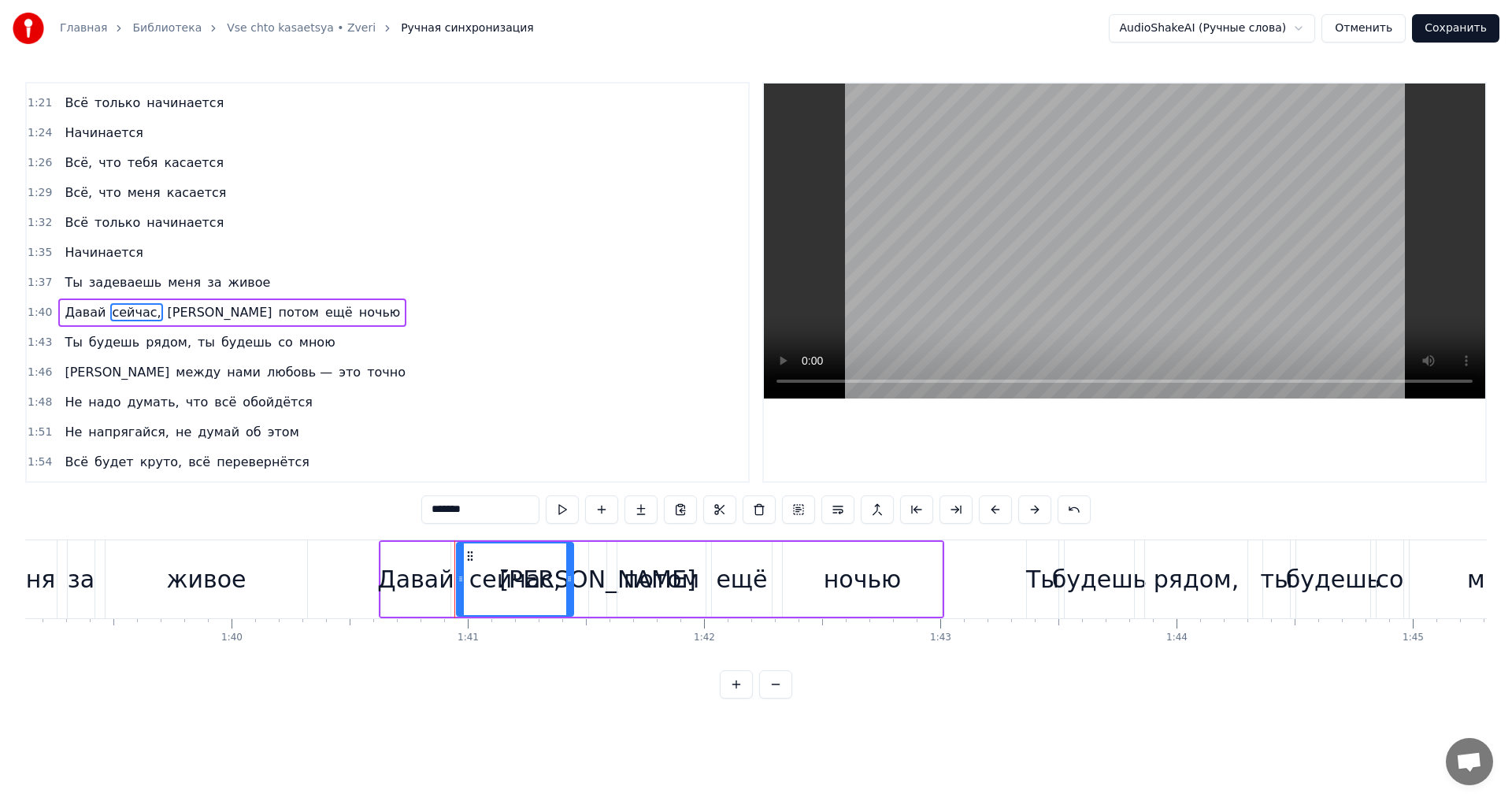
scroll to position [743, 0]
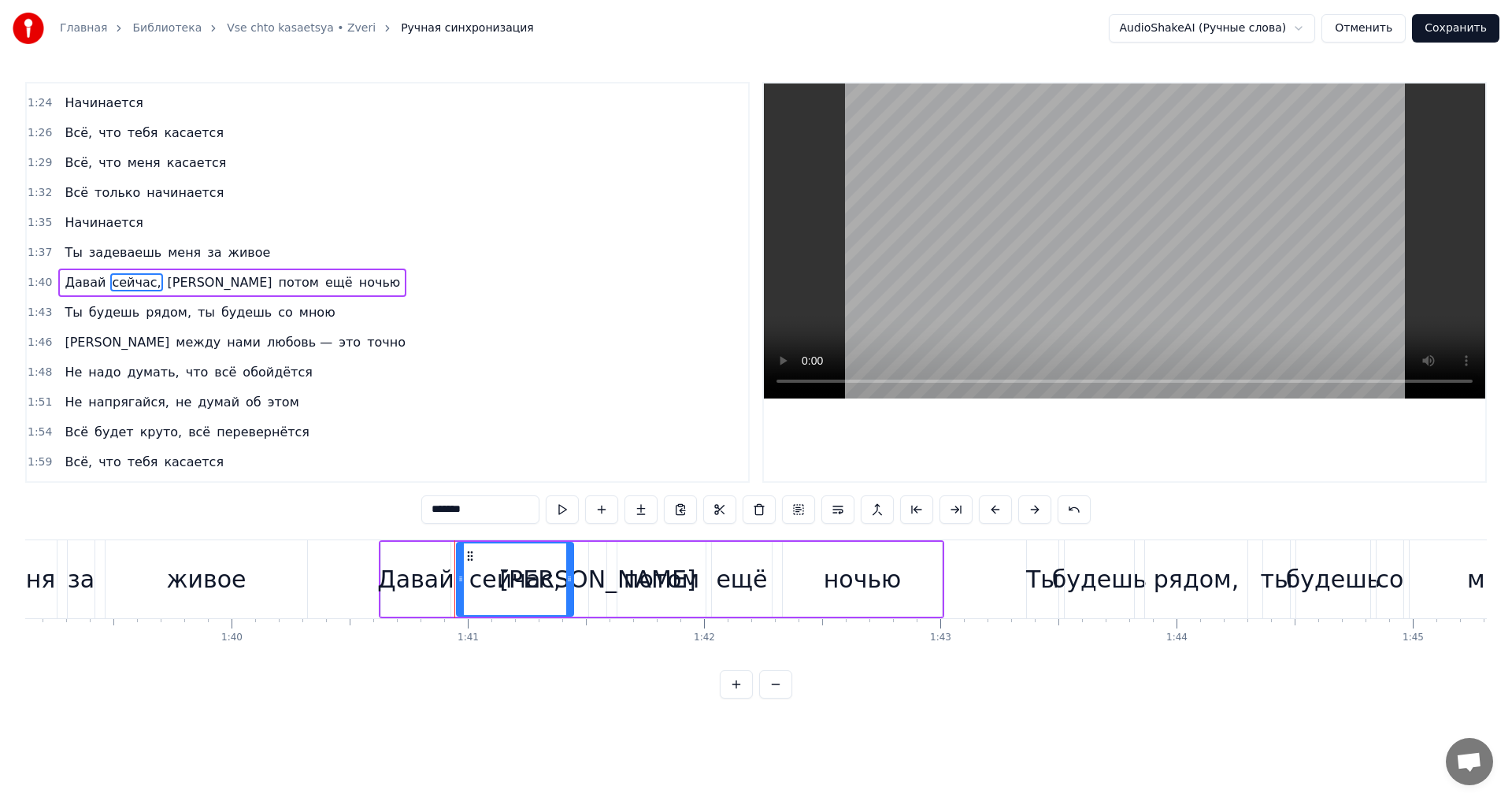
click at [358, 281] on span "ночью" at bounding box center [380, 282] width 45 height 18
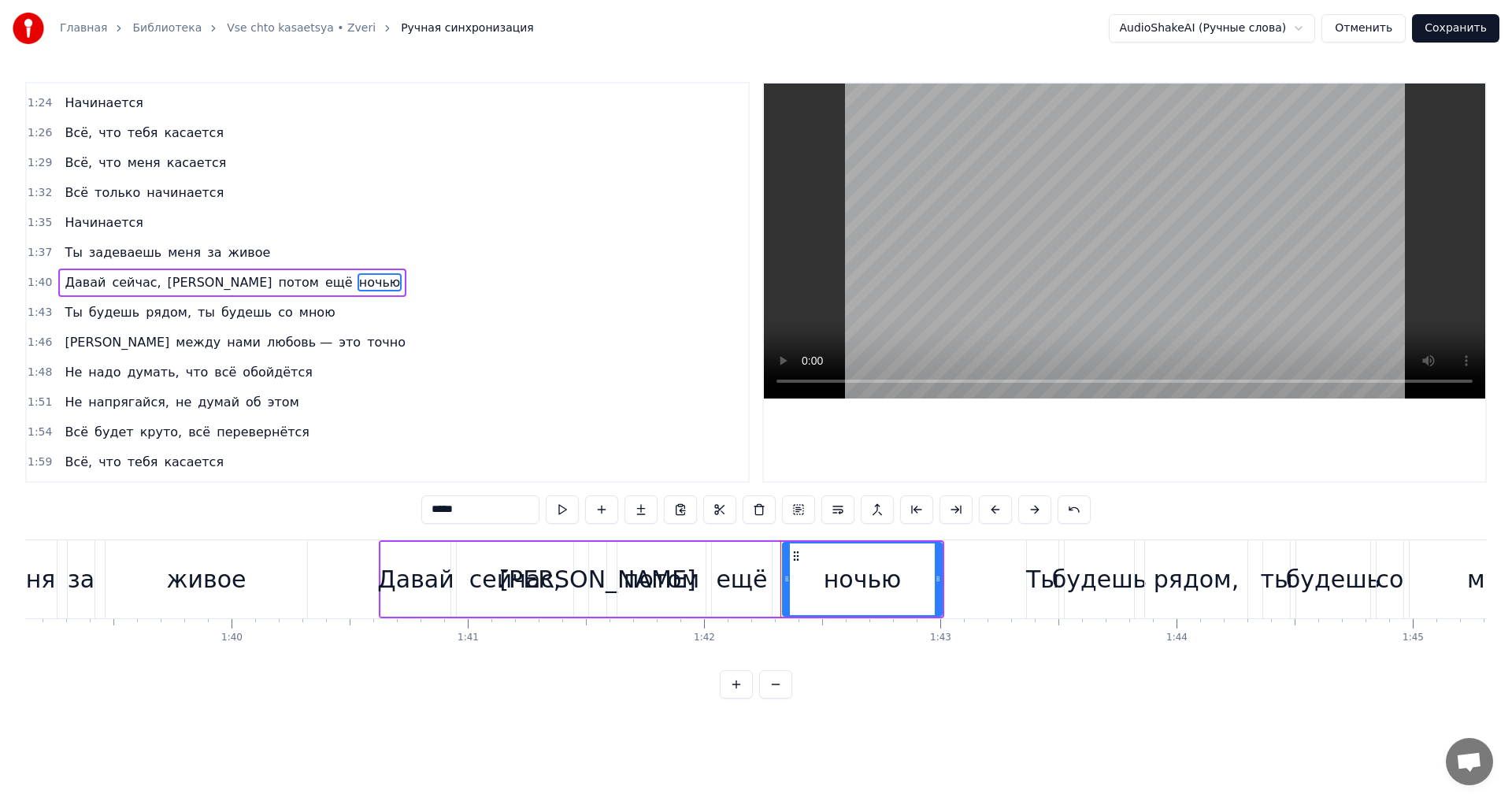
drag, startPoint x: 452, startPoint y: 512, endPoint x: 421, endPoint y: 510, distance: 31.1
click at [421, 510] on div "0:11 Такие маленькие телефоны 0:14 Такие маленькие перемены 0:16 Законы Гука ещ…" at bounding box center [755, 390] width 1461 height 617
click at [154, 312] on span "рядом," at bounding box center [168, 312] width 49 height 18
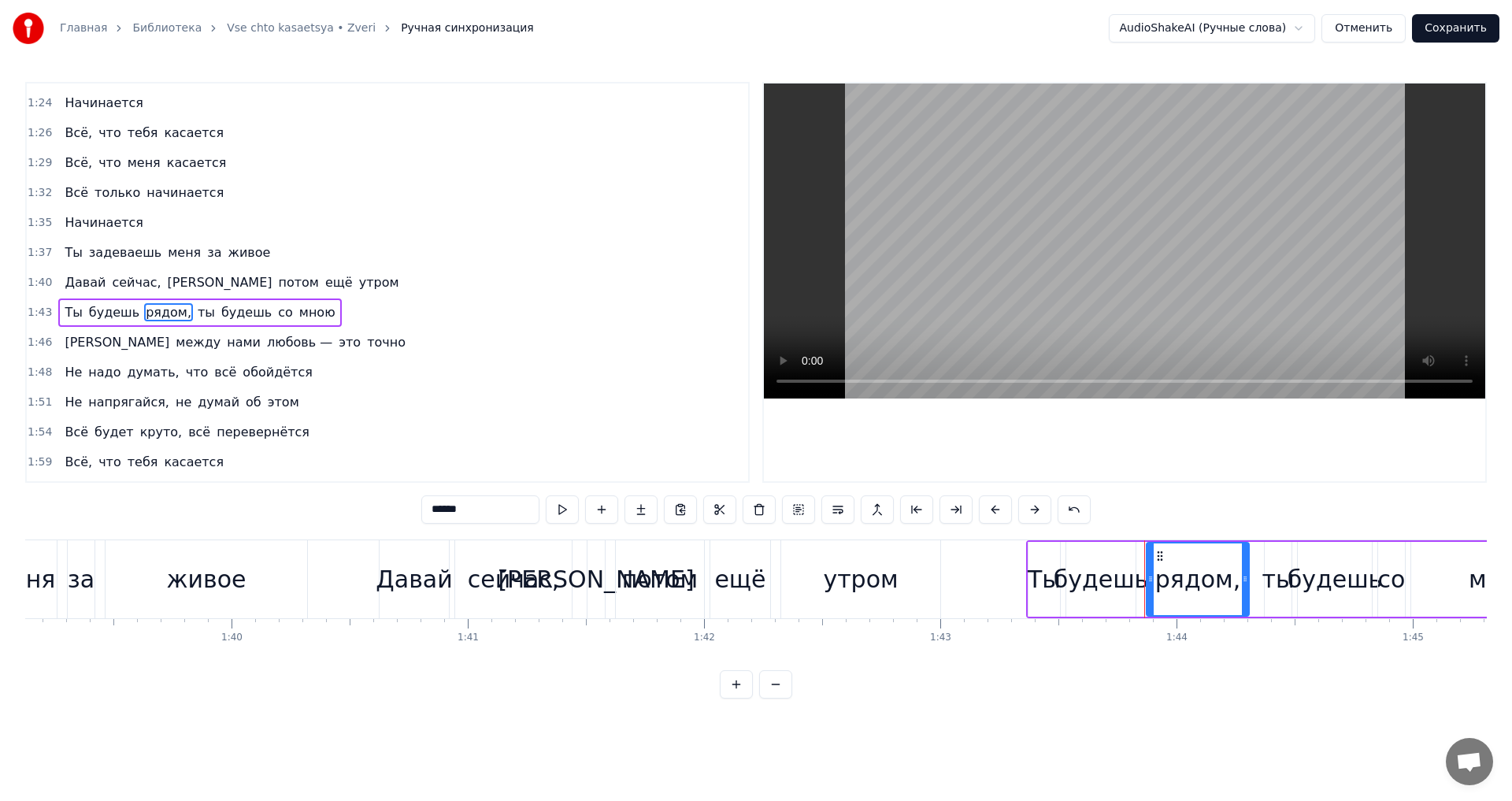
scroll to position [774, 0]
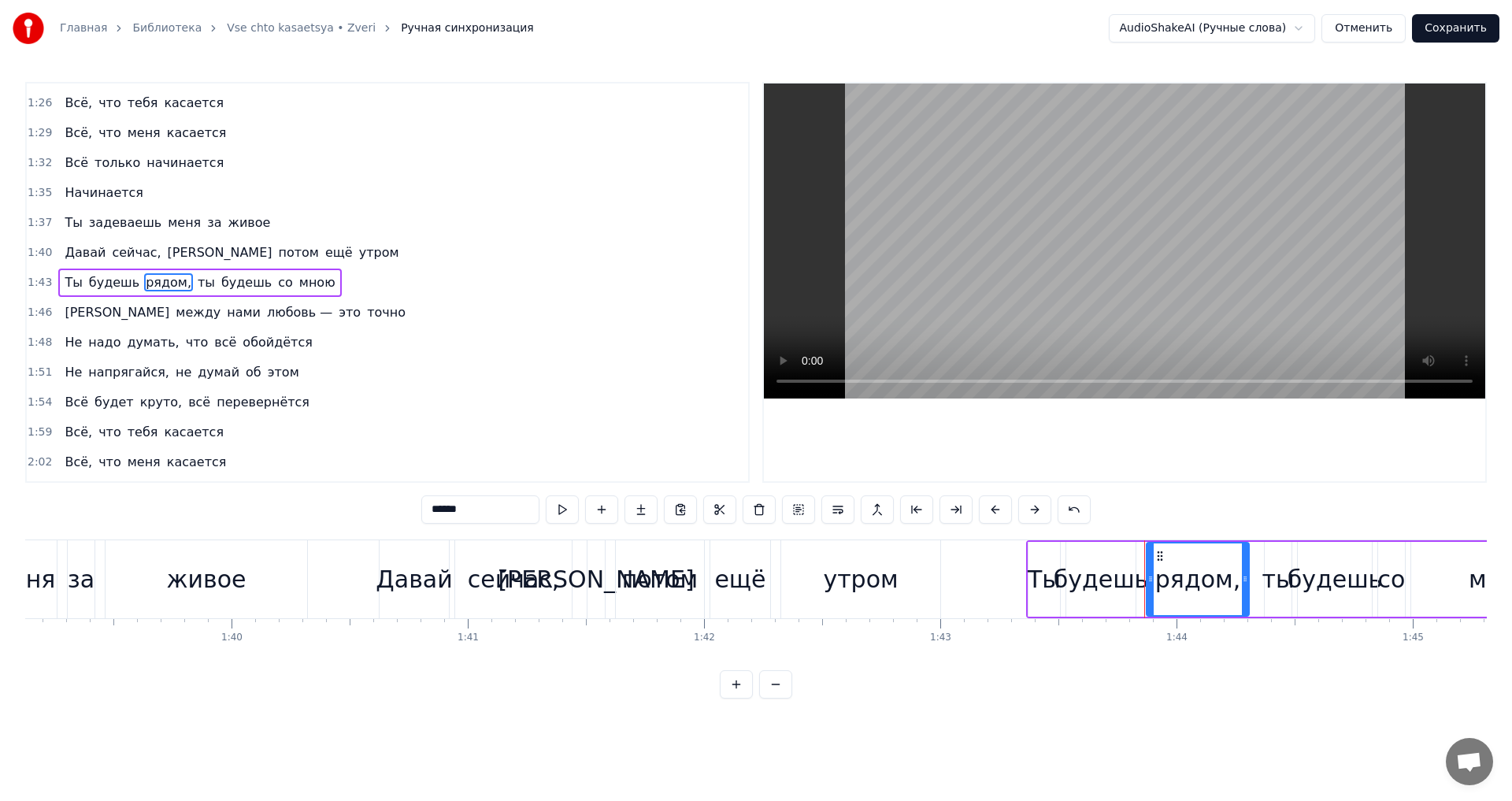
drag, startPoint x: 462, startPoint y: 511, endPoint x: 388, endPoint y: 483, distance: 79.1
click at [422, 509] on input "******" at bounding box center [480, 509] width 118 height 28
click at [265, 310] on span "любовь —" at bounding box center [299, 312] width 68 height 18
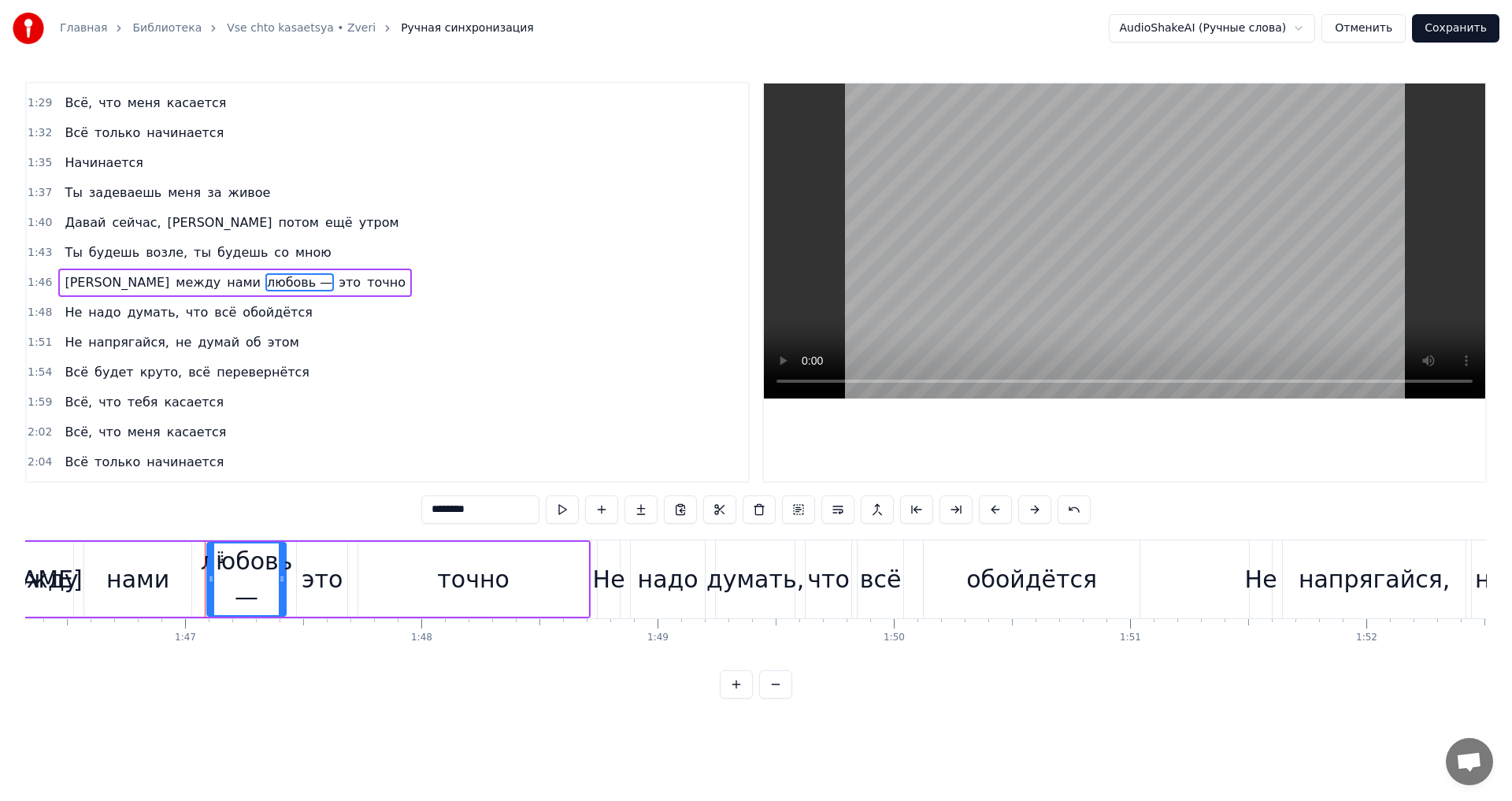
scroll to position [0, 25221]
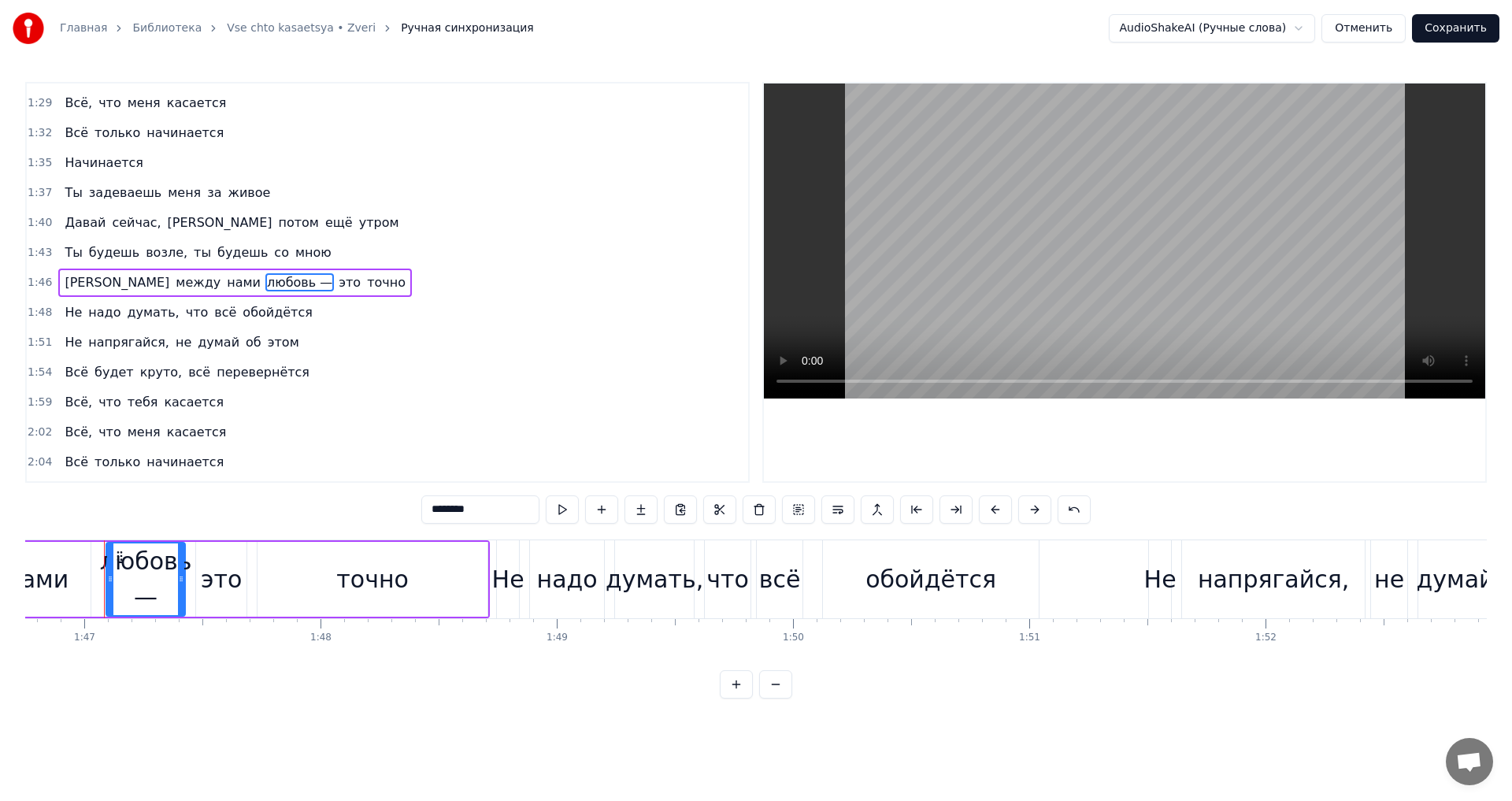
drag, startPoint x: 471, startPoint y: 510, endPoint x: 374, endPoint y: 502, distance: 97.3
click at [375, 503] on div "0:11 Такие маленькие телефоны 0:14 Такие маленькие перемены 0:16 Законы Гука ещ…" at bounding box center [755, 390] width 1461 height 617
click at [365, 280] on span "точно" at bounding box center [386, 282] width 42 height 18
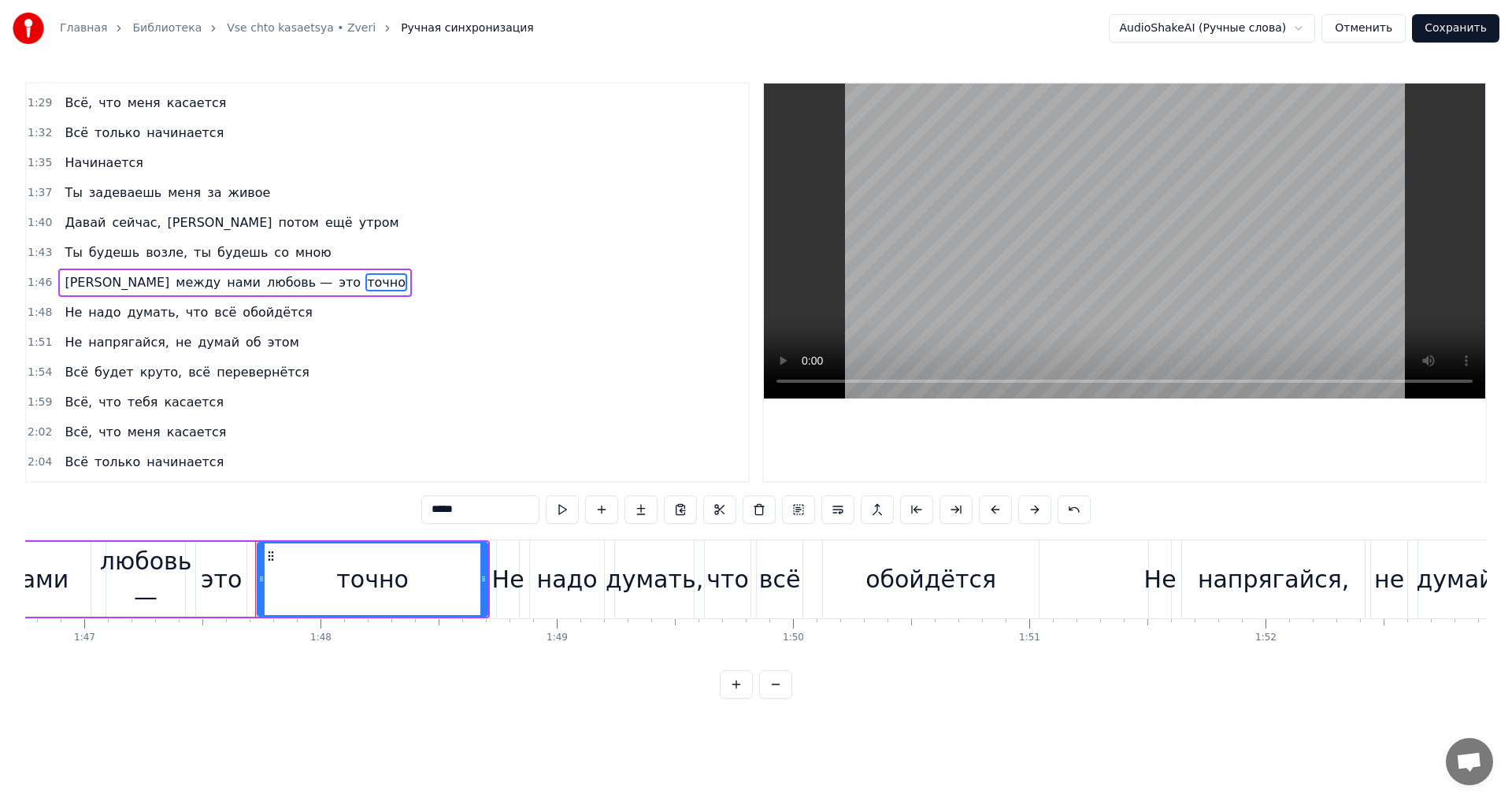
click at [146, 318] on span "думать," at bounding box center [153, 312] width 55 height 18
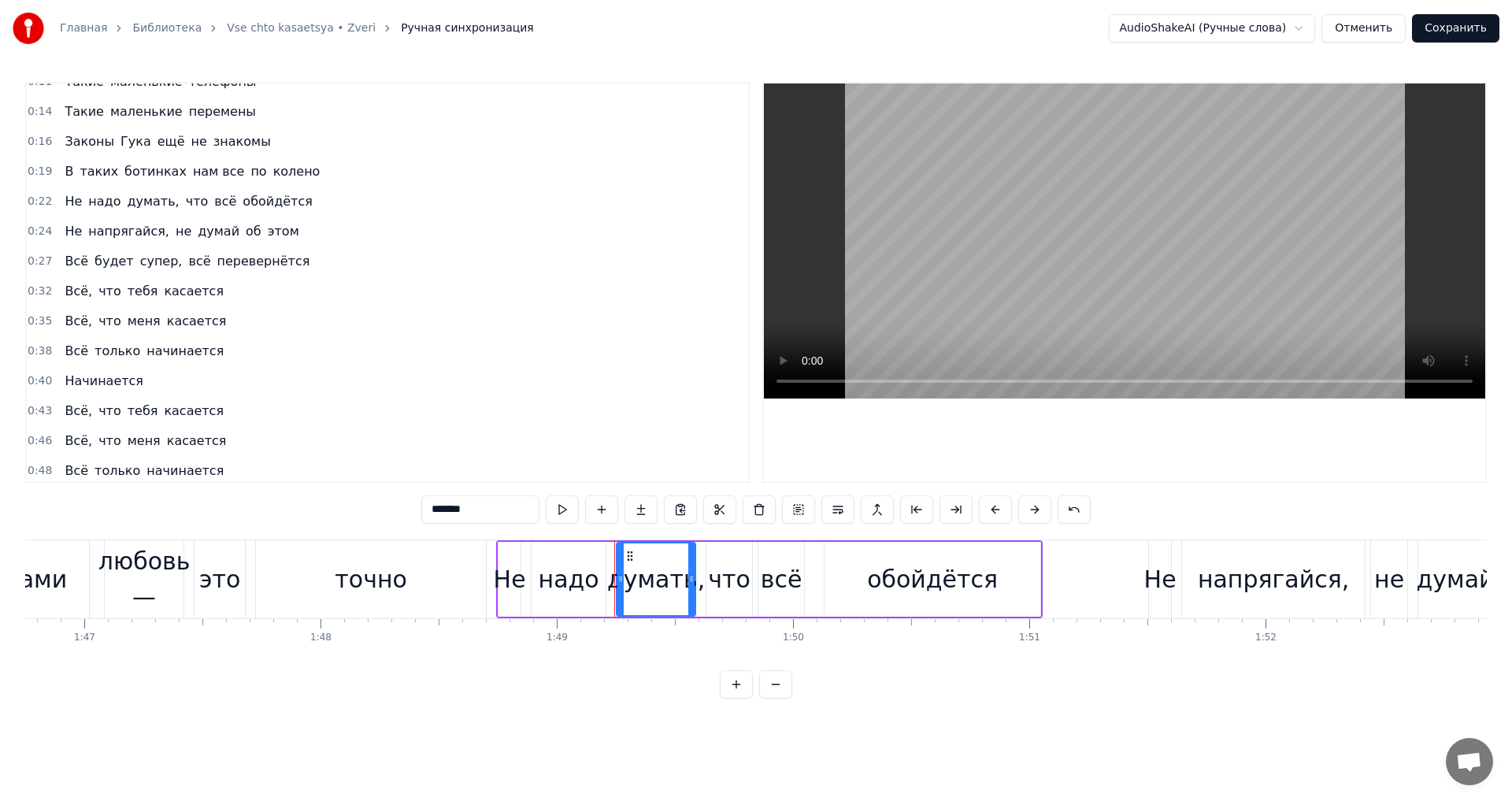
scroll to position [0, 0]
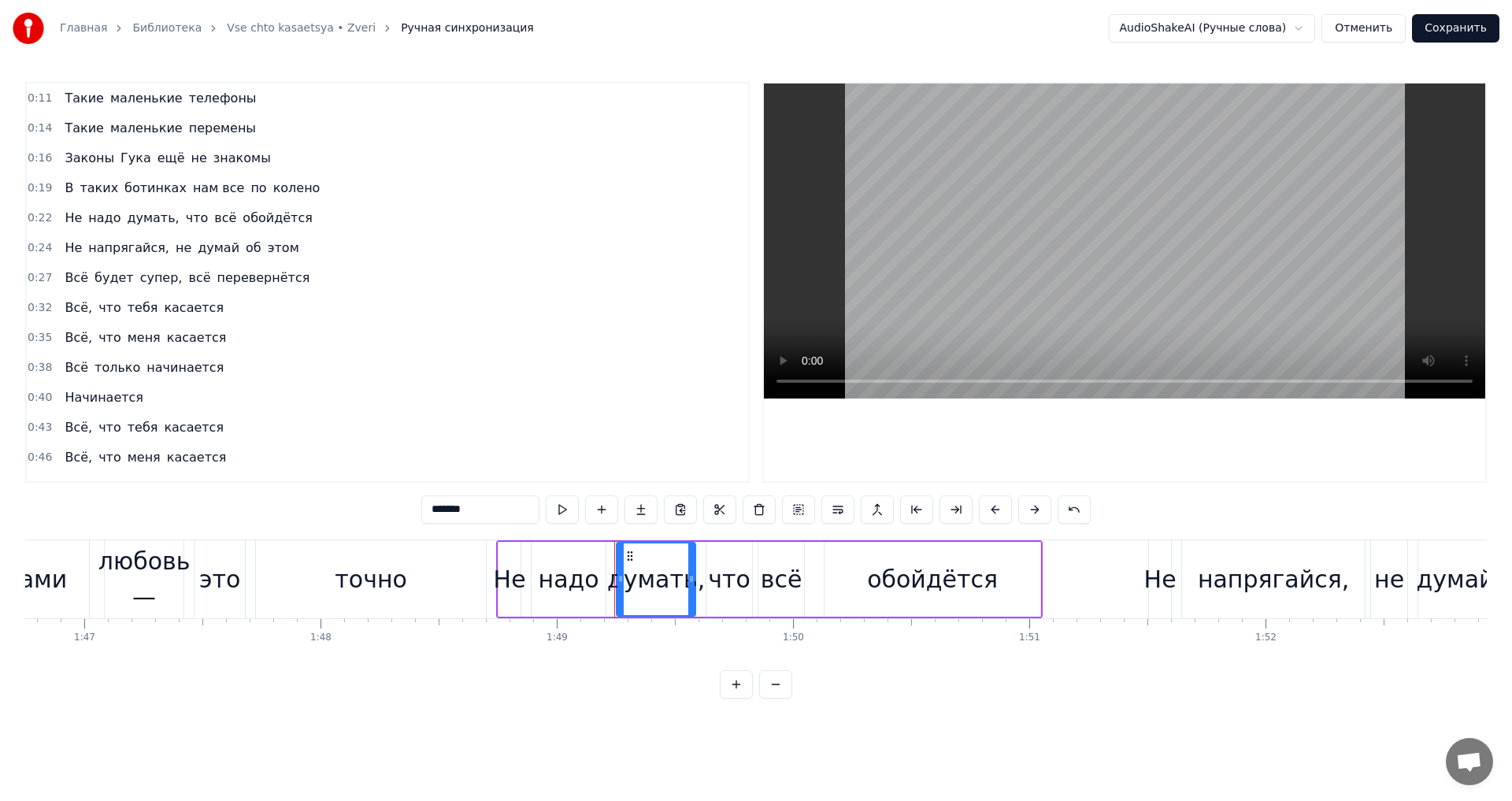
click at [187, 101] on span "телефоны" at bounding box center [223, 98] width 71 height 18
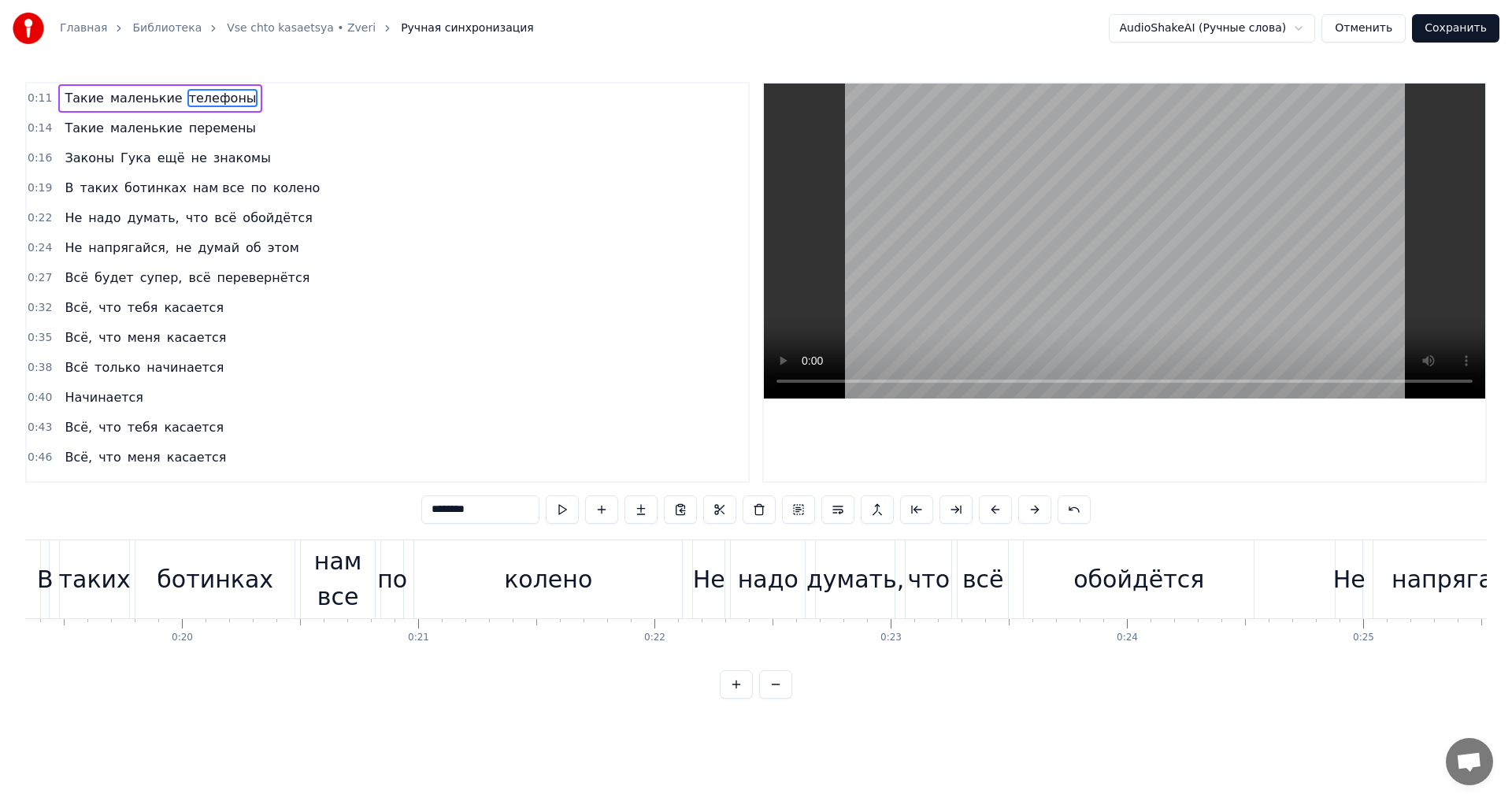
scroll to position [0, 2922]
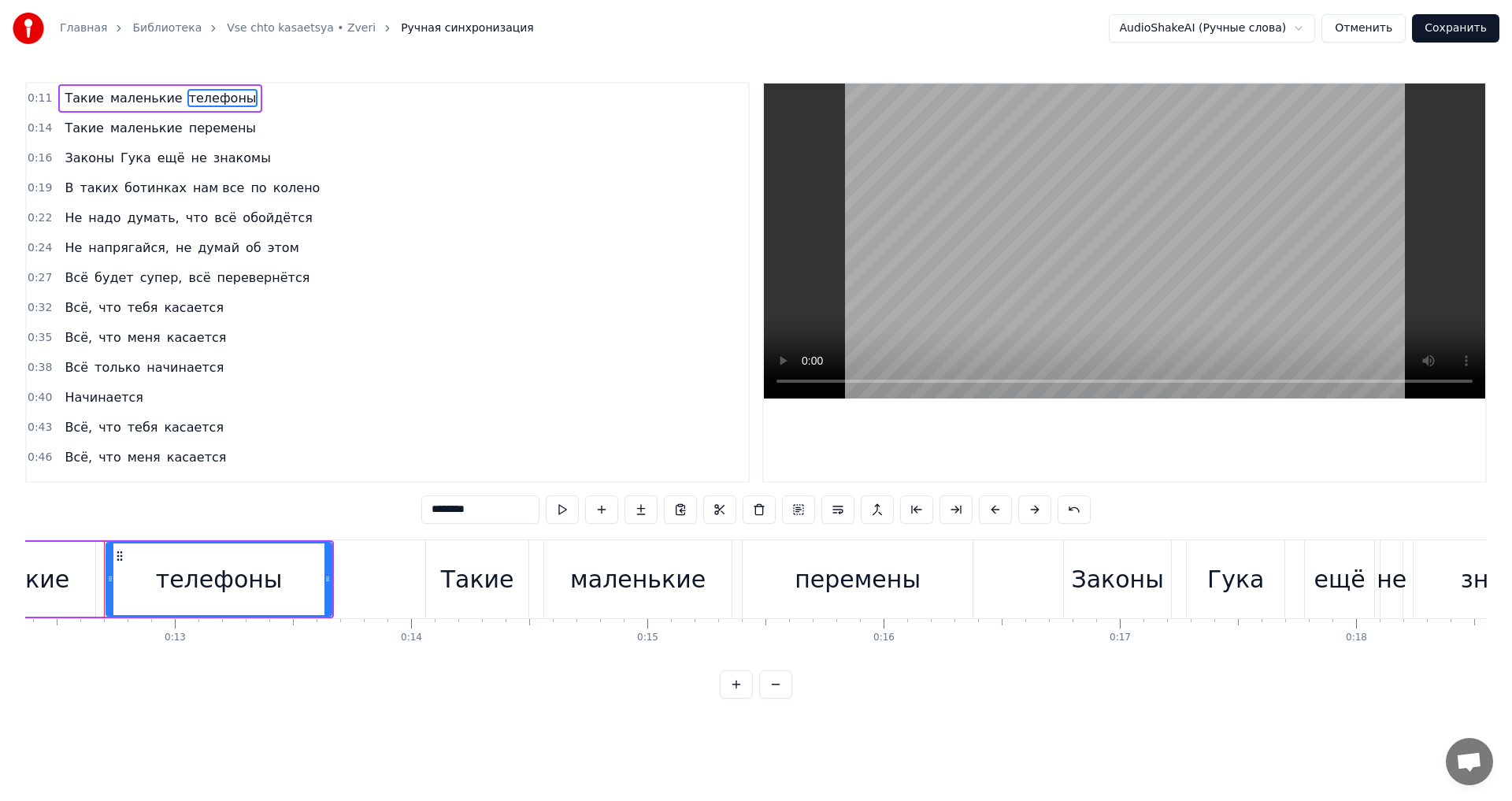
drag, startPoint x: 492, startPoint y: 516, endPoint x: 305, endPoint y: 509, distance: 187.1
click at [305, 509] on div "0:11 Такие маленькие телефоны 0:14 Такие маленькие перемены 0:16 Законы Гука ещ…" at bounding box center [755, 390] width 1461 height 617
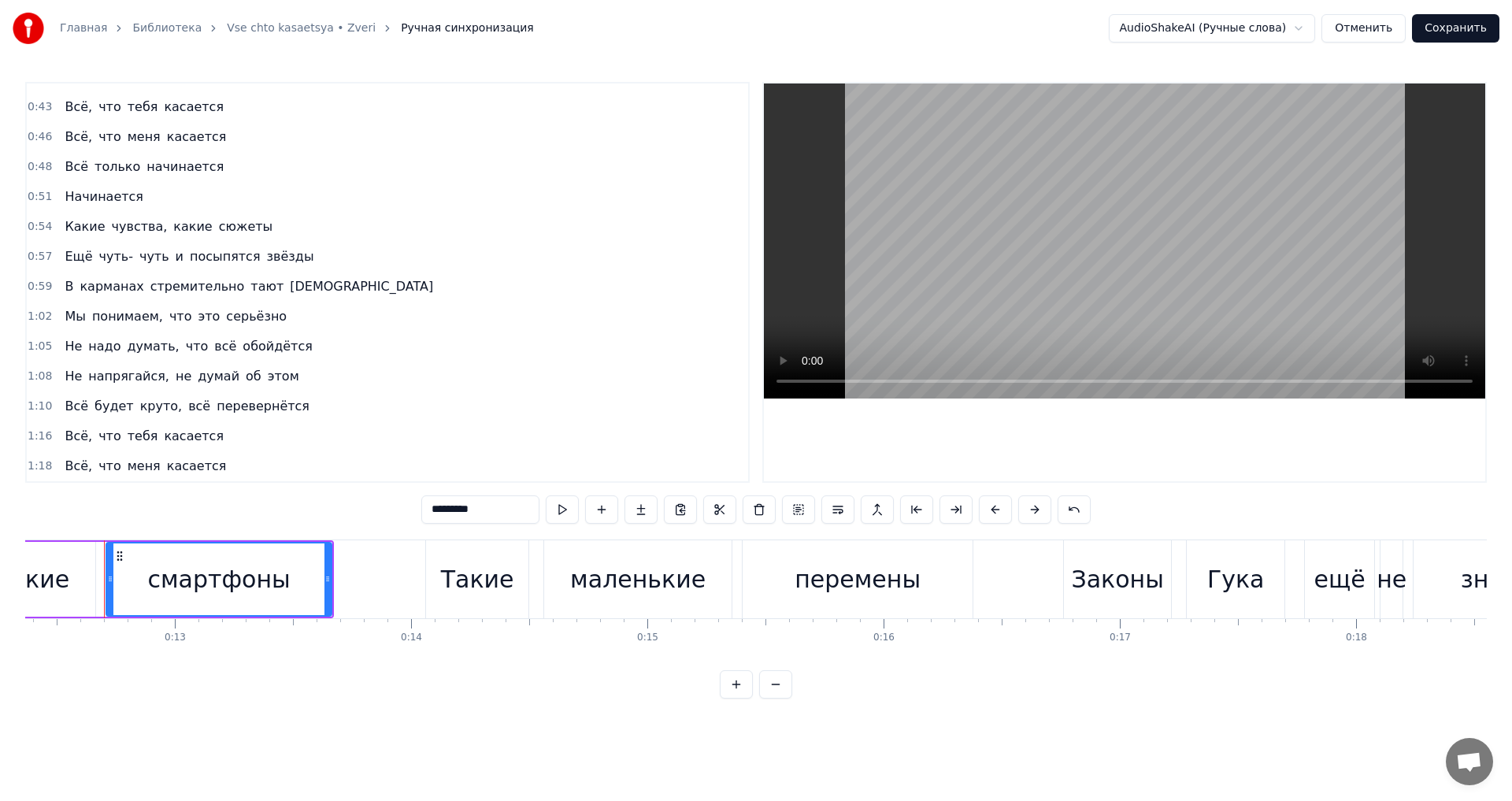
scroll to position [315, 0]
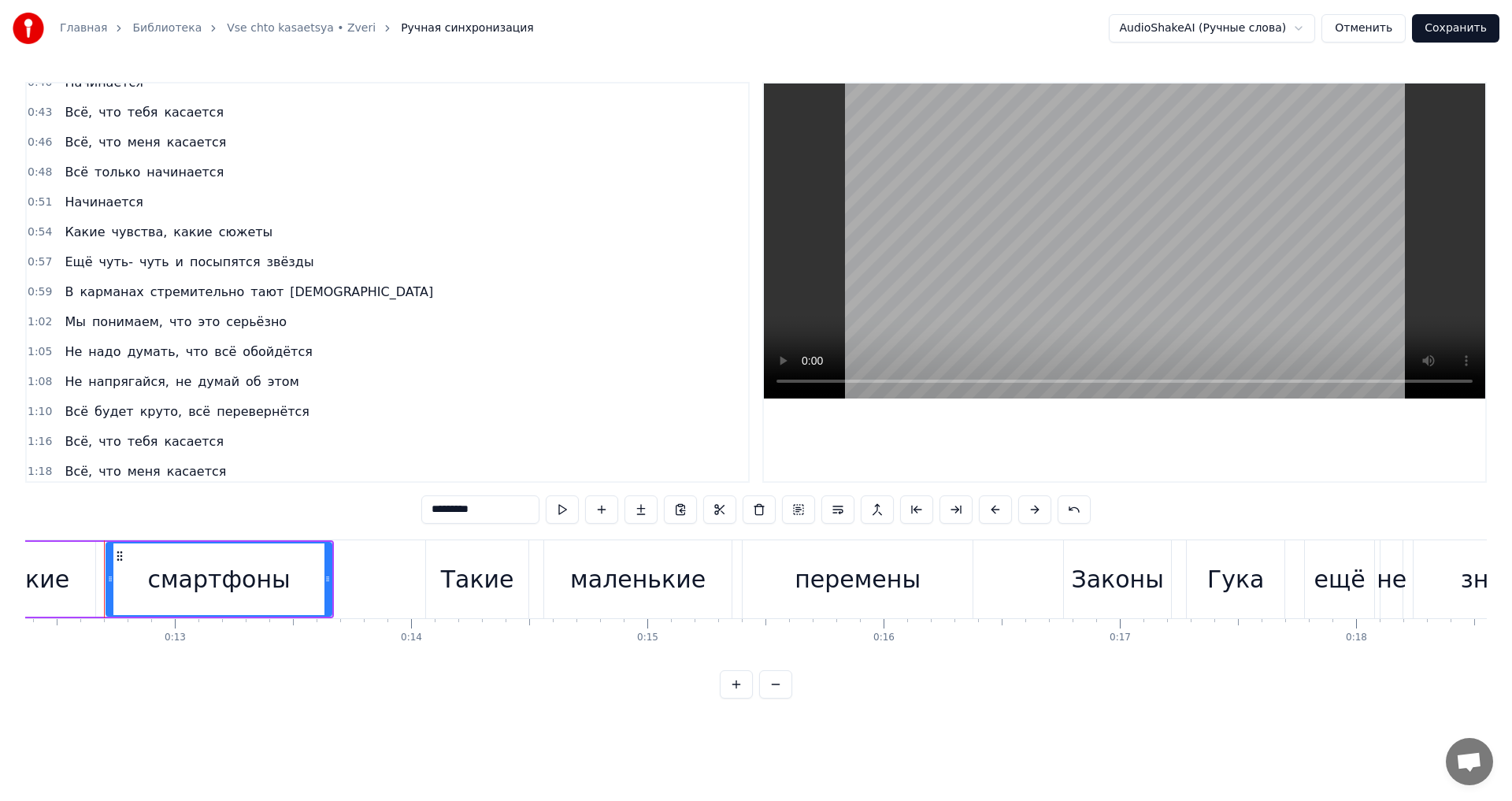
click at [104, 263] on span "чуть-" at bounding box center [115, 261] width 37 height 18
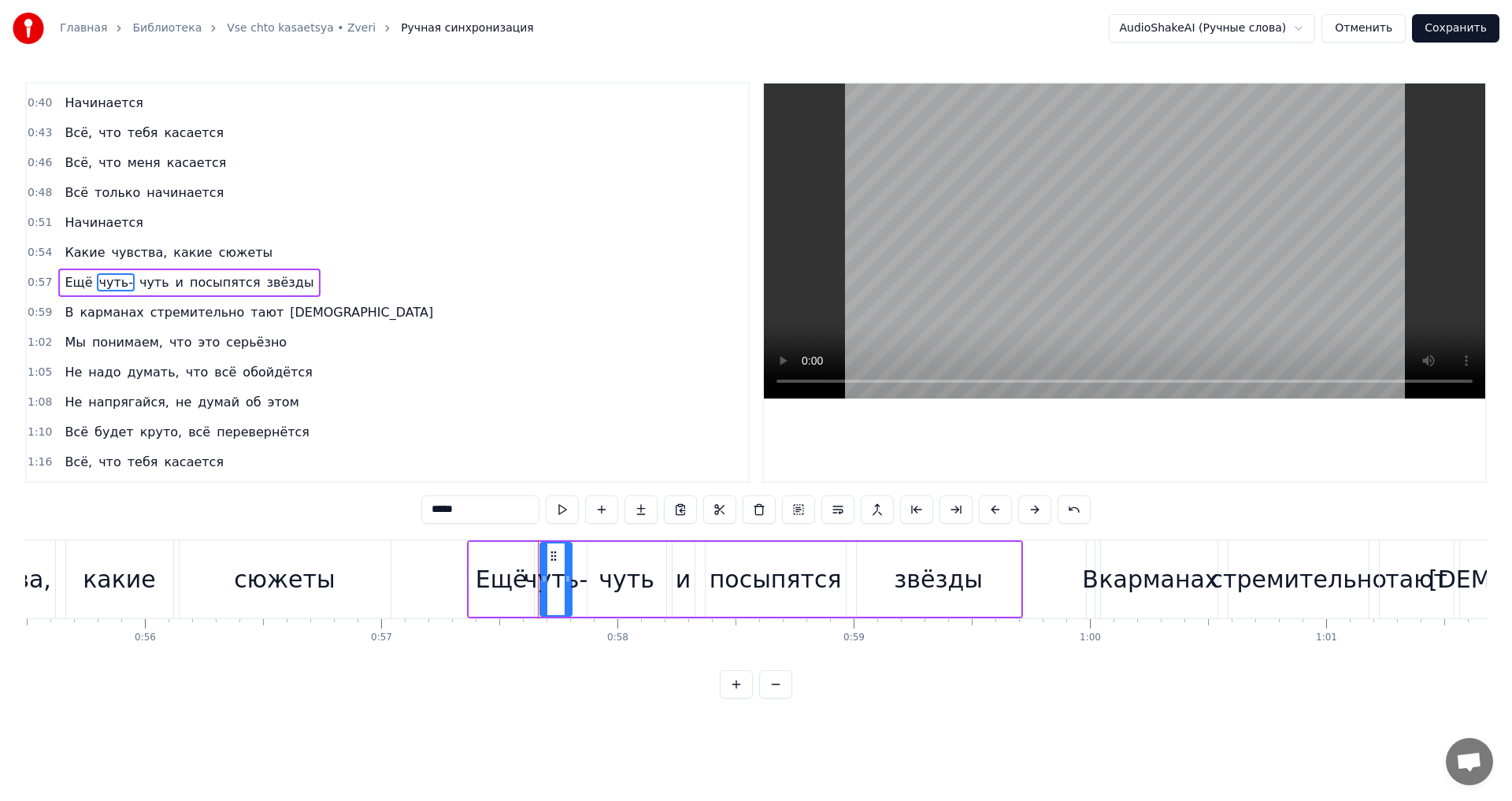
scroll to position [0, 13544]
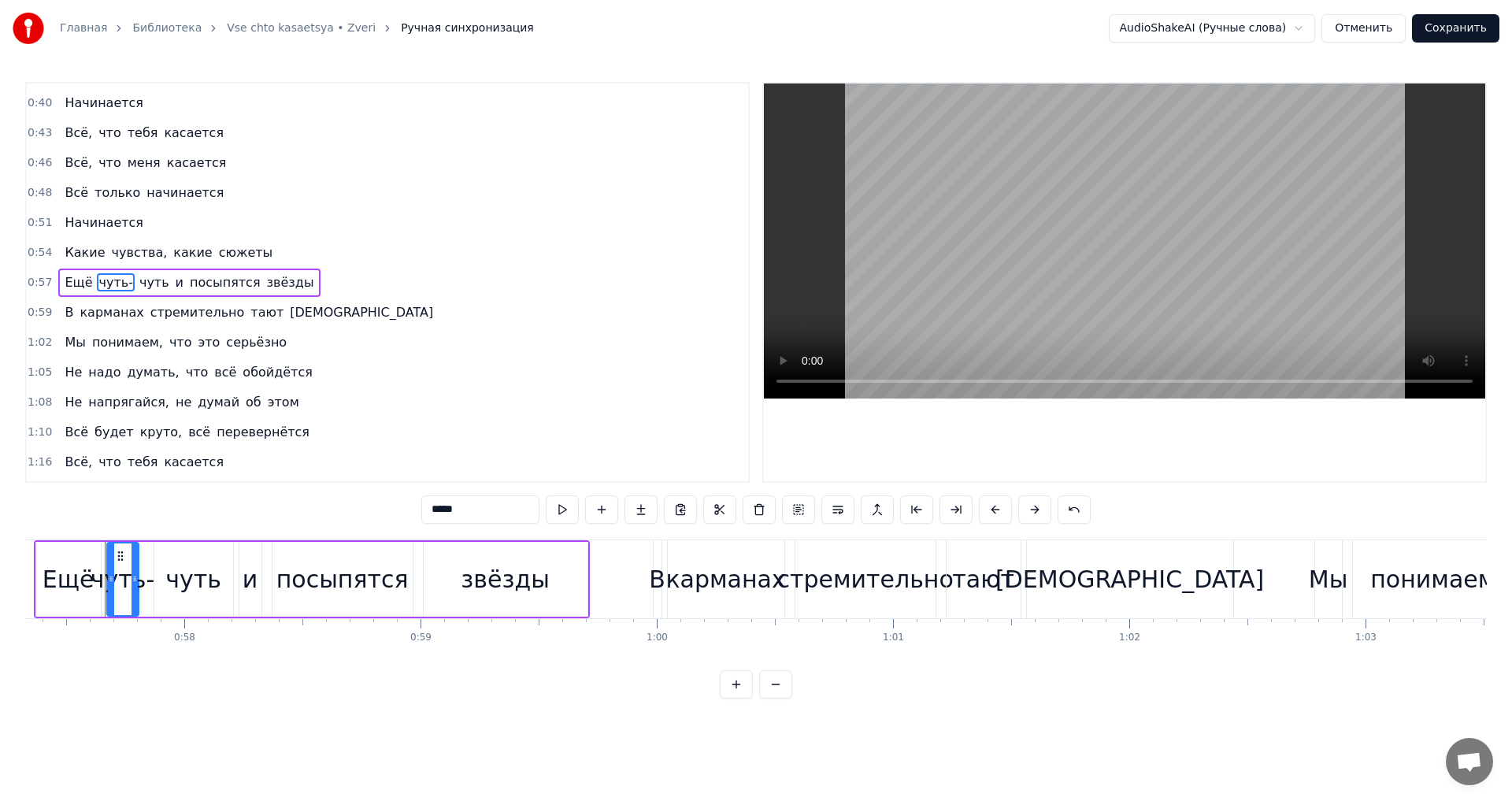
drag, startPoint x: 468, startPoint y: 514, endPoint x: 347, endPoint y: 513, distance: 121.0
click at [347, 513] on div "0:11 Такие маленькие смартфоны 0:14 Такие маленькие перемены 0:16 Законы Гука е…" at bounding box center [755, 390] width 1461 height 617
click at [159, 274] on span "чуть" at bounding box center [175, 282] width 33 height 18
type input "*"
click at [377, 371] on div "1:05 Не надо думать, что всё обойдётся" at bounding box center [387, 372] width 721 height 30
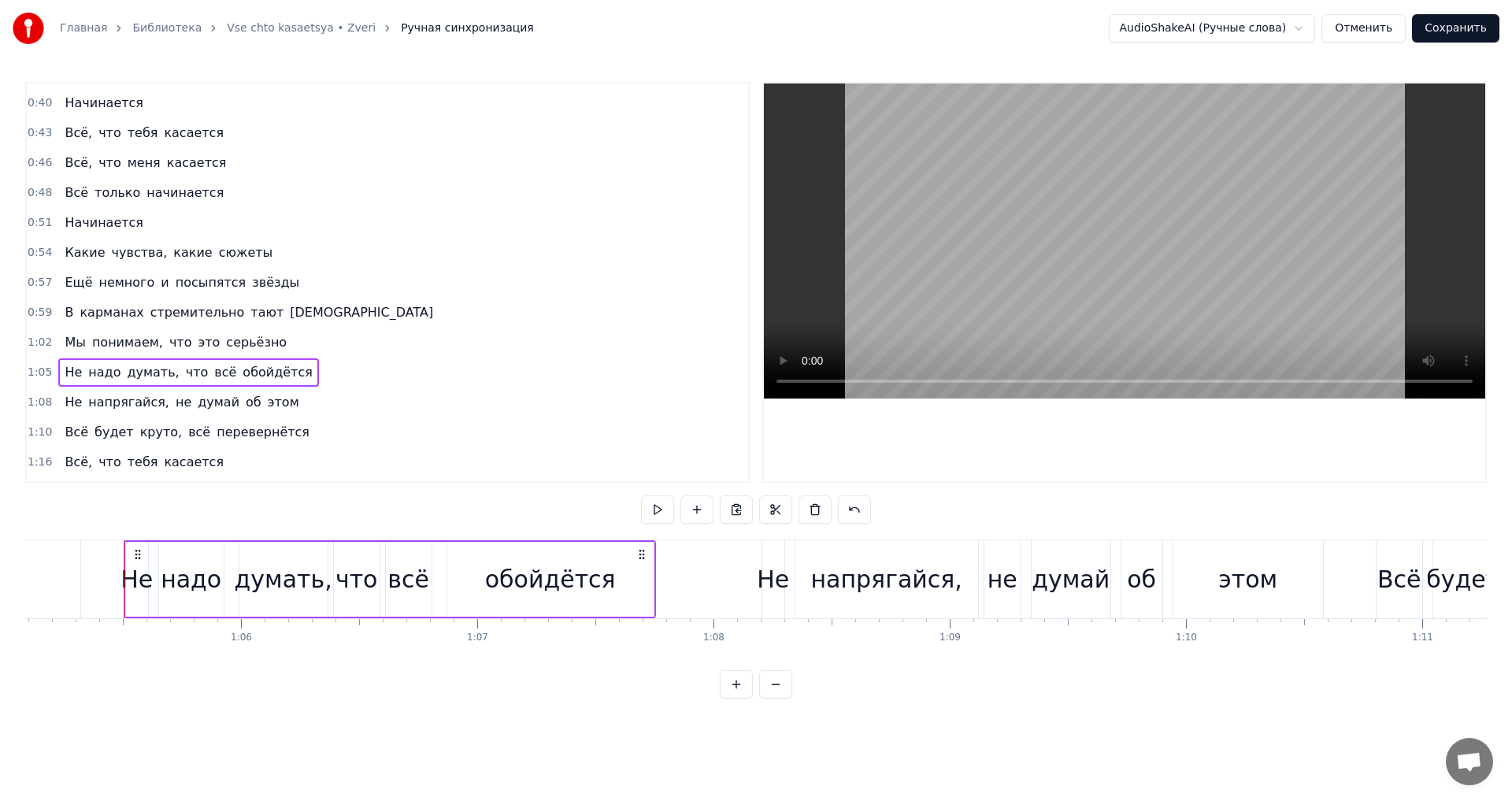
scroll to position [0, 15397]
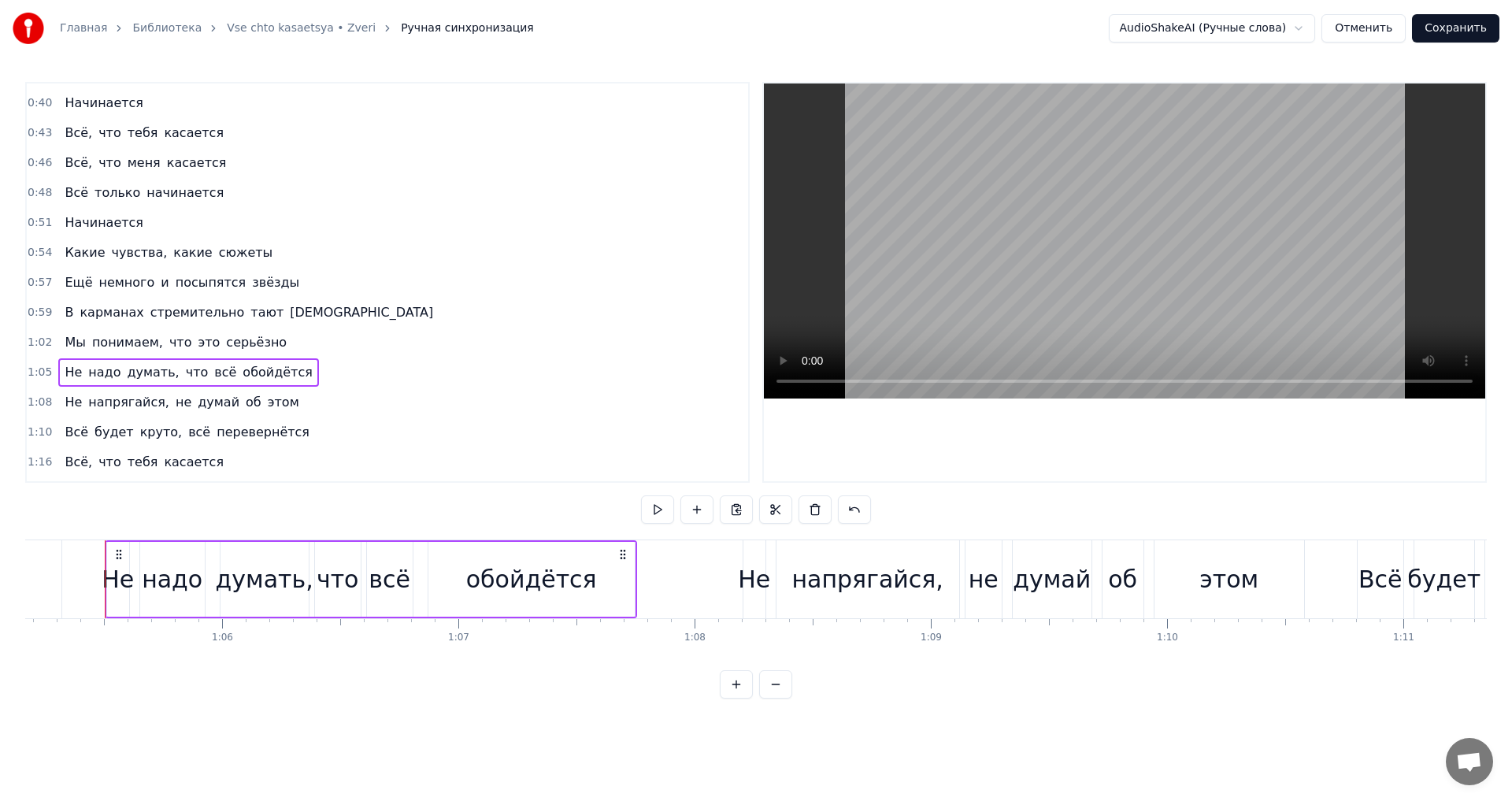
click at [196, 338] on span "это" at bounding box center [208, 342] width 25 height 18
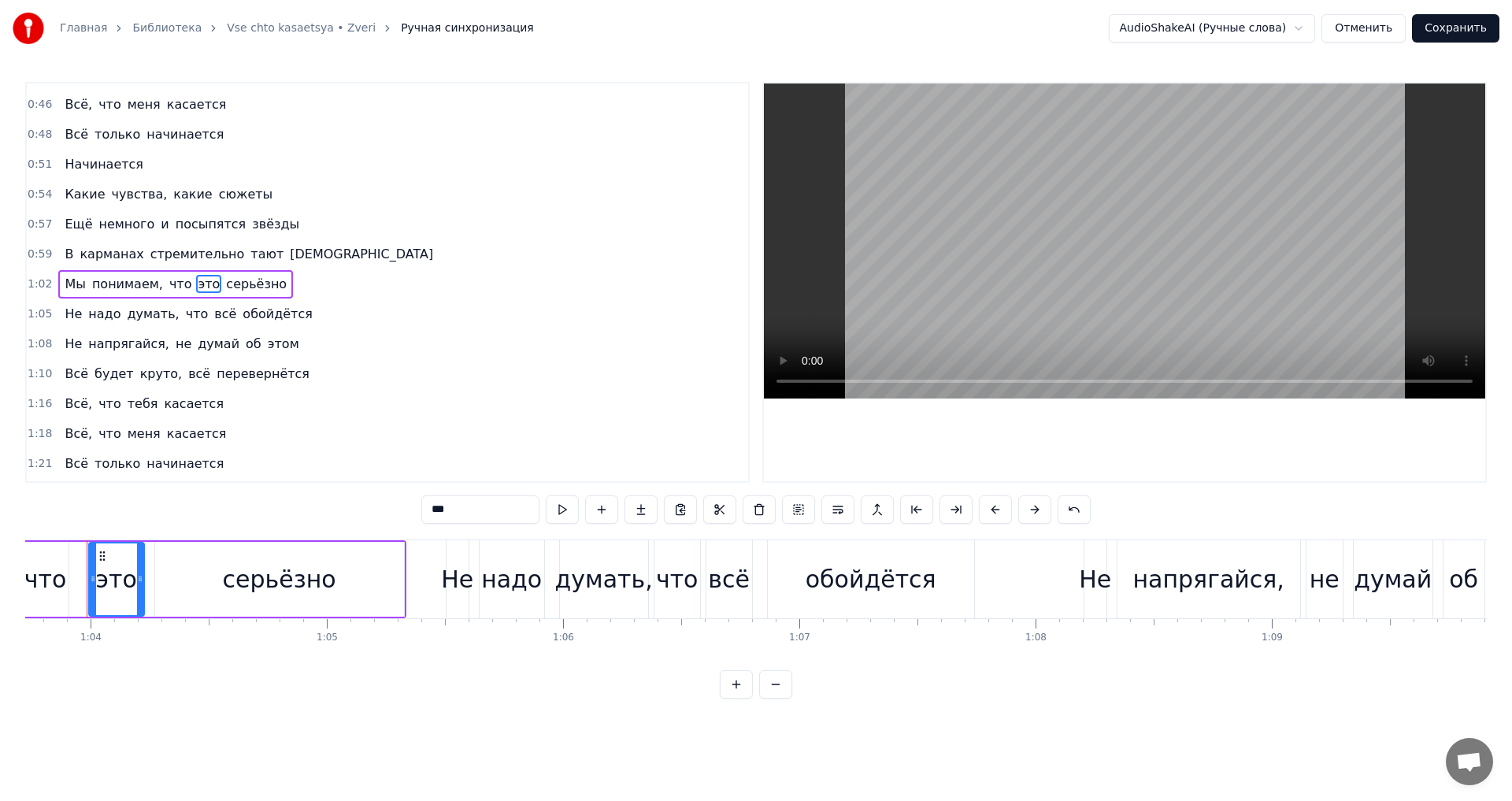
scroll to position [0, 15038]
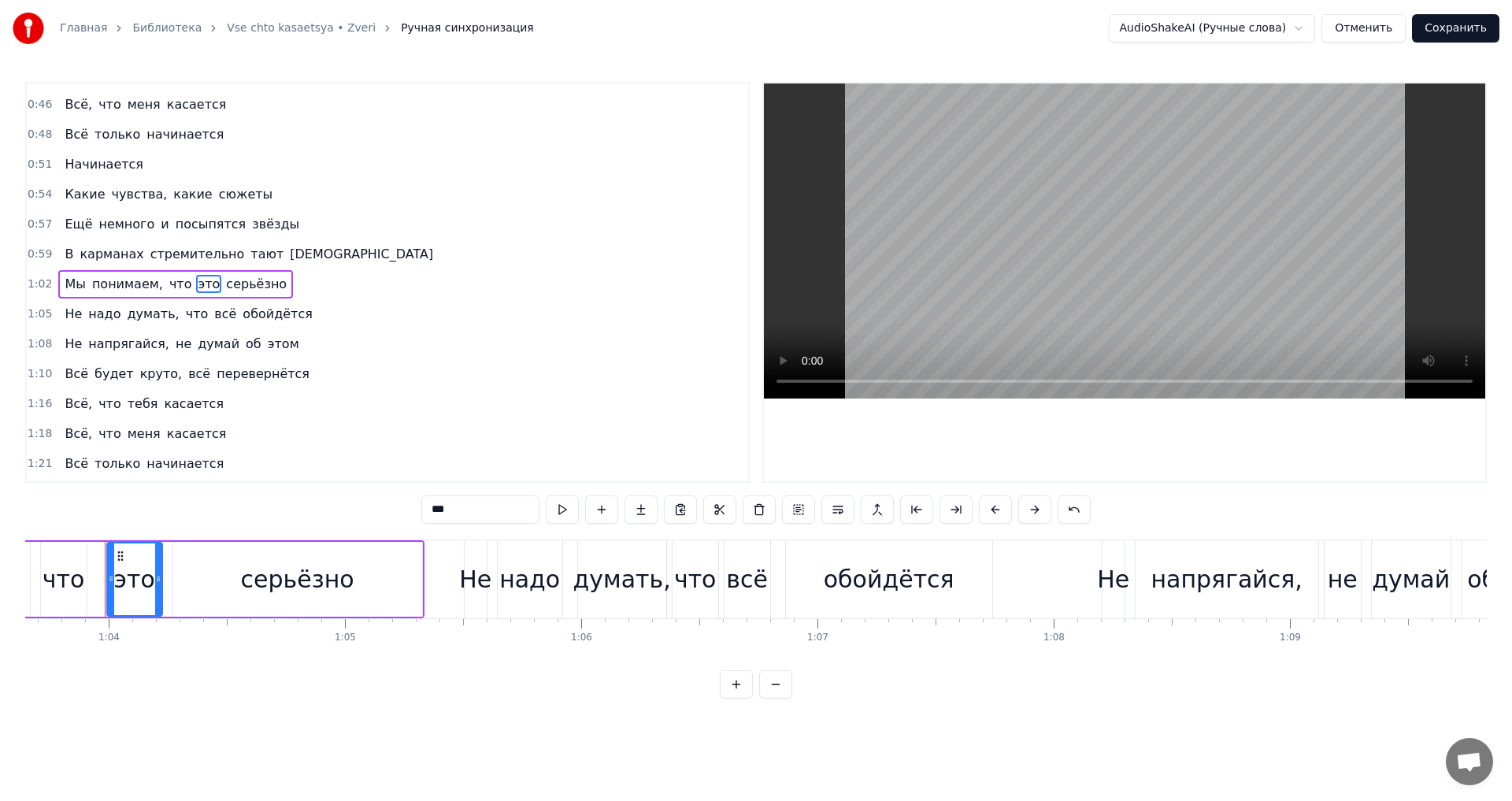
click at [224, 289] on span "серьёзно" at bounding box center [256, 284] width 64 height 18
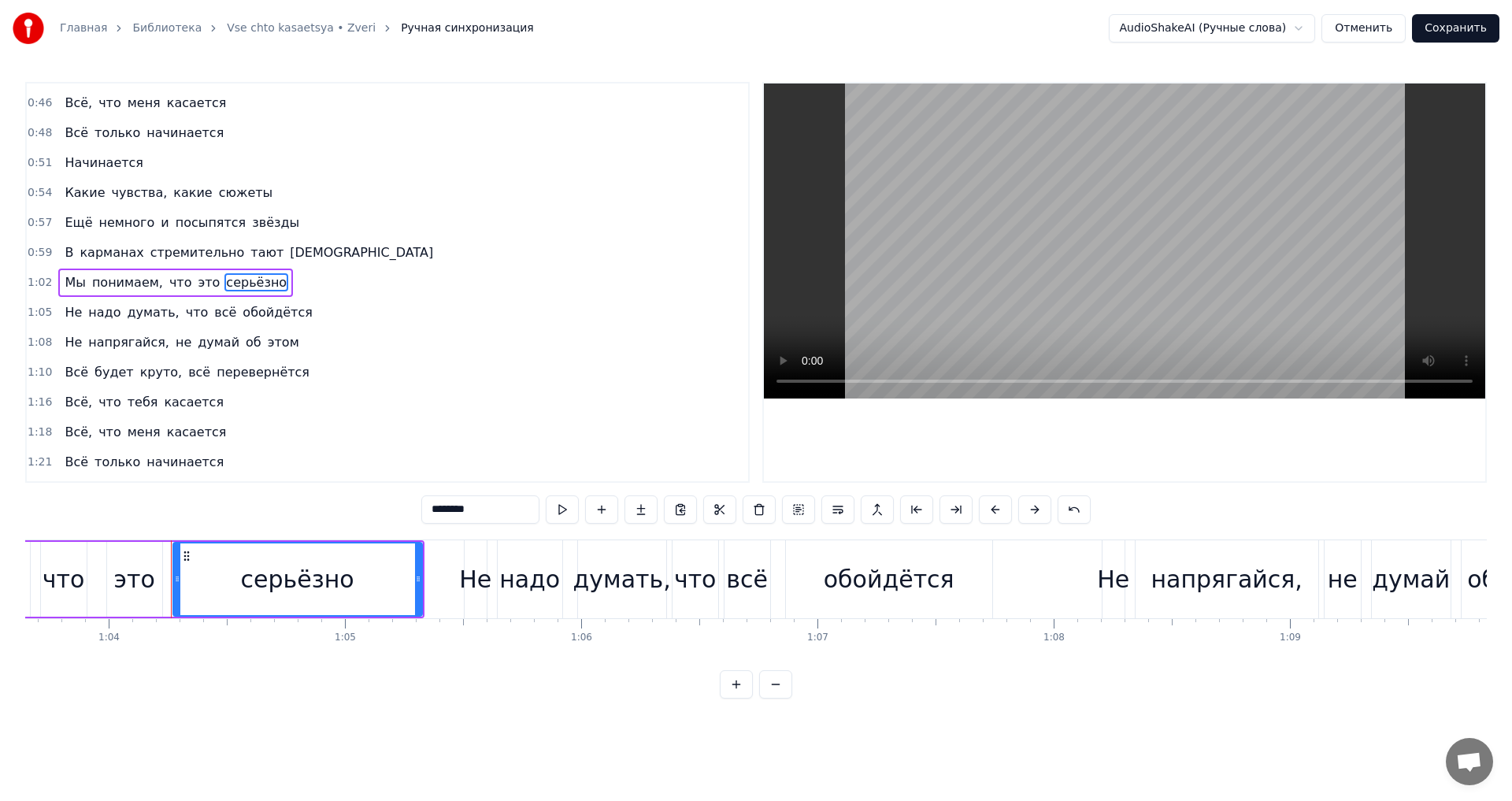
click at [196, 282] on span "это" at bounding box center [208, 282] width 25 height 18
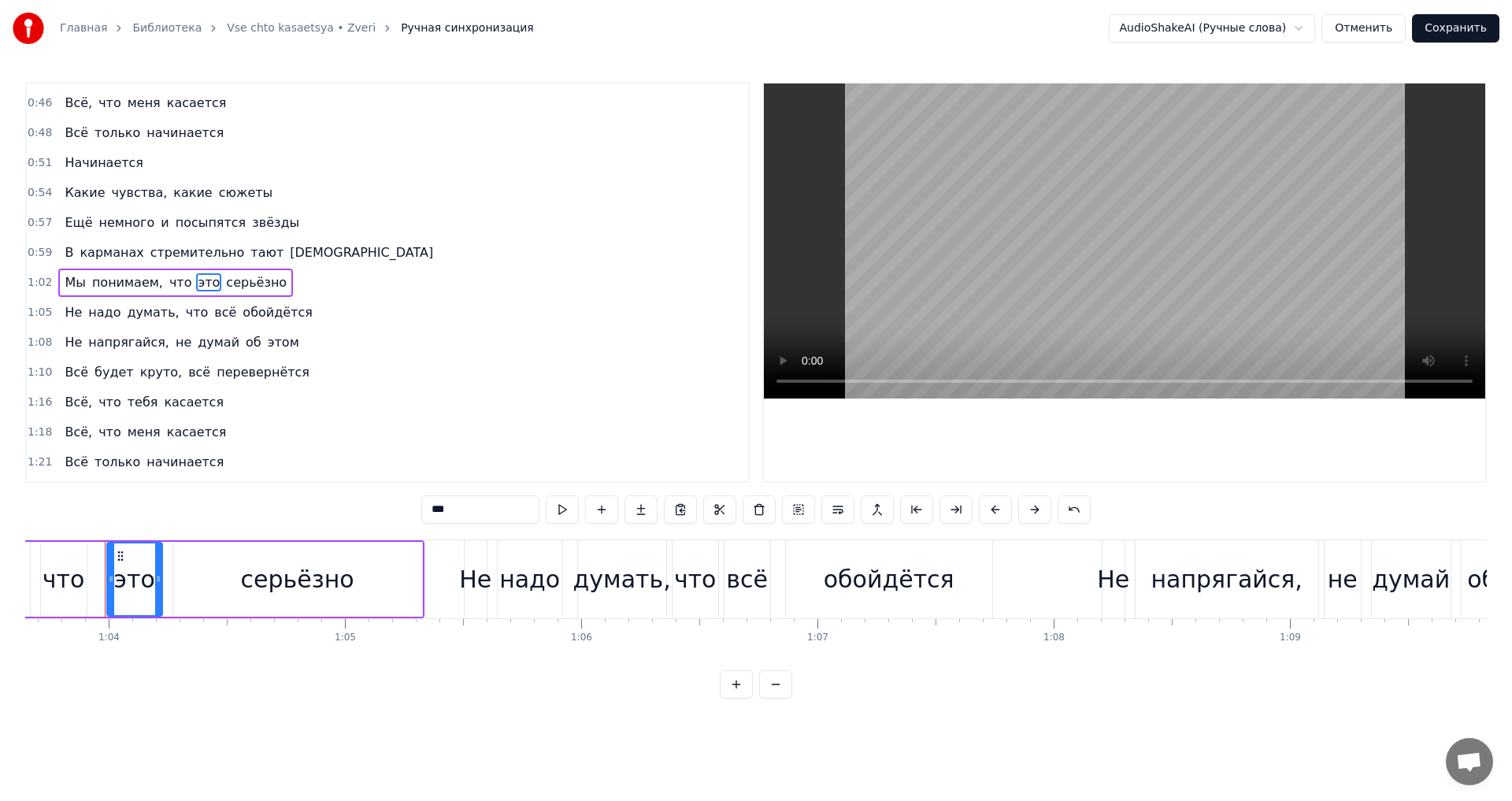
click at [224, 283] on span "серьёзно" at bounding box center [256, 282] width 64 height 18
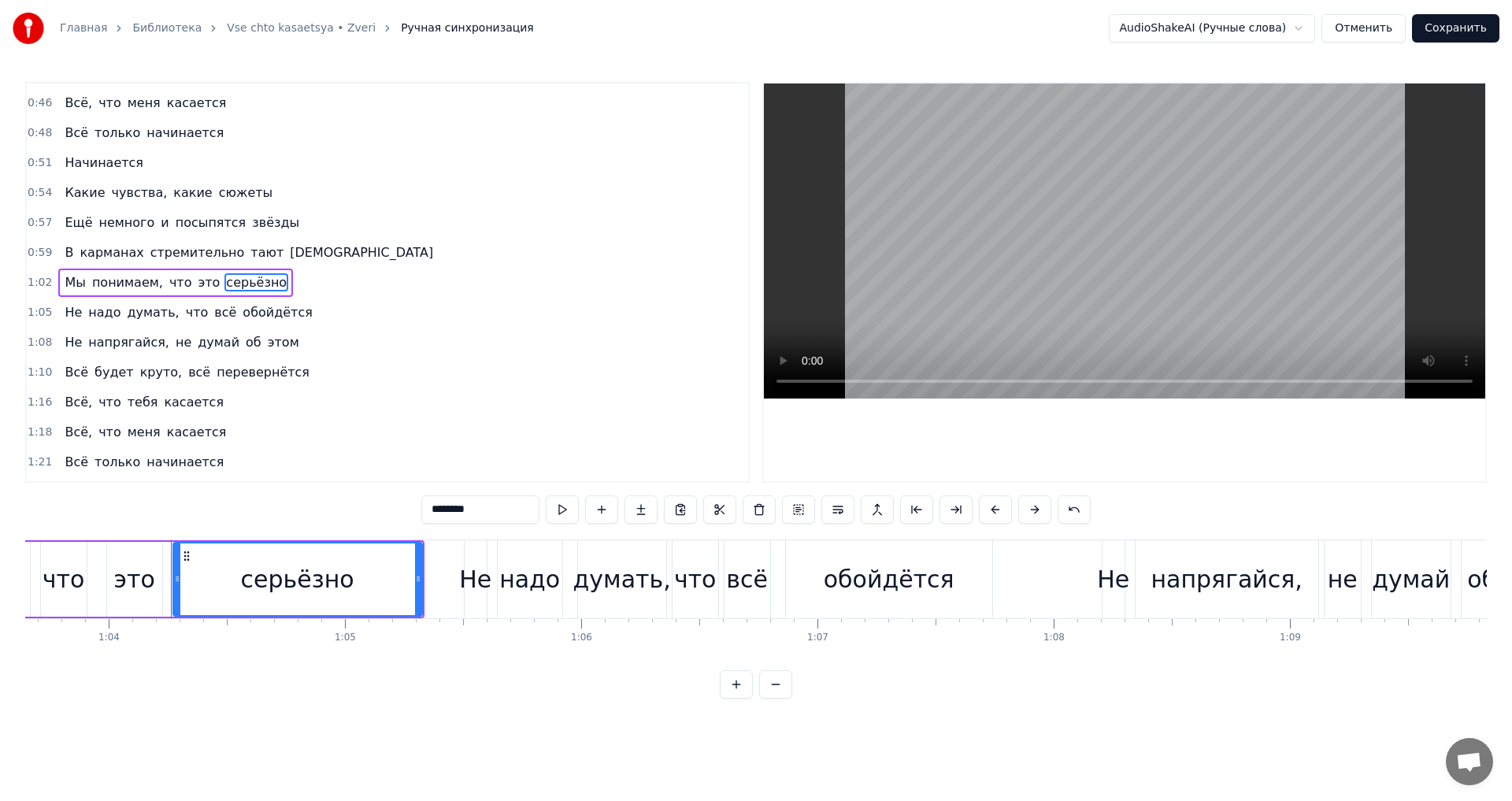
click at [196, 276] on span "это" at bounding box center [208, 282] width 25 height 18
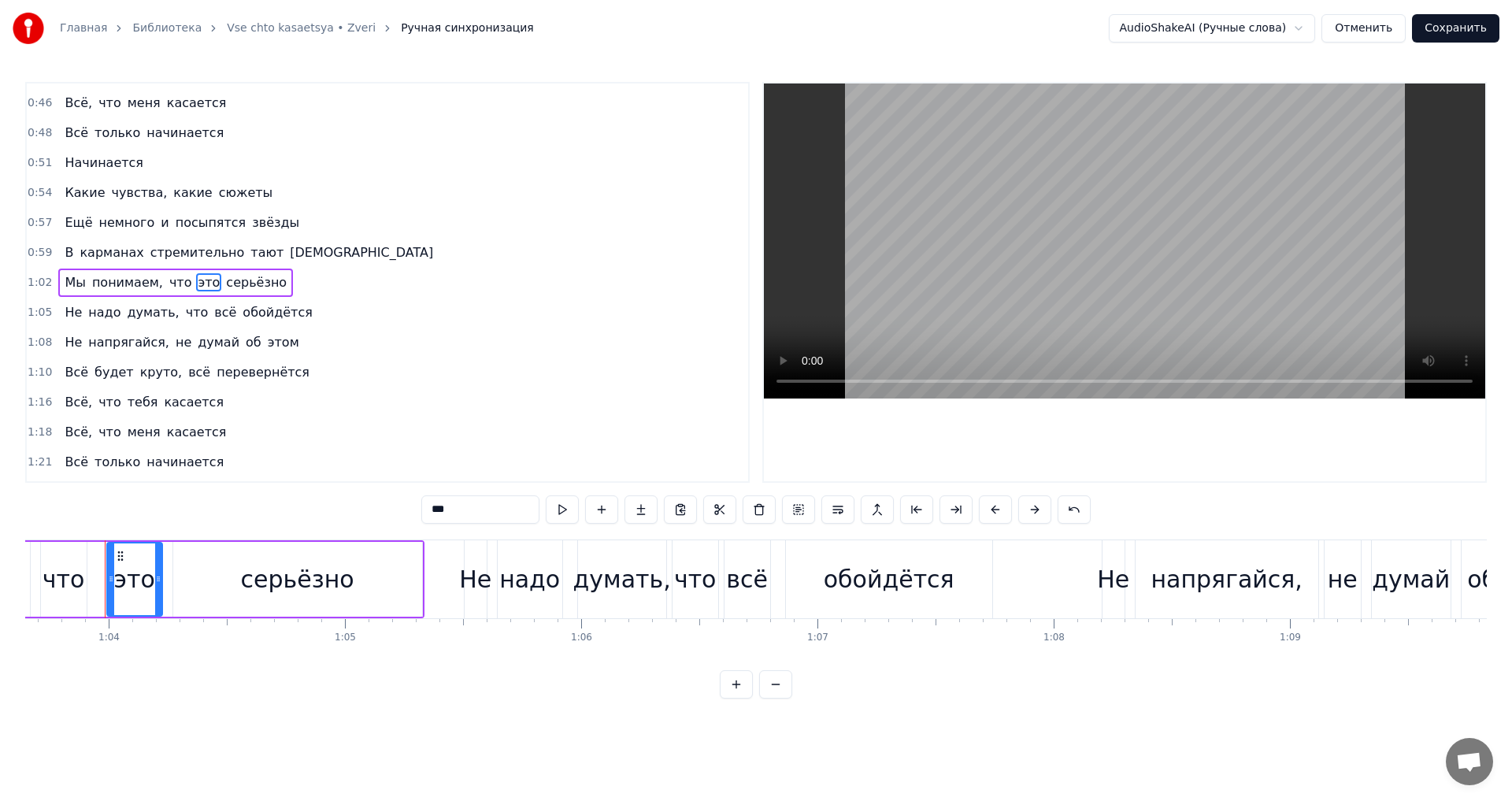
drag, startPoint x: 462, startPoint y: 513, endPoint x: 400, endPoint y: 511, distance: 62.0
click at [400, 511] on div "0:11 Такие маленькие смартфоны 0:14 Такие маленькие перемены 0:16 Законы Гука е…" at bounding box center [755, 390] width 1461 height 617
click at [226, 287] on span "серьёзно" at bounding box center [257, 282] width 64 height 18
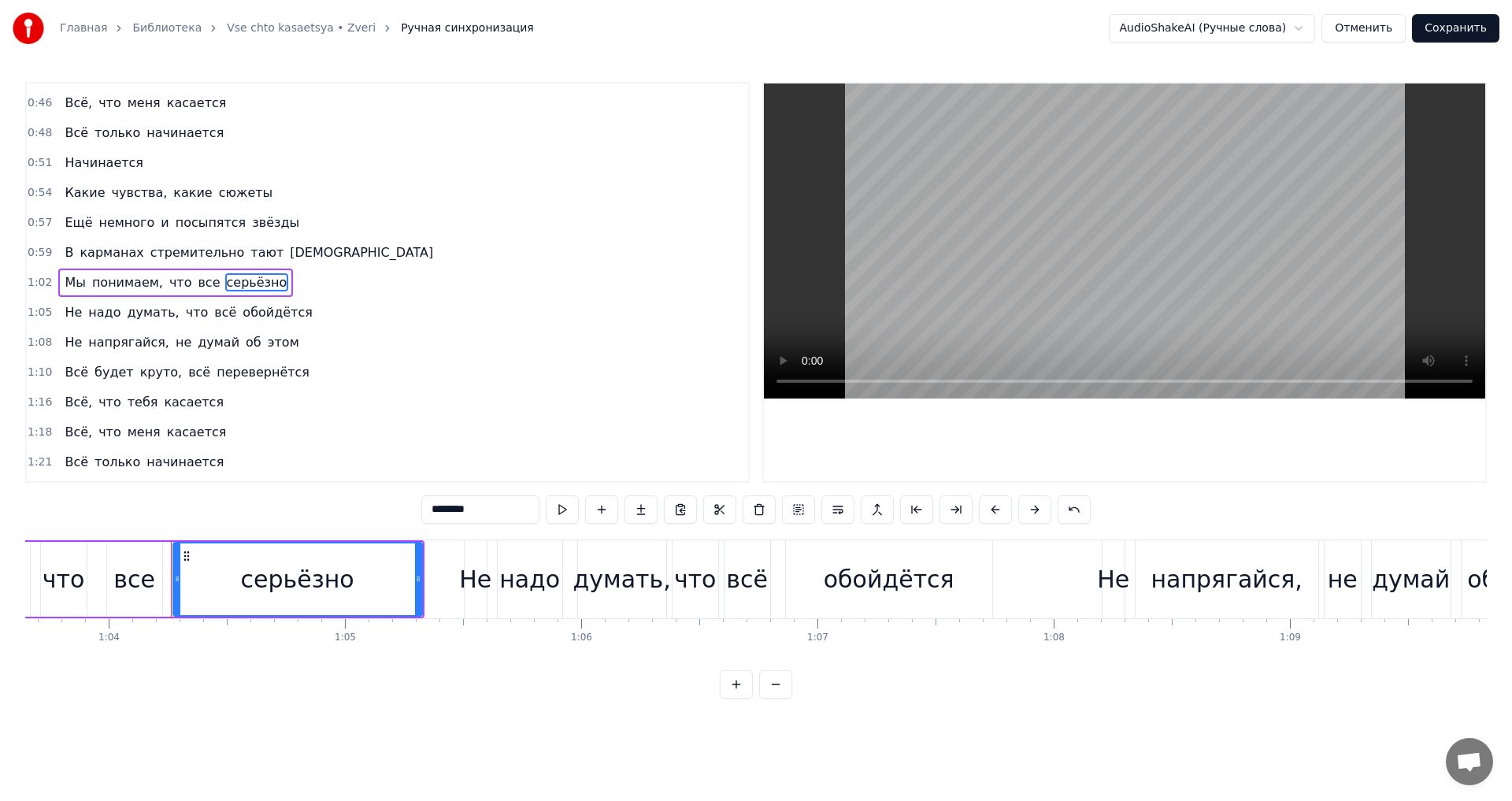
click at [429, 512] on input "********" at bounding box center [480, 509] width 118 height 28
drag, startPoint x: 499, startPoint y: 508, endPoint x: 436, endPoint y: 508, distance: 63.0
click at [436, 508] on input "**********" at bounding box center [480, 509] width 118 height 28
type input "**********"
click at [447, 390] on div "1:16 Всё, что тебя касается" at bounding box center [387, 402] width 721 height 30
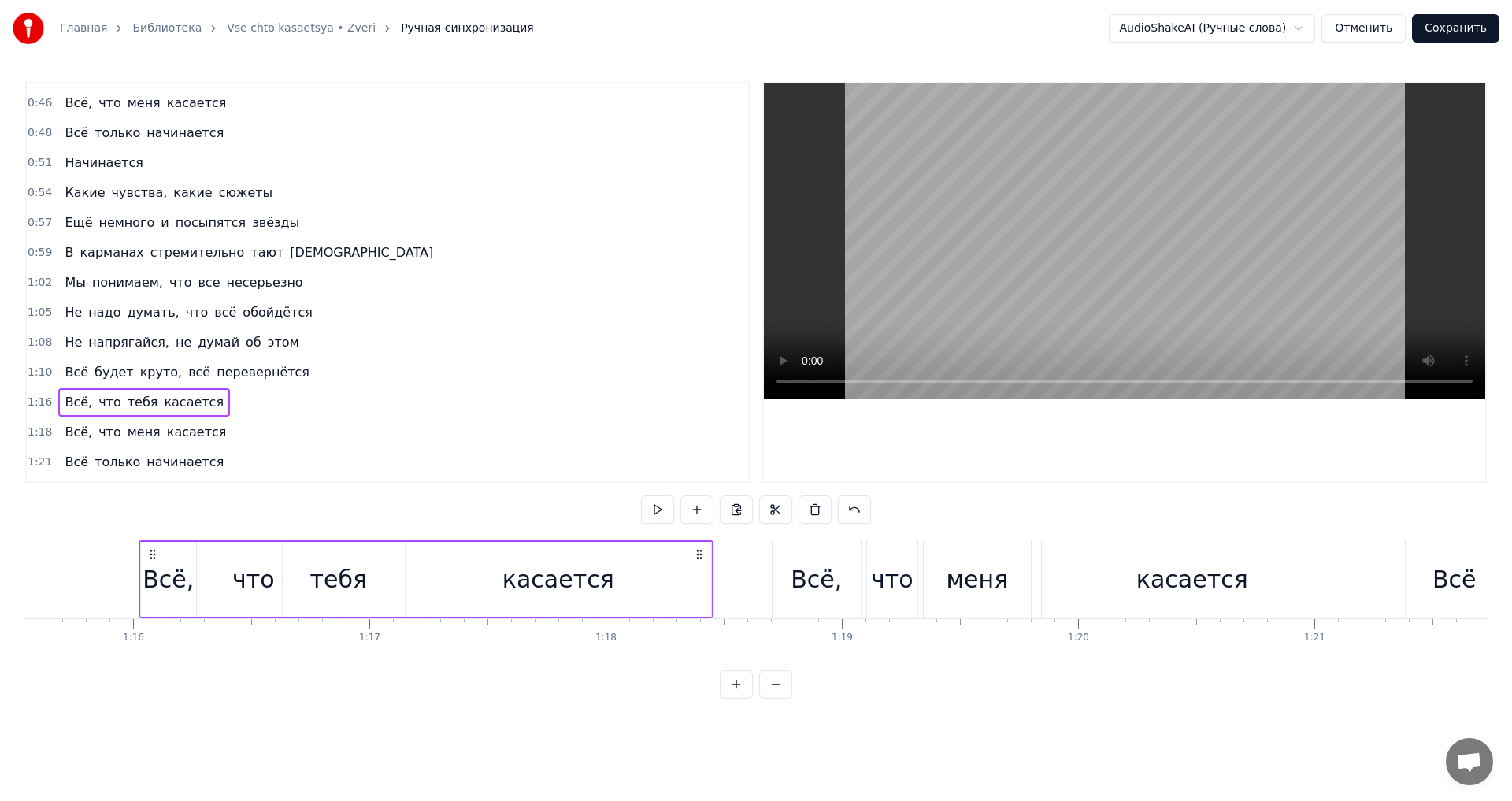
scroll to position [0, 17883]
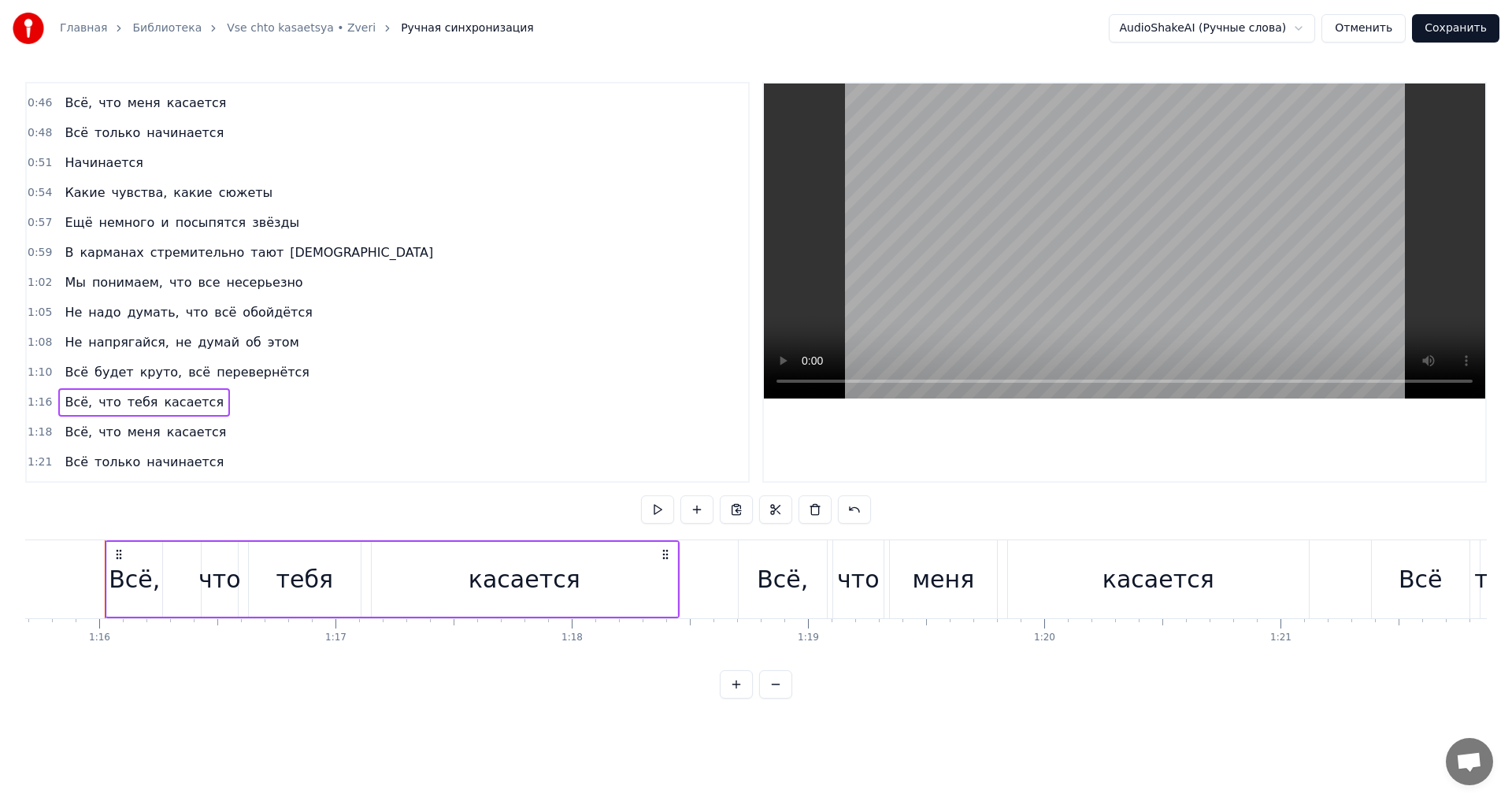
drag, startPoint x: 121, startPoint y: 287, endPoint x: 197, endPoint y: 292, distance: 76.2
click at [124, 288] on span "понимаем," at bounding box center [128, 282] width 74 height 18
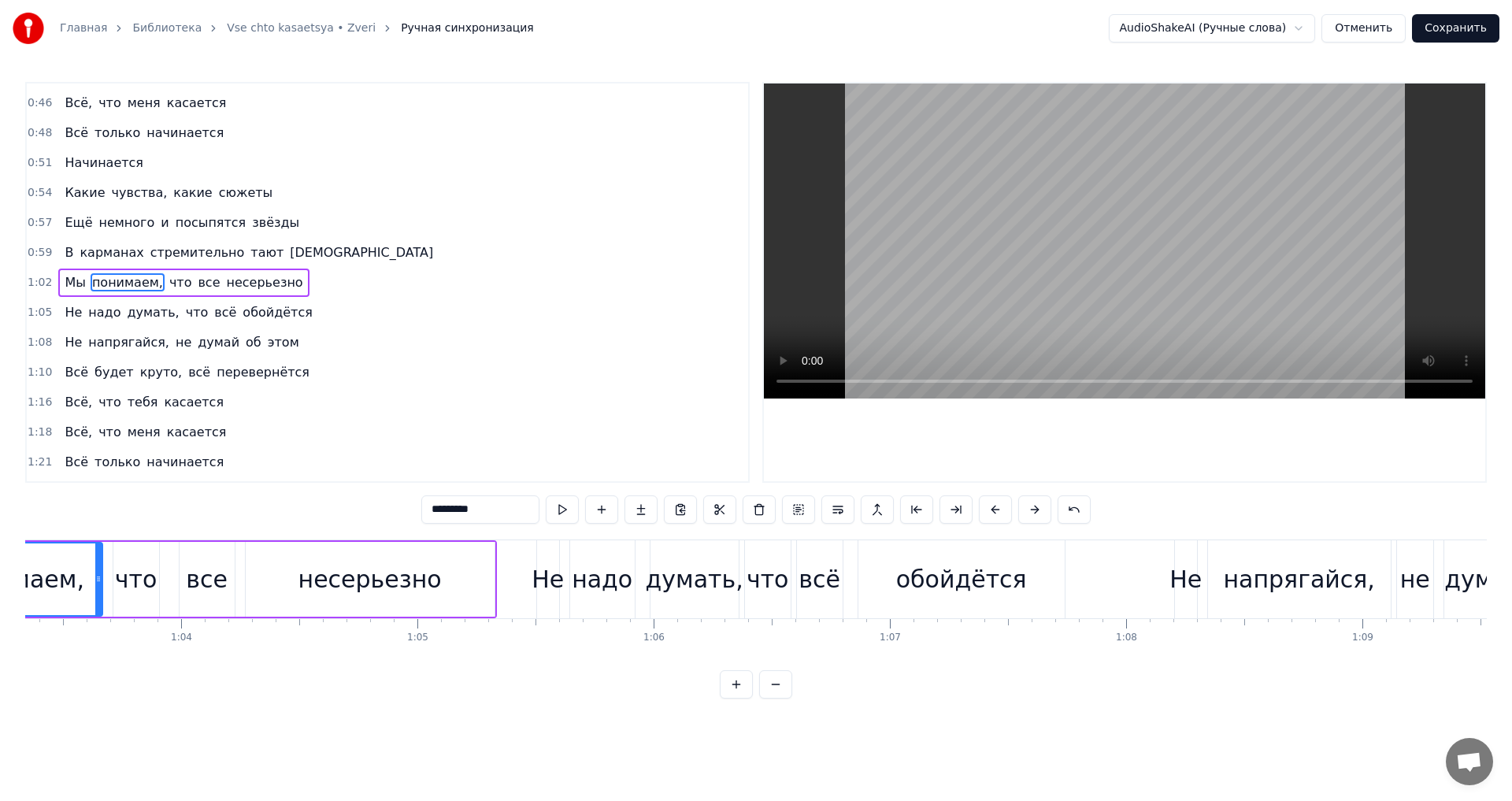
scroll to position [0, 14792]
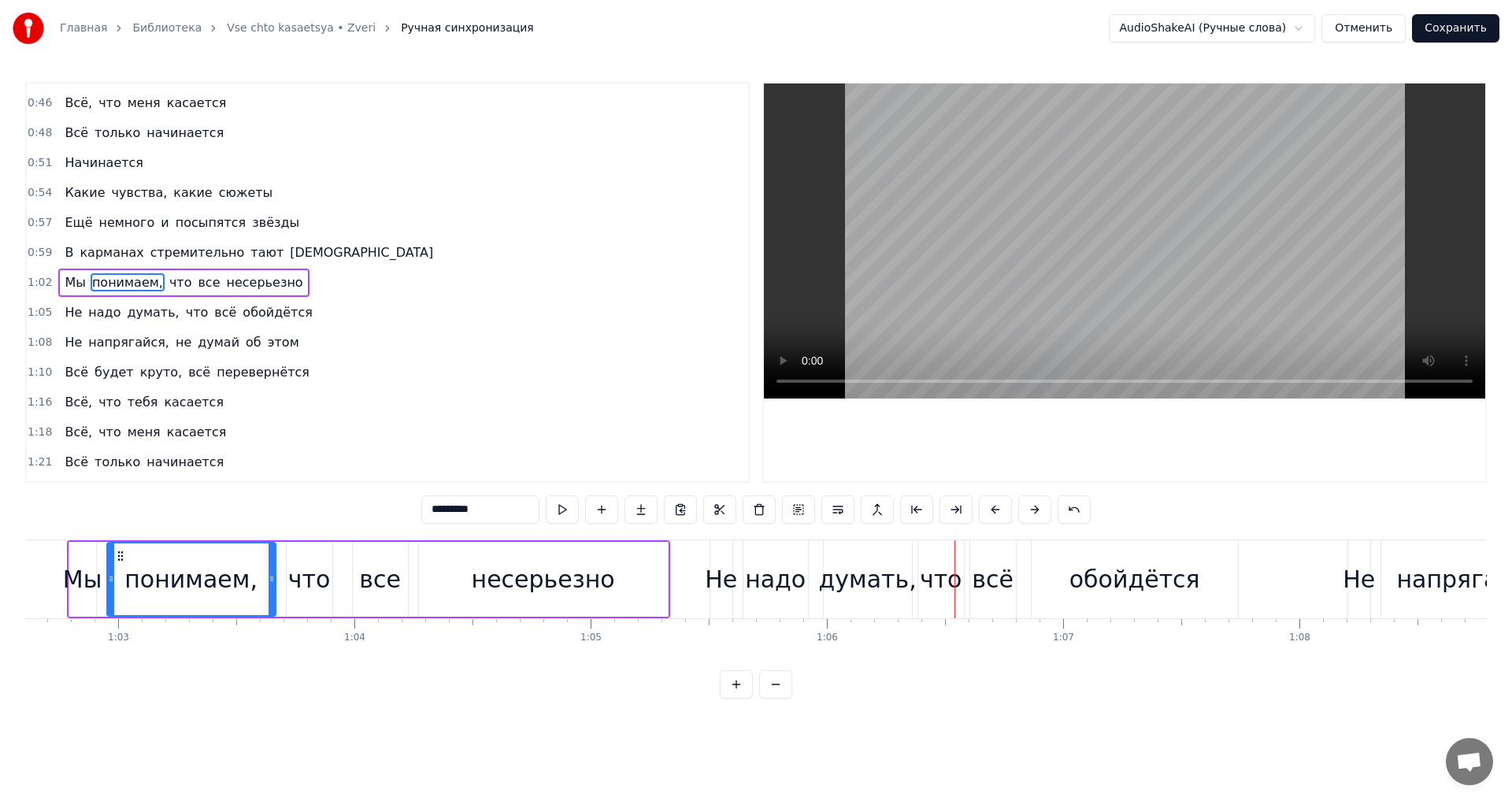
click at [1432, 24] on button "Сохранить" at bounding box center [1456, 28] width 88 height 28
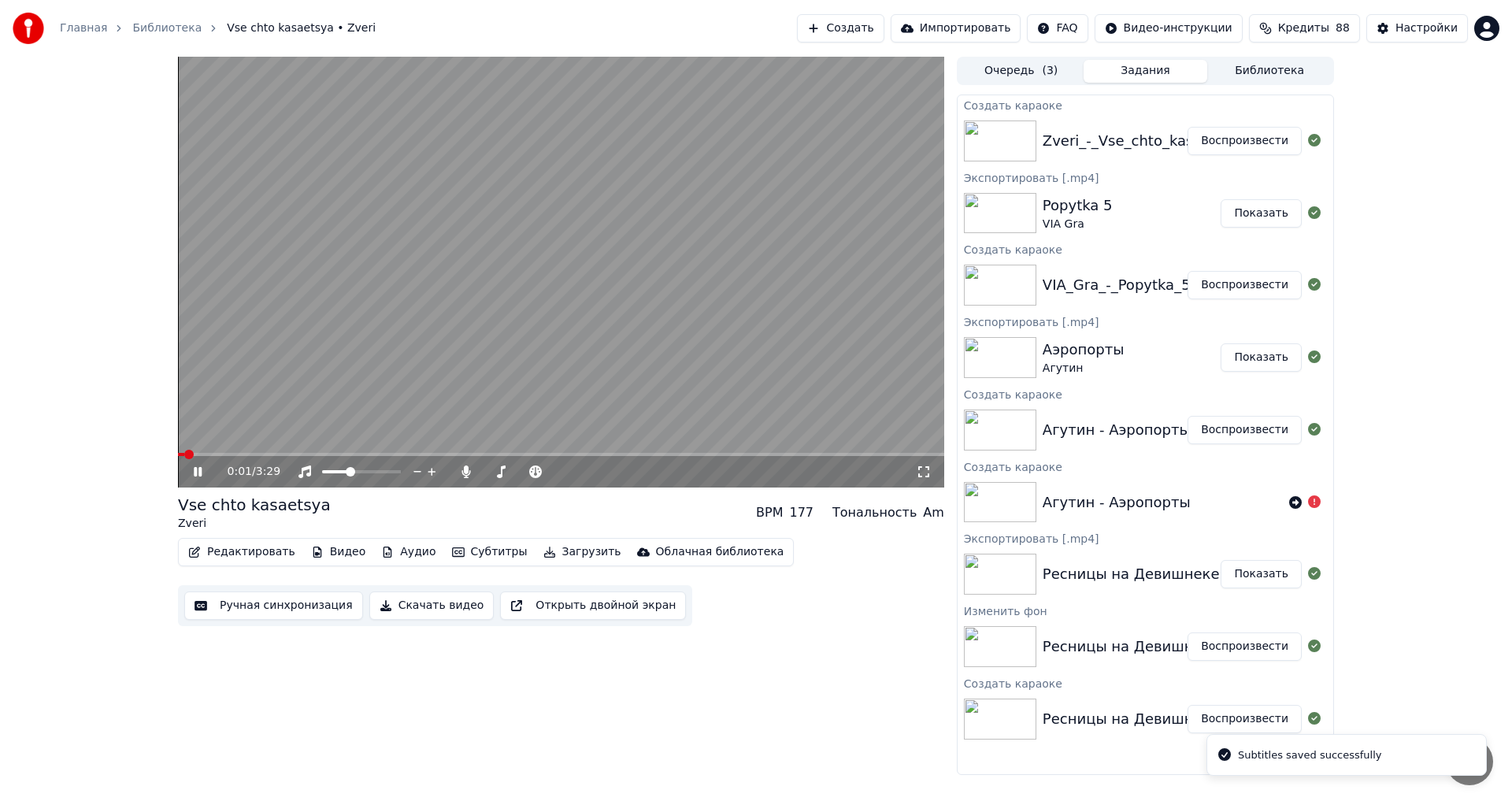
click at [397, 601] on button "Скачать видео" at bounding box center [432, 605] width 125 height 28
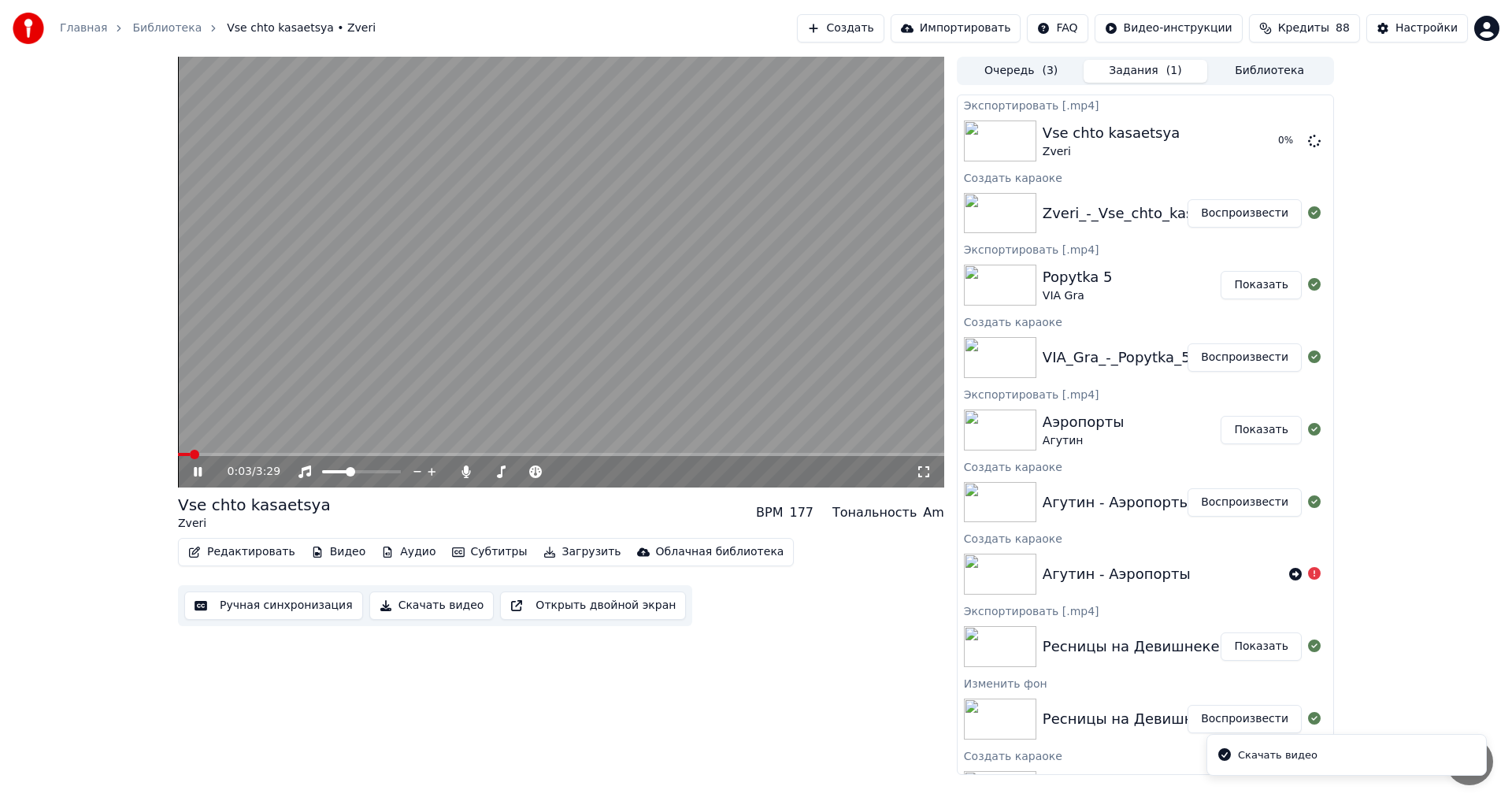
click at [201, 473] on icon at bounding box center [198, 472] width 8 height 10
click at [1265, 137] on button "Показать" at bounding box center [1261, 141] width 81 height 28
click at [468, 469] on icon at bounding box center [466, 472] width 9 height 13
click at [430, 607] on button "Скачать видео" at bounding box center [432, 605] width 125 height 28
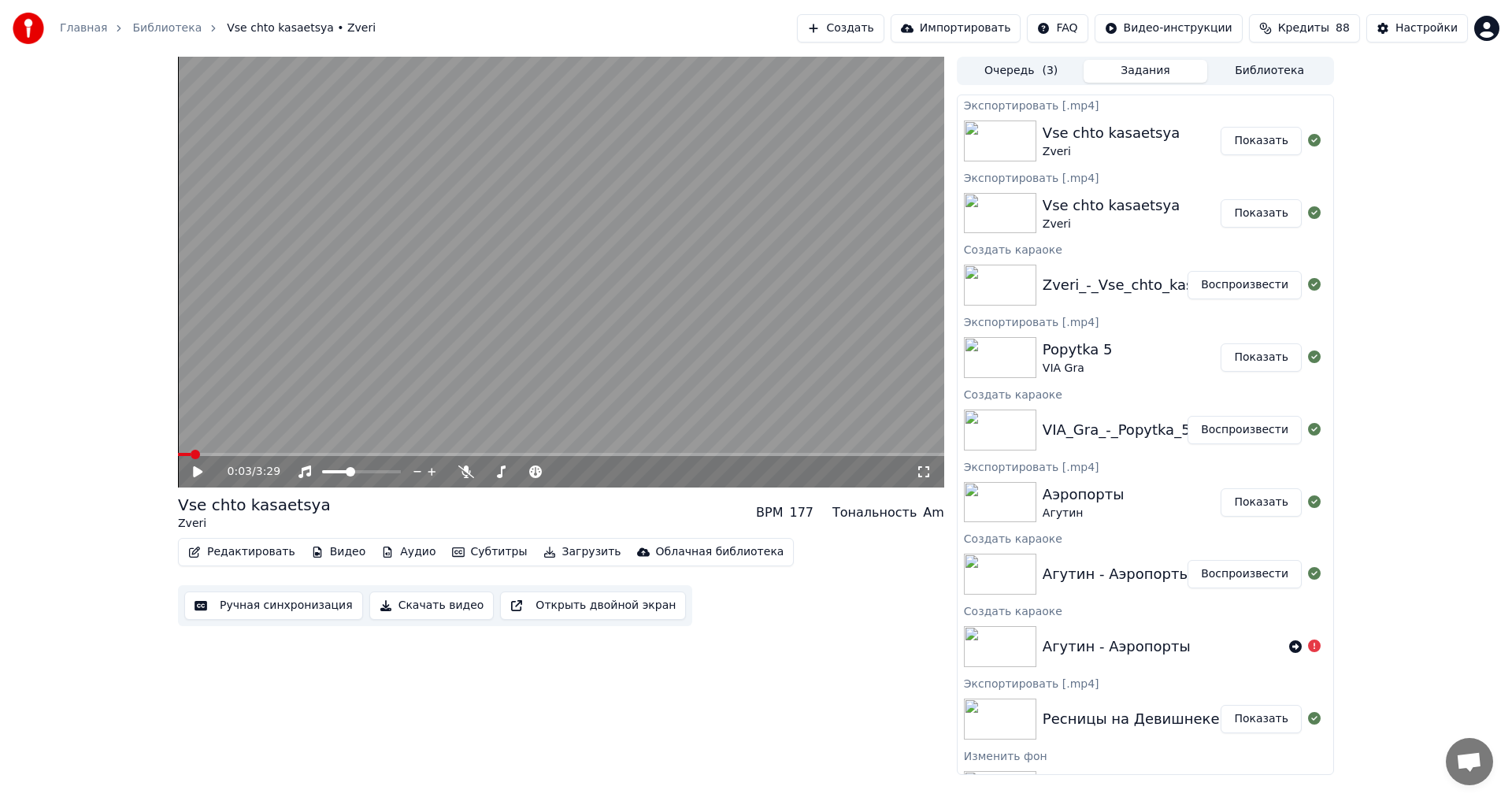
click at [1265, 137] on button "Показать" at bounding box center [1261, 141] width 81 height 28
click at [884, 23] on button "Создать" at bounding box center [840, 28] width 87 height 28
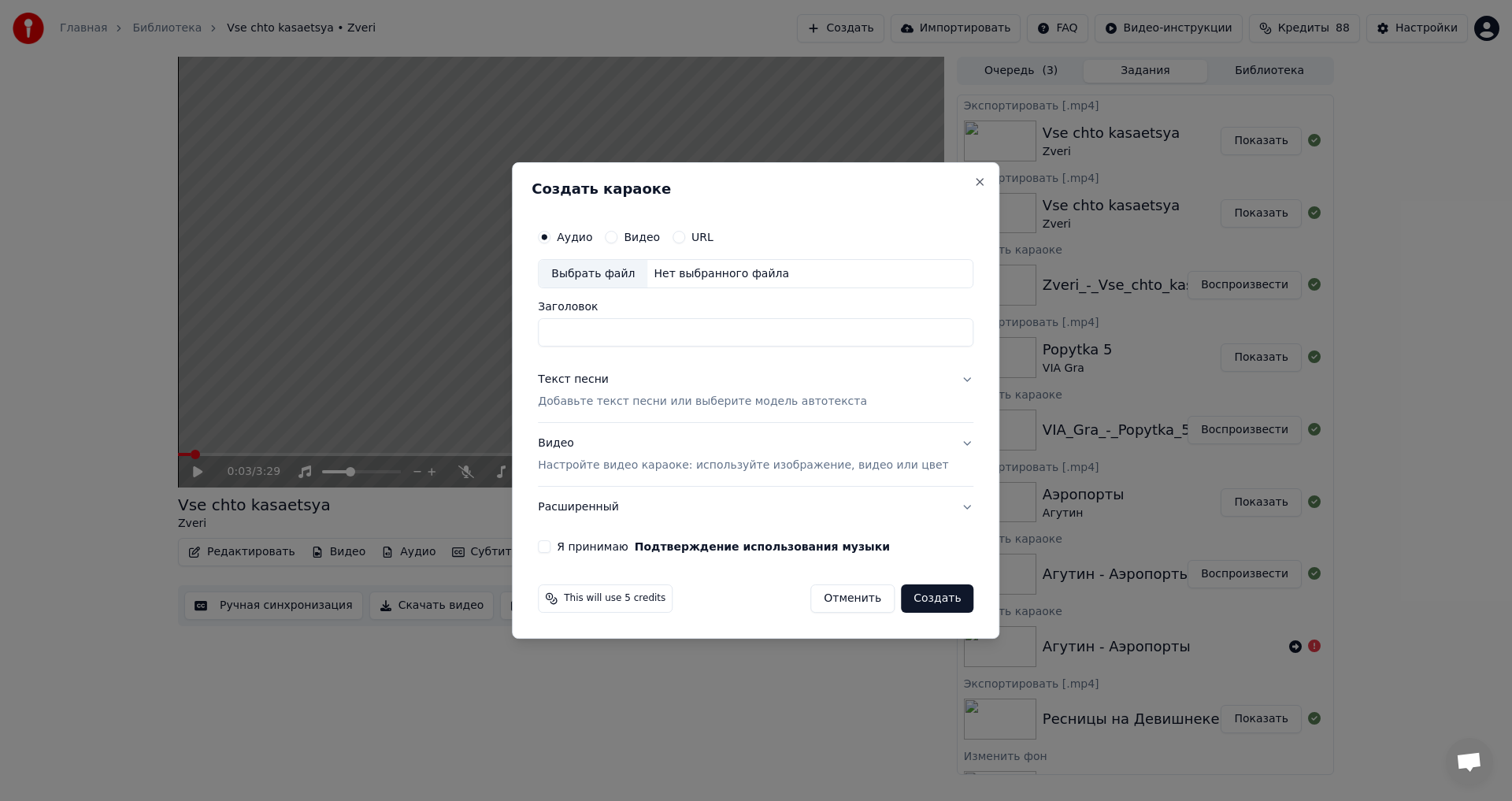
click at [658, 376] on div "Текст песни Добавьте текст песни или выберите модель автотекста" at bounding box center [702, 391] width 329 height 38
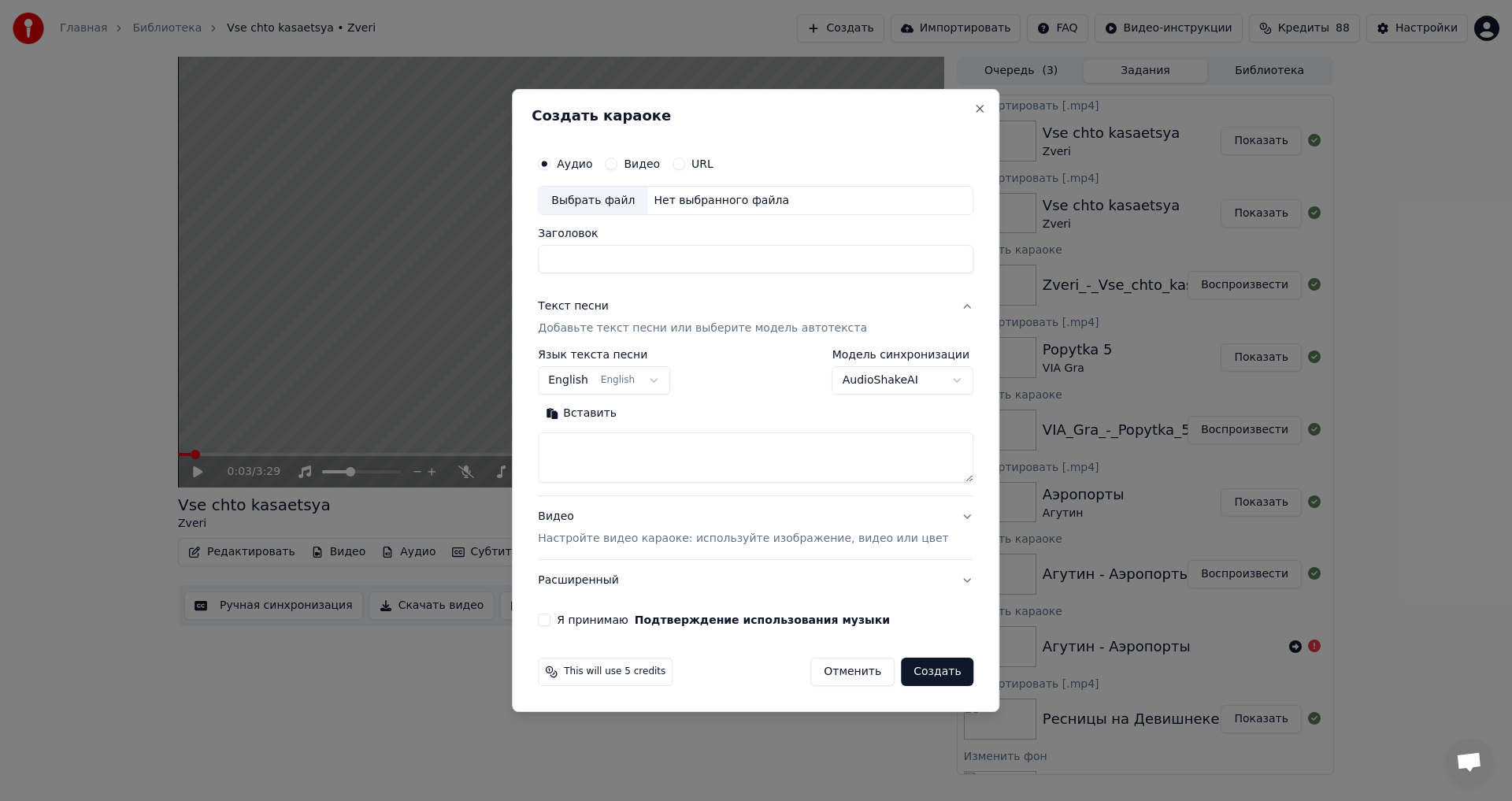
click at [618, 378] on body "Главная Библиотека Vse chto kasaetsya • Zveri Создать Импортировать FAQ Видео-и…" at bounding box center [756, 400] width 1512 height 801
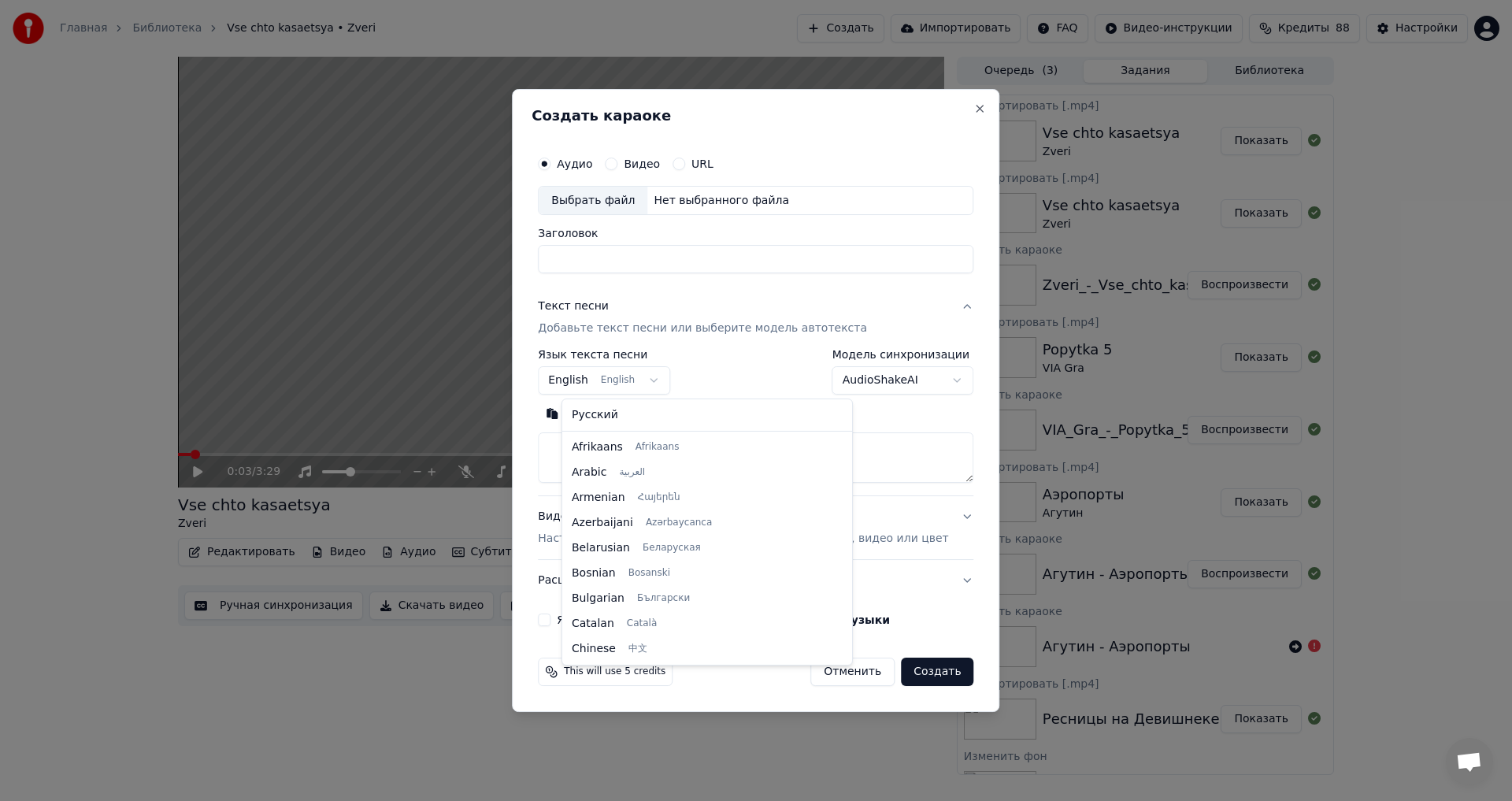
scroll to position [126, 0]
select select "**"
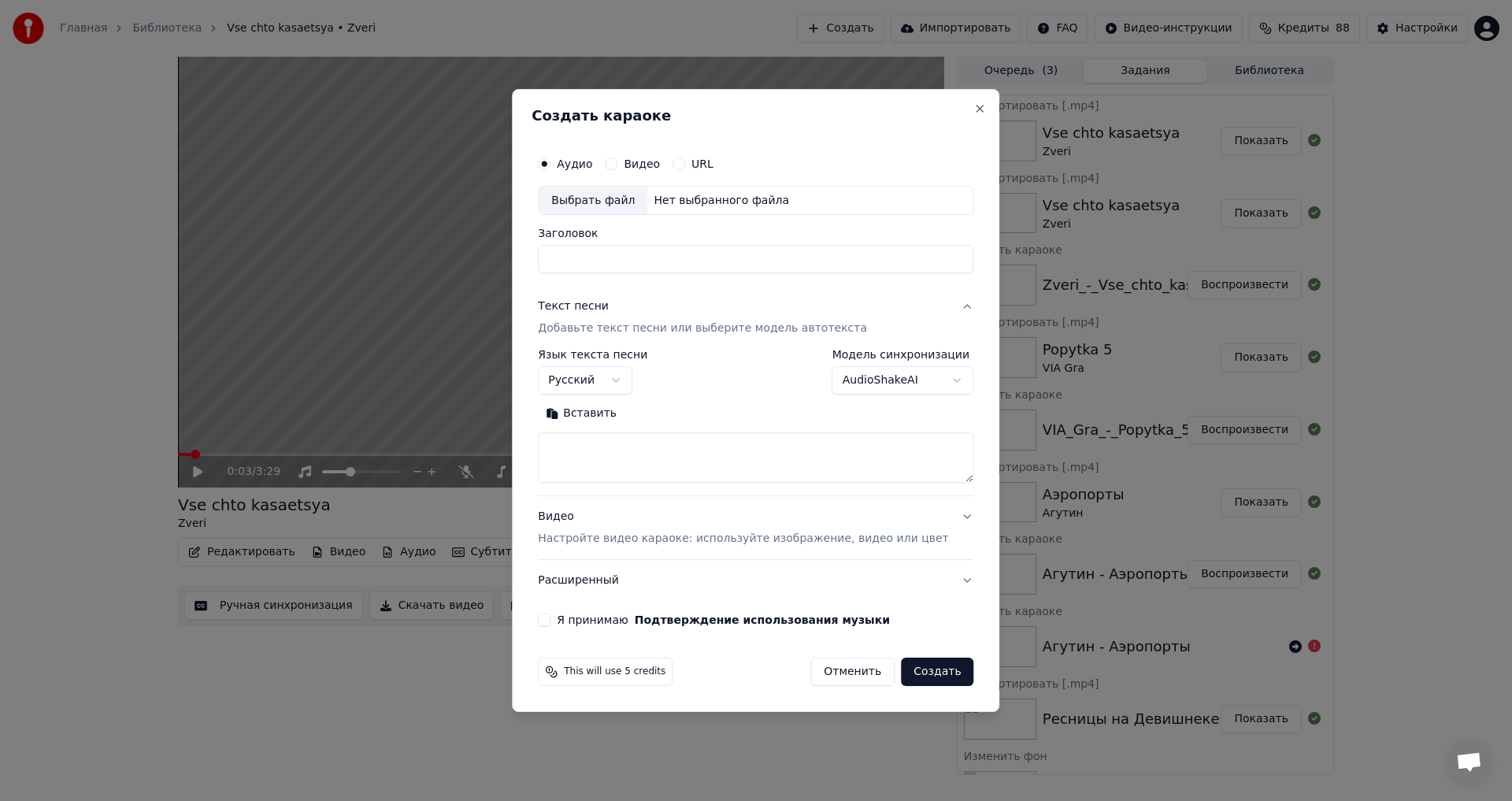
click at [626, 446] on textarea at bounding box center [756, 458] width 436 height 51
paste textarea "**********"
type textarea "**********"
click at [589, 258] on input "Заголовок" at bounding box center [756, 260] width 436 height 28
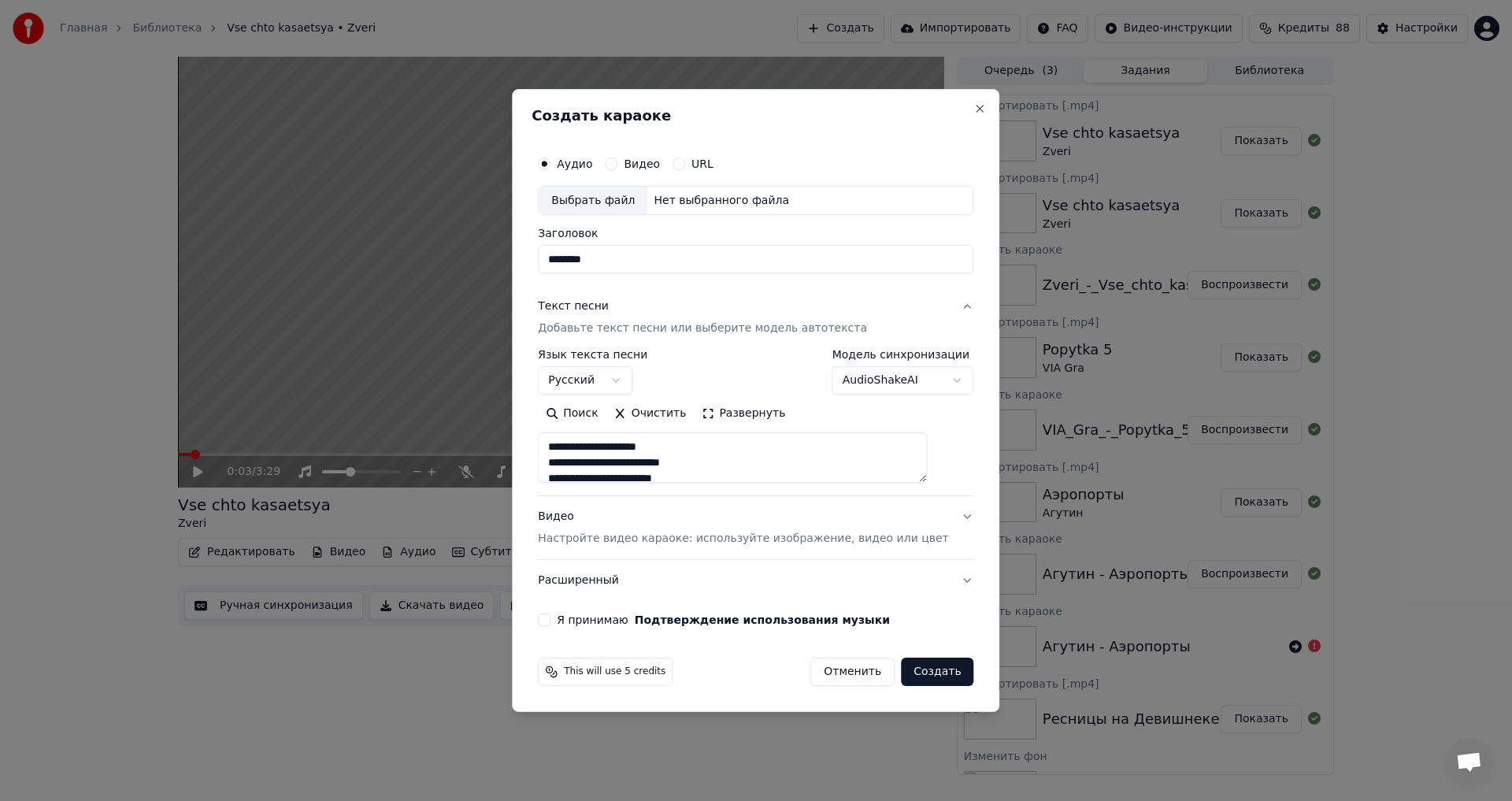
click at [604, 322] on p "Добавьте текст песни или выберите модель автотекста" at bounding box center [702, 330] width 329 height 16
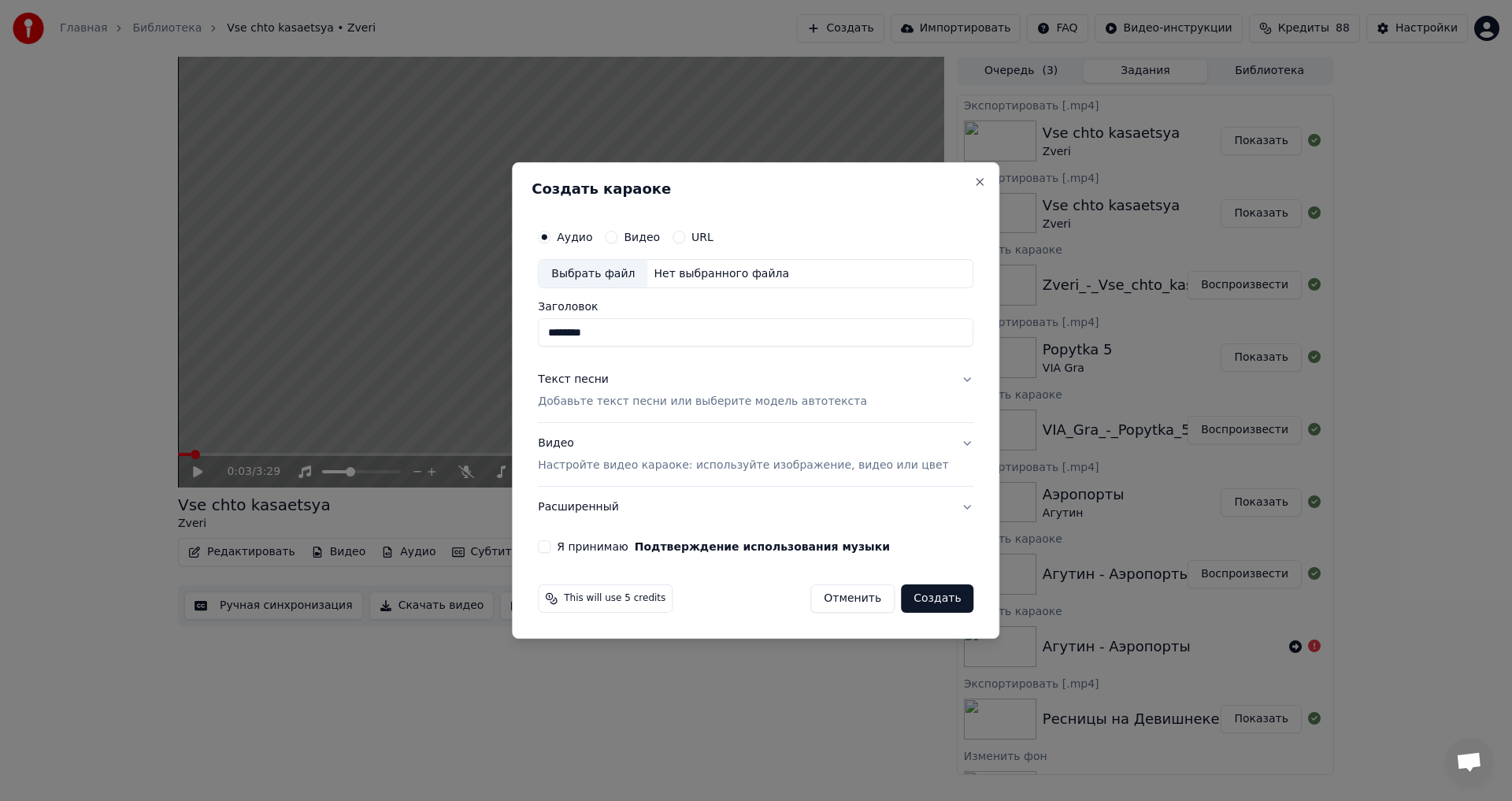
click at [615, 271] on div "Выбрать файл" at bounding box center [593, 273] width 109 height 28
type input "**********"
click at [631, 462] on p "Настройте видео караоке: используйте изображение, видео или цвет" at bounding box center [743, 466] width 410 height 16
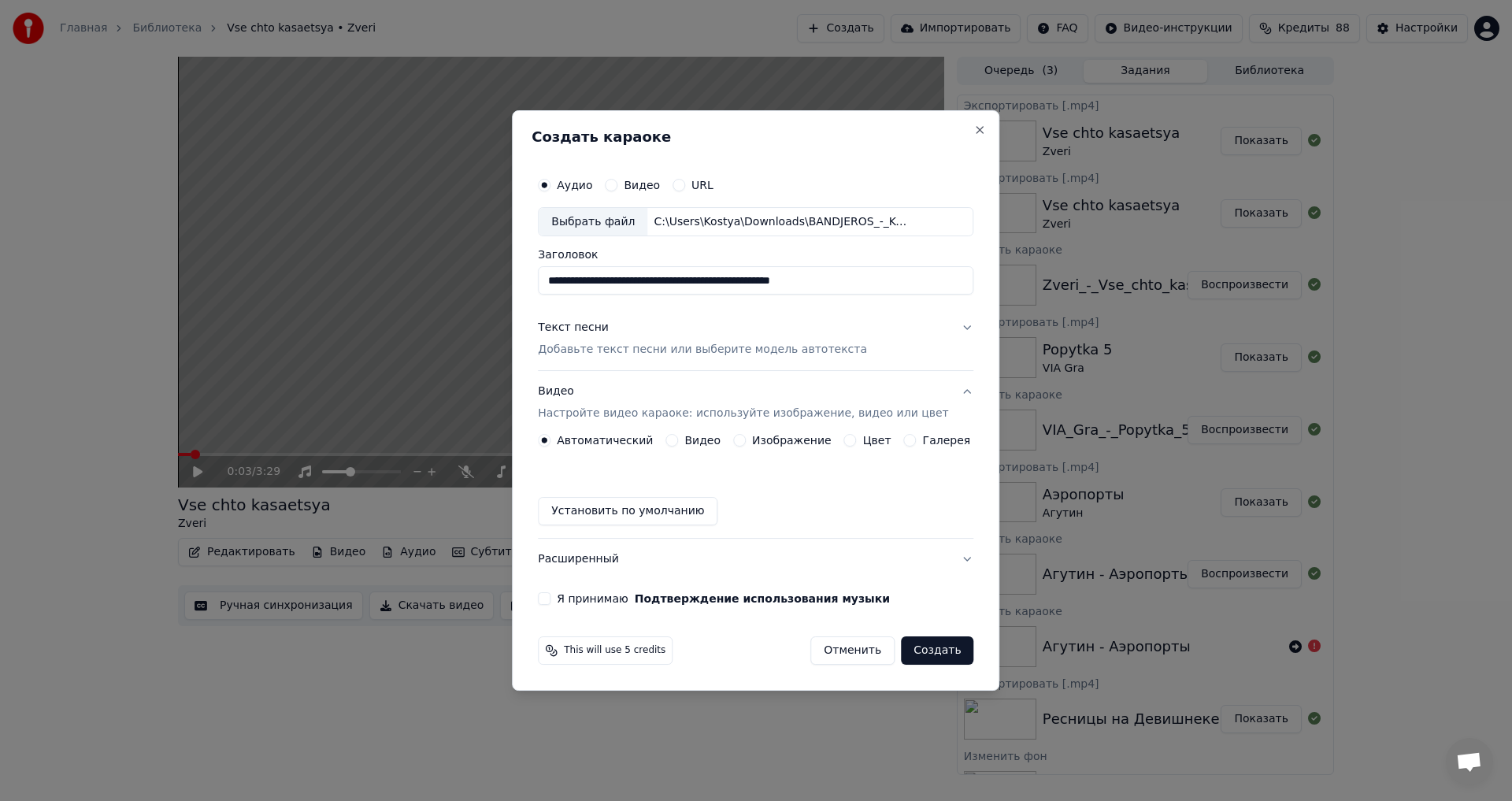
click at [754, 437] on div "Изображение" at bounding box center [783, 441] width 98 height 13
click at [746, 437] on button "Изображение" at bounding box center [740, 441] width 13 height 13
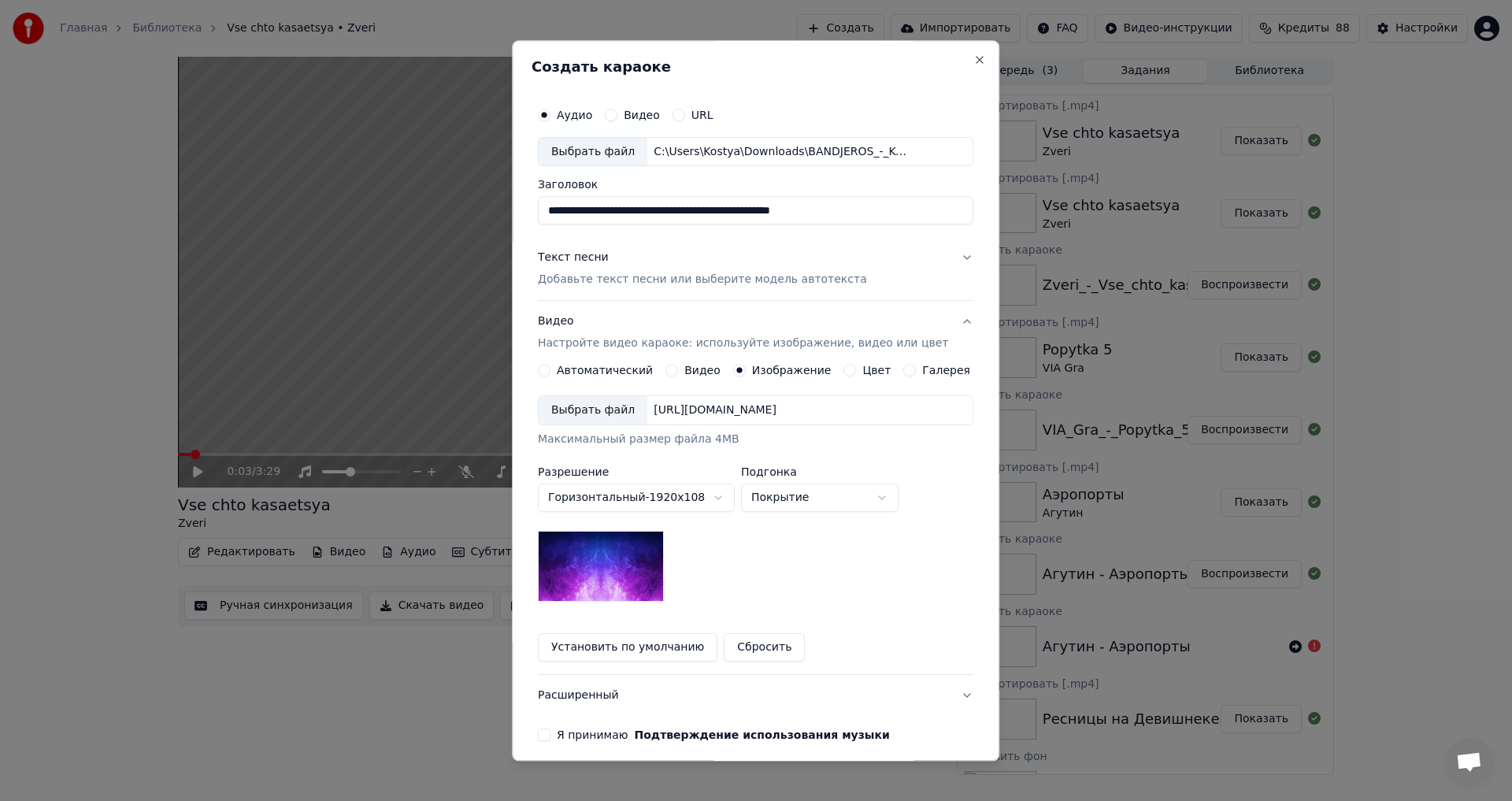
click at [626, 408] on div "Выбрать файл" at bounding box center [593, 411] width 109 height 28
click at [628, 273] on p "Добавьте текст песни или выберите модель автотекста" at bounding box center [702, 281] width 329 height 16
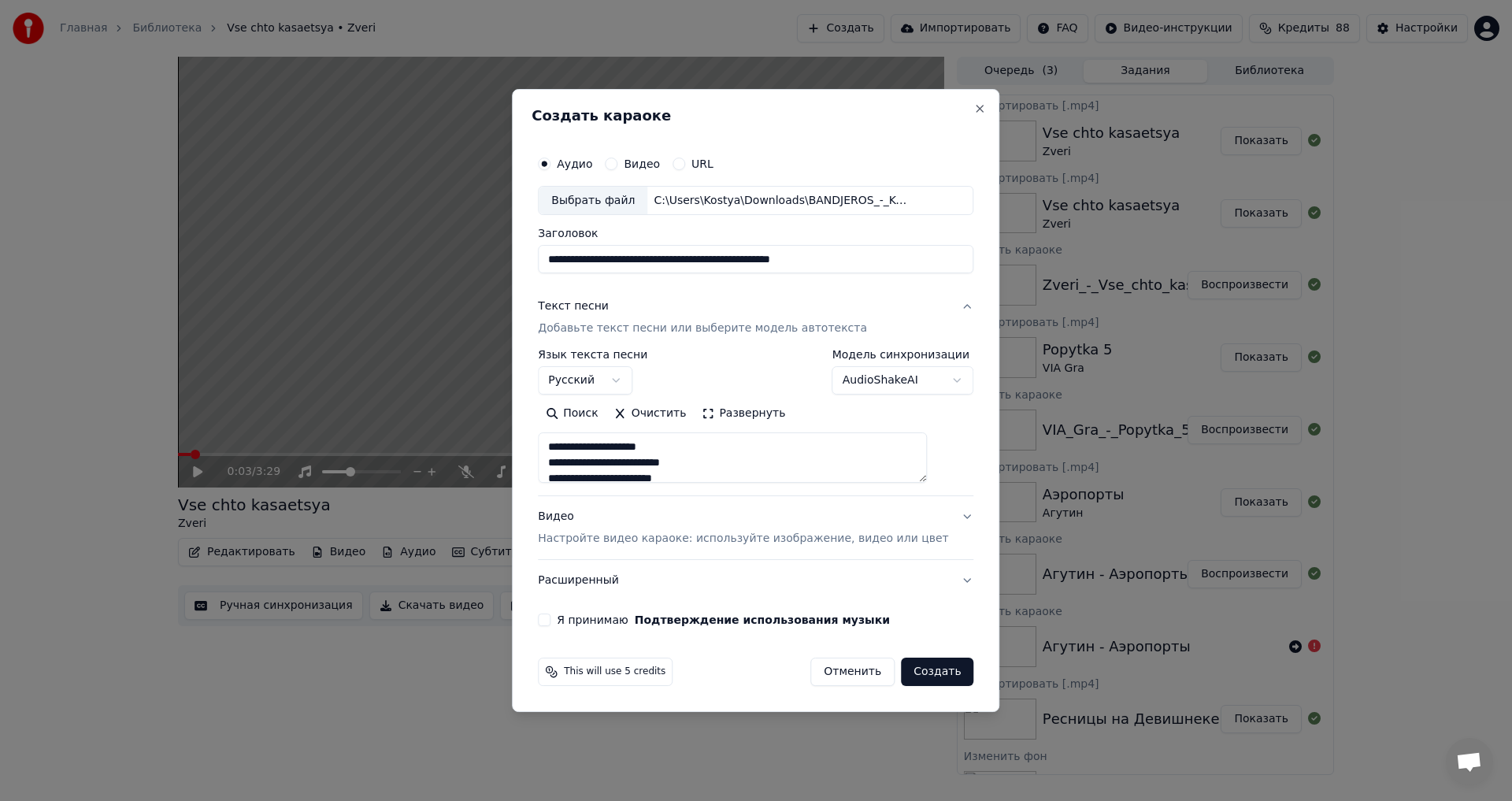
click at [550, 621] on button "Я принимаю Подтверждение использования музыки" at bounding box center [544, 620] width 13 height 13
click at [923, 680] on button "Создать" at bounding box center [937, 672] width 72 height 28
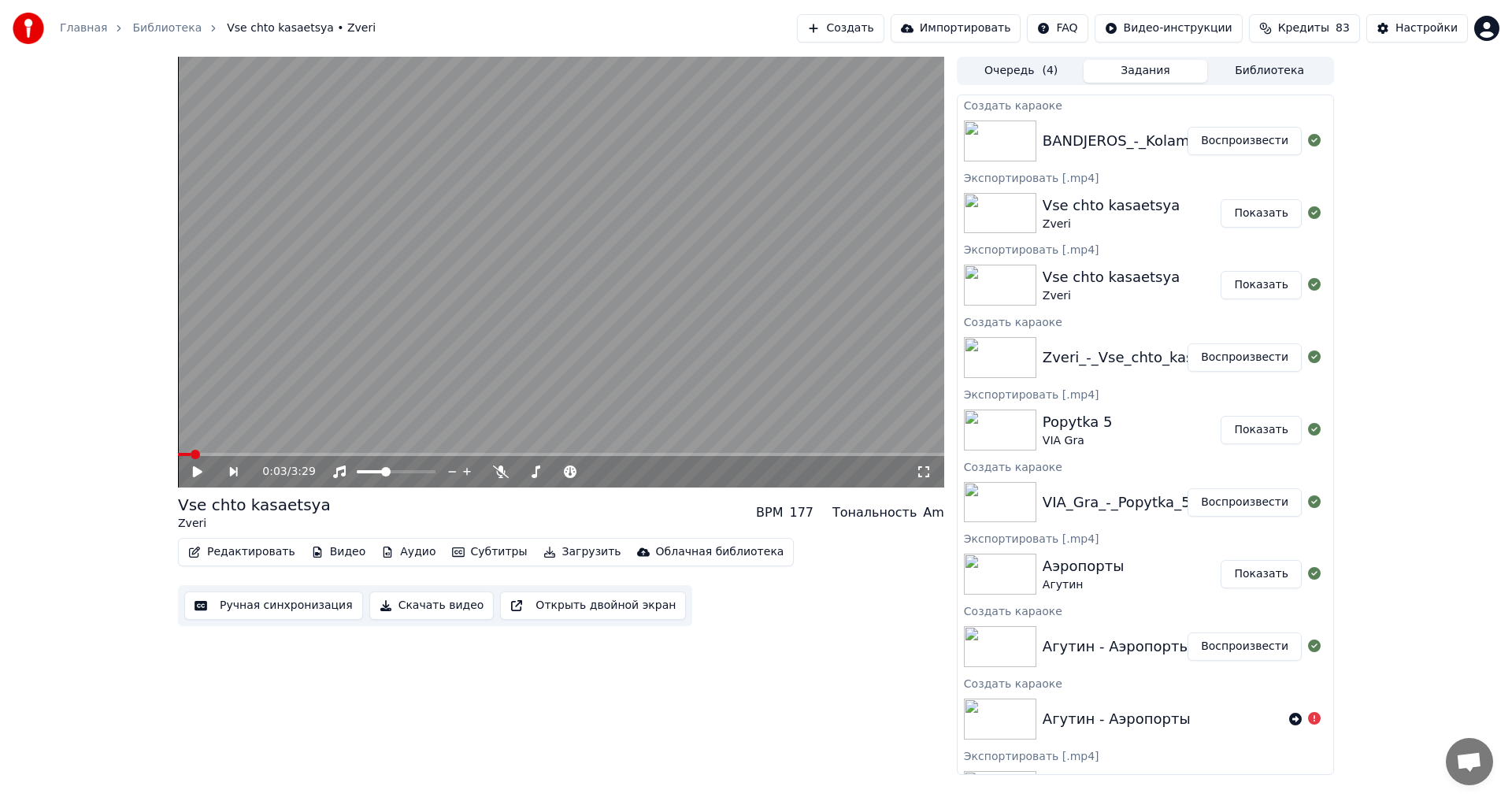
click at [1219, 134] on button "Воспроизвести" at bounding box center [1245, 141] width 114 height 28
click at [196, 454] on span at bounding box center [561, 454] width 766 height 3
click at [215, 451] on video at bounding box center [561, 273] width 766 height 431
click at [228, 416] on video at bounding box center [561, 273] width 766 height 431
click at [225, 454] on span at bounding box center [561, 454] width 766 height 3
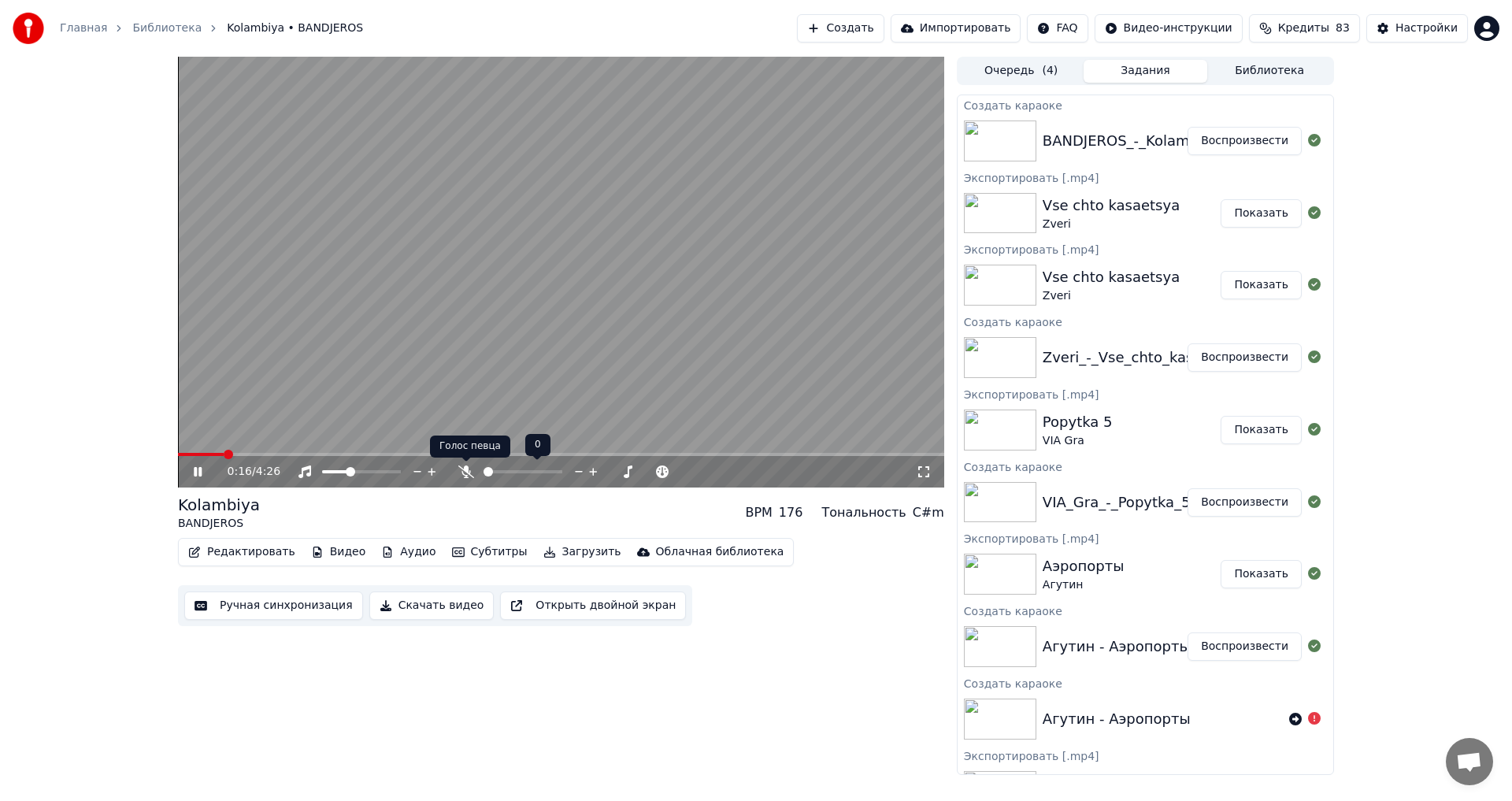
click at [466, 471] on icon at bounding box center [466, 472] width 16 height 13
click at [498, 470] on span at bounding box center [491, 472] width 14 height 3
click at [253, 455] on span at bounding box center [561, 454] width 766 height 3
click at [475, 337] on video at bounding box center [561, 273] width 766 height 431
click at [261, 609] on button "Ручная синхронизация" at bounding box center [273, 605] width 179 height 28
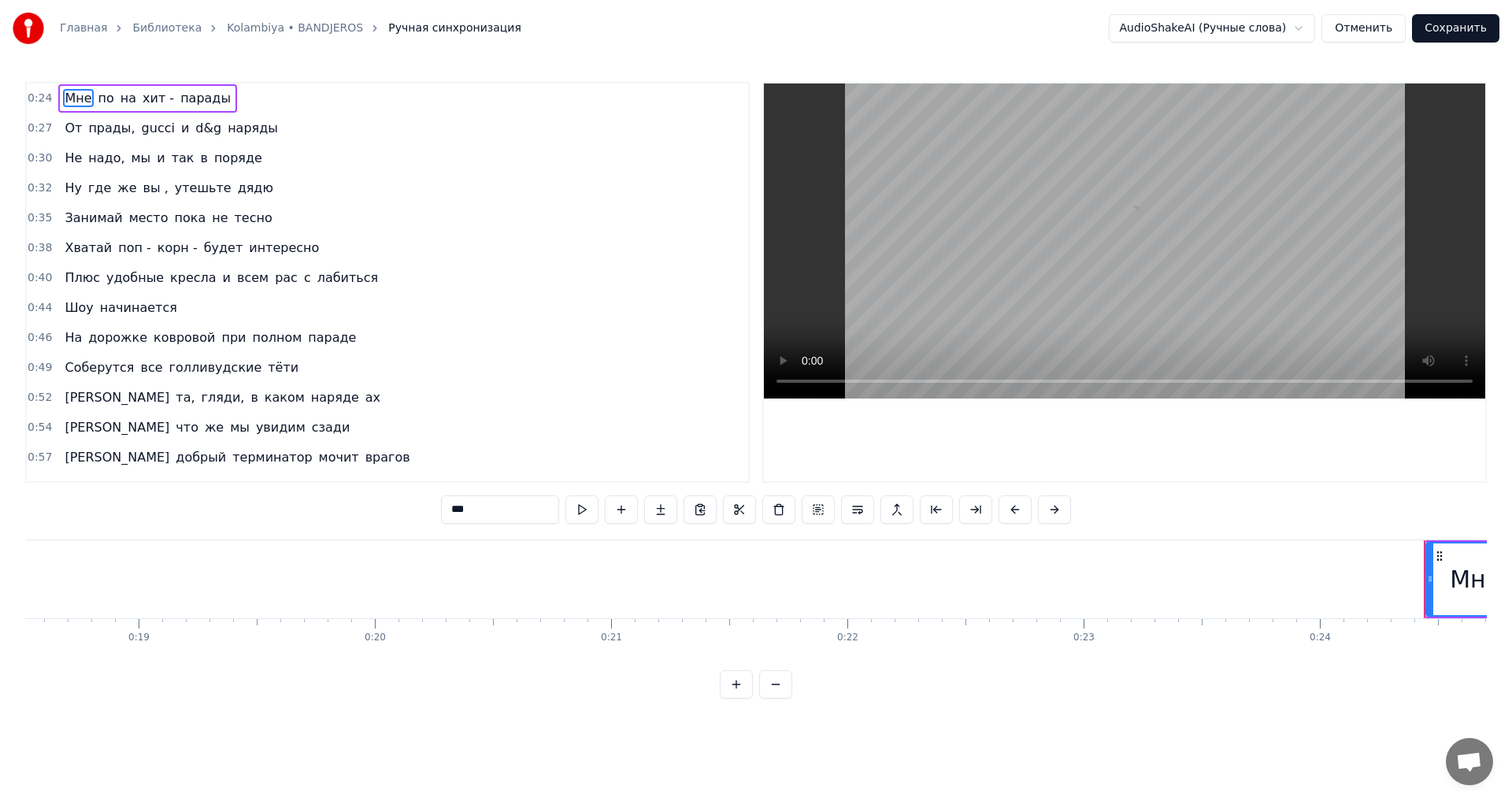
scroll to position [0, 5696]
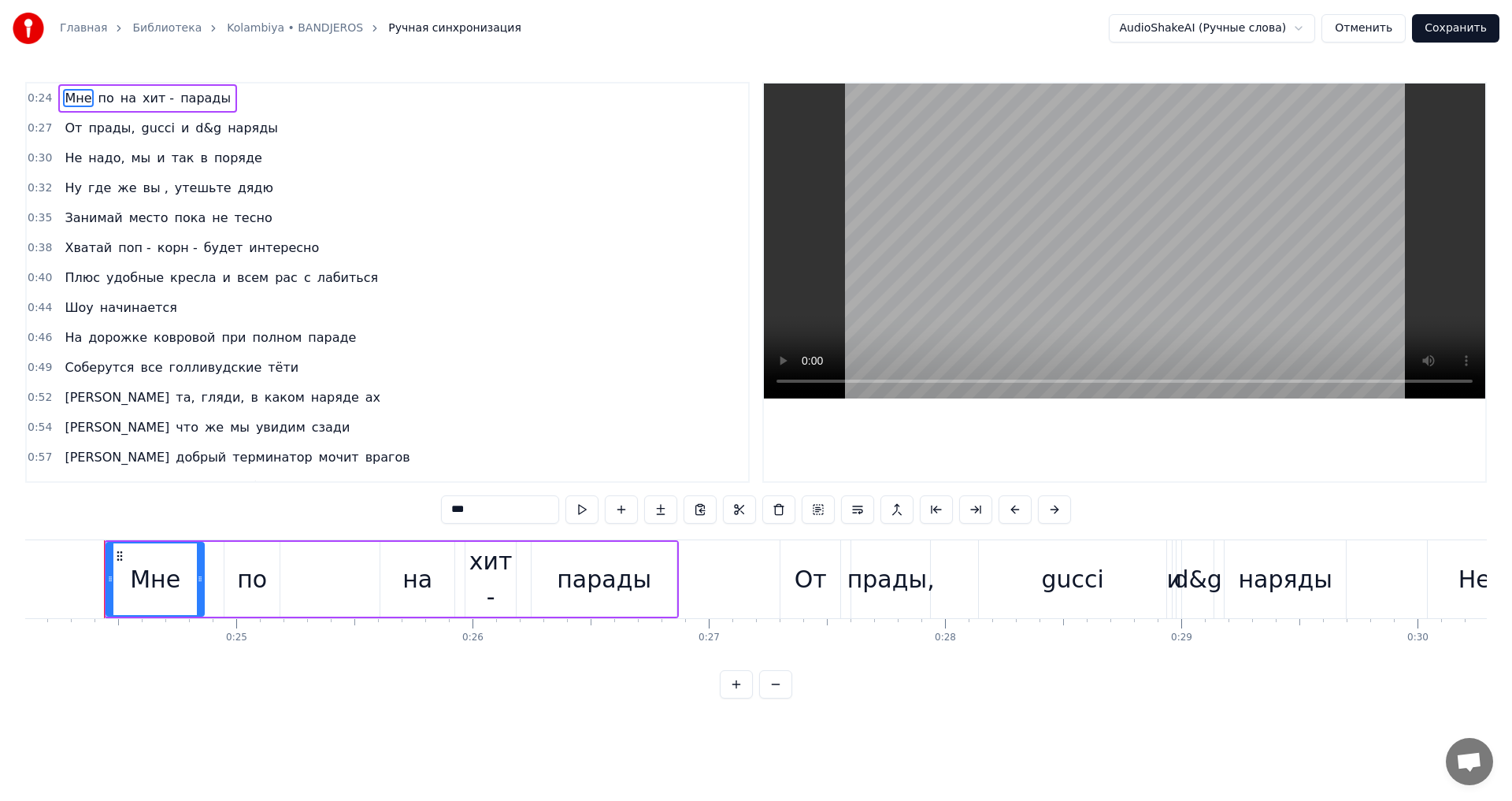
click at [228, 130] on span "наряды" at bounding box center [253, 128] width 54 height 18
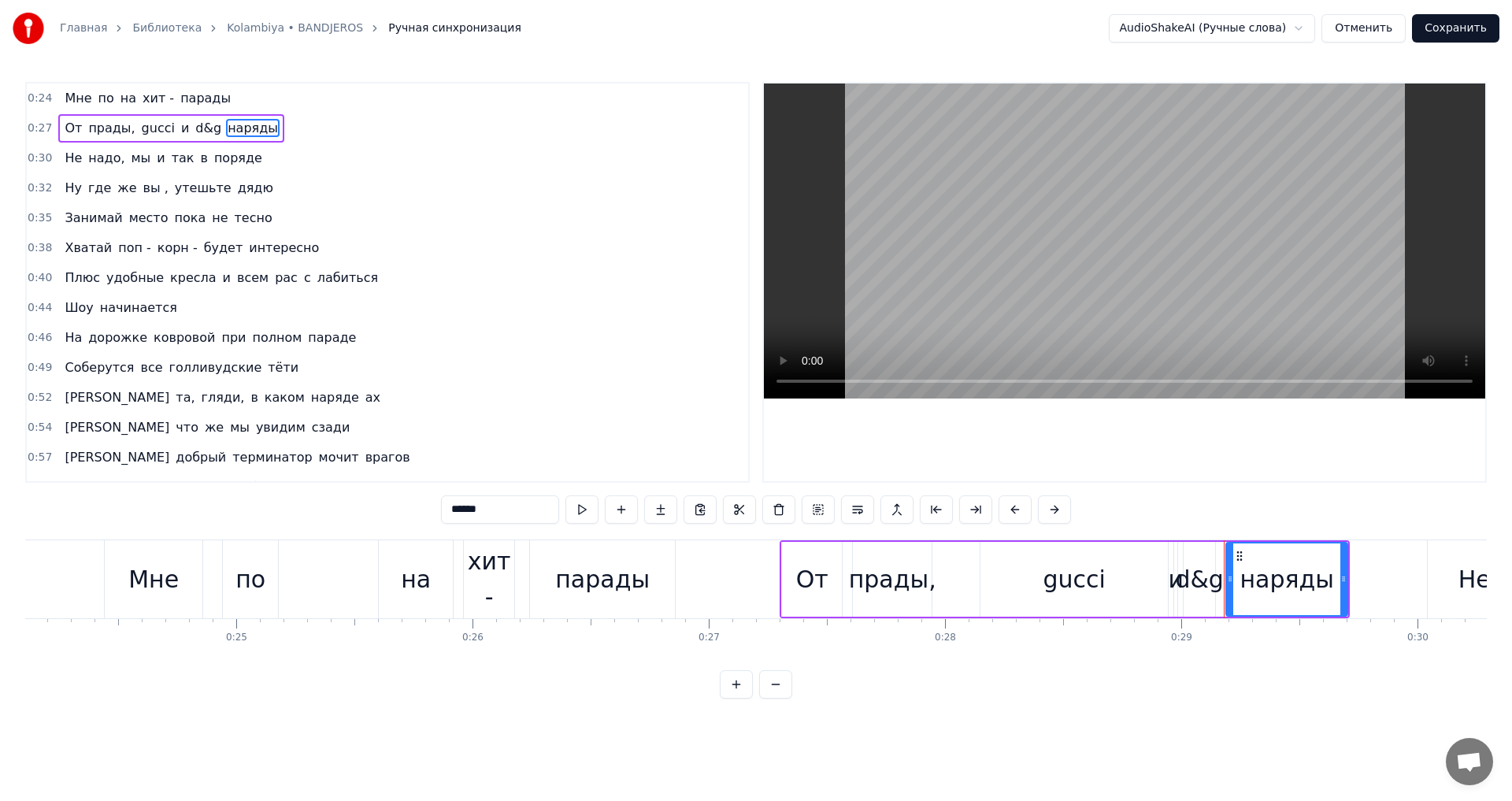
drag, startPoint x: 509, startPoint y: 509, endPoint x: 280, endPoint y: 485, distance: 230.3
click at [280, 485] on div "0:24 Мне по на хит - парады 0:27 От прады, gucci и d&g наряды 0:30 Не надо, мы …" at bounding box center [755, 390] width 1461 height 617
click at [63, 307] on span "Шоу" at bounding box center [78, 307] width 31 height 18
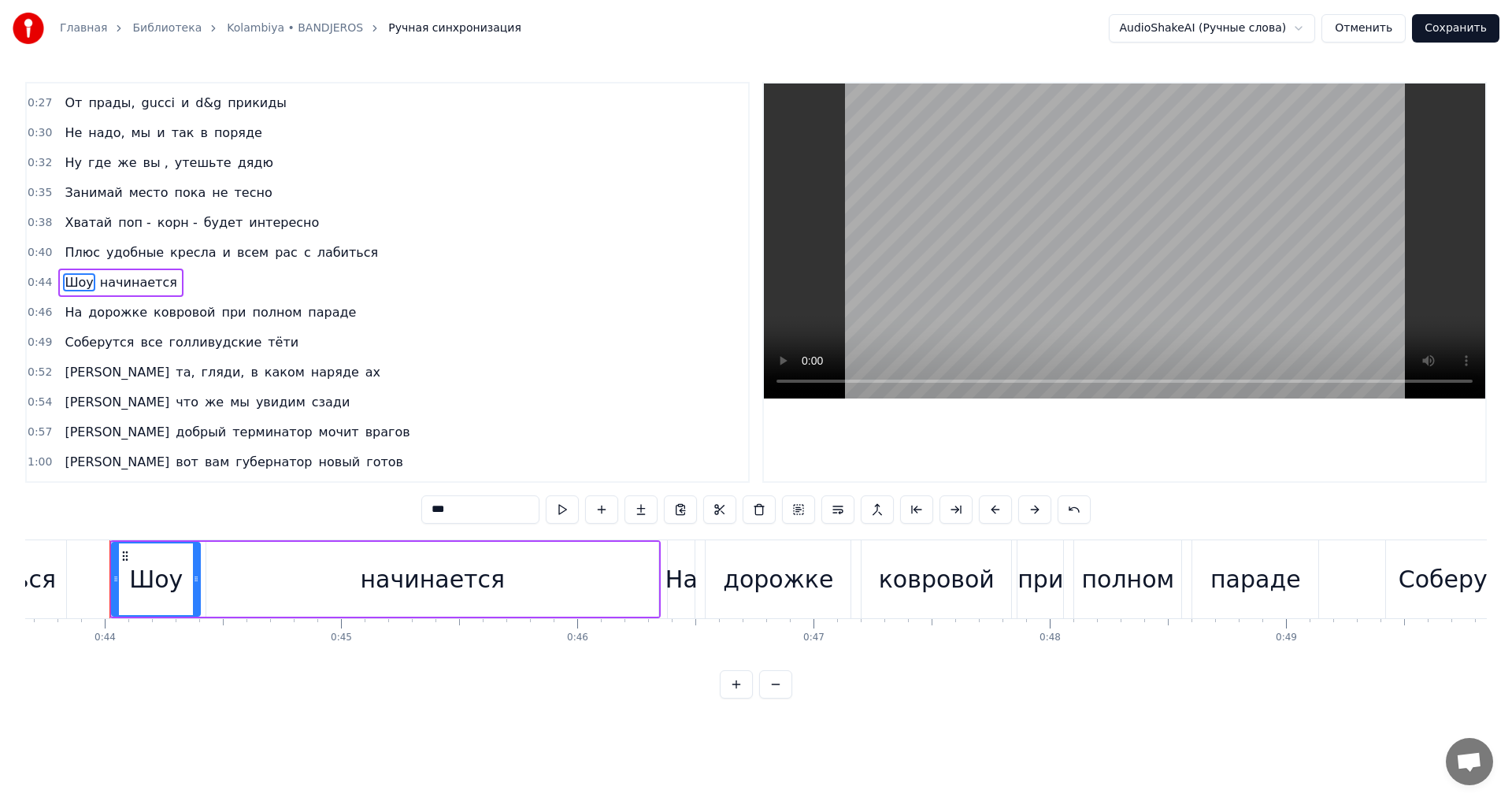
scroll to position [0, 10322]
drag, startPoint x: 463, startPoint y: 514, endPoint x: 398, endPoint y: 503, distance: 65.9
click at [398, 503] on div "0:24 Мне по на хит - парады 0:27 От прады, gucci и d&g прикиды 0:30 Не надо, мы…" at bounding box center [755, 390] width 1461 height 617
drag, startPoint x: 472, startPoint y: 507, endPoint x: 447, endPoint y: 509, distance: 25.1
click at [447, 509] on input "****" at bounding box center [480, 509] width 118 height 28
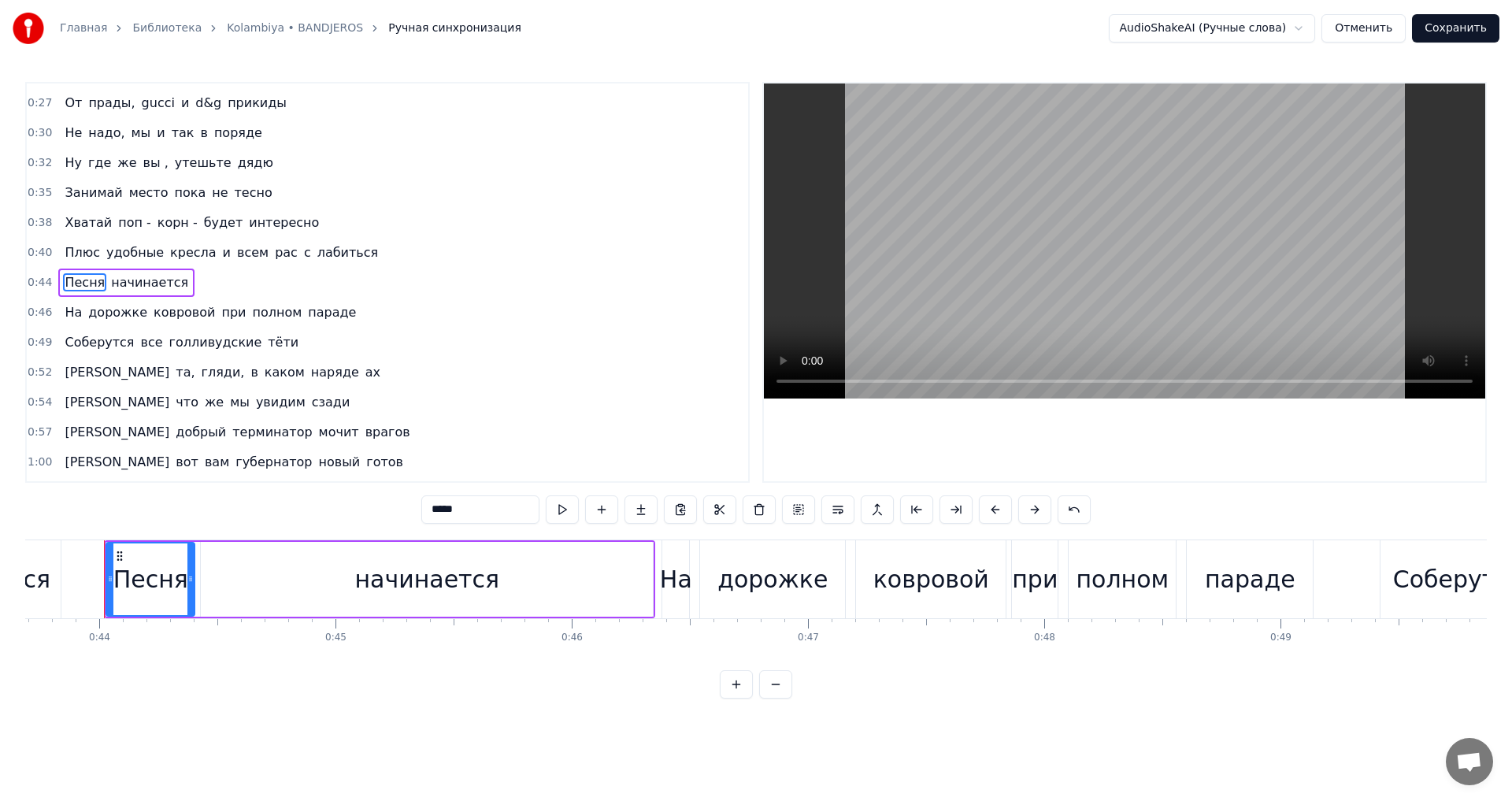
click at [234, 465] on span "губернатор" at bounding box center [273, 462] width 80 height 18
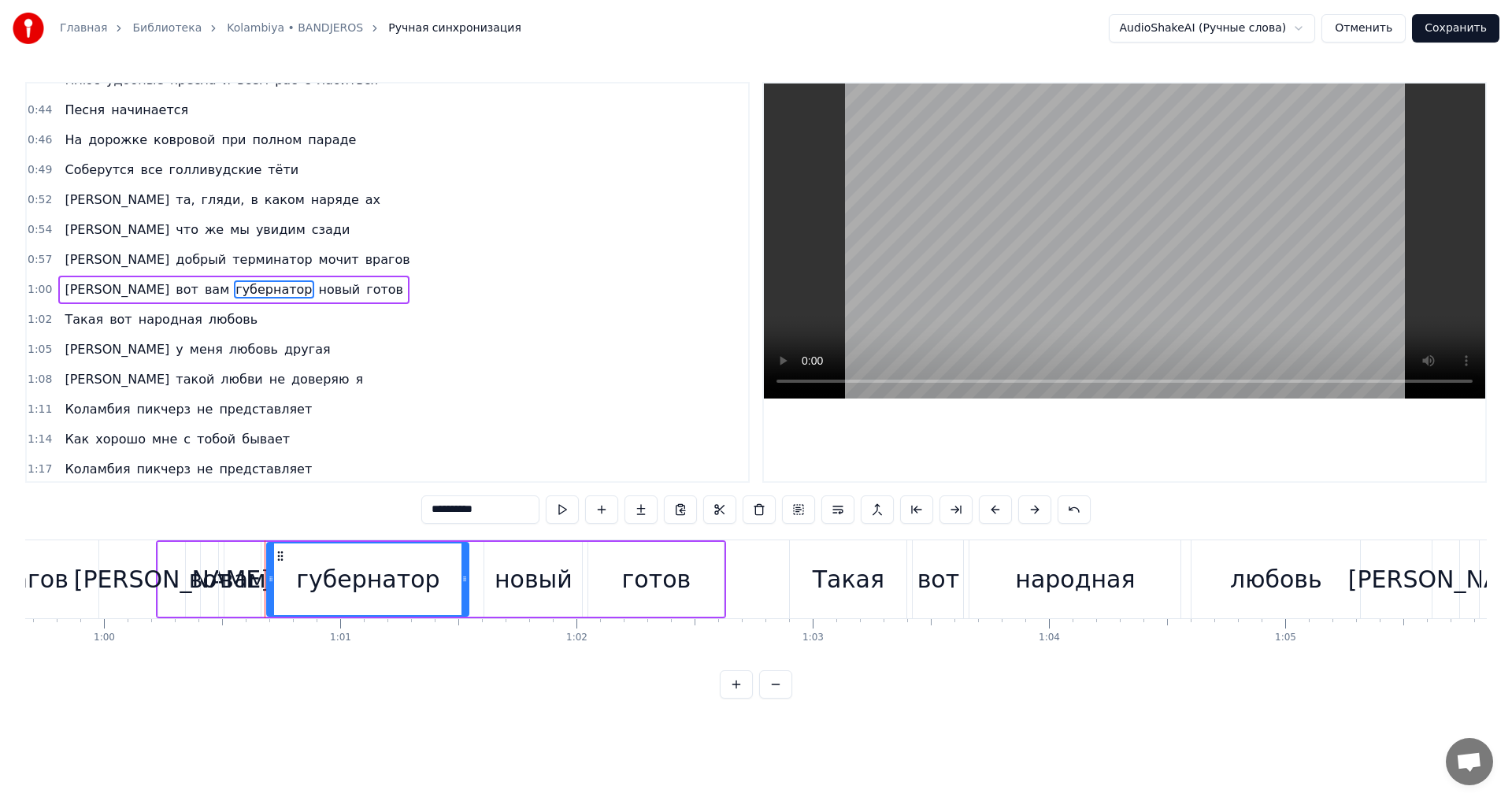
scroll to position [0, 14258]
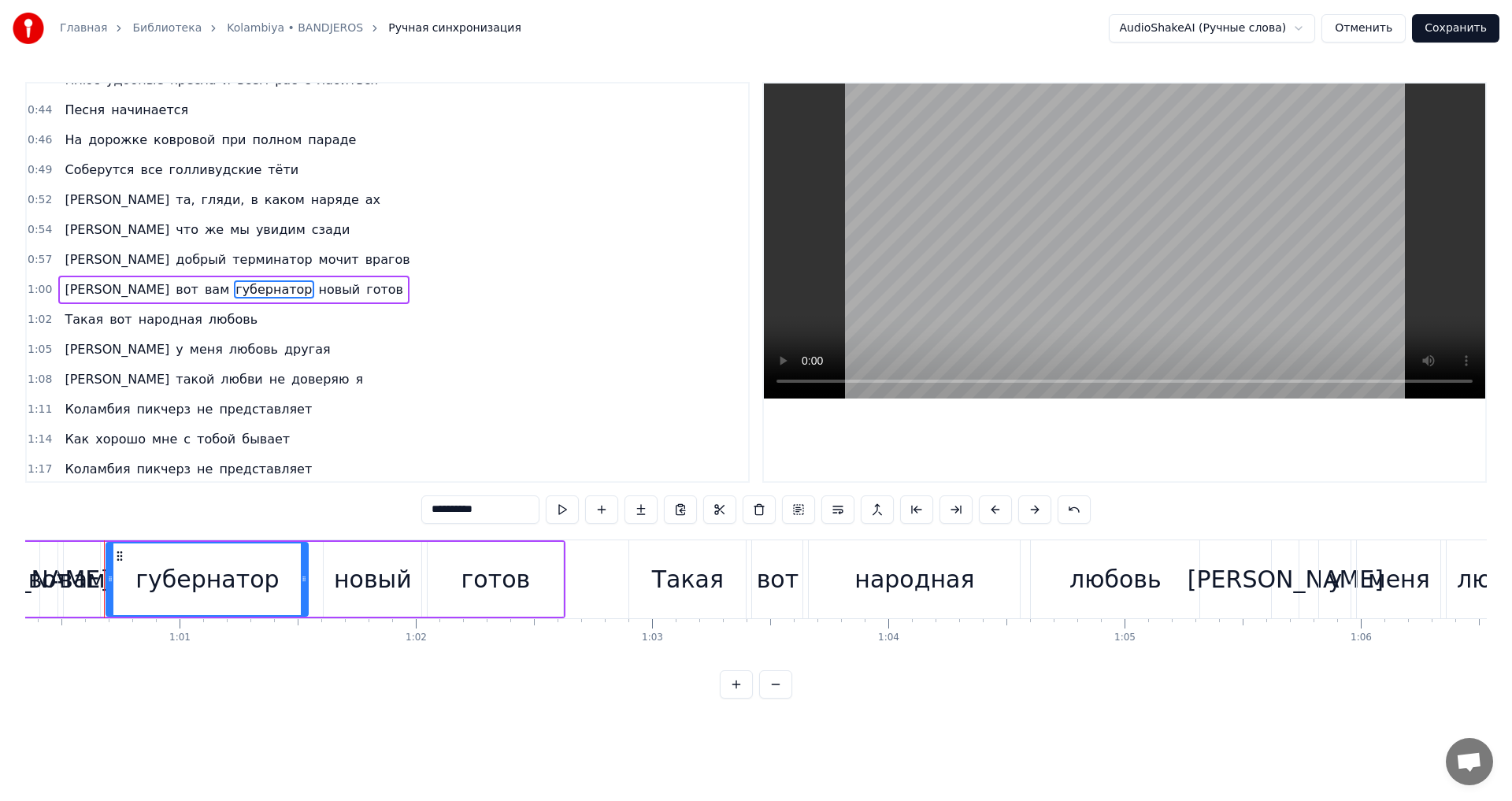
drag, startPoint x: 495, startPoint y: 507, endPoint x: 331, endPoint y: 503, distance: 164.0
click at [331, 503] on div "0:24 Мне по на хит - парады 0:27 От прады, gucci и d&g прикиды 0:30 Не надо, мы…" at bounding box center [755, 390] width 1461 height 617
click at [495, 507] on input "**********" at bounding box center [480, 509] width 118 height 28
click at [500, 509] on input "**********" at bounding box center [480, 509] width 118 height 28
drag, startPoint x: 501, startPoint y: 515, endPoint x: 78, endPoint y: 492, distance: 423.6
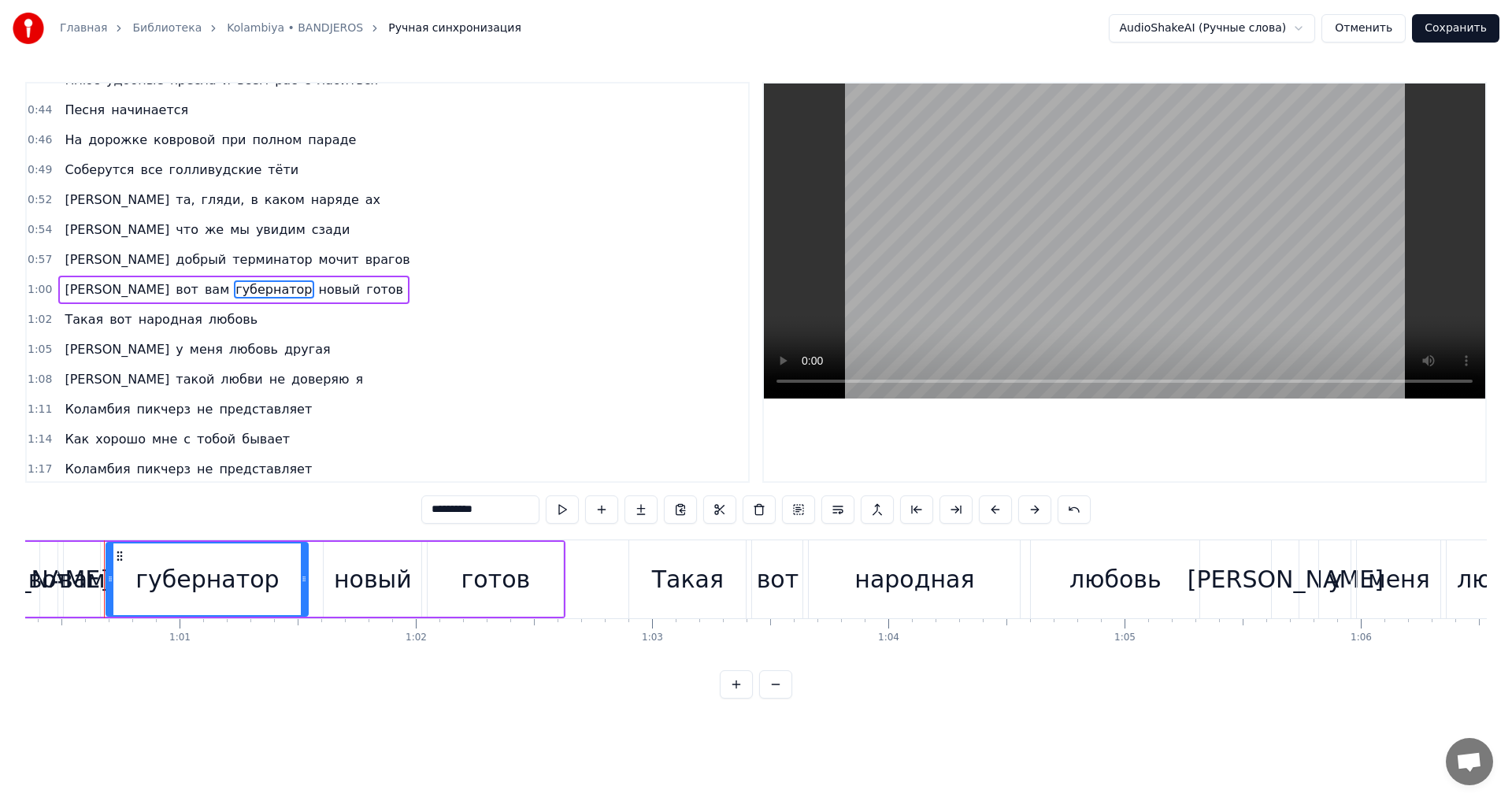
click at [79, 492] on div "0:24 Мне по на хит - парады 0:27 От прады, gucci и d&g прикиды 0:30 Не надо, мы…" at bounding box center [755, 390] width 1461 height 617
paste input "***"
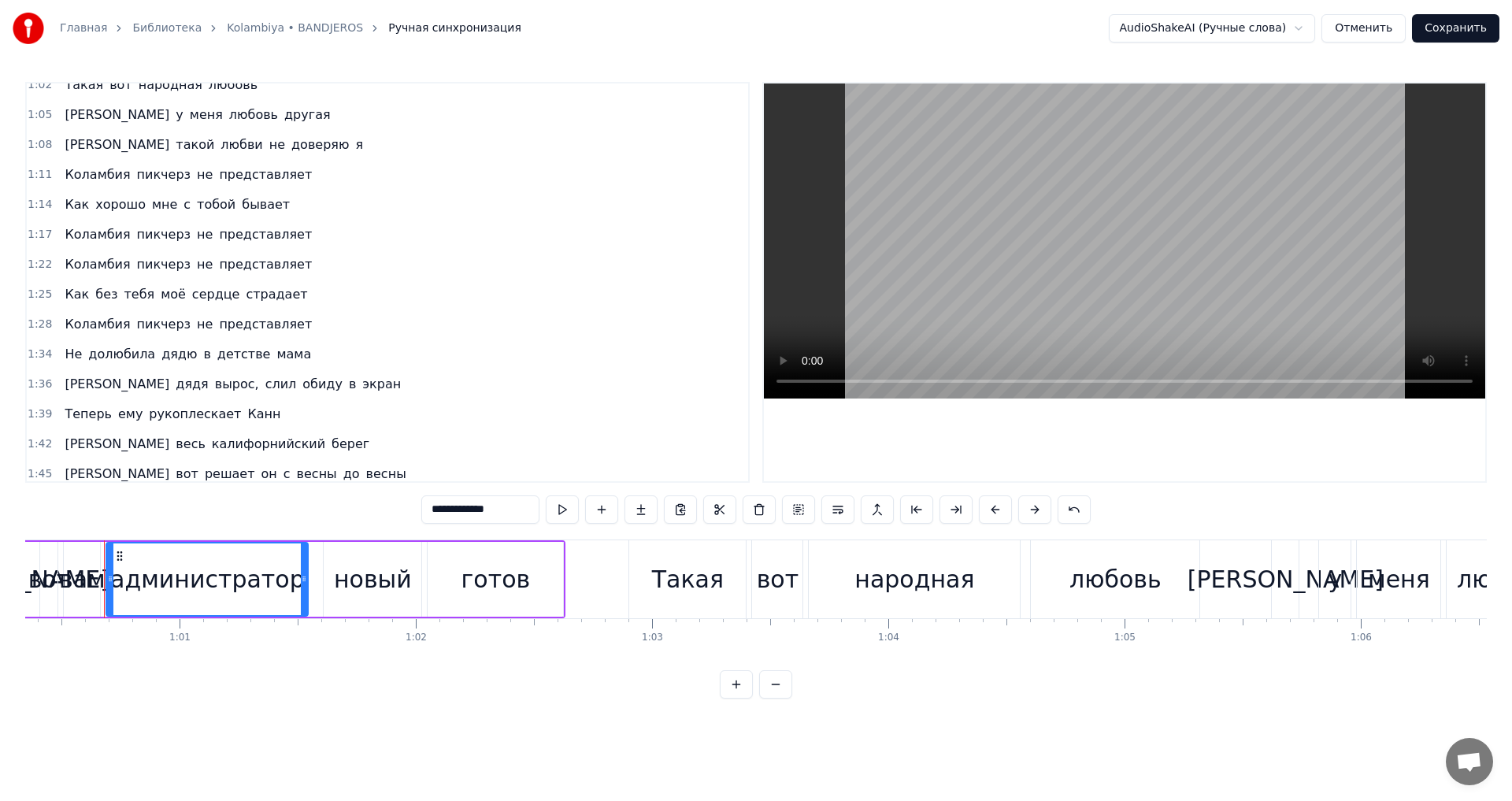
scroll to position [434, 0]
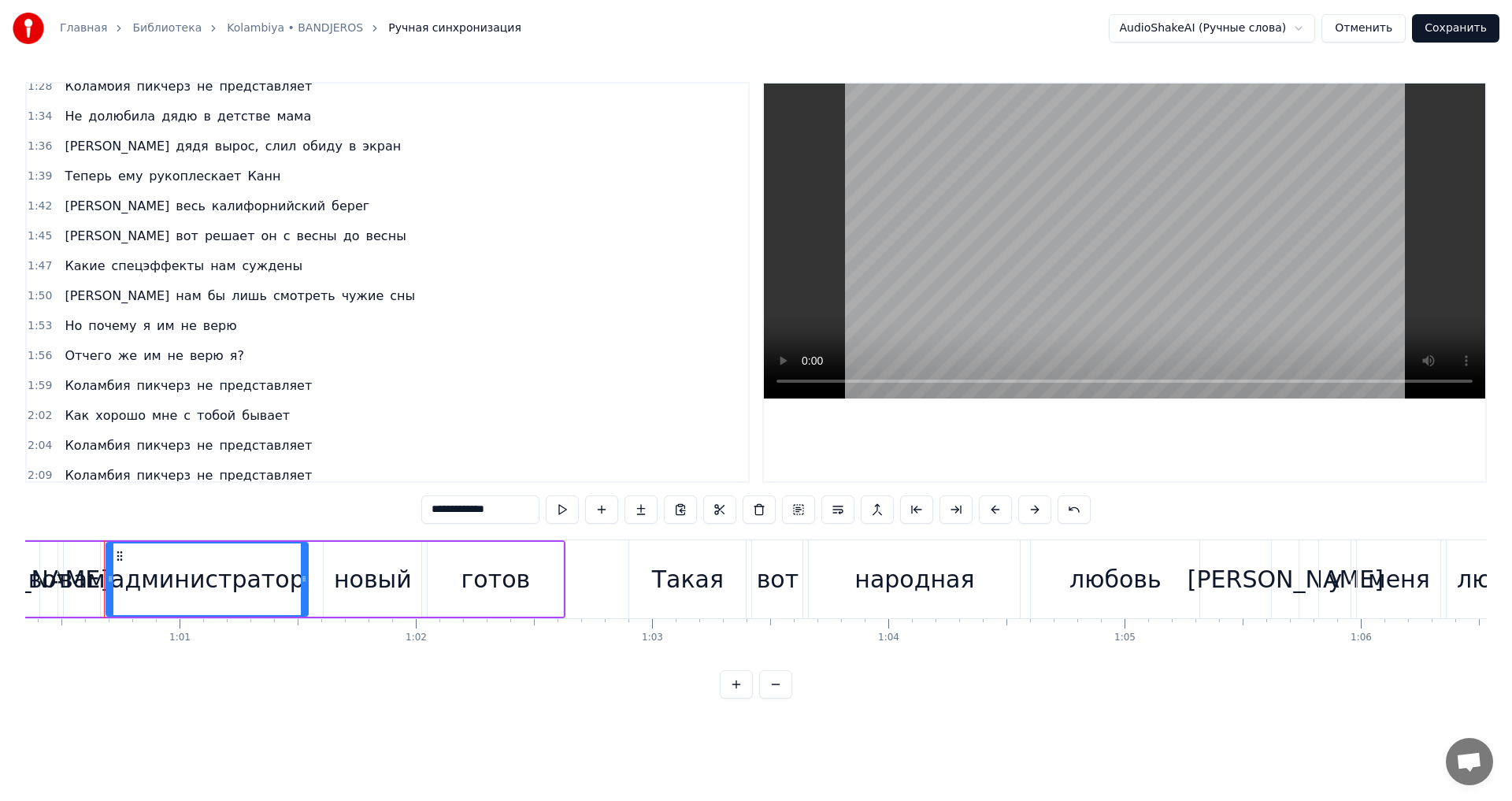
click at [152, 269] on span "спецэффекты" at bounding box center [158, 265] width 96 height 18
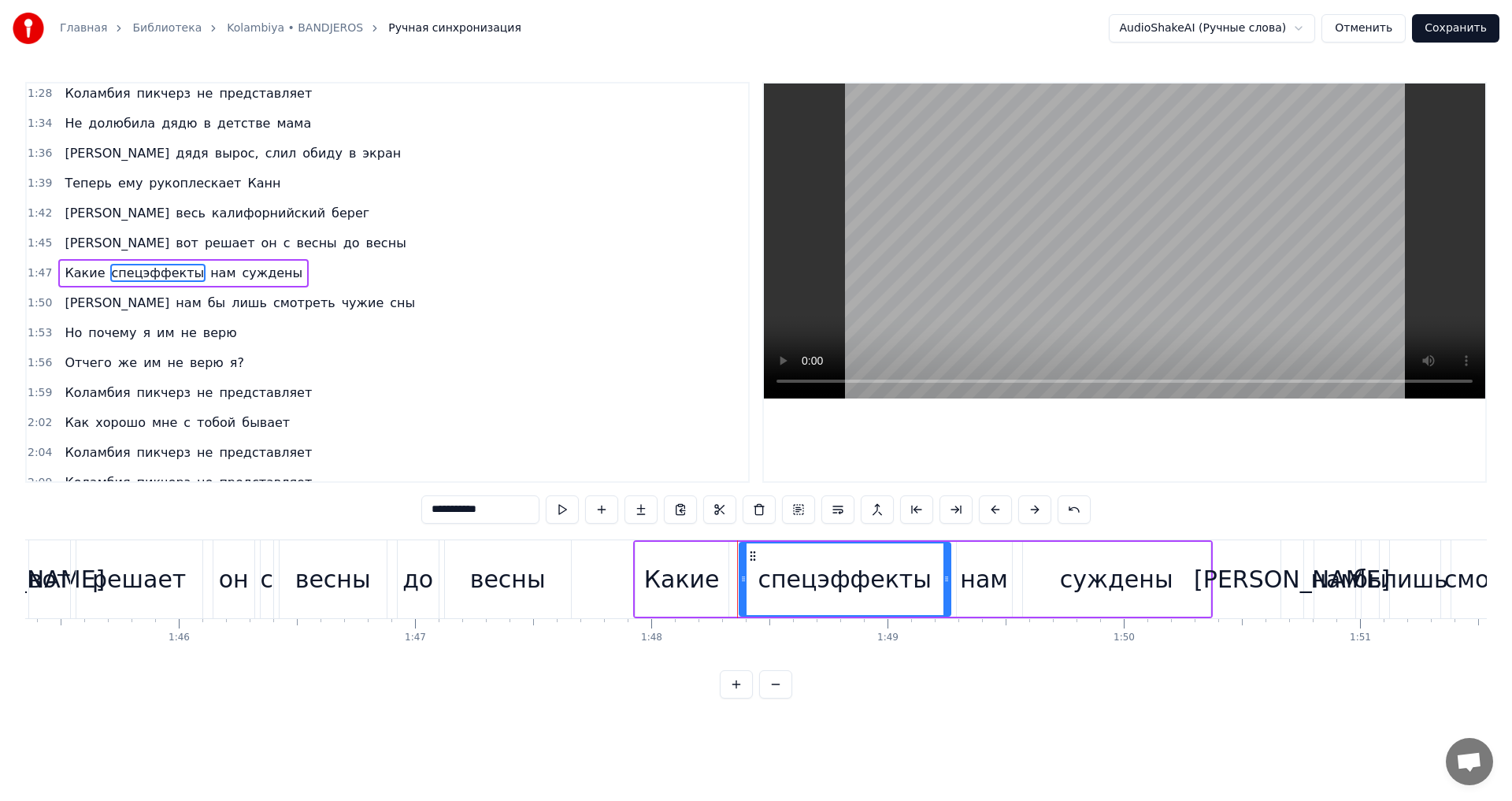
scroll to position [0, 25523]
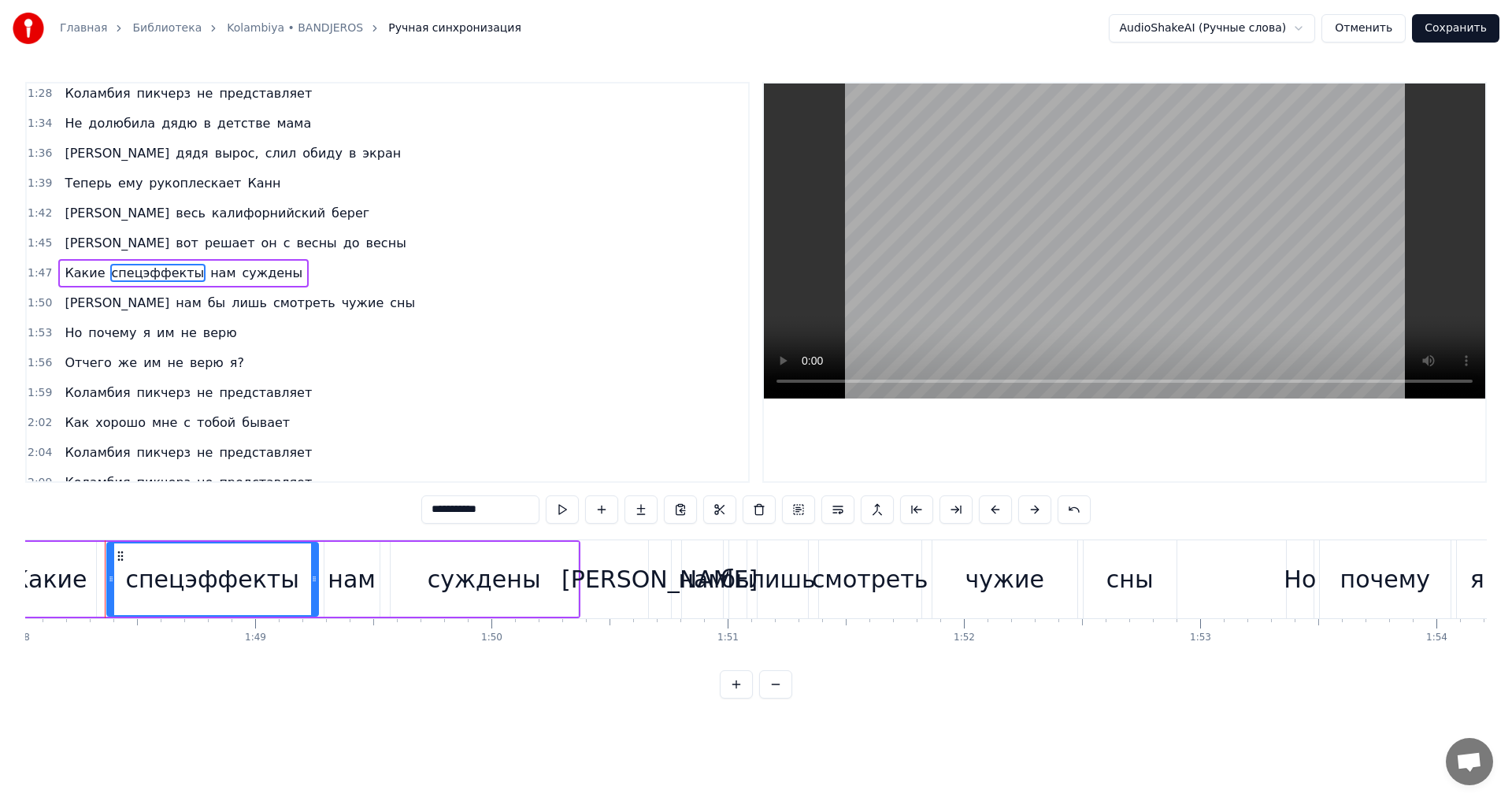
drag, startPoint x: 509, startPoint y: 513, endPoint x: 244, endPoint y: 483, distance: 266.7
click at [244, 483] on div "0:24 Мне по на хит - парады 0:27 От прады, gucci и d&g прикиды 0:30 Не надо, мы…" at bounding box center [755, 390] width 1461 height 617
type input "**********"
click at [478, 388] on div "1:59 Коламбия пикчерз не представляет" at bounding box center [387, 392] width 721 height 30
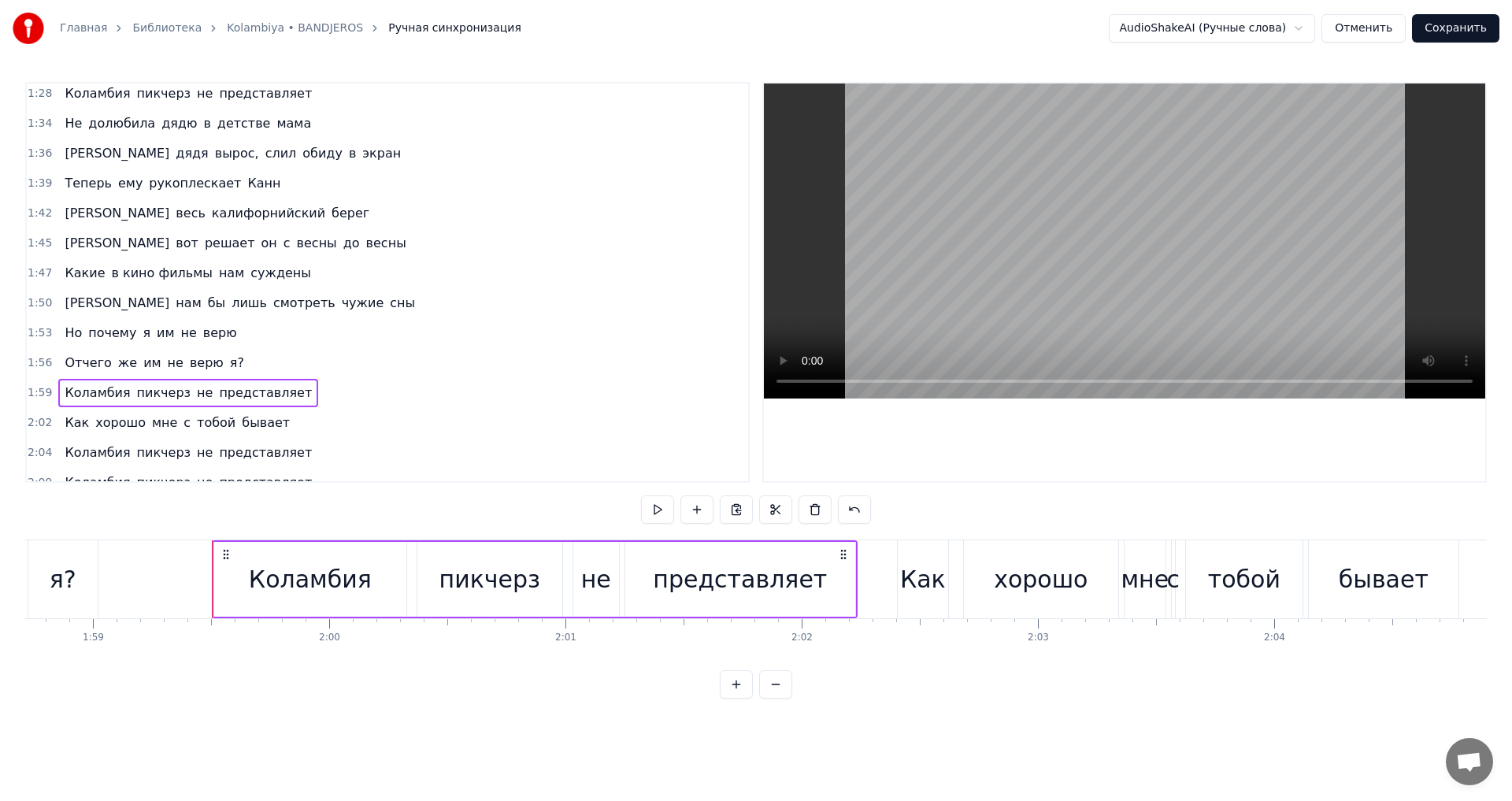
scroll to position [0, 28155]
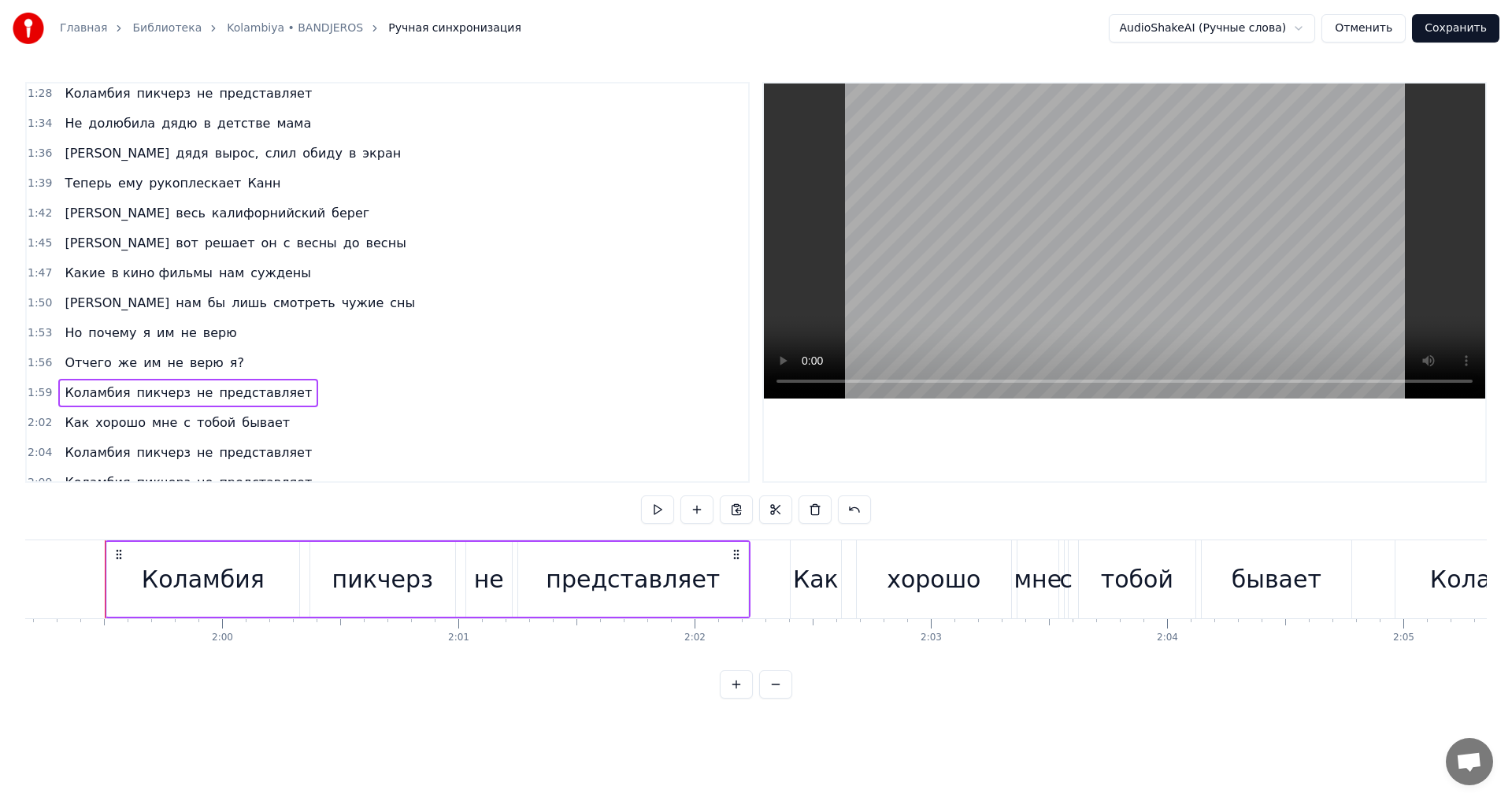
click at [340, 306] on span "чужие" at bounding box center [363, 302] width 46 height 18
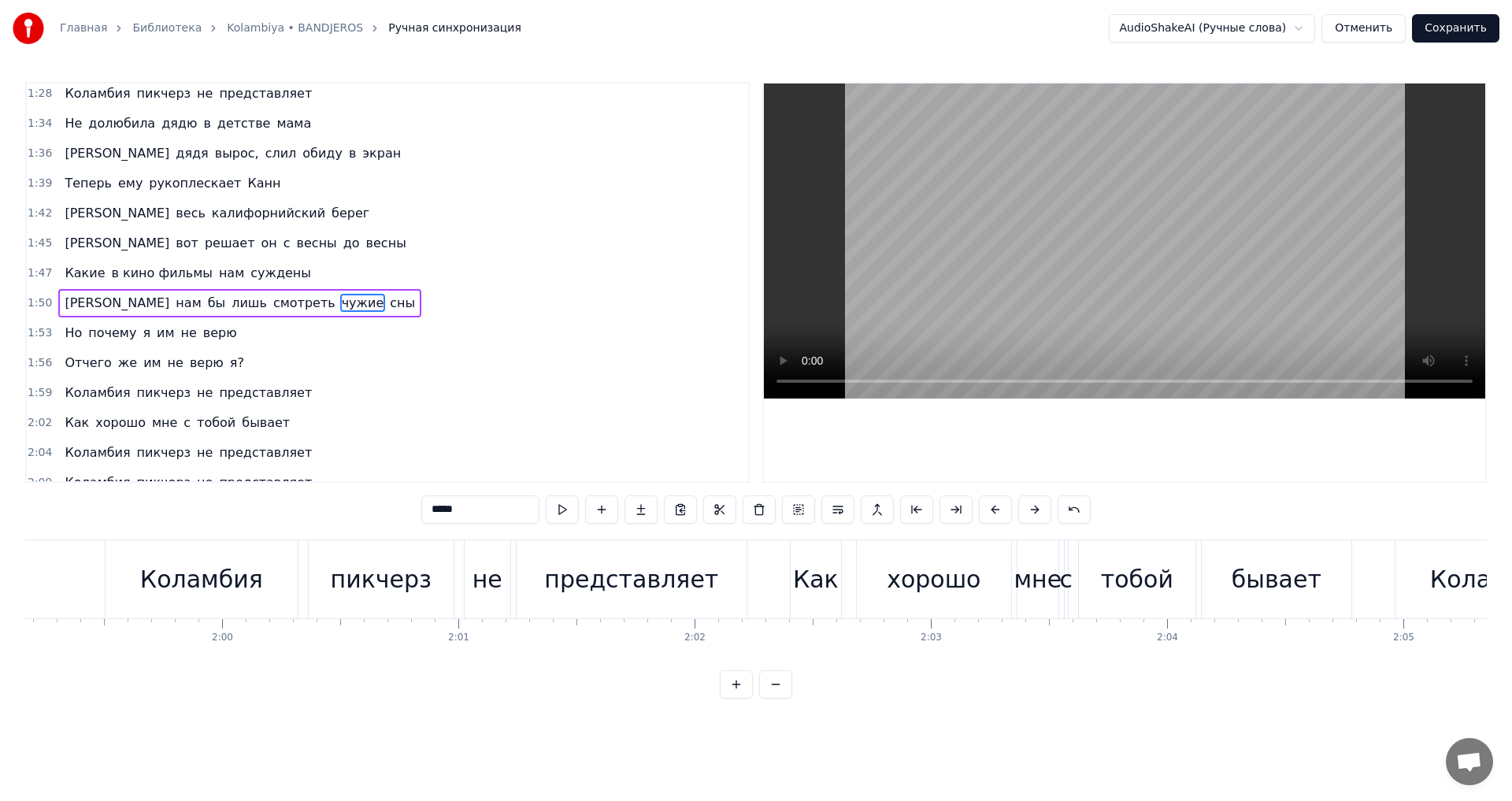
scroll to position [684, 0]
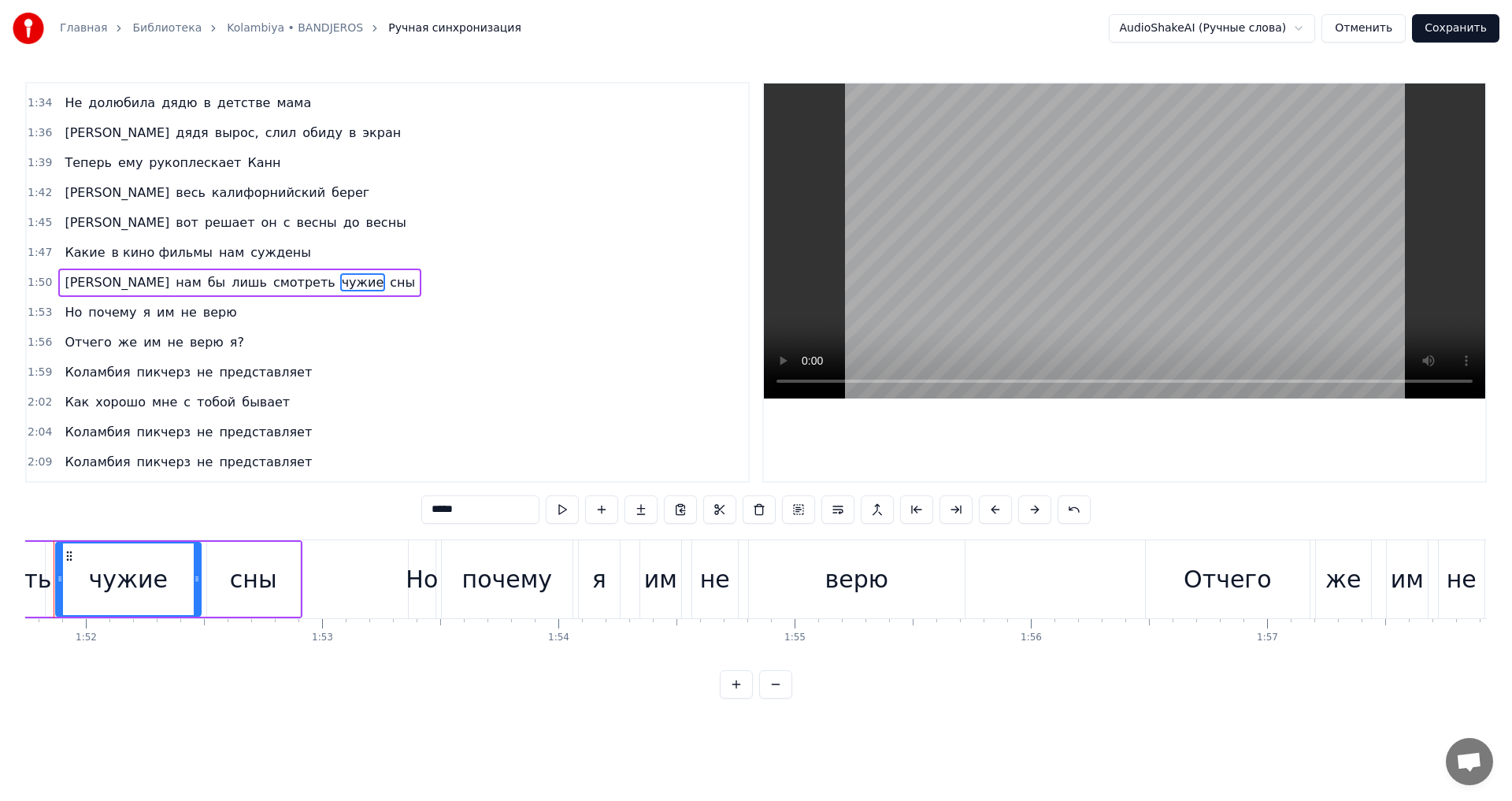
drag, startPoint x: 507, startPoint y: 512, endPoint x: 326, endPoint y: 491, distance: 182.2
click at [326, 491] on div "0:24 Мне по на хит - парады 0:27 От прады, gucci и d&g прикиды 0:30 Не надо, мы…" at bounding box center [755, 390] width 1461 height 617
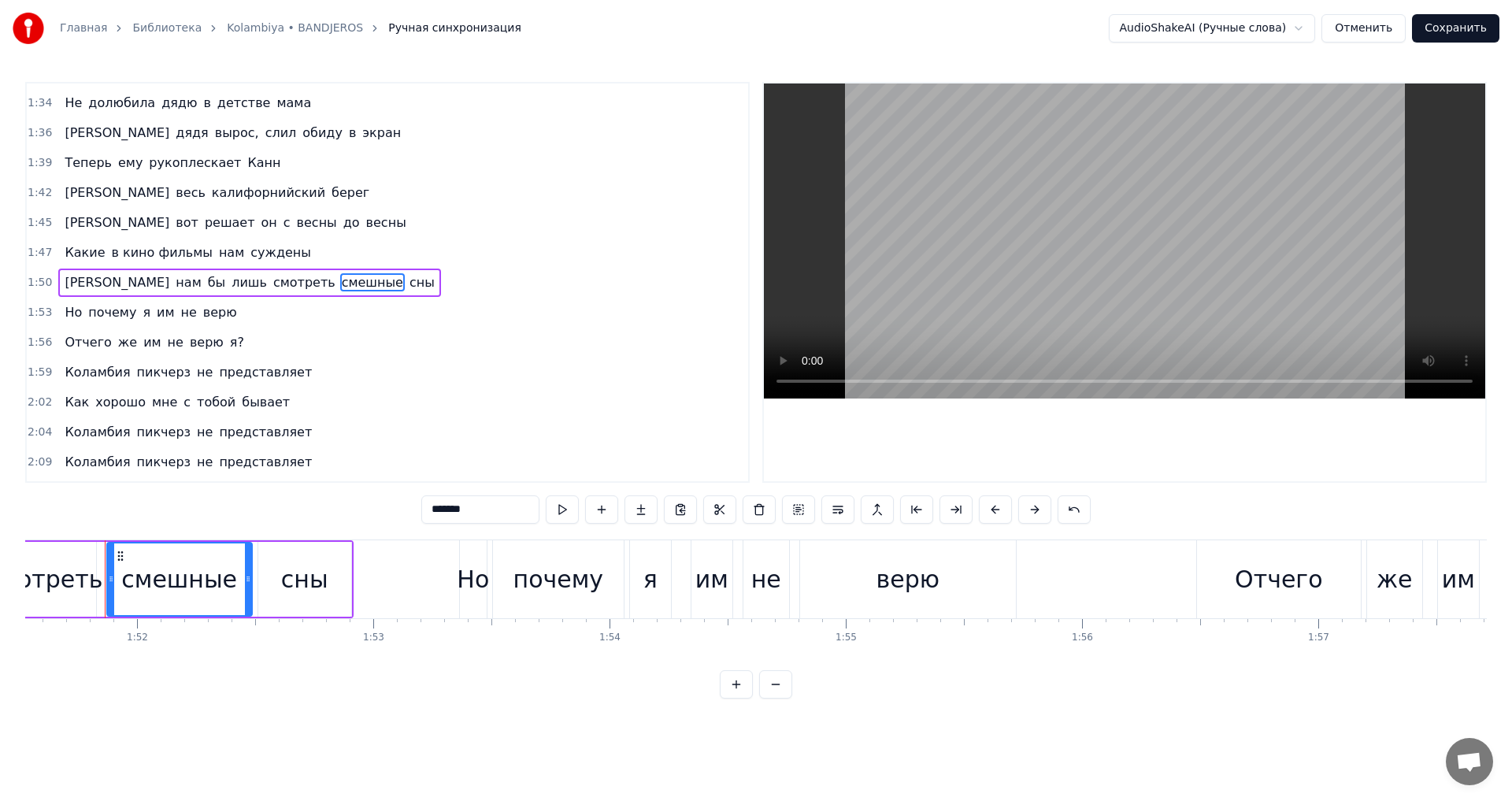
type input "*******"
click at [403, 405] on div "2:02 Как хорошо мне с тобой бывает" at bounding box center [387, 402] width 721 height 30
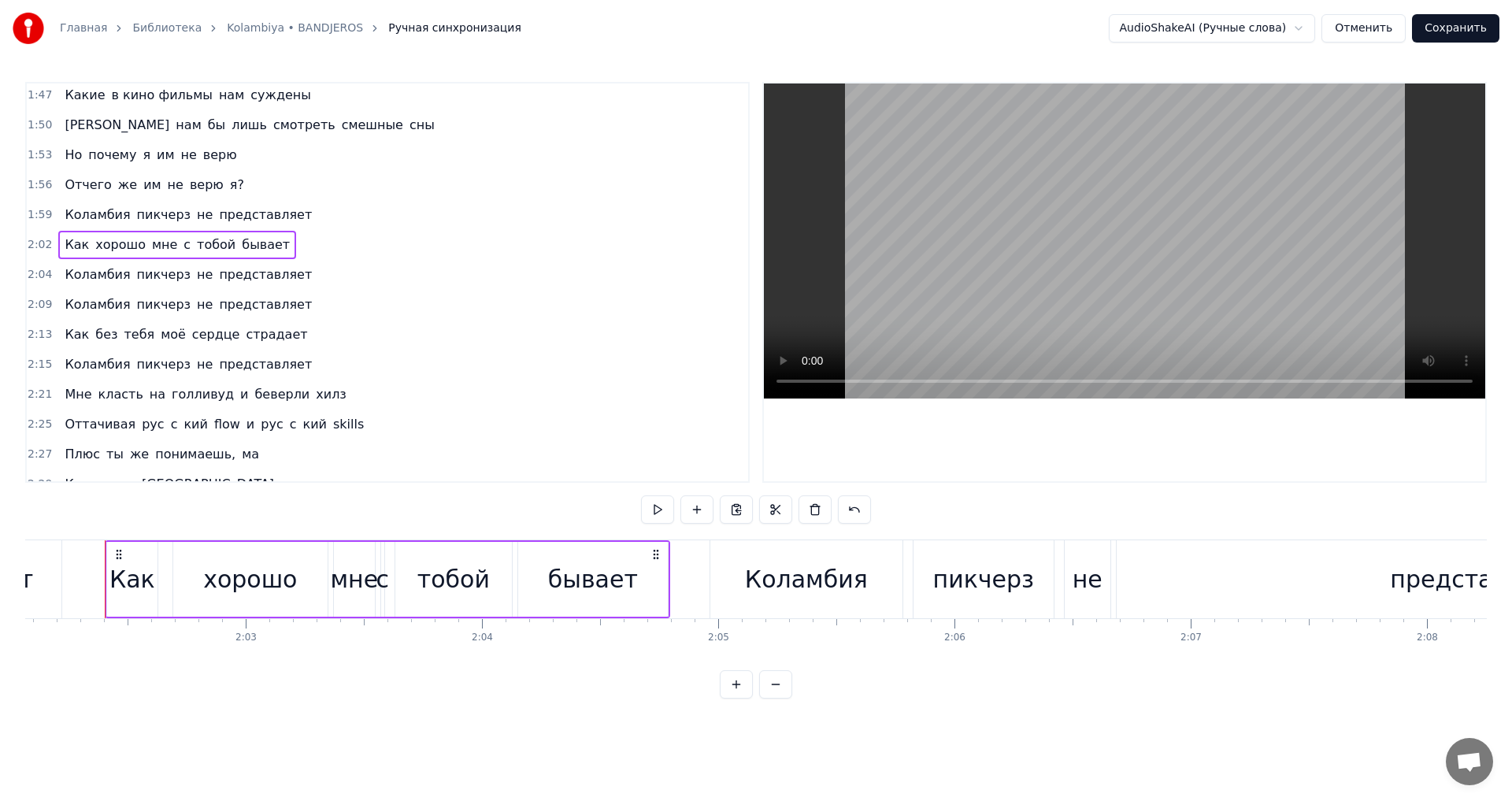
scroll to position [920, 0]
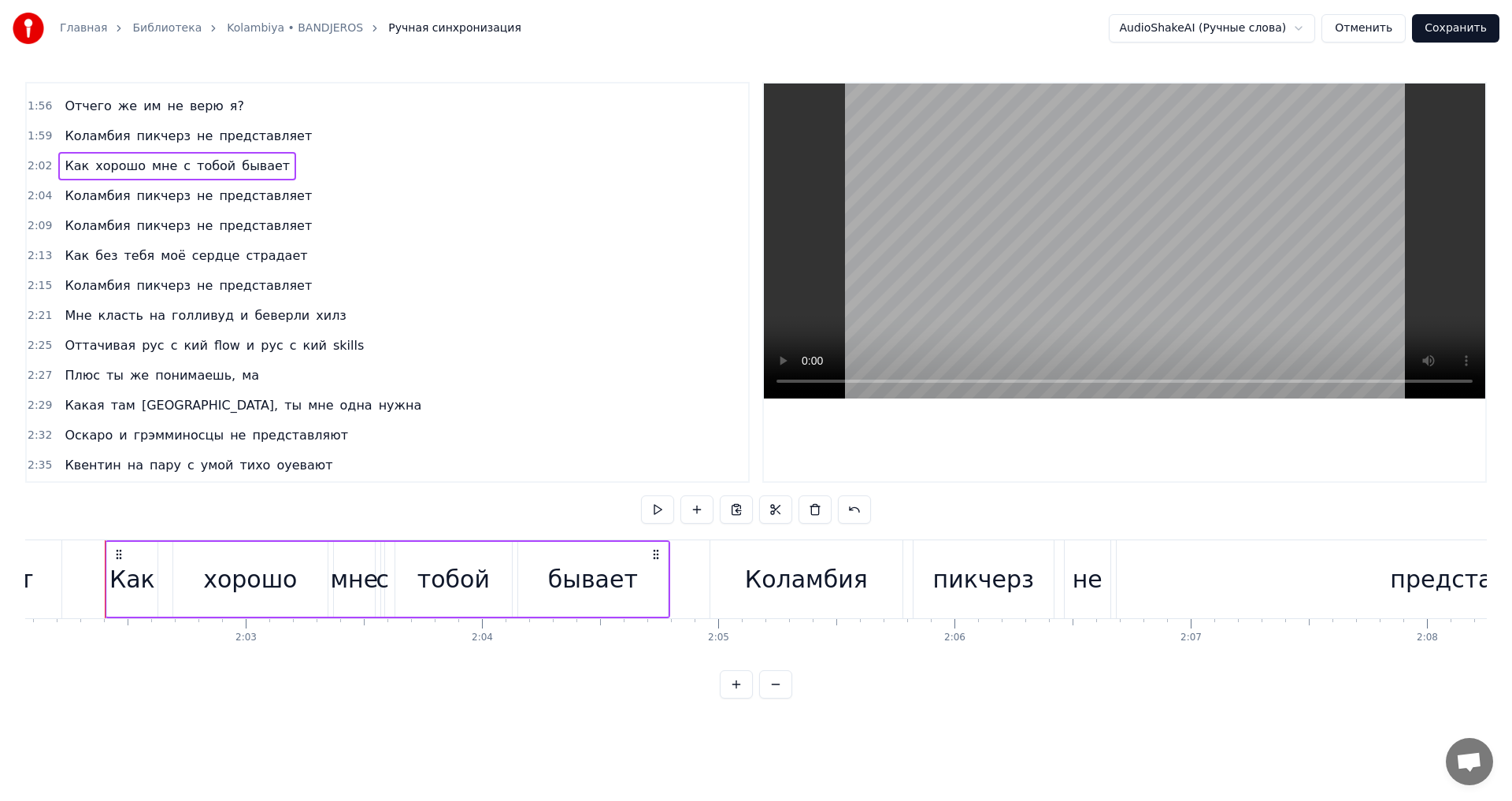
click at [1447, 30] on button "Сохранить" at bounding box center [1456, 28] width 88 height 28
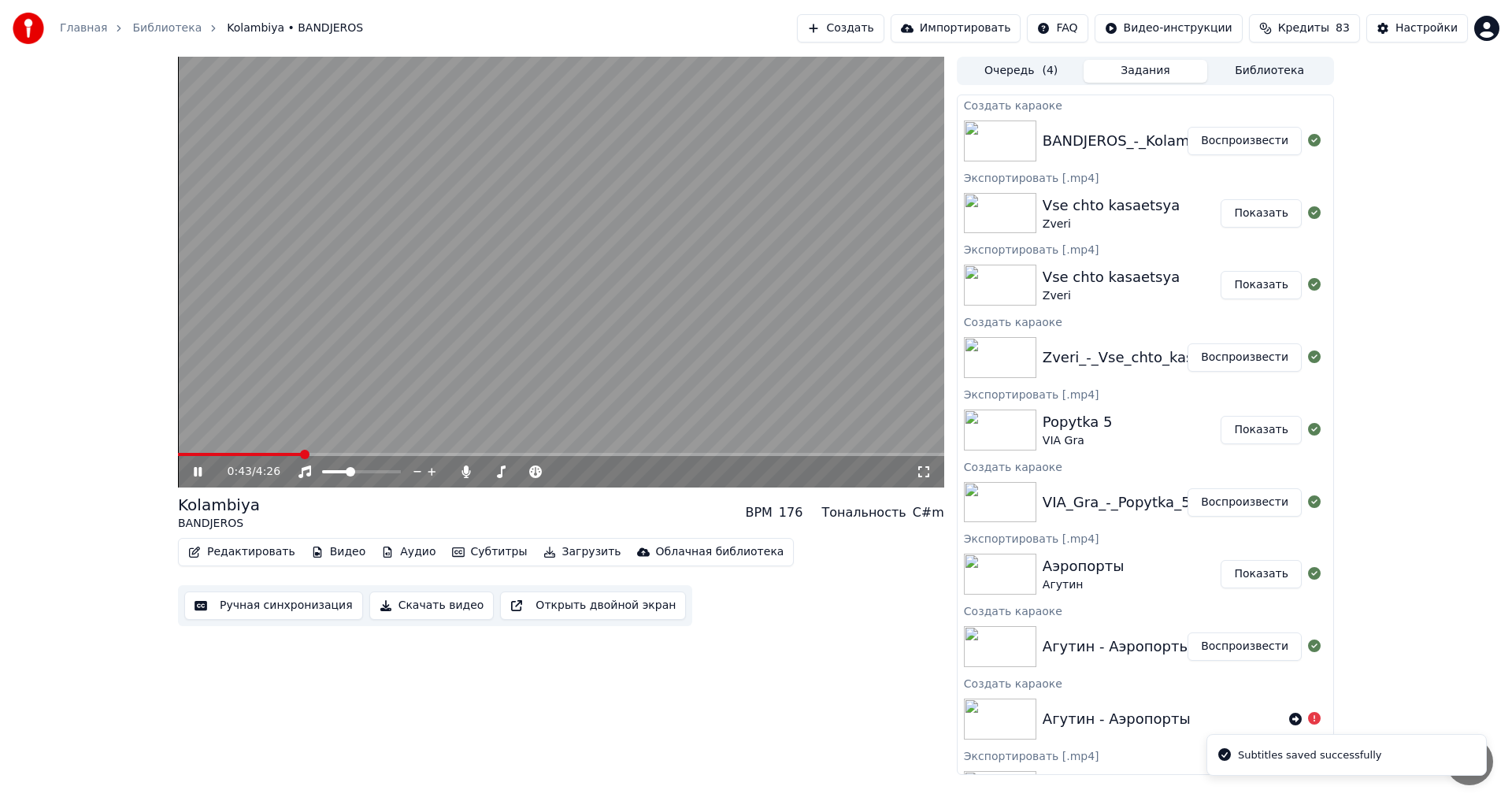
click at [301, 454] on span at bounding box center [561, 454] width 766 height 3
click at [320, 606] on button "Ручная синхронизация" at bounding box center [273, 605] width 179 height 28
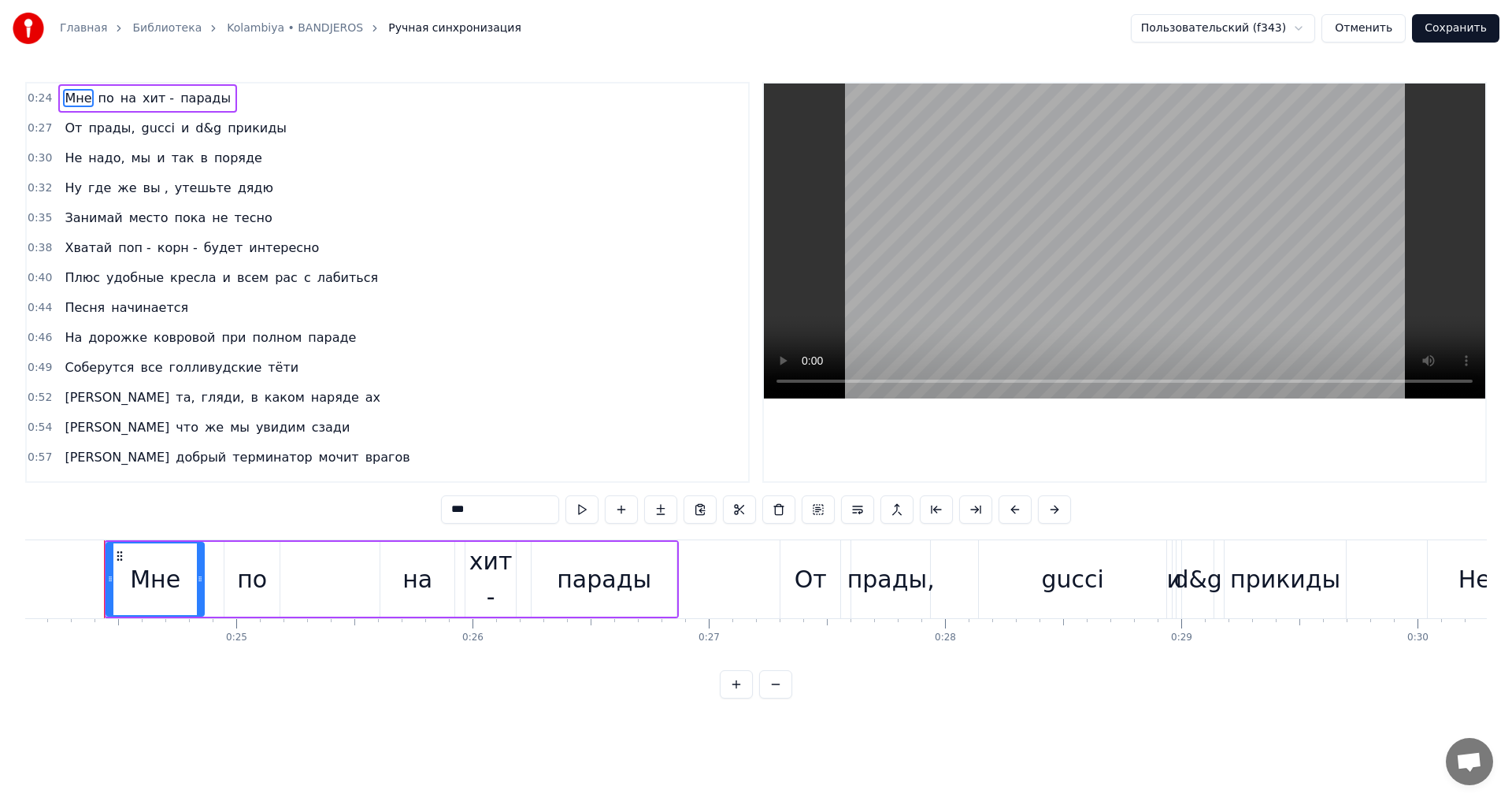
click at [273, 277] on span "рас" at bounding box center [286, 277] width 26 height 18
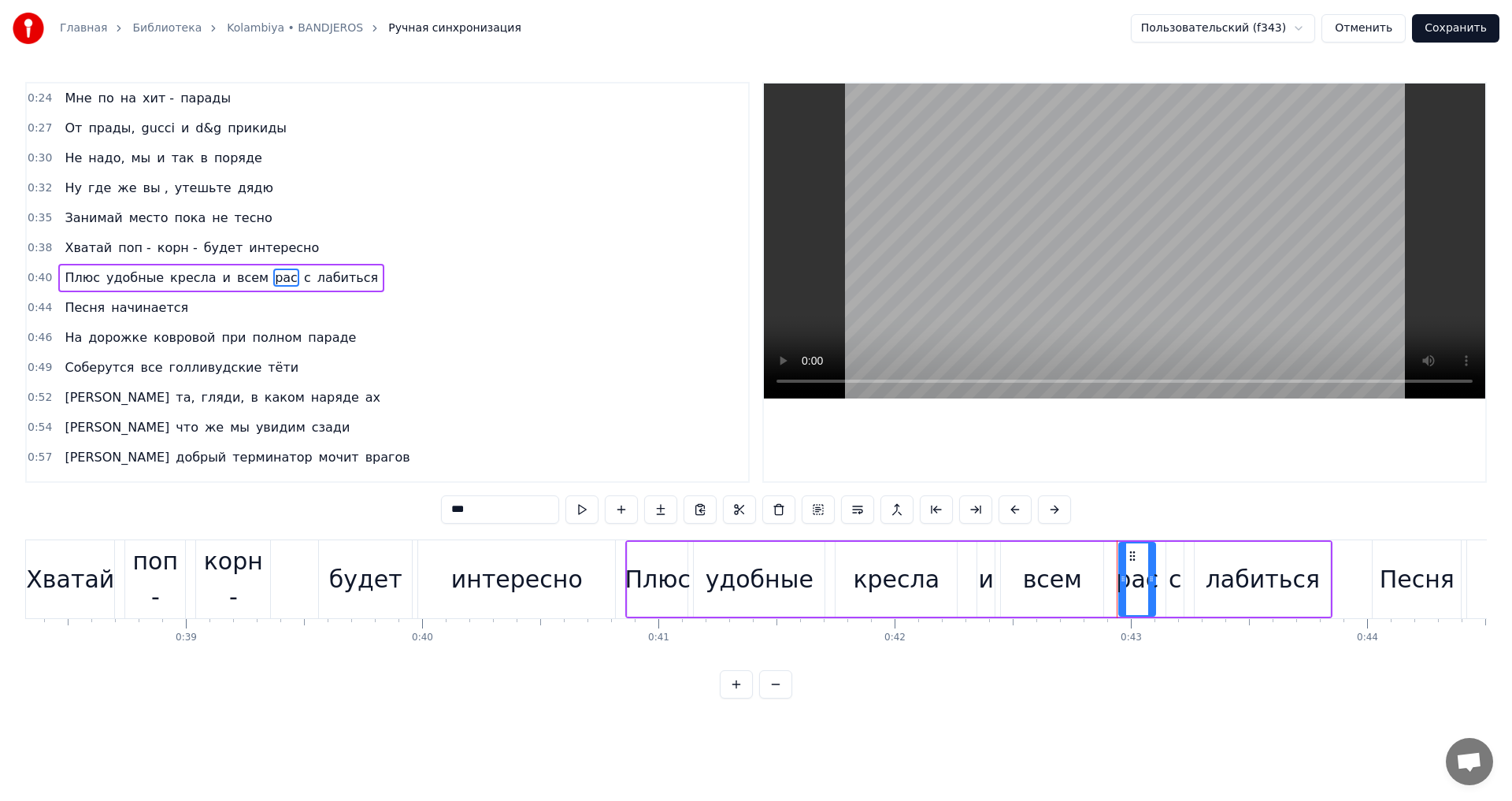
scroll to position [0, 10067]
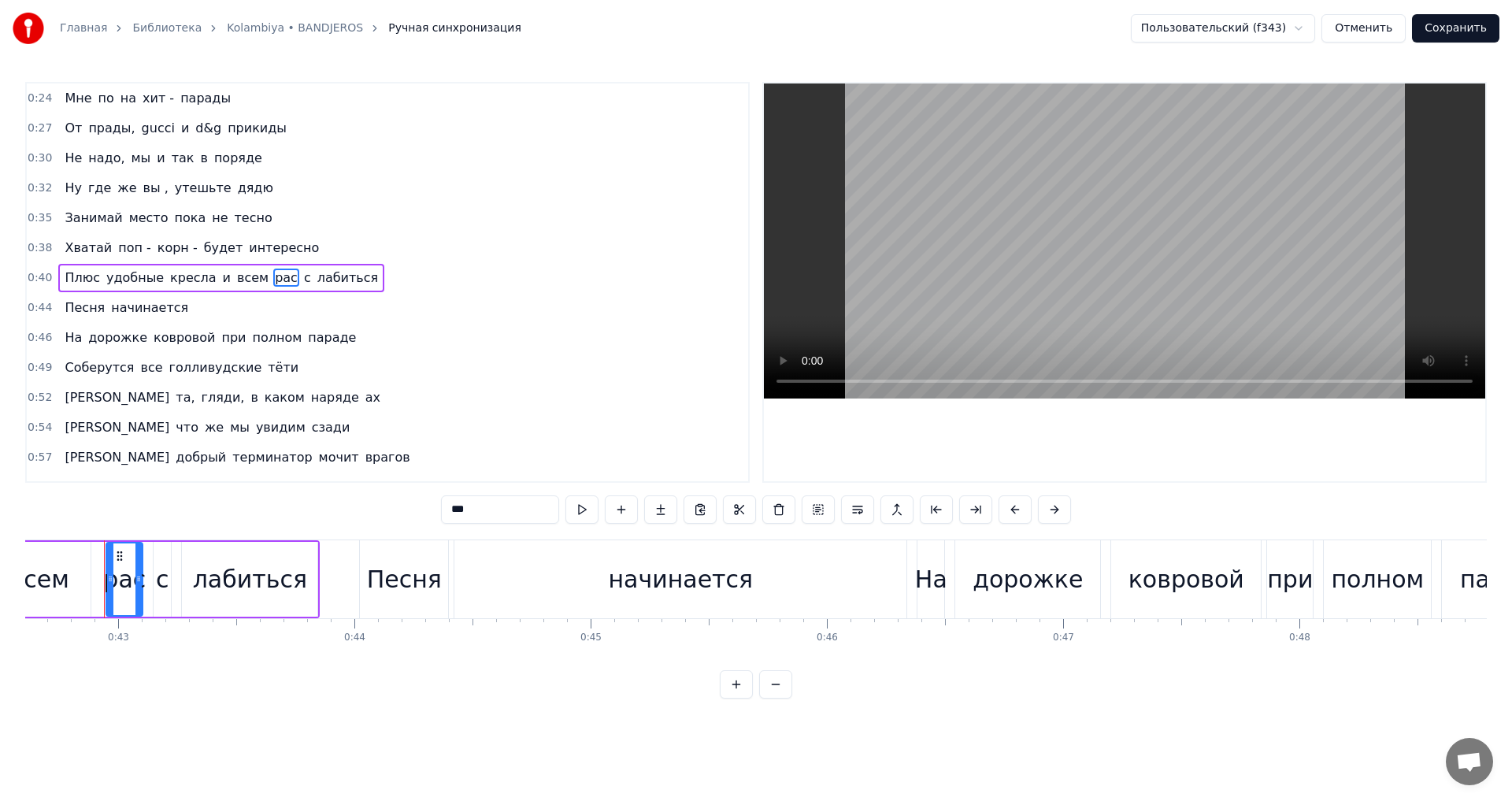
click at [302, 282] on span "c" at bounding box center [307, 277] width 10 height 18
click at [273, 281] on span "рас" at bounding box center [286, 277] width 26 height 18
click at [302, 280] on span "c" at bounding box center [307, 277] width 10 height 18
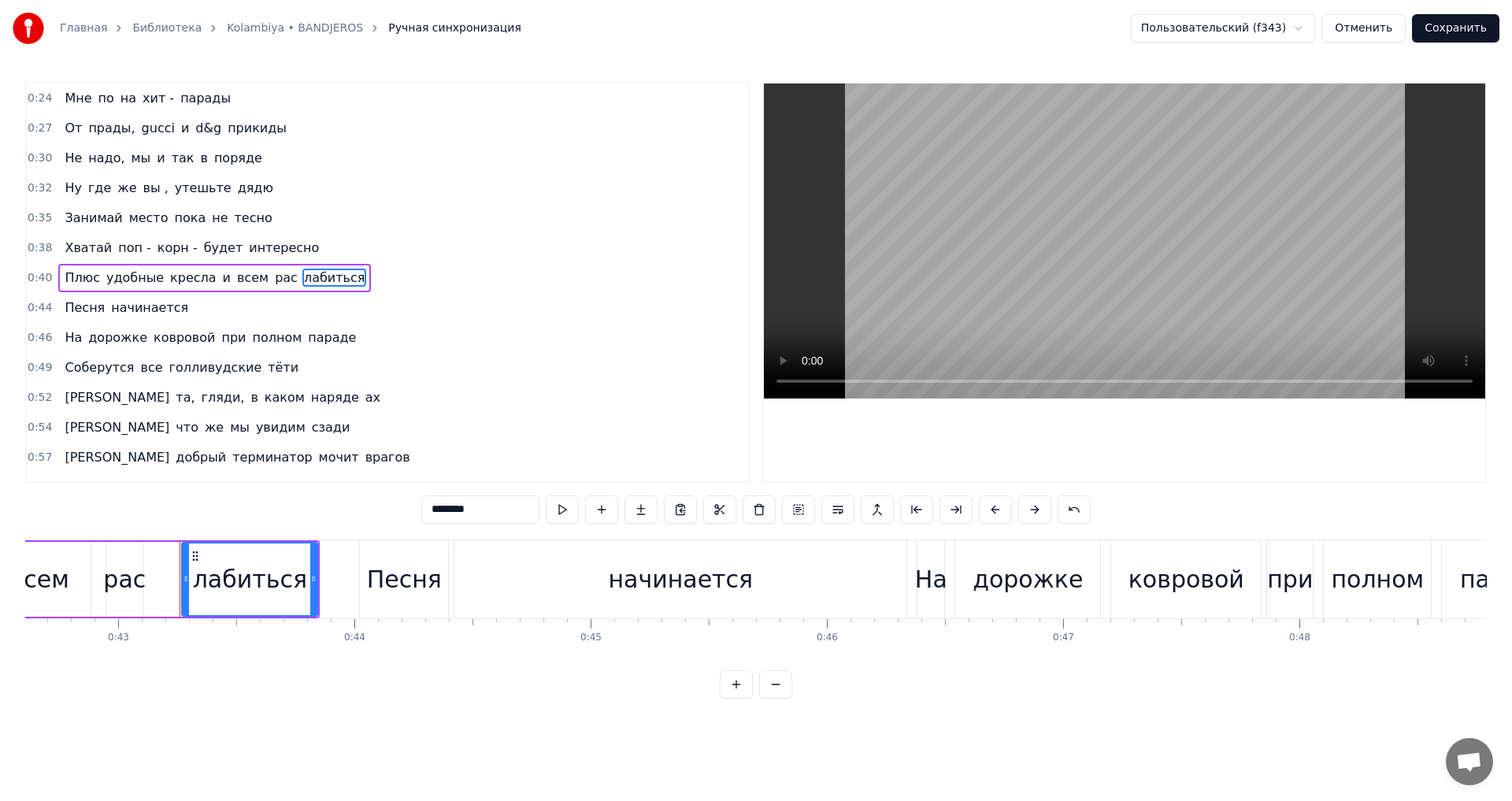
click at [307, 278] on span "лабиться" at bounding box center [334, 277] width 64 height 18
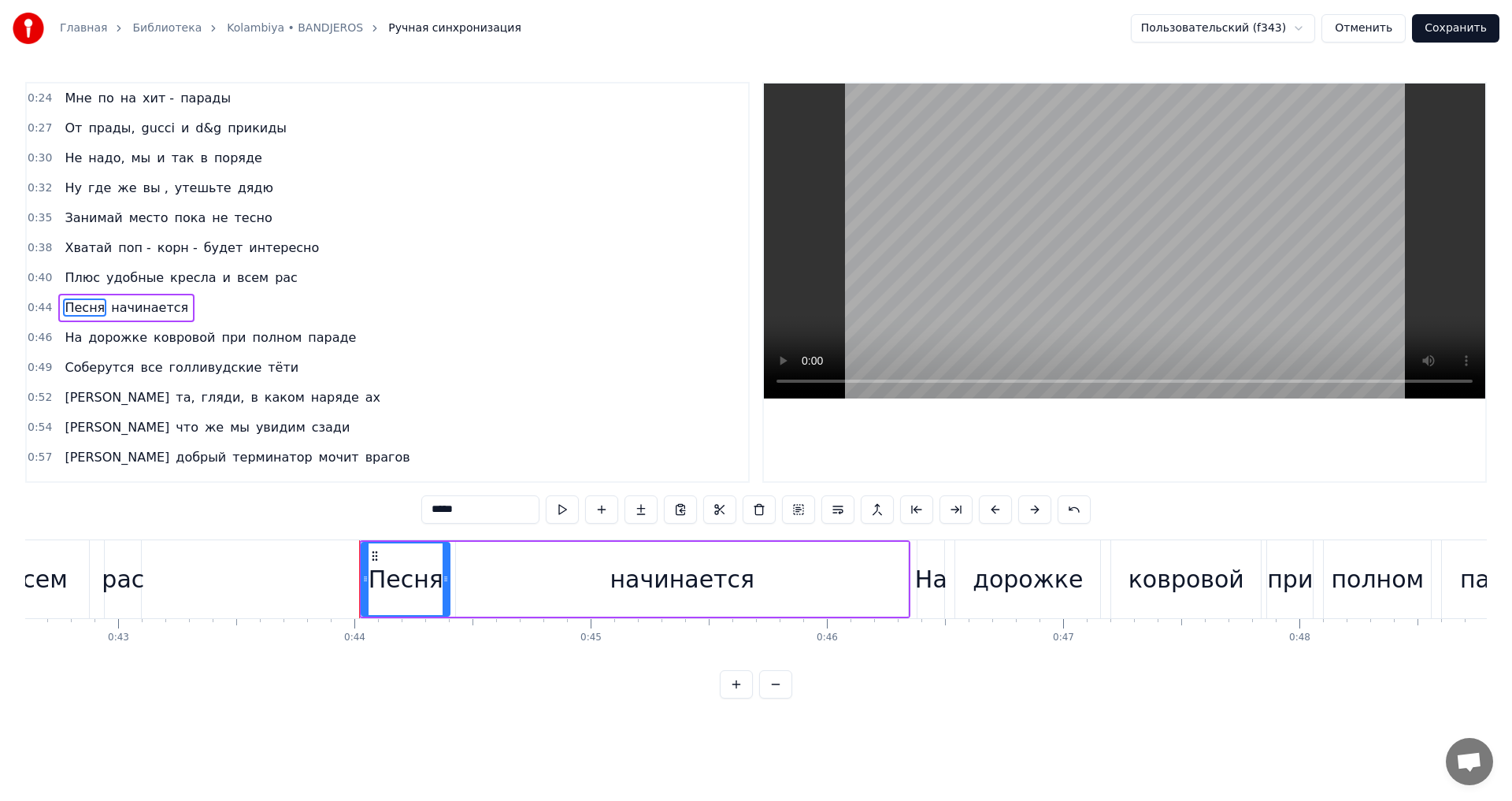
scroll to position [25, 0]
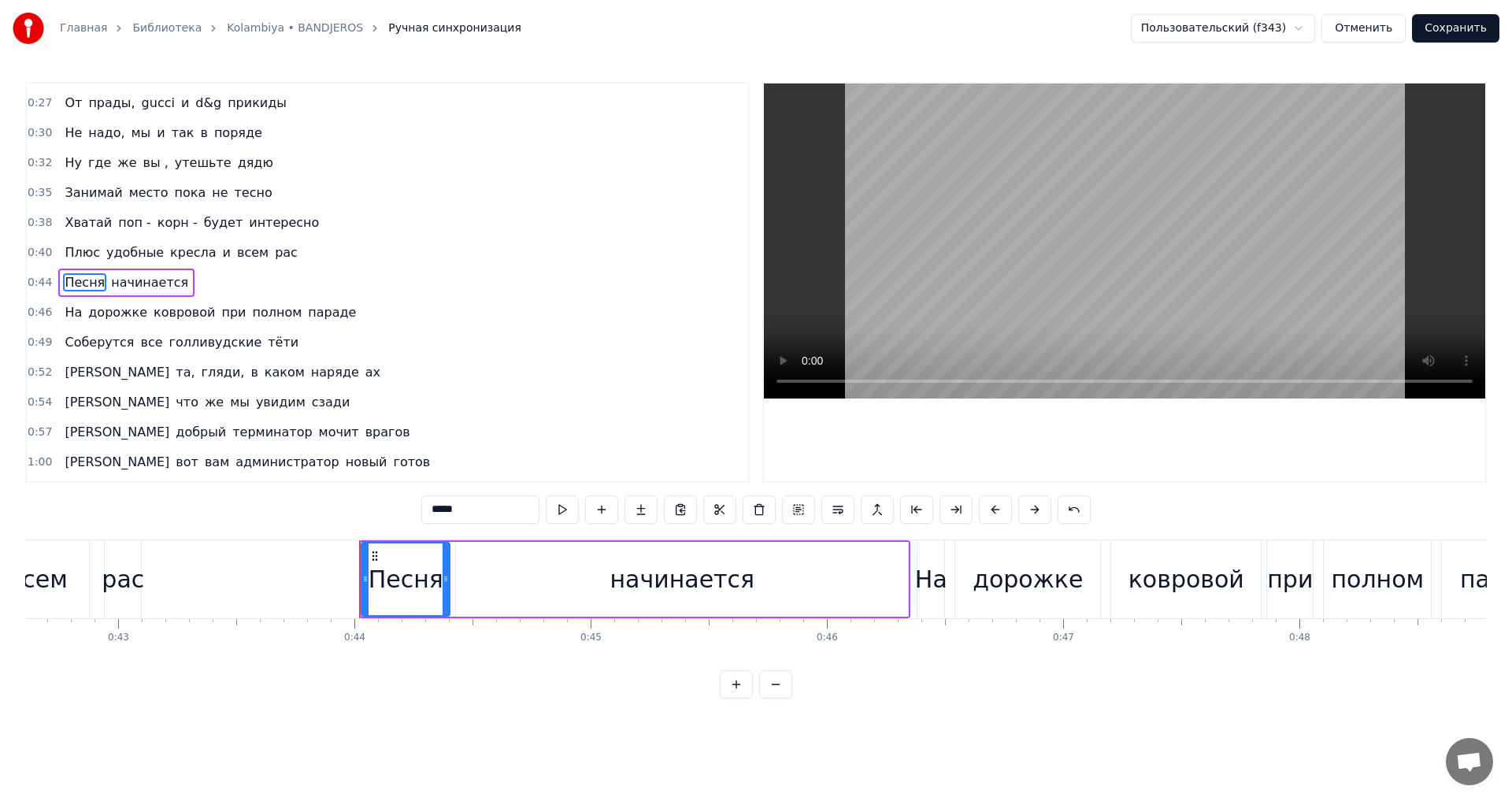
click at [273, 258] on span "рас" at bounding box center [286, 253] width 26 height 18
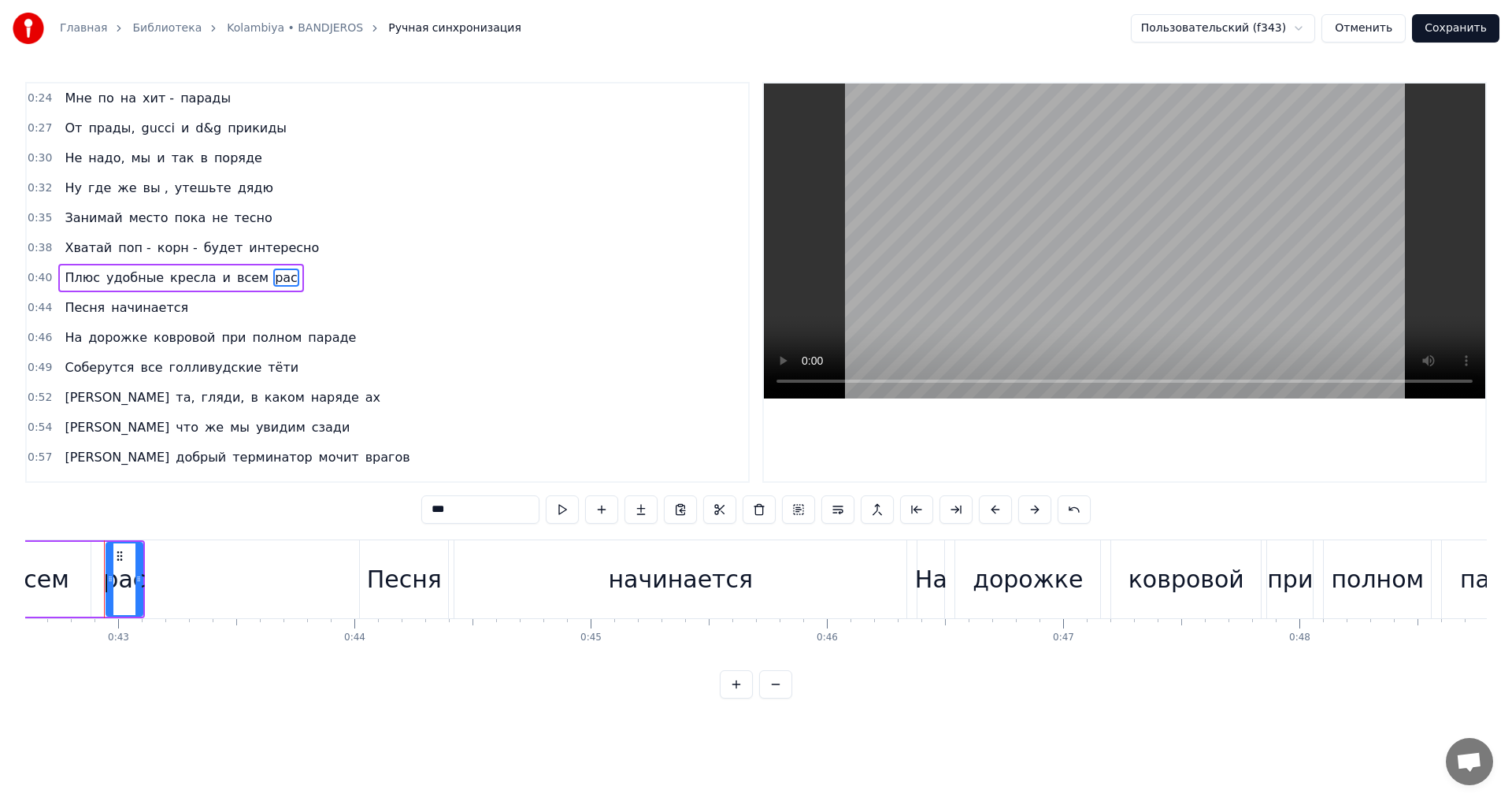
click at [465, 511] on input "***" at bounding box center [480, 509] width 118 height 28
drag, startPoint x: 125, startPoint y: 581, endPoint x: 154, endPoint y: 583, distance: 29.1
click at [154, 583] on div "расслабиться" at bounding box center [125, 579] width 171 height 35
click at [133, 580] on div "расслабиться" at bounding box center [125, 579] width 171 height 35
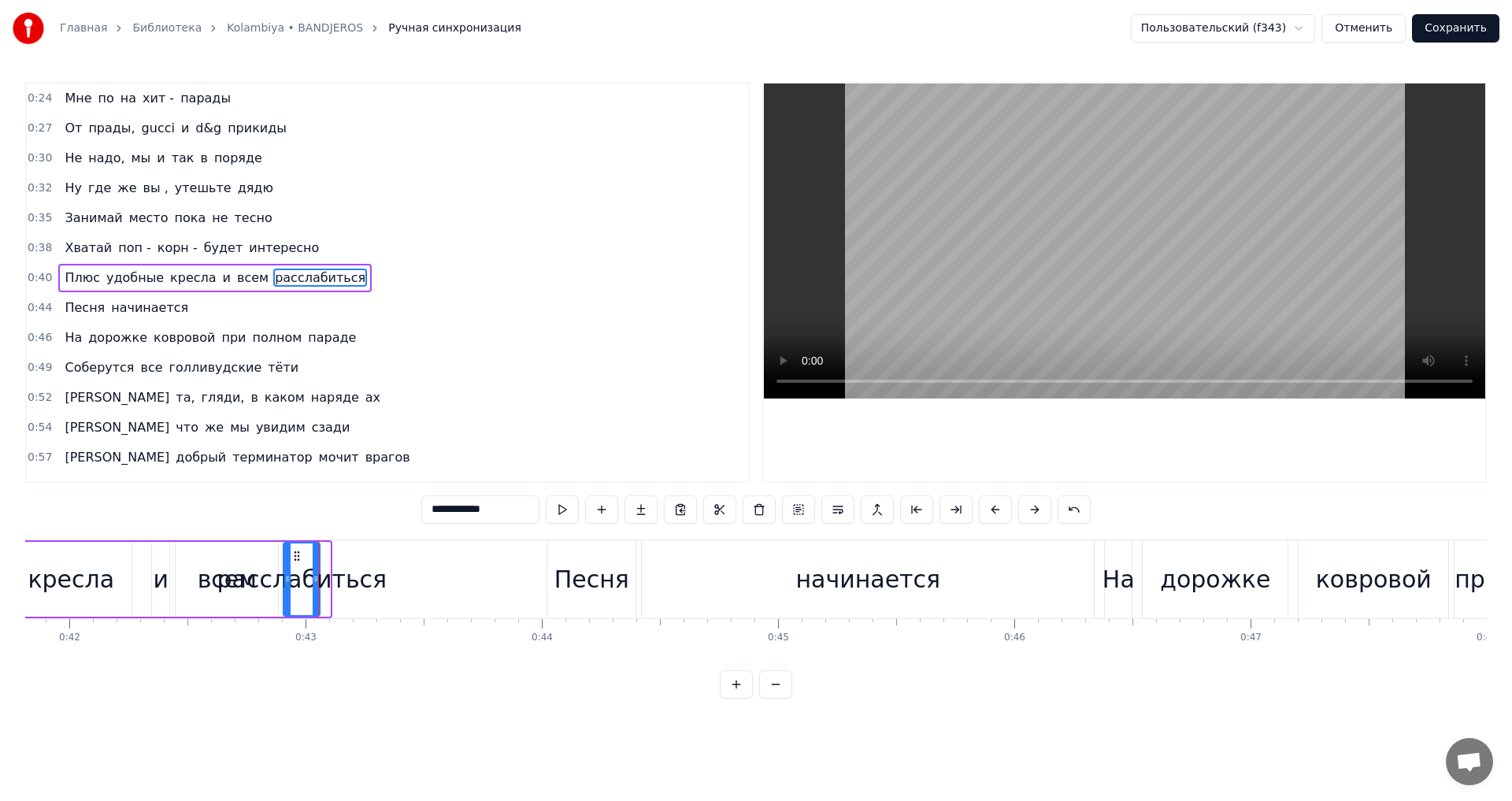
scroll to position [0, 9879]
drag, startPoint x: 120, startPoint y: 554, endPoint x: 354, endPoint y: 557, distance: 234.0
click at [354, 557] on icon at bounding box center [354, 557] width 13 height 13
click at [226, 532] on div "0:24 Мне по на хит - парады 0:27 От прады, gucci и d&g прикиды 0:30 Не надо, мы…" at bounding box center [755, 390] width 1461 height 617
click at [222, 572] on div "всем" at bounding box center [227, 579] width 59 height 35
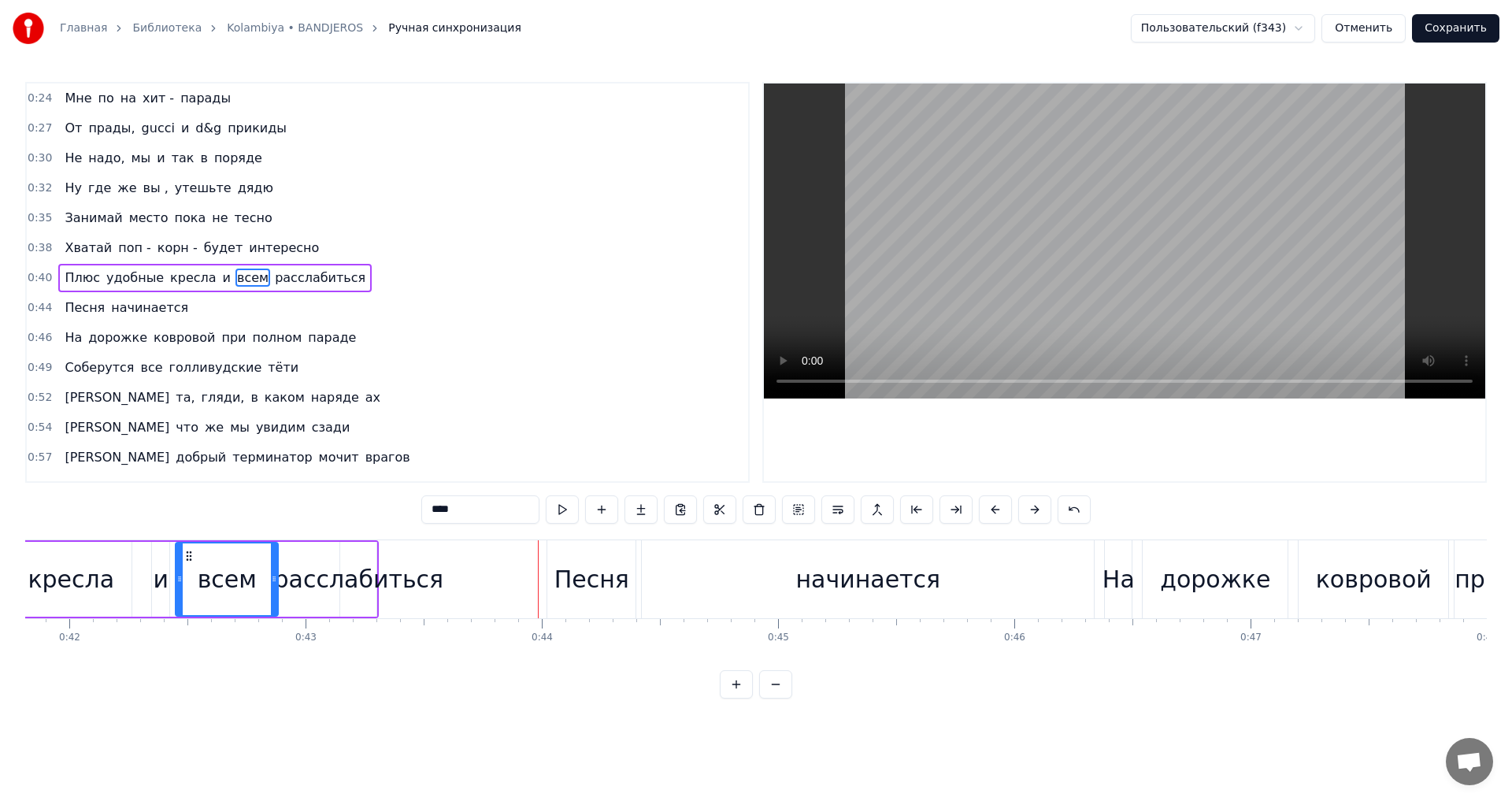
click at [391, 583] on div "расслабиться" at bounding box center [359, 579] width 171 height 35
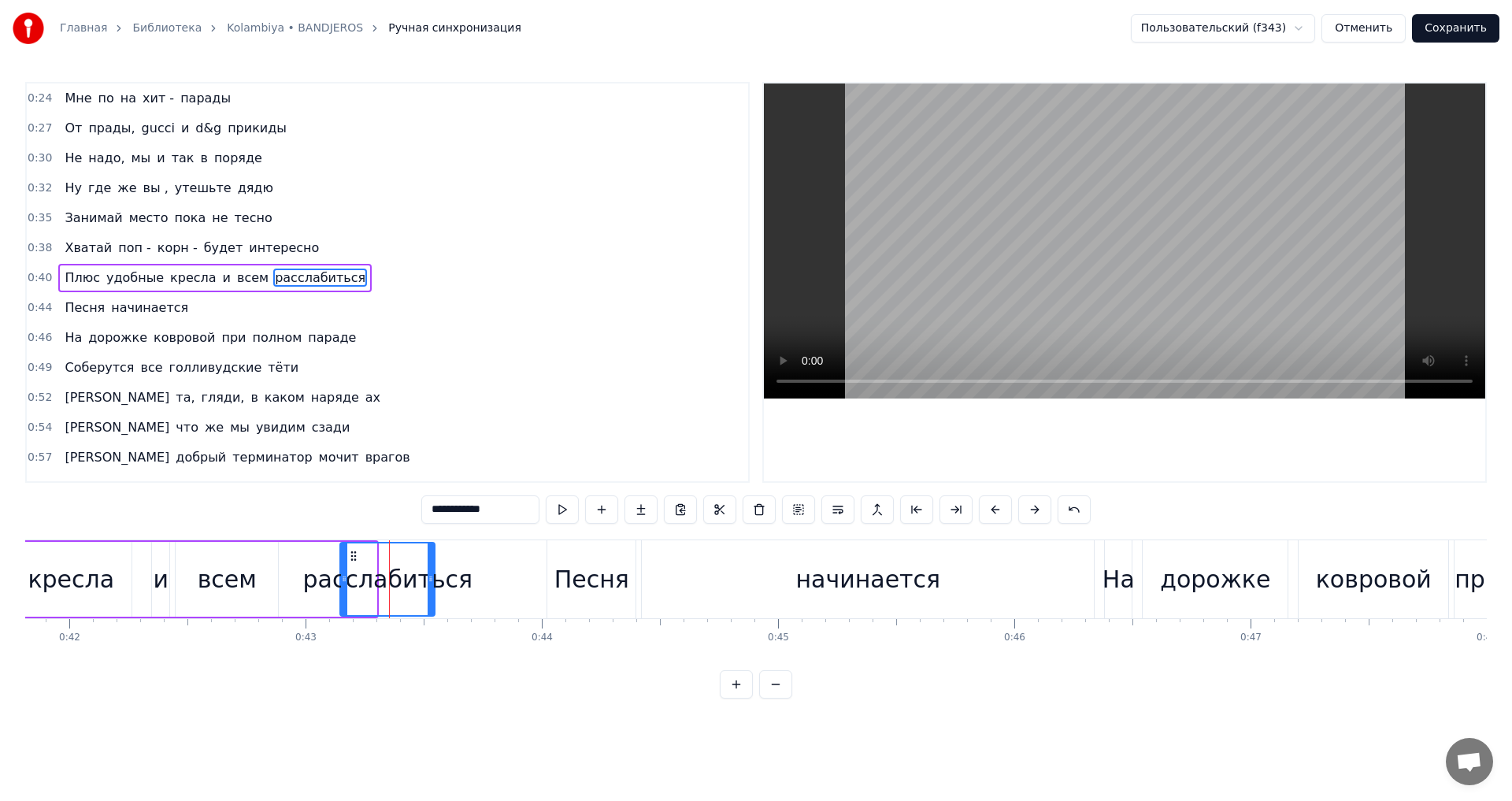
drag, startPoint x: 374, startPoint y: 582, endPoint x: 433, endPoint y: 584, distance: 59.0
click at [433, 584] on icon at bounding box center [431, 579] width 6 height 13
drag, startPoint x: 344, startPoint y: 574, endPoint x: 316, endPoint y: 576, distance: 28.1
click at [316, 576] on icon at bounding box center [316, 579] width 6 height 13
click at [266, 368] on span "тёти" at bounding box center [283, 368] width 34 height 18
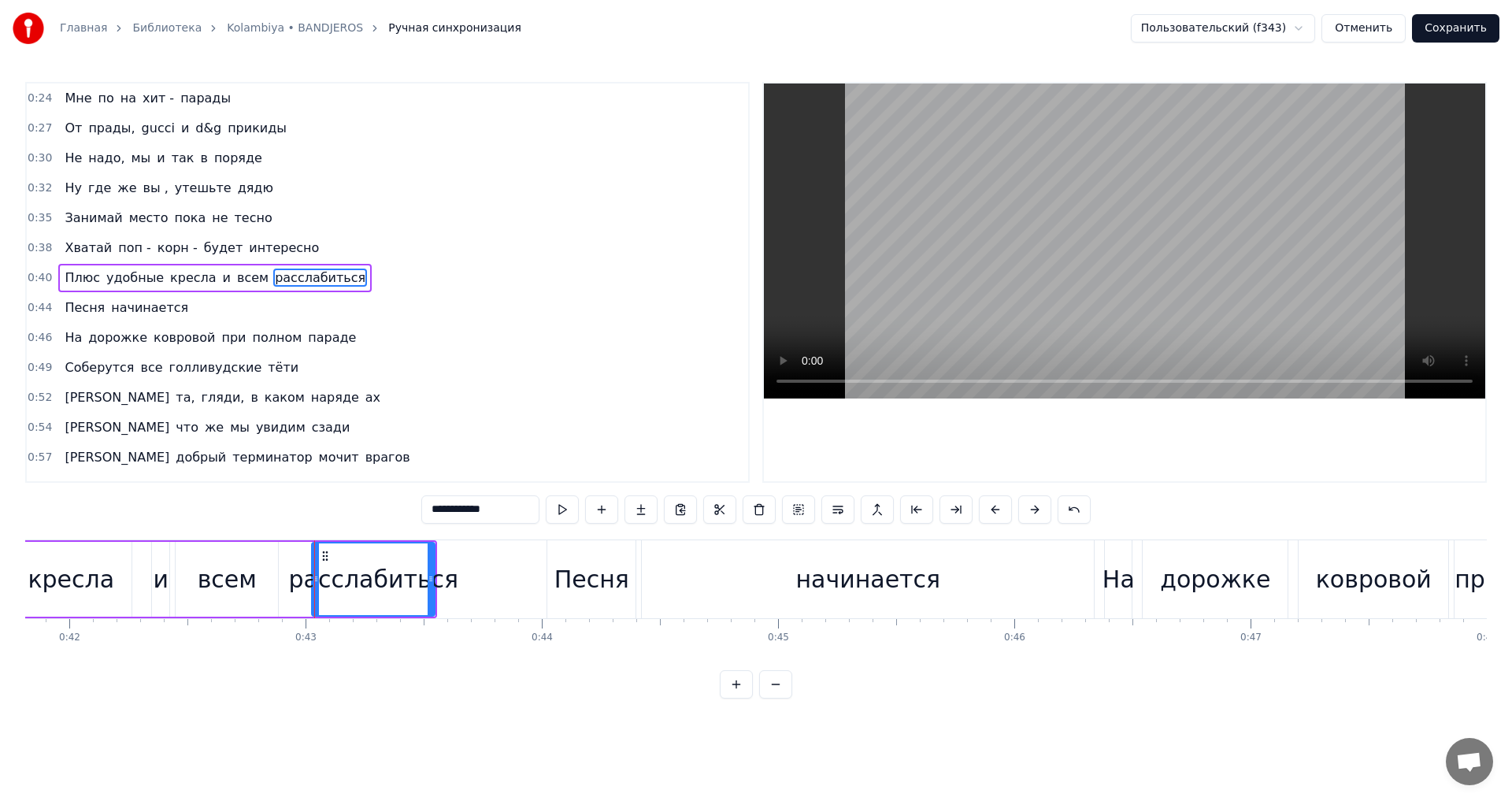
type input "****"
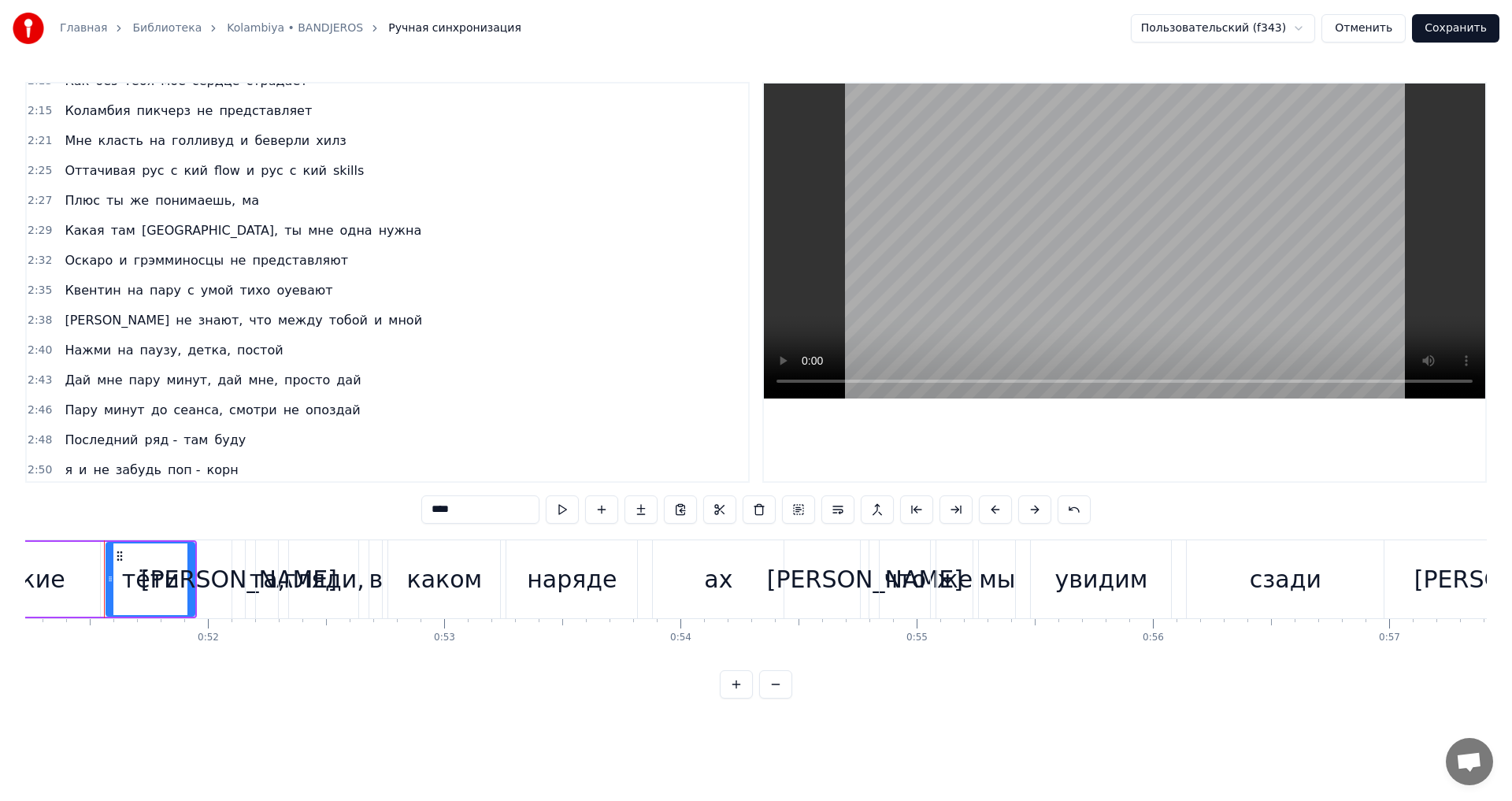
scroll to position [1103, 0]
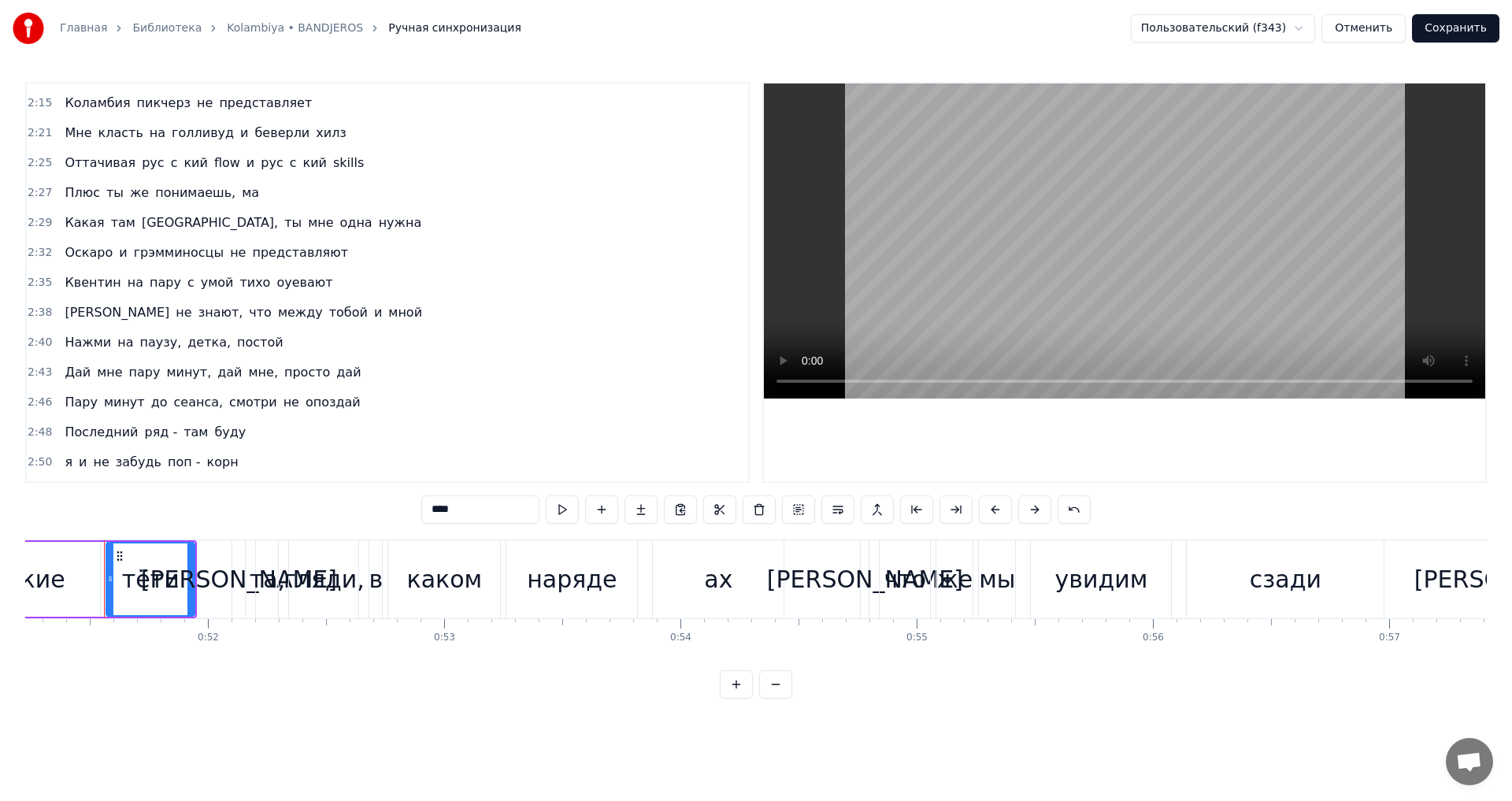
click at [95, 216] on div "Какая там америка, ты мне одна нужна" at bounding box center [242, 222] width 369 height 28
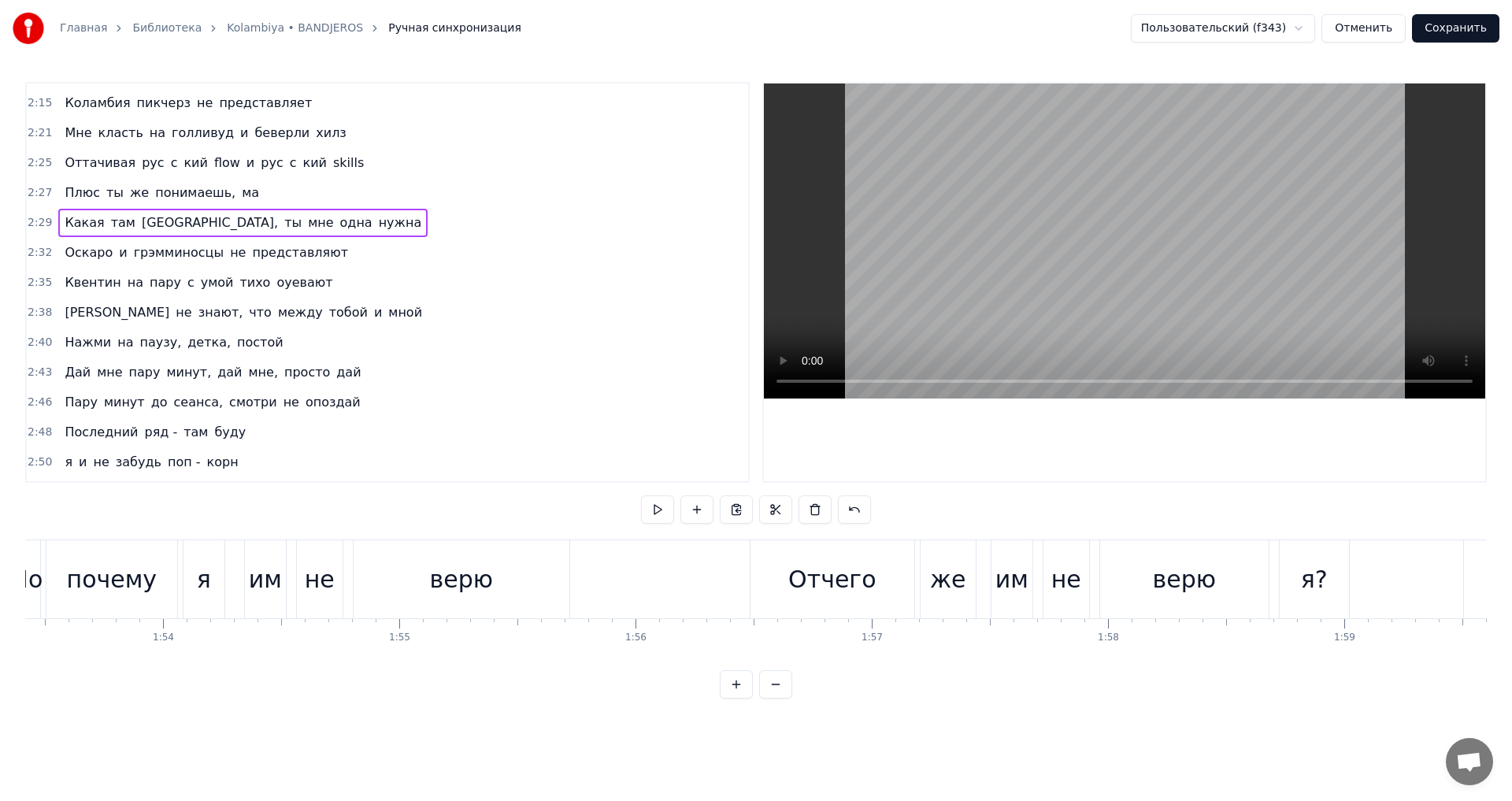
scroll to position [0, 32862]
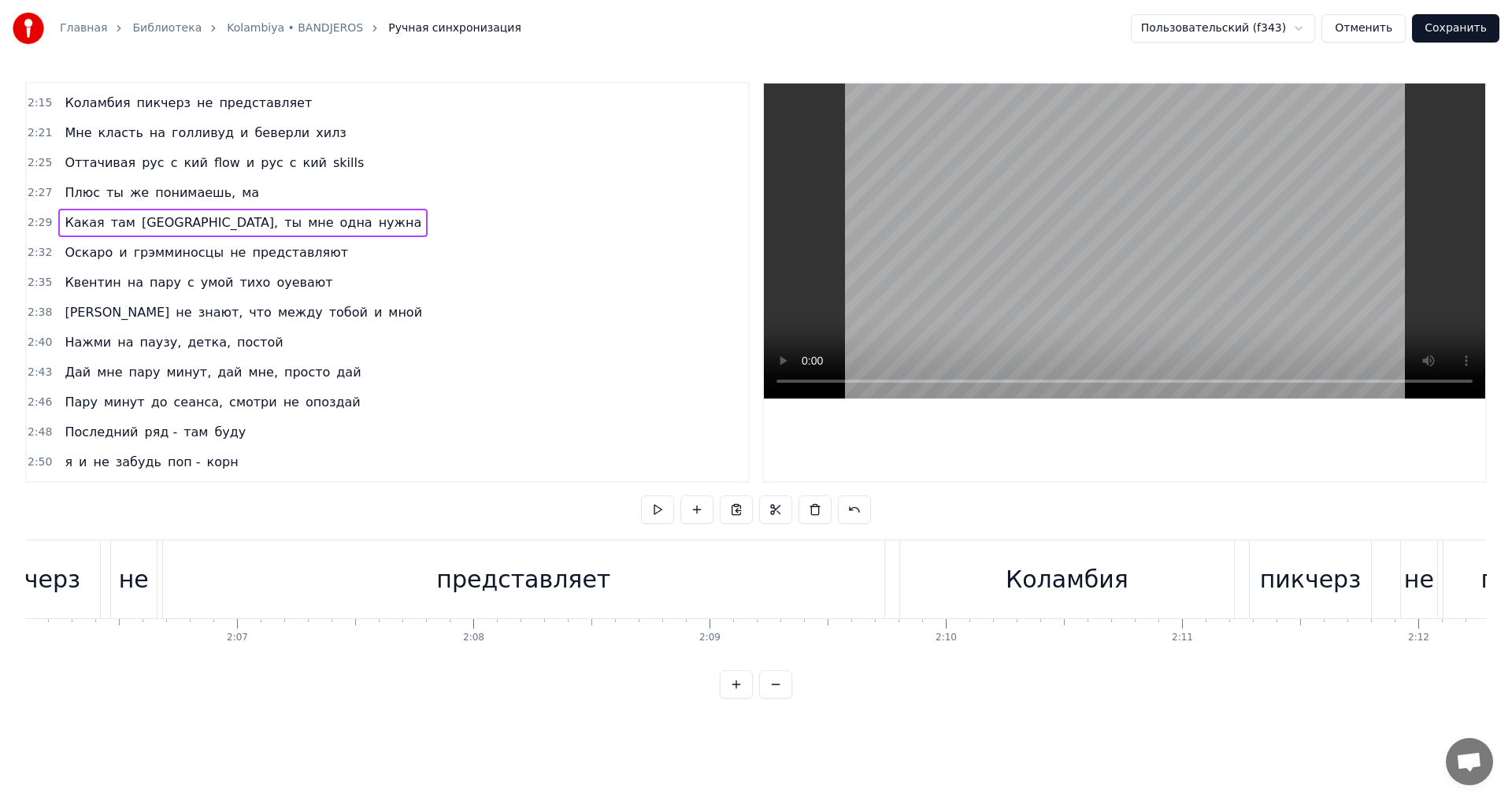
click at [87, 224] on span "Какая" at bounding box center [84, 222] width 43 height 18
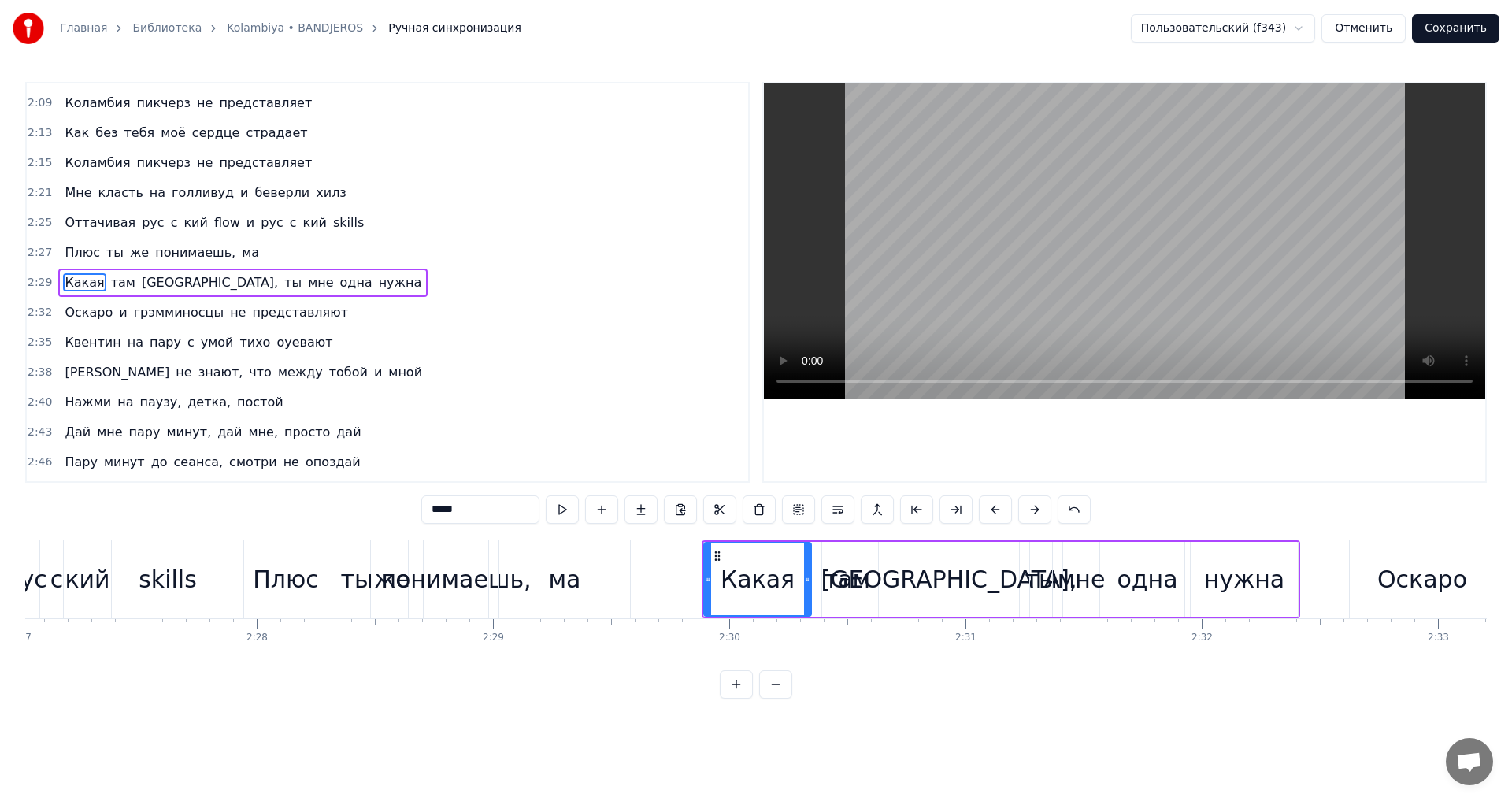
scroll to position [0, 35334]
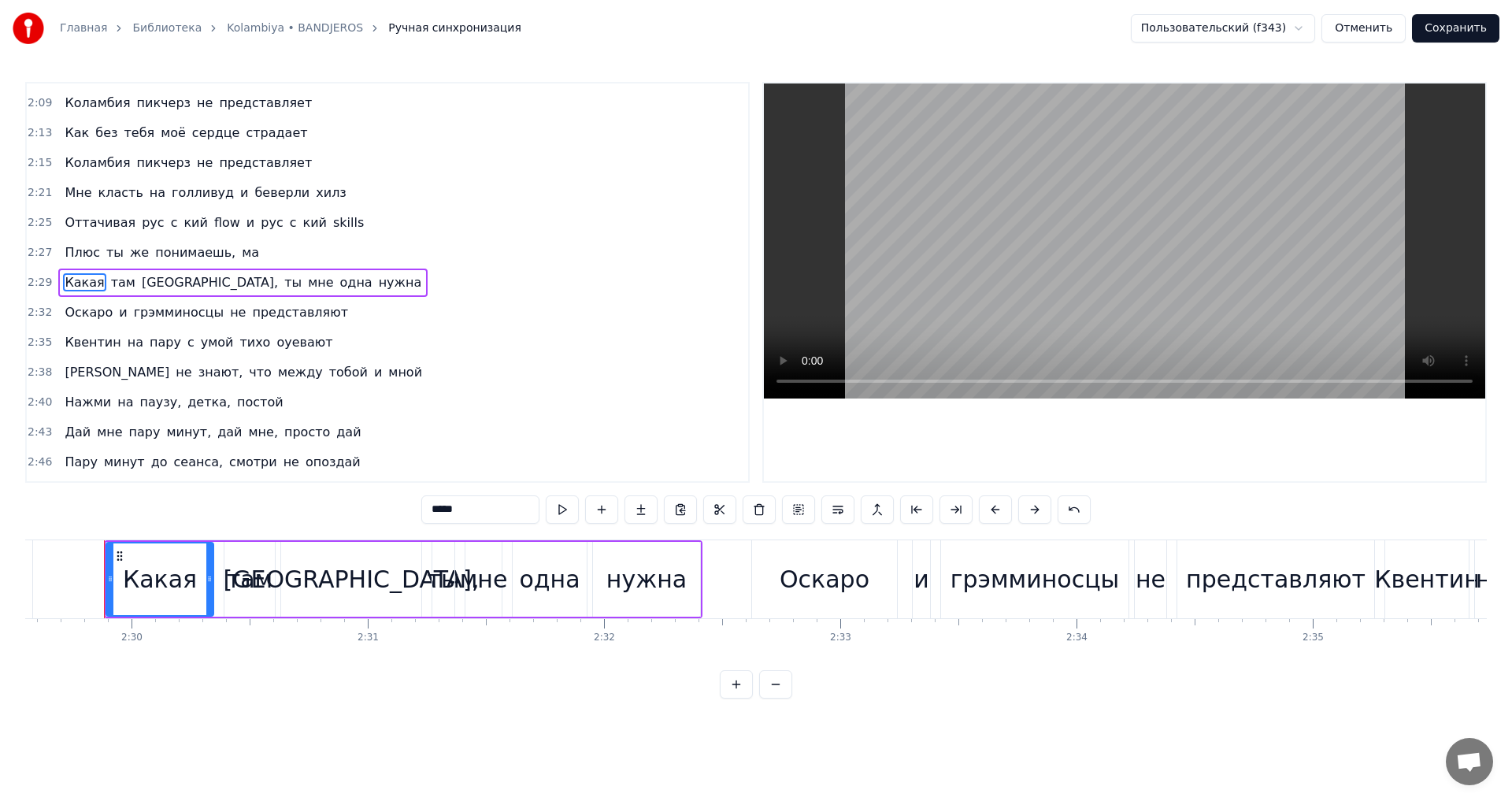
click at [80, 192] on span "Мне" at bounding box center [77, 192] width 30 height 18
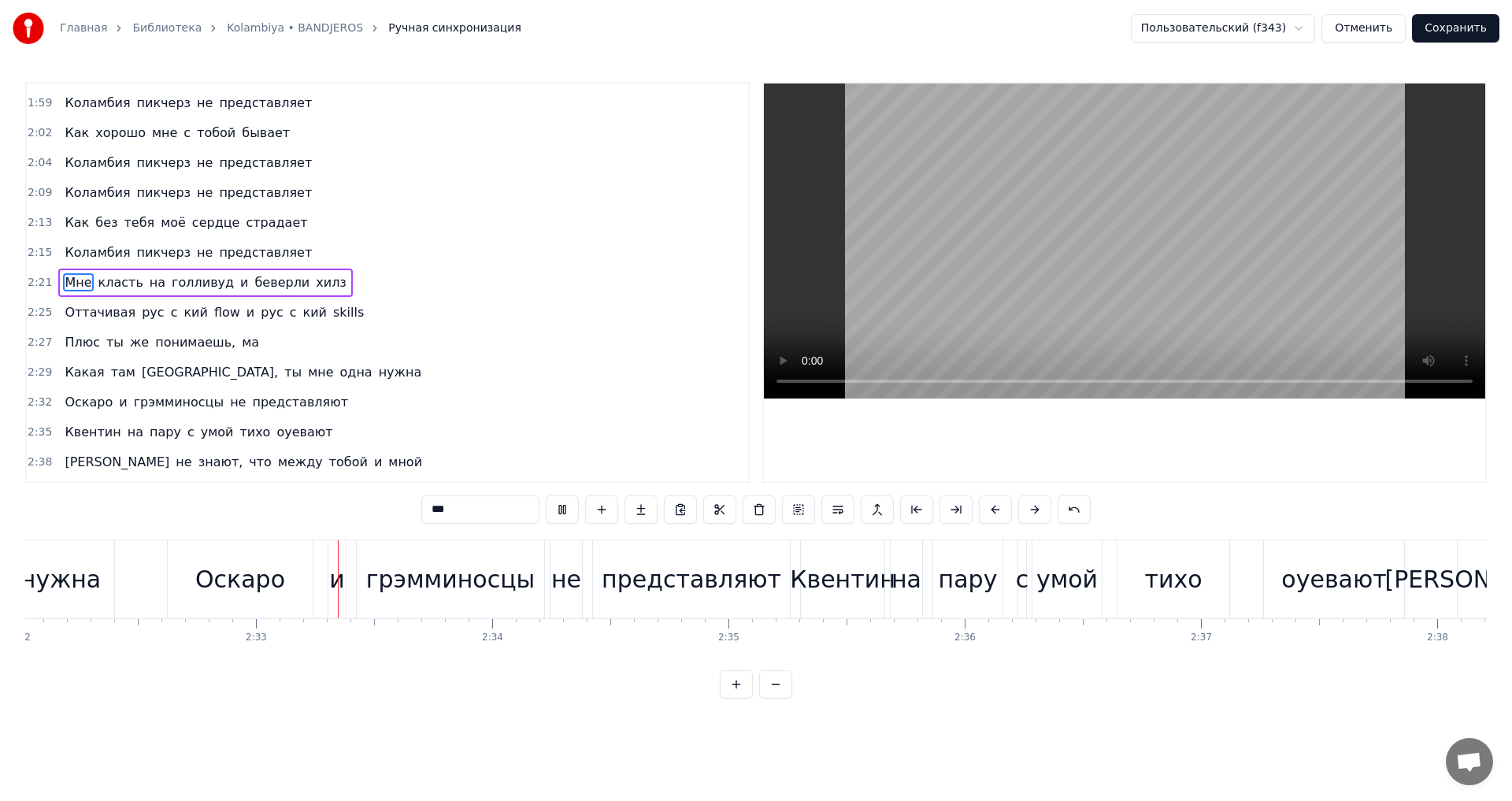
scroll to position [0, 35962]
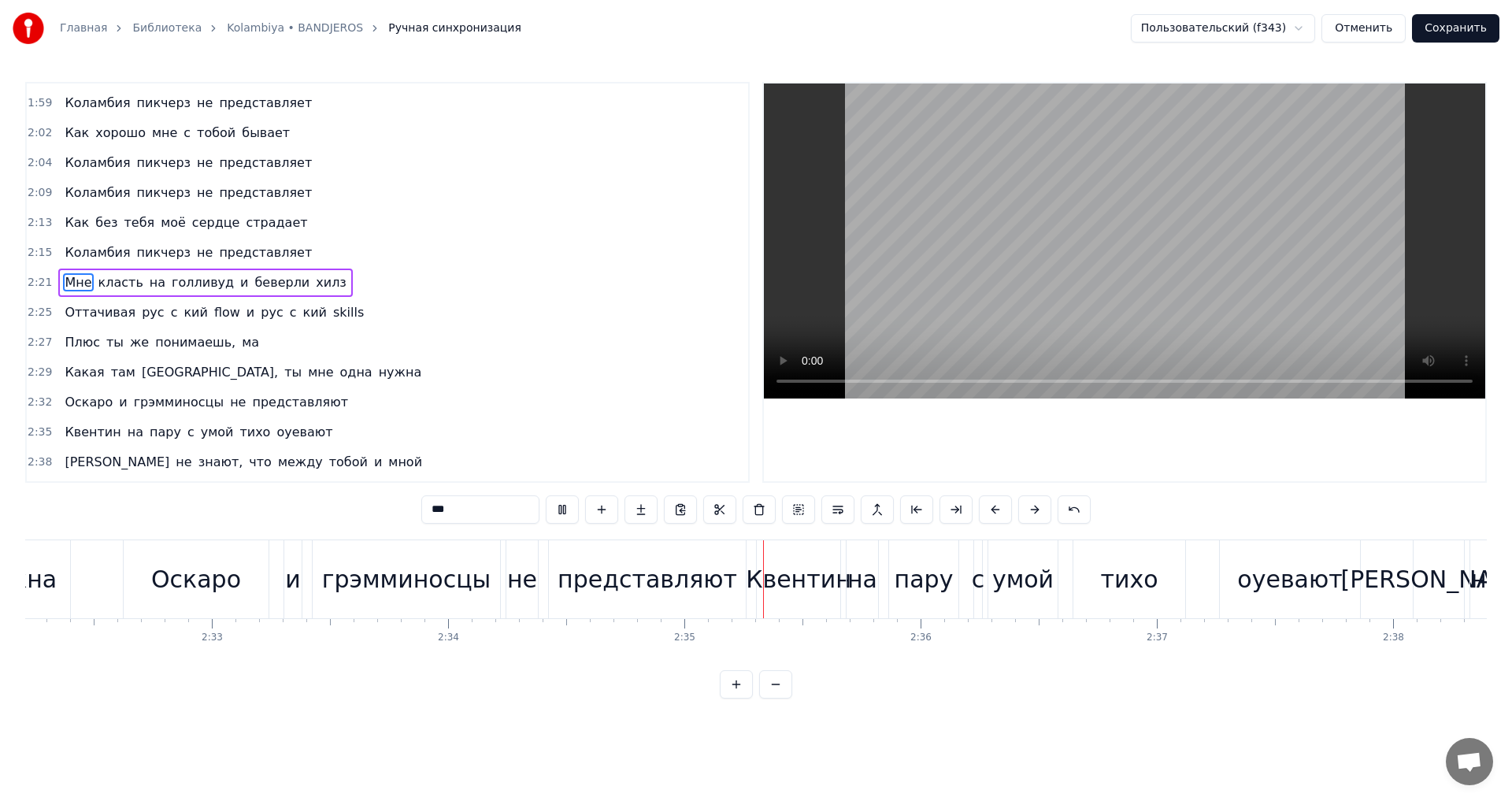
click at [95, 406] on span "Оскаро" at bounding box center [88, 402] width 51 height 18
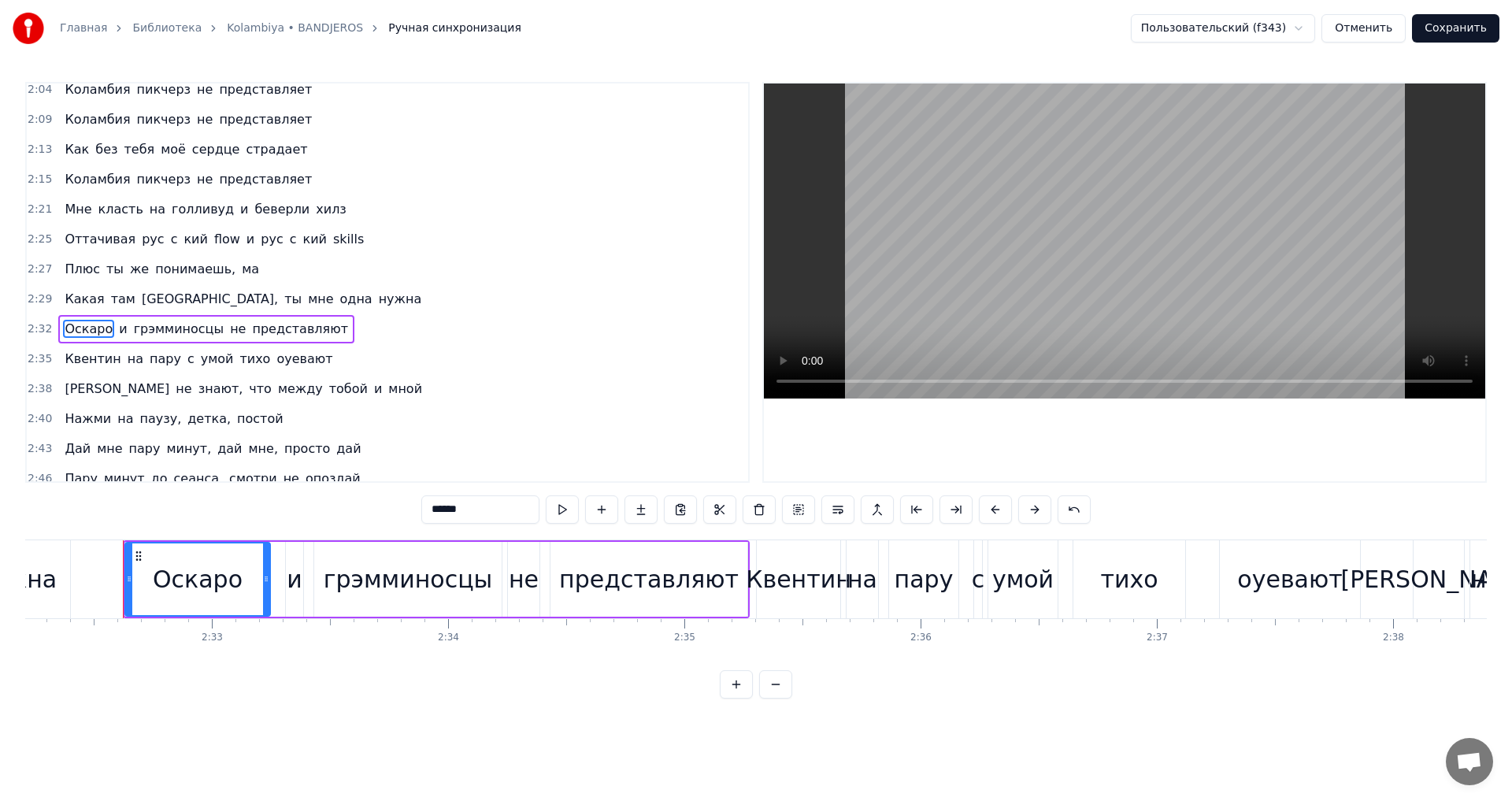
scroll to position [1073, 0]
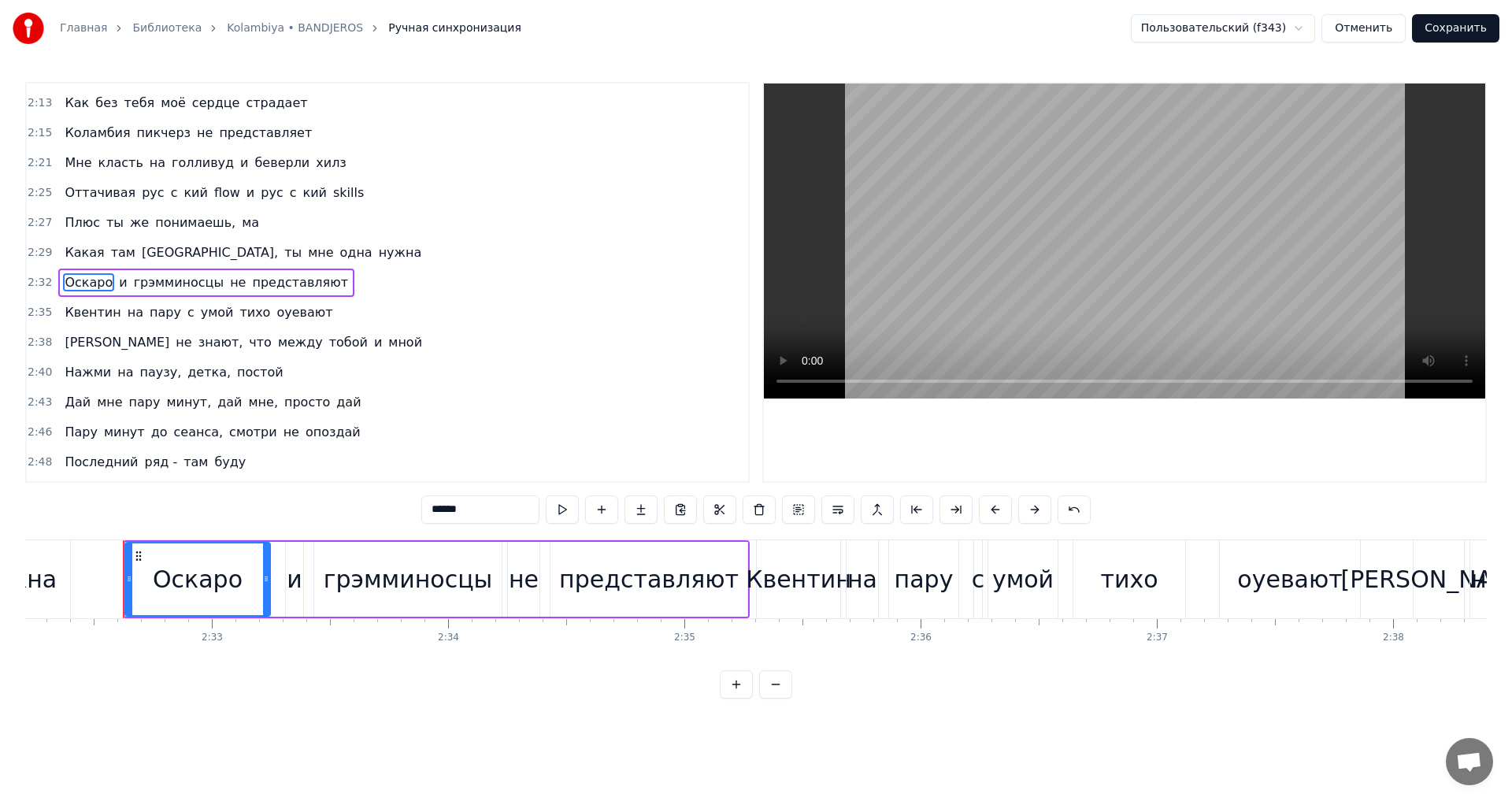
drag, startPoint x: 489, startPoint y: 504, endPoint x: 464, endPoint y: 507, distance: 25.2
click at [464, 507] on input "******" at bounding box center [480, 509] width 118 height 28
click at [275, 313] on span "оуевают" at bounding box center [304, 312] width 59 height 18
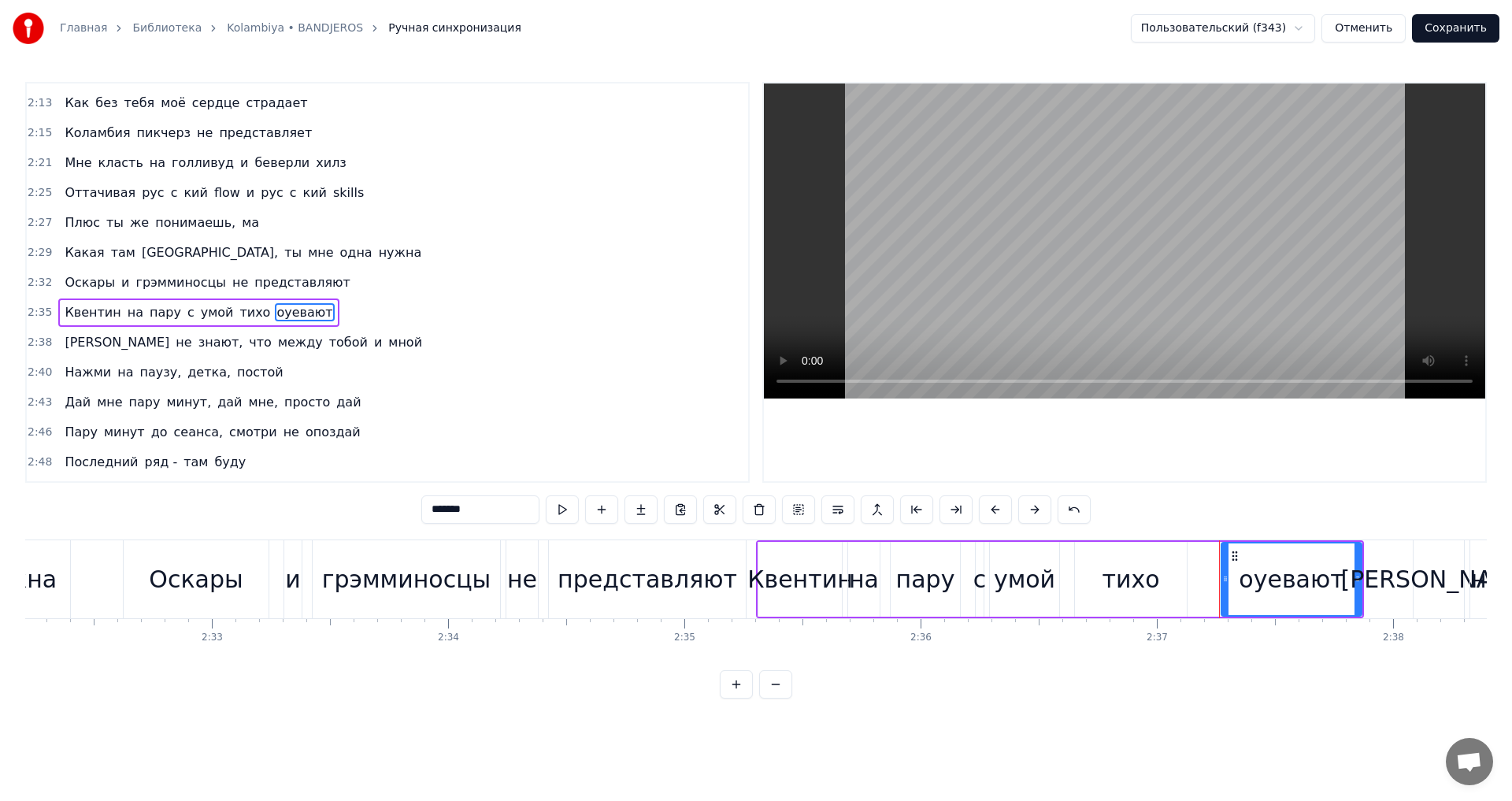
scroll to position [1103, 0]
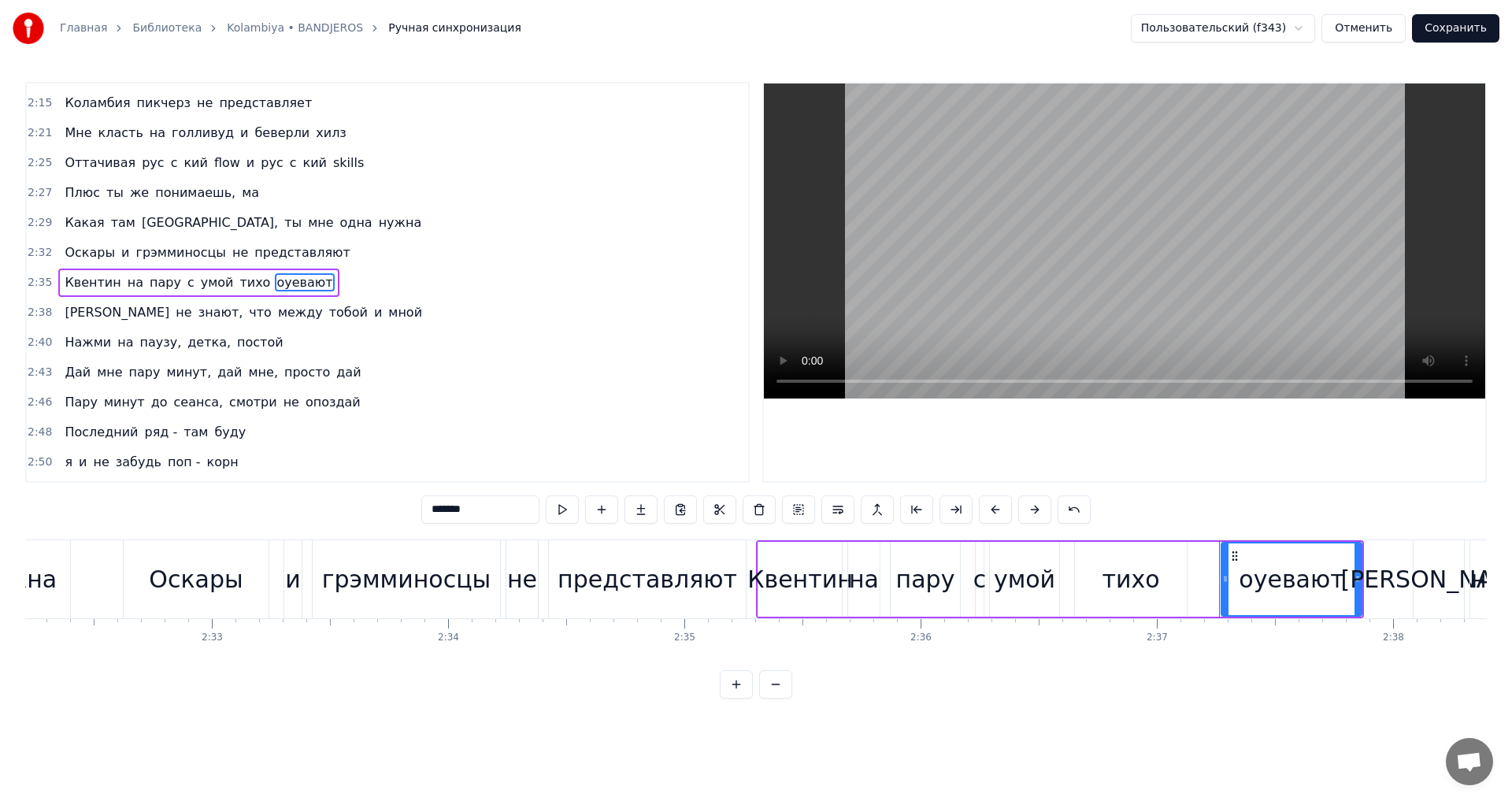
click at [199, 283] on span "умой" at bounding box center [217, 282] width 36 height 18
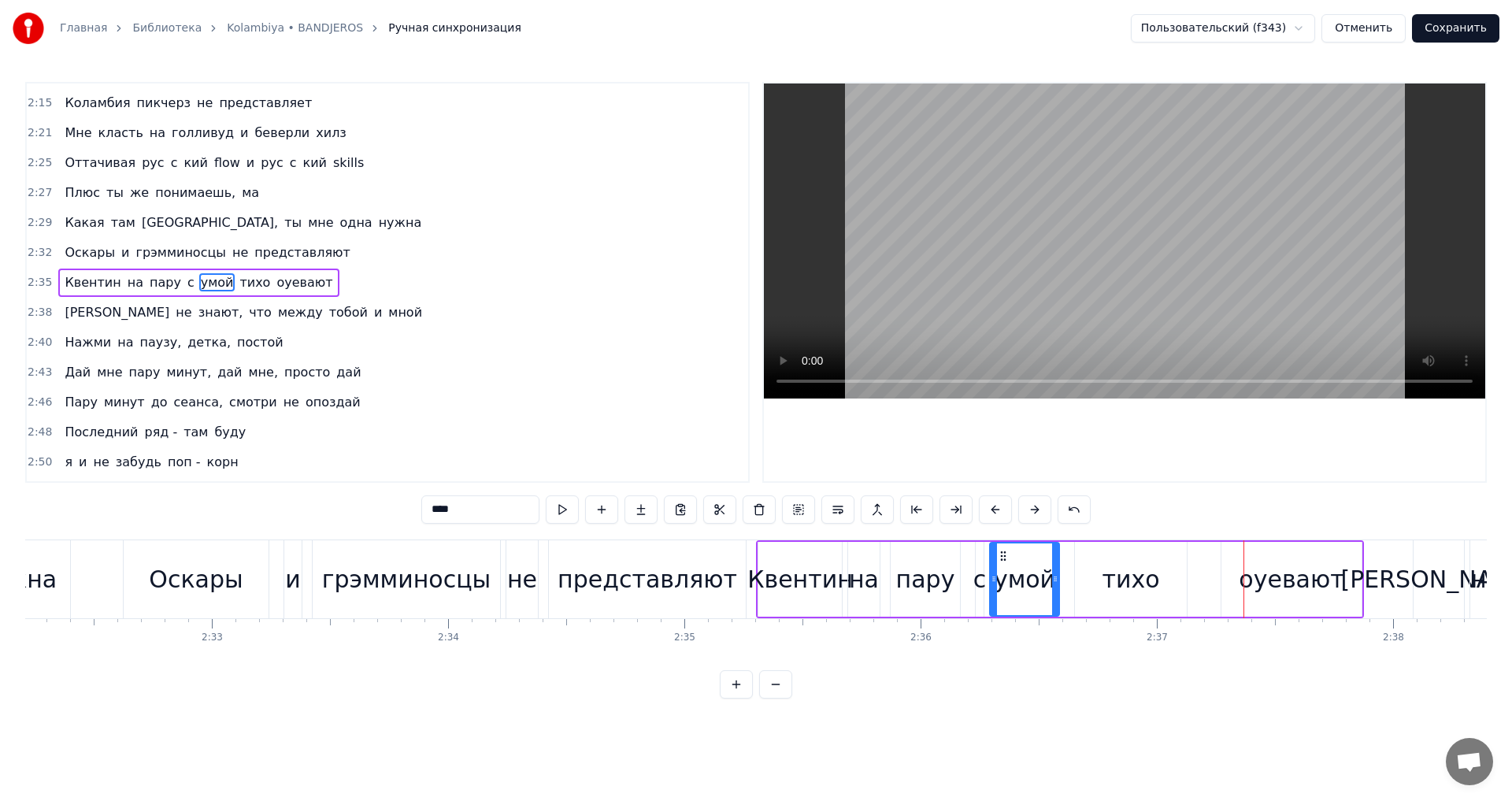
click at [78, 281] on span "Квентин" at bounding box center [92, 282] width 59 height 18
type input "*******"
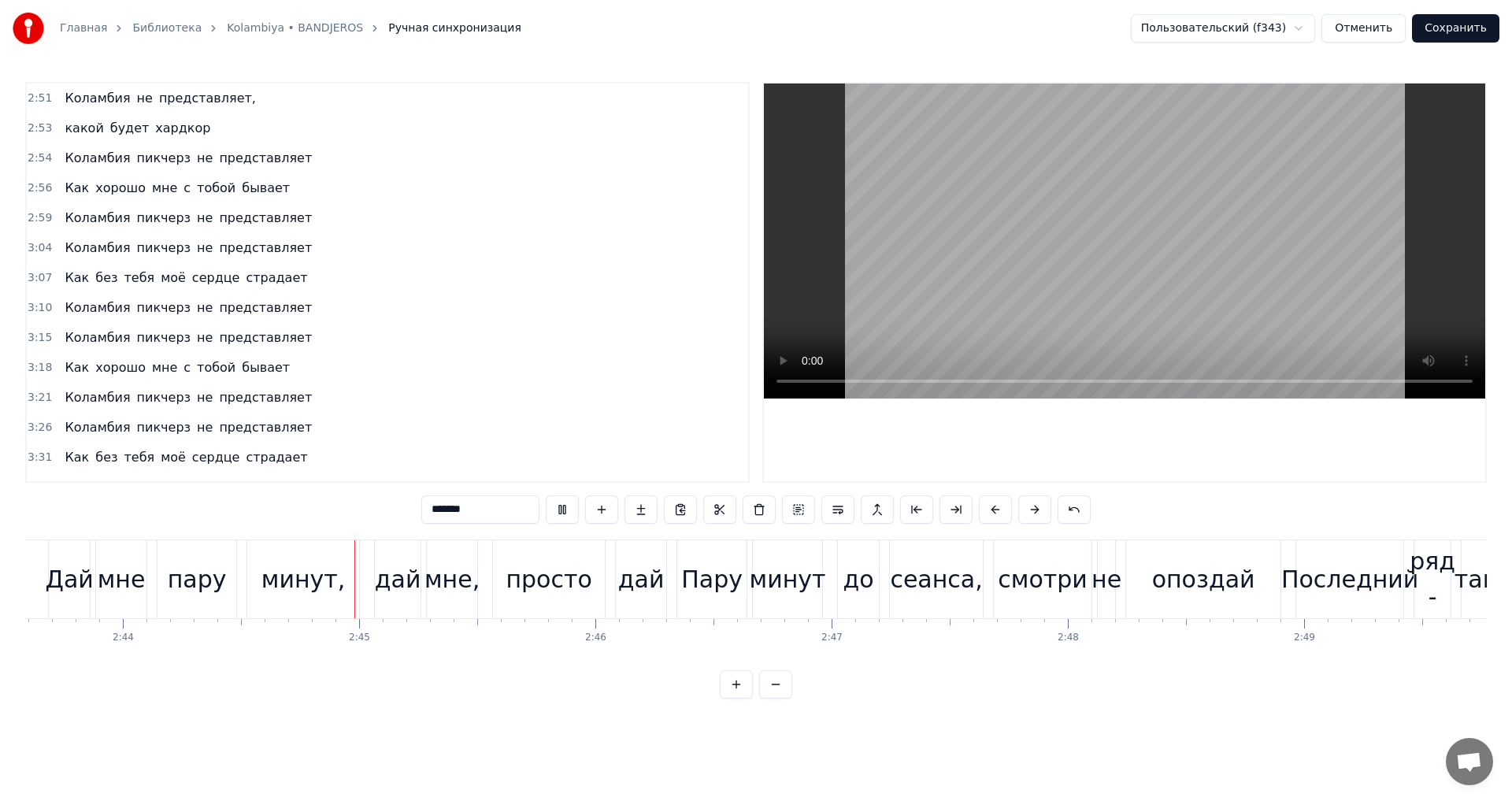
scroll to position [1518, 0]
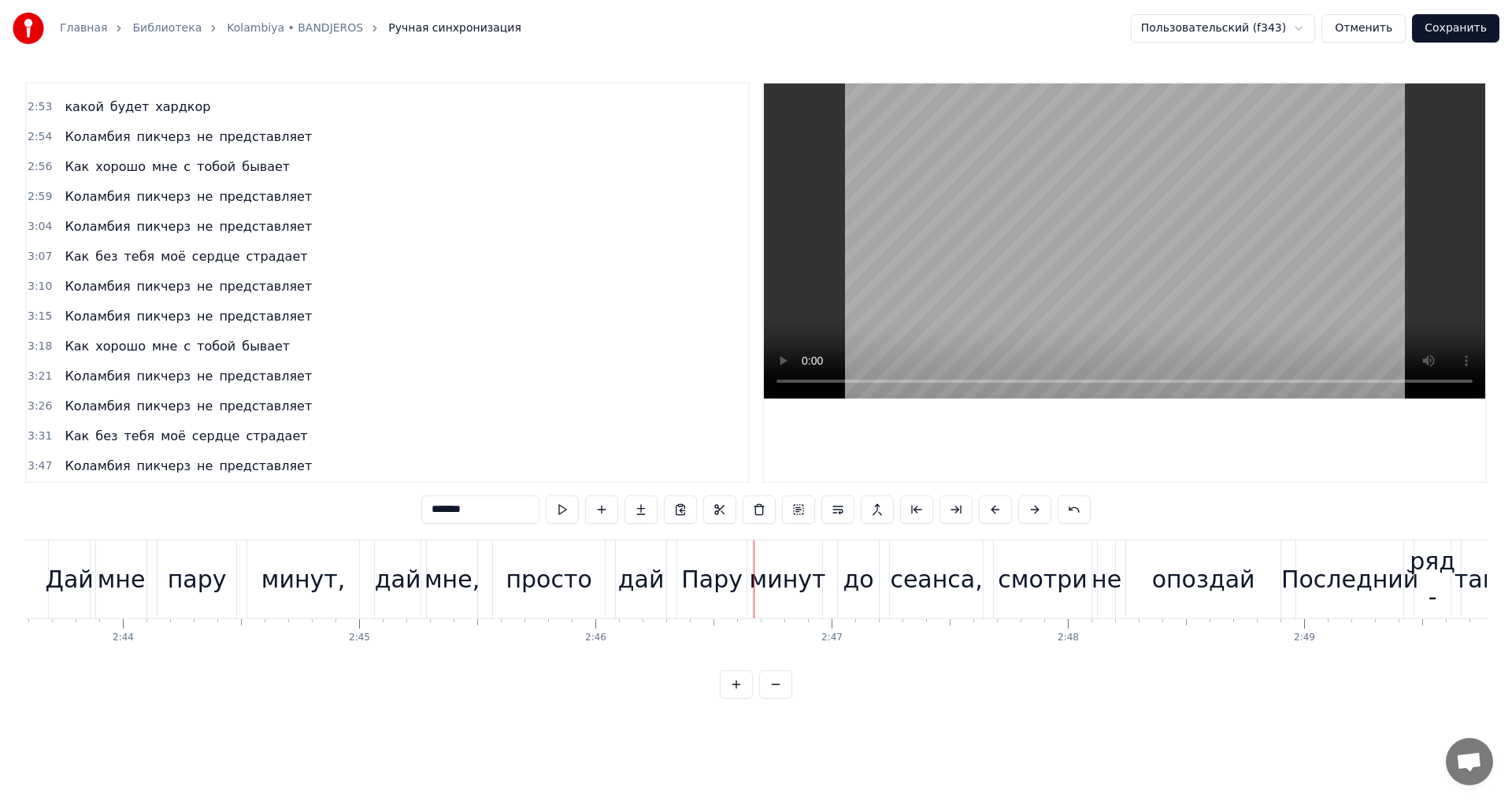
click at [1446, 27] on button "Сохранить" at bounding box center [1456, 28] width 88 height 28
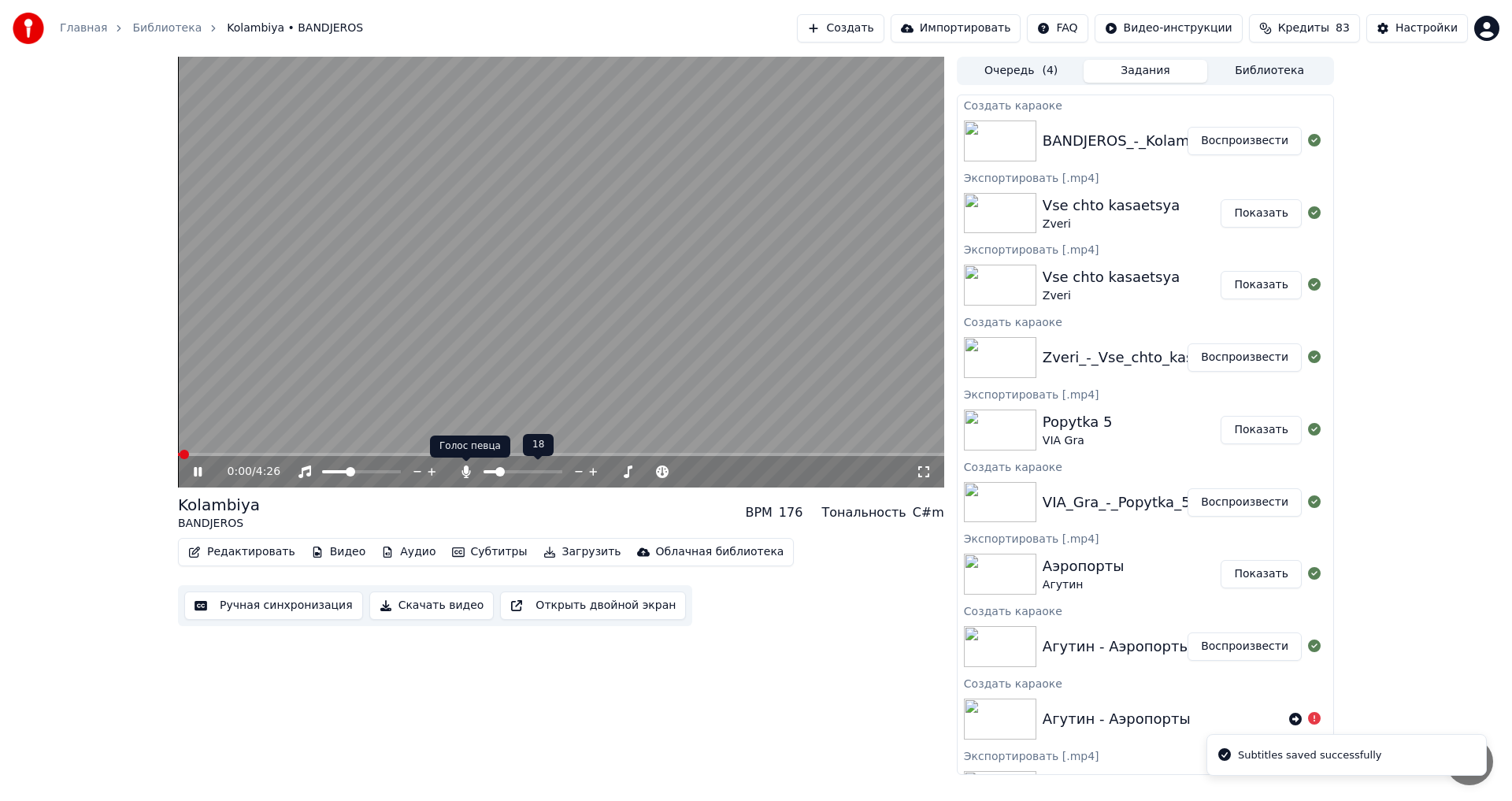
click at [470, 473] on icon at bounding box center [466, 472] width 9 height 13
click at [427, 604] on button "Скачать видео" at bounding box center [432, 605] width 125 height 28
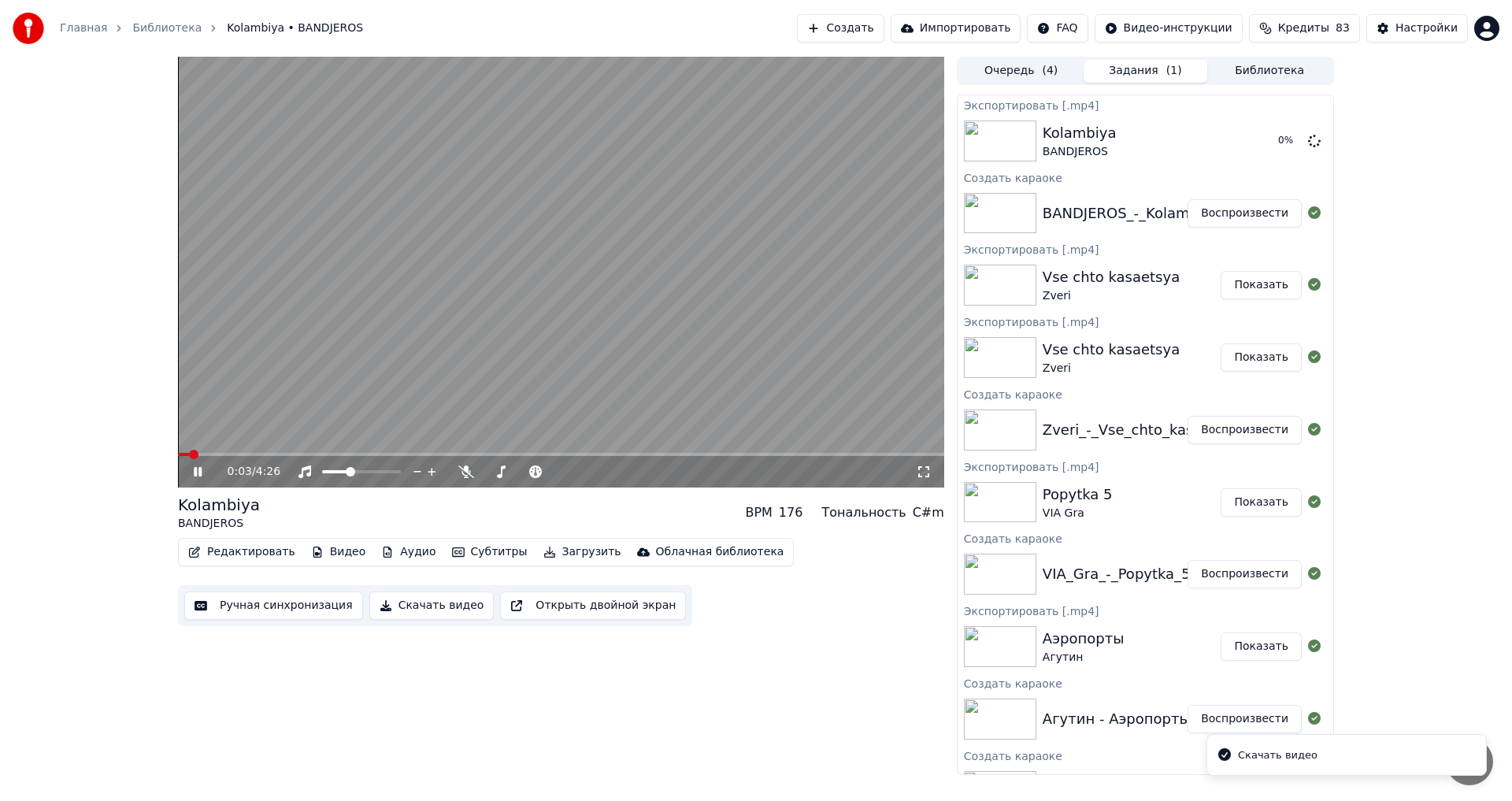
click at [198, 475] on icon at bounding box center [209, 472] width 37 height 13
click at [1255, 138] on button "Показать" at bounding box center [1261, 141] width 81 height 28
click at [259, 547] on button "Редактировать" at bounding box center [241, 552] width 120 height 22
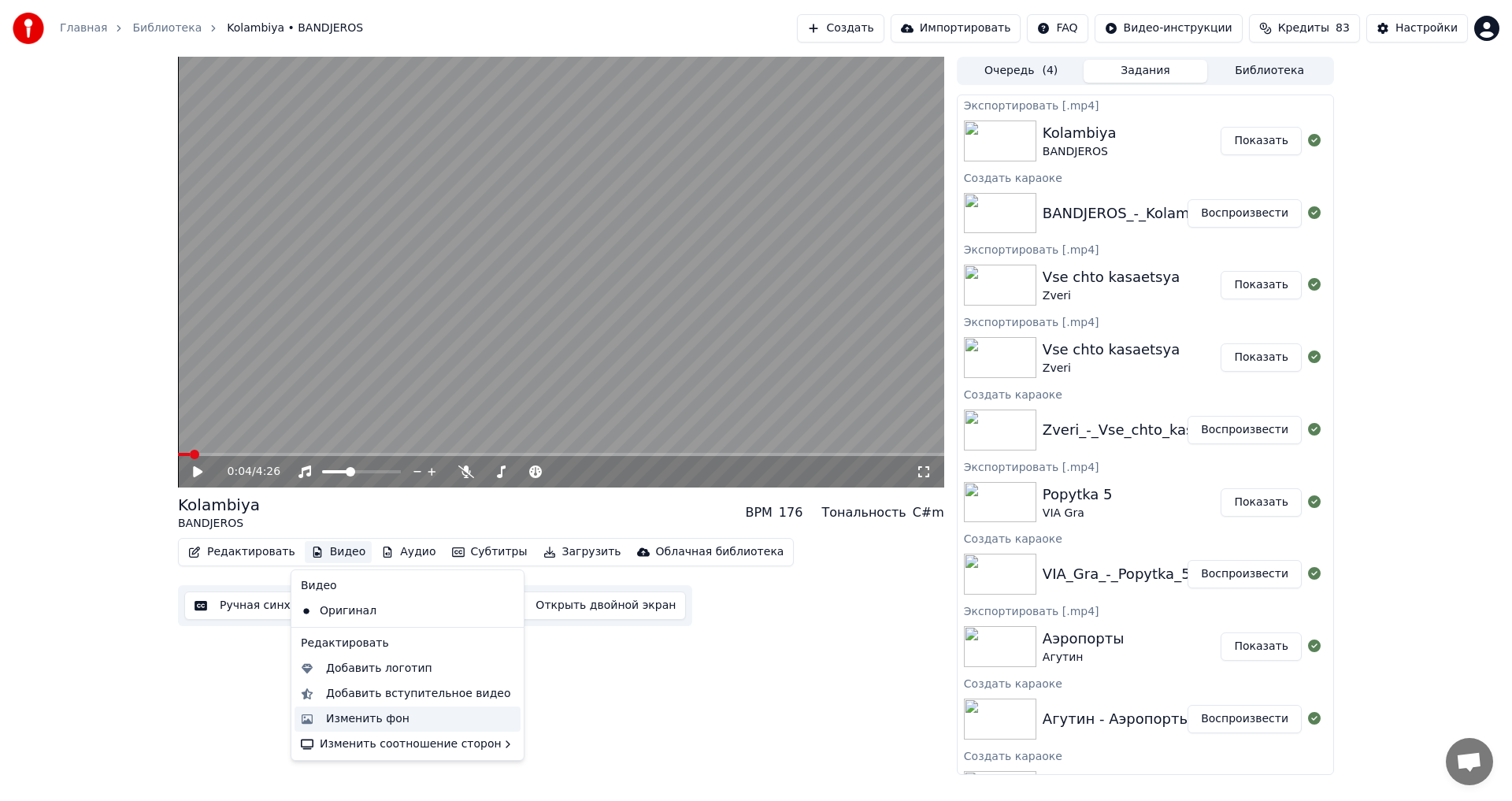
click at [378, 722] on div "Изменить фон" at bounding box center [368, 719] width 84 height 16
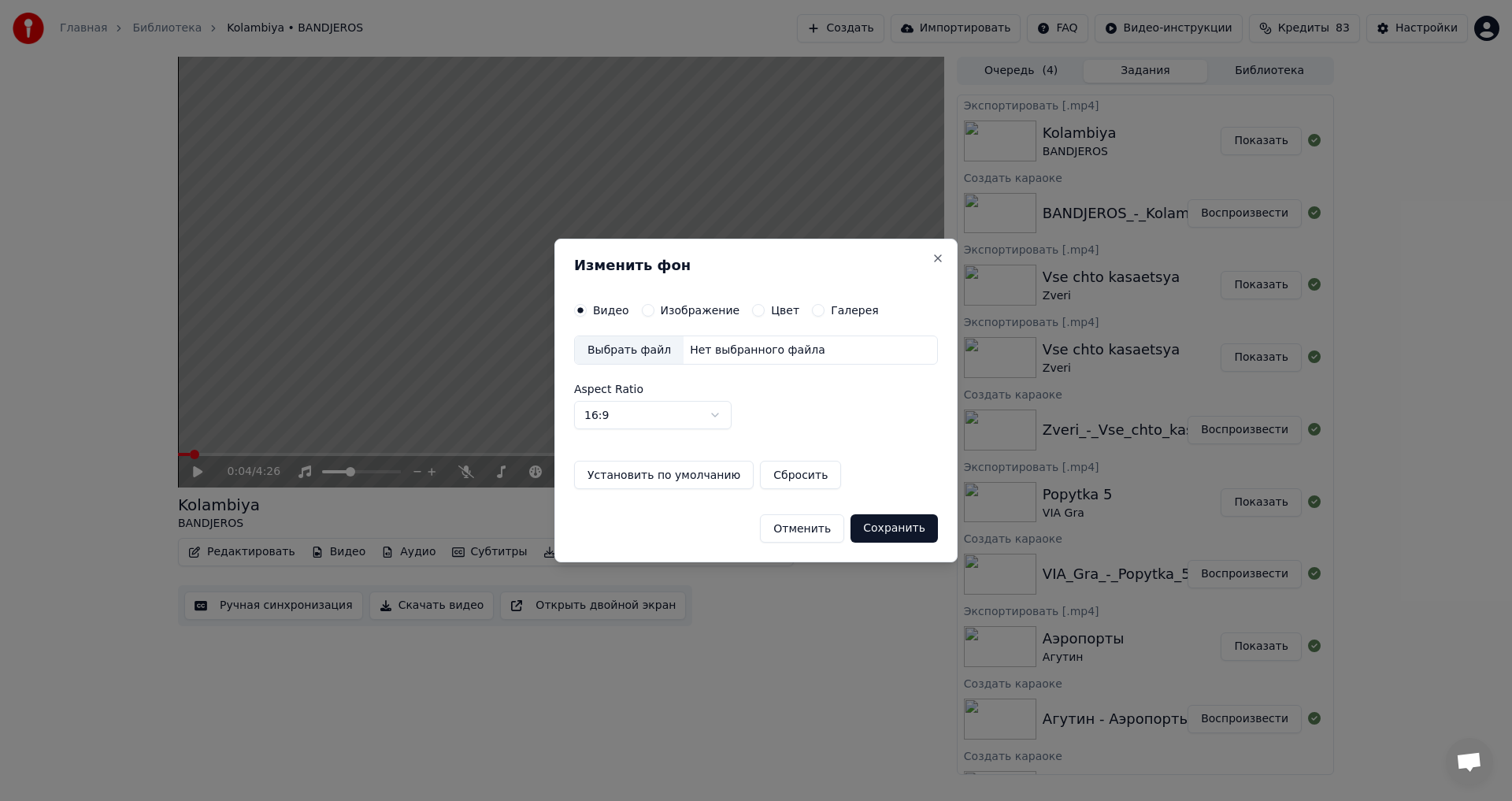
click at [671, 316] on label "Изображение" at bounding box center [701, 310] width 80 height 11
click at [655, 316] on button "Изображение" at bounding box center [648, 310] width 13 height 13
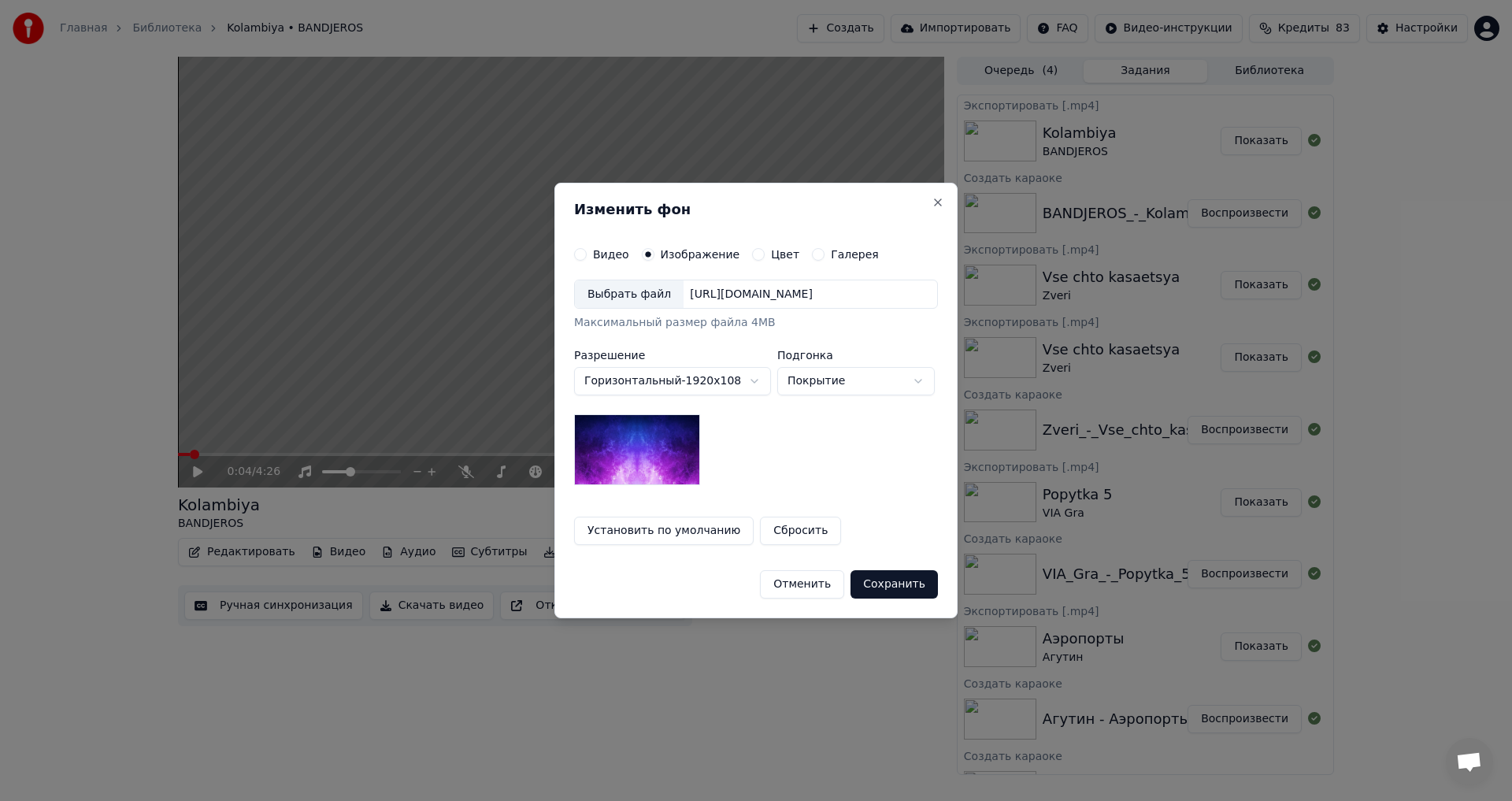
click at [639, 298] on div "Выбрать файл" at bounding box center [629, 294] width 109 height 28
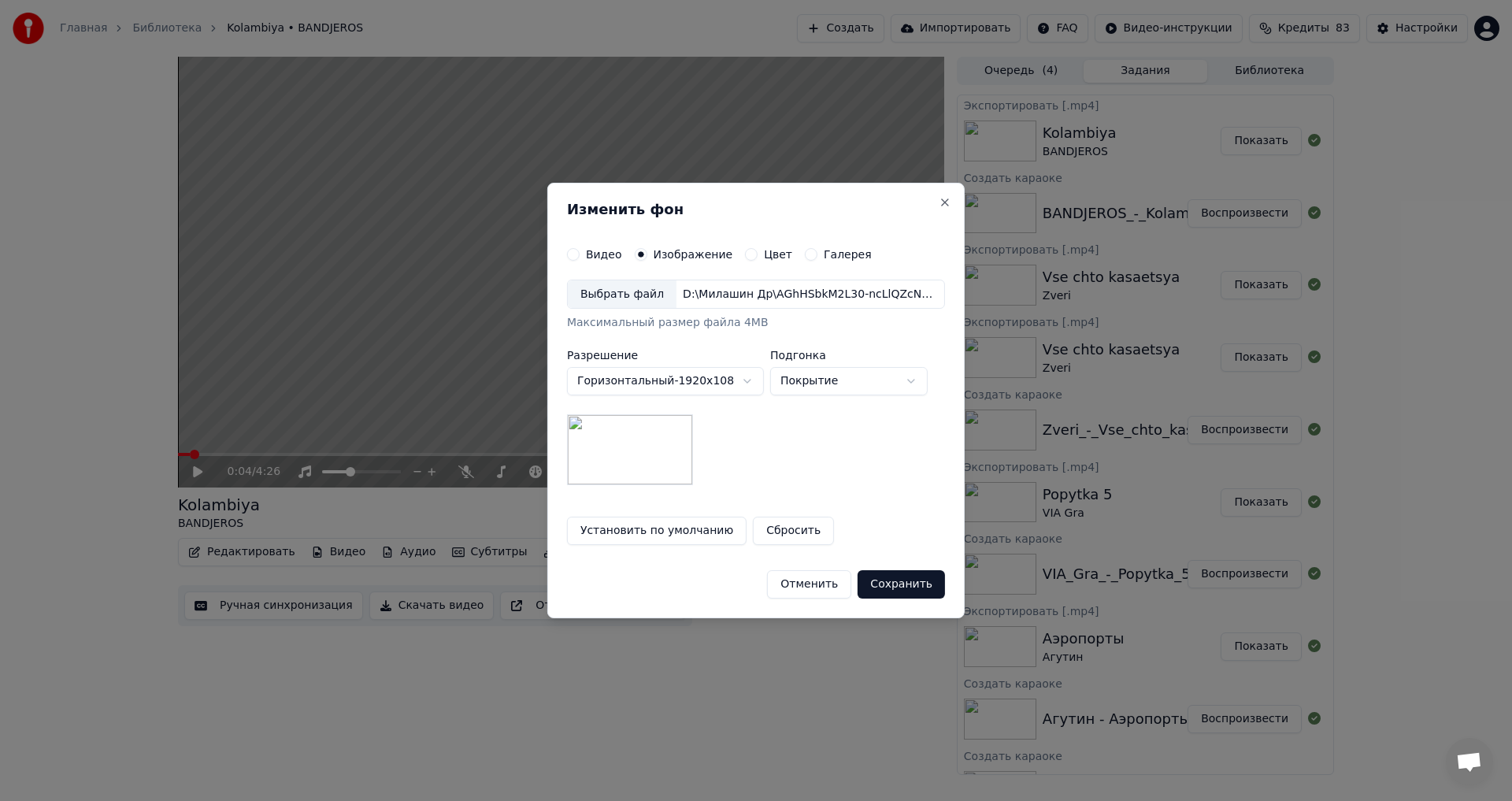
click at [883, 584] on button "Сохранить" at bounding box center [901, 584] width 88 height 28
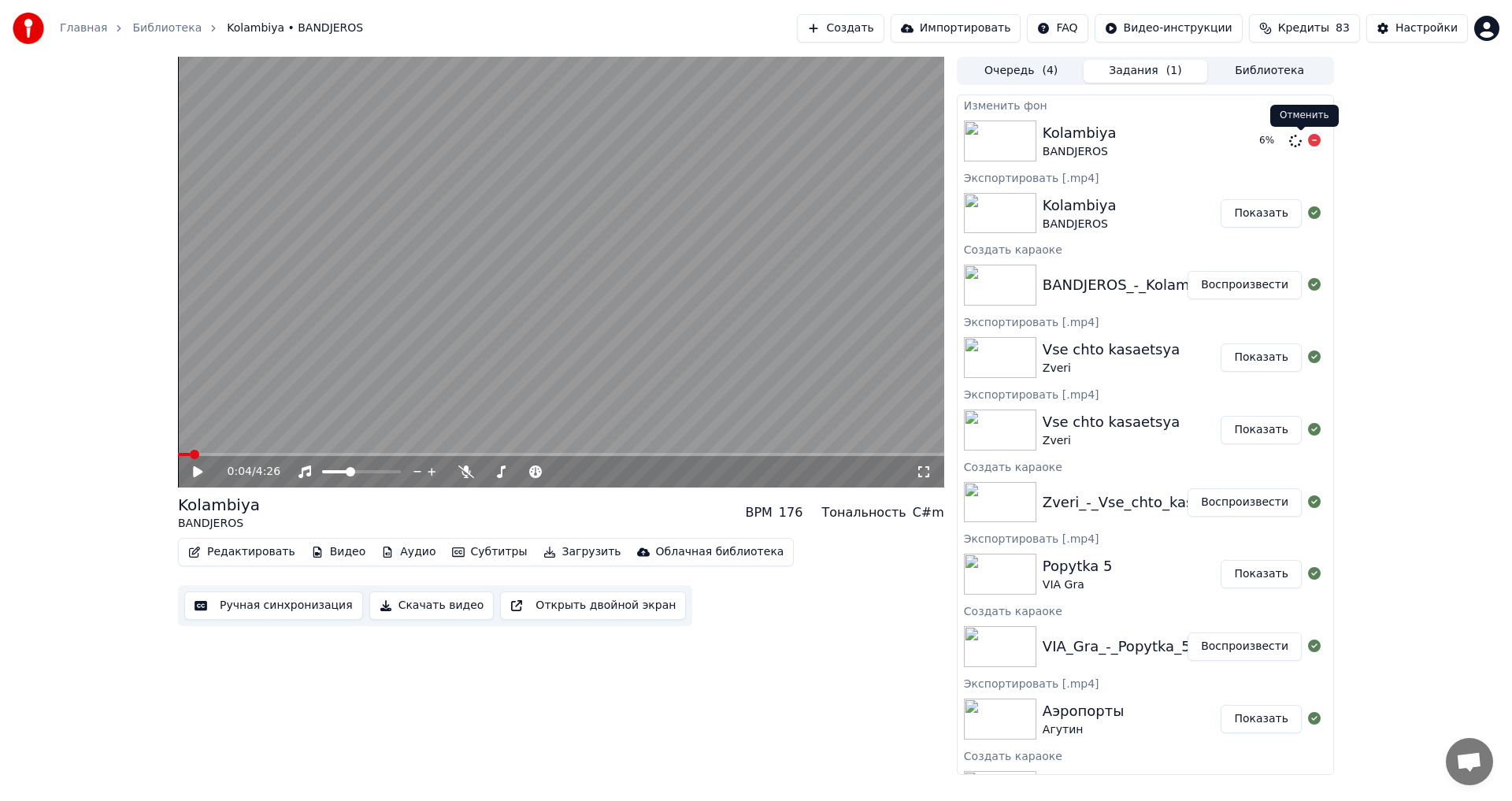
click at [1309, 139] on icon at bounding box center [1315, 140] width 13 height 13
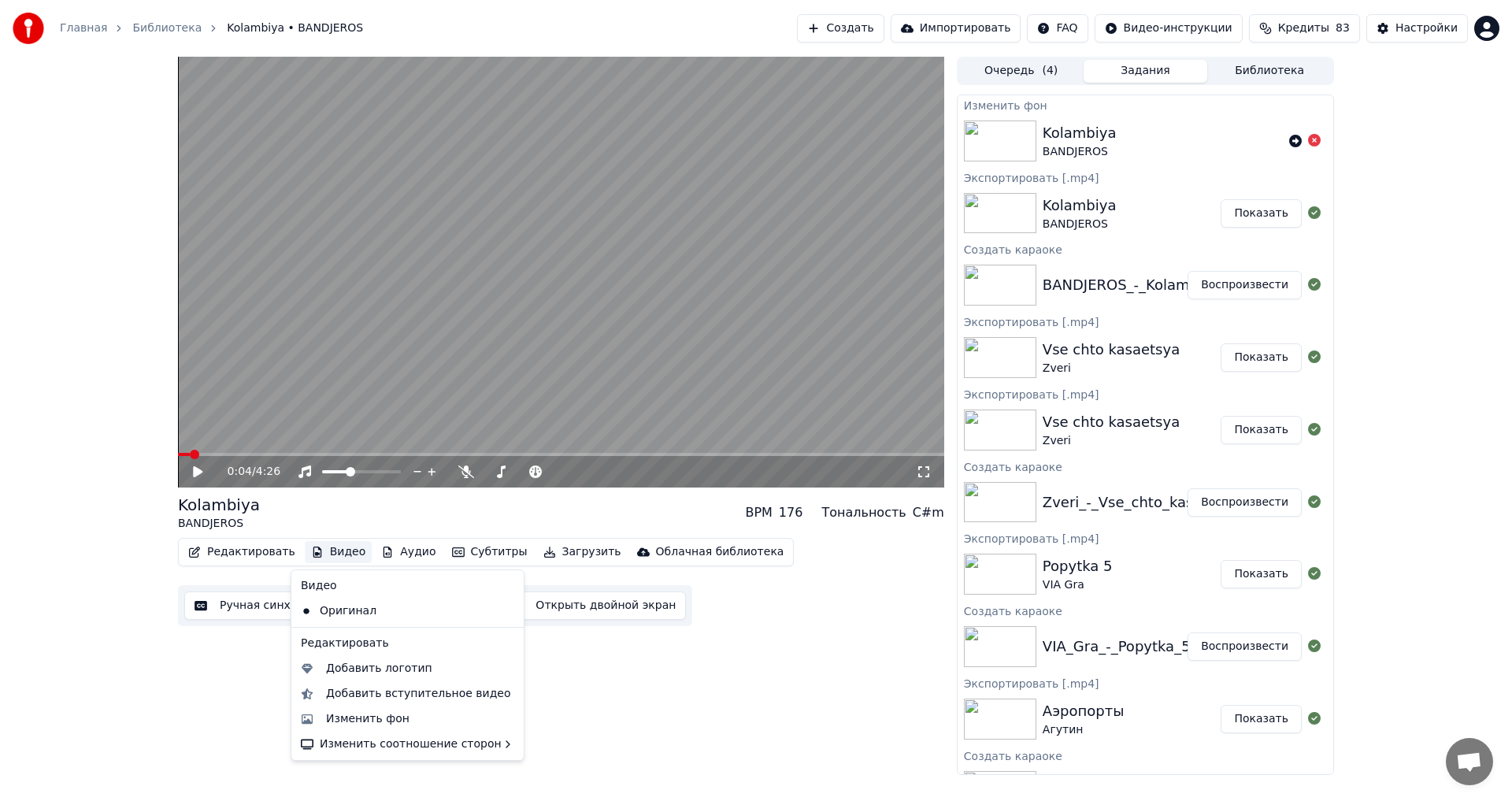
click at [338, 550] on button "Видео" at bounding box center [339, 552] width 68 height 22
click at [372, 715] on div "Изменить фон" at bounding box center [368, 719] width 84 height 16
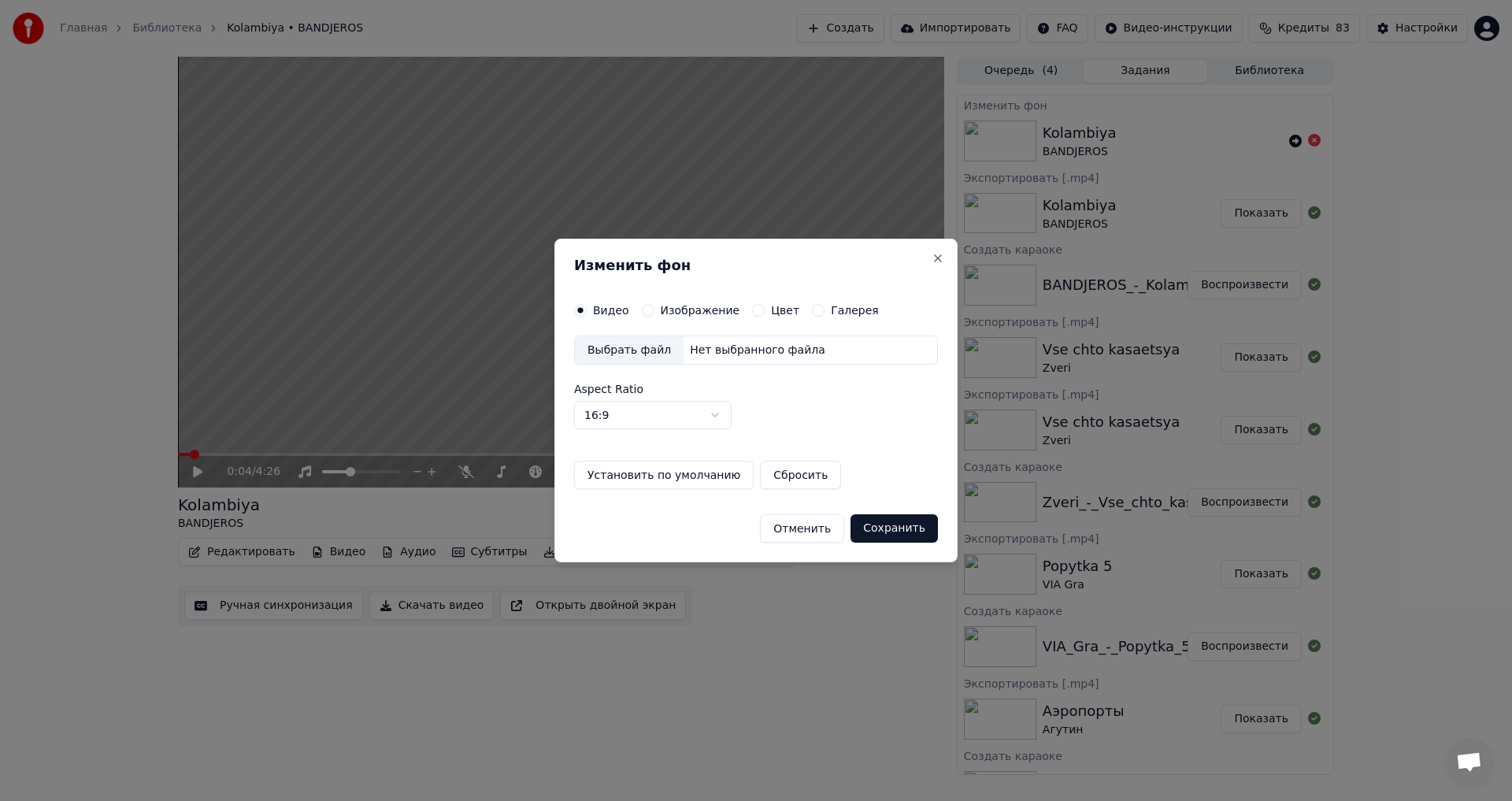
click at [632, 350] on div "Выбрать файл" at bounding box center [629, 350] width 109 height 28
click at [664, 305] on label "Изображение" at bounding box center [701, 310] width 80 height 11
click at [655, 305] on button "Изображение" at bounding box center [648, 310] width 13 height 13
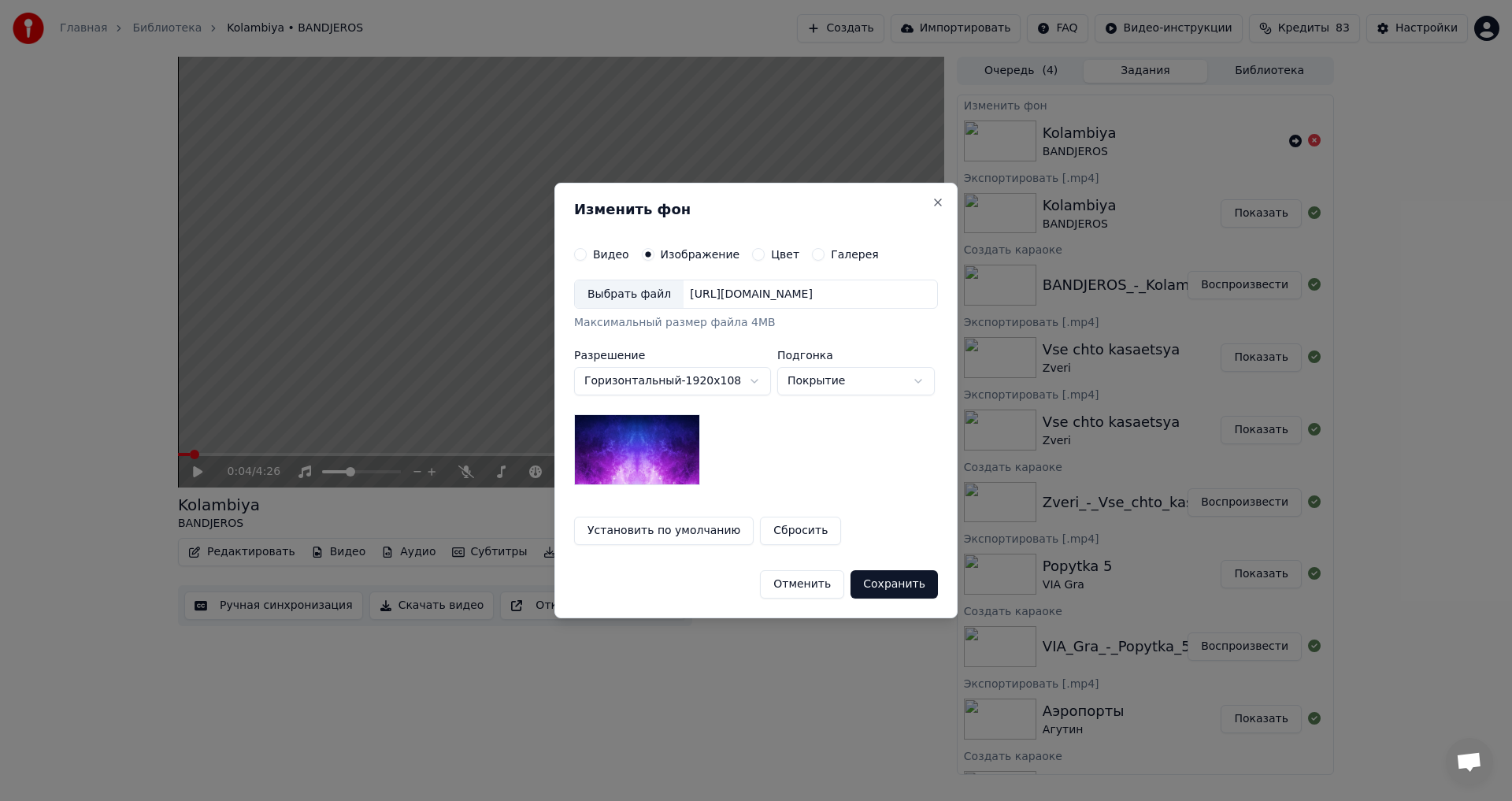
click at [646, 299] on div "Выбрать файл" at bounding box center [629, 294] width 109 height 28
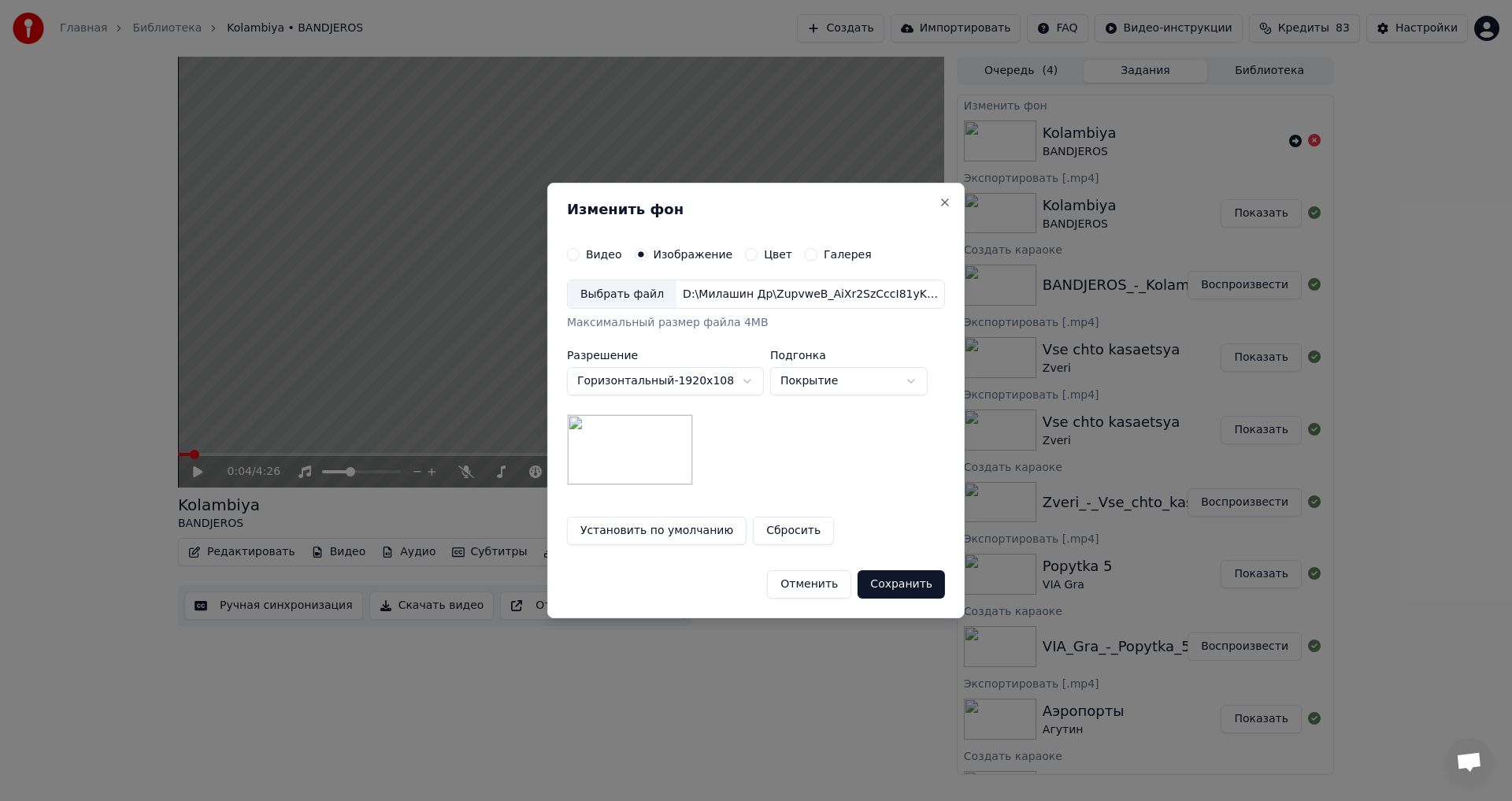
click at [885, 581] on button "Сохранить" at bounding box center [901, 584] width 88 height 28
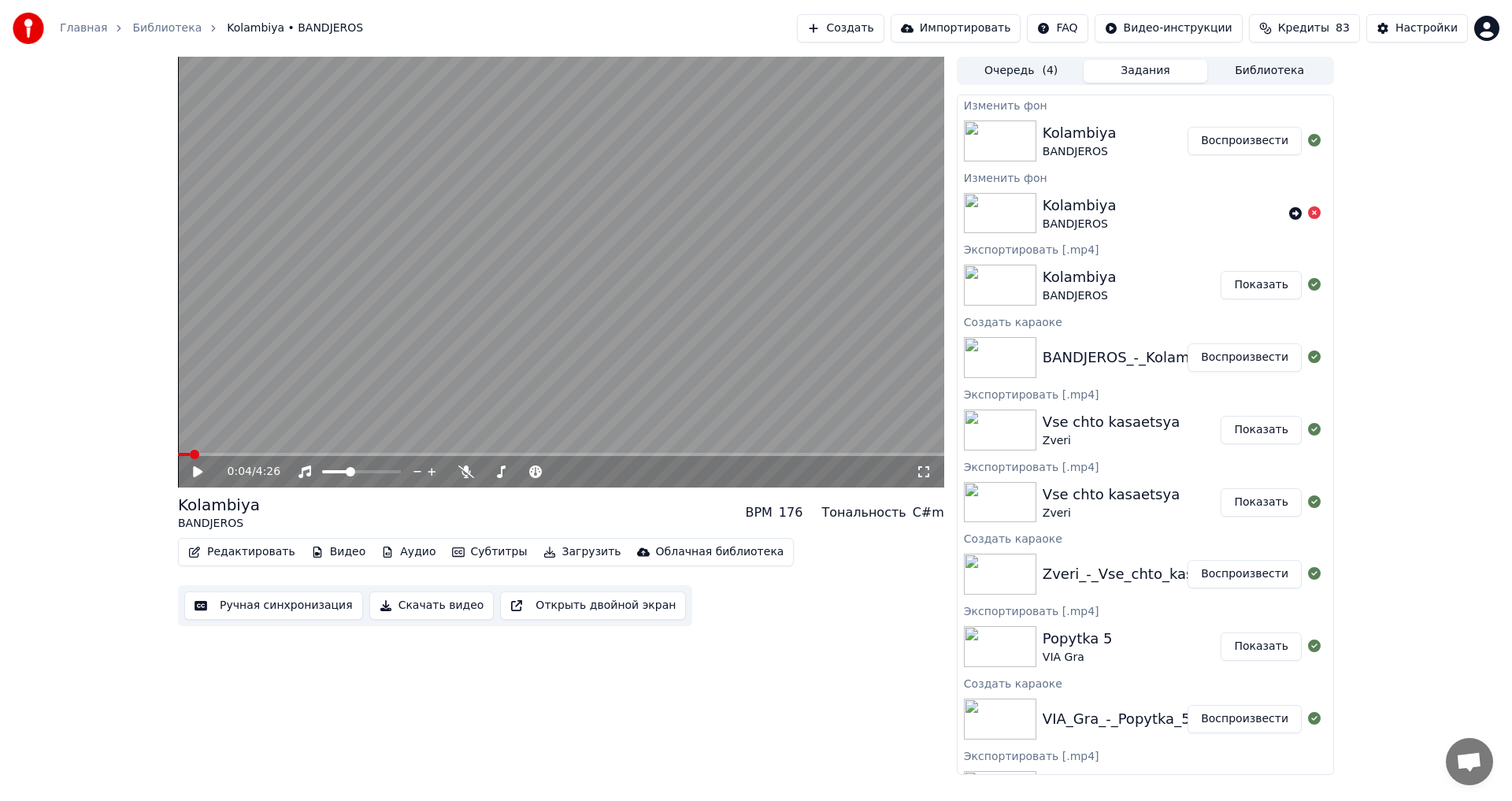
click at [1234, 138] on button "Воспроизвести" at bounding box center [1245, 141] width 114 height 28
click at [255, 453] on span at bounding box center [561, 454] width 766 height 3
click at [324, 453] on span at bounding box center [561, 454] width 766 height 3
click at [508, 471] on div at bounding box center [538, 472] width 127 height 16
click at [509, 471] on span at bounding box center [523, 472] width 79 height 3
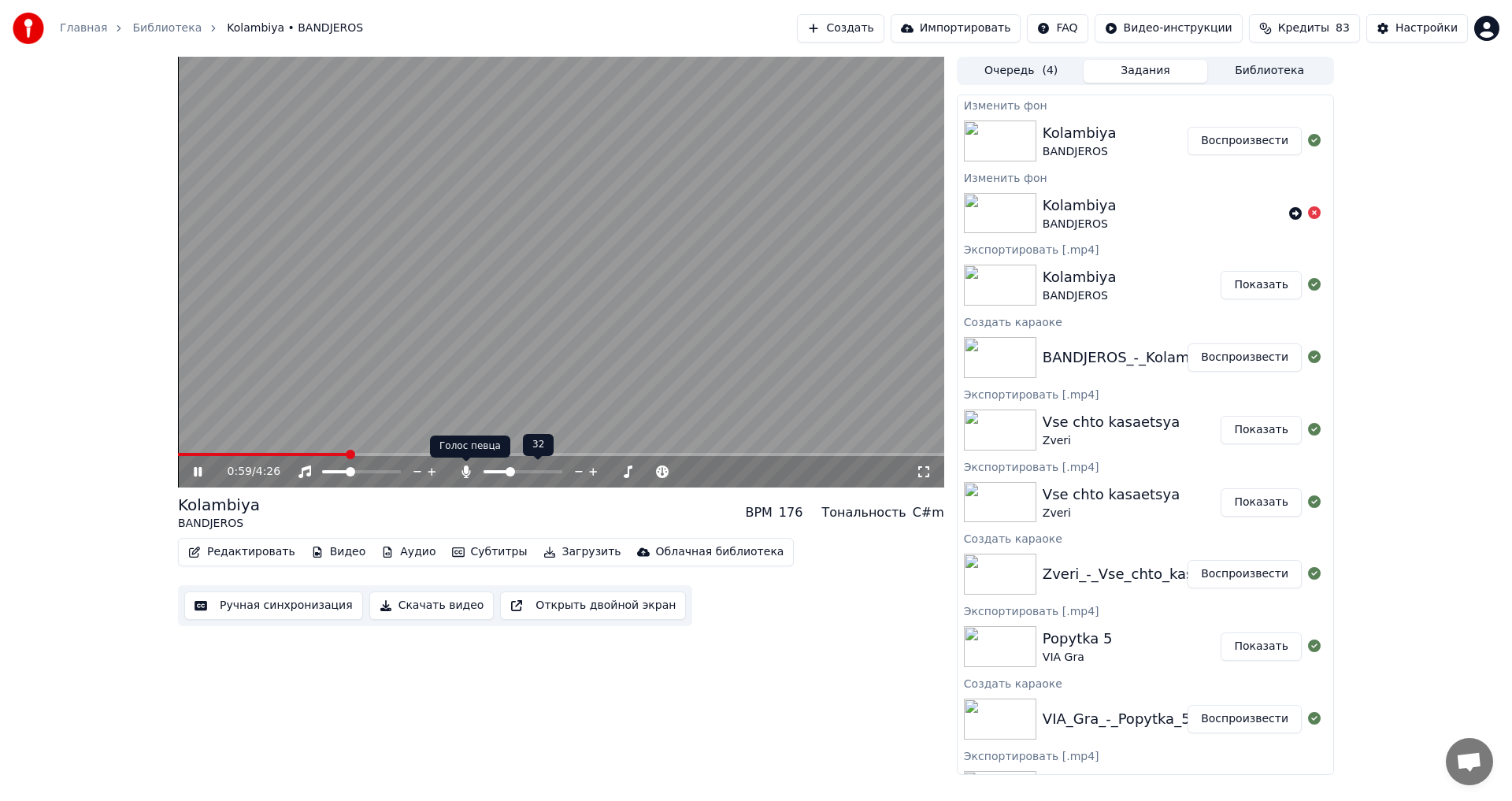
click at [466, 470] on icon at bounding box center [466, 472] width 9 height 13
click at [418, 606] on button "Скачать видео" at bounding box center [432, 605] width 125 height 28
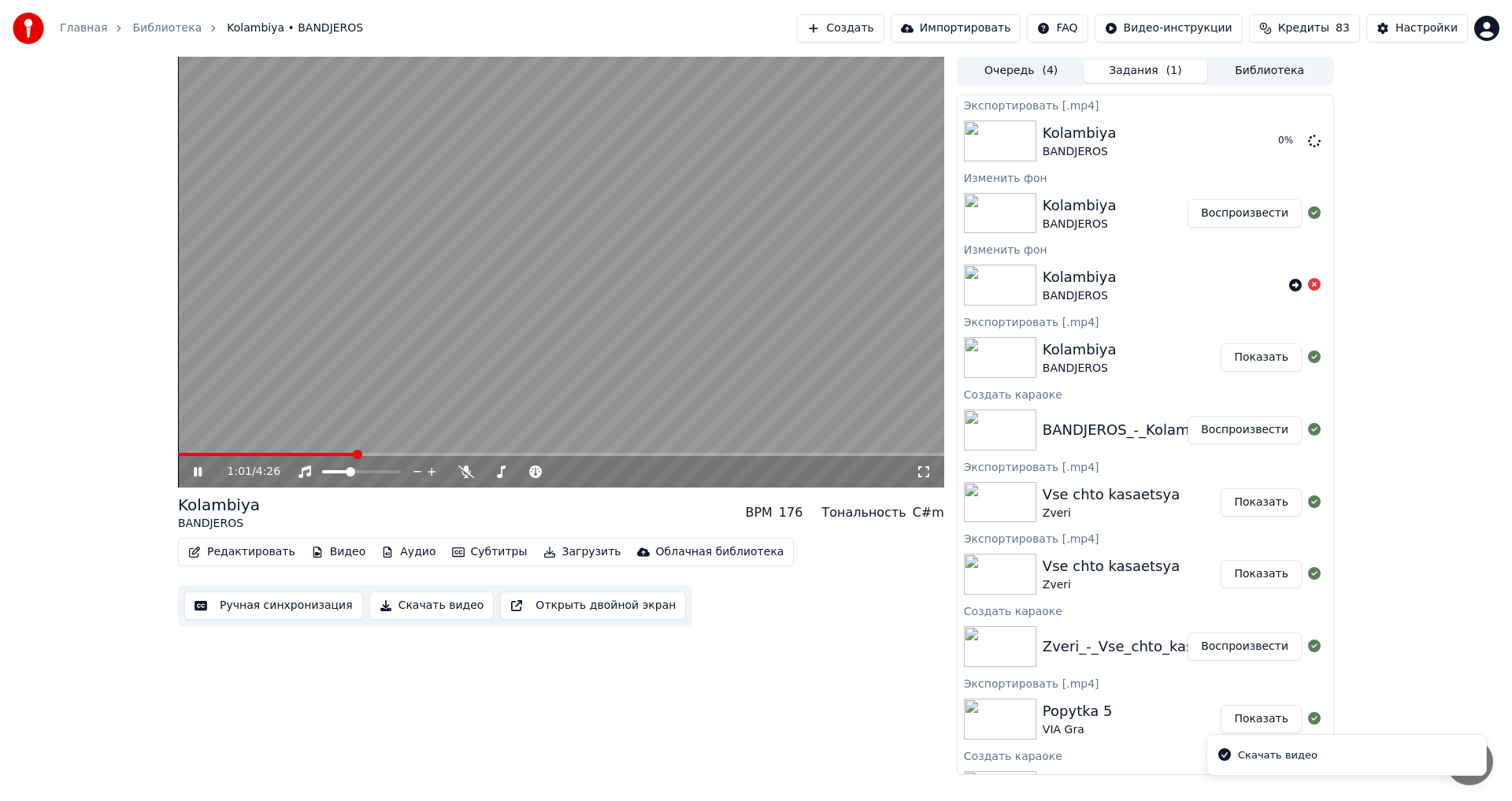
click at [195, 466] on icon at bounding box center [209, 472] width 37 height 13
click at [882, 30] on button "Создать" at bounding box center [840, 28] width 87 height 28
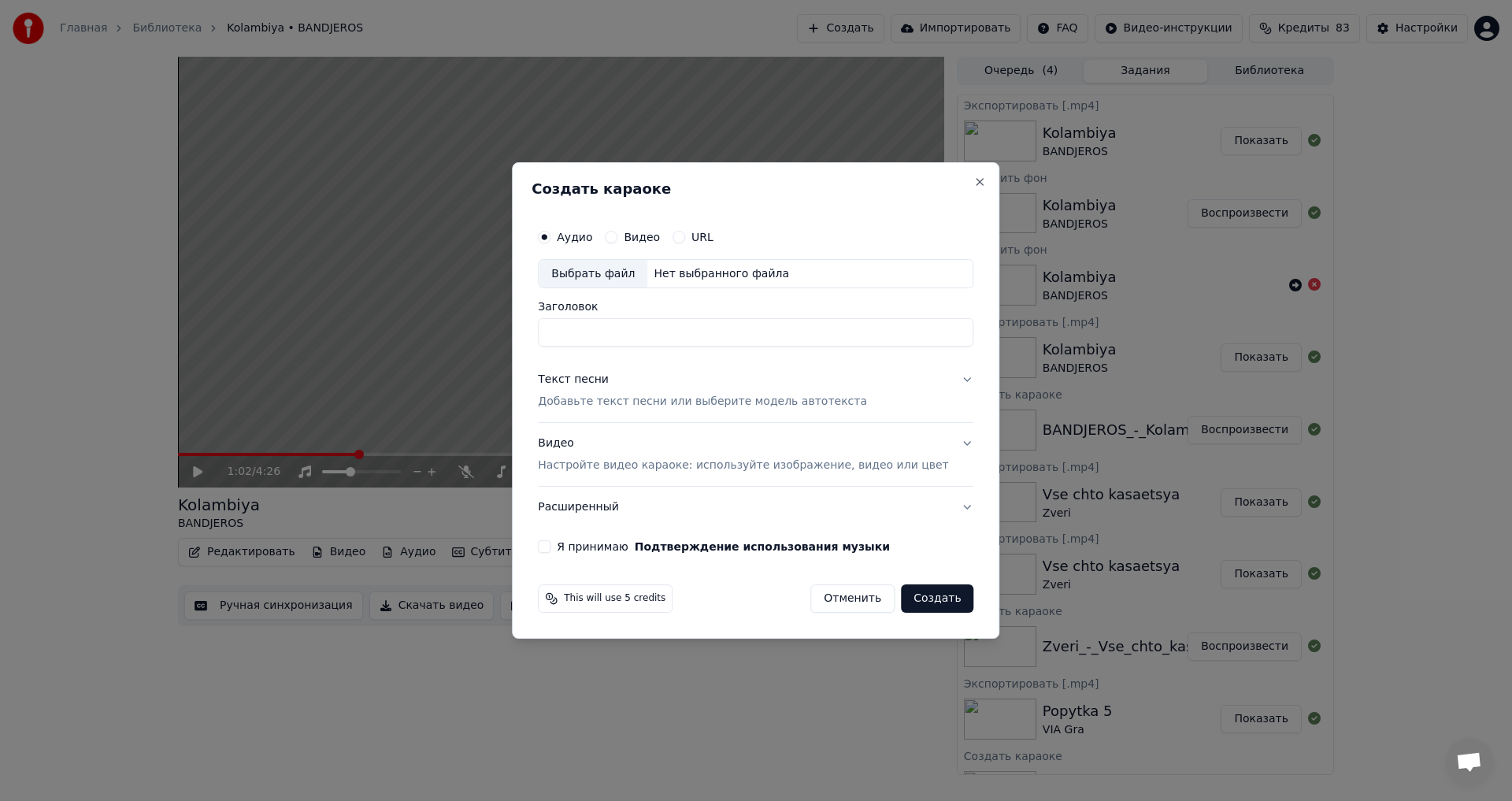
click at [601, 339] on input "Заголовок" at bounding box center [756, 333] width 436 height 28
type input "********"
click at [598, 401] on p "Добавьте текст песни или выберите модель автотекста" at bounding box center [702, 403] width 329 height 16
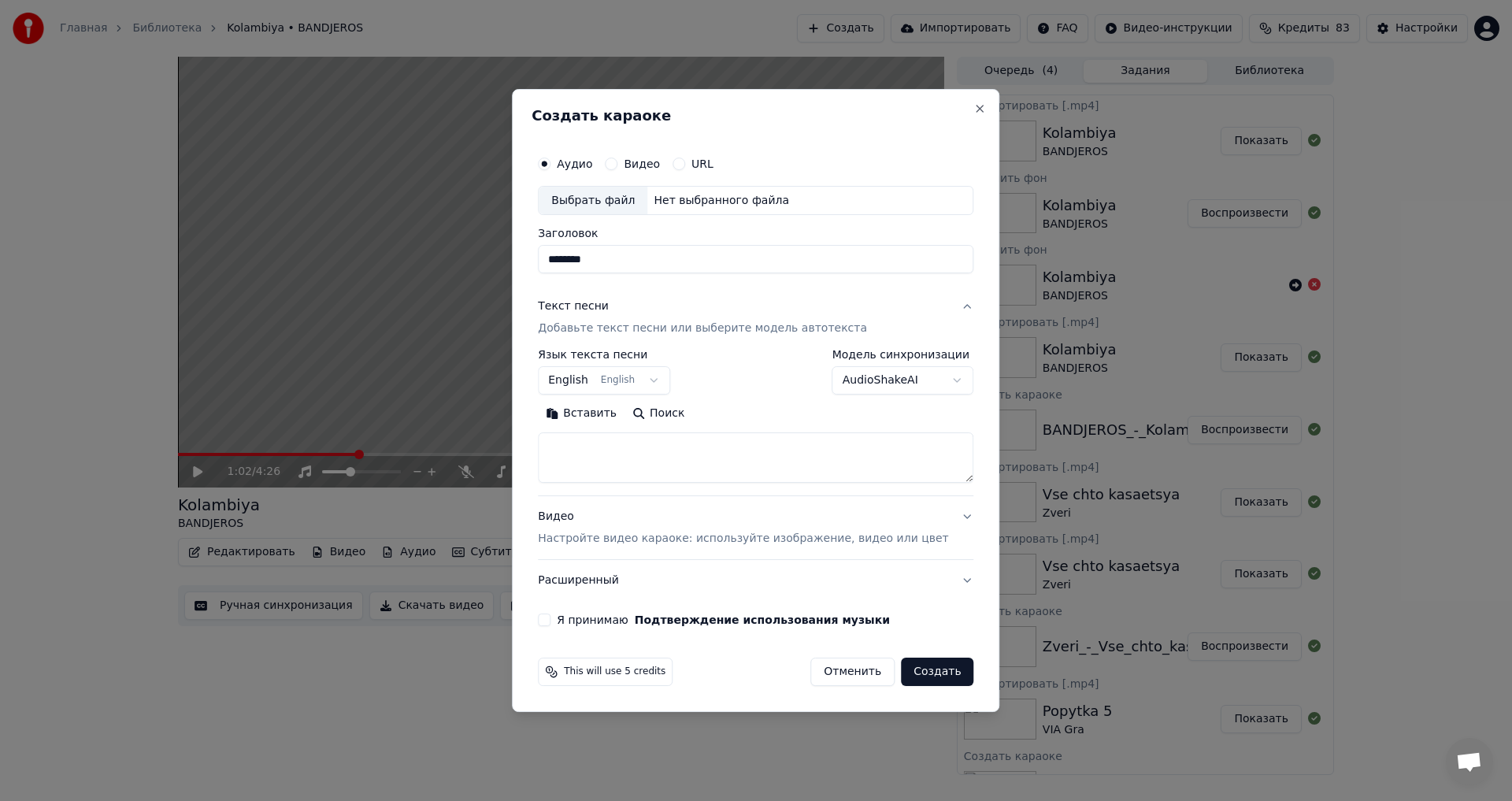
click at [626, 322] on p "Добавьте текст песни или выберите модель автотекста" at bounding box center [702, 330] width 329 height 16
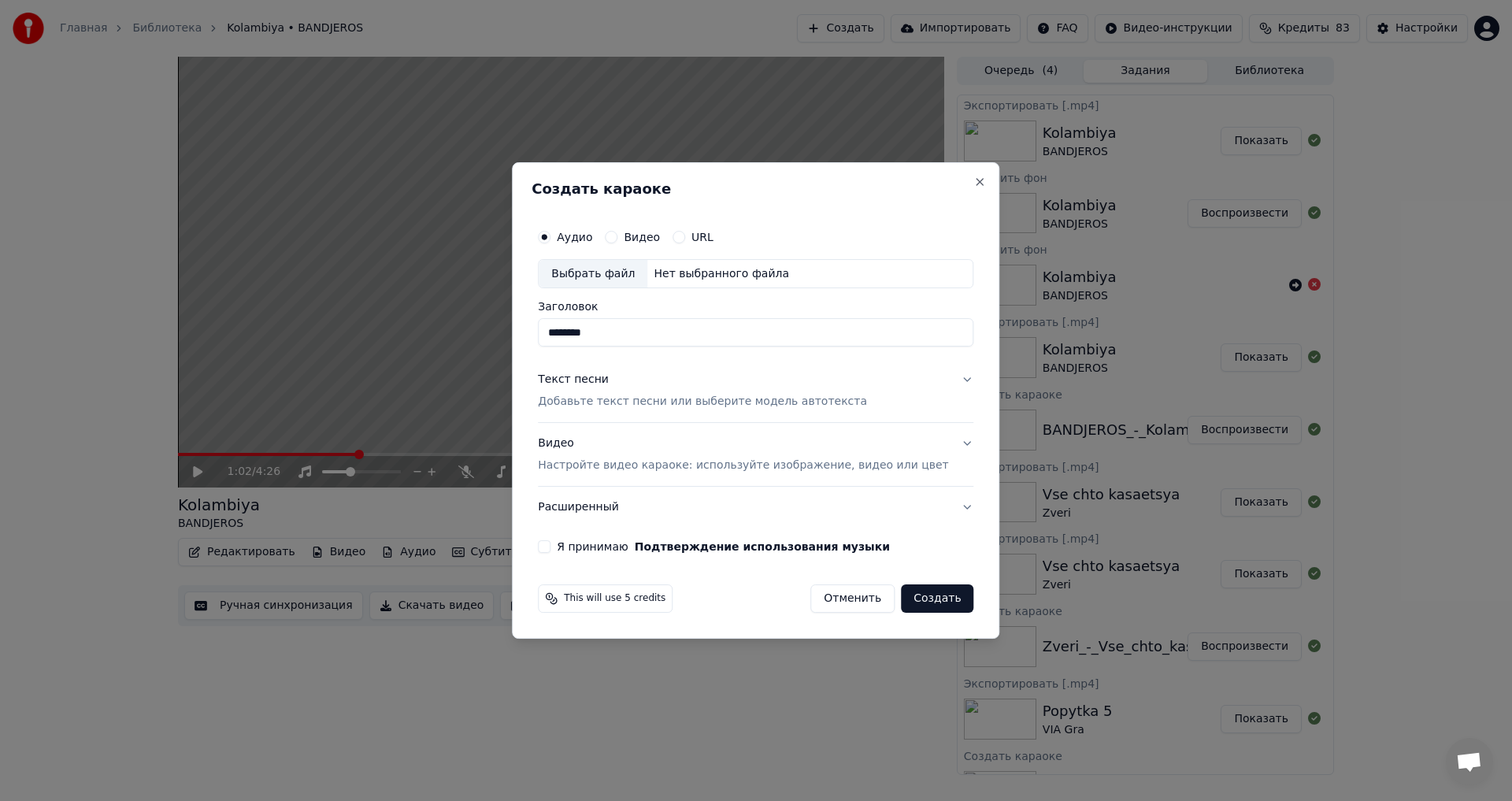
click at [616, 399] on p "Добавьте текст песни или выберите модель автотекста" at bounding box center [702, 403] width 329 height 16
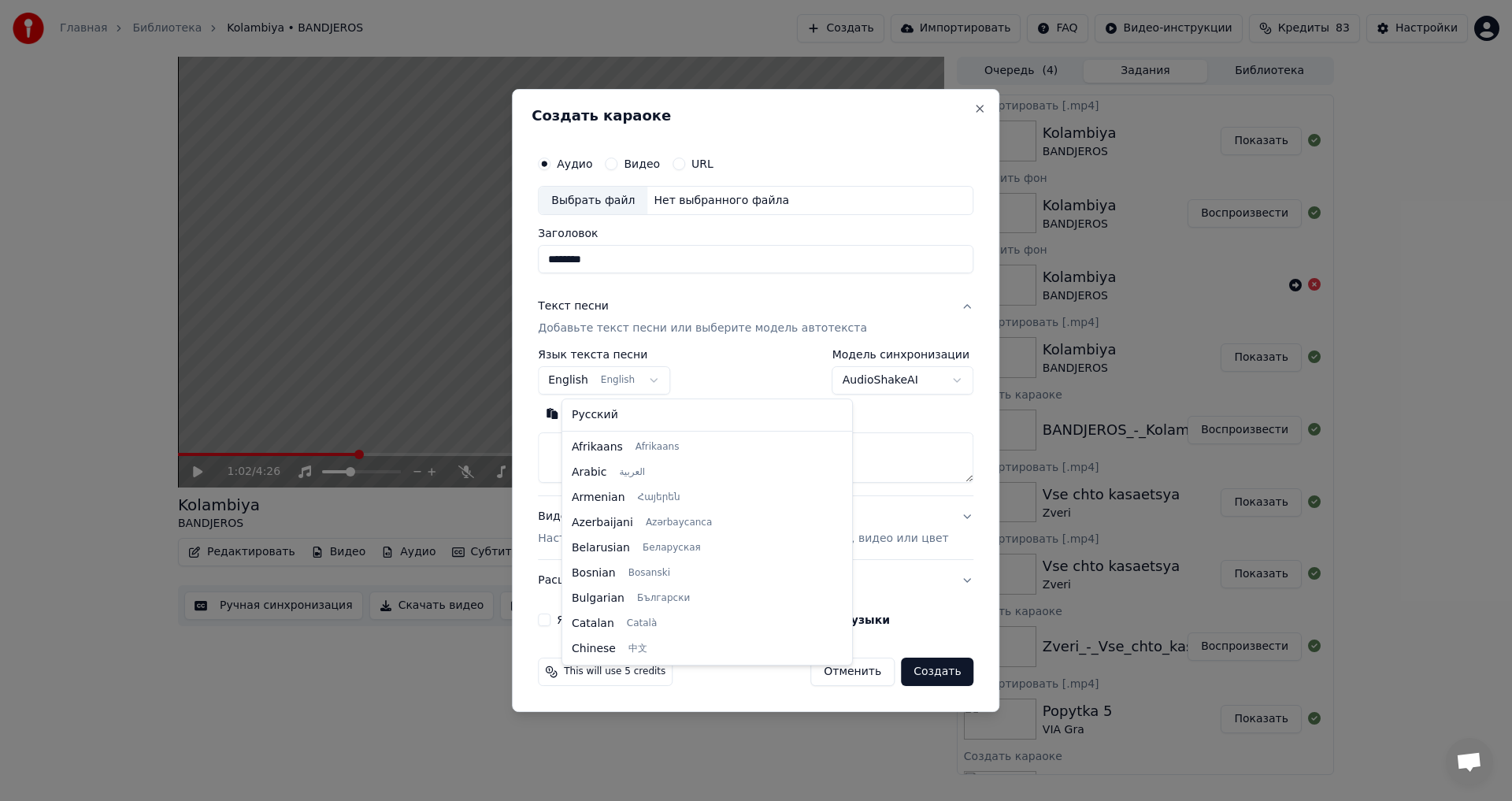
click at [608, 384] on body "Главная Библиотека Kolambiya • BANDJEROS Создать Импортировать FAQ Видео-инстру…" at bounding box center [756, 400] width 1512 height 801
select select "**"
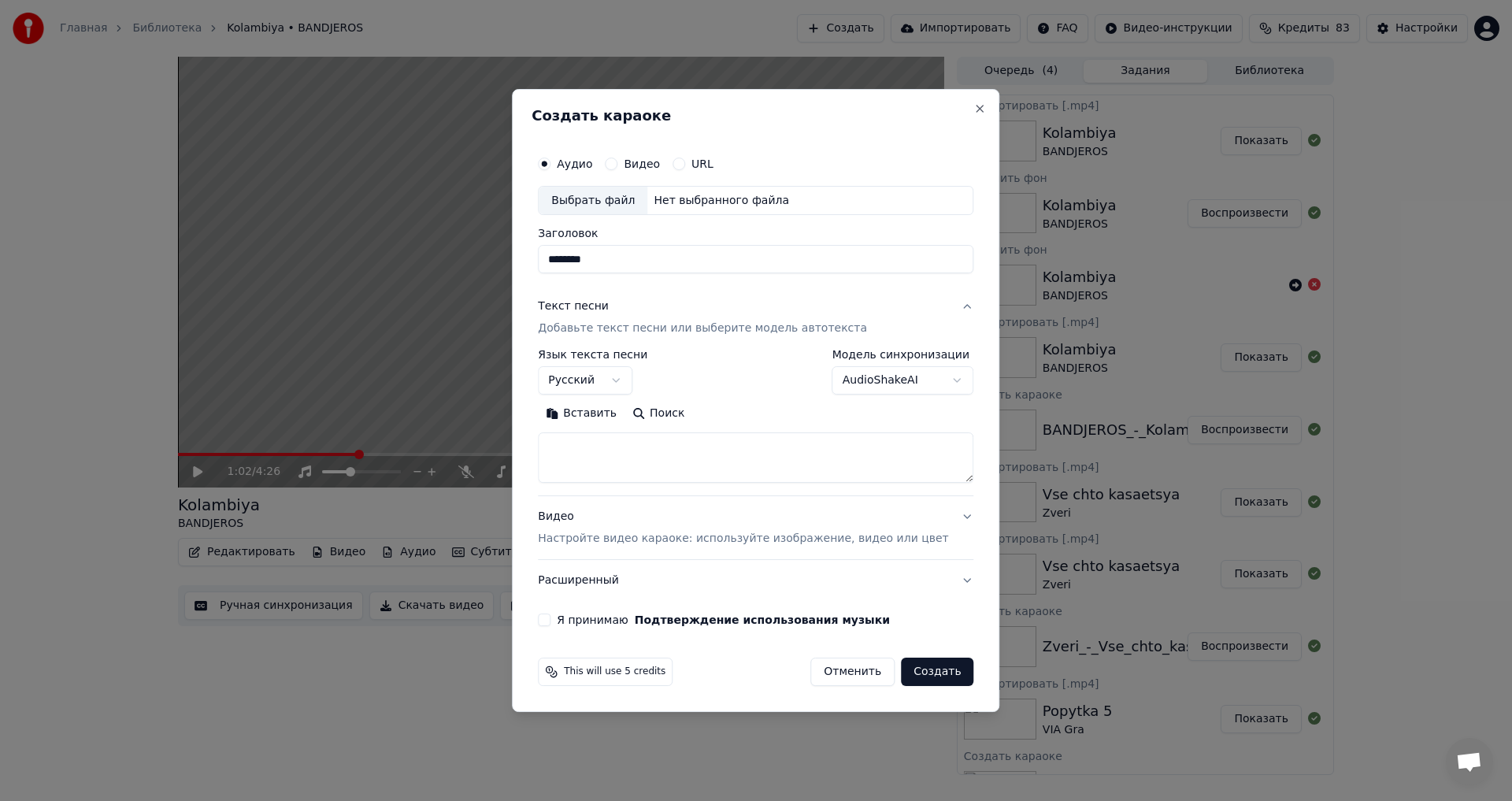
click at [623, 456] on textarea at bounding box center [756, 458] width 436 height 51
paste textarea "**********"
click at [746, 414] on button "Развернуть" at bounding box center [743, 413] width 99 height 25
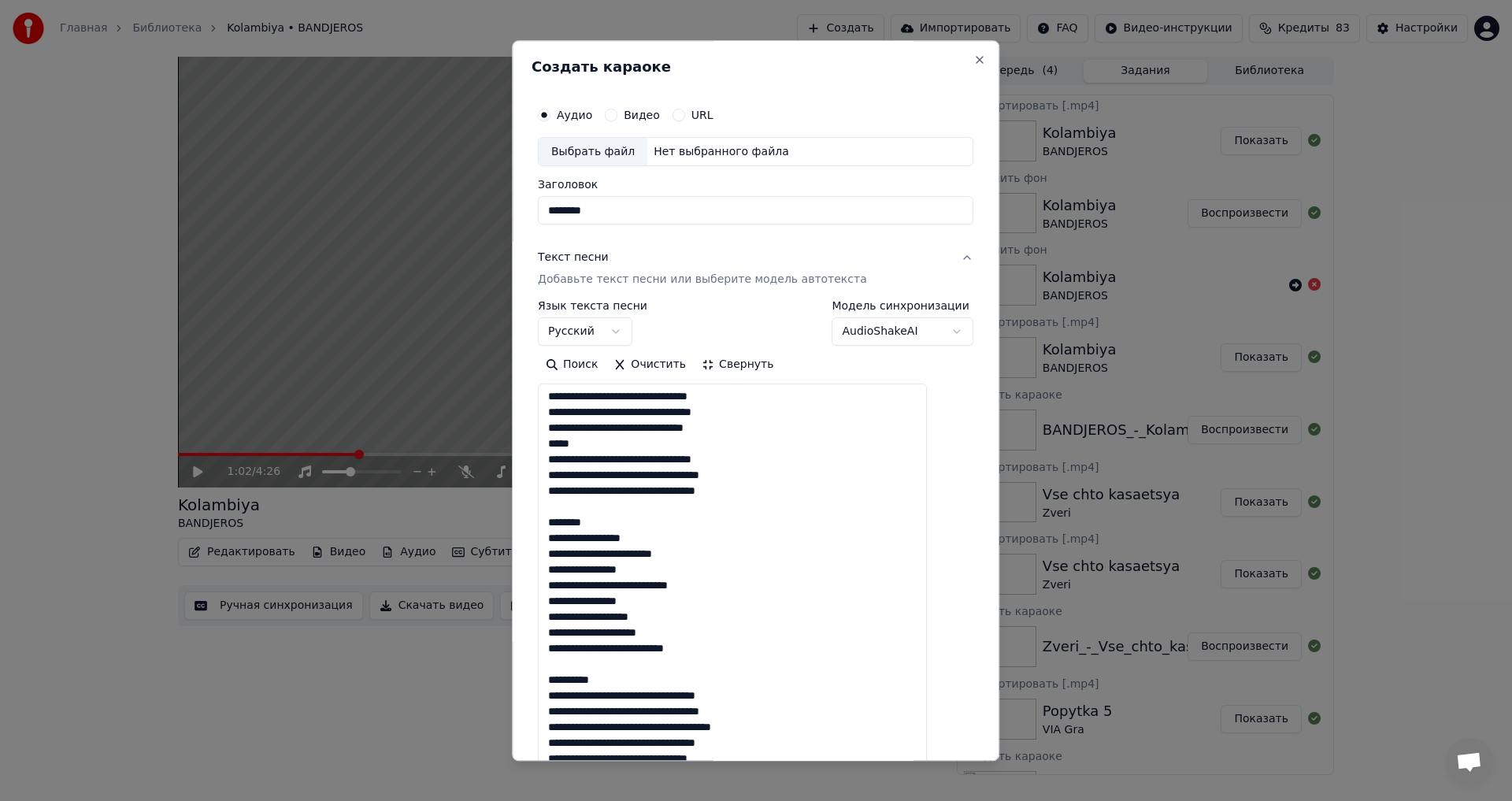
drag, startPoint x: 627, startPoint y: 524, endPoint x: 557, endPoint y: 515, distance: 70.6
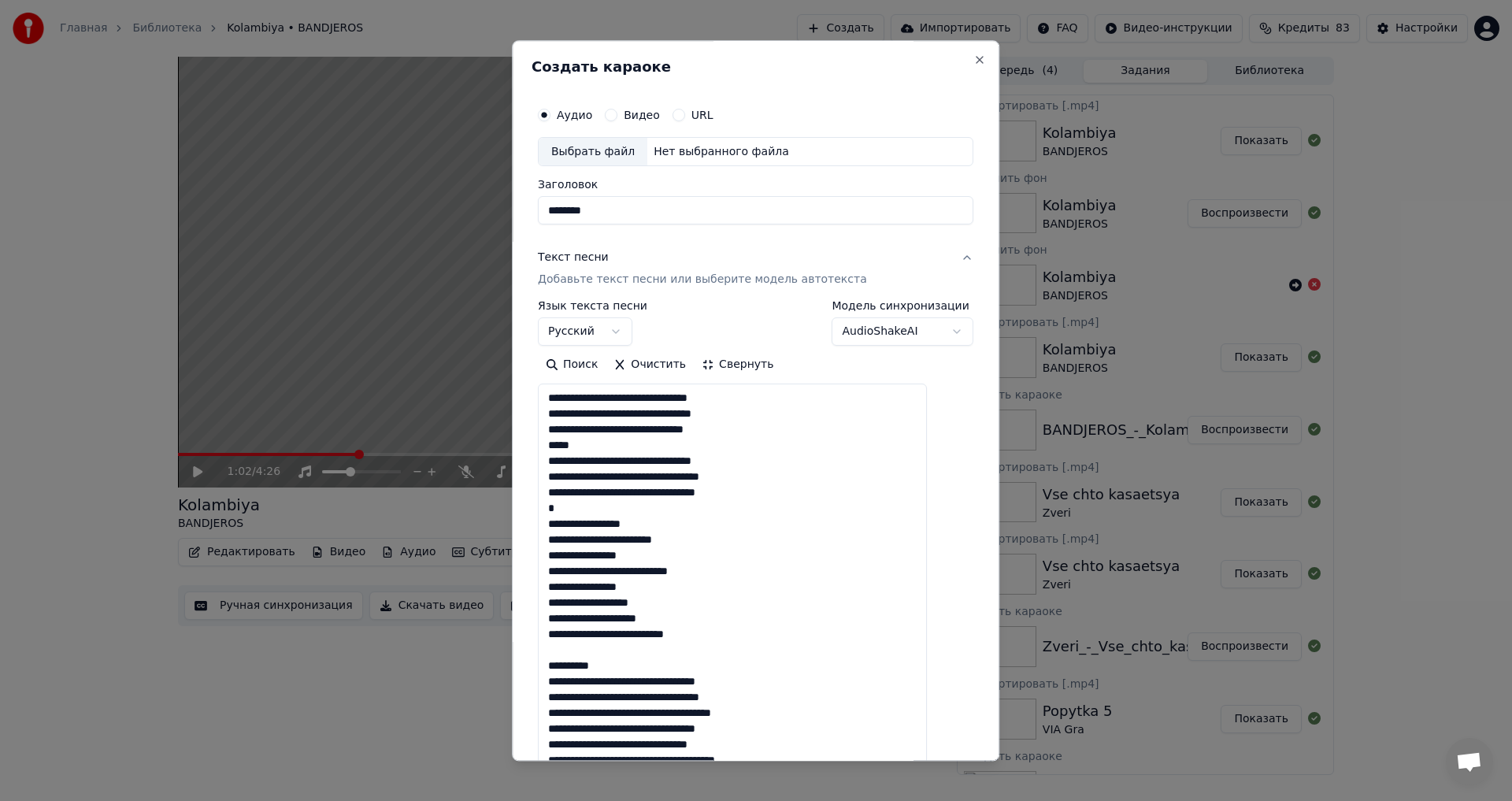
scroll to position [236, 0]
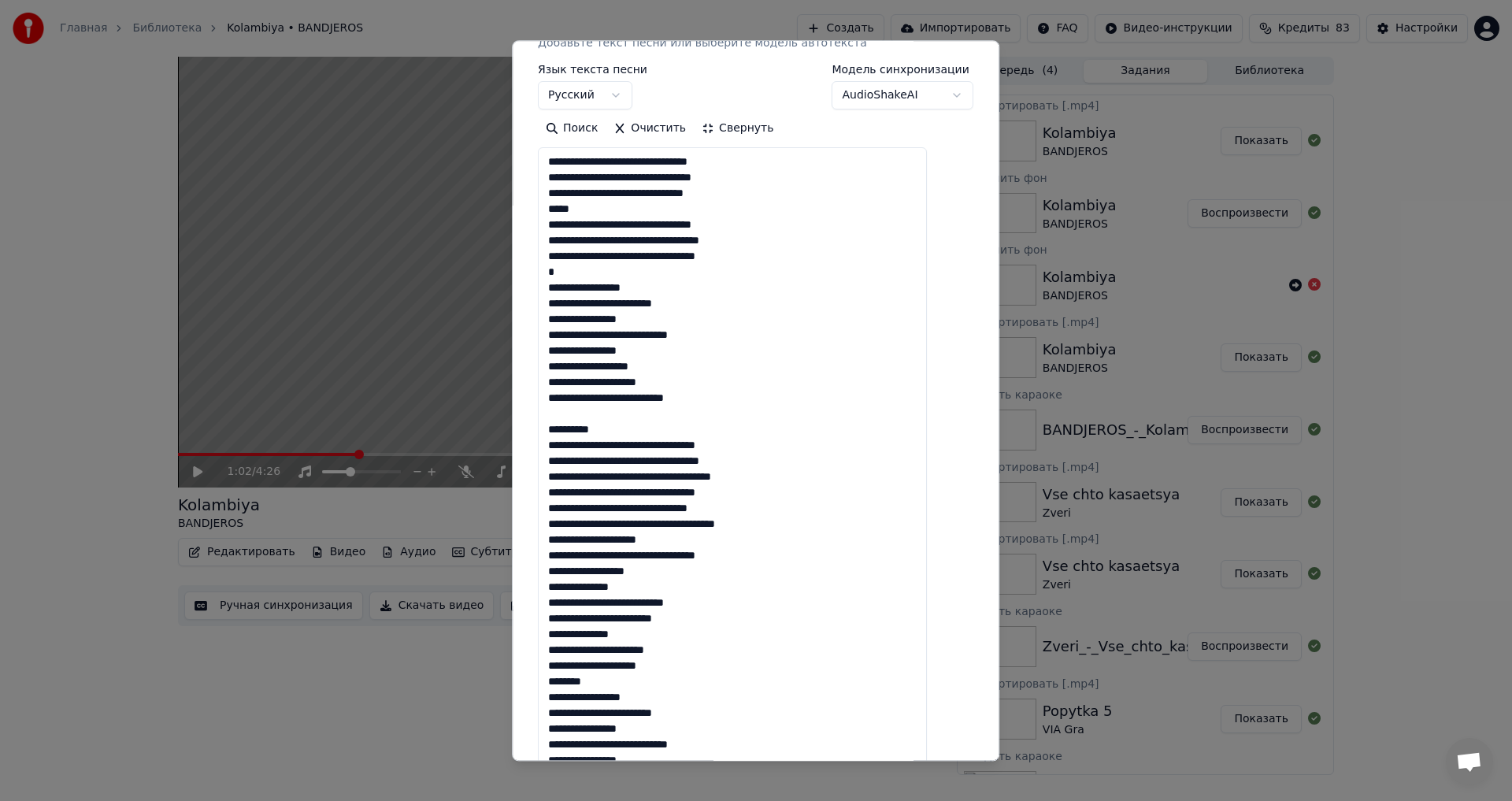
drag, startPoint x: 619, startPoint y: 433, endPoint x: 546, endPoint y: 435, distance: 73.0
click at [546, 435] on div "**********" at bounding box center [756, 400] width 487 height 721
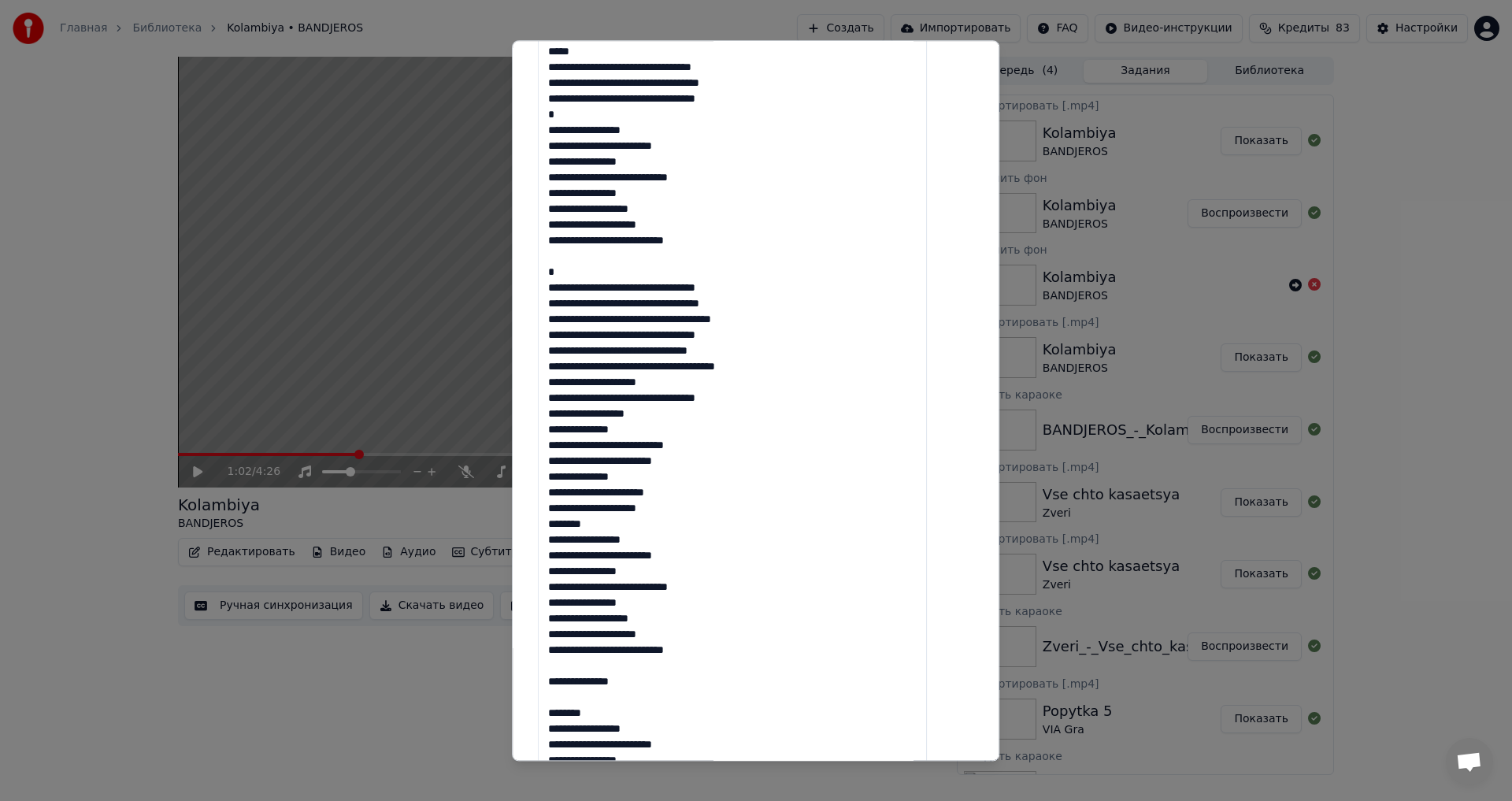
drag, startPoint x: 562, startPoint y: 377, endPoint x: 707, endPoint y: 524, distance: 206.5
click at [707, 524] on textarea at bounding box center [733, 476] width 389 height 972
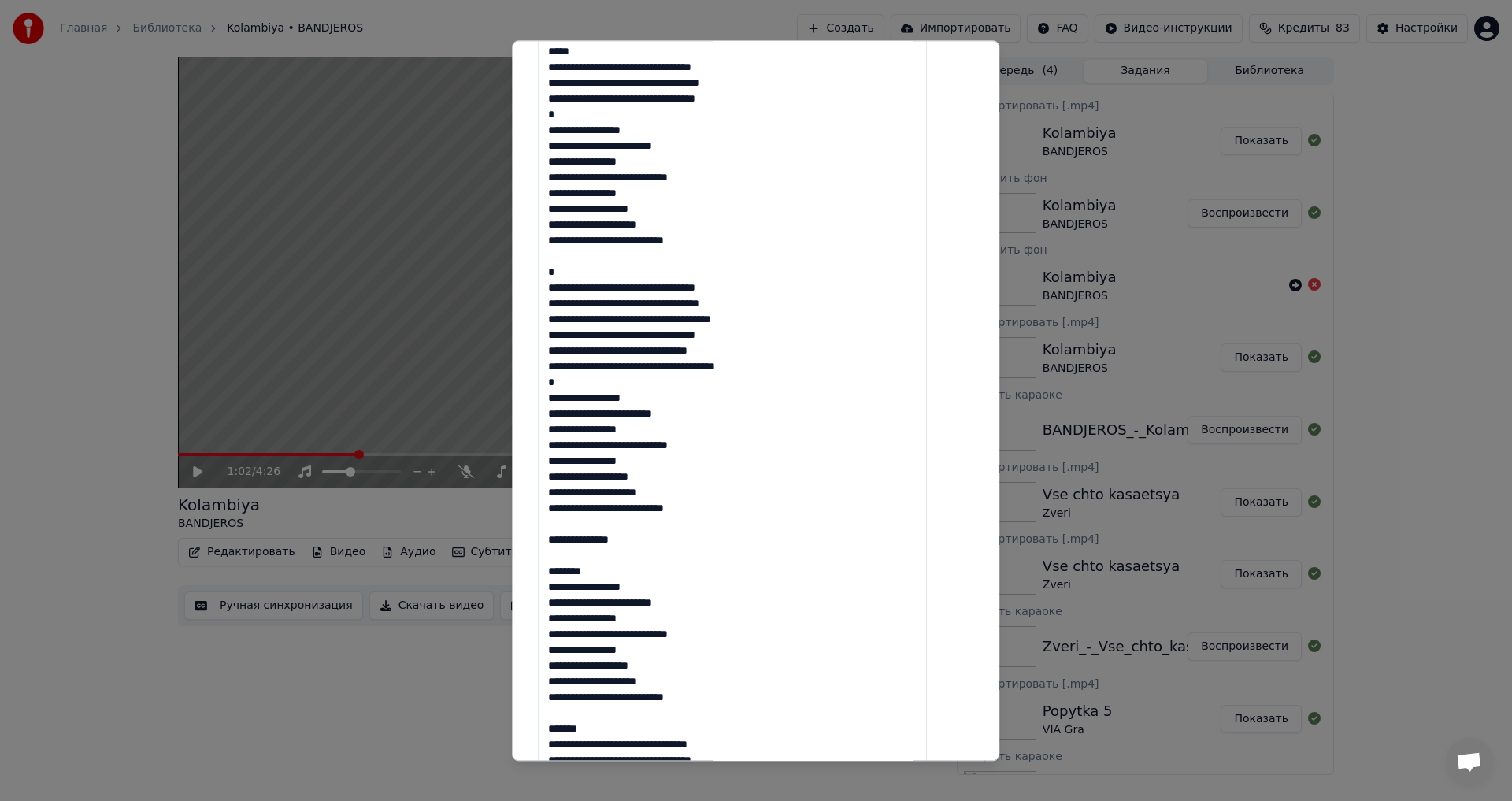
drag, startPoint x: 659, startPoint y: 539, endPoint x: 592, endPoint y: 545, distance: 67.3
click at [592, 545] on textarea at bounding box center [733, 476] width 389 height 972
drag, startPoint x: 611, startPoint y: 577, endPoint x: 546, endPoint y: 533, distance: 78.5
click at [546, 533] on div "**********" at bounding box center [756, 400] width 487 height 721
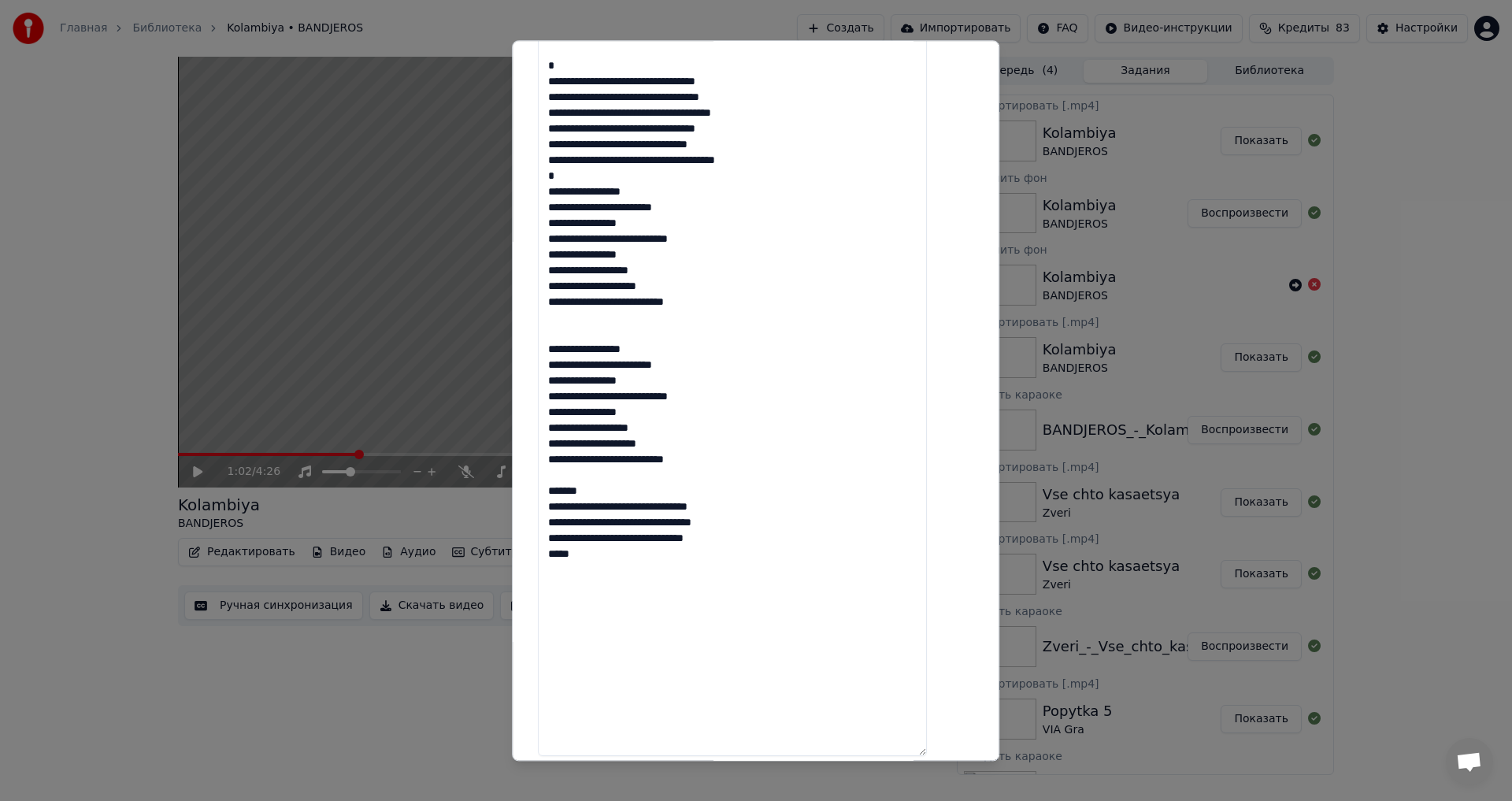
scroll to position [630, 0]
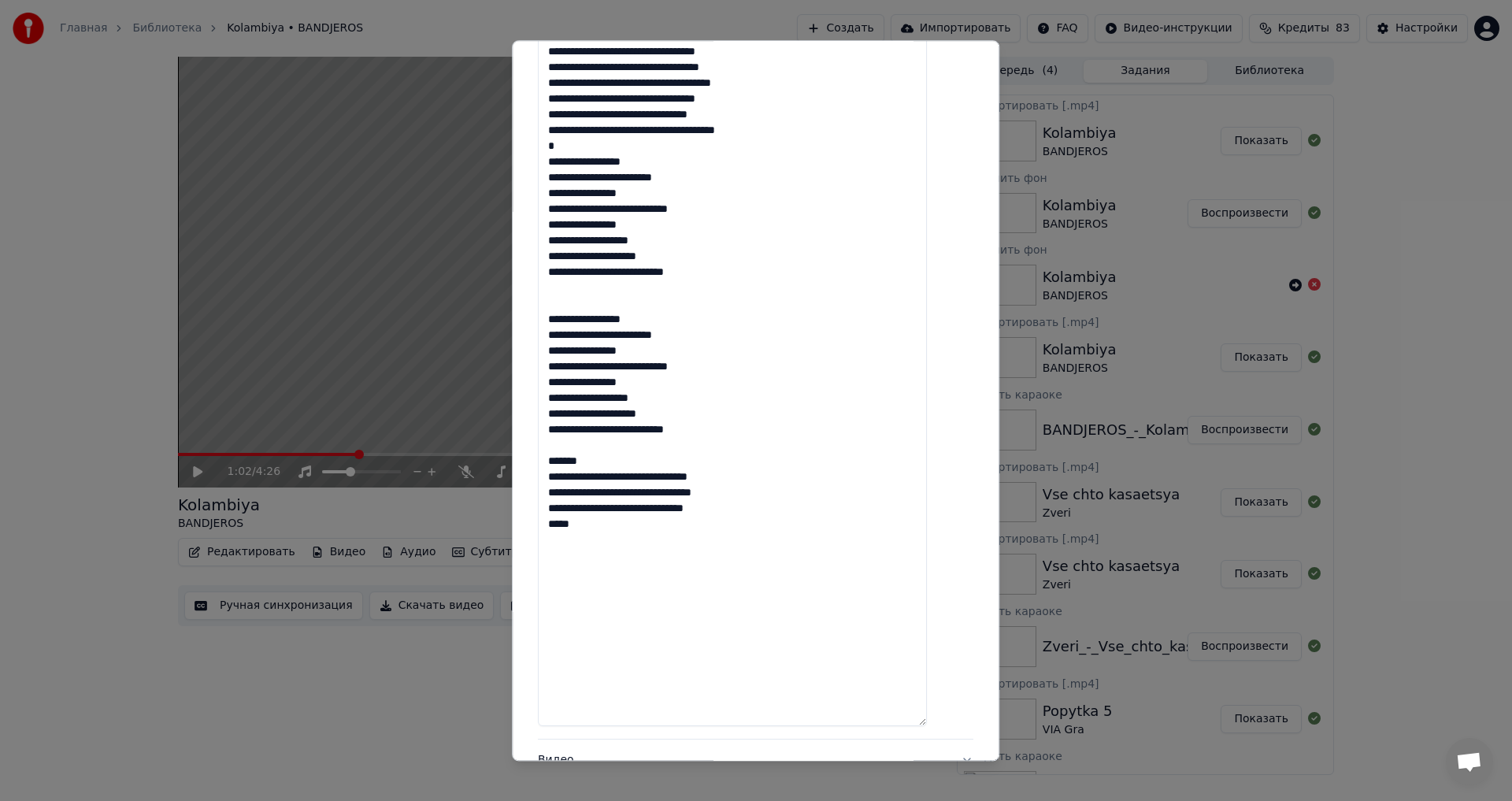
drag, startPoint x: 602, startPoint y: 466, endPoint x: 551, endPoint y: 454, distance: 52.4
click at [551, 454] on div "**********" at bounding box center [755, 170] width 448 height 1414
type textarea "**********"
click at [639, 708] on textarea at bounding box center [733, 240] width 389 height 972
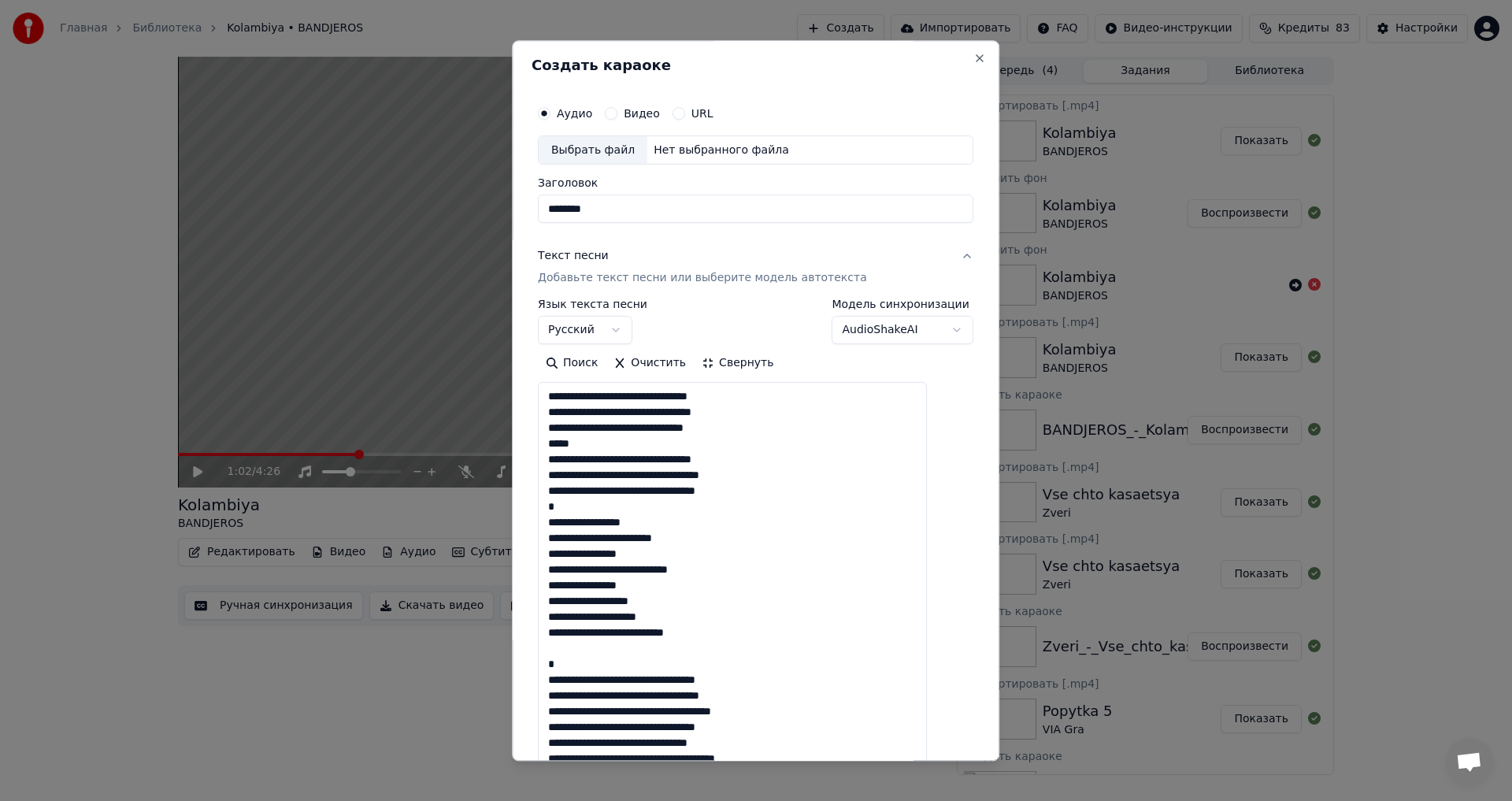
scroll to position [0, 0]
click at [616, 167] on div "Аудио Видео URL Выбрать файл Нет выбранного файла Заголовок ********" at bounding box center [756, 162] width 436 height 126
click at [614, 160] on div "Выбрать файл" at bounding box center [593, 151] width 109 height 28
type input "**********"
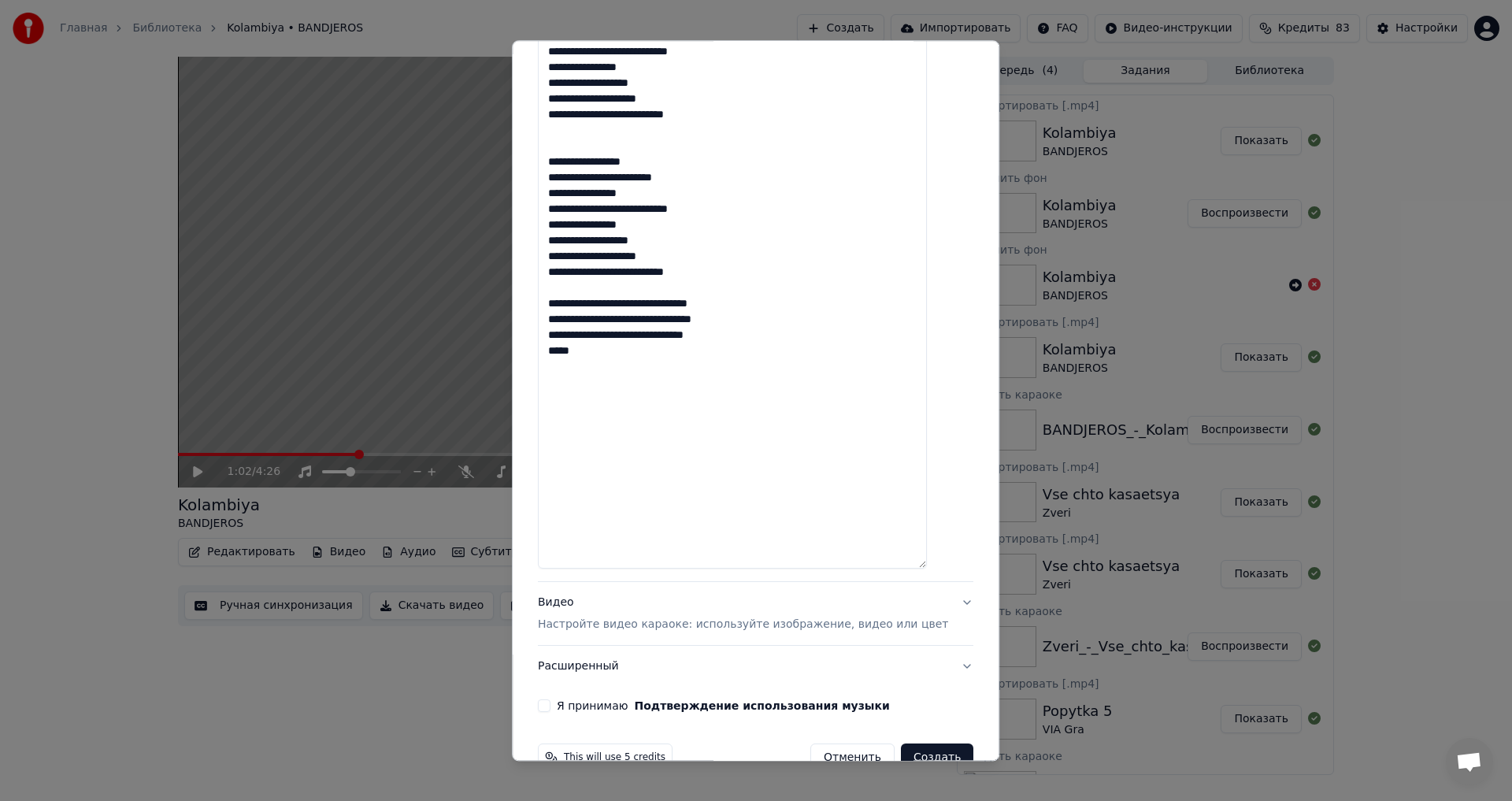
scroll to position [824, 0]
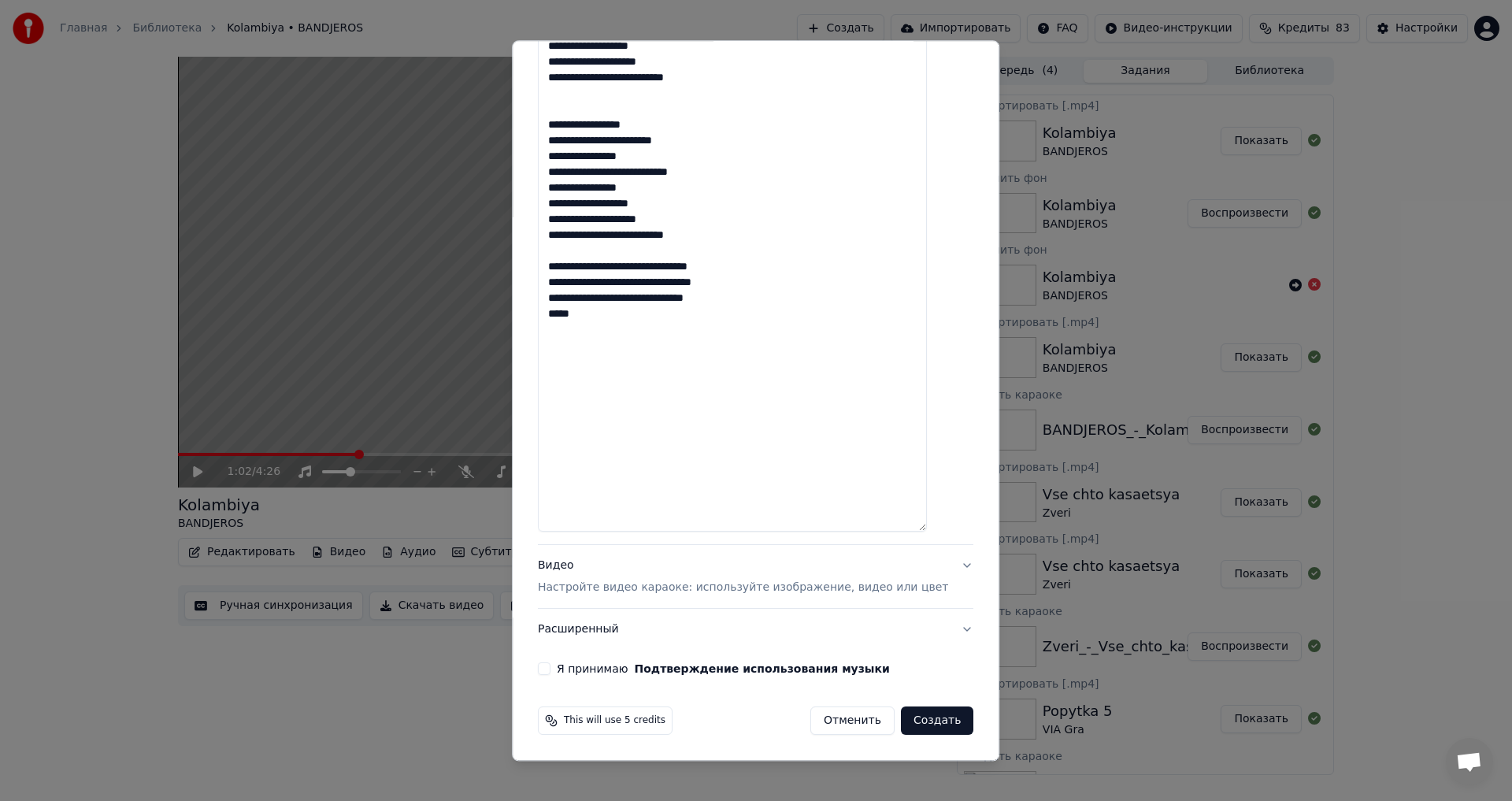
click at [616, 594] on p "Настройте видео караоке: используйте изображение, видео или цвет" at bounding box center [743, 589] width 410 height 16
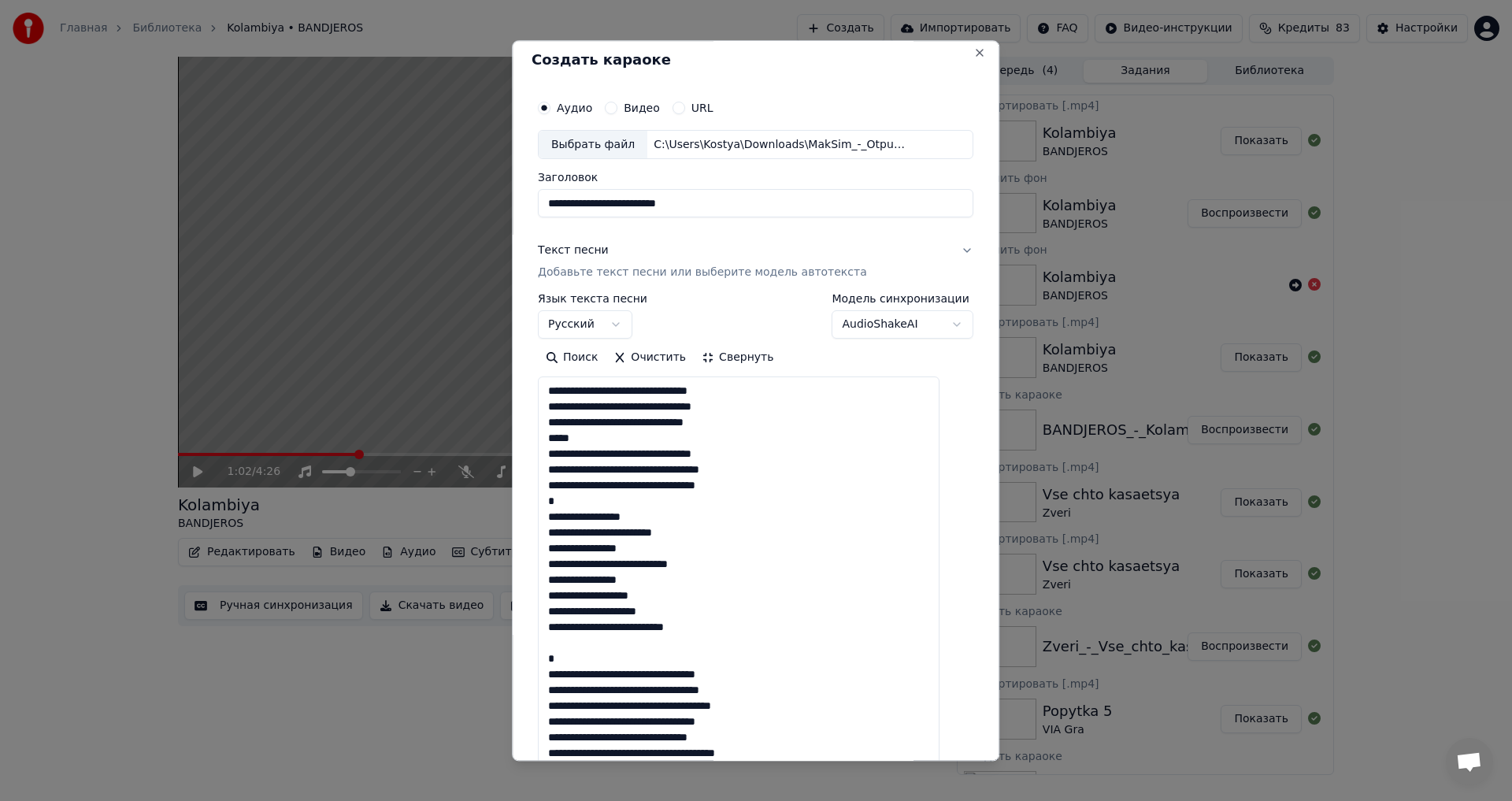
scroll to position [0, 0]
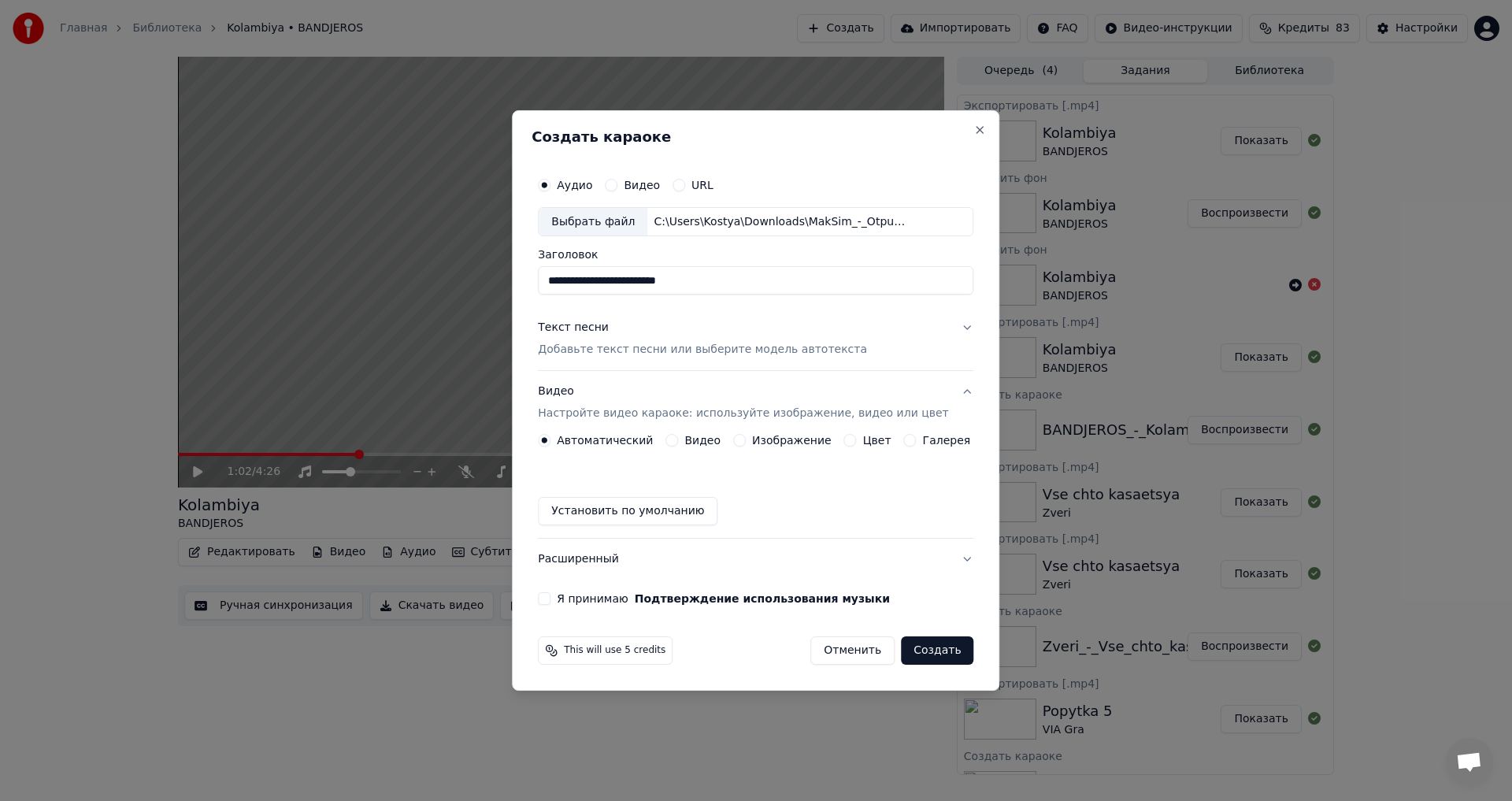
click at [742, 440] on button "Изображение" at bounding box center [740, 441] width 13 height 13
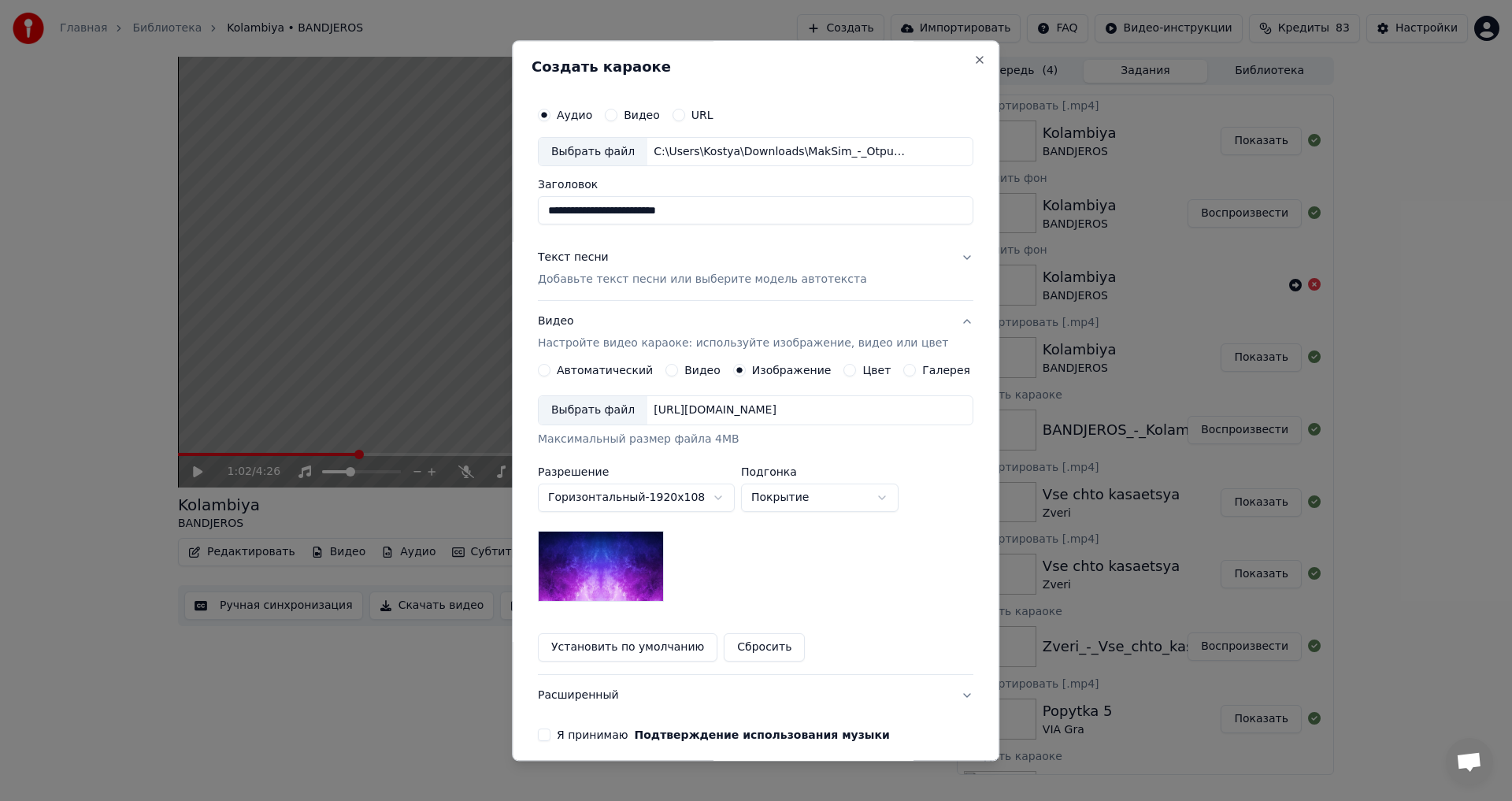
click at [605, 418] on div "Выбрать файл" at bounding box center [593, 411] width 109 height 28
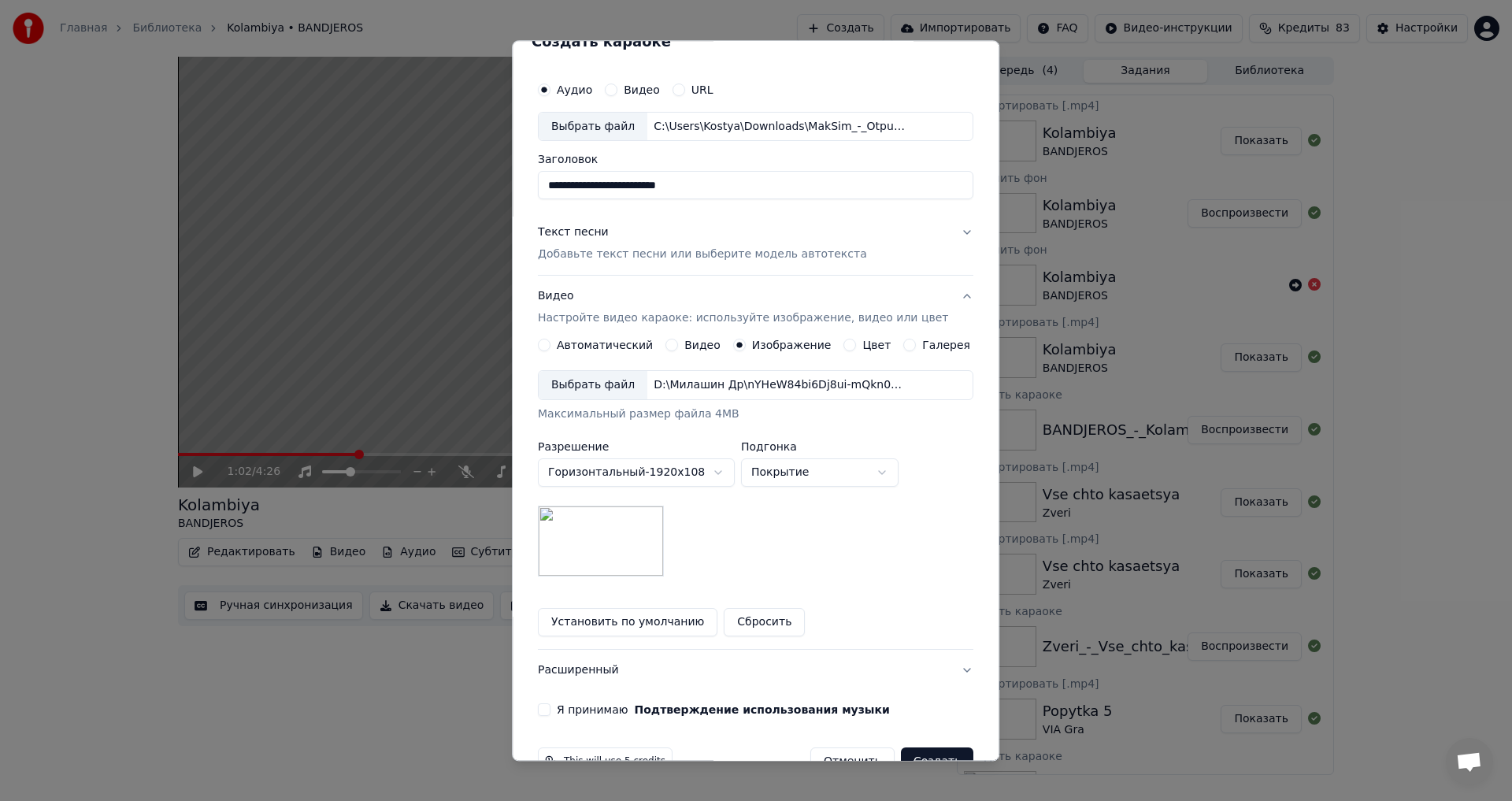
scroll to position [66, 0]
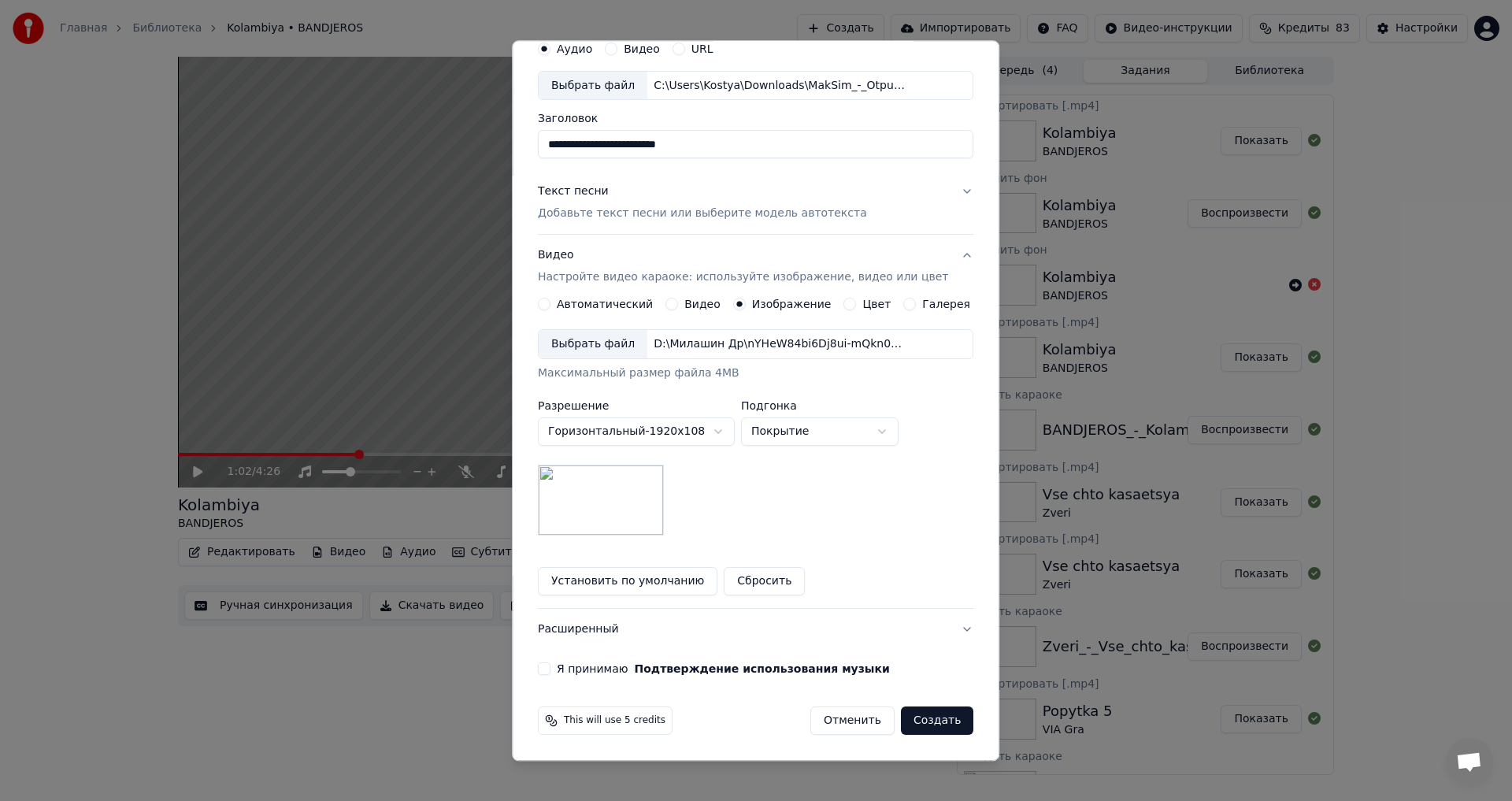
click at [646, 480] on img at bounding box center [601, 501] width 126 height 71
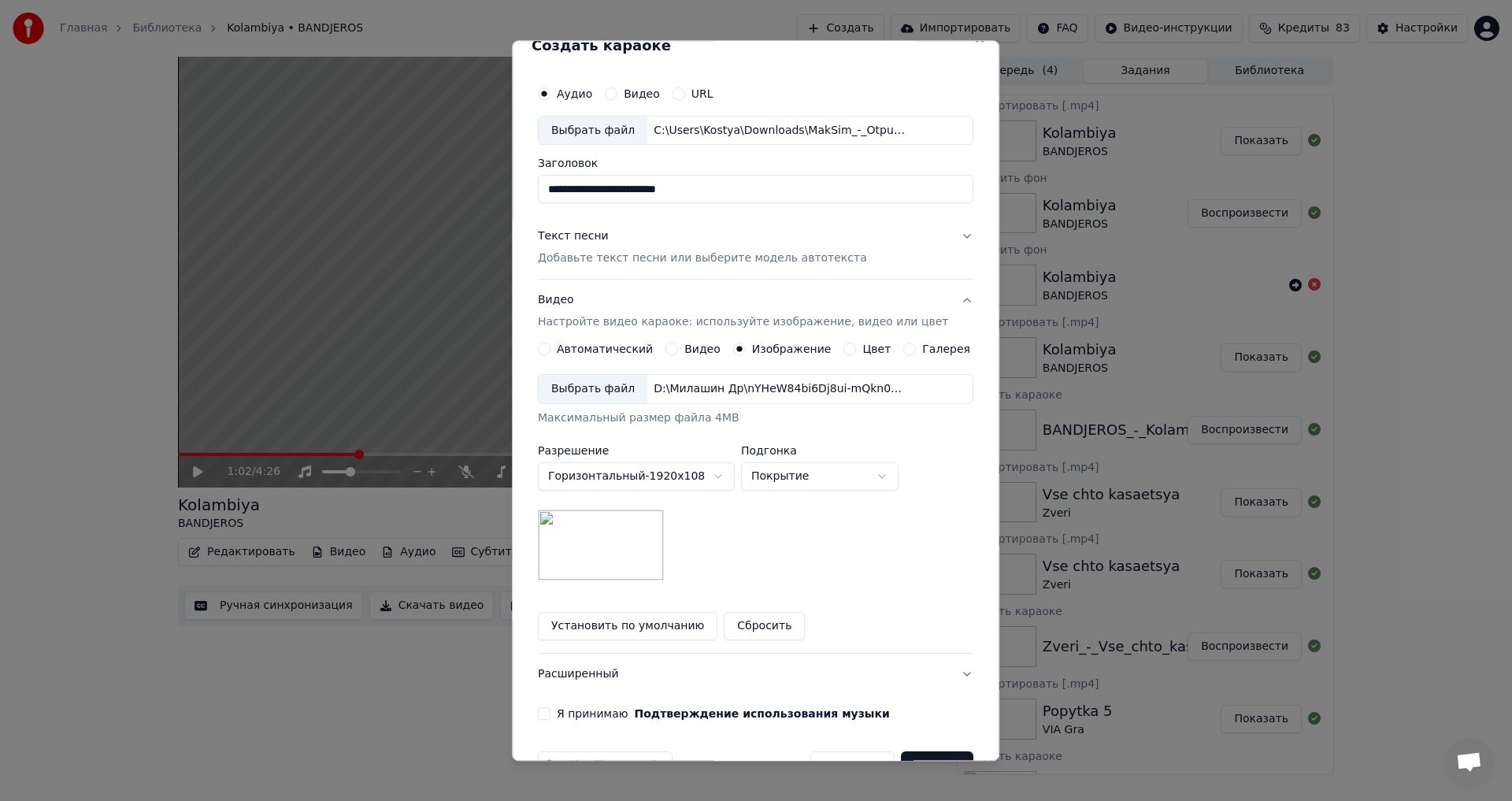
scroll to position [0, 0]
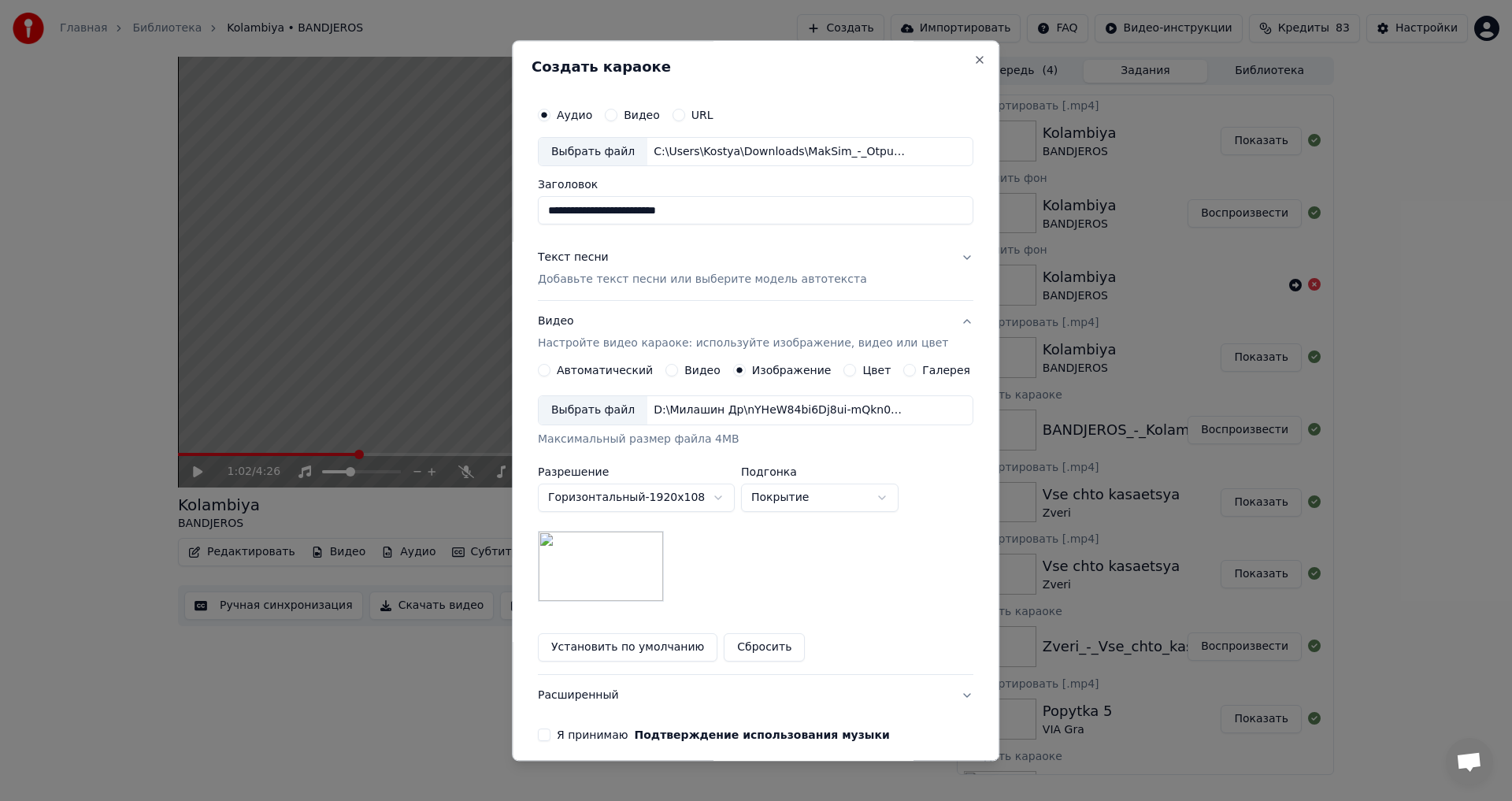
click at [774, 487] on body "Главная Библиотека Kolambiya • BANDJEROS Создать Импортировать FAQ Видео-инстру…" at bounding box center [756, 400] width 1512 height 801
click at [796, 494] on body "Главная Библиотека Kolambiya • BANDJEROS Создать Импортировать FAQ Видео-инстру…" at bounding box center [756, 400] width 1512 height 801
click at [794, 486] on body "Главная Библиотека Kolambiya • BANDJEROS Создать Импортировать FAQ Видео-инстру…" at bounding box center [756, 400] width 1512 height 801
select select "*****"
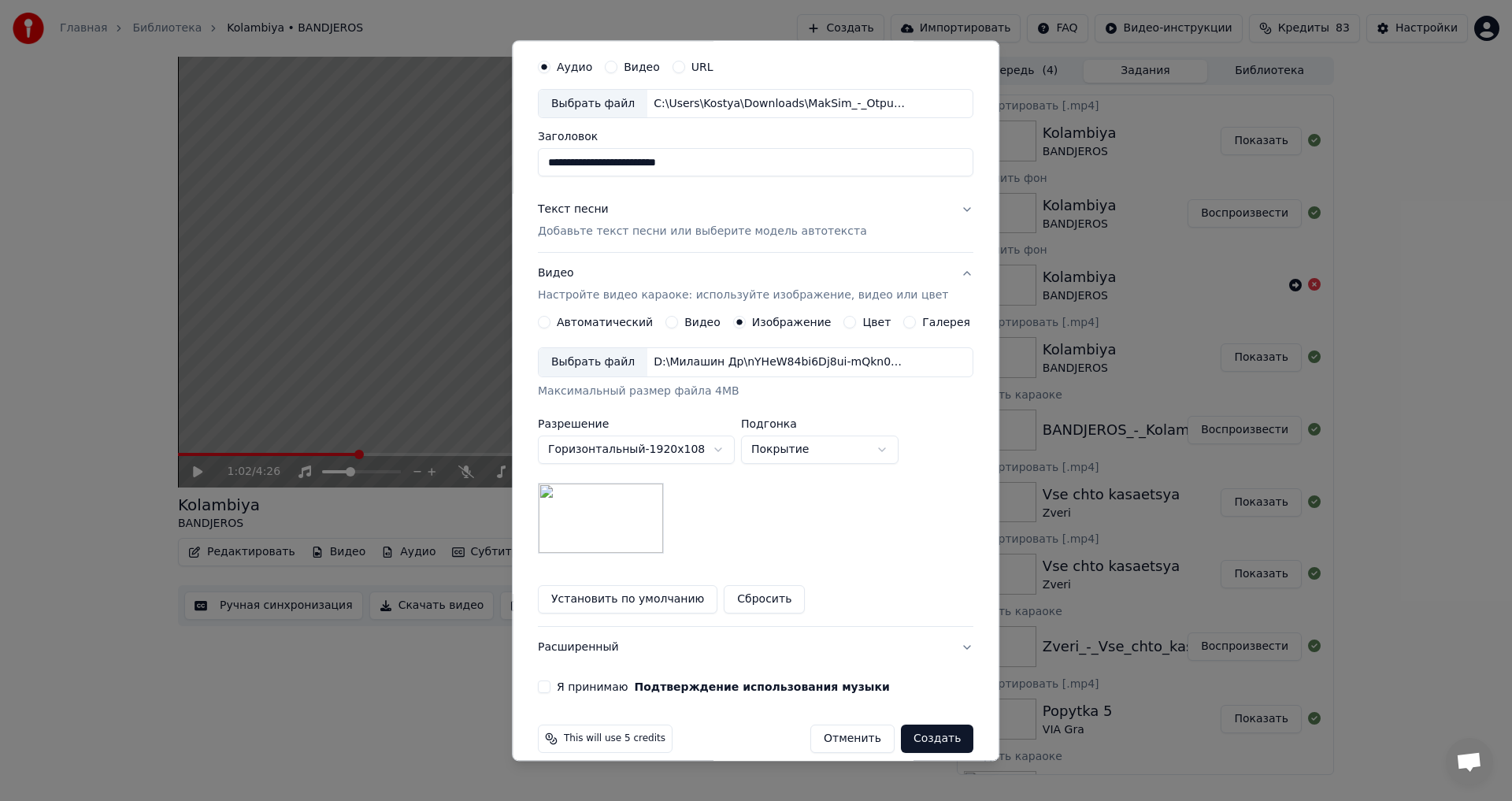
scroll to position [66, 0]
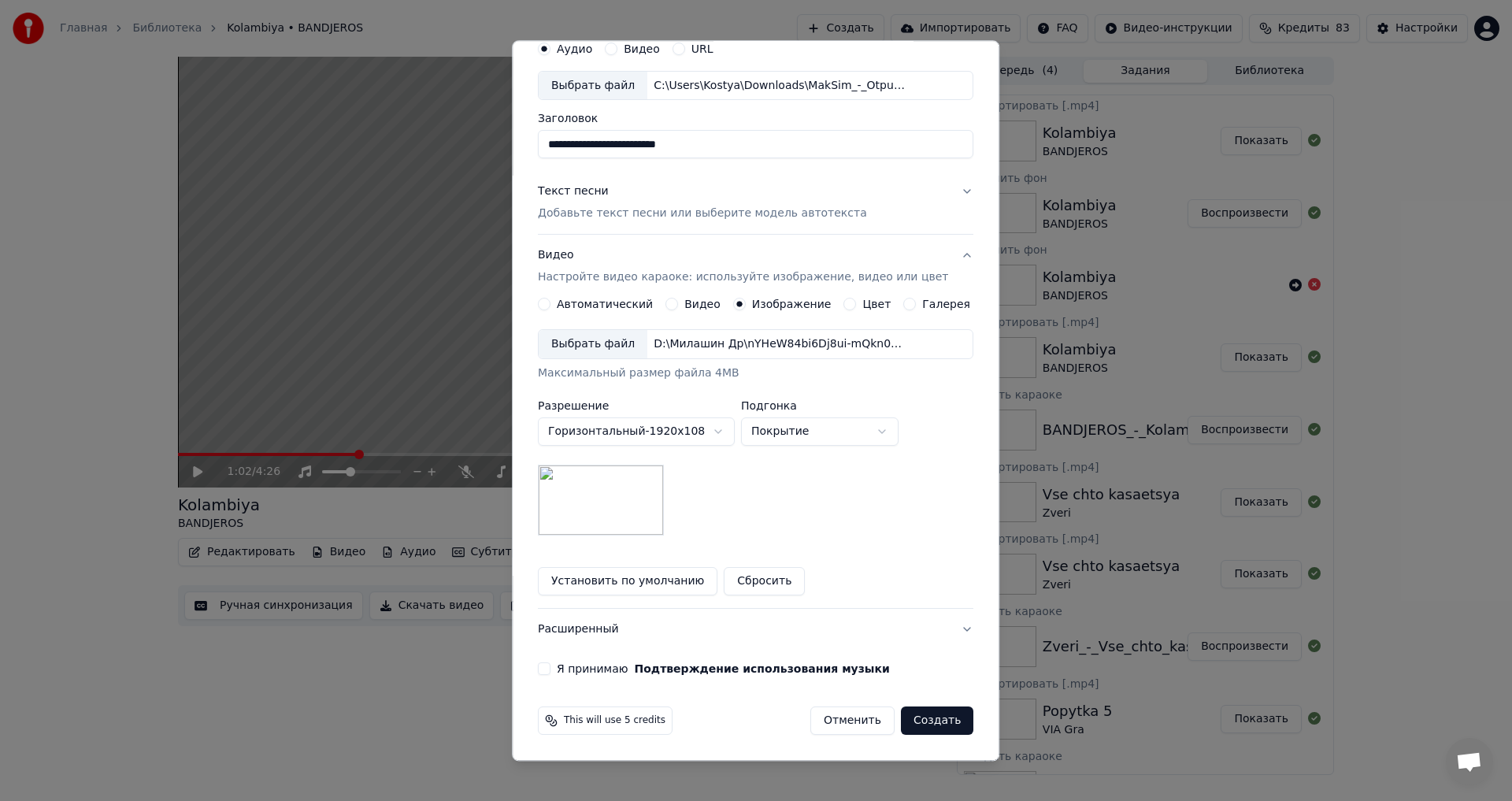
click at [614, 343] on div "Выбрать файл" at bounding box center [593, 344] width 109 height 28
click at [562, 663] on div "Я принимаю Подтверждение использования музыки" at bounding box center [756, 670] width 436 height 13
click at [550, 672] on button "Я принимаю Подтверждение использования музыки" at bounding box center [544, 670] width 13 height 13
click at [934, 712] on button "Создать" at bounding box center [937, 721] width 72 height 28
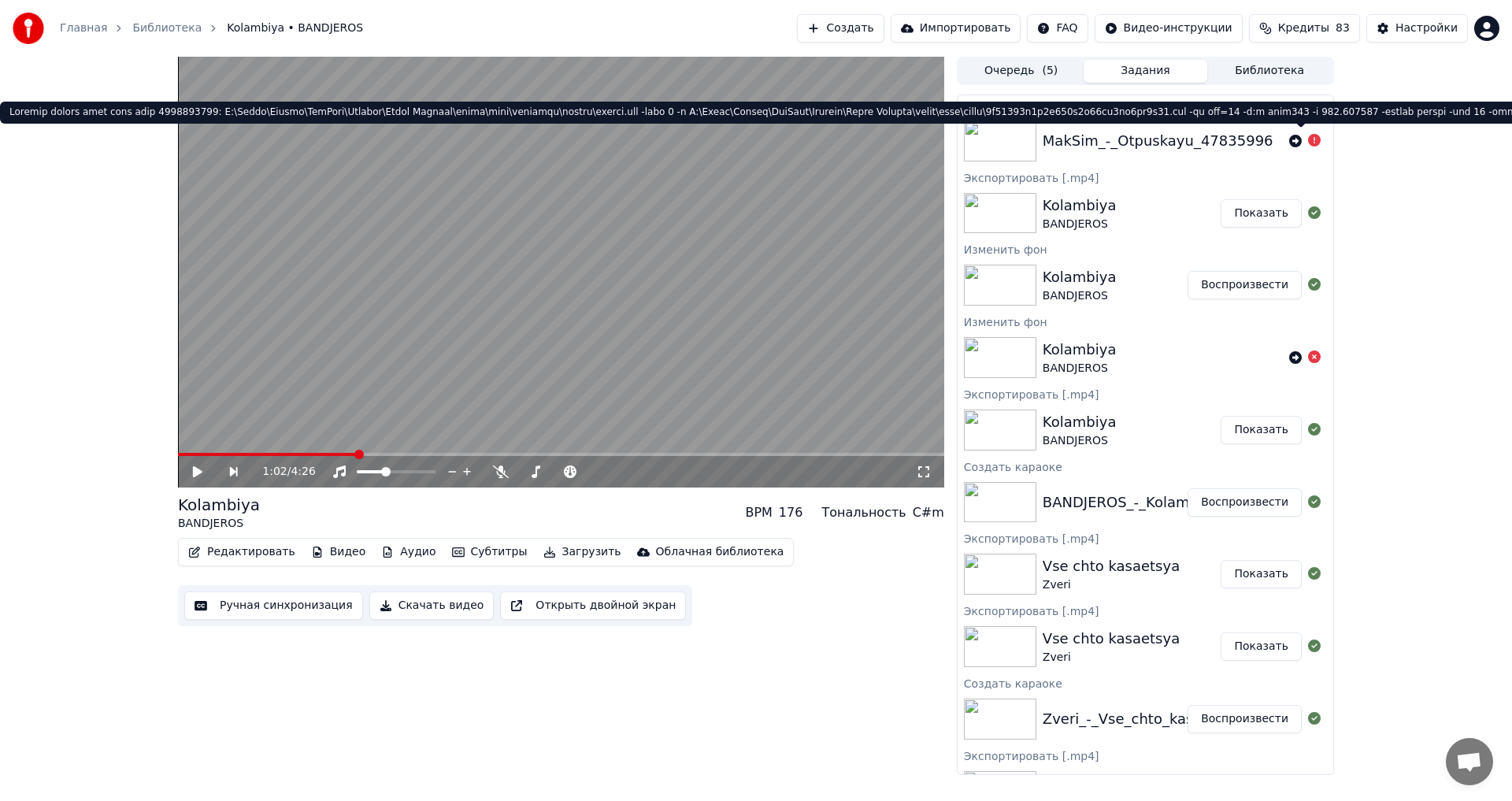
click at [1309, 142] on icon at bounding box center [1315, 140] width 13 height 13
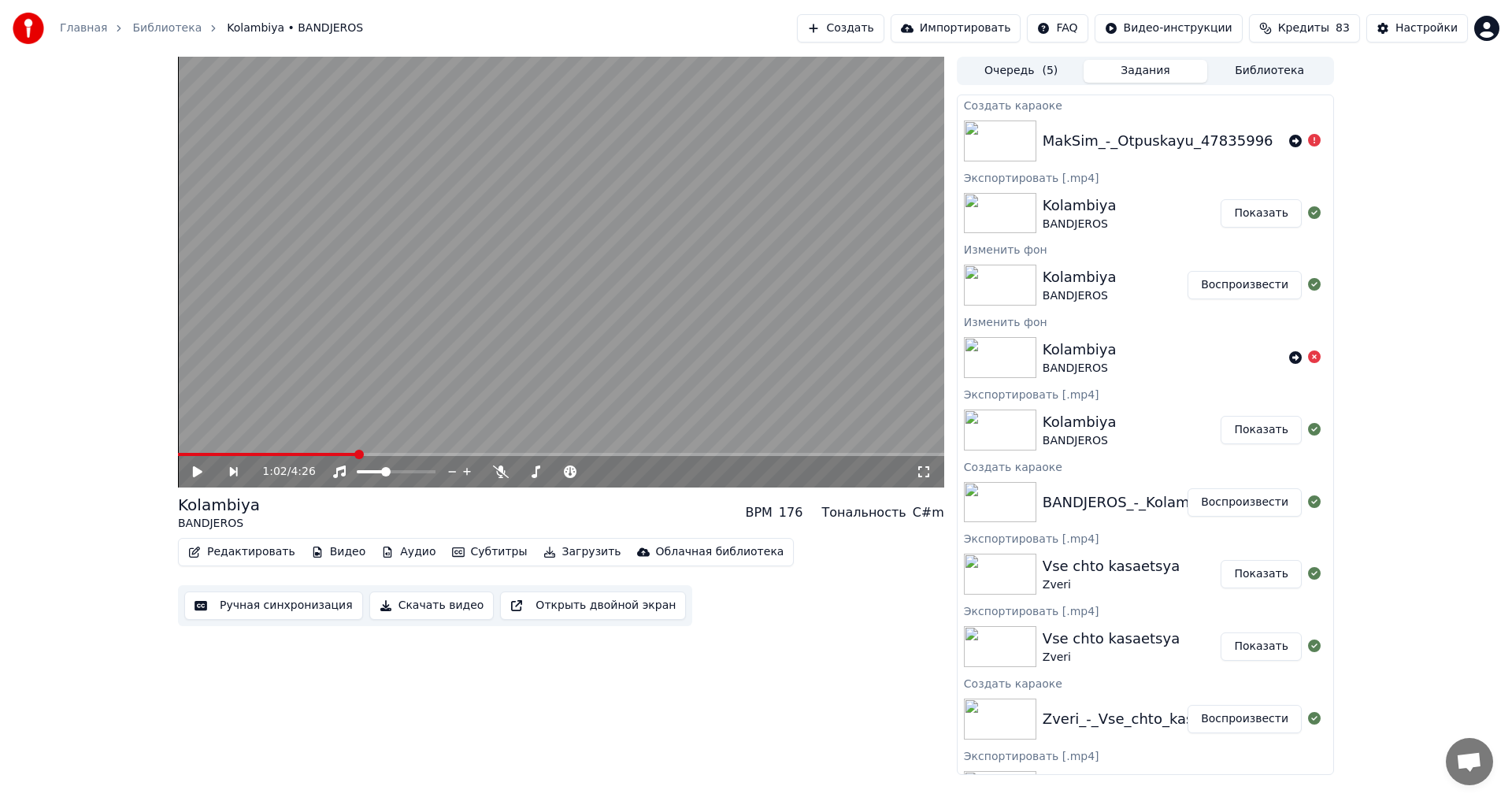
click at [1309, 142] on icon at bounding box center [1315, 140] width 13 height 13
click at [1289, 138] on div at bounding box center [1305, 142] width 31 height 19
click at [1218, 151] on div "MakSim_-_Otpuskayu_47835996" at bounding box center [1158, 141] width 231 height 22
click at [1198, 137] on div "MakSim_-_Otpuskayu_47835996" at bounding box center [1158, 141] width 231 height 22
click at [1289, 138] on icon at bounding box center [1296, 141] width 13 height 13
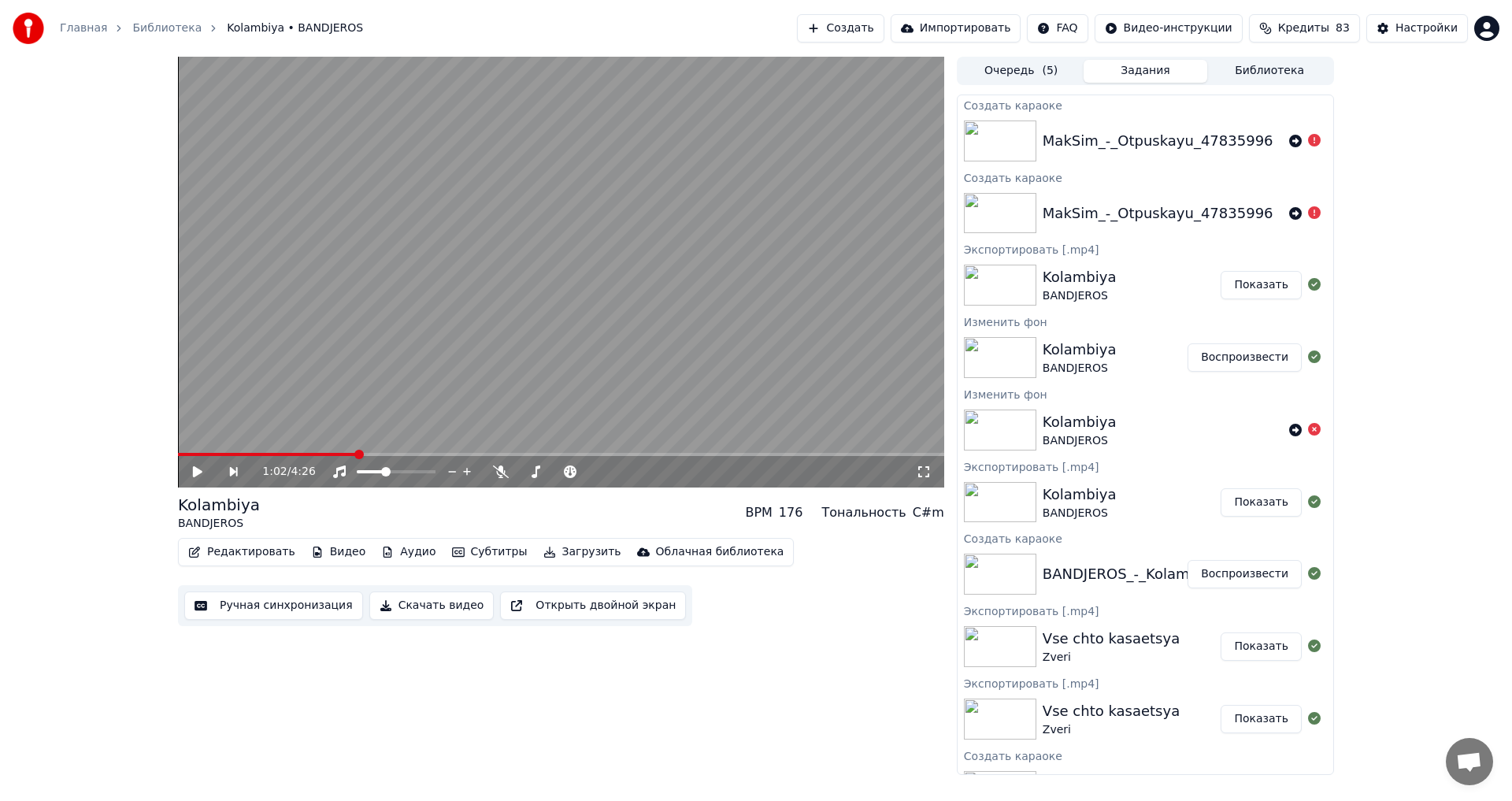
click at [1085, 140] on div "MakSim_-_Otpuskayu_47835996" at bounding box center [1158, 141] width 231 height 22
click at [1289, 138] on icon at bounding box center [1296, 141] width 13 height 13
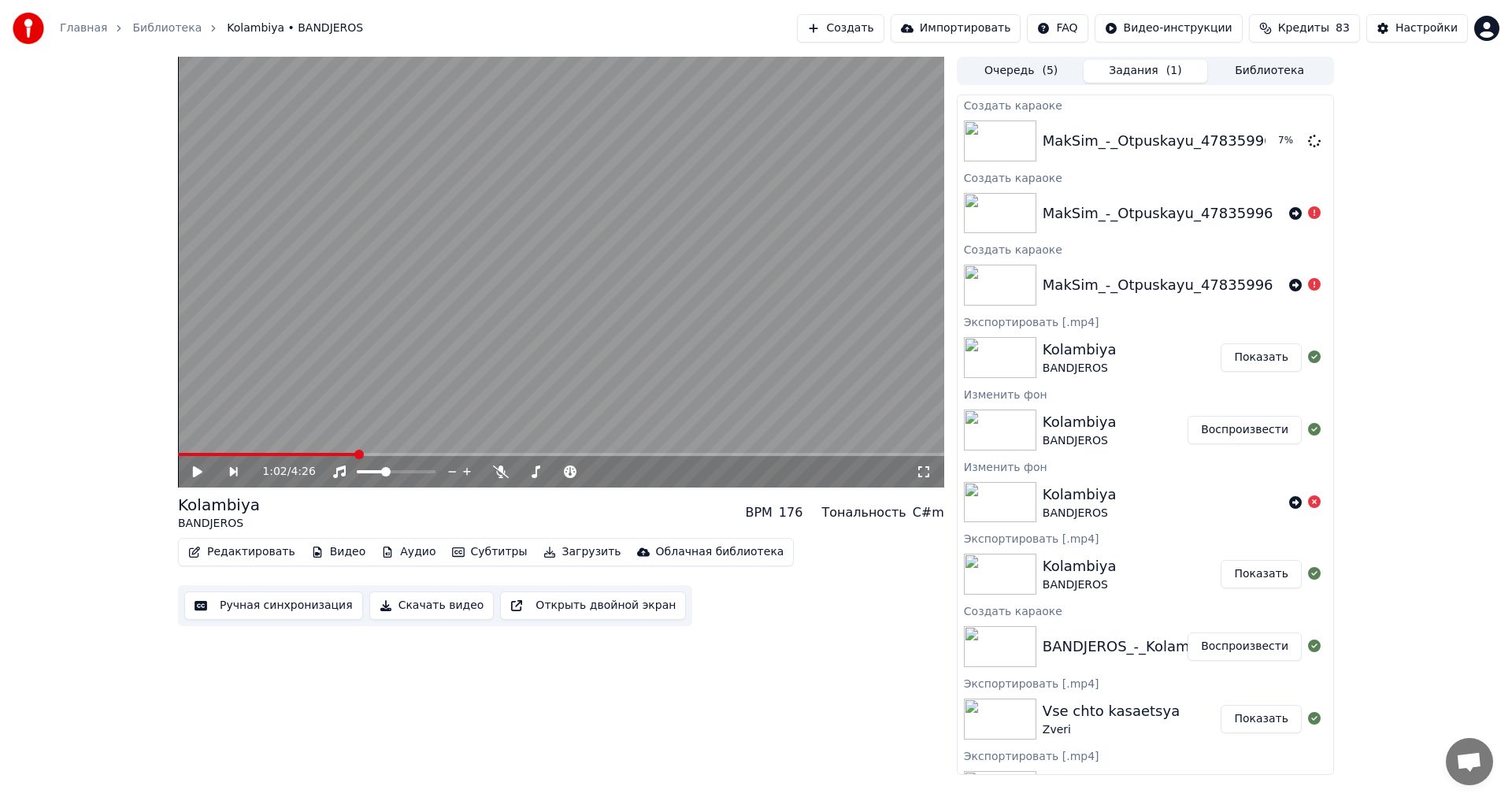
click at [1098, 205] on div "MakSim_-_Otpuskayu_47835996" at bounding box center [1158, 213] width 231 height 22
click at [1099, 138] on div "MakSim_-_Otpuskayu_47835996" at bounding box center [1158, 141] width 231 height 22
click at [1114, 133] on div "MakSim_-_Otpuskayu_47835996" at bounding box center [1158, 141] width 231 height 22
click at [884, 33] on button "Создать" at bounding box center [840, 28] width 87 height 28
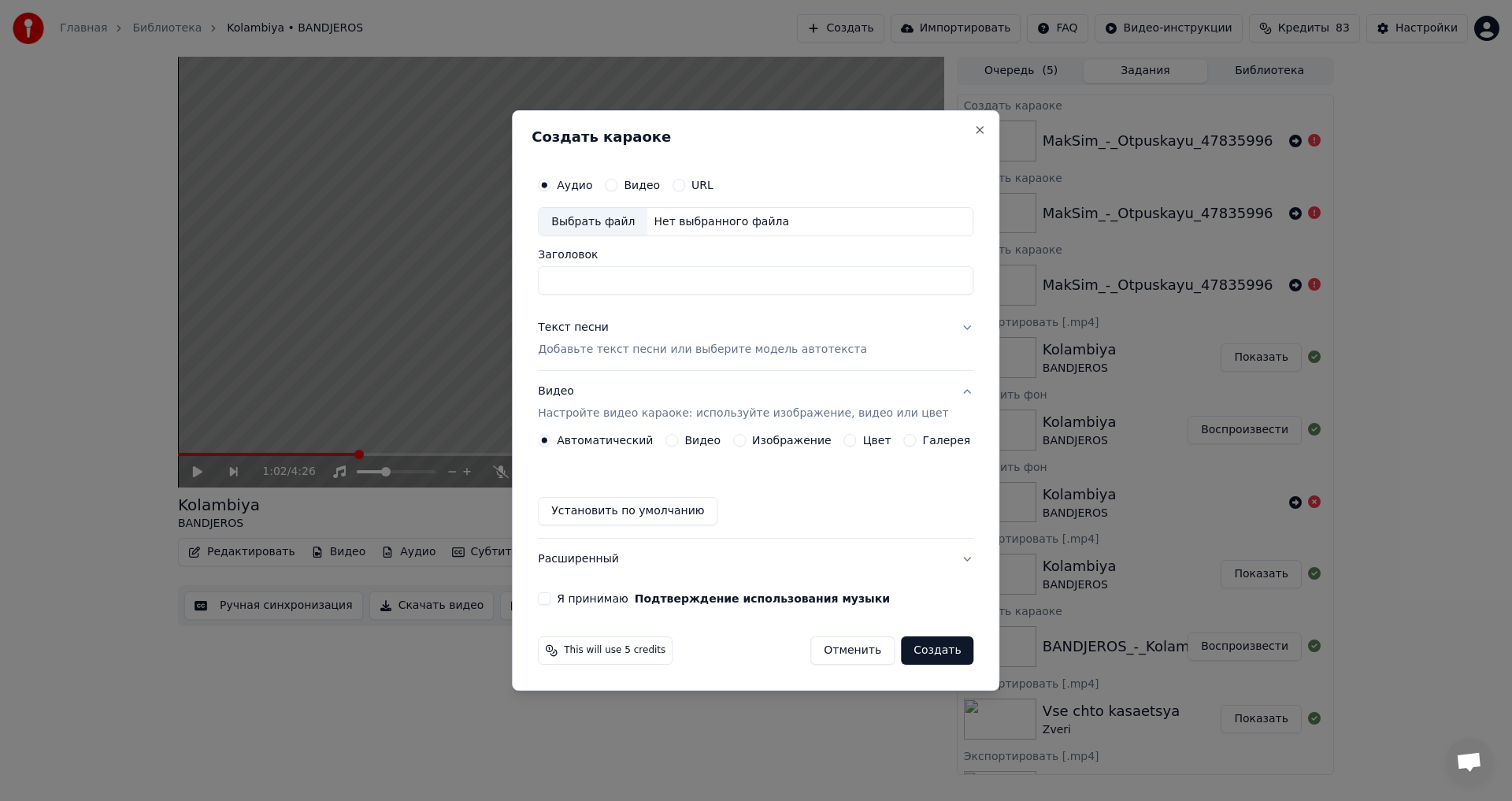
click at [650, 288] on input "Заголовок" at bounding box center [756, 281] width 436 height 28
click at [582, 210] on div "Выбрать файл" at bounding box center [593, 222] width 109 height 28
click at [635, 349] on p "Добавьте текст песни или выберите модель автотекста" at bounding box center [702, 351] width 329 height 16
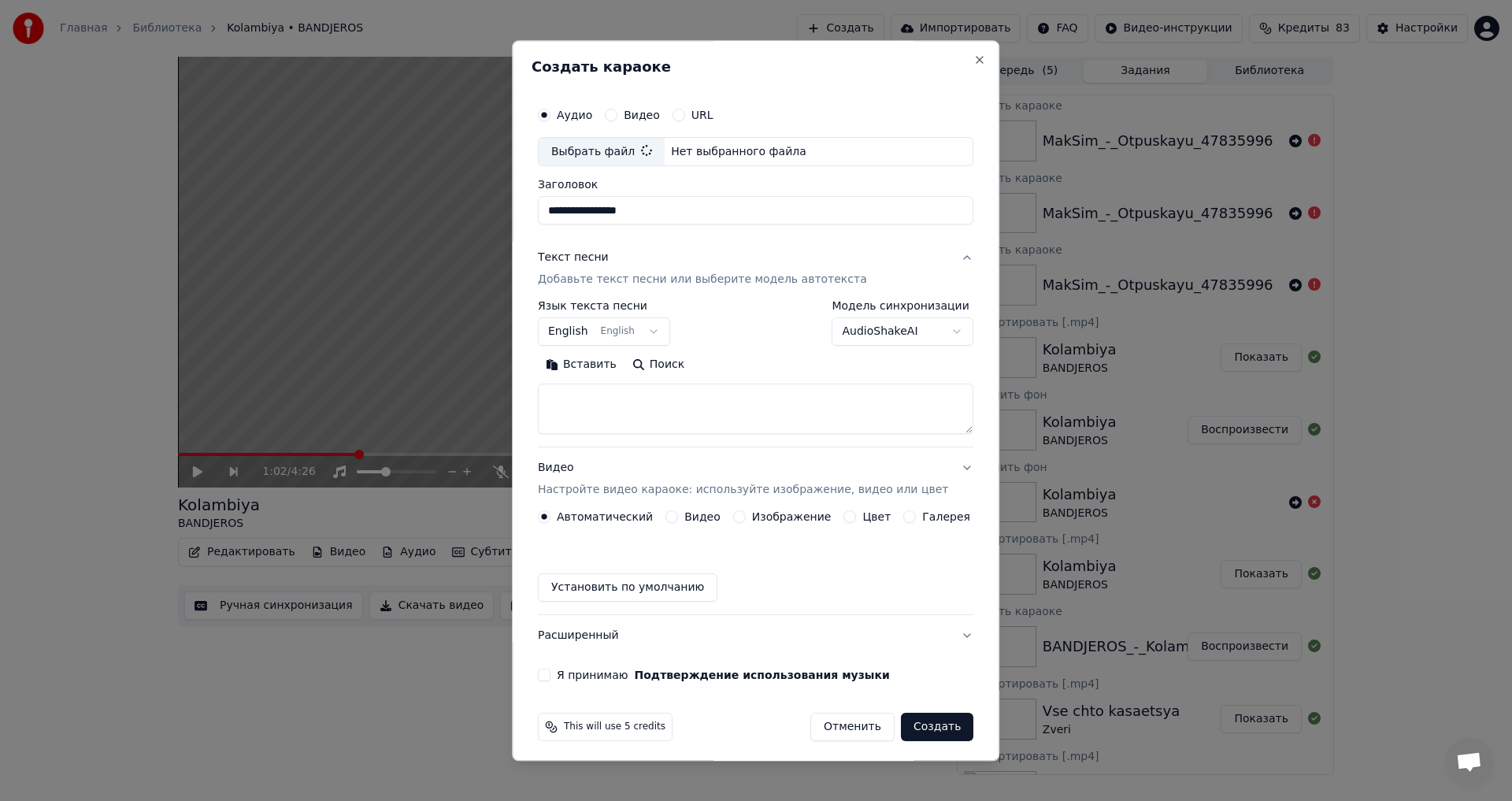
type input "**********"
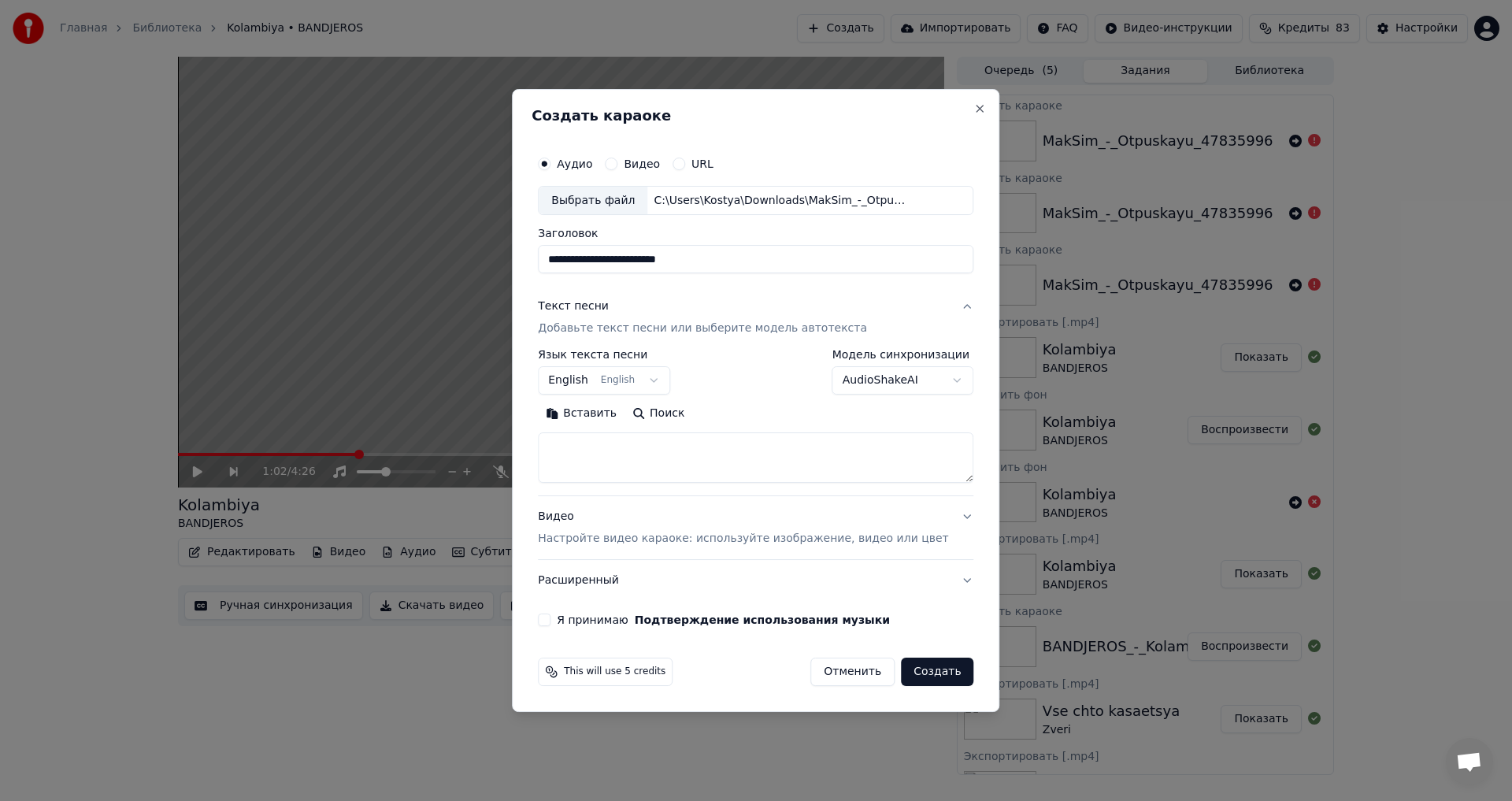
click at [618, 381] on body "Главная Библиотека Kolambiya • BANDJEROS Создать Импортировать FAQ Видео-инстру…" at bounding box center [756, 400] width 1512 height 801
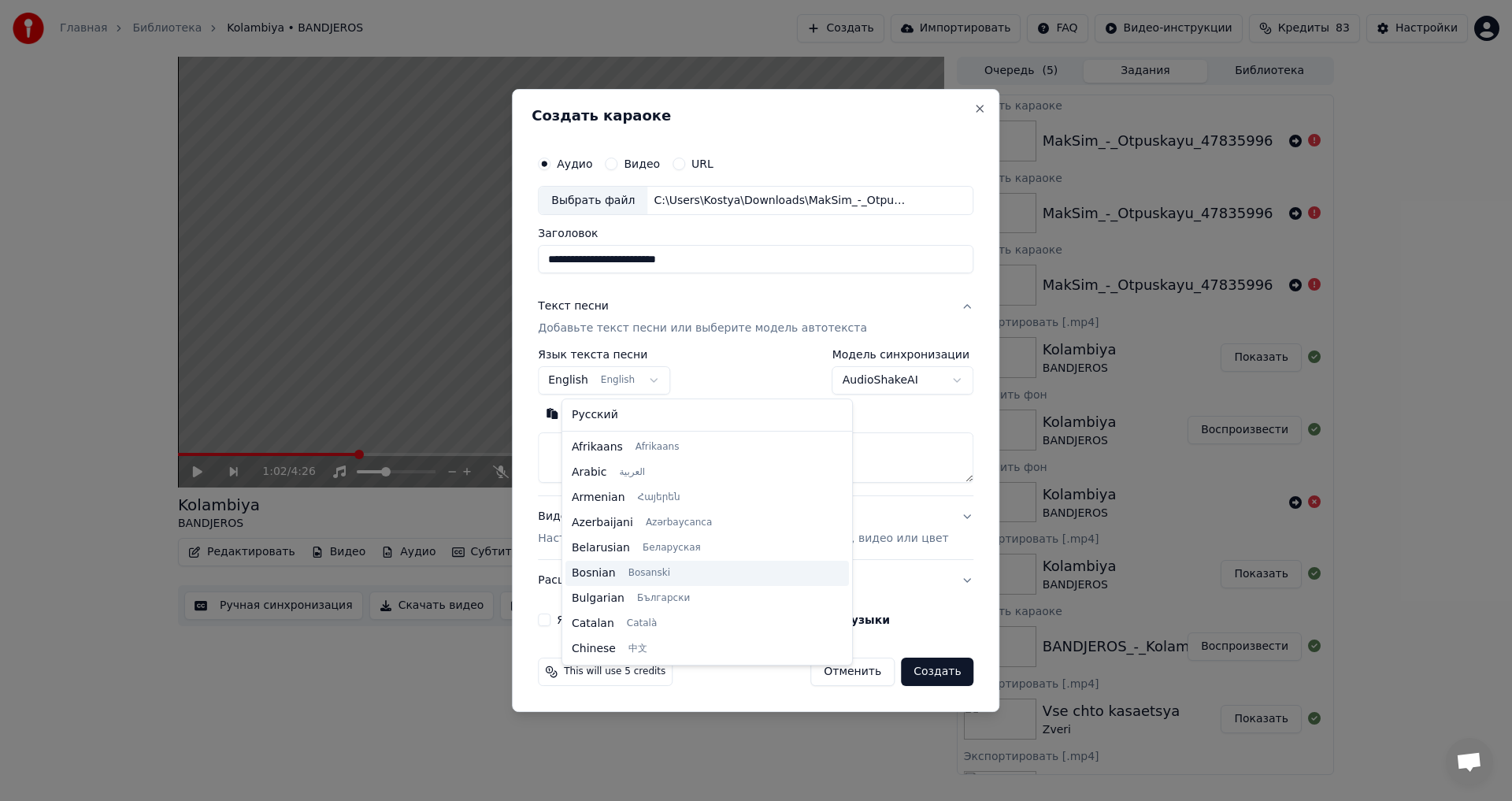
scroll to position [126, 0]
select select "**"
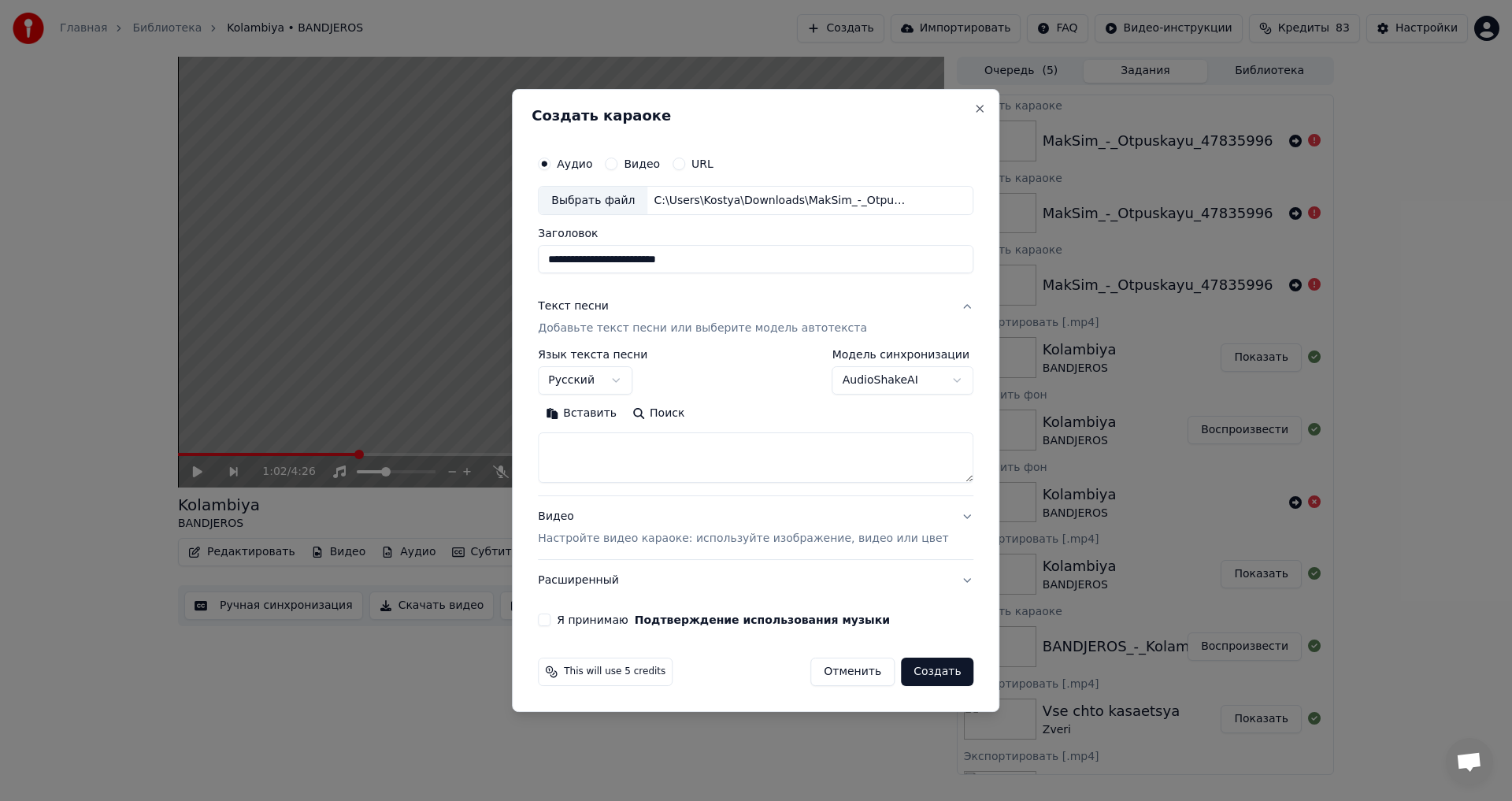
click at [615, 450] on textarea at bounding box center [756, 458] width 436 height 51
paste textarea "**********"
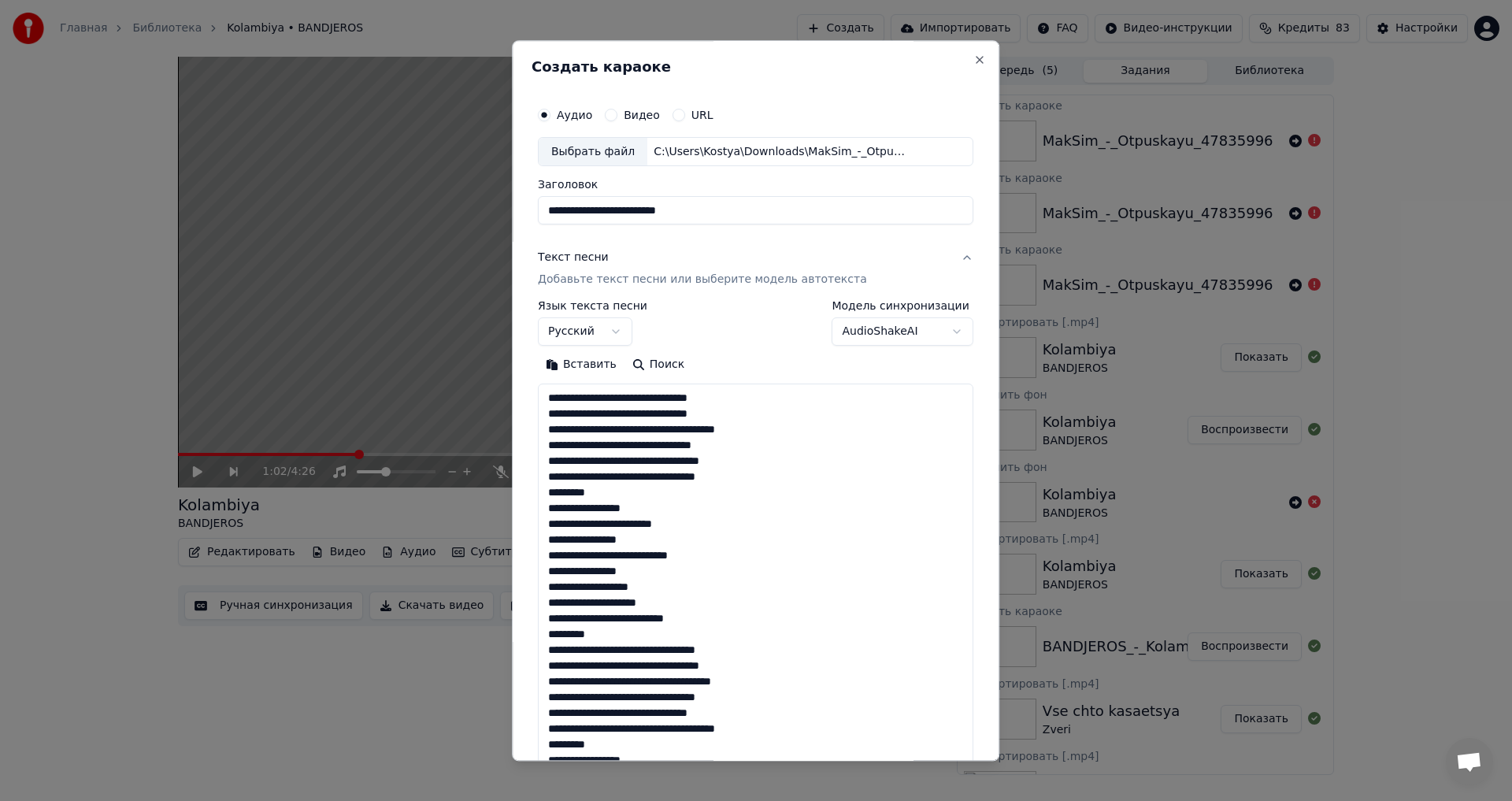
scroll to position [650, 0]
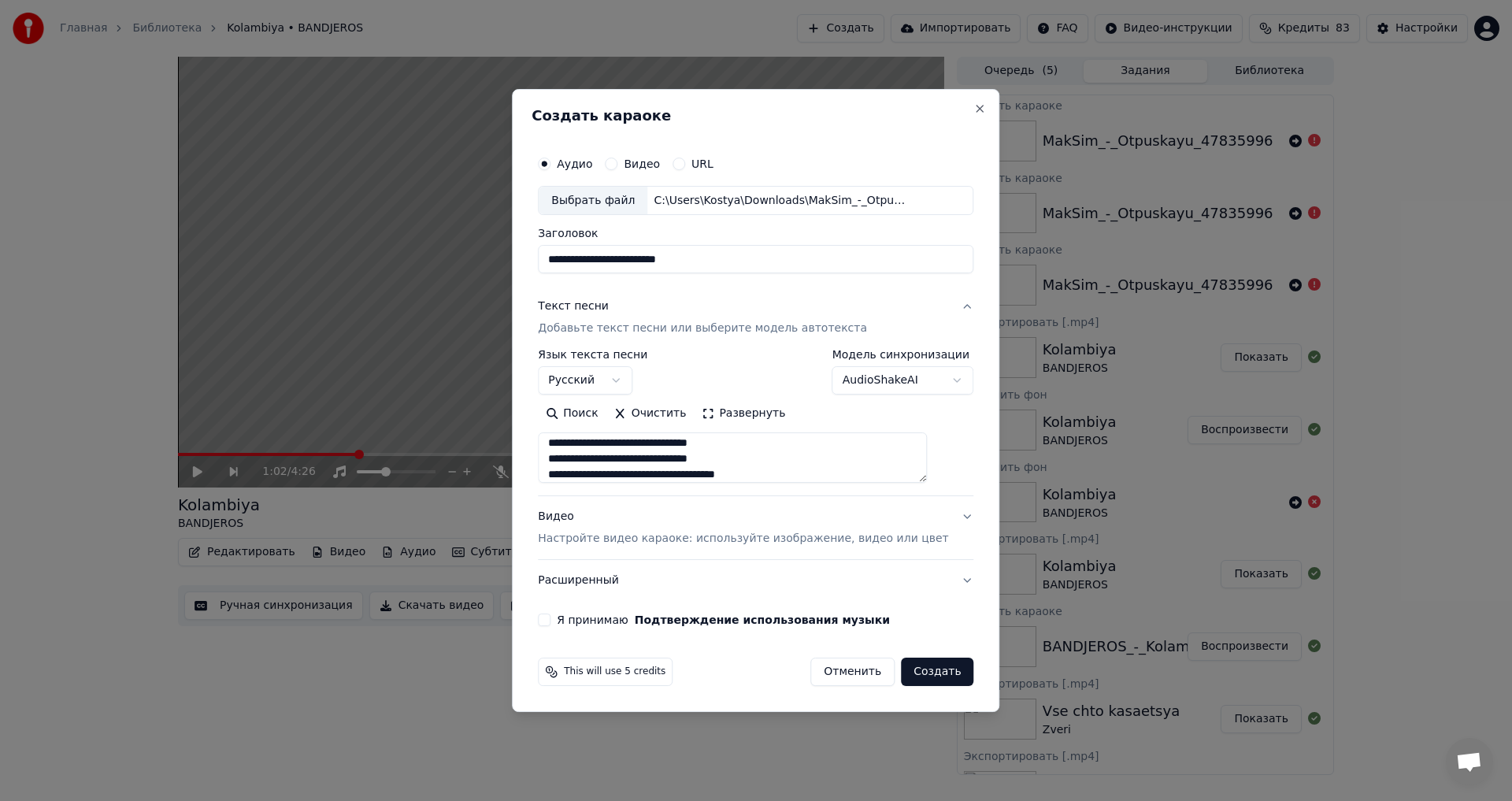
click at [754, 413] on button "Развернуть" at bounding box center [743, 413] width 99 height 25
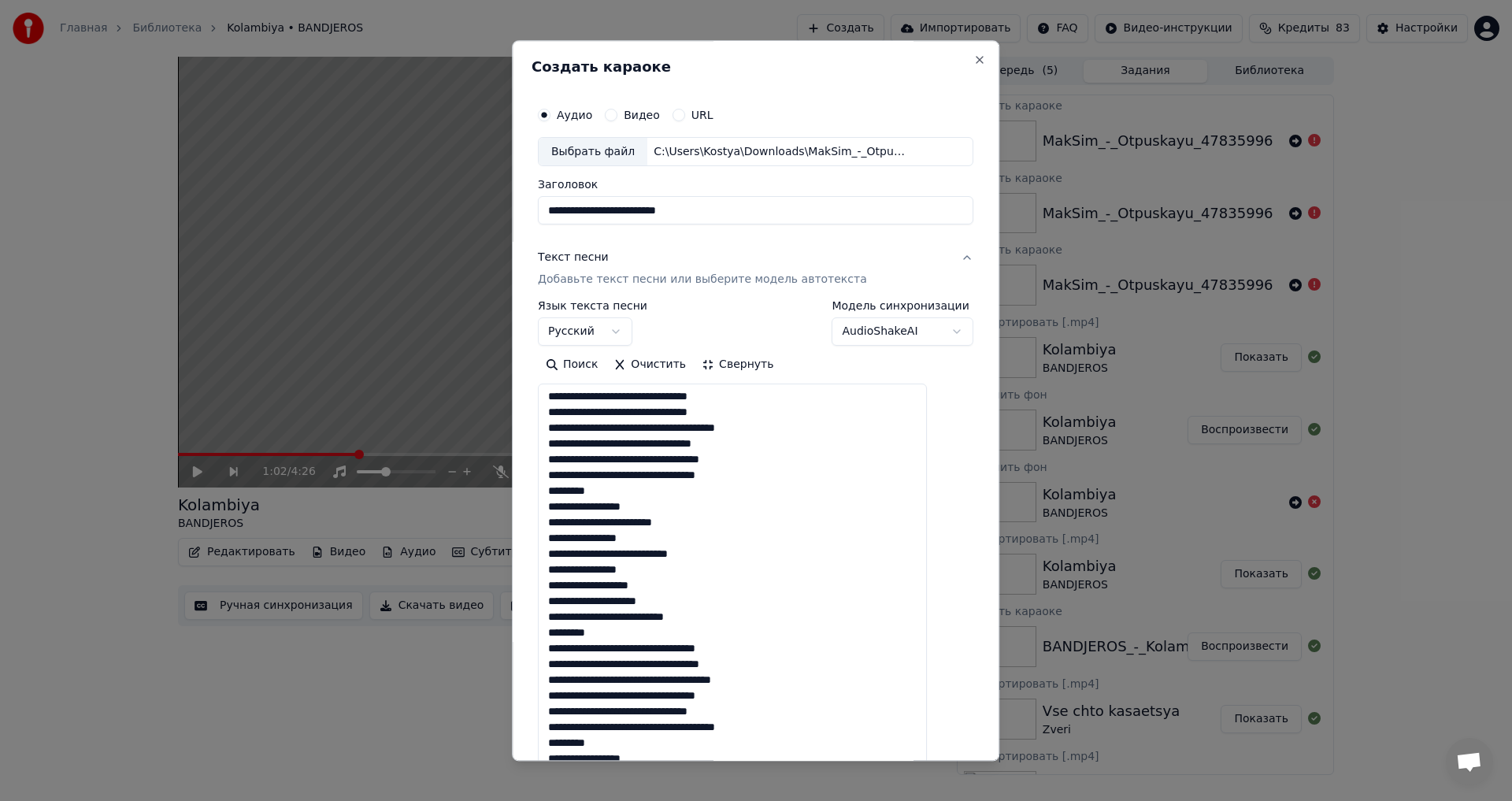
scroll to position [0, 0]
drag, startPoint x: 614, startPoint y: 493, endPoint x: 541, endPoint y: 492, distance: 73.0
click at [541, 492] on div "**********" at bounding box center [756, 400] width 487 height 721
drag, startPoint x: 620, startPoint y: 634, endPoint x: 543, endPoint y: 633, distance: 77.0
click at [543, 633] on div "**********" at bounding box center [756, 400] width 487 height 721
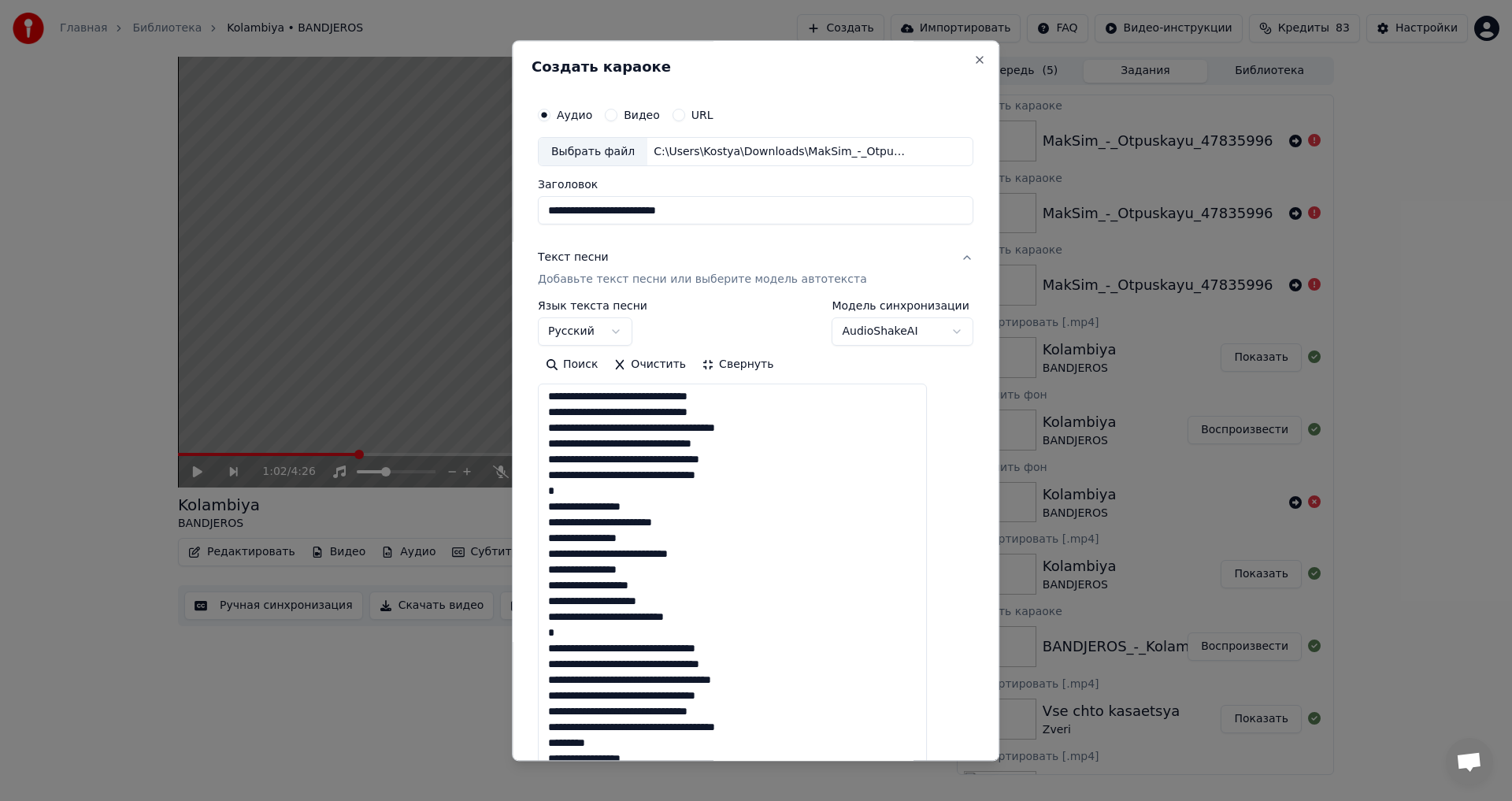
scroll to position [158, 0]
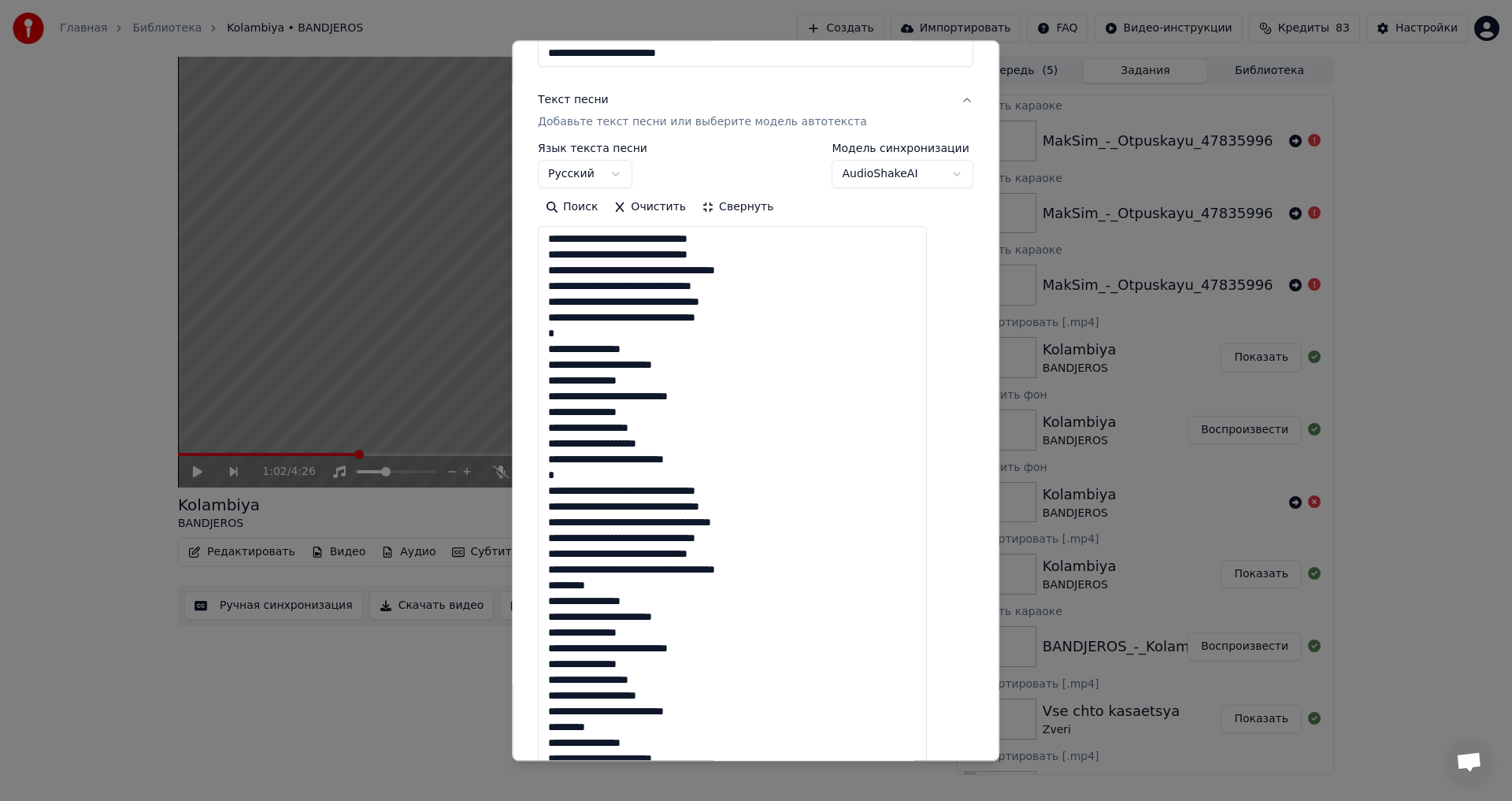
drag, startPoint x: 617, startPoint y: 586, endPoint x: 538, endPoint y: 584, distance: 79.0
click at [538, 584] on div "**********" at bounding box center [756, 400] width 487 height 721
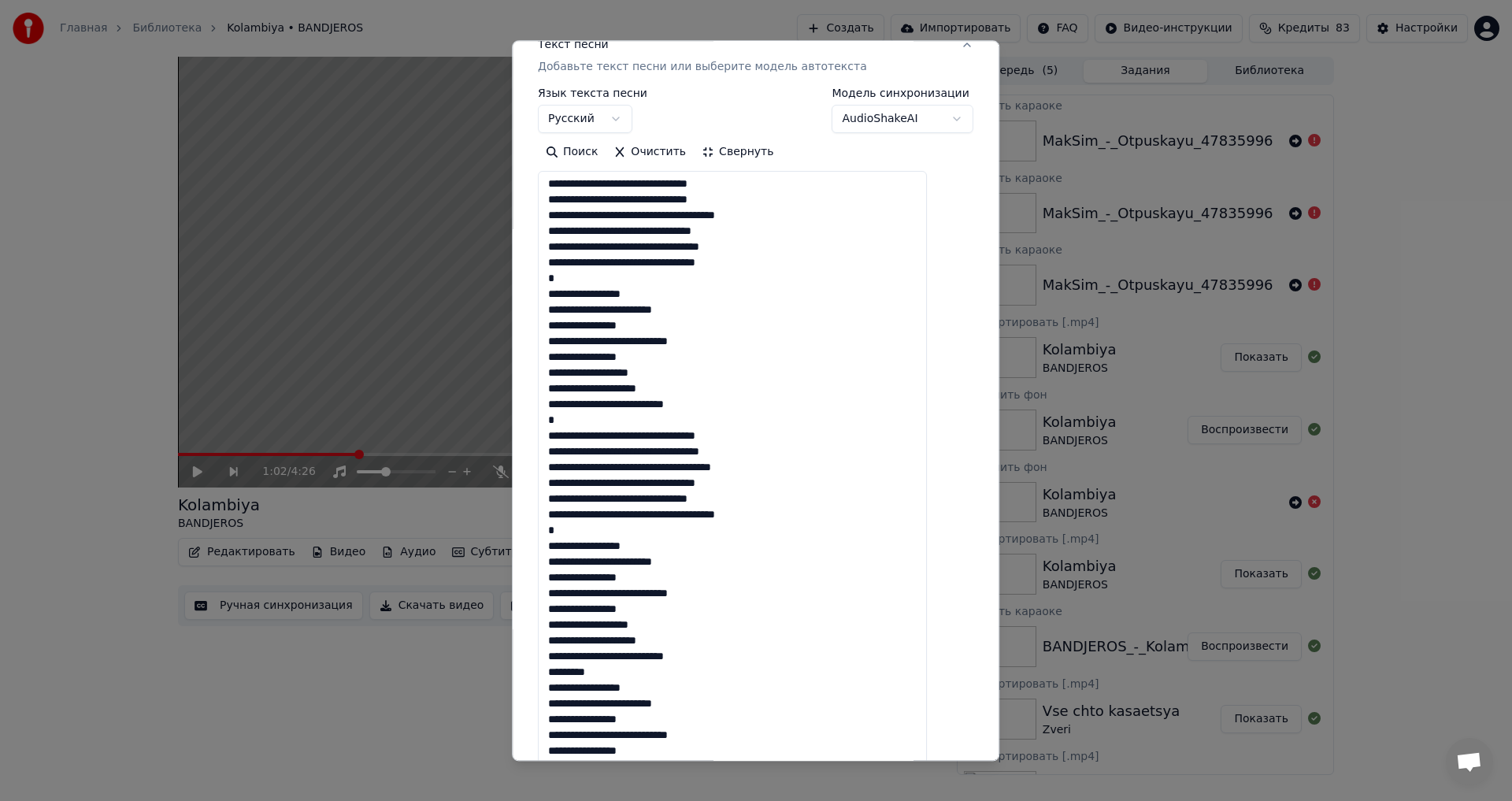
scroll to position [236, 0]
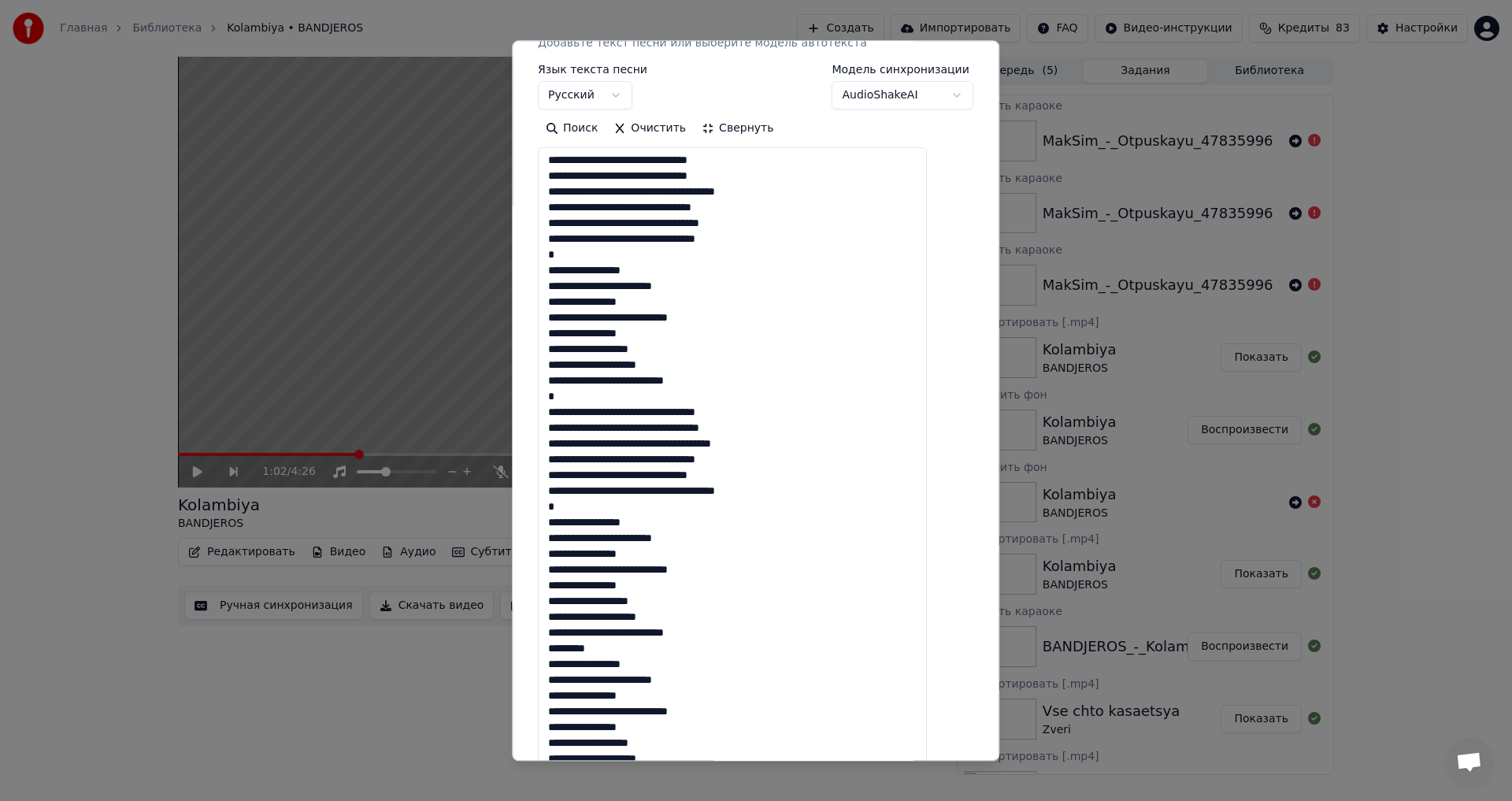
drag, startPoint x: 614, startPoint y: 651, endPoint x: 528, endPoint y: 648, distance: 86.1
click at [528, 648] on body "Главная Библиотека Kolambiya • BANDJEROS Создать Импортировать FAQ Видео-инстру…" at bounding box center [756, 400] width 1512 height 801
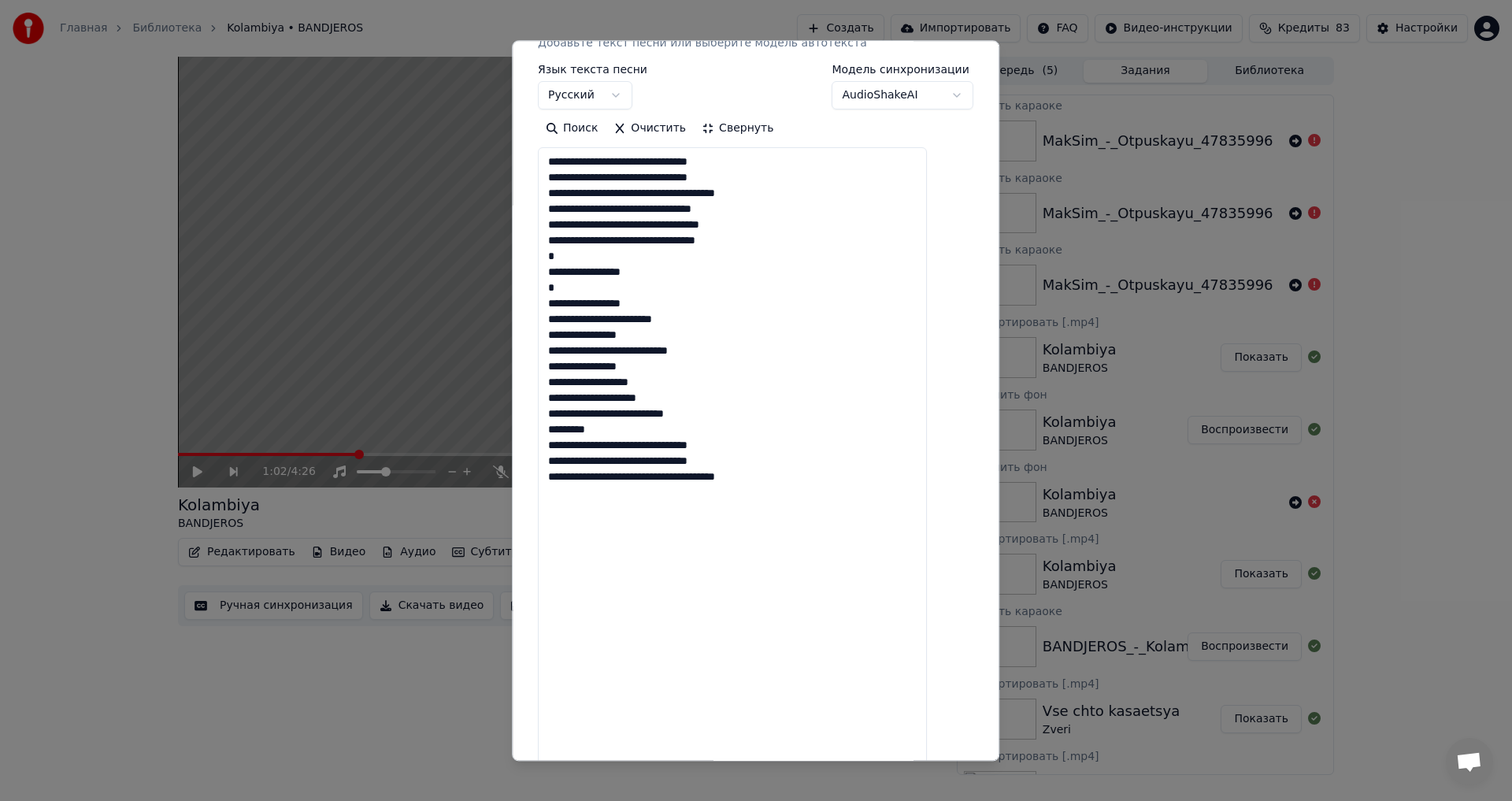
scroll to position [0, 0]
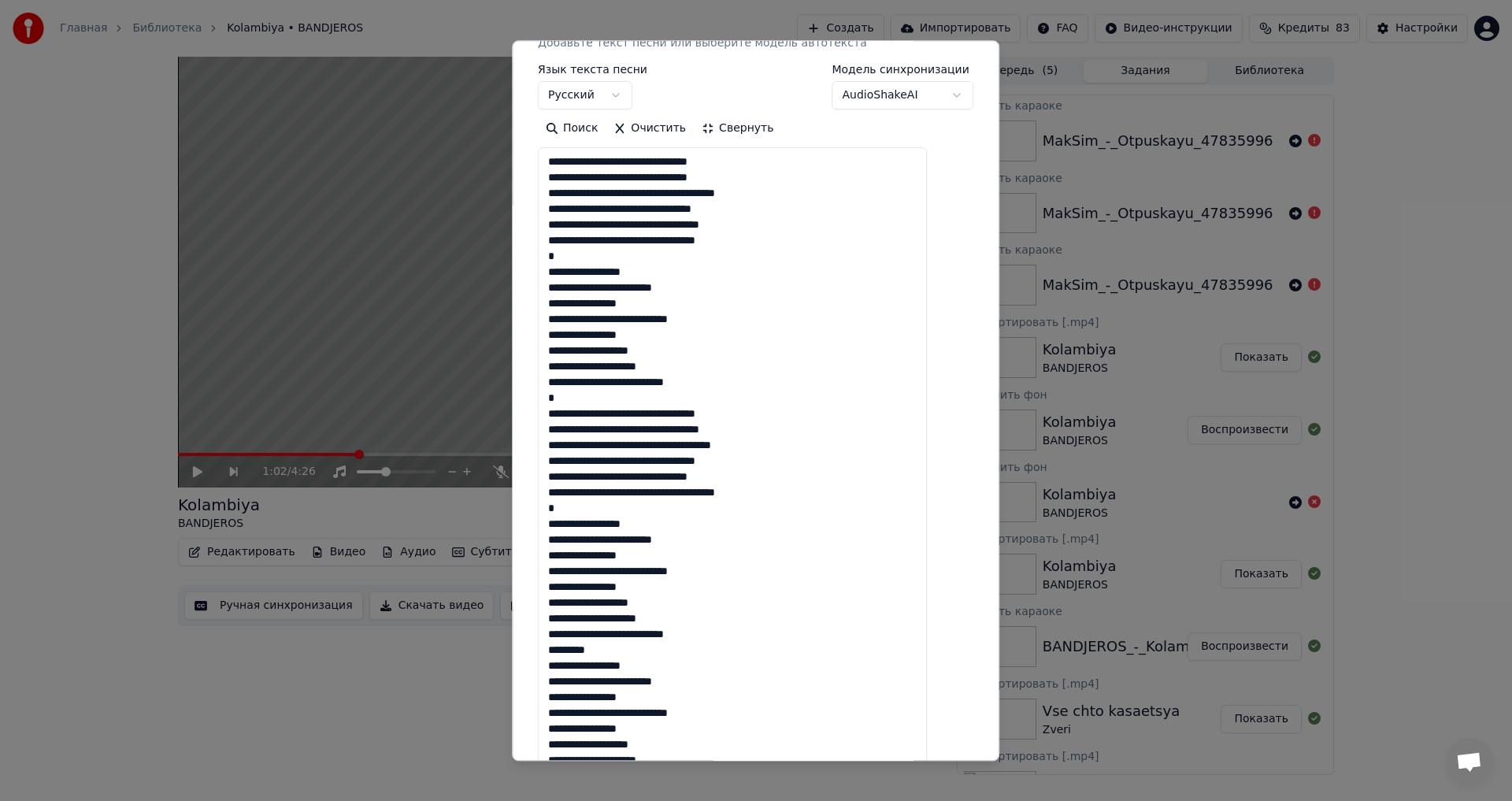
click at [613, 363] on textarea at bounding box center [733, 500] width 389 height 704
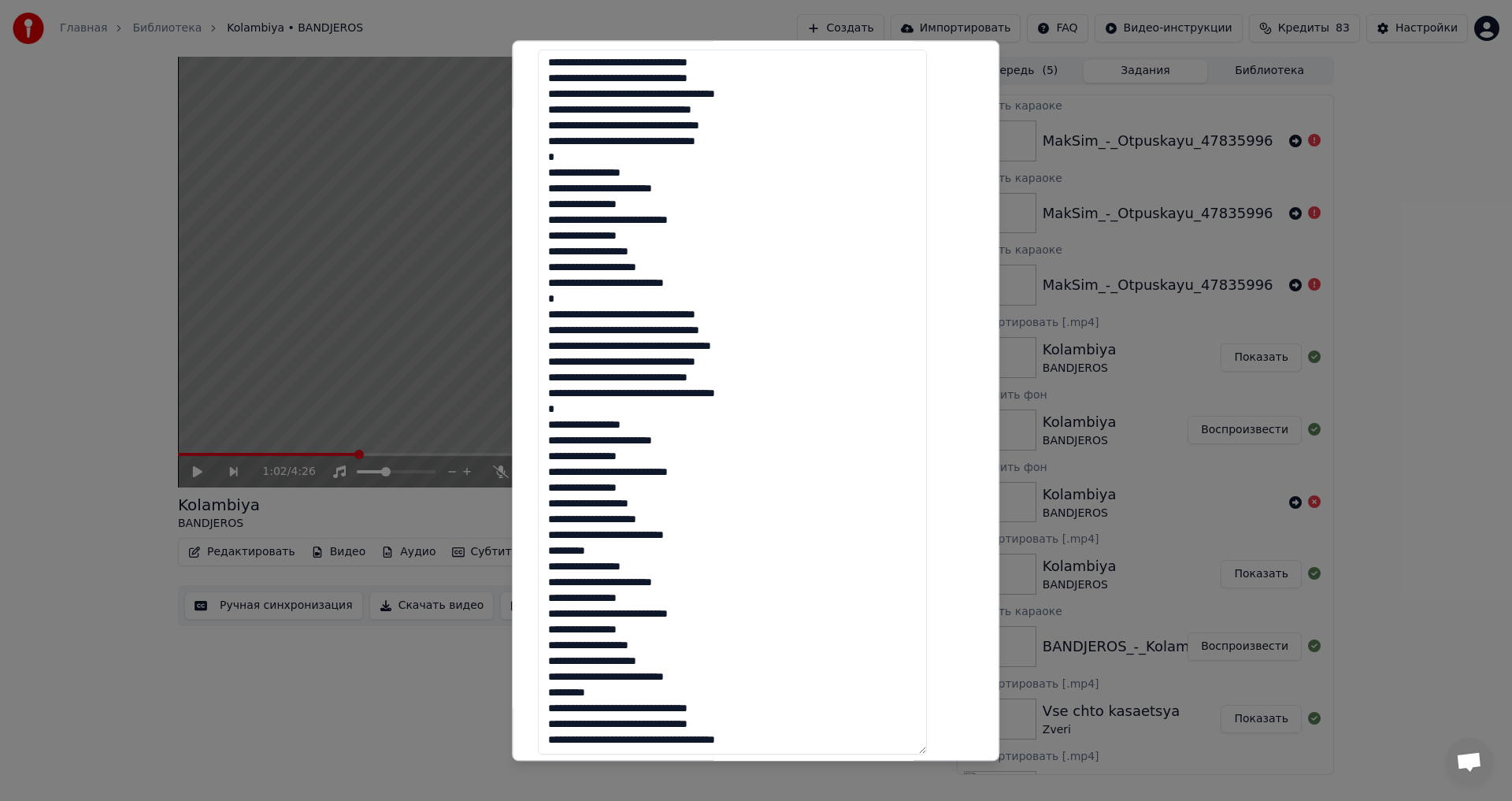
scroll to position [394, 0]
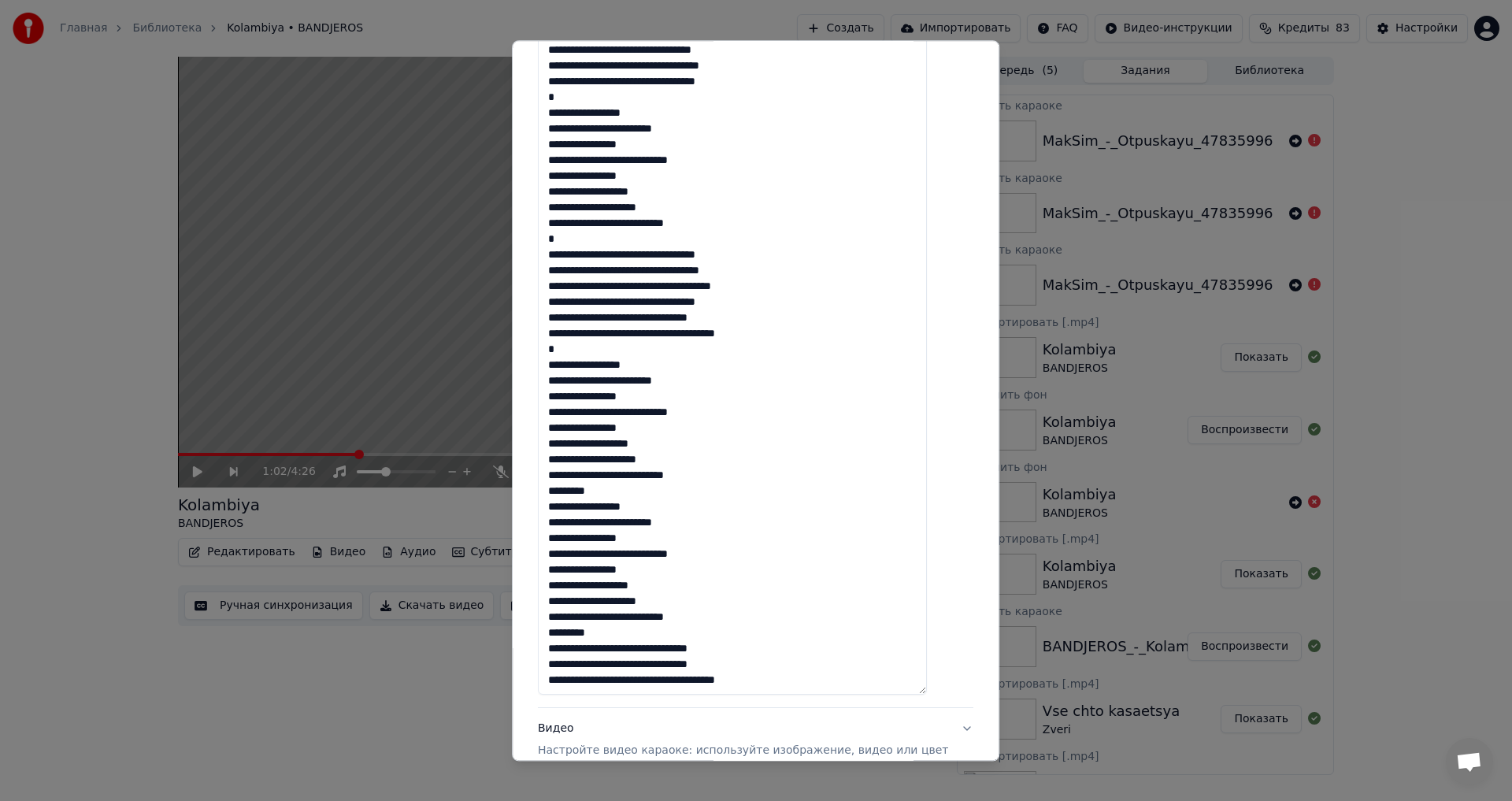
drag, startPoint x: 606, startPoint y: 495, endPoint x: 548, endPoint y: 493, distance: 58.0
click at [548, 493] on div "**********" at bounding box center [756, 400] width 487 height 721
drag, startPoint x: 617, startPoint y: 632, endPoint x: 552, endPoint y: 633, distance: 65.0
click at [552, 633] on div "**********" at bounding box center [755, 272] width 448 height 1146
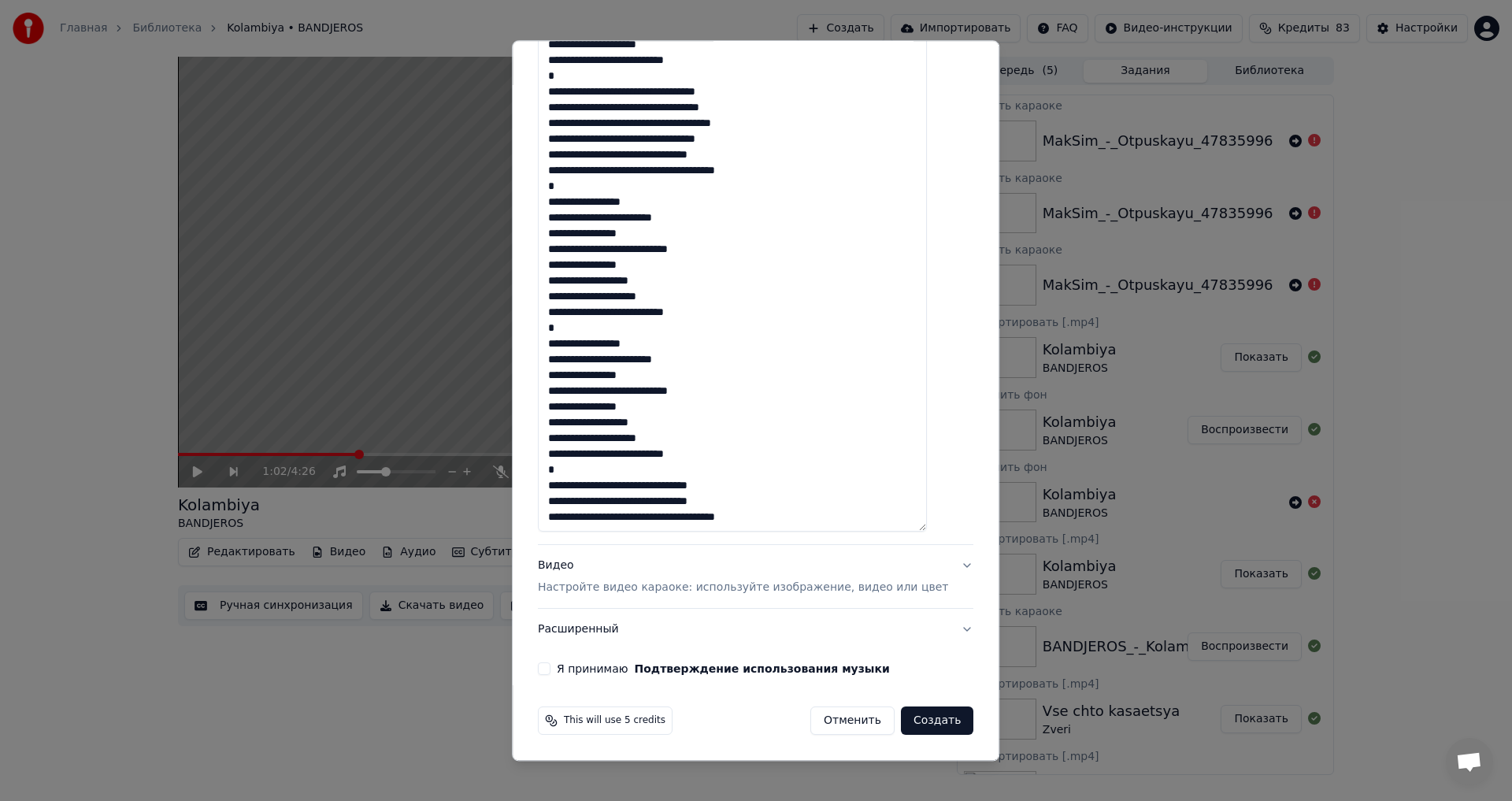
type textarea "**********"
click at [615, 567] on div "Видео Настройте видео караоке: используйте изображение, видео или цвет" at bounding box center [743, 577] width 410 height 38
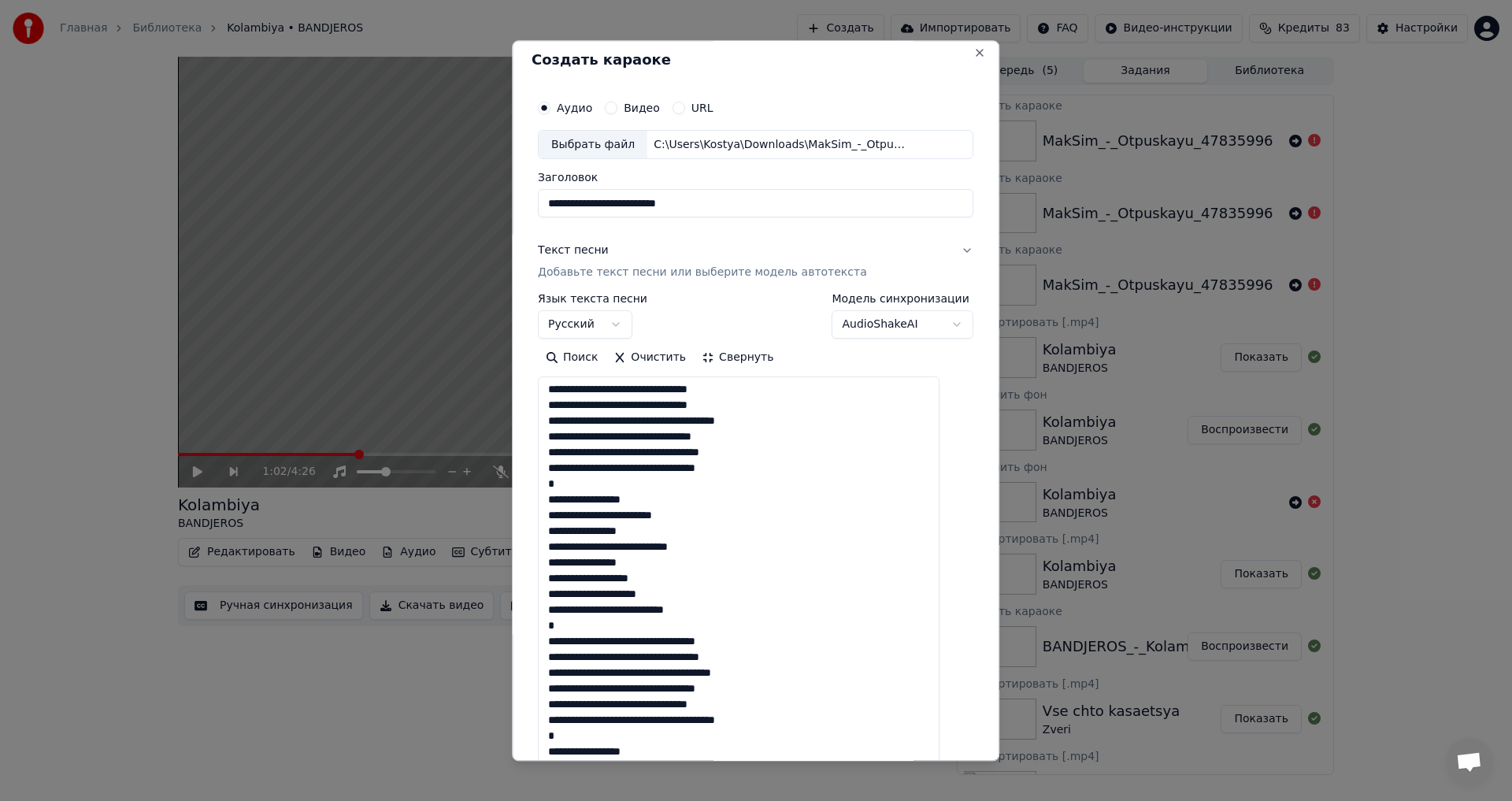
scroll to position [0, 0]
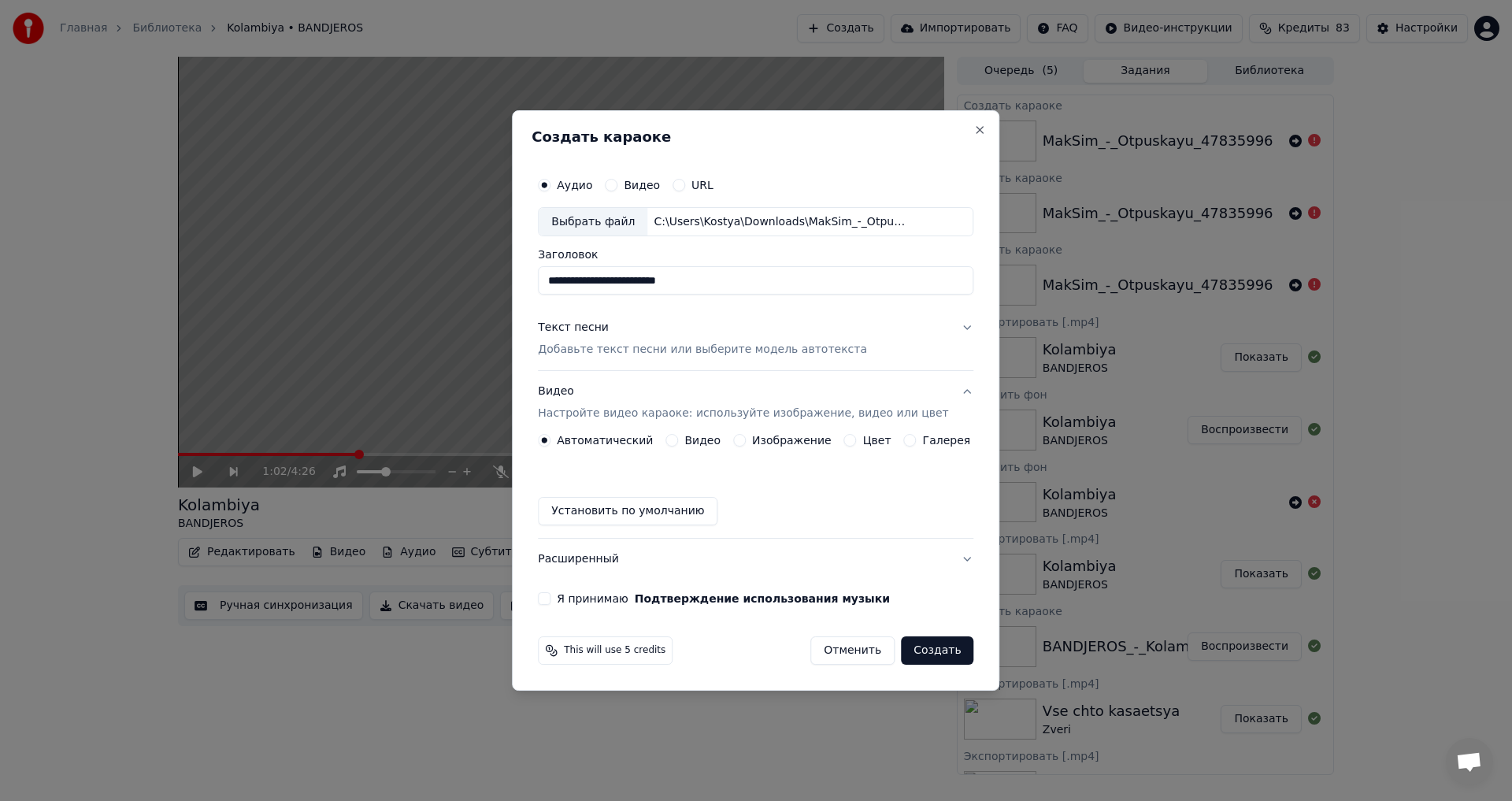
click at [753, 438] on div "Изображение" at bounding box center [783, 441] width 98 height 13
click at [743, 435] on button "Изображение" at bounding box center [740, 441] width 13 height 13
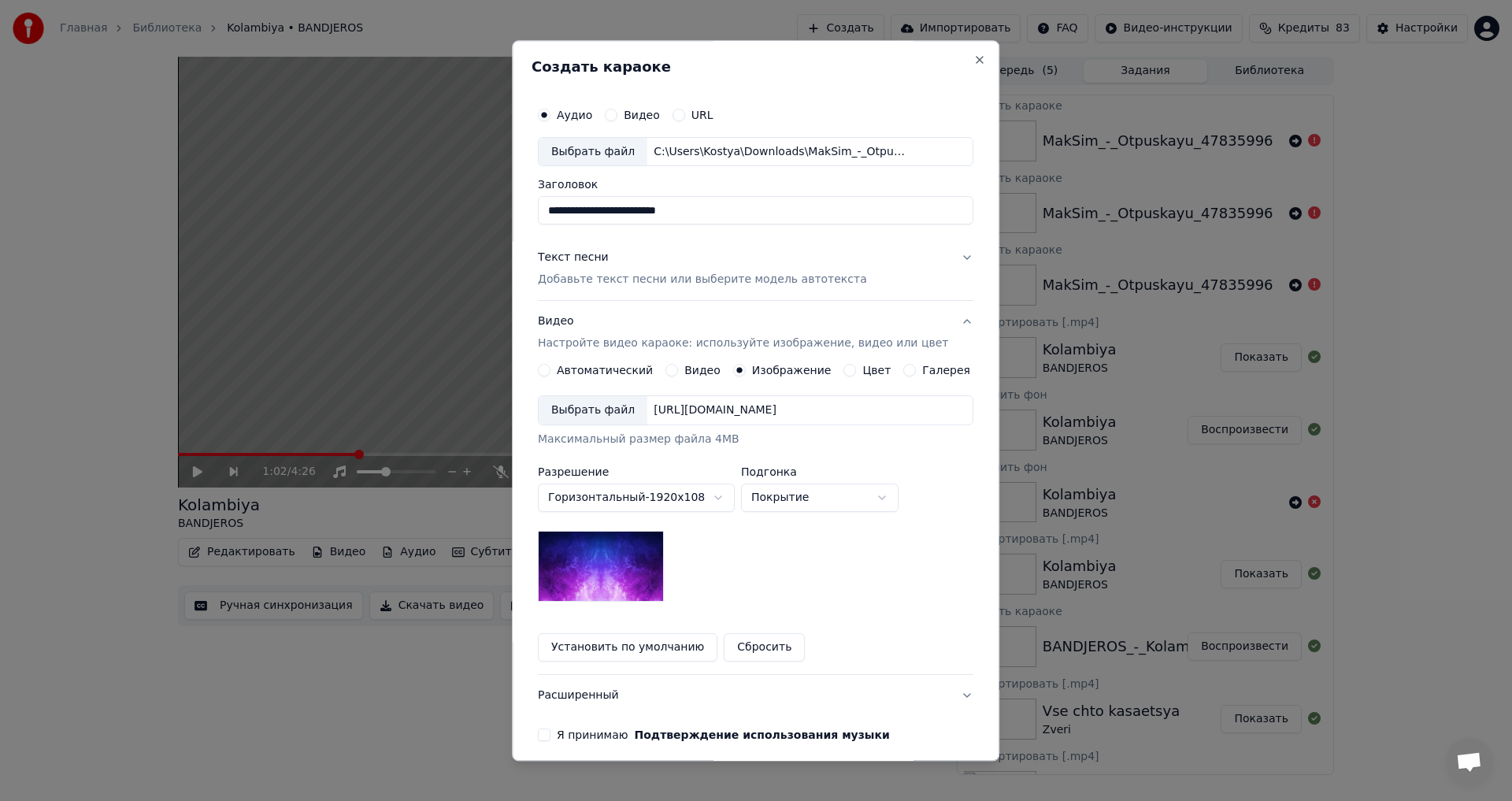
click at [587, 398] on div "Выбрать файл" at bounding box center [593, 411] width 109 height 28
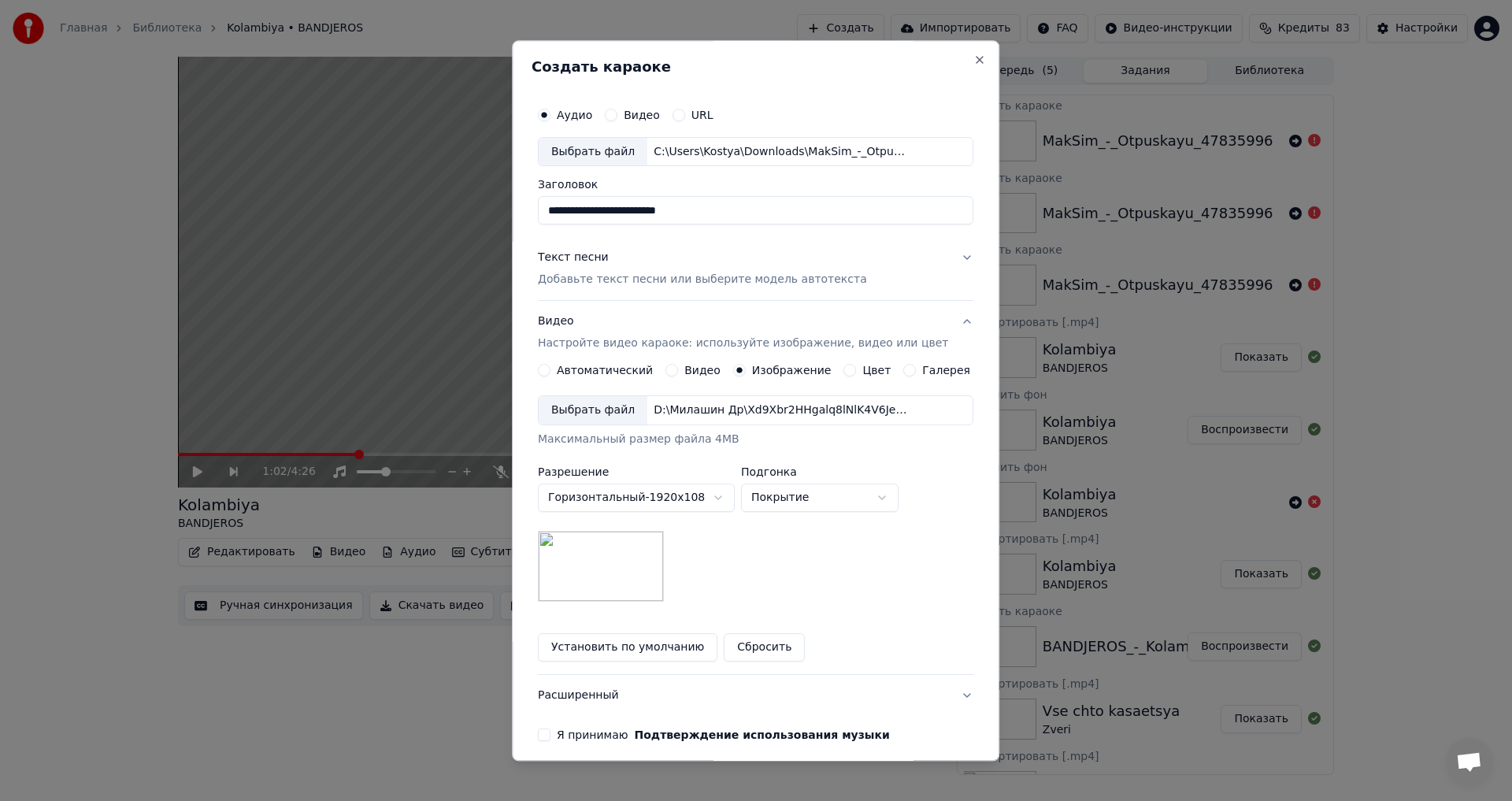
click at [591, 278] on p "Добавьте текст песни или выберите модель автотекста" at bounding box center [702, 281] width 329 height 16
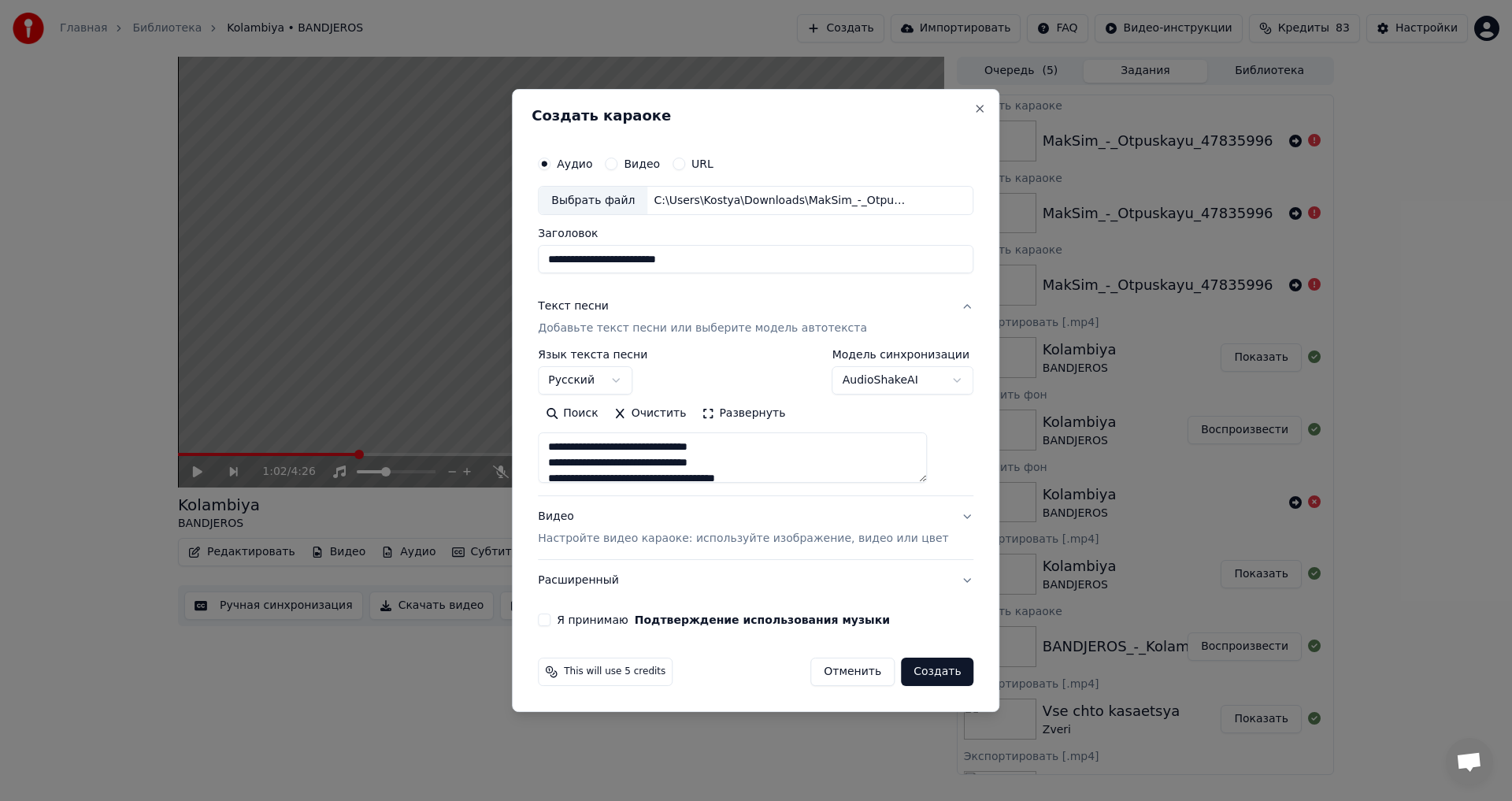
click at [600, 301] on div "Текст песни" at bounding box center [573, 307] width 71 height 16
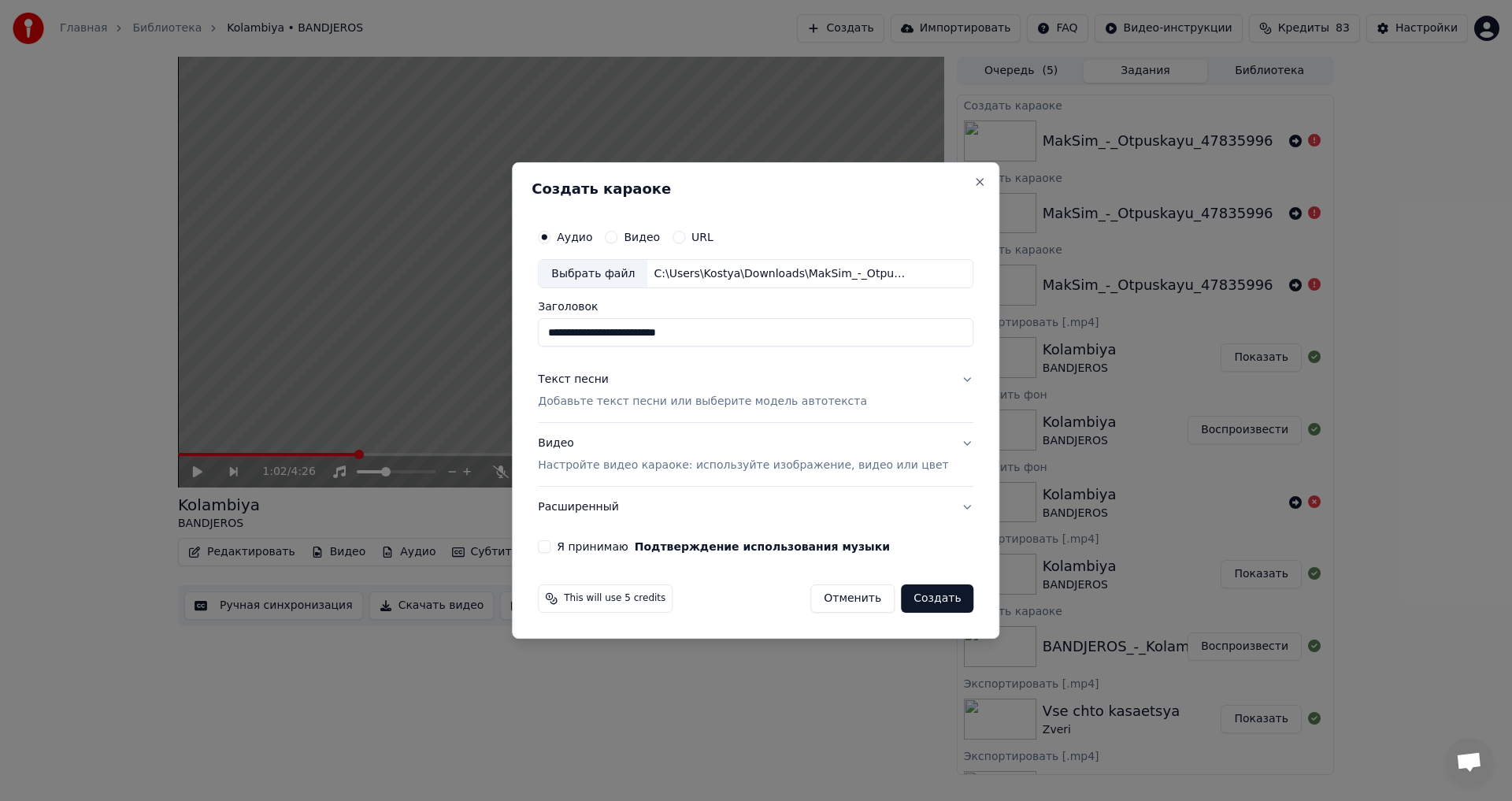
click at [598, 453] on div "Видео Настройте видео караоке: используйте изображение, видео или цвет" at bounding box center [743, 454] width 410 height 38
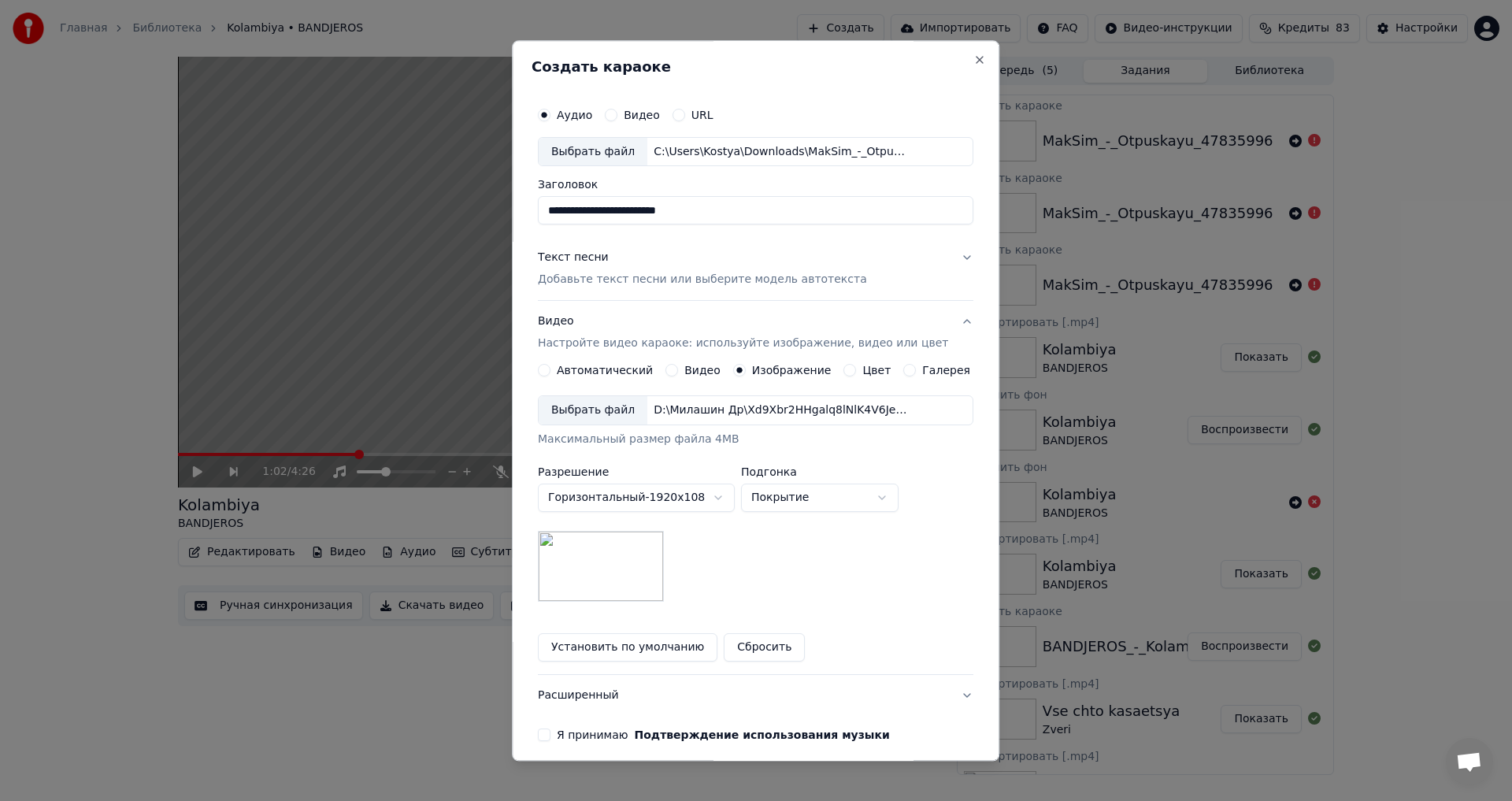
scroll to position [66, 0]
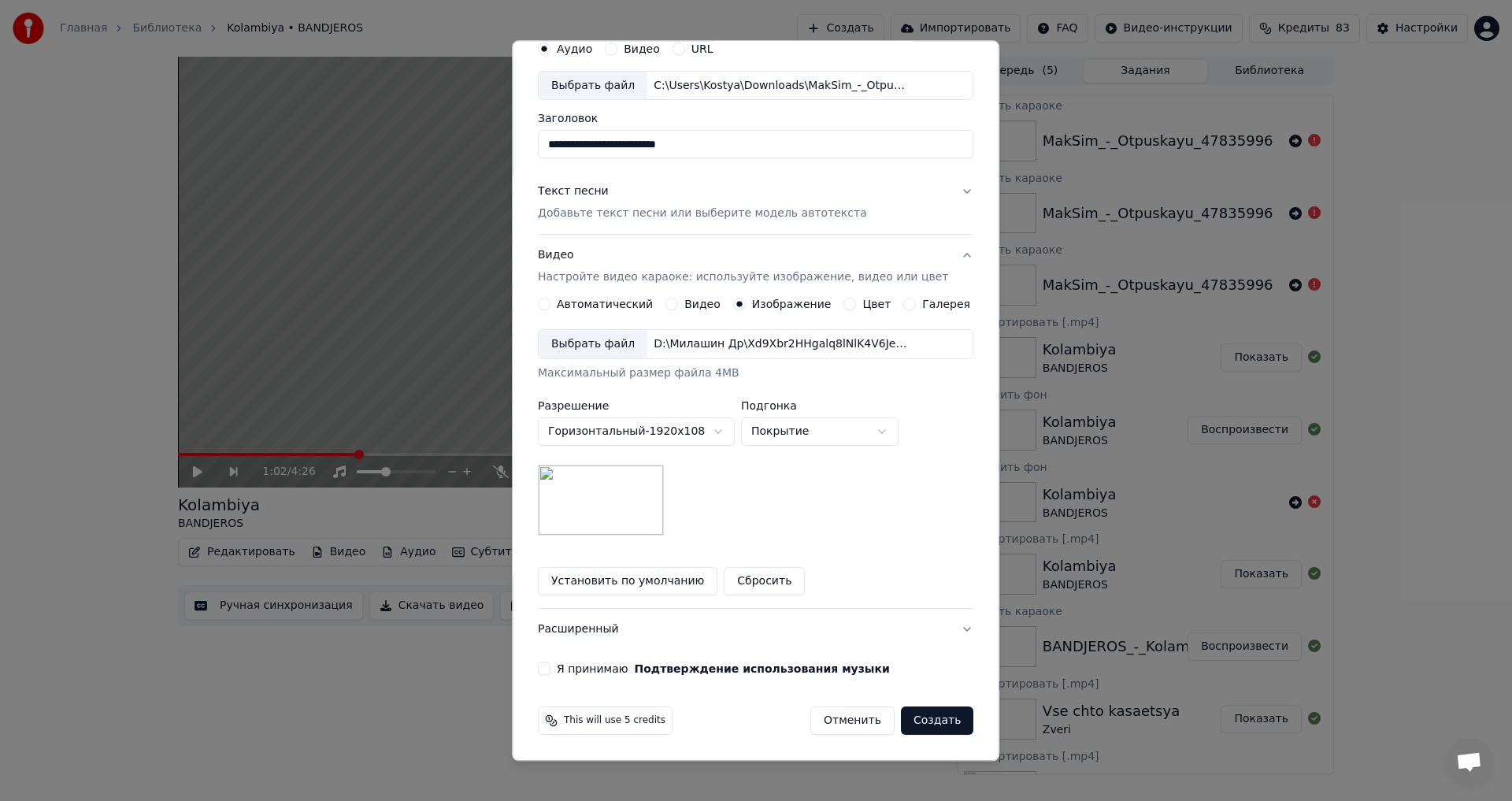
click at [550, 671] on button "Я принимаю Подтверждение использования музыки" at bounding box center [544, 670] width 13 height 13
click at [906, 725] on button "Создать" at bounding box center [937, 721] width 72 height 28
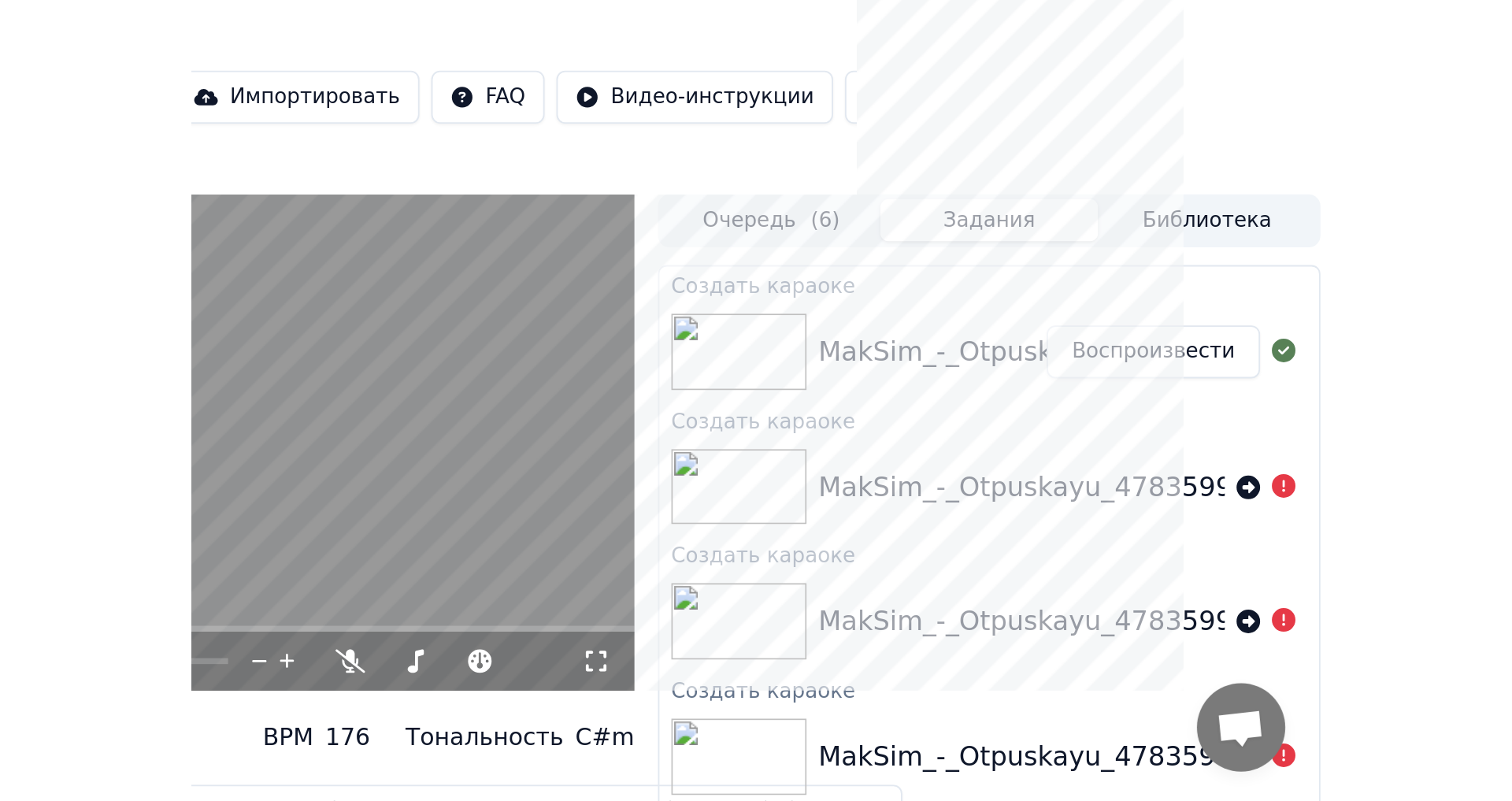
scroll to position [0, 0]
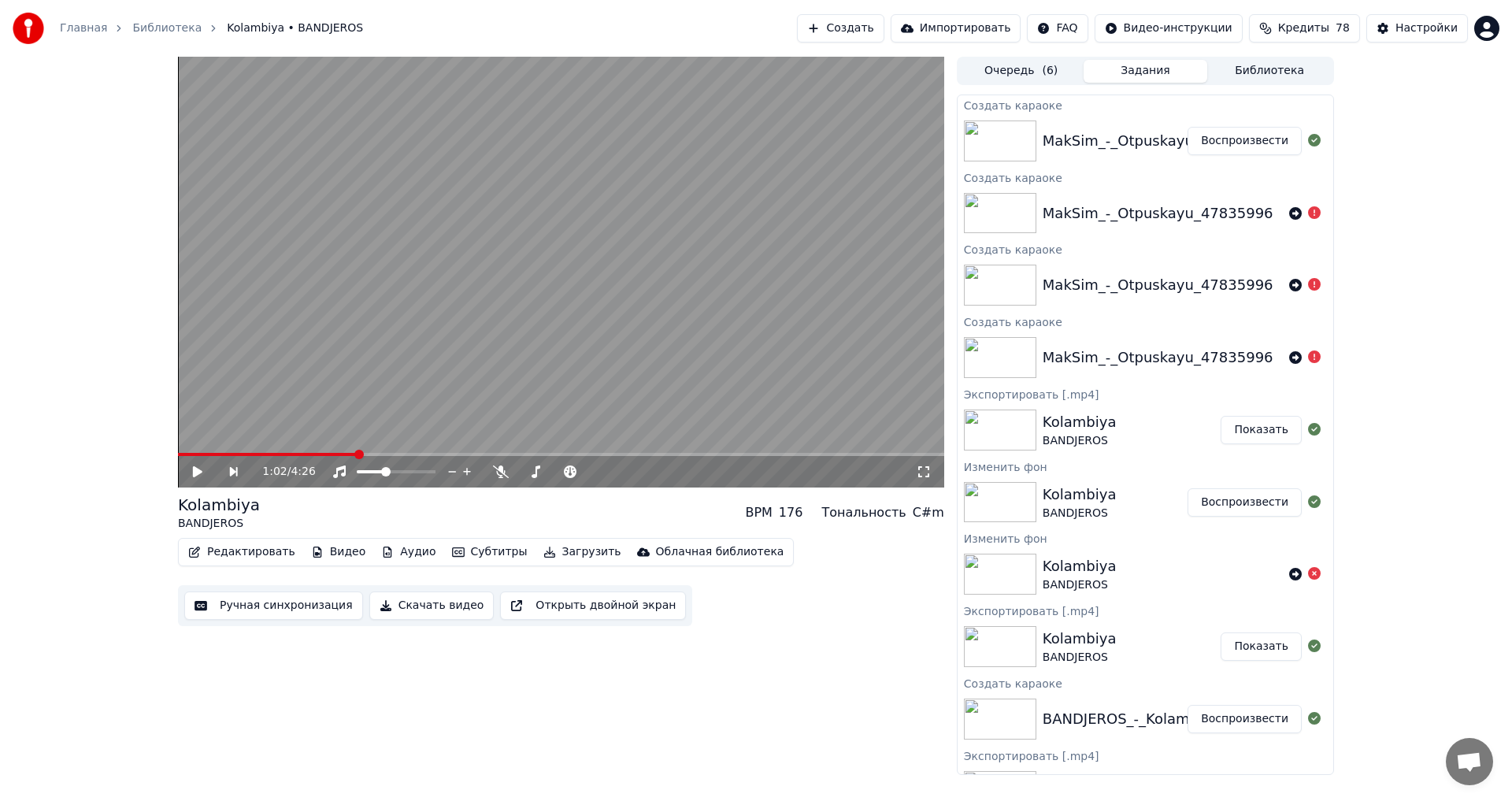
click at [1233, 140] on button "Воспроизвести" at bounding box center [1245, 141] width 114 height 28
click at [203, 478] on icon at bounding box center [208, 472] width 36 height 13
click at [274, 612] on button "Ручная синхронизация" at bounding box center [273, 605] width 179 height 28
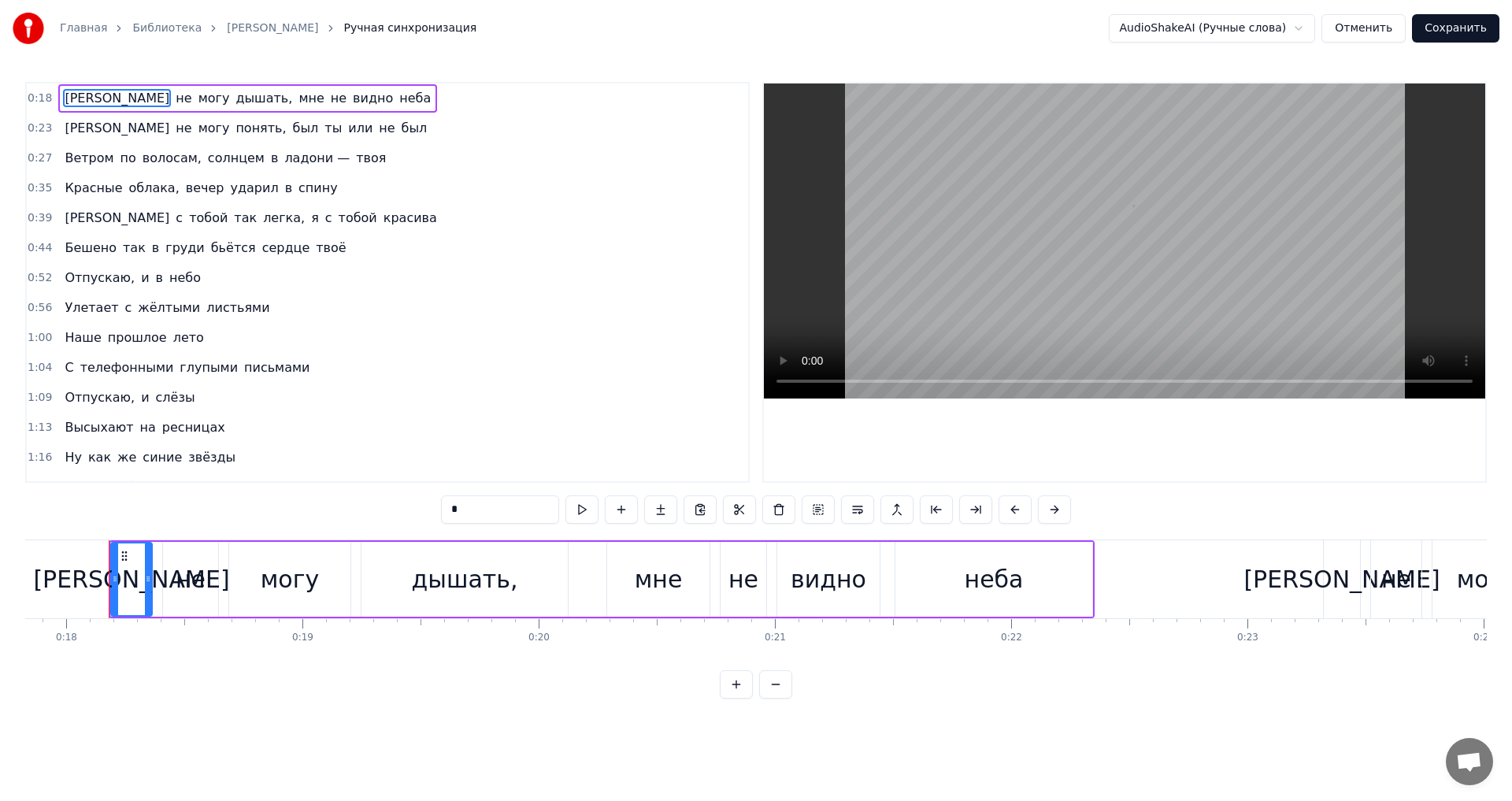
scroll to position [0, 4217]
click at [398, 103] on span "неба" at bounding box center [415, 98] width 35 height 18
type input "****"
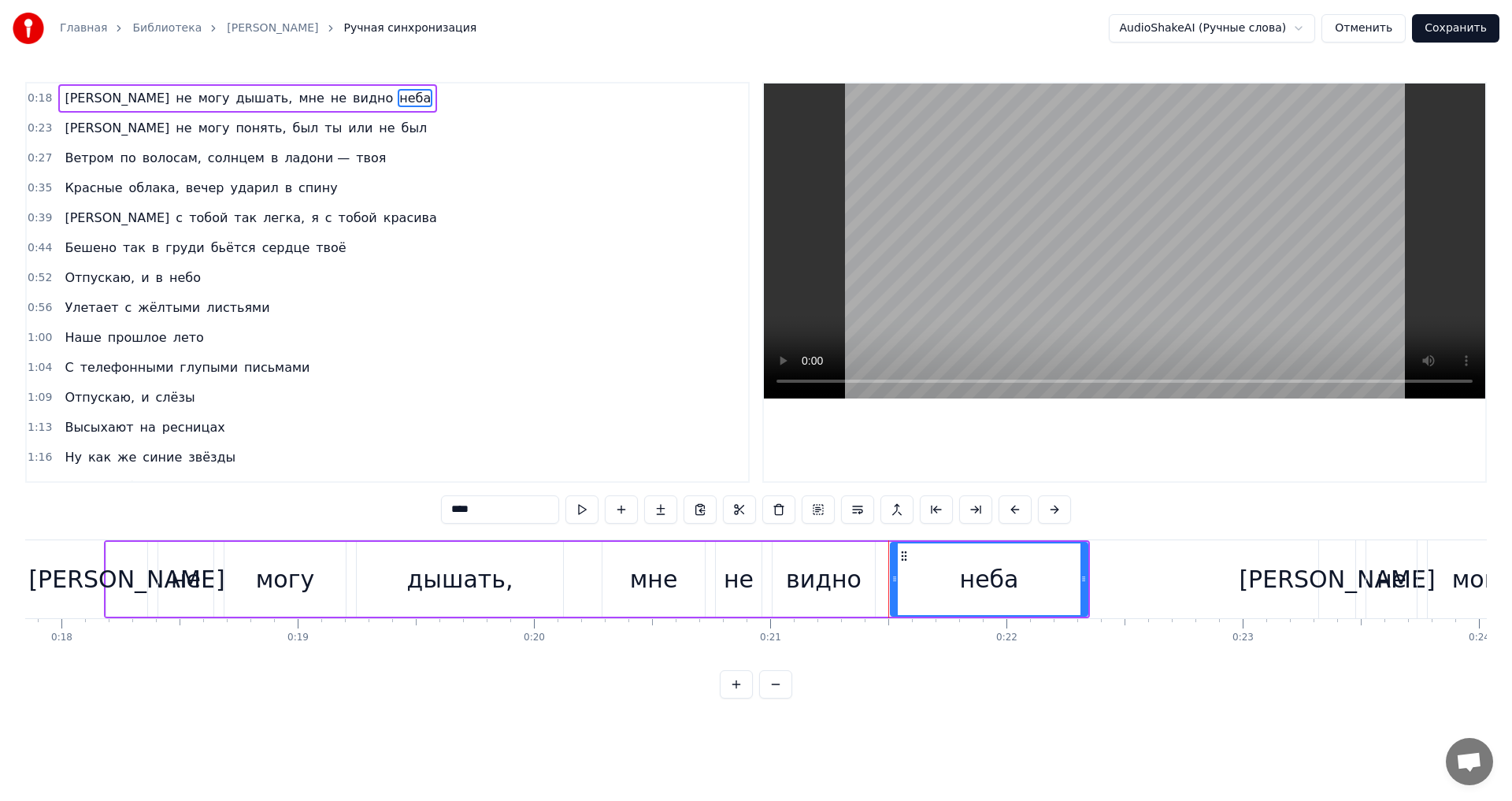
drag, startPoint x: 475, startPoint y: 505, endPoint x: 378, endPoint y: 495, distance: 97.5
click at [402, 499] on div "0:18 Я не могу дышать, мне не видно неба 0:23 Я не могу понять, был ты или не б…" at bounding box center [755, 390] width 1461 height 617
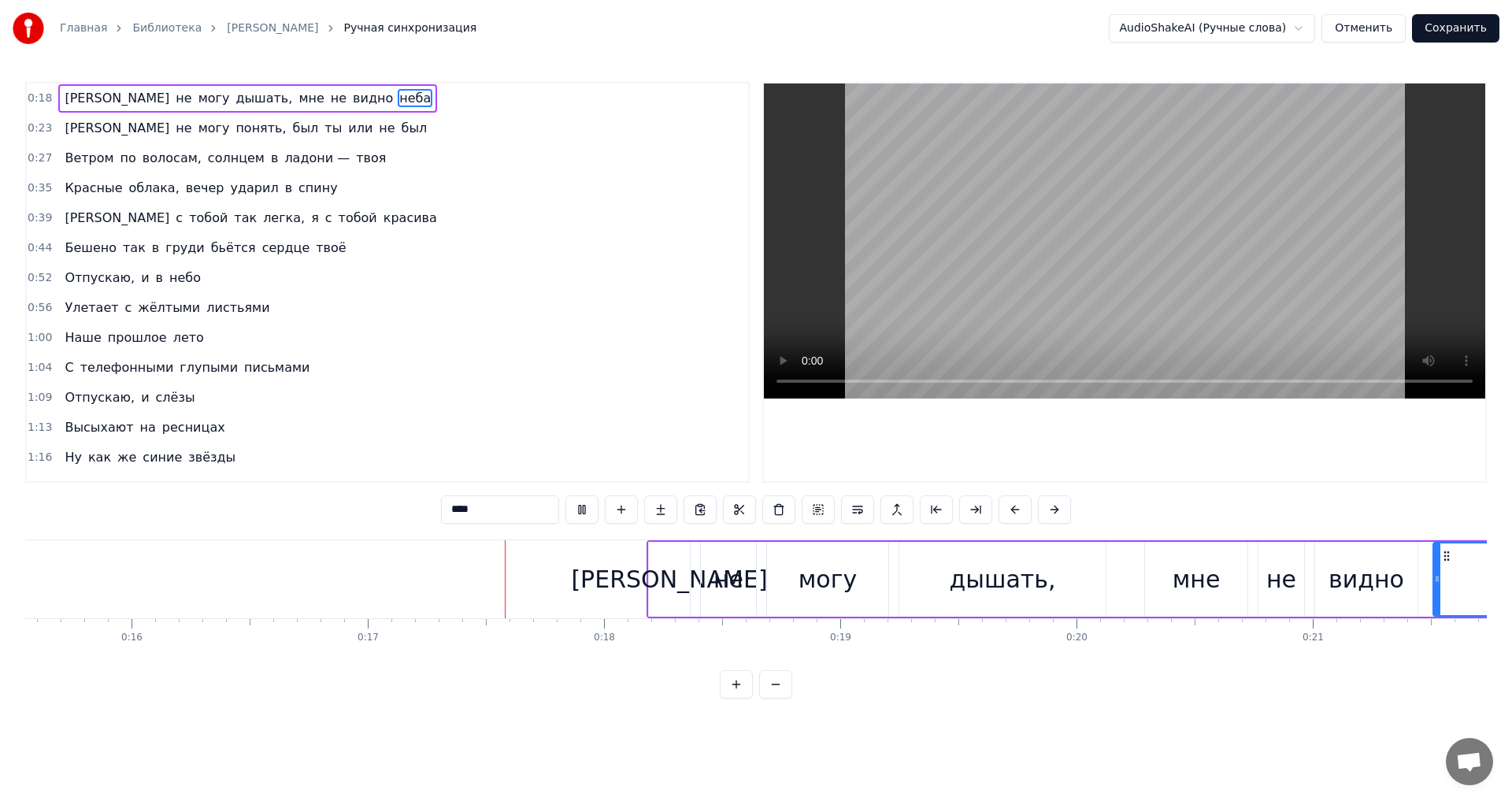
scroll to position [0, 3962]
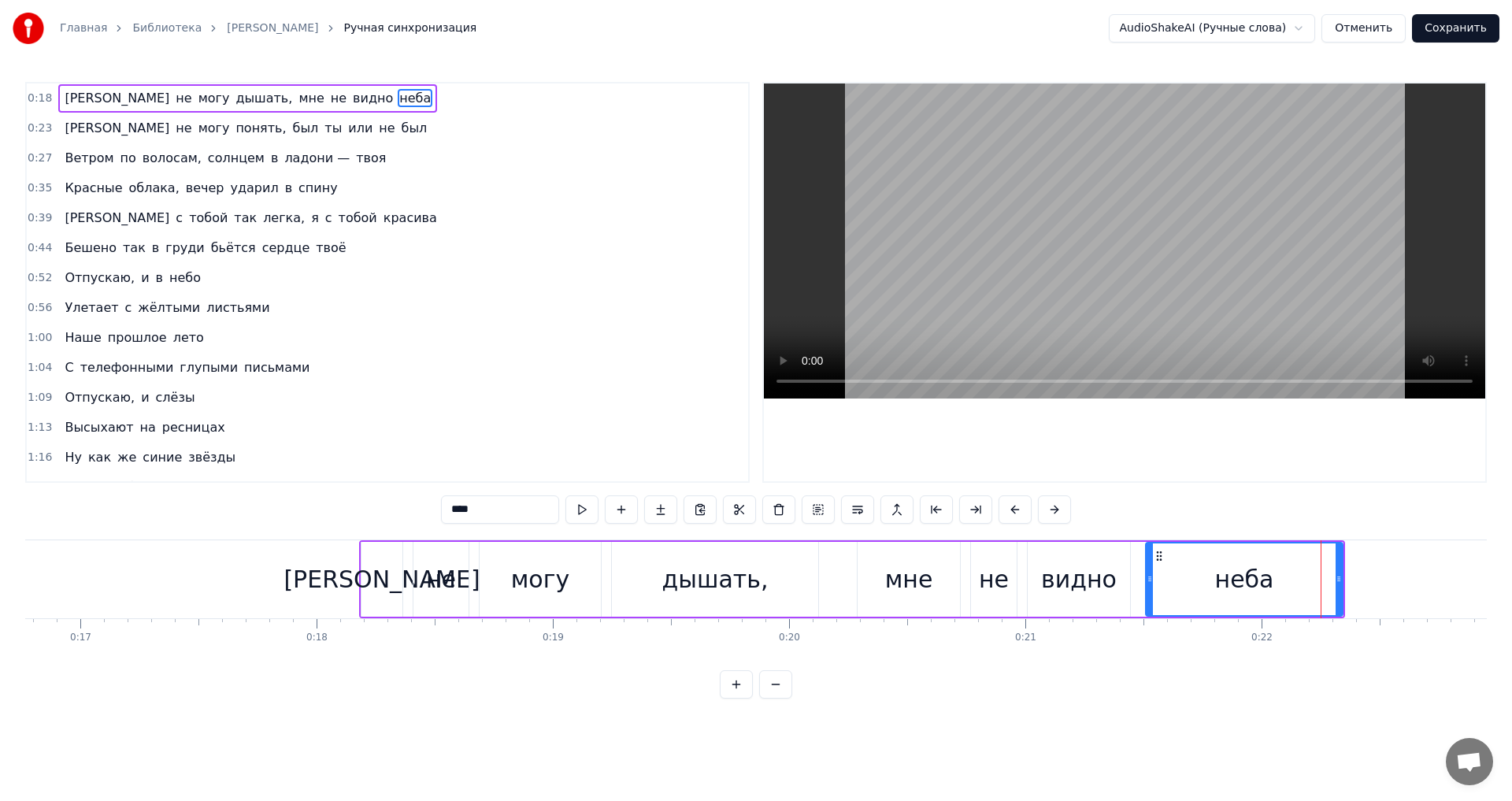
click at [398, 104] on span "неба" at bounding box center [415, 98] width 35 height 18
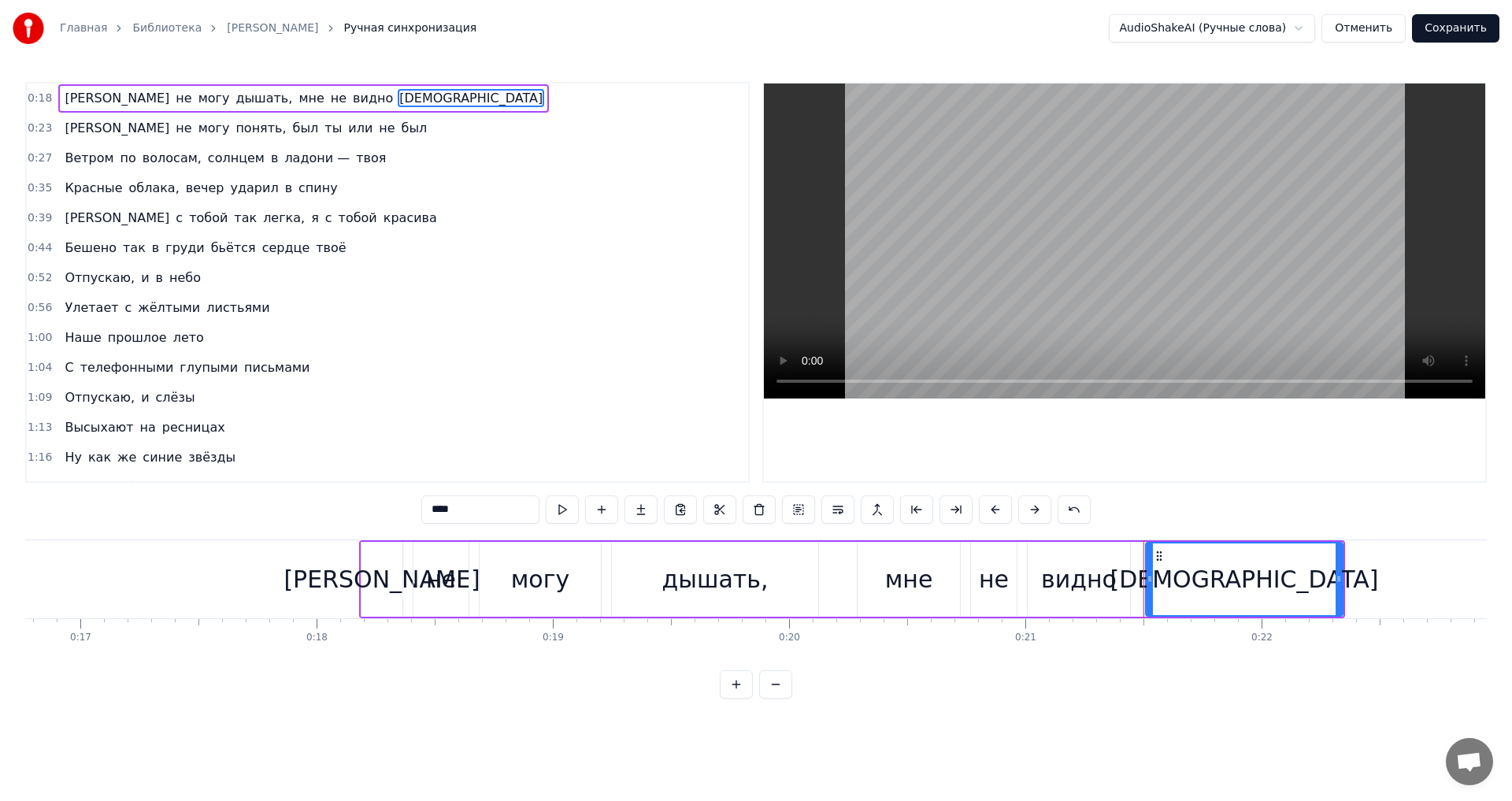
click at [219, 158] on span "солнцем" at bounding box center [236, 158] width 60 height 18
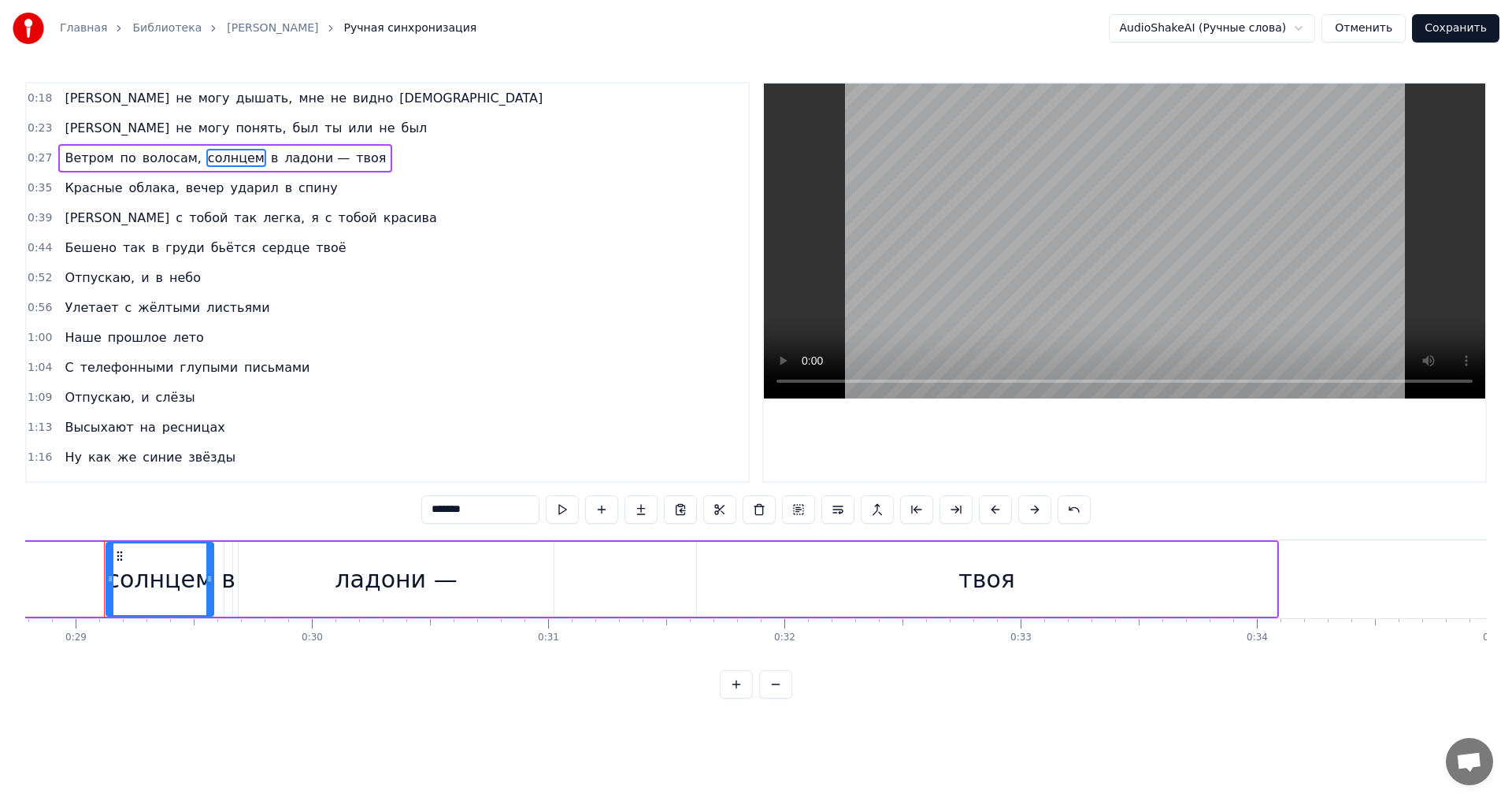
click at [69, 162] on span "Ветром" at bounding box center [88, 158] width 52 height 18
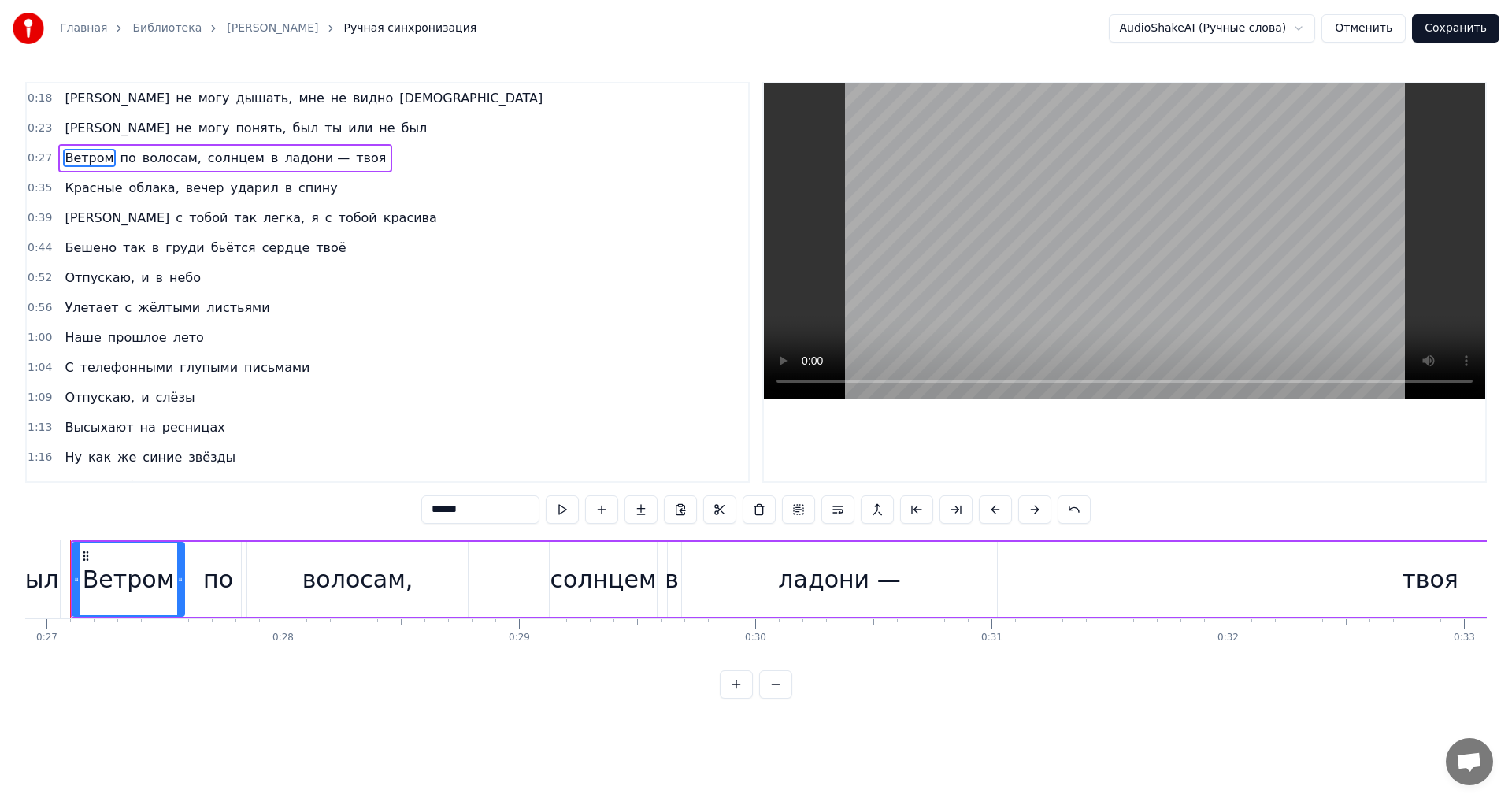
scroll to position [0, 6324]
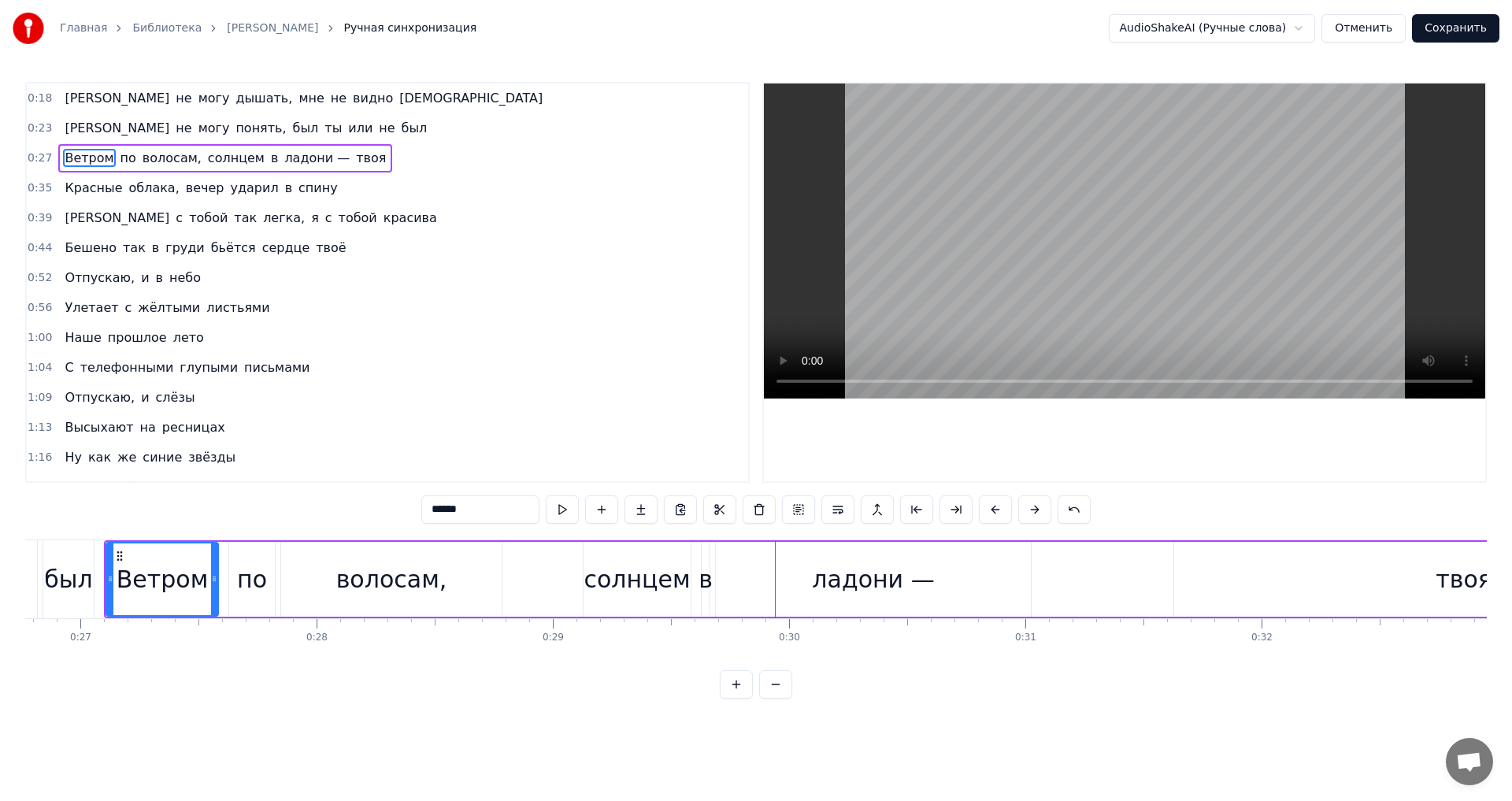
click at [207, 166] on span "солнцем" at bounding box center [236, 158] width 60 height 18
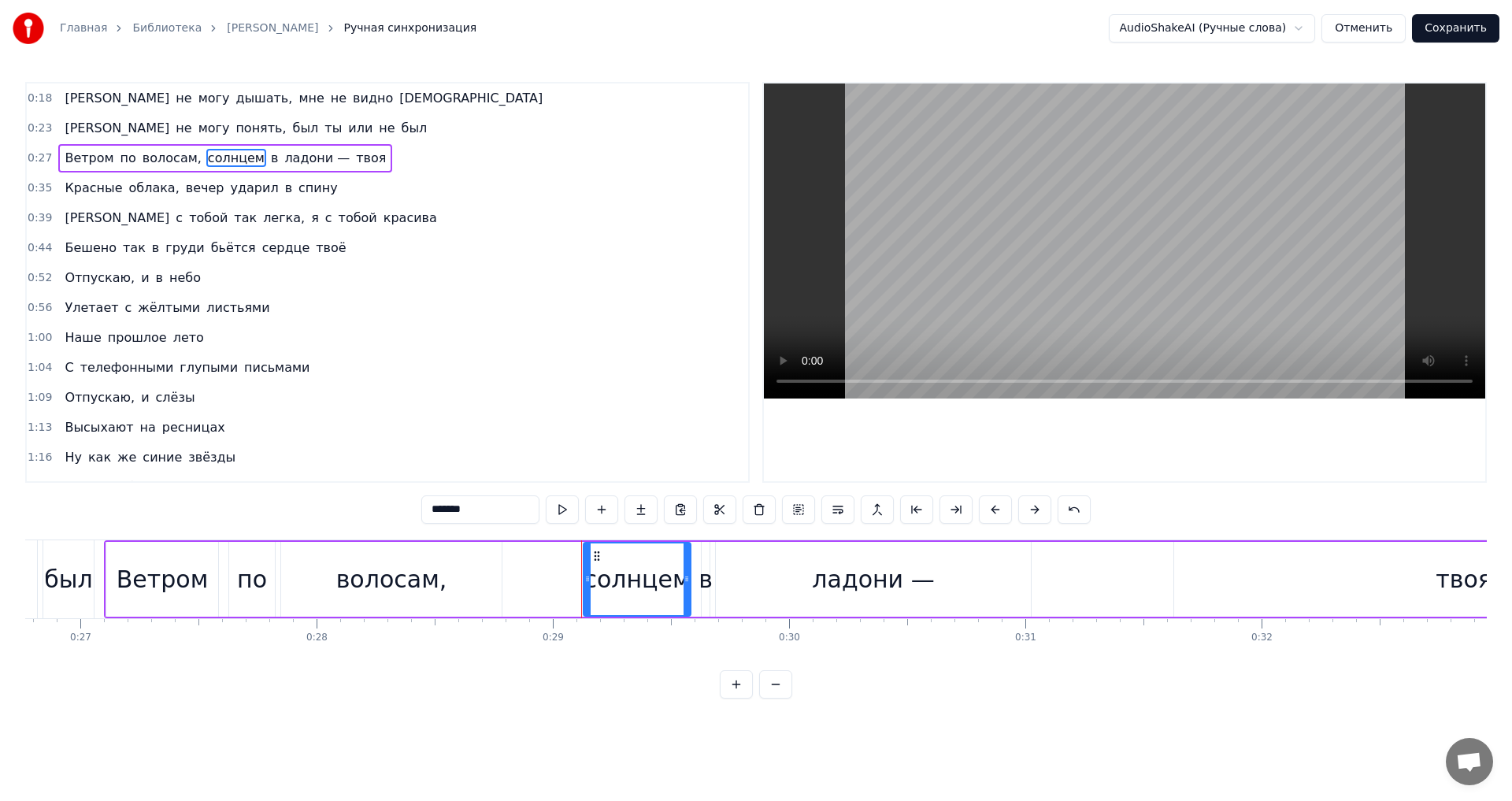
drag, startPoint x: 491, startPoint y: 520, endPoint x: 342, endPoint y: 493, distance: 151.4
click at [355, 496] on div "0:18 Я не могу дышать, мне не видно бога 0:23 Я не могу понять, был ты или не б…" at bounding box center [755, 390] width 1461 height 617
type input "*"
type input "*******"
click at [294, 262] on div "0:44 Бешено так в груди бьётся сердце твоё" at bounding box center [387, 248] width 721 height 30
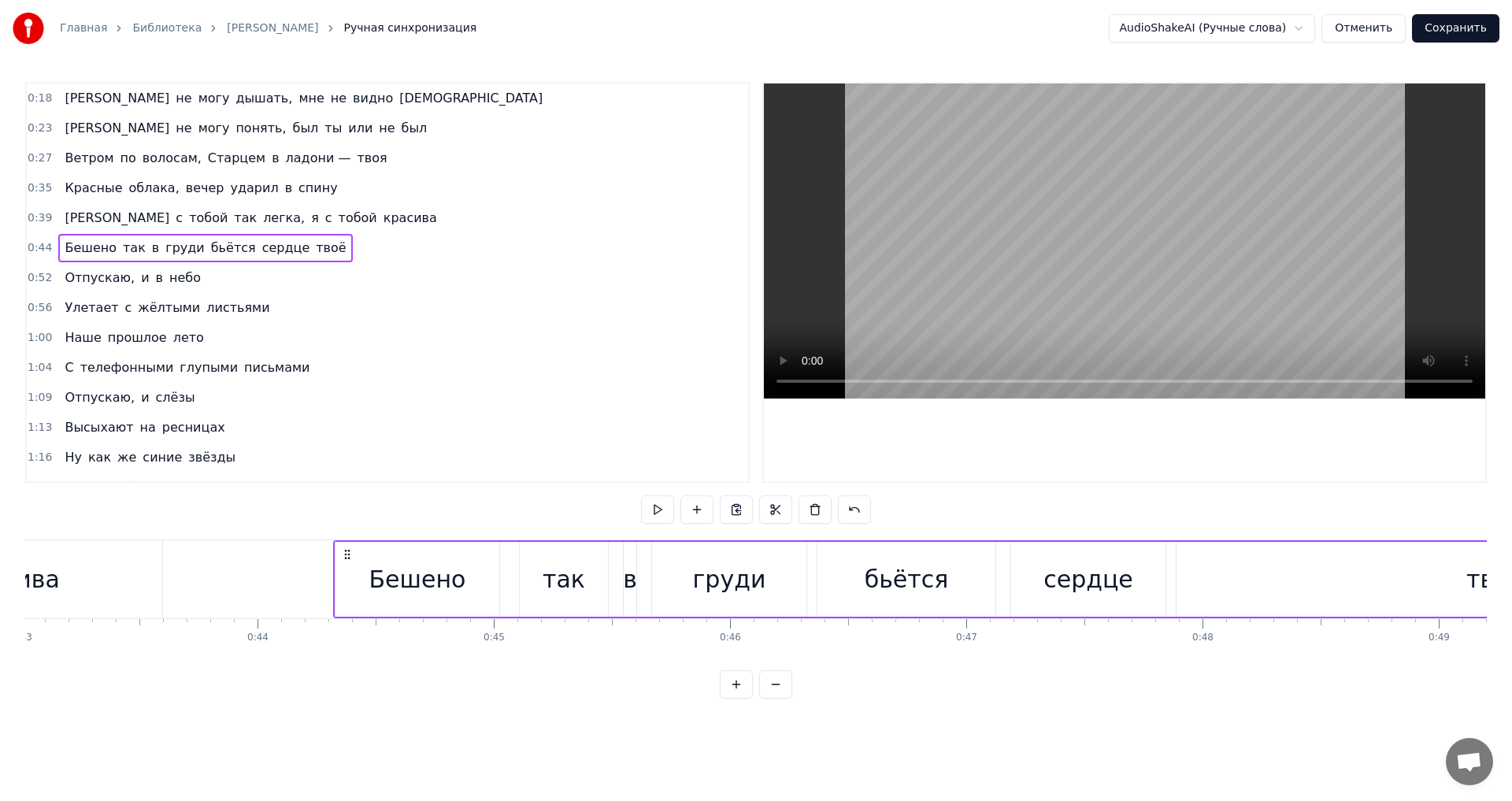
scroll to position [0, 10393]
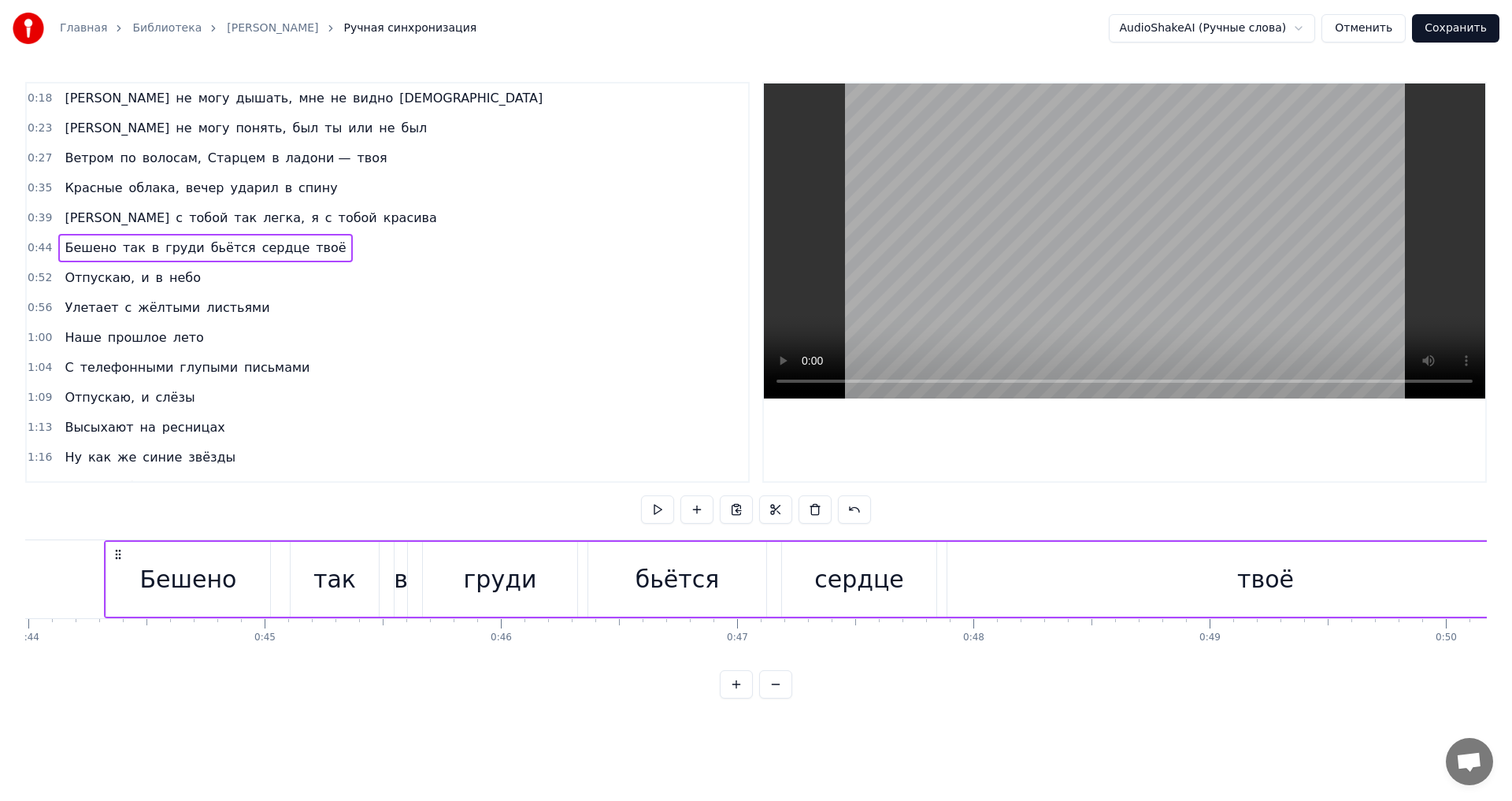
click at [133, 183] on span "облака," at bounding box center [154, 187] width 54 height 18
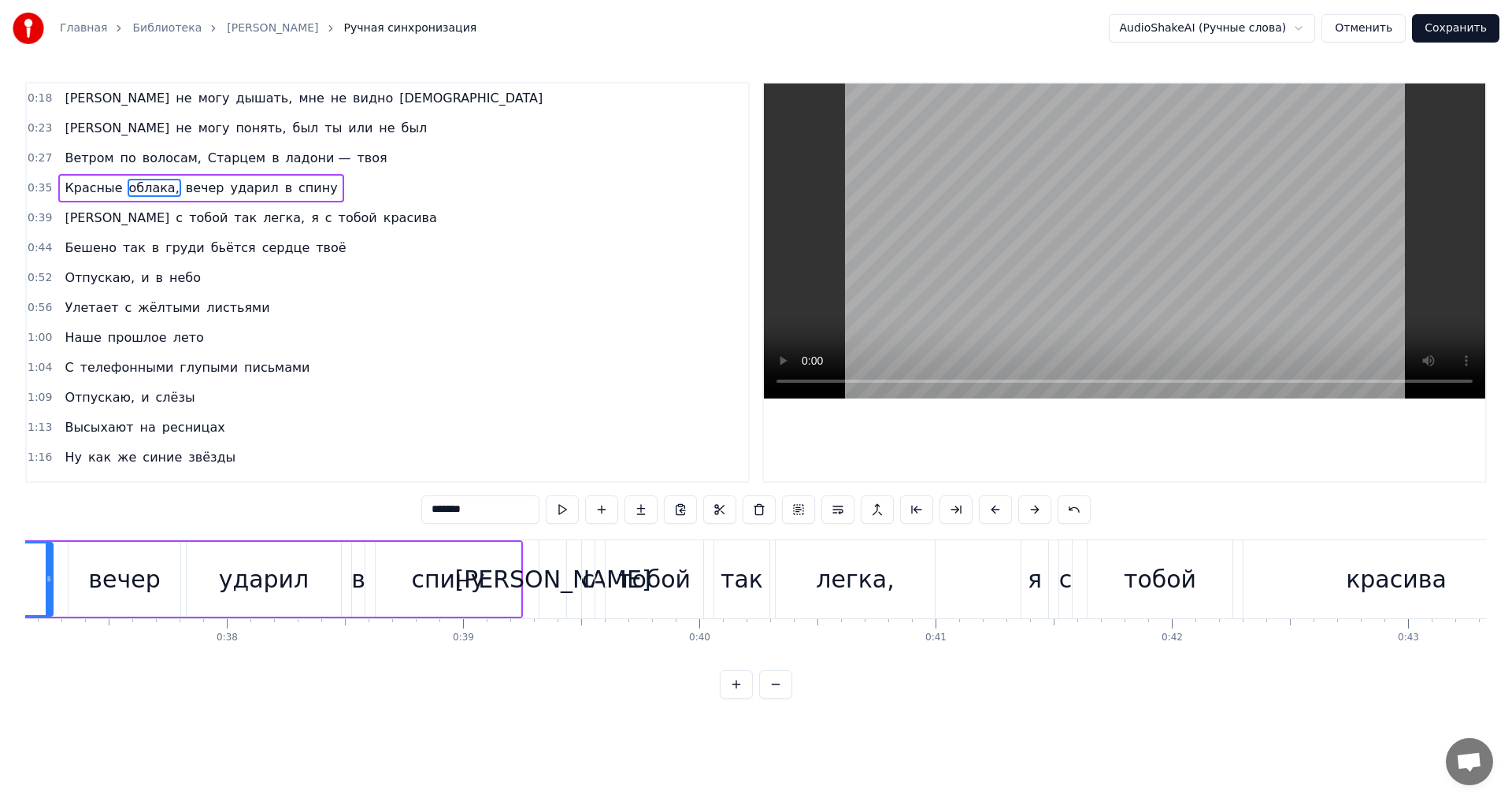
click at [247, 724] on html "Главная Библиотека Otpuskayu • MakSim Ручная синхронизация AudioShakeAI (Ручные…" at bounding box center [756, 362] width 1512 height 724
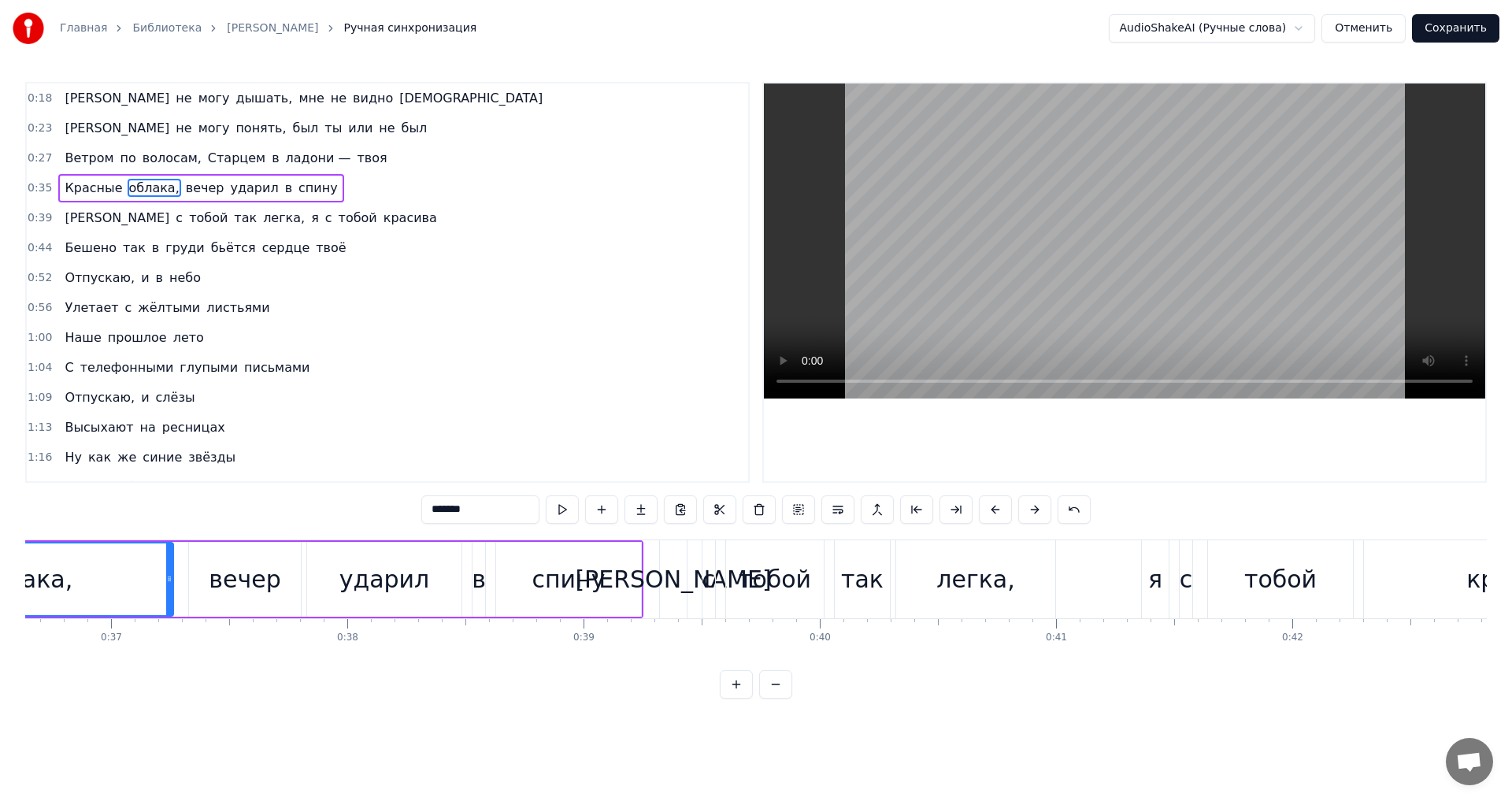
scroll to position [0, 8427]
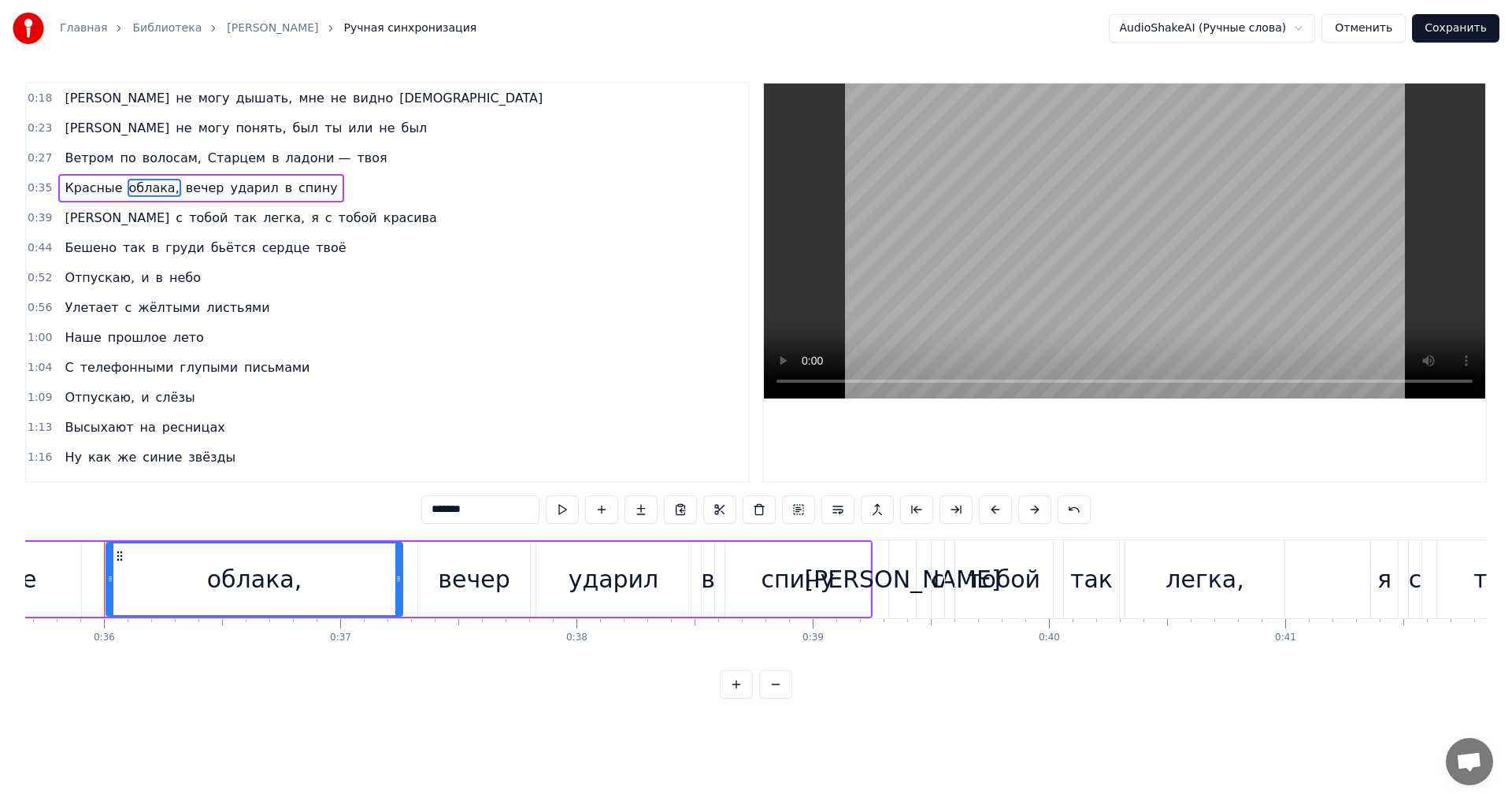
click at [80, 191] on span "Красные" at bounding box center [92, 187] width 60 height 18
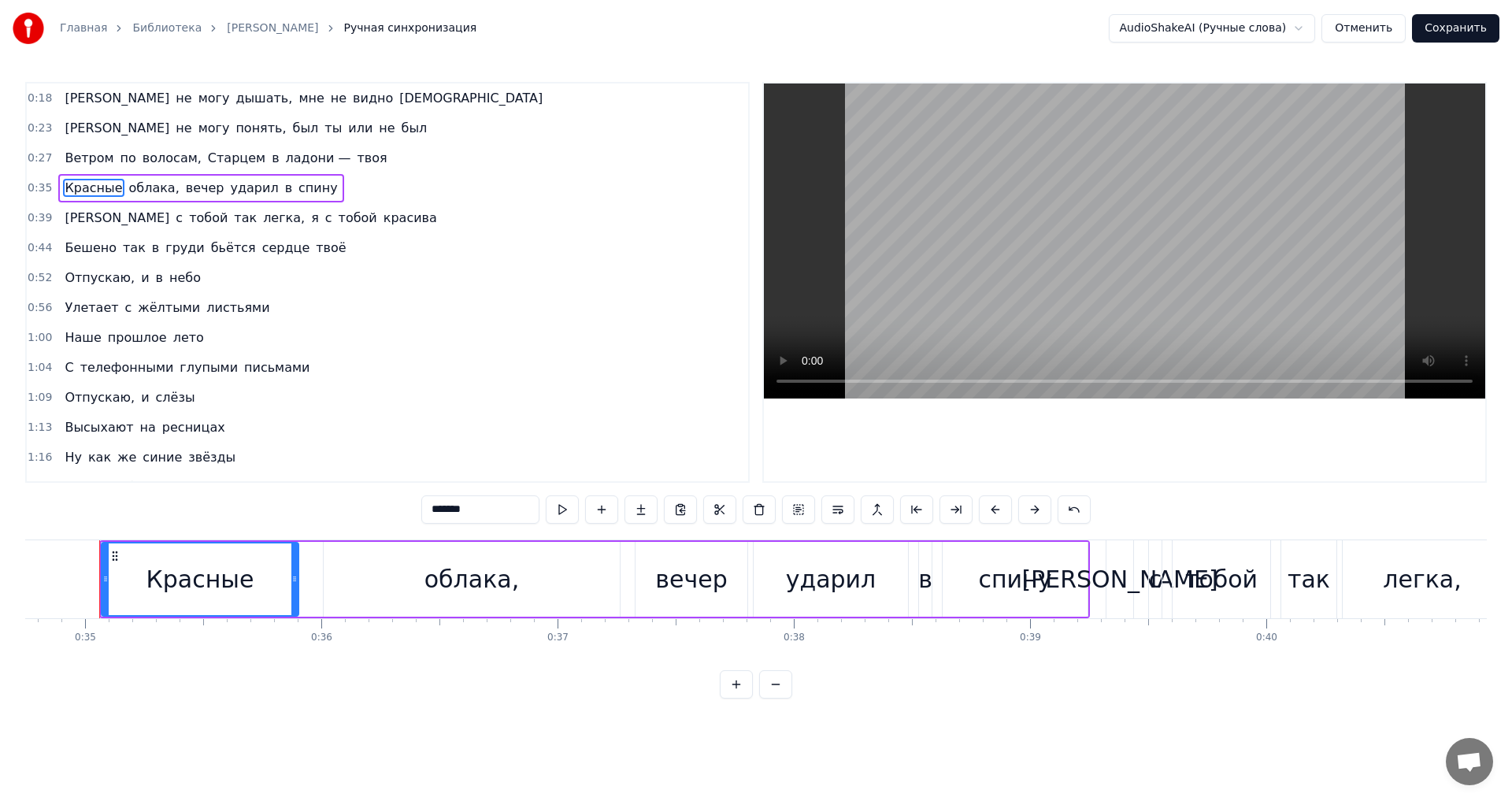
scroll to position [0, 8205]
click at [132, 191] on span "облака," at bounding box center [154, 187] width 54 height 18
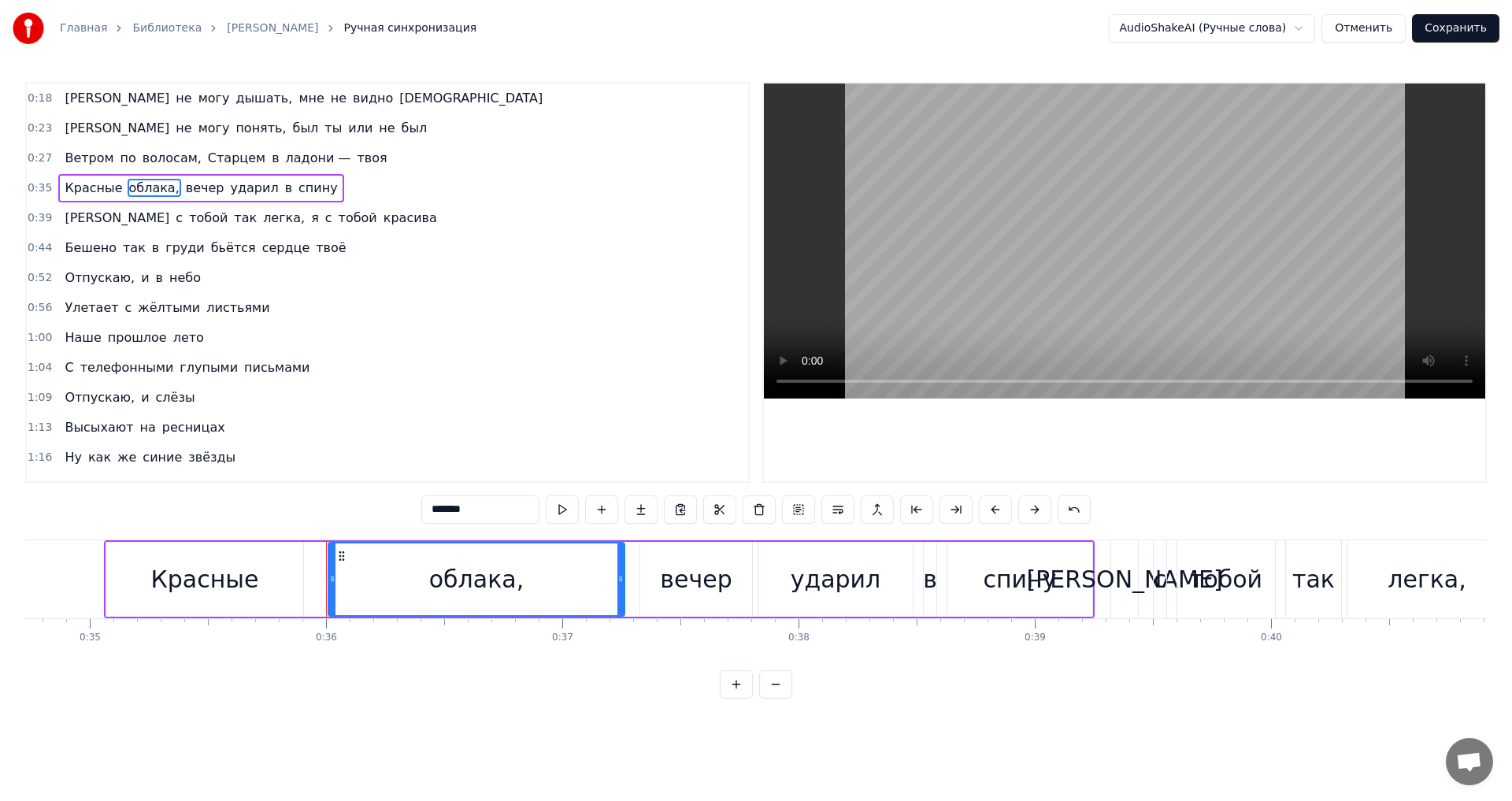
click at [462, 507] on input "*******" at bounding box center [480, 509] width 118 height 28
drag, startPoint x: 465, startPoint y: 508, endPoint x: 367, endPoint y: 496, distance: 98.7
click at [367, 496] on div "0:18 Я не могу дышать, мне не видно бога 0:23 Я не могу понять, был ты или не б…" at bounding box center [755, 390] width 1461 height 617
type input "*******"
click at [284, 228] on div "Я с тобой так легка, я с тобой красива" at bounding box center [250, 218] width 384 height 28
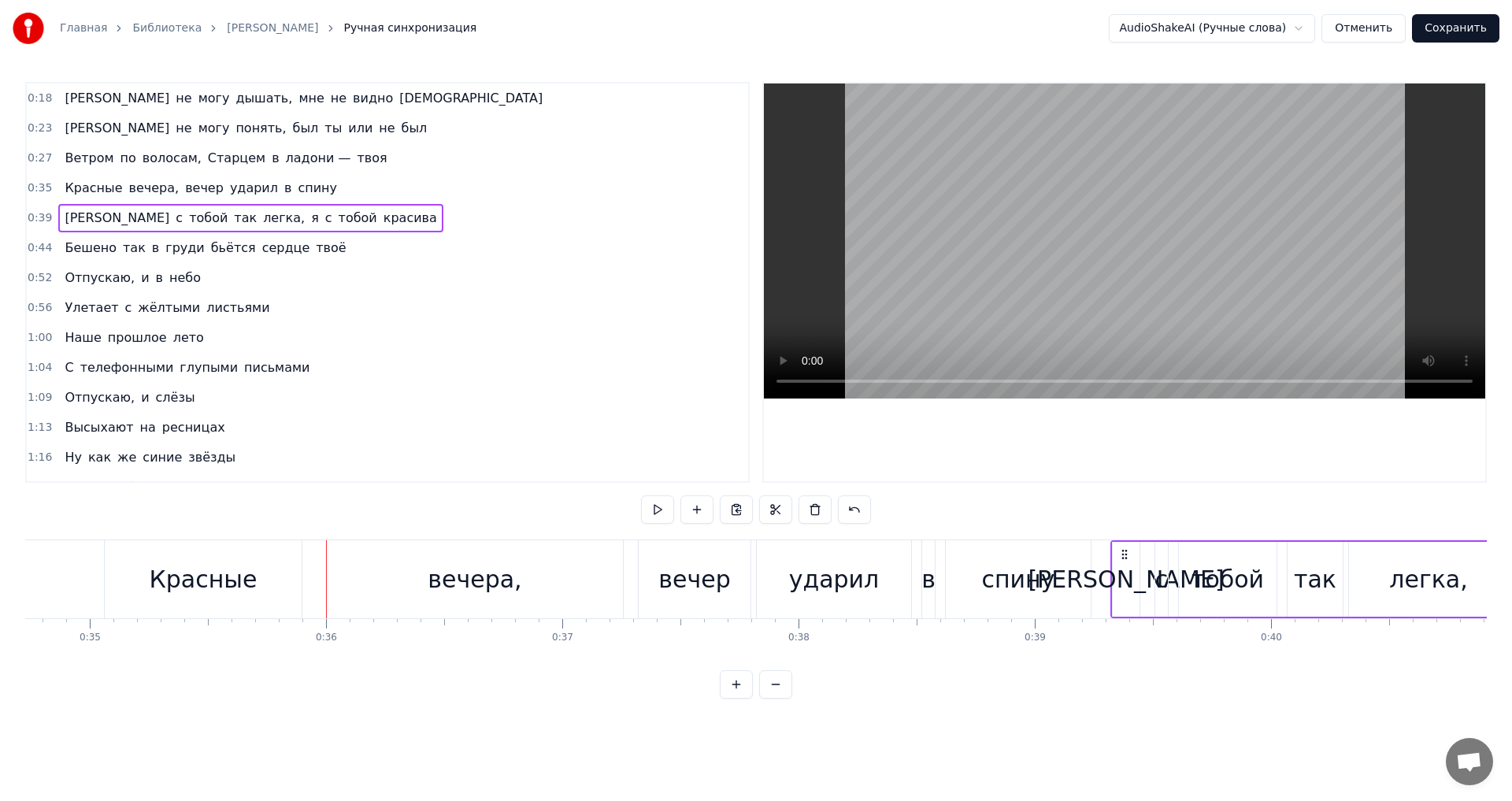
click at [382, 225] on span "красива" at bounding box center [410, 217] width 57 height 18
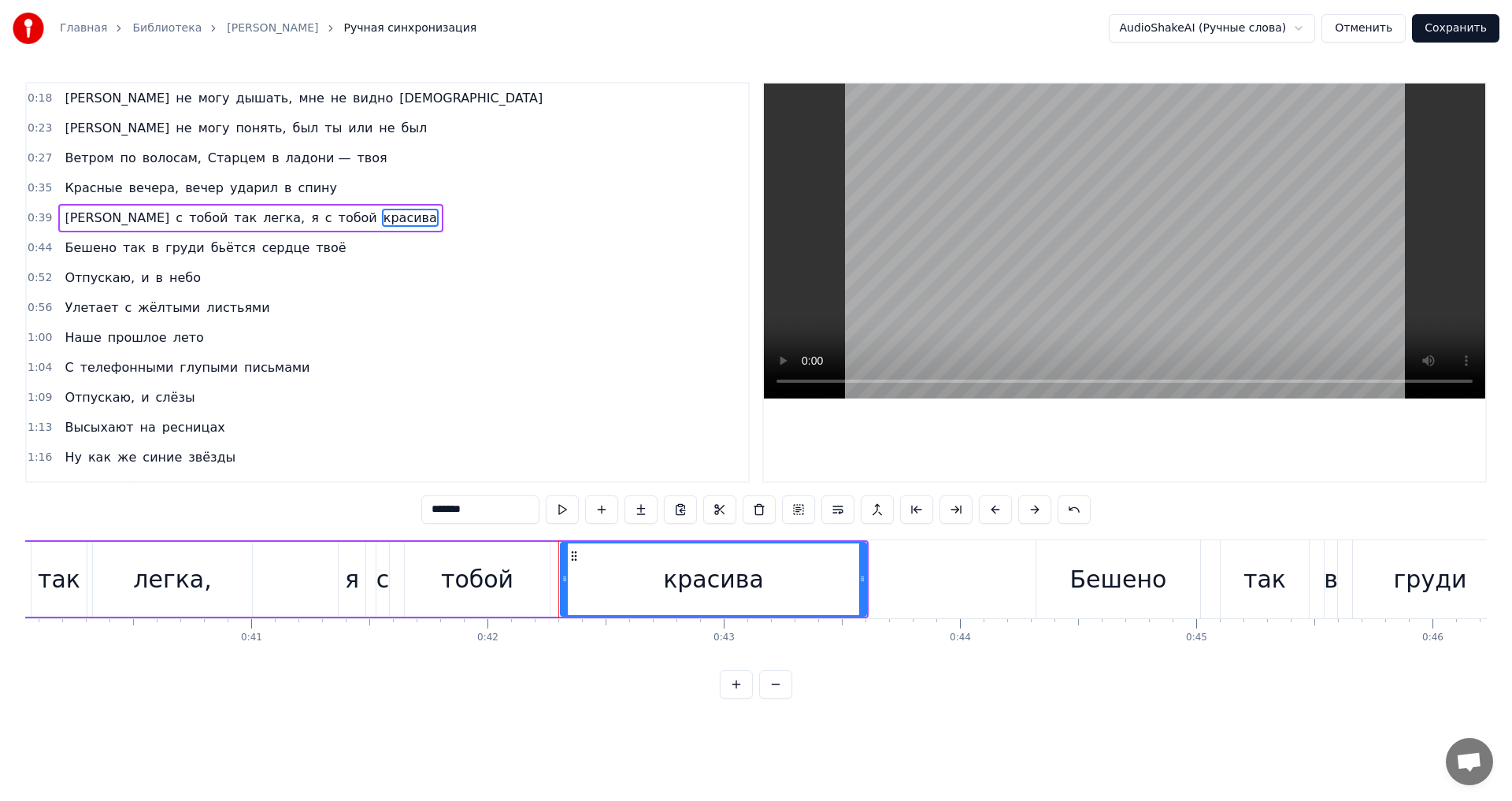
click at [261, 218] on span "легка," at bounding box center [284, 217] width 45 height 18
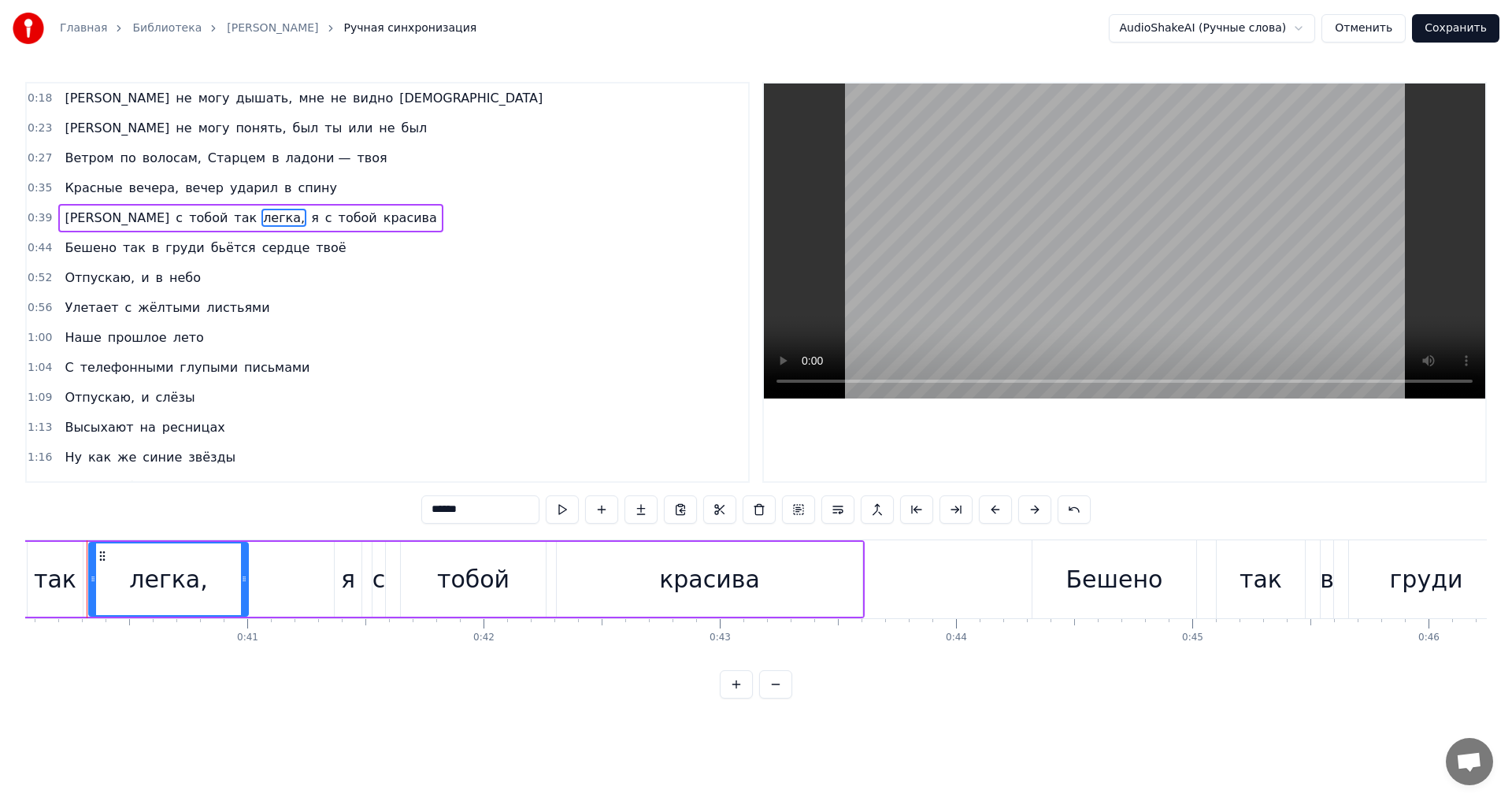
scroll to position [0, 9448]
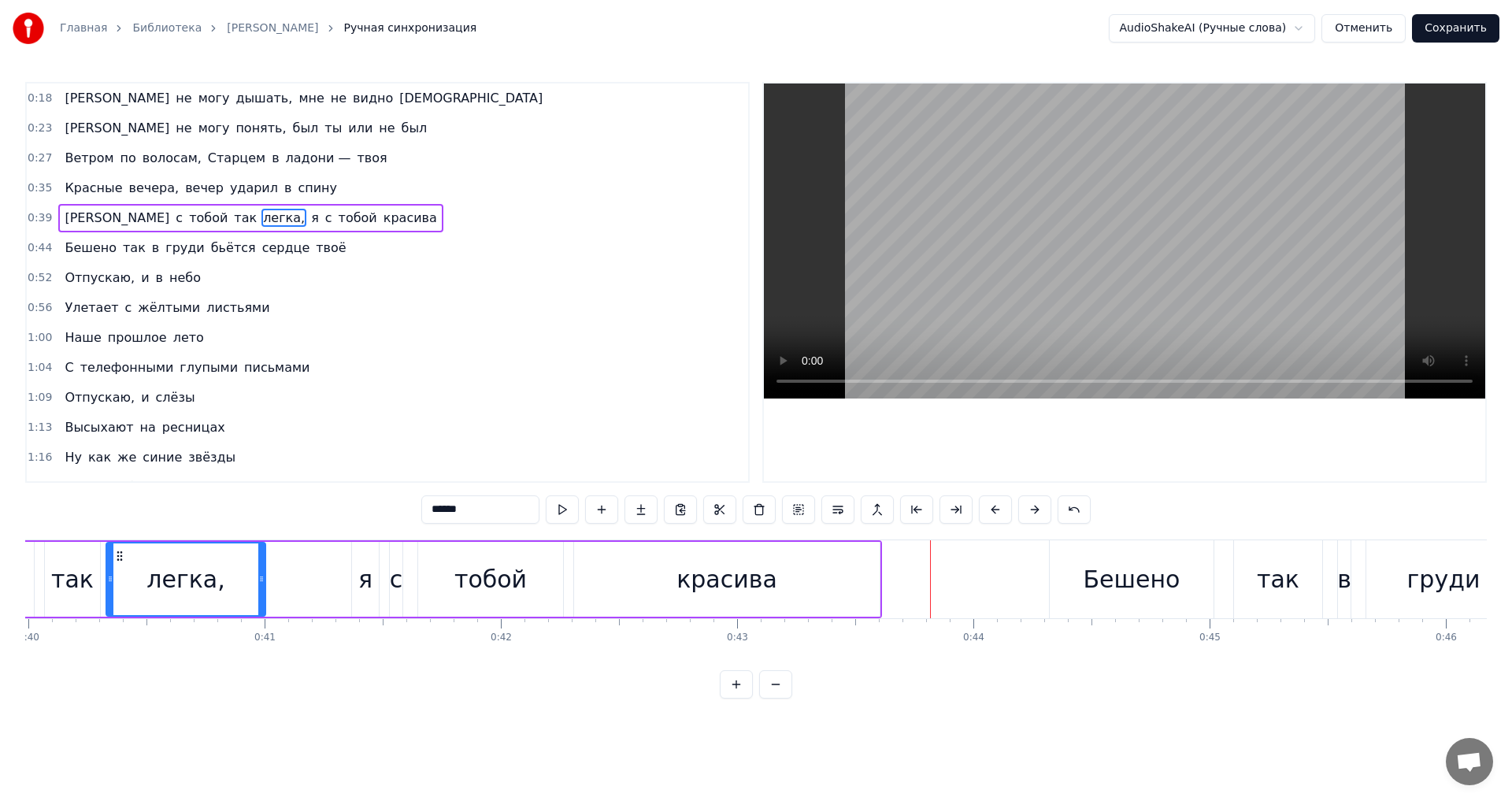
click at [382, 220] on span "красива" at bounding box center [410, 217] width 57 height 18
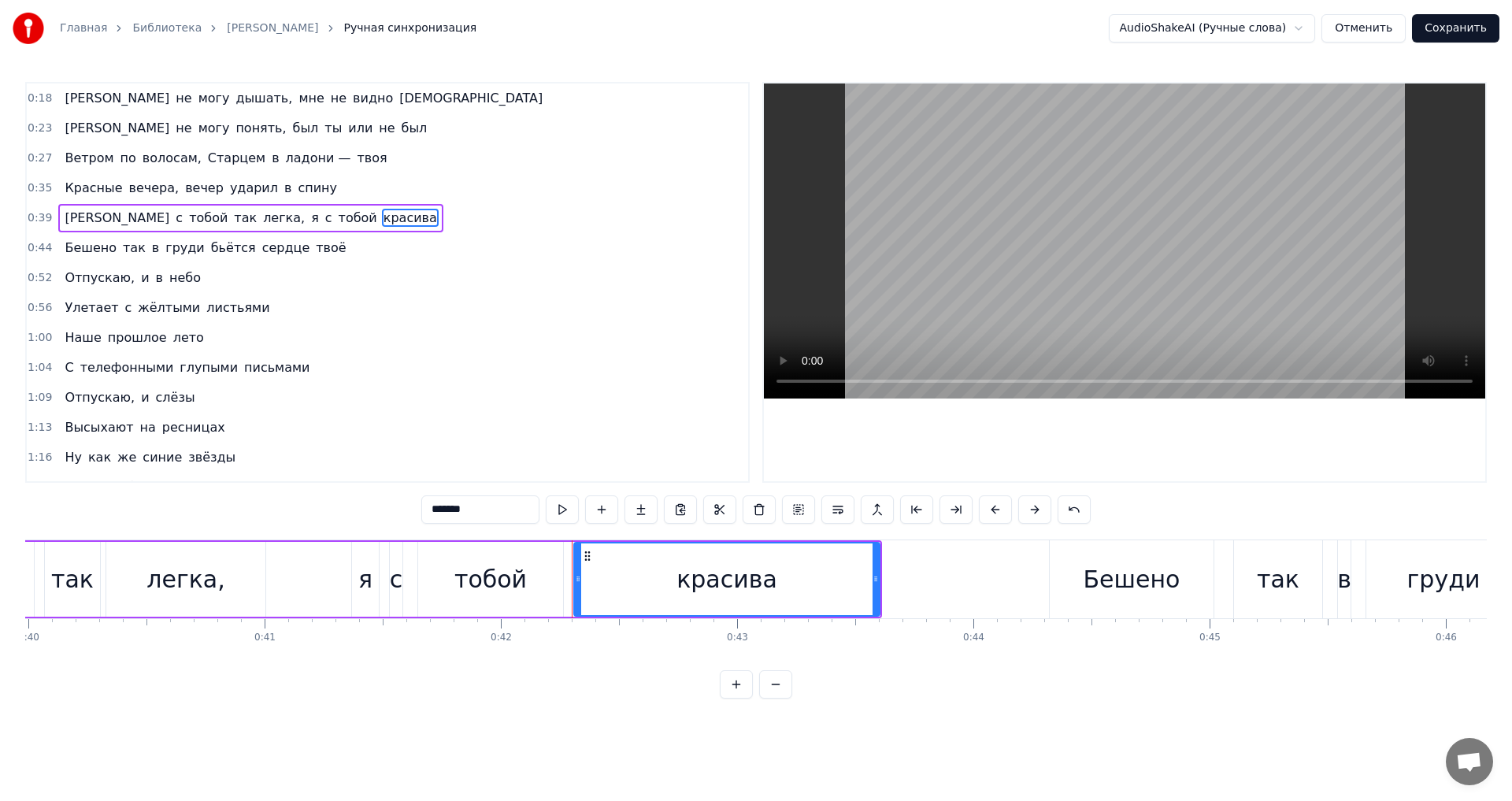
click at [450, 509] on input "*******" at bounding box center [480, 509] width 118 height 28
click at [323, 211] on span "с" at bounding box center [328, 217] width 10 height 18
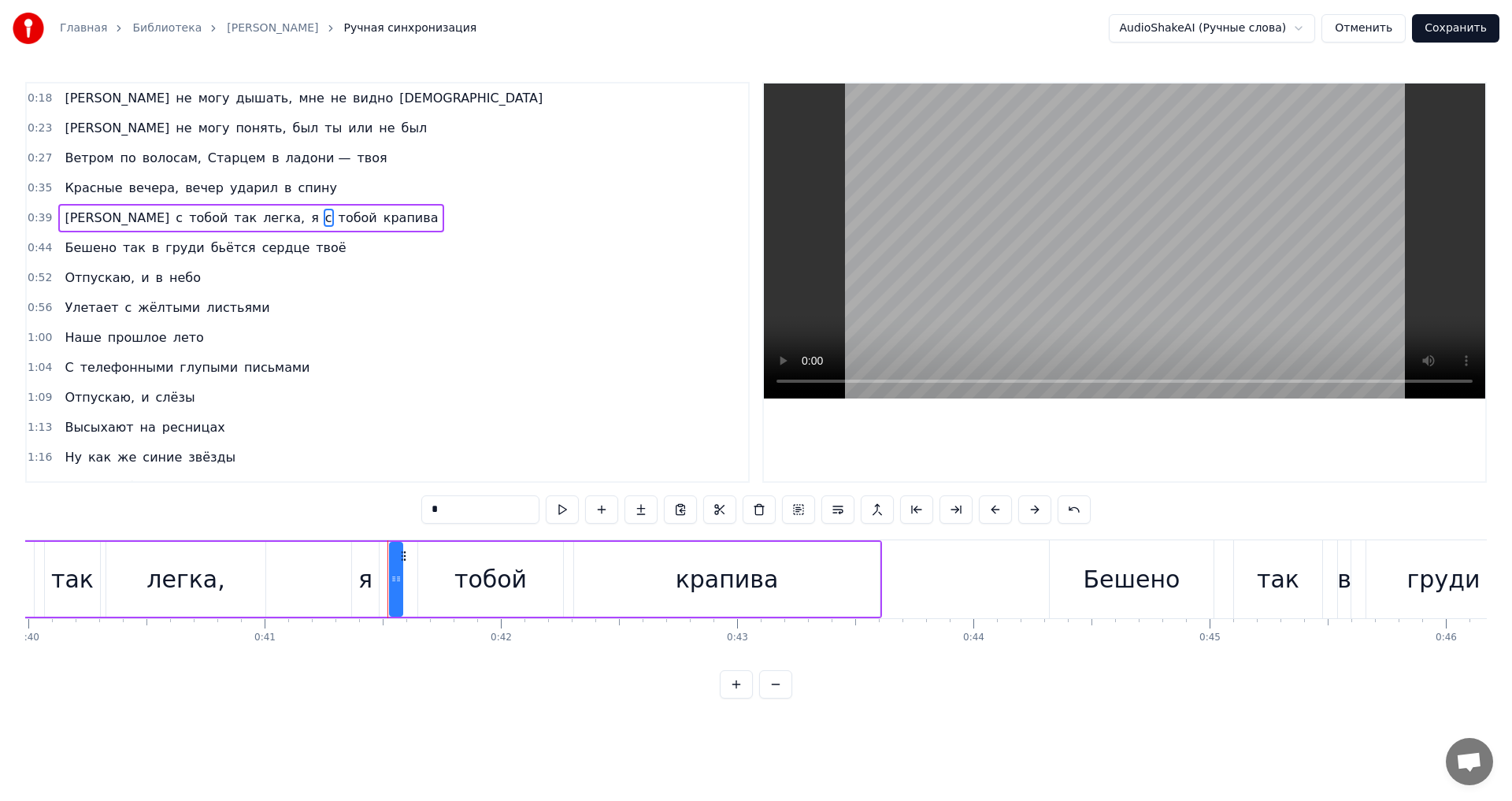
click at [261, 221] on span "легка," at bounding box center [284, 217] width 45 height 18
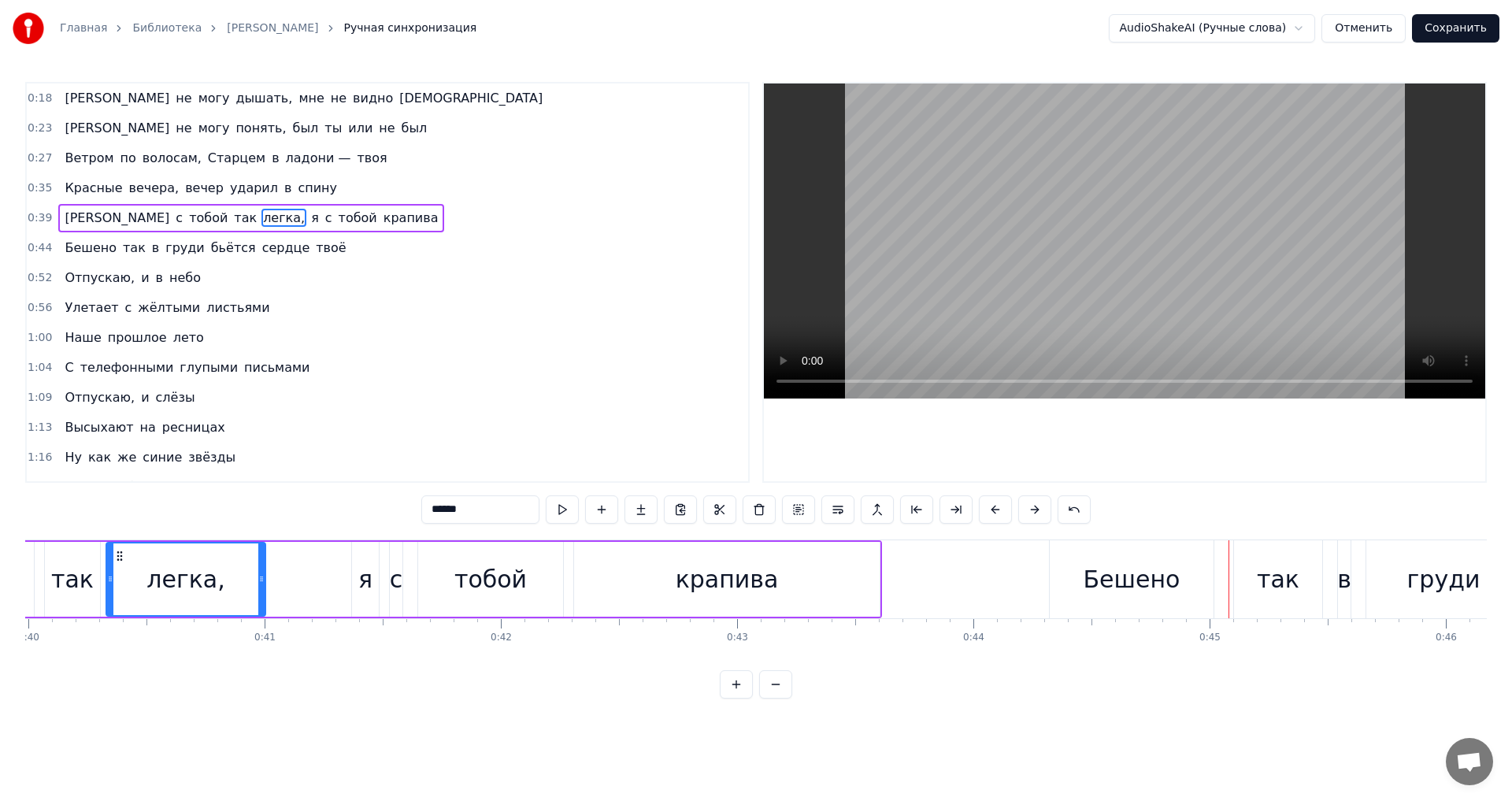
click at [171, 340] on span "лето" at bounding box center [188, 337] width 34 height 18
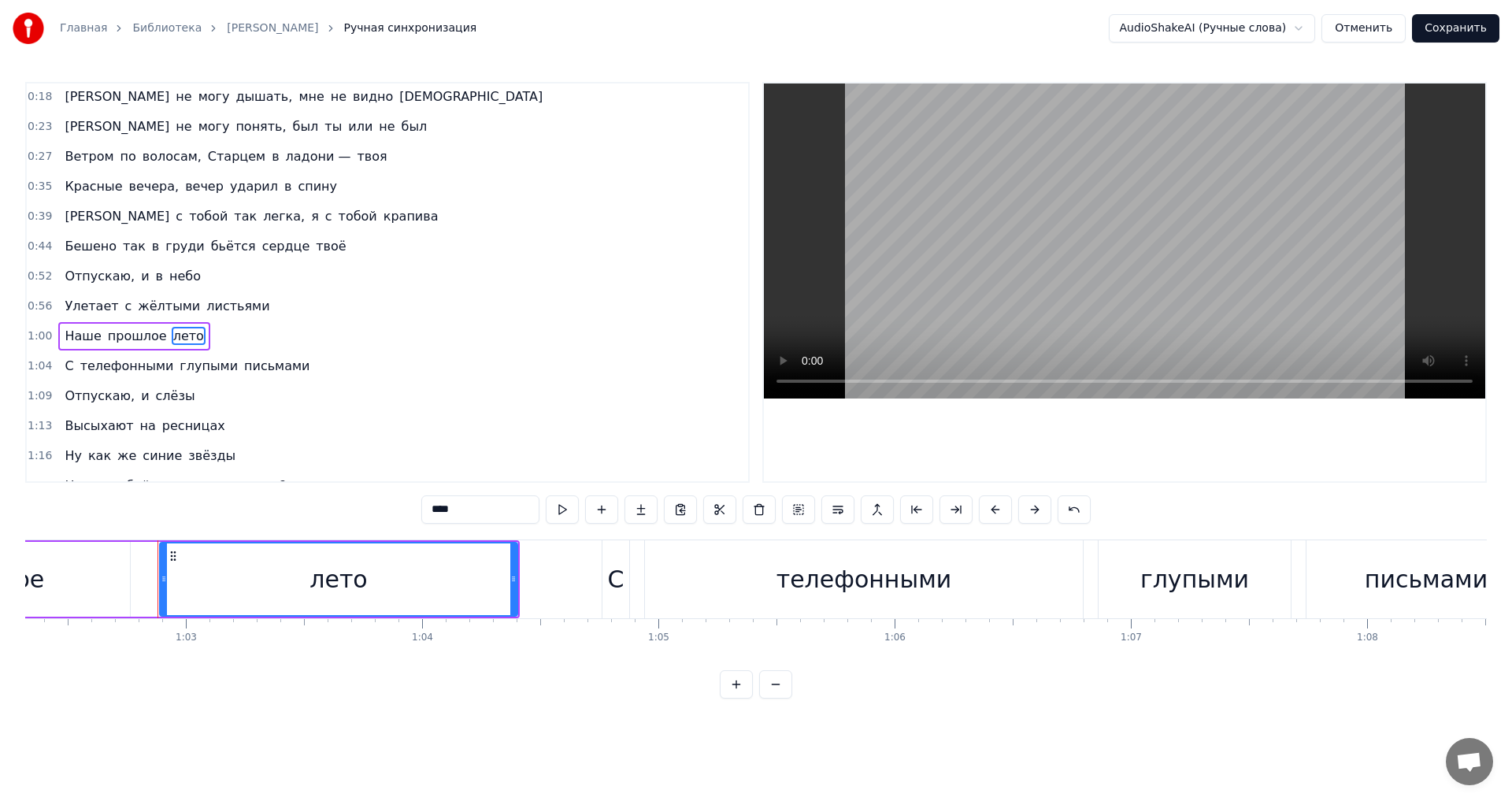
scroll to position [0, 14777]
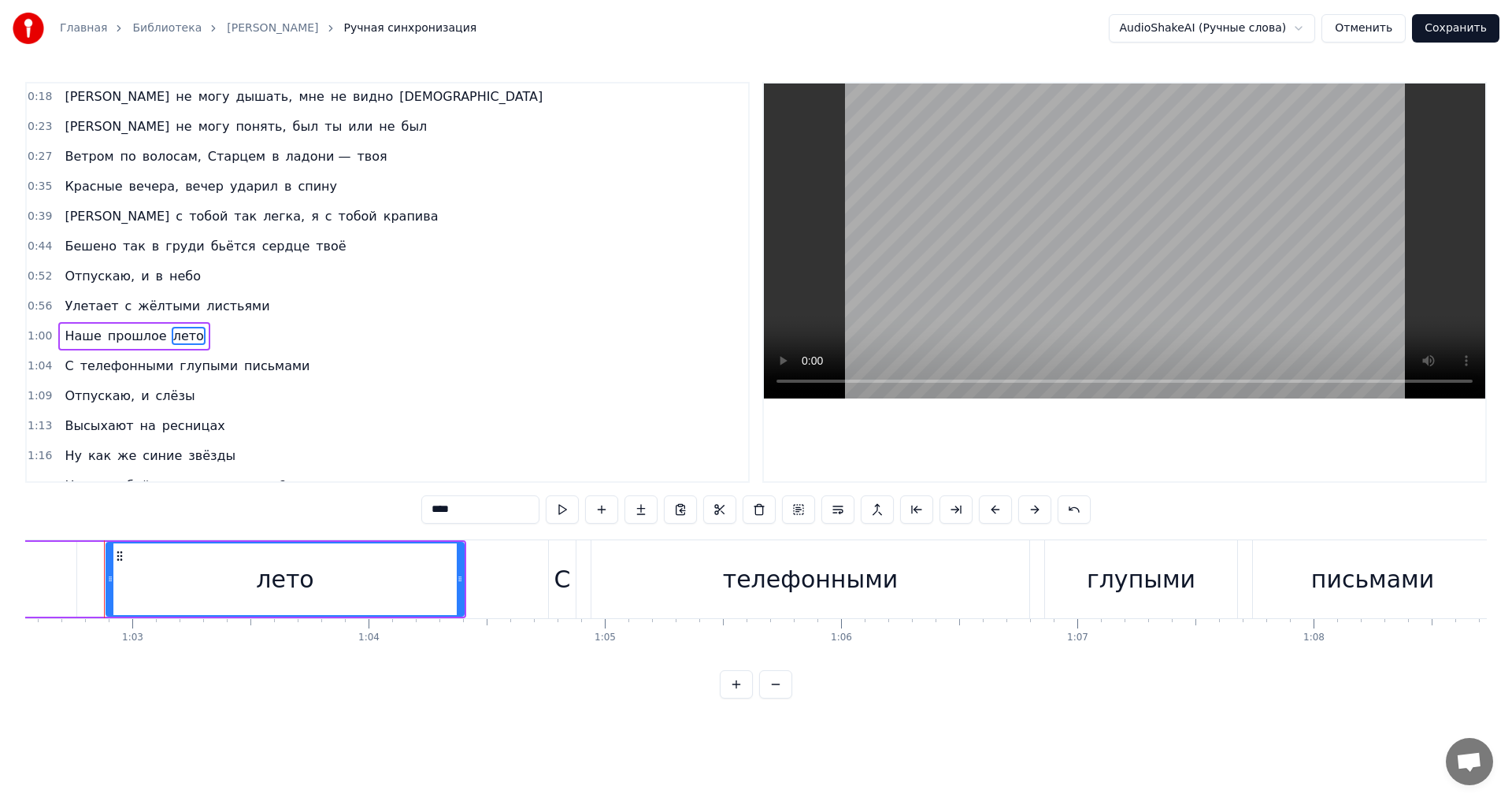
drag, startPoint x: 458, startPoint y: 510, endPoint x: 376, endPoint y: 503, distance: 82.3
click at [379, 503] on div "0:18 Я не могу дышать, мне не видно бога 0:23 Я не могу понять, был ты или не б…" at bounding box center [755, 390] width 1461 height 617
click at [76, 313] on span "Улетает" at bounding box center [91, 306] width 57 height 18
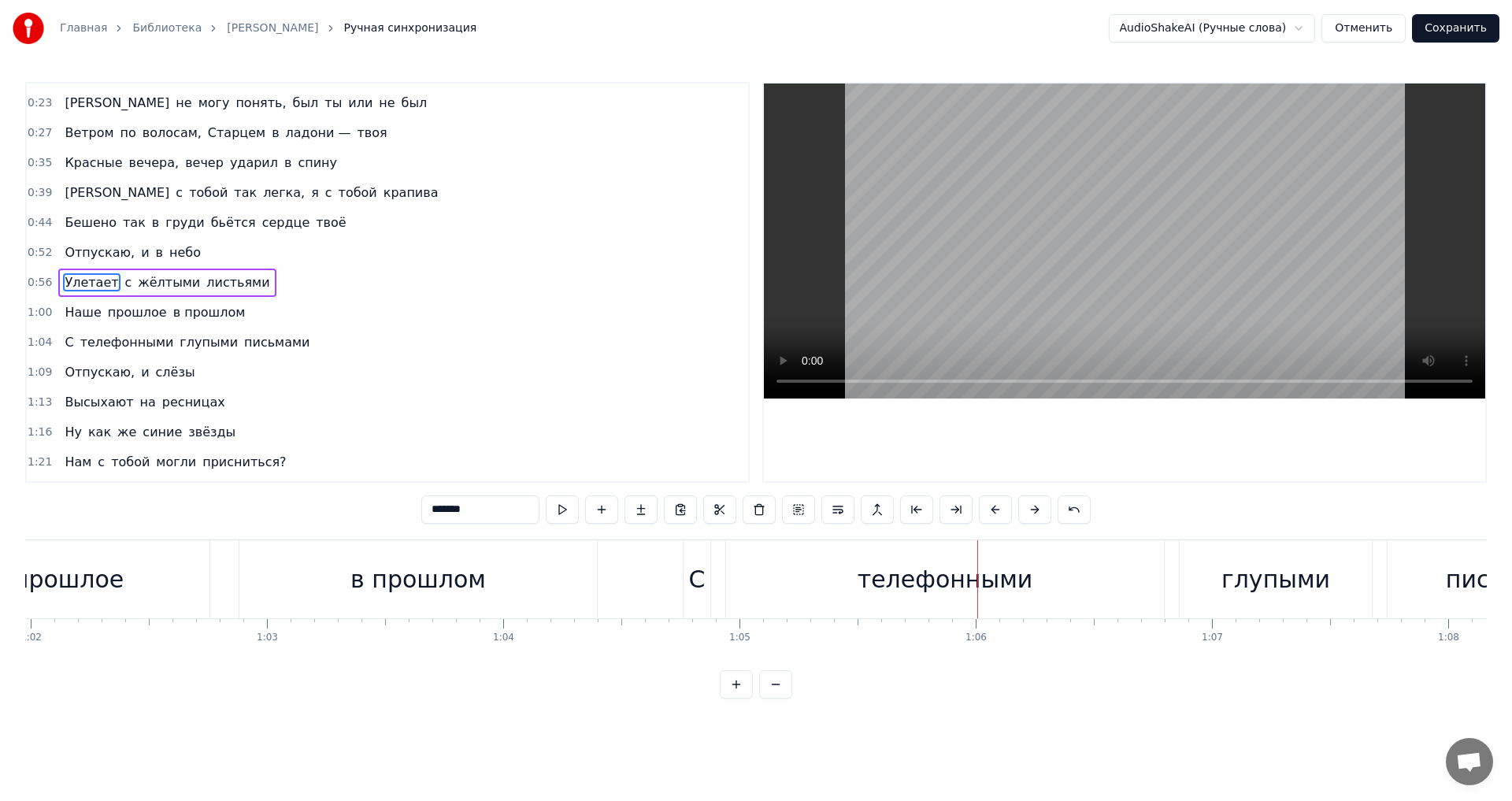
scroll to position [104, 0]
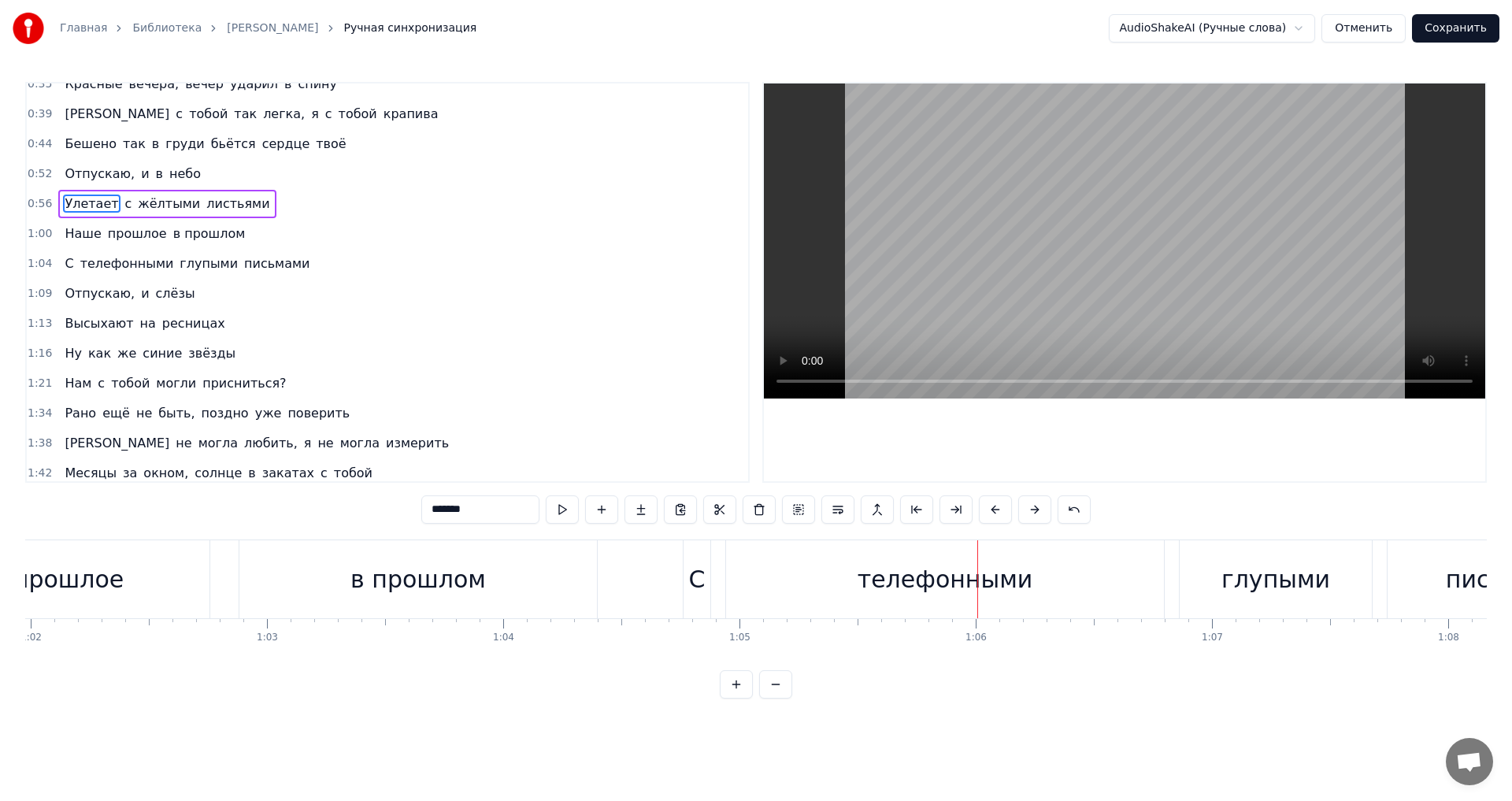
click at [116, 355] on span "же" at bounding box center [126, 353] width 22 height 18
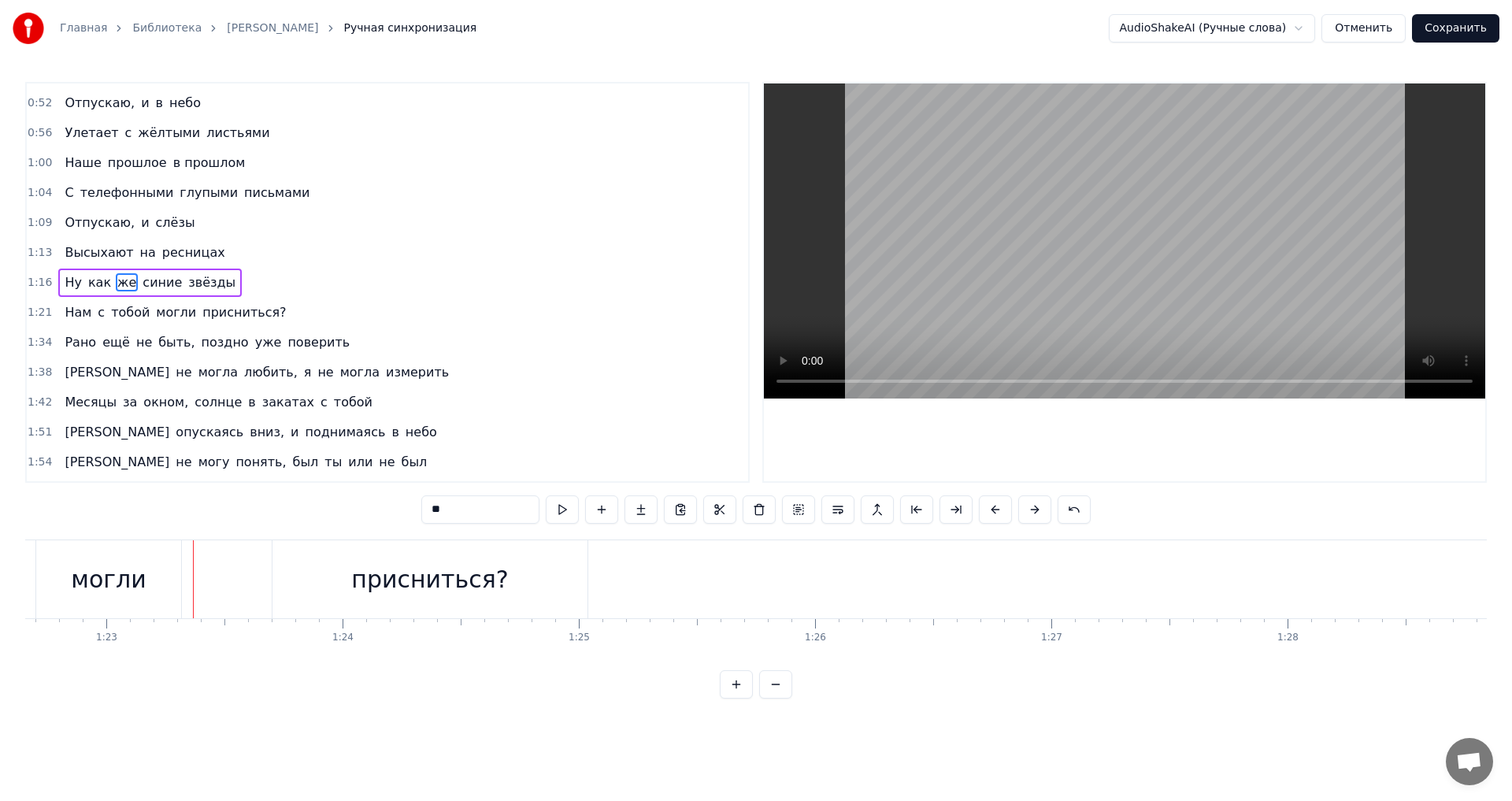
scroll to position [0, 19588]
click at [225, 313] on span "присниться?" at bounding box center [244, 312] width 87 height 18
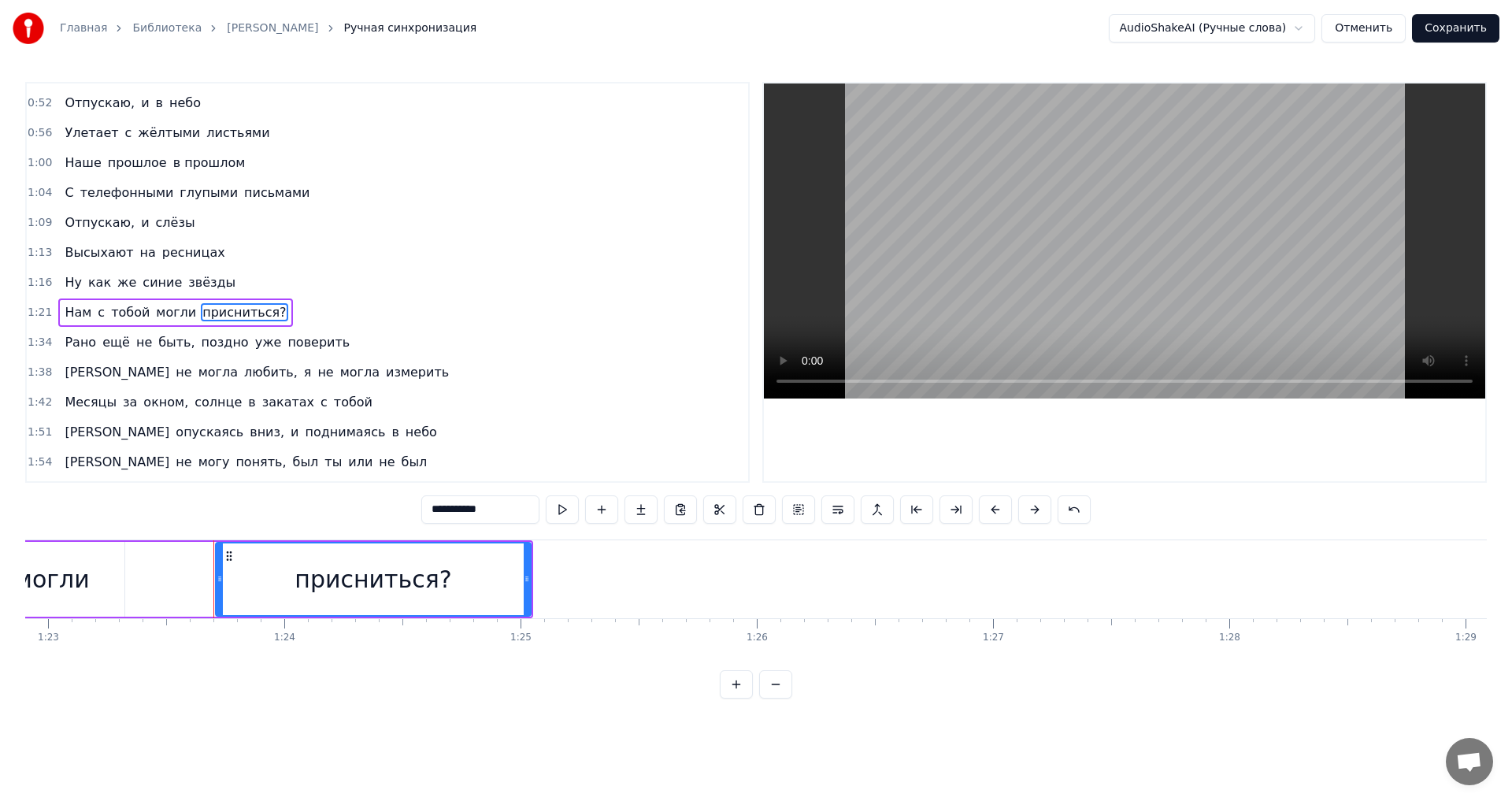
scroll to position [205, 0]
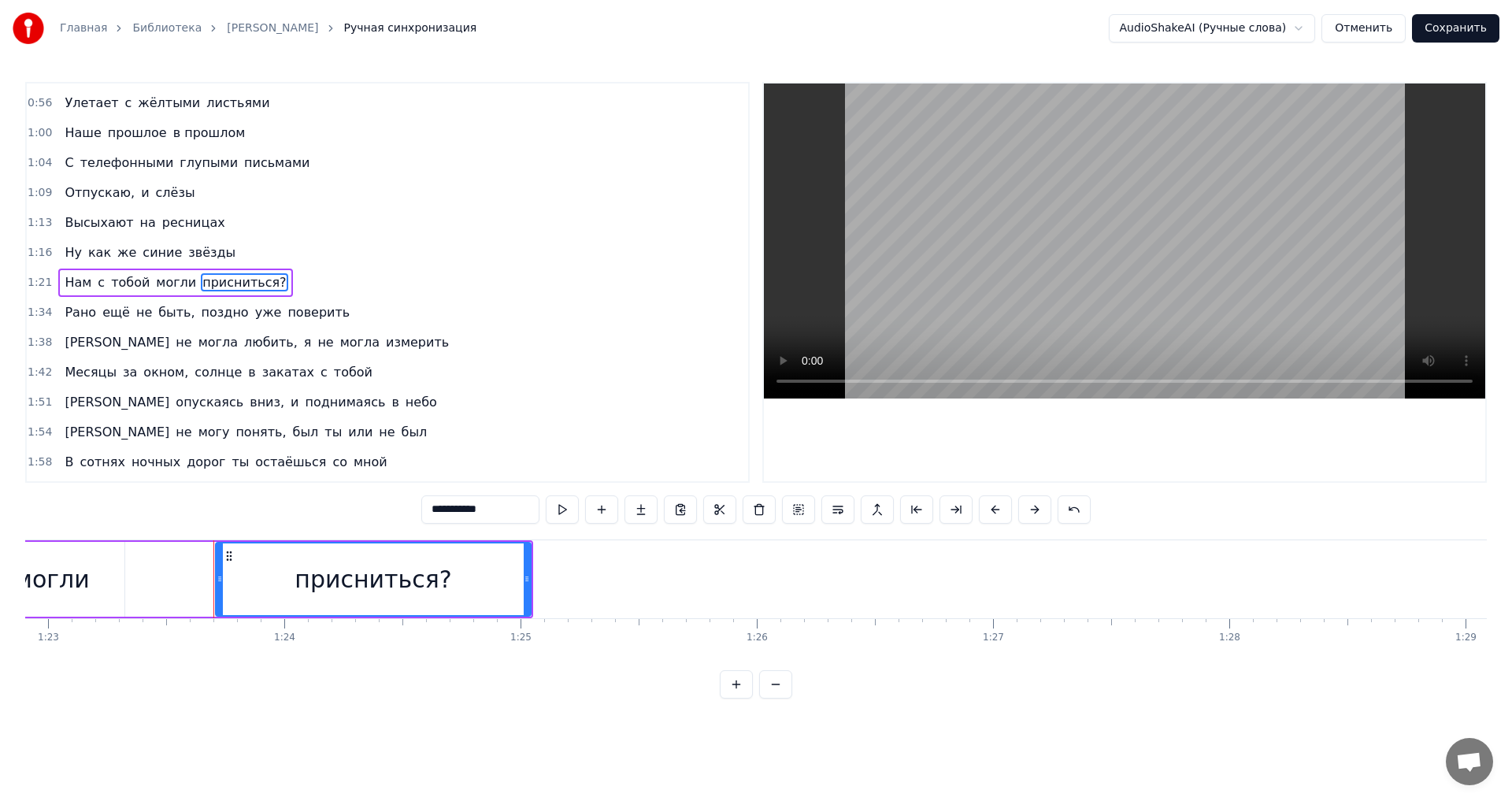
drag, startPoint x: 431, startPoint y: 506, endPoint x: 489, endPoint y: 512, distance: 58.3
click at [489, 512] on input "**********" at bounding box center [480, 509] width 118 height 28
click at [243, 343] on span "любить," at bounding box center [271, 342] width 57 height 18
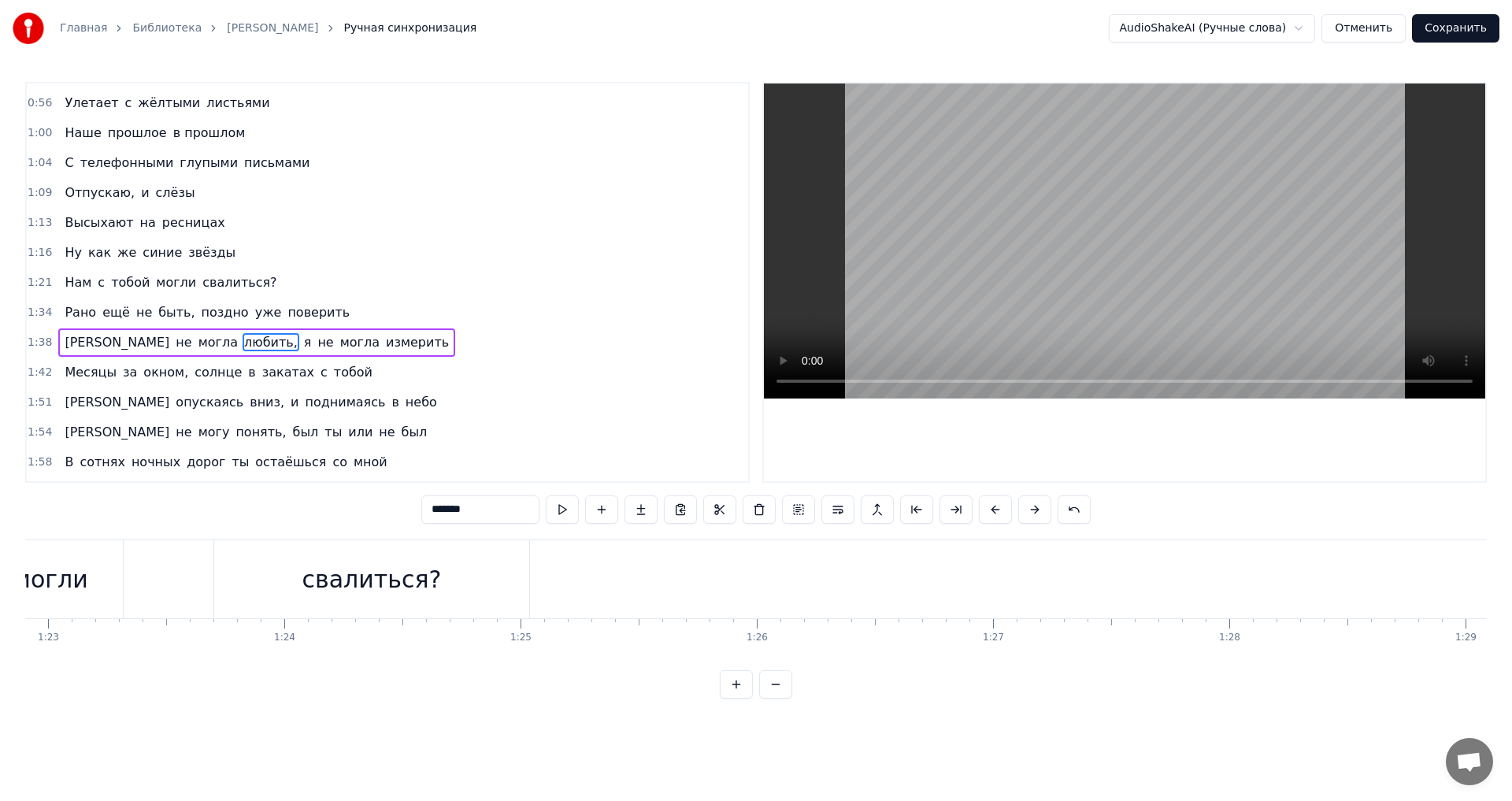
scroll to position [265, 0]
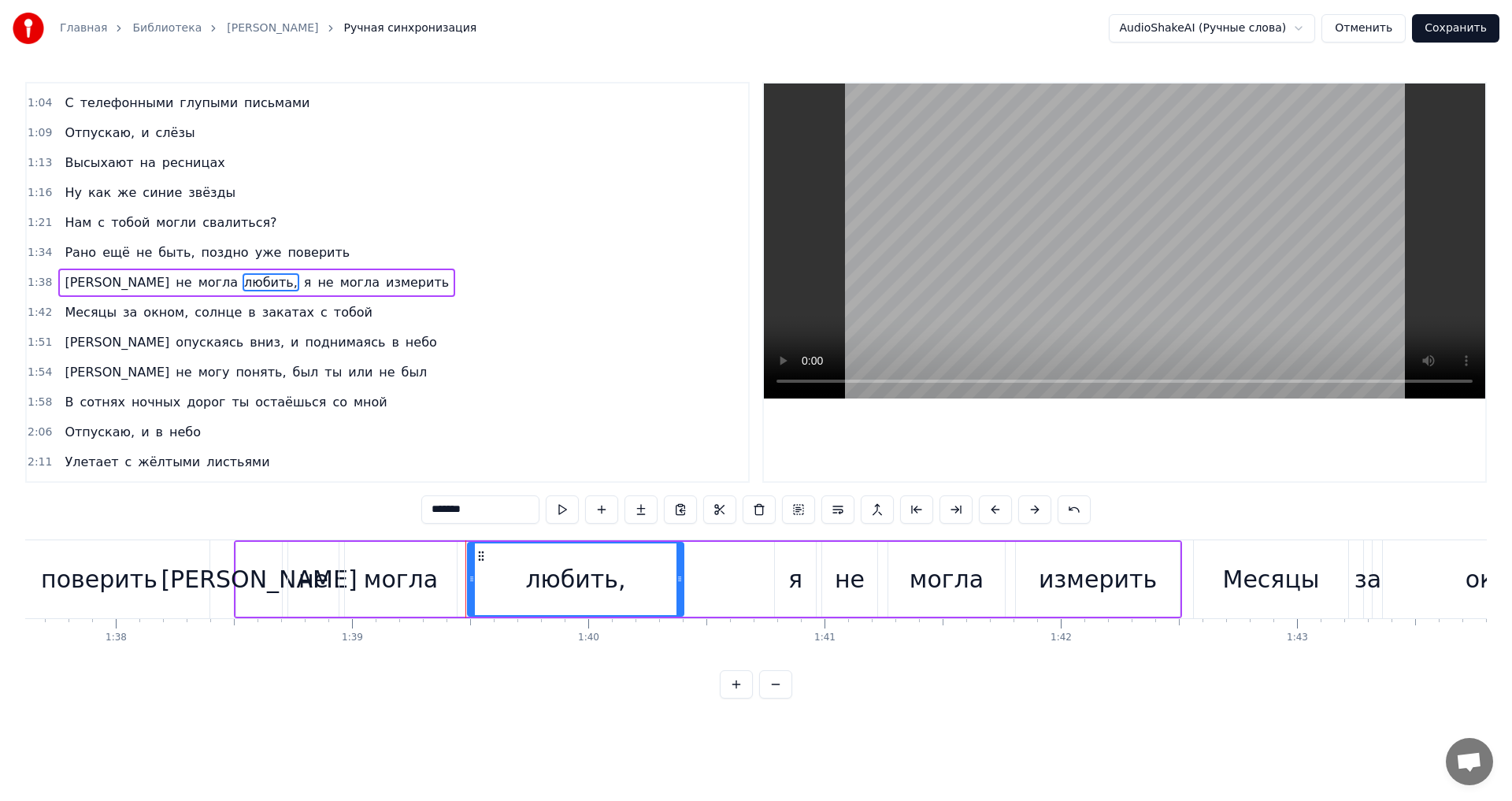
click at [157, 254] on span "быть," at bounding box center [176, 253] width 39 height 18
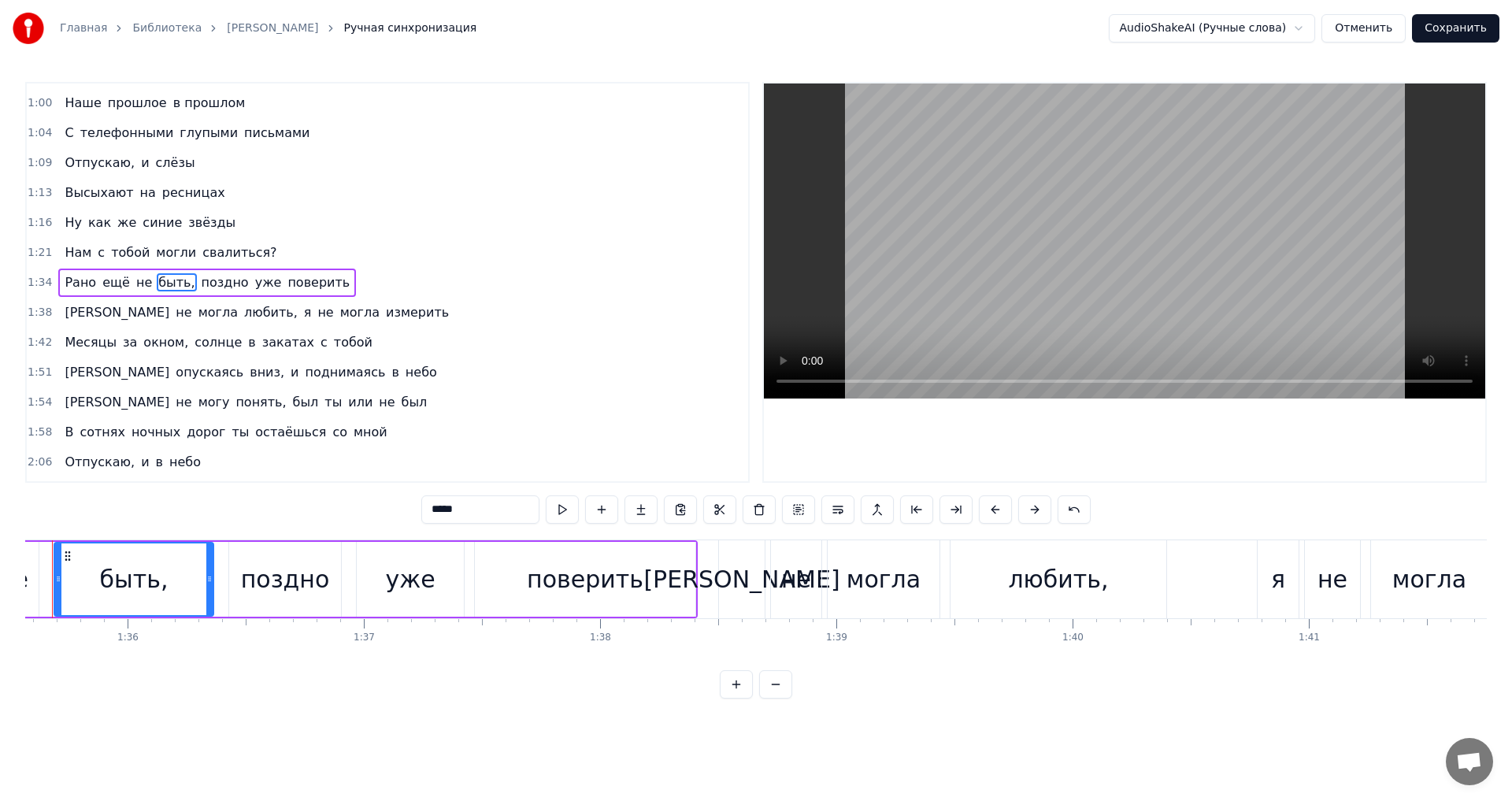
scroll to position [0, 22527]
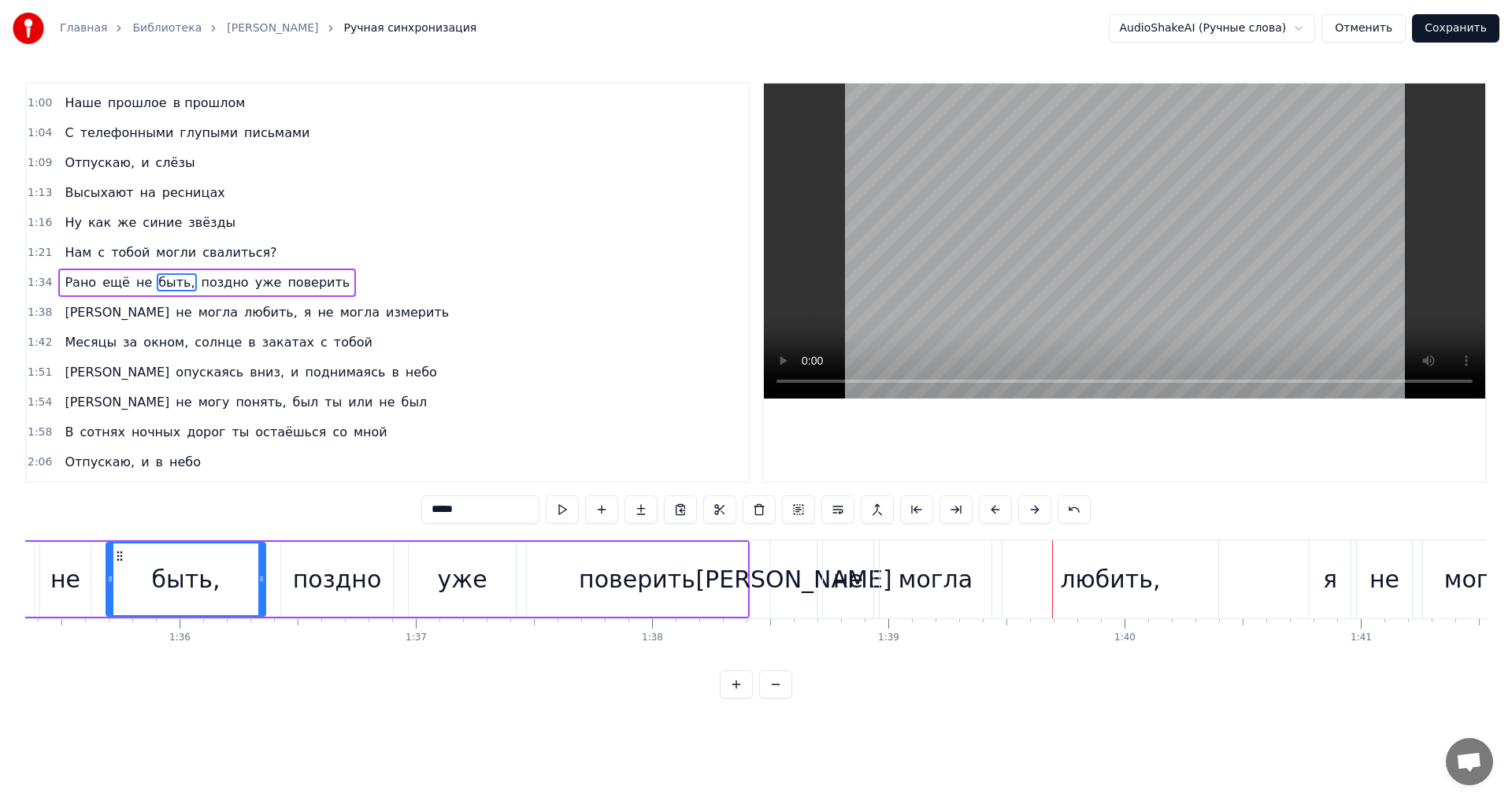
click at [243, 306] on span "любить," at bounding box center [271, 312] width 57 height 18
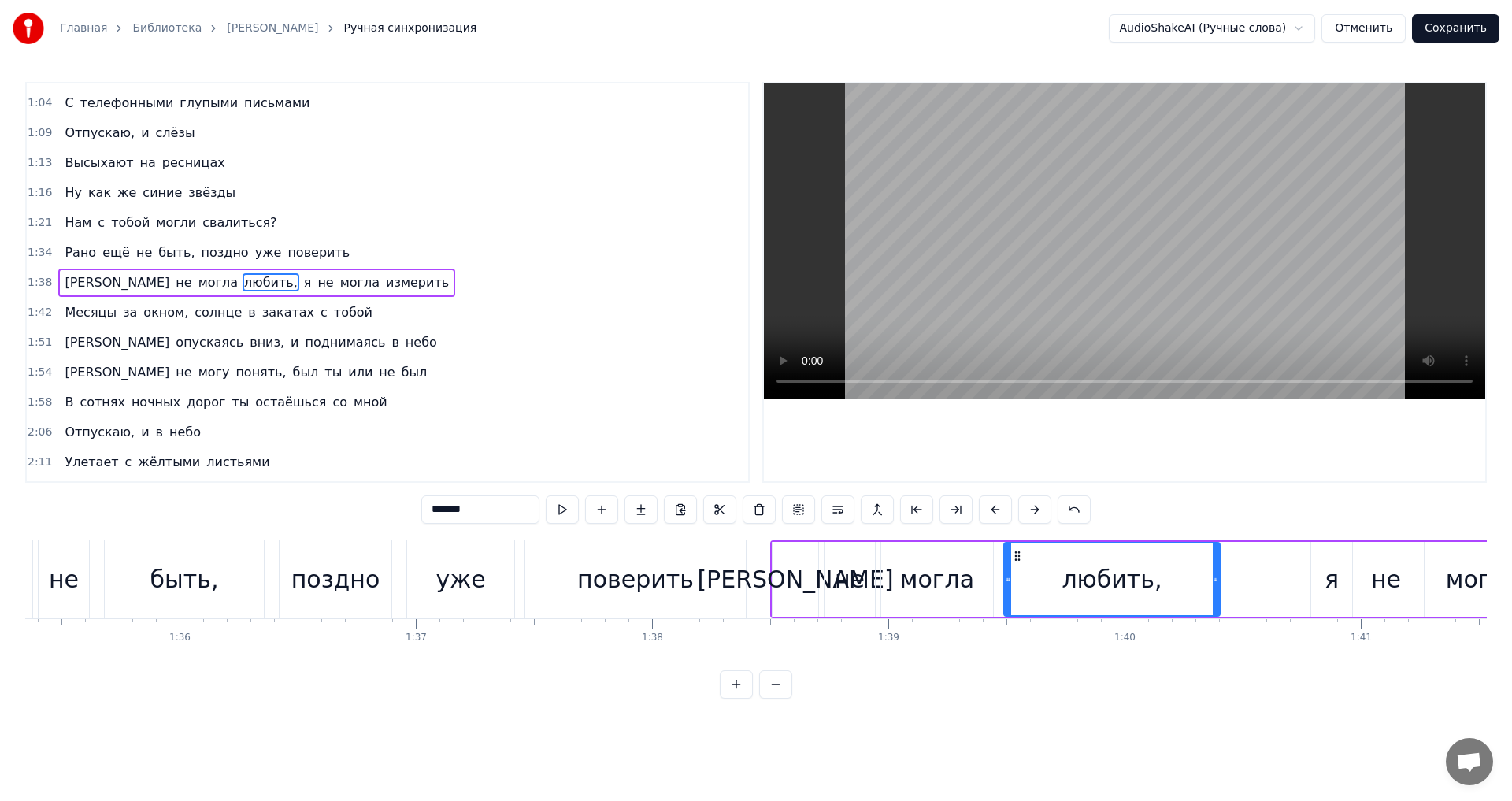
drag, startPoint x: 466, startPoint y: 511, endPoint x: 375, endPoint y: 509, distance: 91.0
click at [375, 509] on div "0:18 Я не могу дышать, мне не видно бога 0:23 Я не могу понять, был ты или не б…" at bounding box center [755, 390] width 1461 height 617
type input "*"
click at [88, 314] on span "Месяцы" at bounding box center [90, 312] width 55 height 18
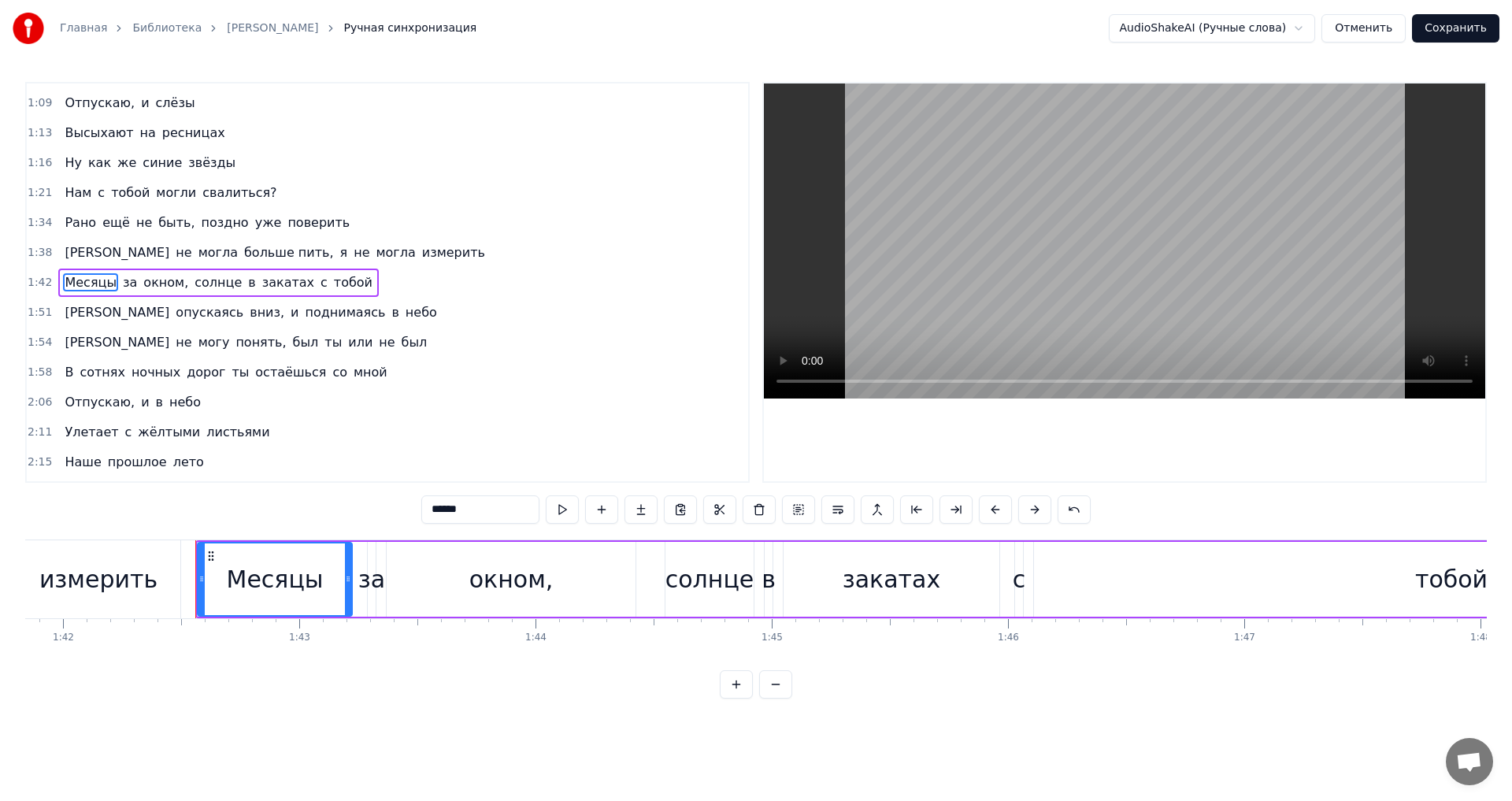
scroll to position [0, 24153]
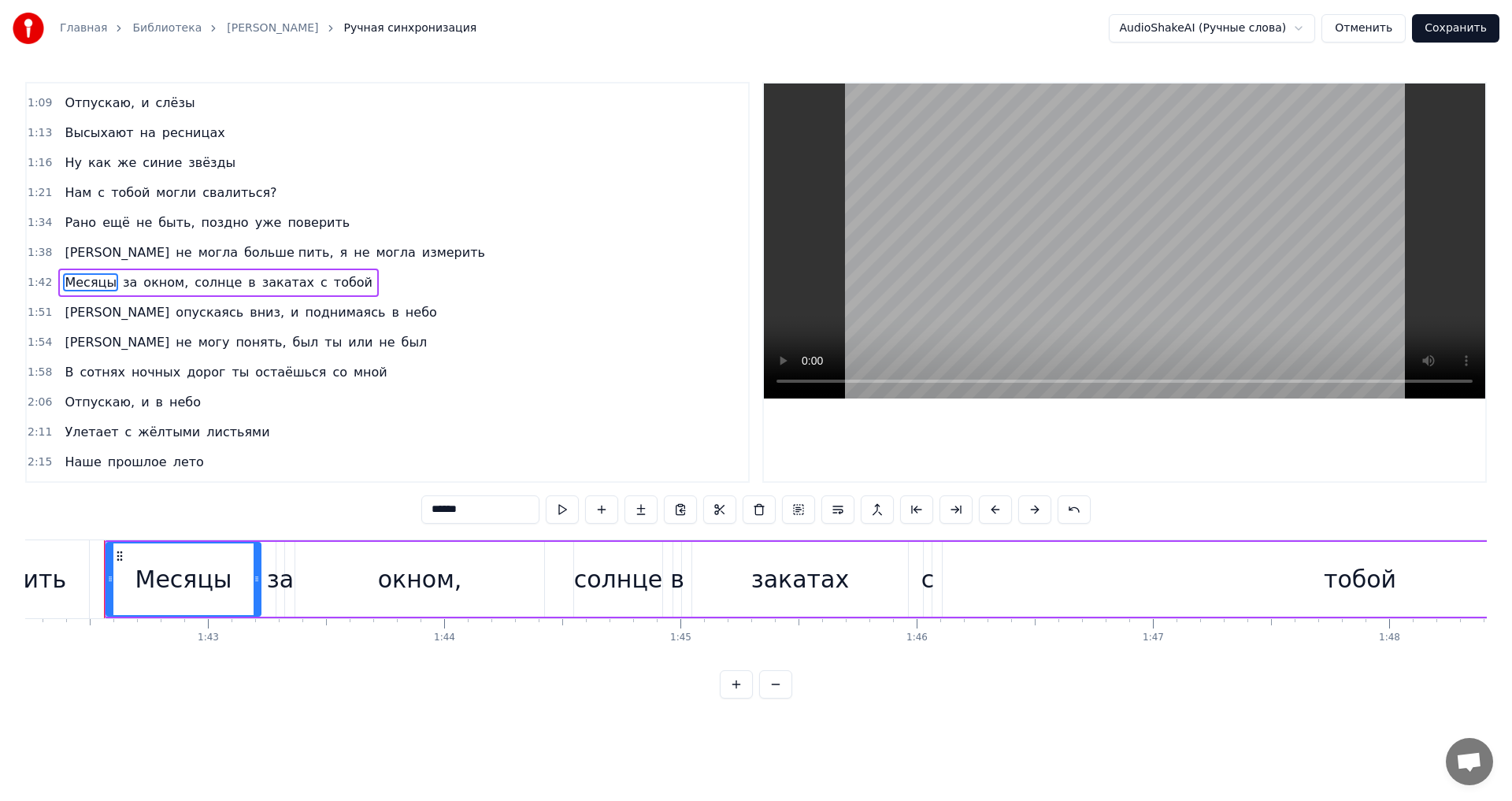
drag, startPoint x: 479, startPoint y: 515, endPoint x: 360, endPoint y: 511, distance: 119.1
click at [360, 511] on div "0:18 Я не могу дышать, мне не видно бога 0:23 Я не могу понять, был ты или не б…" at bounding box center [755, 390] width 1461 height 617
type input "******"
click at [140, 353] on div "Я не могу понять, был ты или не был" at bounding box center [245, 342] width 375 height 28
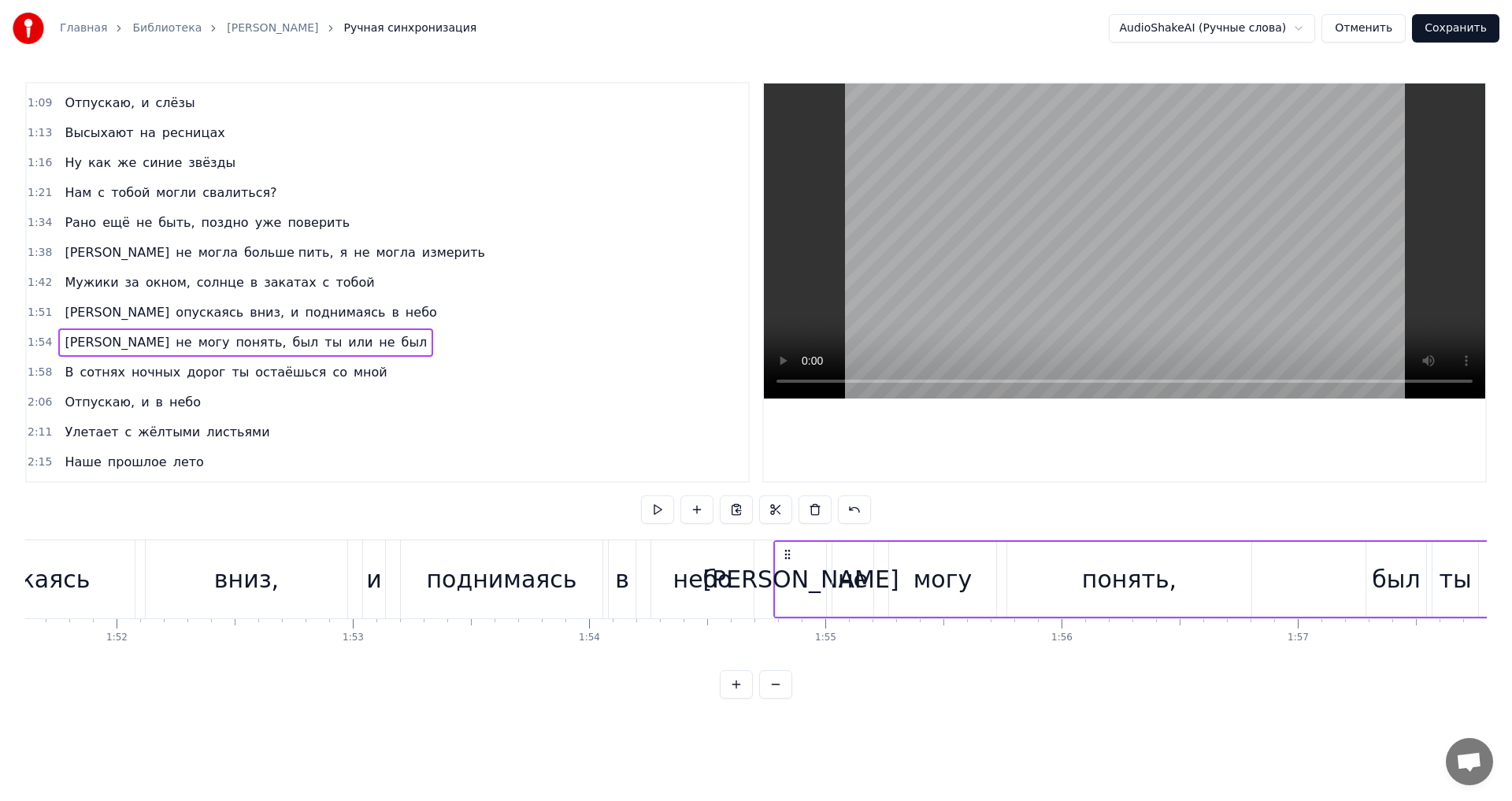
click at [234, 351] on span "понять," at bounding box center [261, 342] width 54 height 18
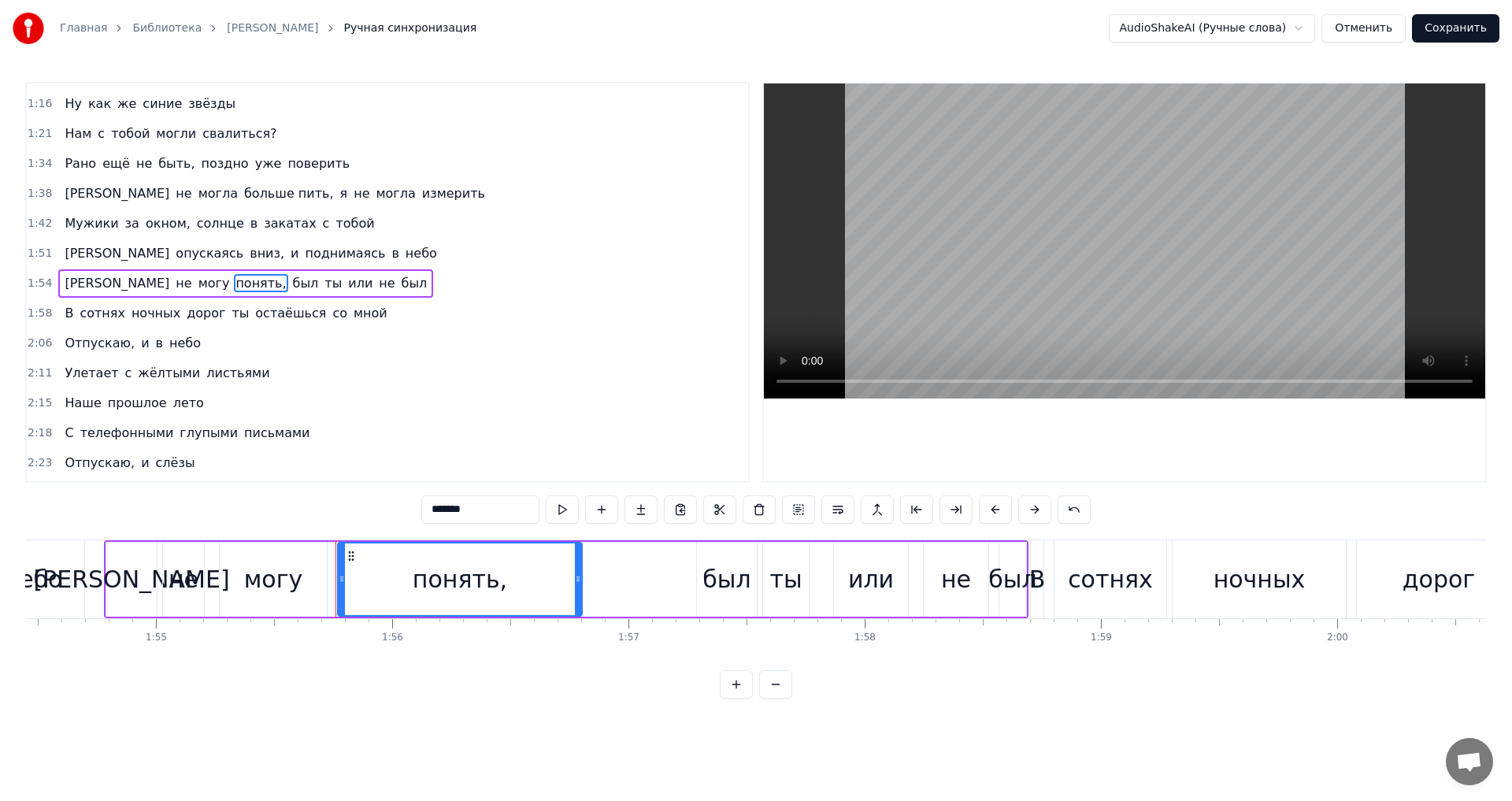
scroll to position [355, 0]
click at [138, 310] on span "ночных" at bounding box center [156, 312] width 52 height 18
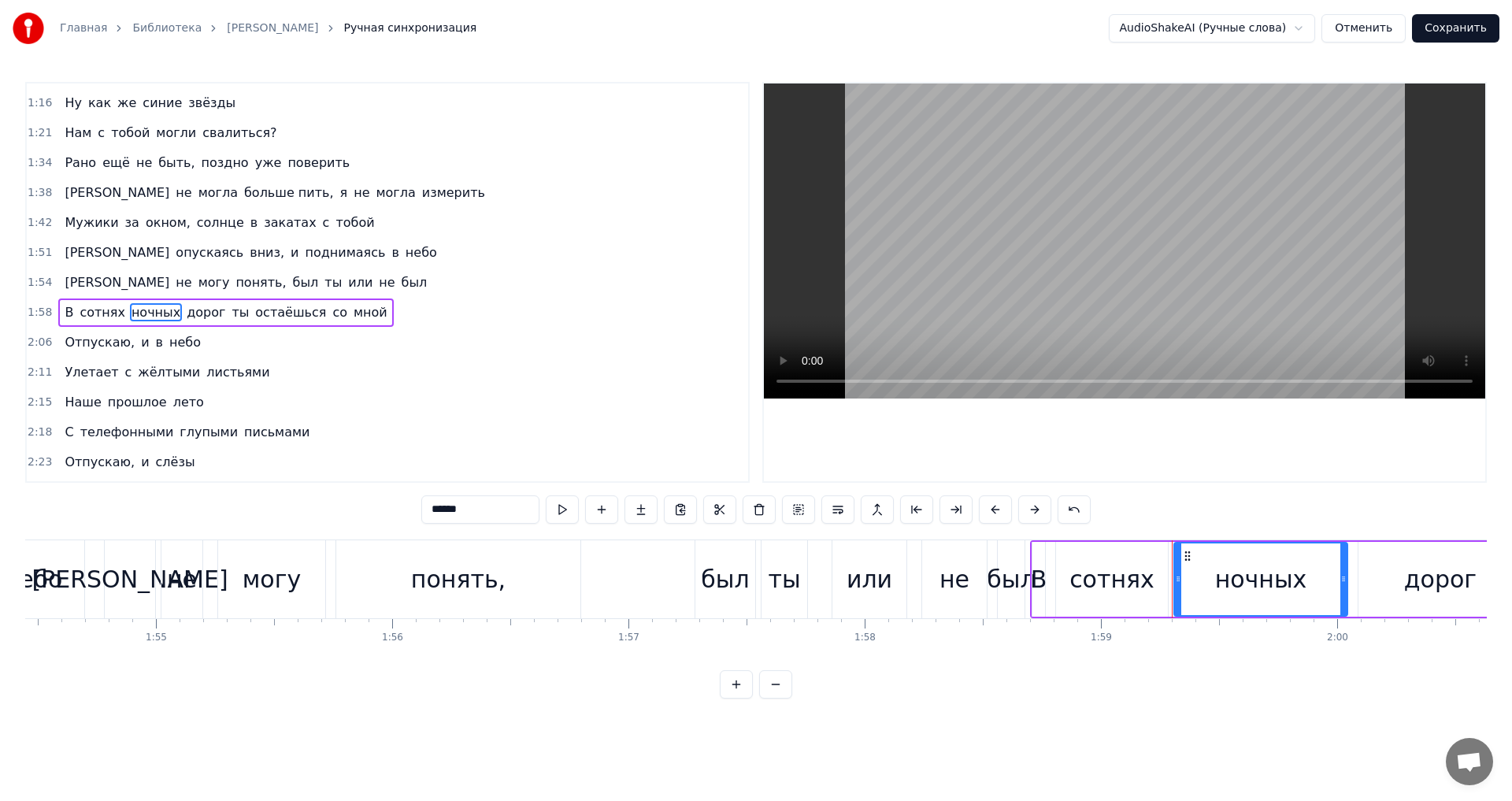
scroll to position [384, 0]
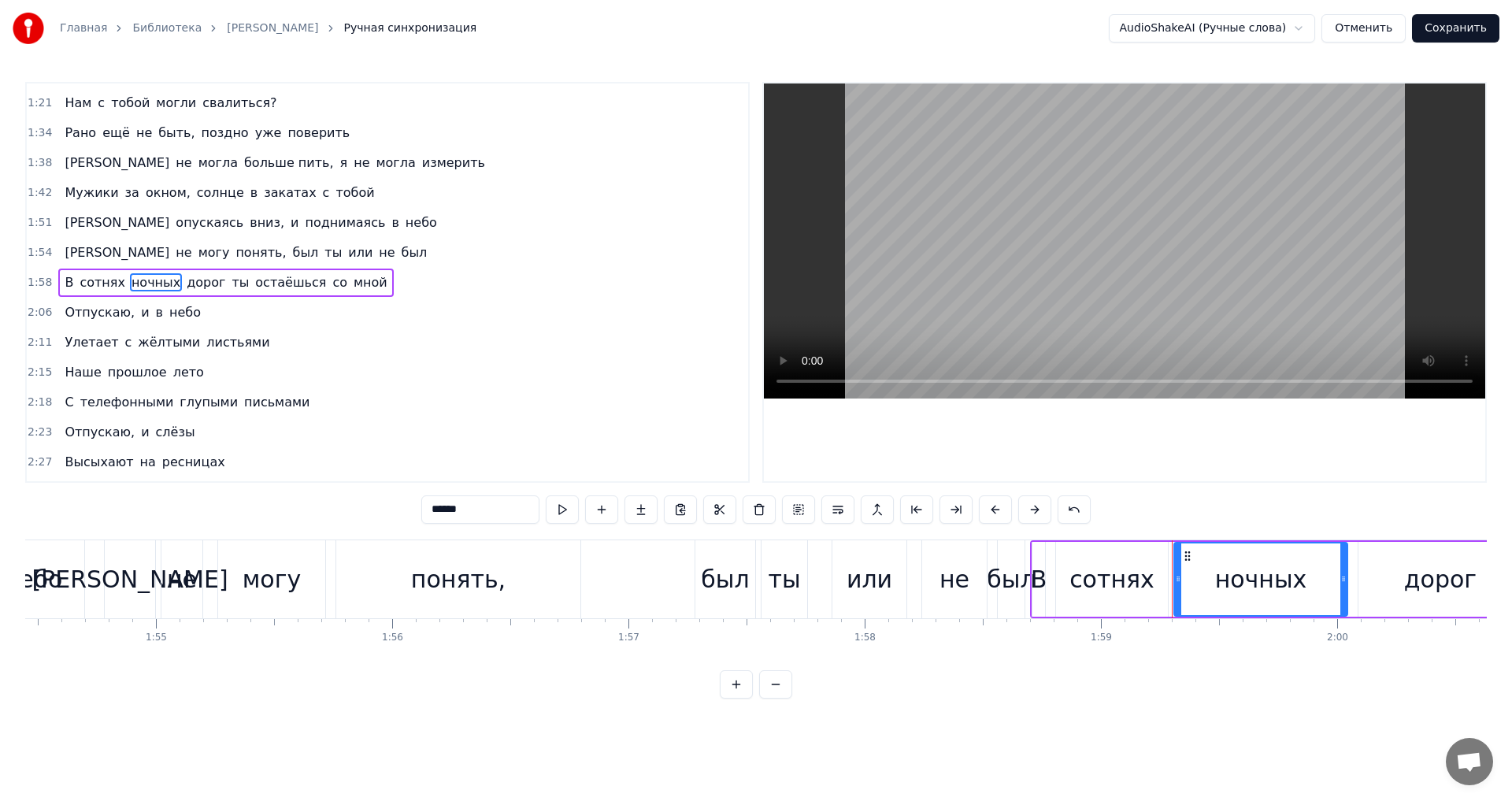
drag, startPoint x: 463, startPoint y: 507, endPoint x: 346, endPoint y: 506, distance: 117.0
click at [347, 506] on div "0:18 Я не могу дышать, мне не видно бога 0:23 Я не могу понять, был ты или не б…" at bounding box center [755, 390] width 1461 height 617
type input "*"
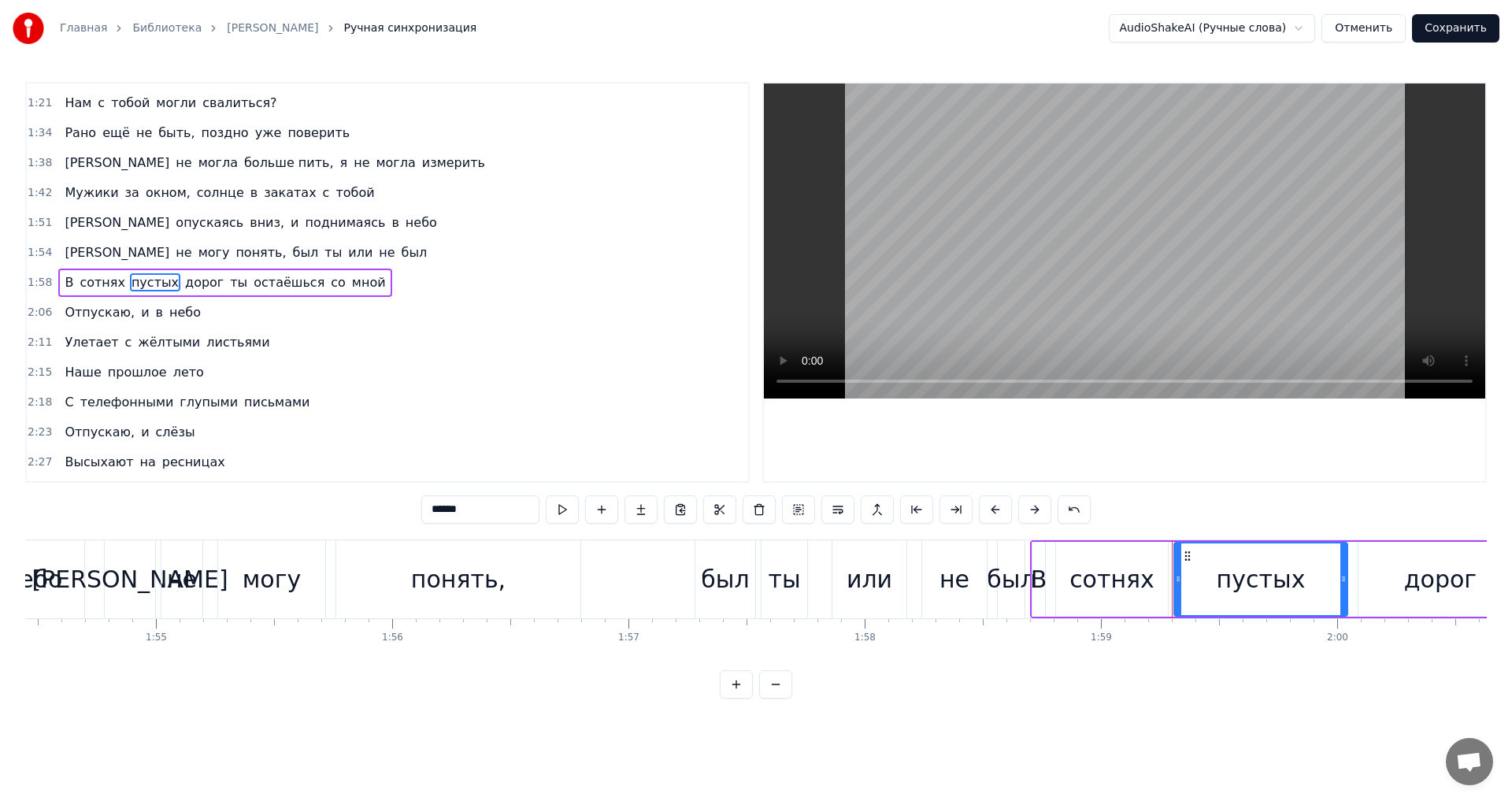
click at [138, 350] on span "жёлтыми" at bounding box center [168, 342] width 65 height 18
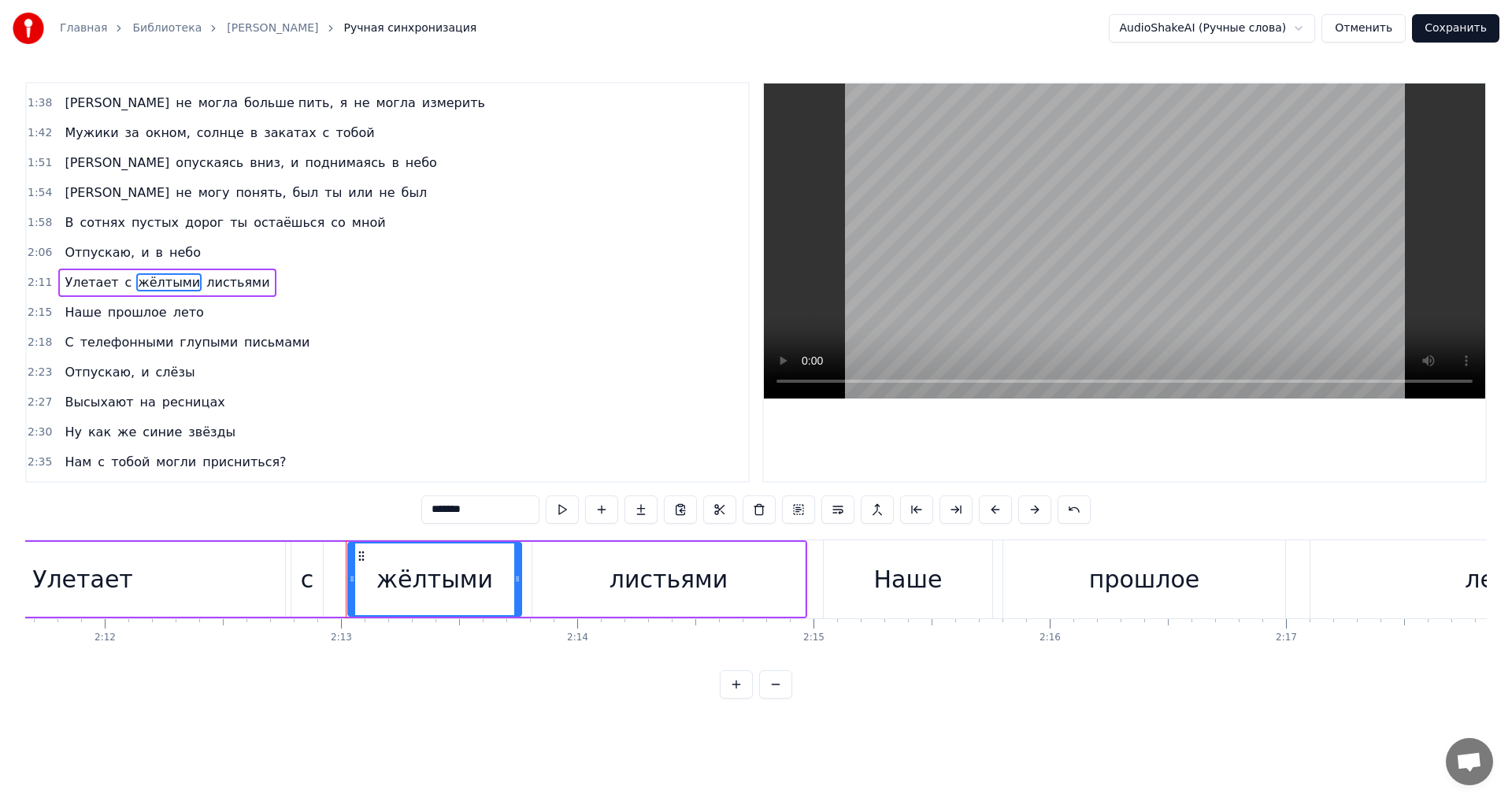
scroll to position [0, 31350]
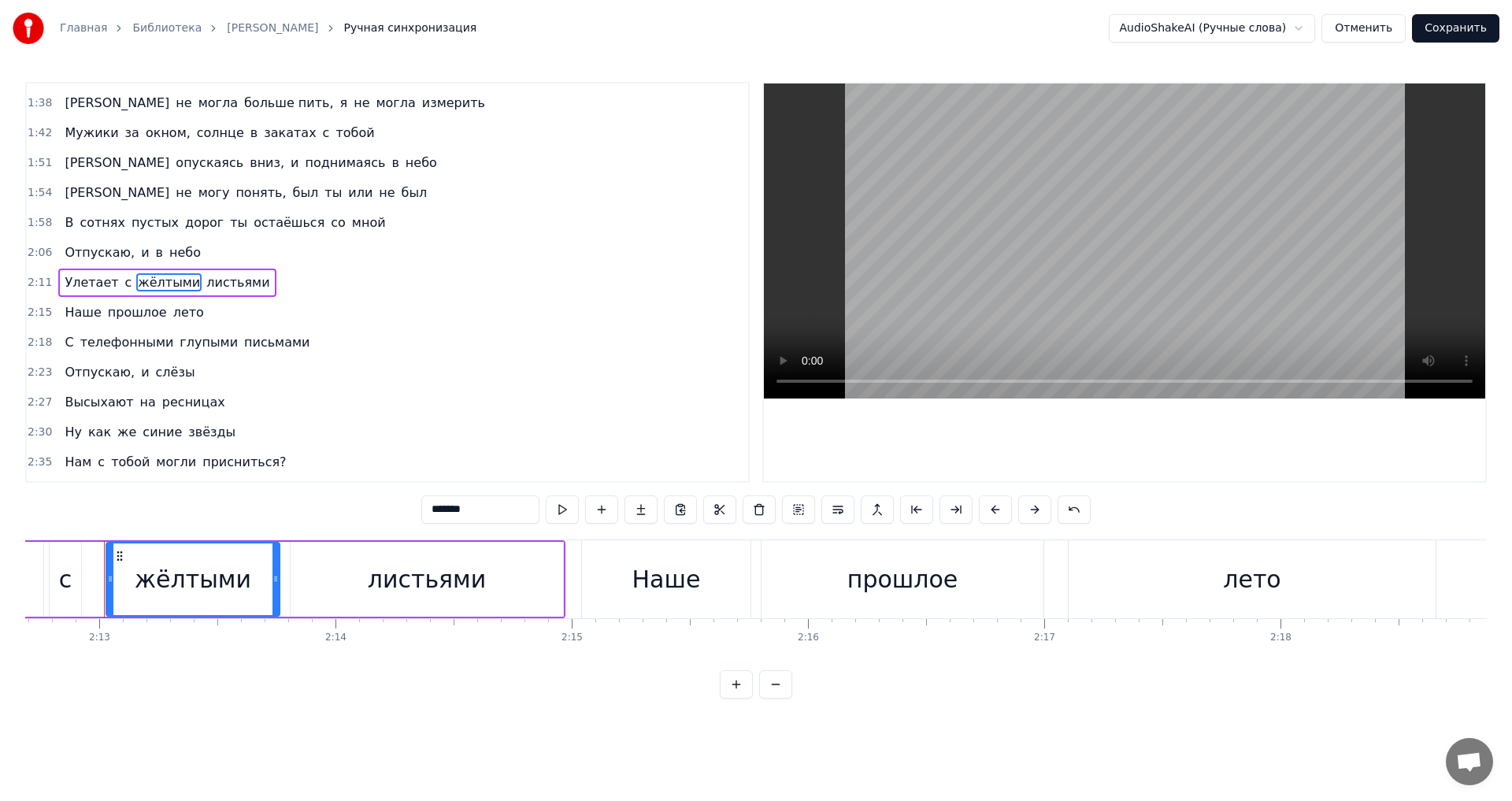
click at [134, 343] on span "телефонными" at bounding box center [127, 342] width 97 height 18
type input "**********"
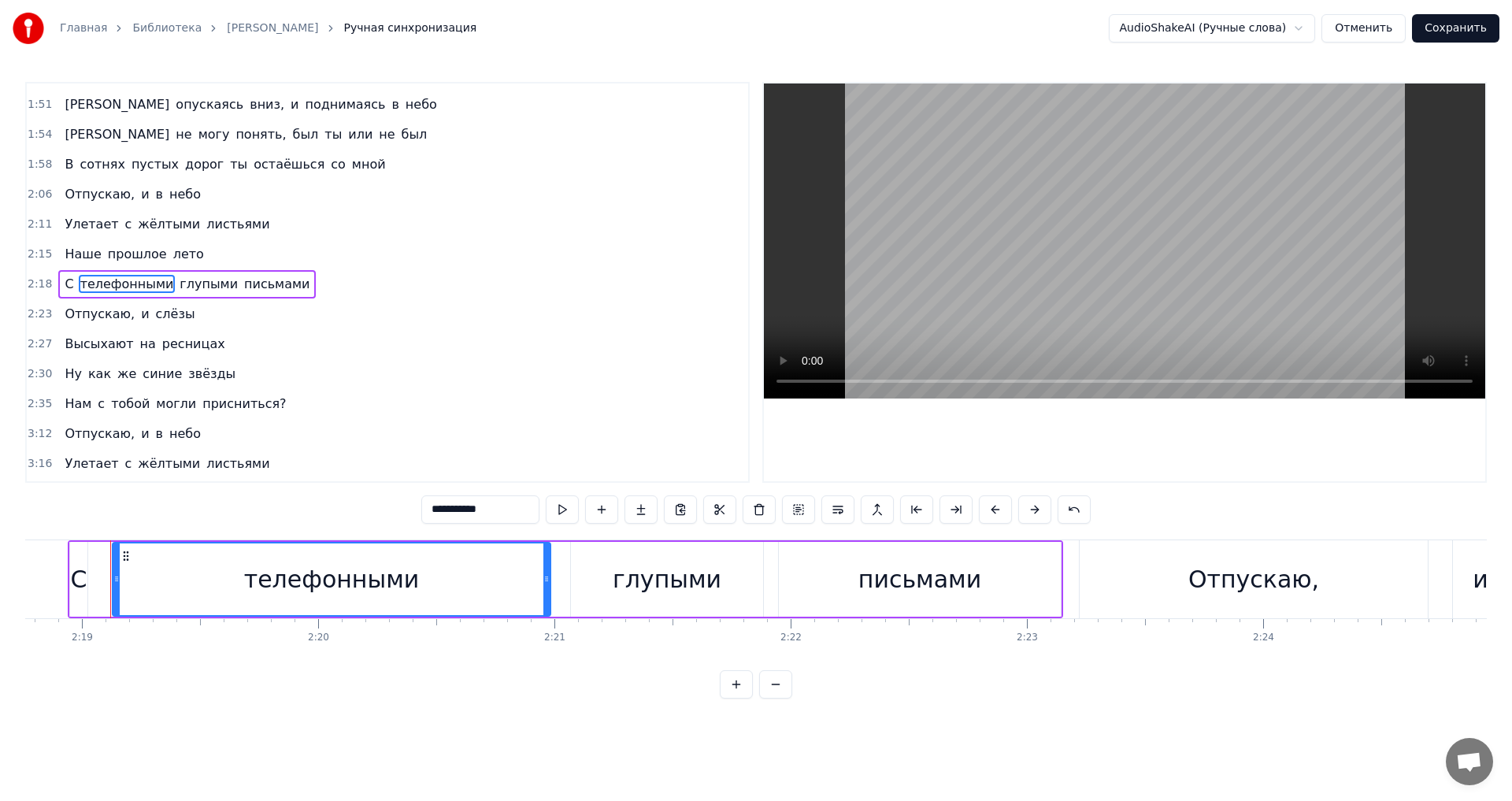
scroll to position [0, 32791]
drag, startPoint x: 506, startPoint y: 505, endPoint x: 411, endPoint y: 499, distance: 95.2
click at [411, 499] on div "0:18 Я не могу дышать, мне не видно бога 0:23 Я не могу понять, был ты или не б…" at bounding box center [755, 390] width 1461 height 617
click at [233, 273] on div "С телефонными глупыми письмами" at bounding box center [187, 284] width 257 height 28
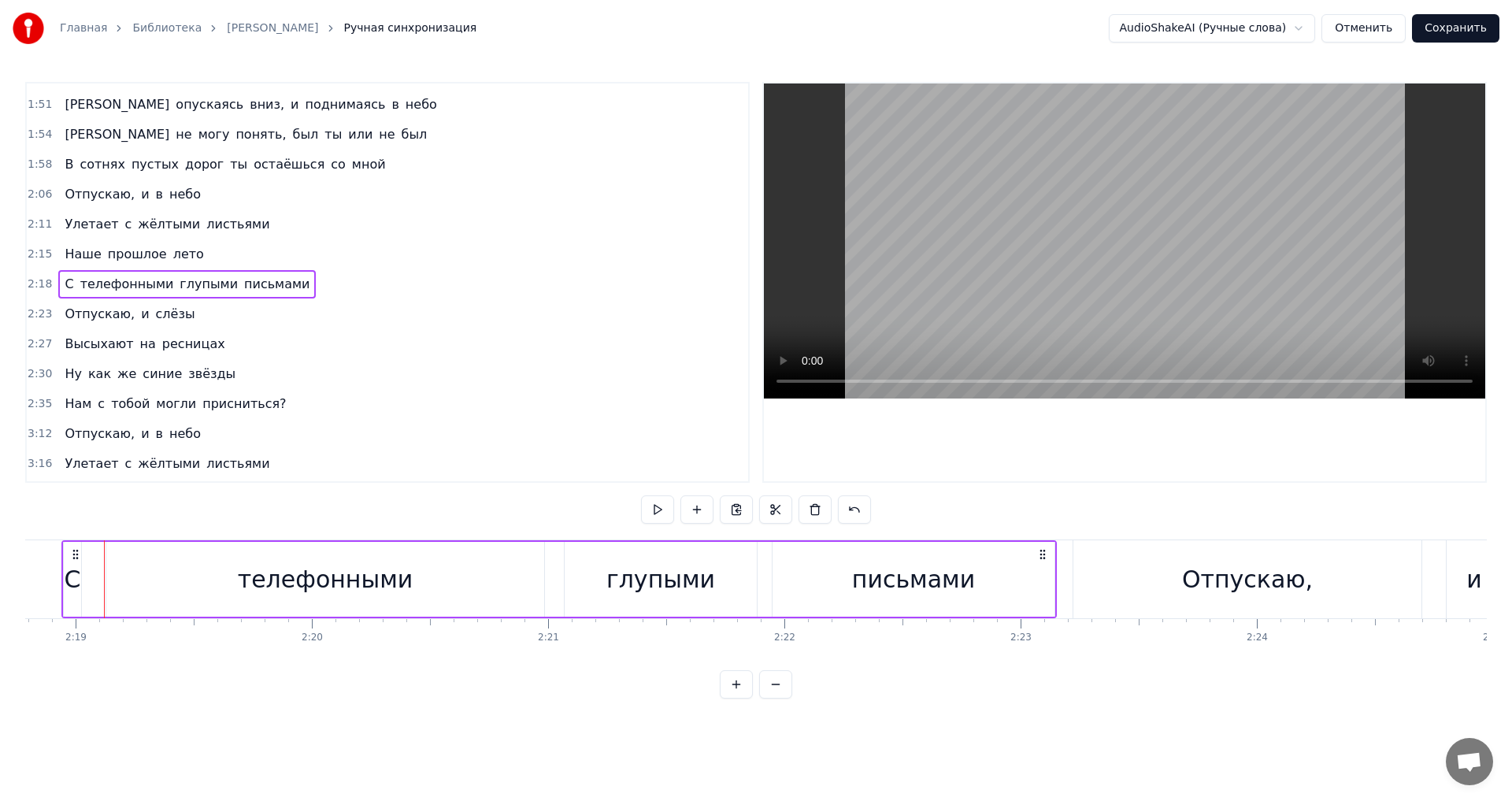
scroll to position [0, 32748]
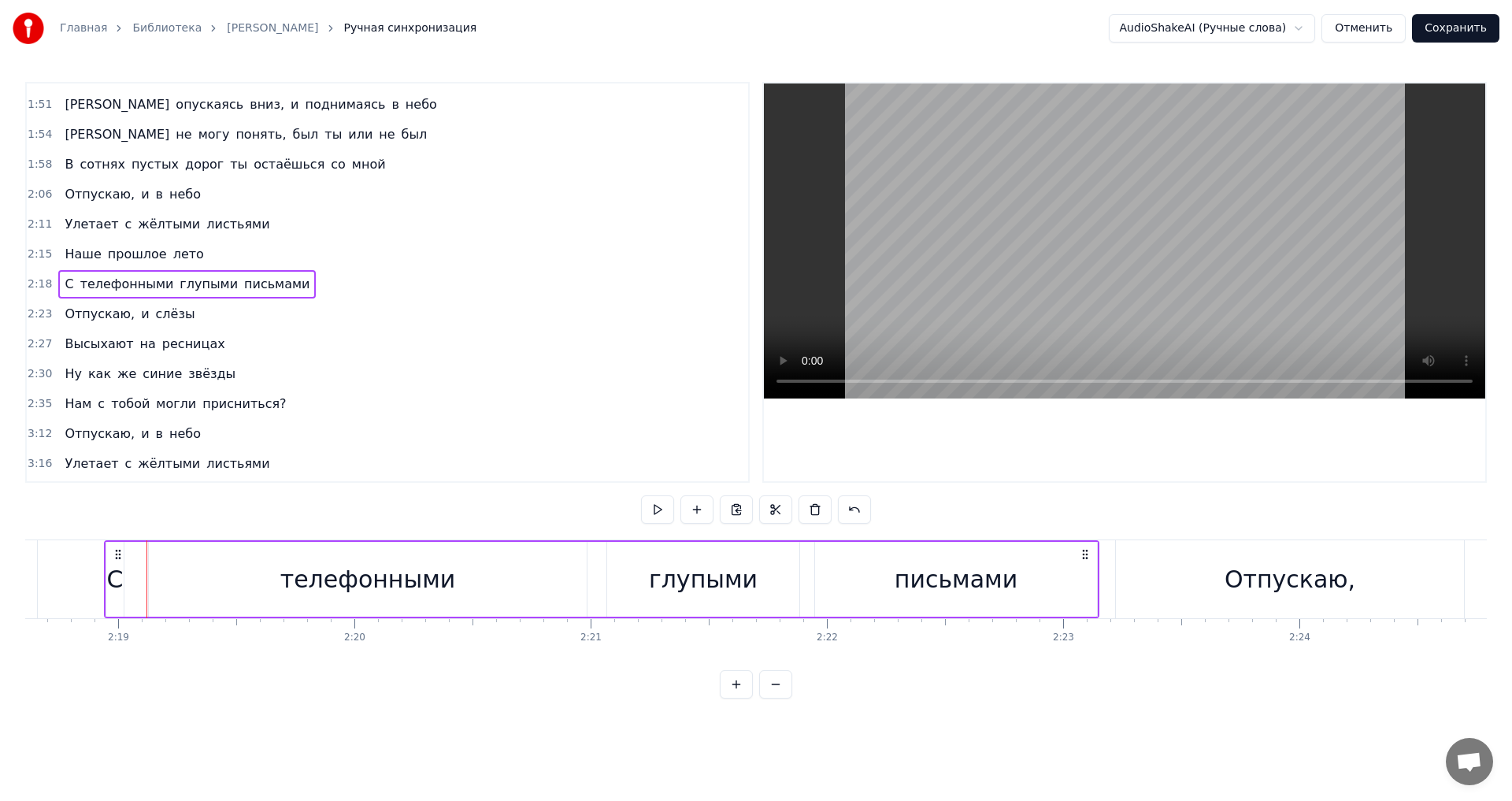
click at [243, 283] on span "письмами" at bounding box center [277, 284] width 68 height 18
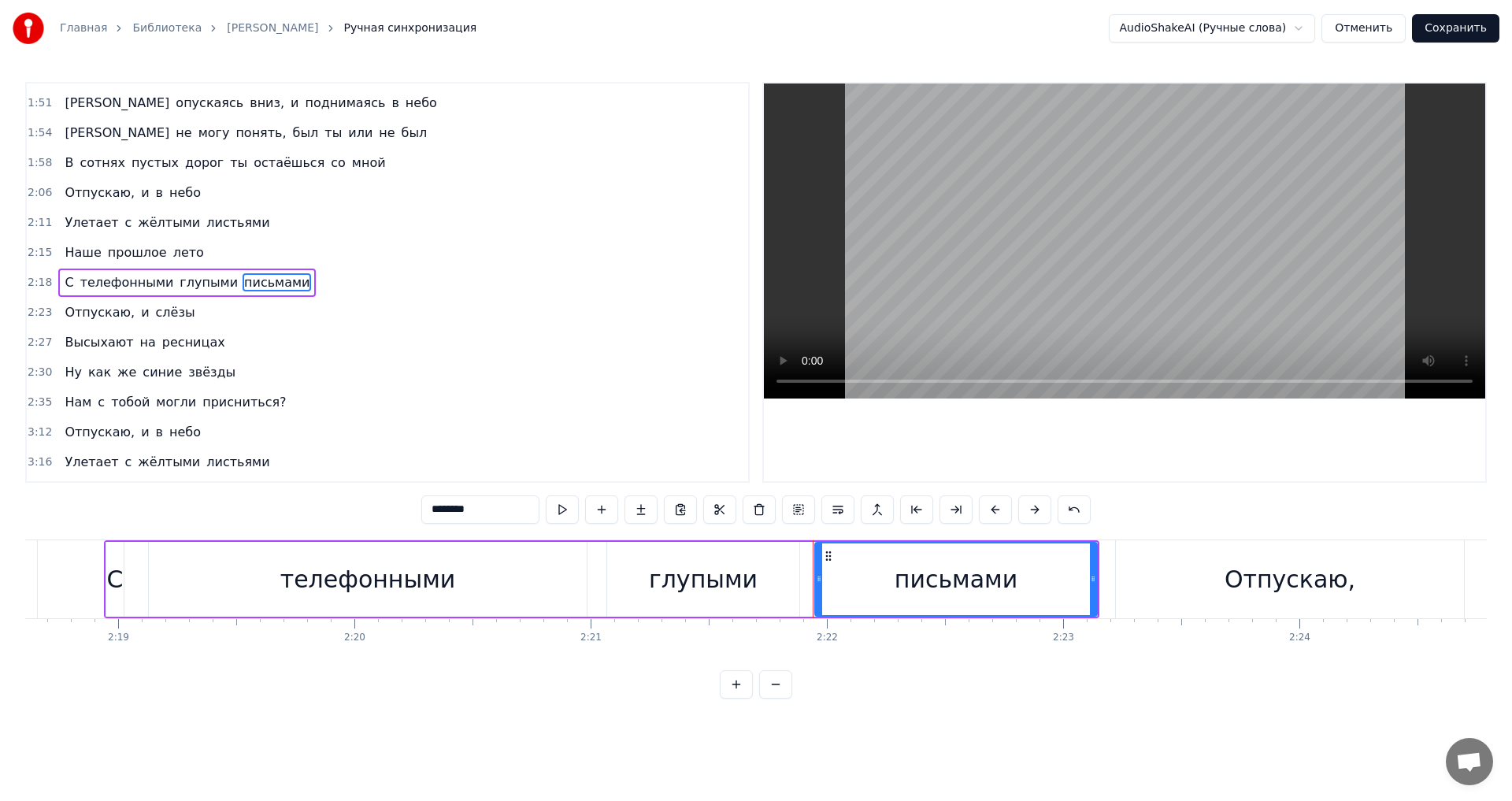
drag, startPoint x: 514, startPoint y: 512, endPoint x: 360, endPoint y: 496, distance: 154.8
click at [360, 496] on div "0:18 Я не могу дышать, мне не видно бога 0:23 Я не могу понять, был ты или не б…" at bounding box center [755, 390] width 1461 height 617
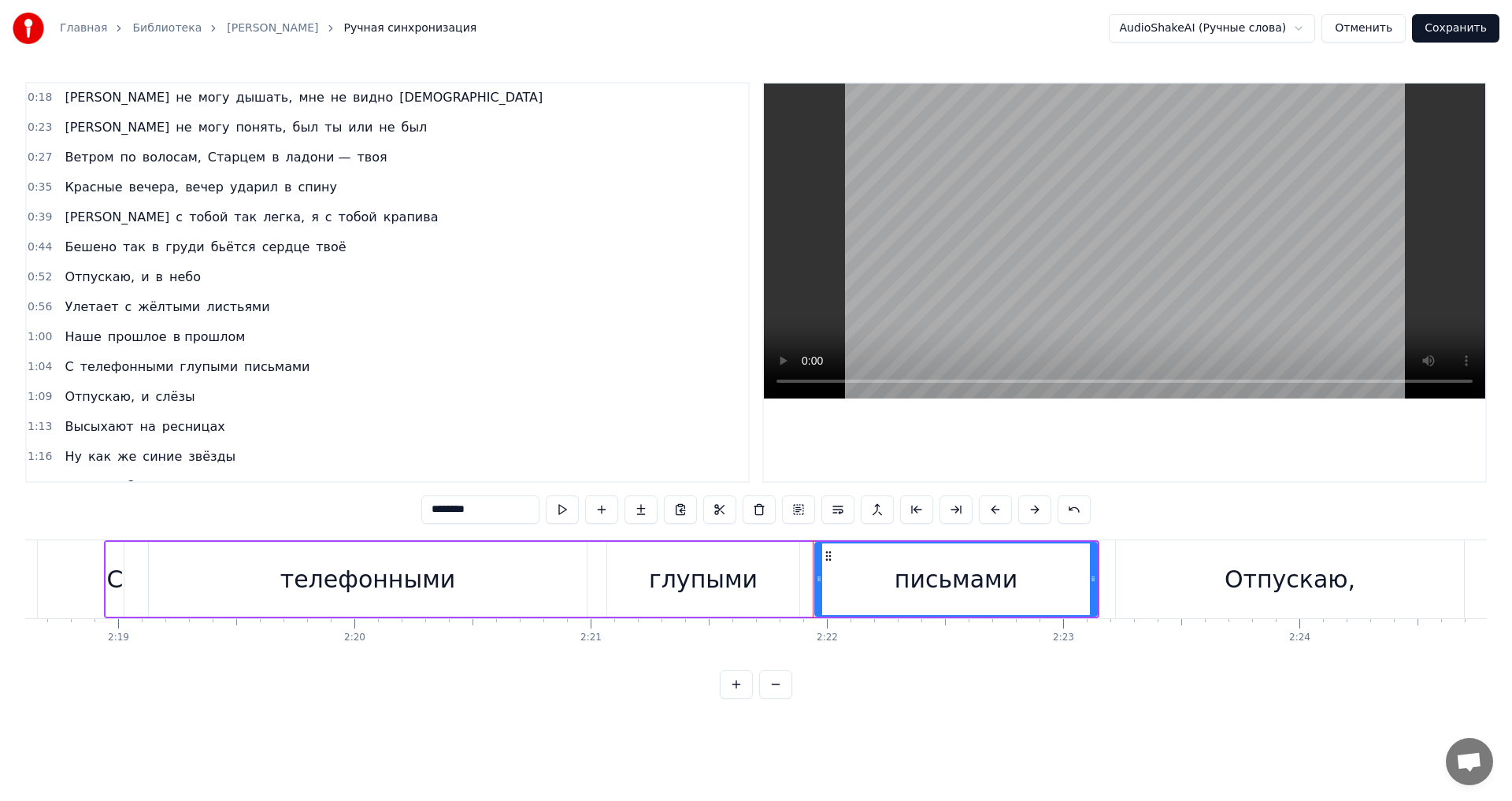
scroll to position [0, 0]
click at [261, 249] on span "сердце" at bounding box center [286, 248] width 51 height 18
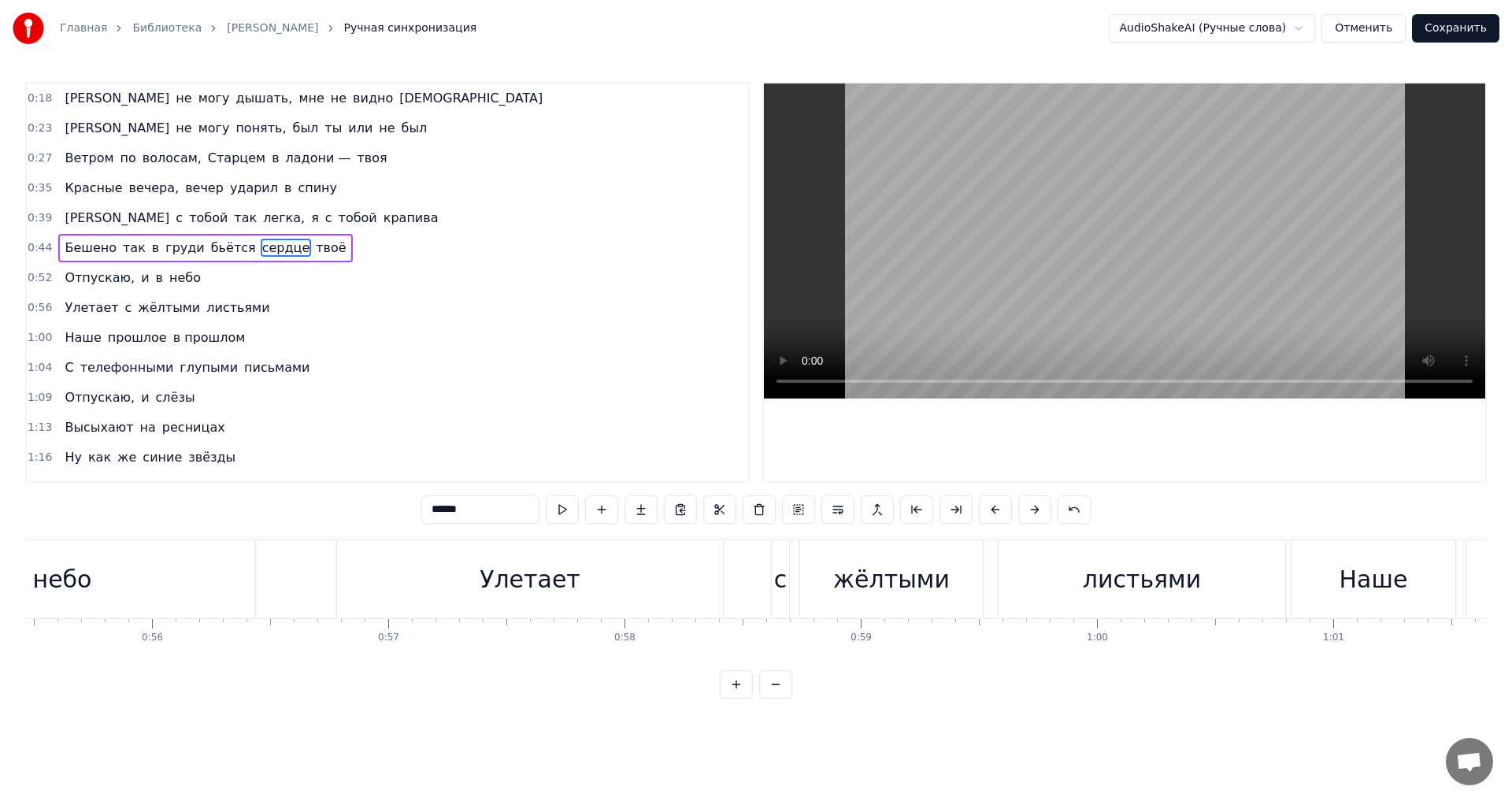
scroll to position [0, 11068]
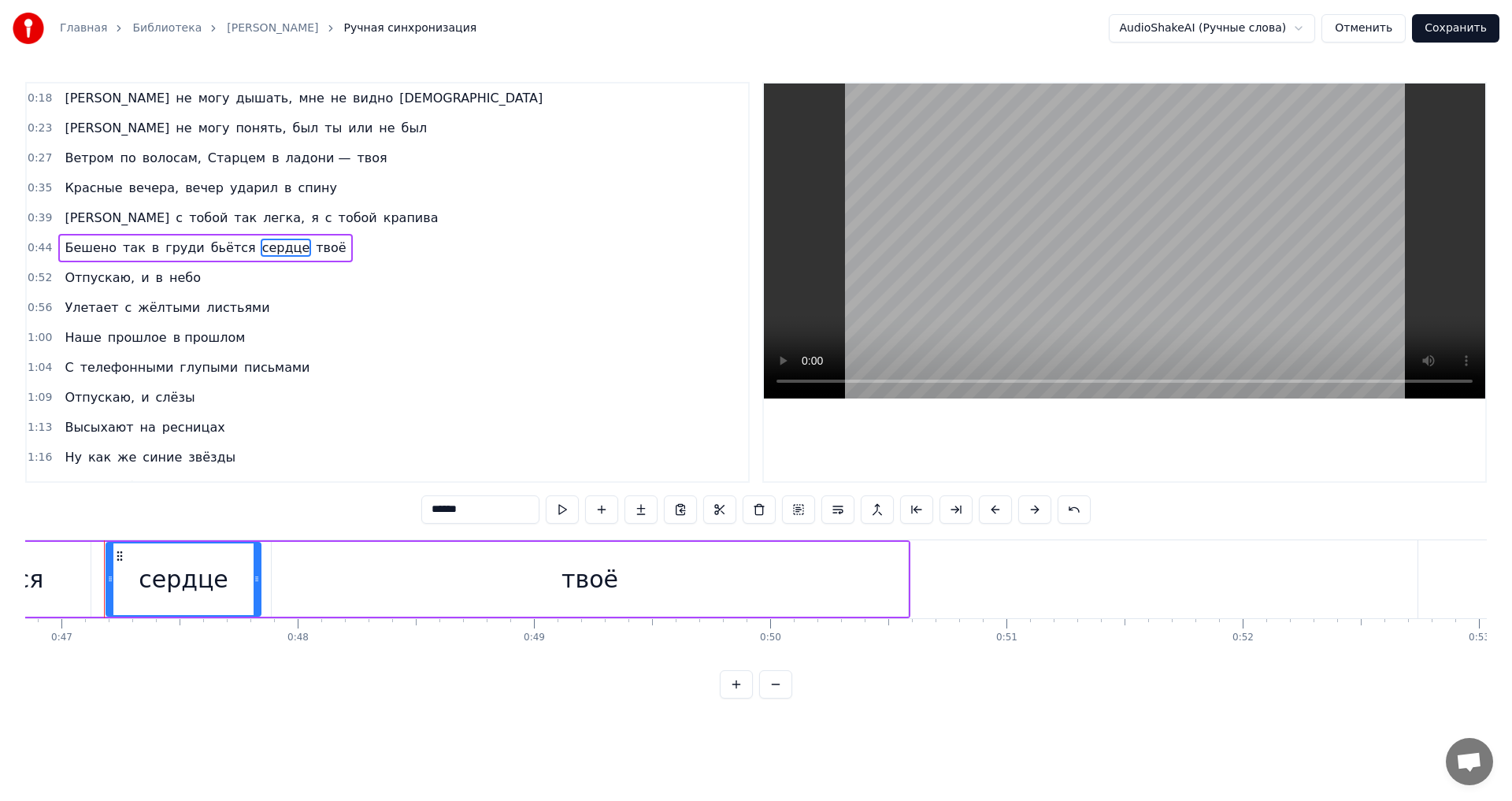
drag, startPoint x: 474, startPoint y: 506, endPoint x: 310, endPoint y: 499, distance: 164.1
click at [310, 499] on div "0:18 Я не могу дышать, мне не видно бога 0:23 Я не могу понять, был ты или не б…" at bounding box center [755, 390] width 1461 height 617
click at [355, 241] on span "твоё" at bounding box center [371, 248] width 33 height 18
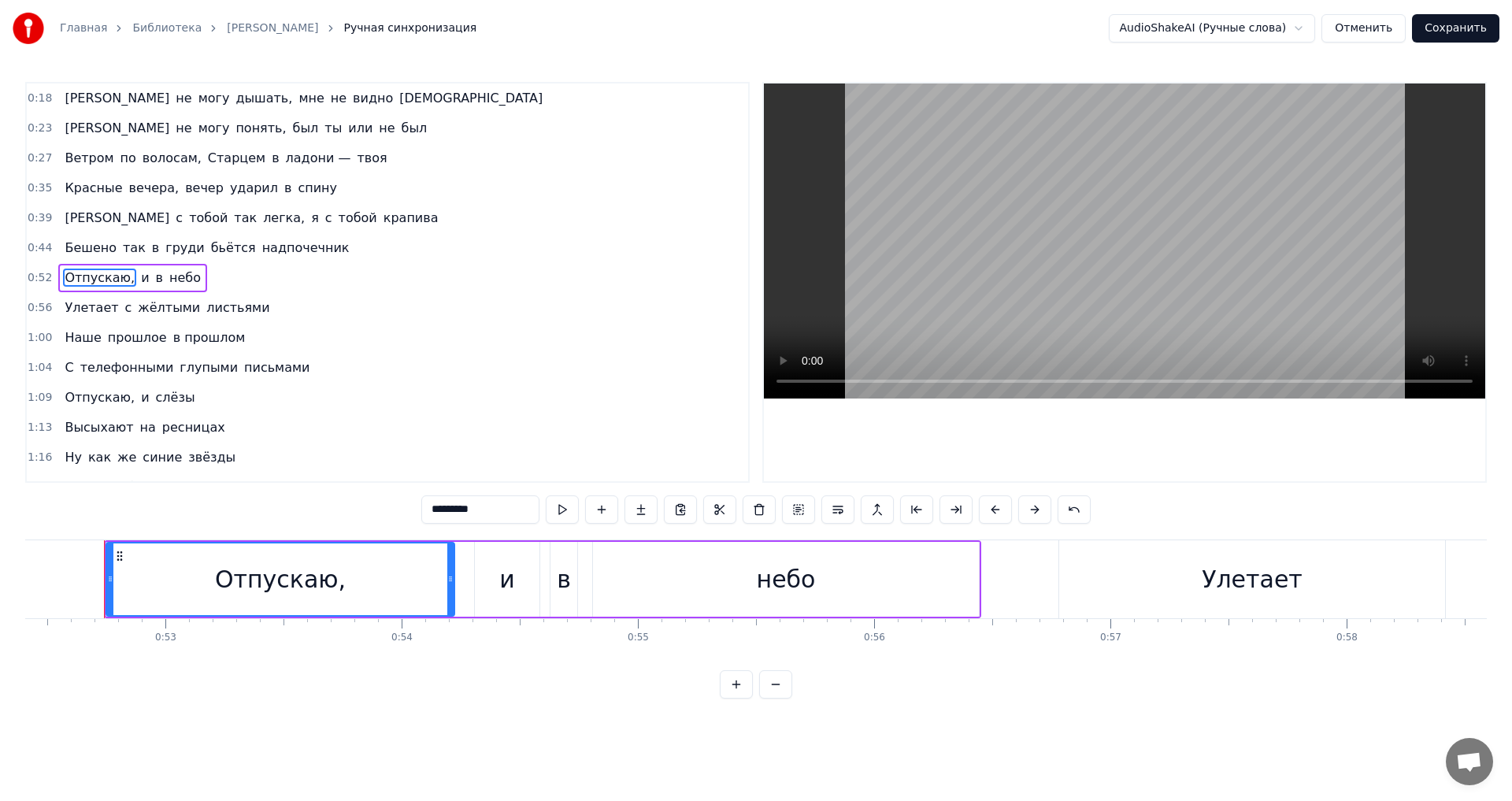
click at [92, 249] on span "Бешено" at bounding box center [90, 248] width 55 height 18
type input "******"
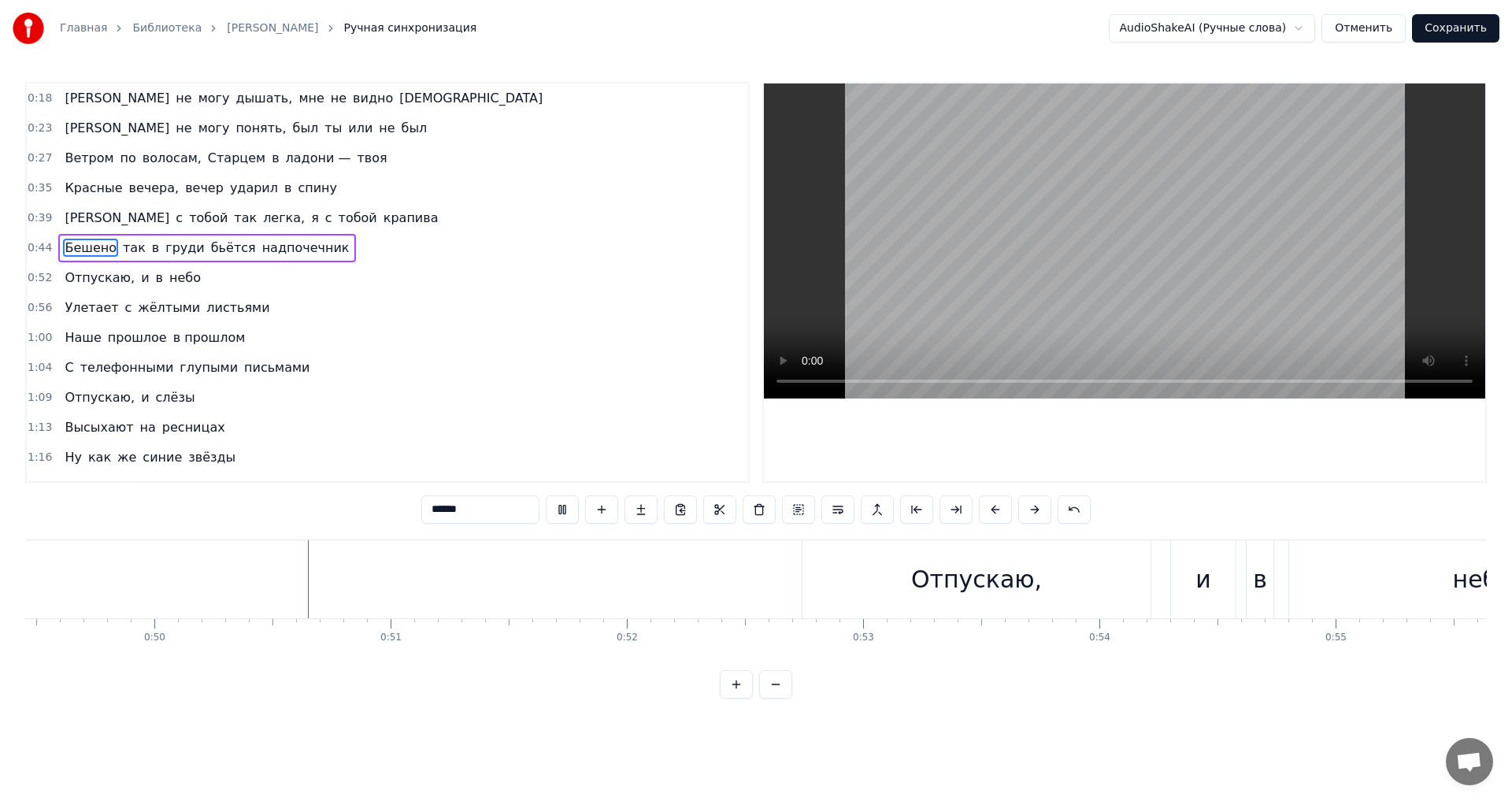
scroll to position [0, 11708]
click at [1452, 35] on button "Сохранить" at bounding box center [1456, 28] width 88 height 28
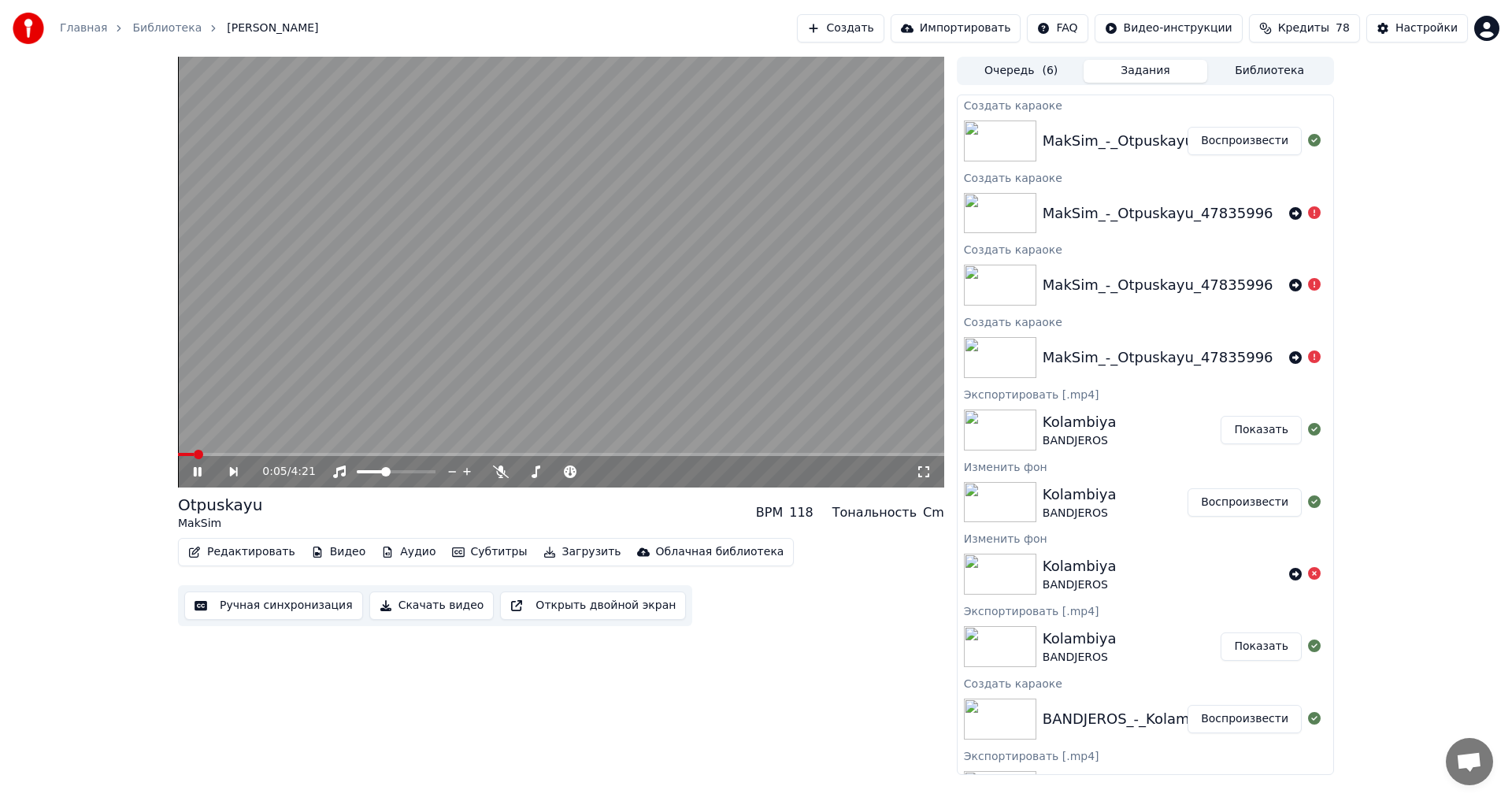
click at [431, 601] on button "Скачать видео" at bounding box center [432, 605] width 125 height 28
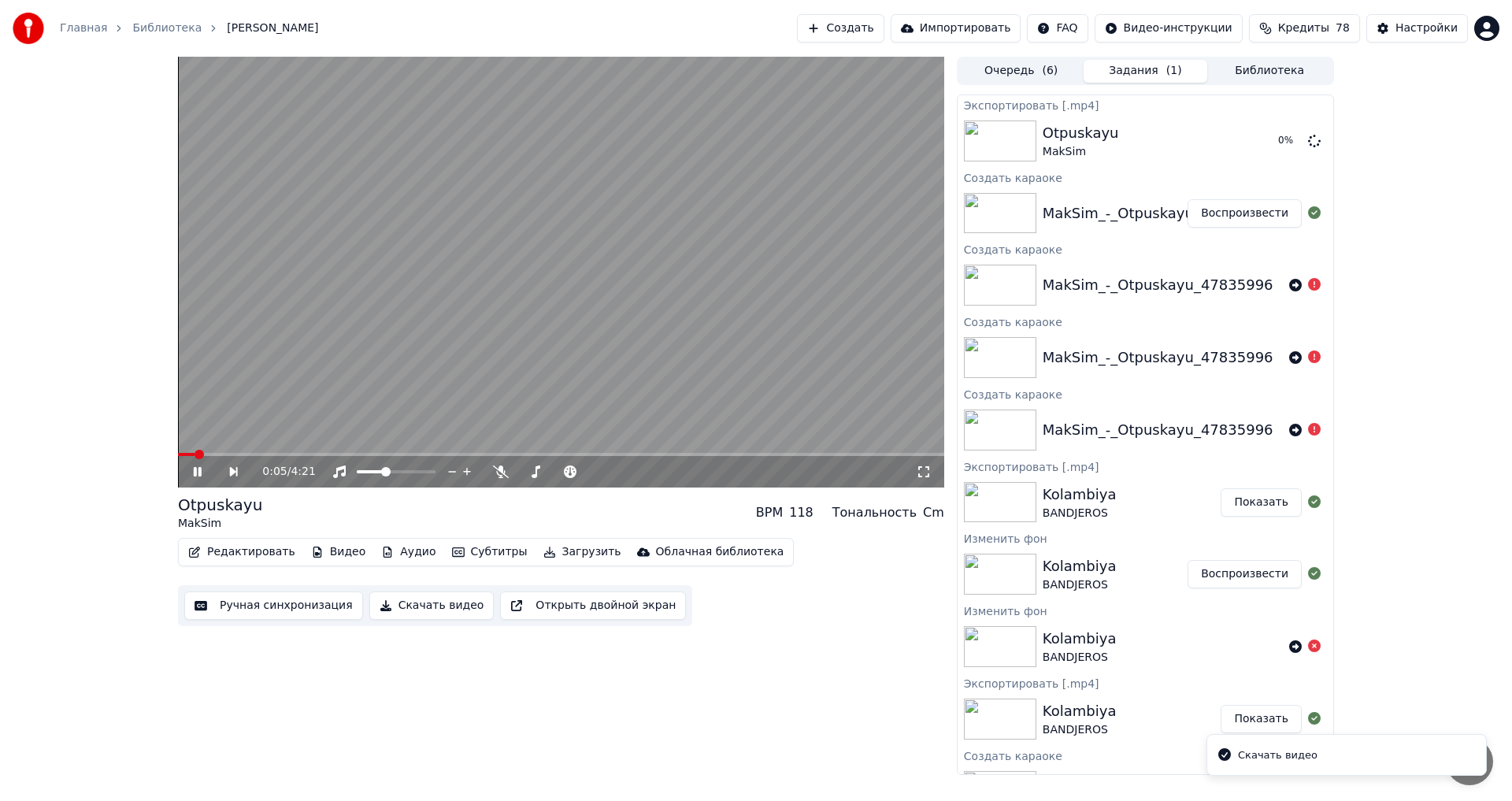
click at [203, 474] on icon at bounding box center [208, 472] width 36 height 13
click at [1262, 138] on button "Показать" at bounding box center [1261, 141] width 81 height 28
